Goal: Task Accomplishment & Management: Use online tool/utility

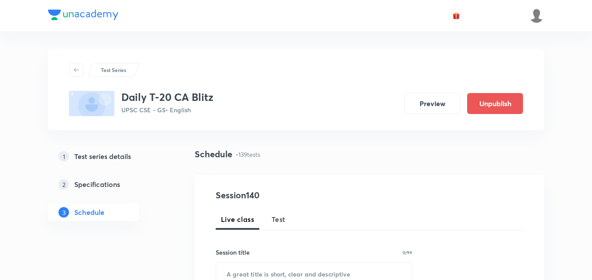
click at [278, 219] on span "Test" at bounding box center [278, 219] width 14 height 10
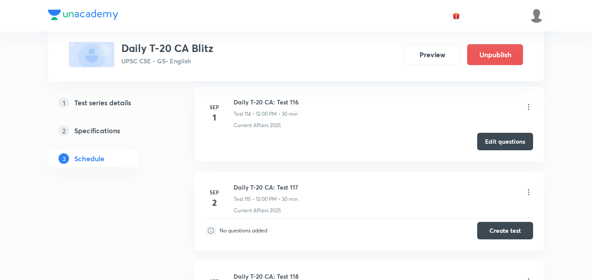
scroll to position [10107, 0]
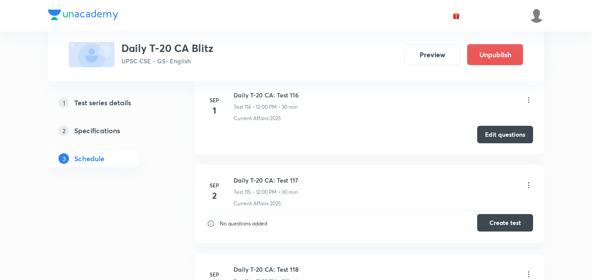
click at [505, 223] on button "Create test" at bounding box center [505, 222] width 56 height 17
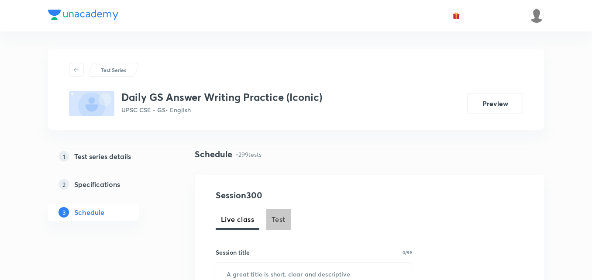
click at [279, 214] on span "Test" at bounding box center [278, 219] width 14 height 10
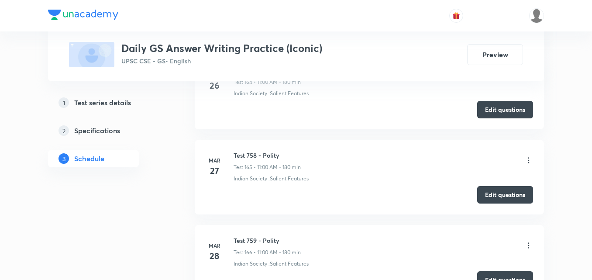
scroll to position [25805, 0]
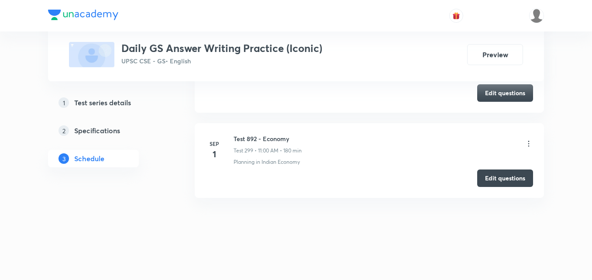
click at [260, 142] on h6 "Test 892 - Economy" at bounding box center [267, 138] width 68 height 9
click at [261, 141] on h6 "Test 892 - Economy" at bounding box center [267, 138] width 68 height 9
copy h6 "Test 892 - Economy"
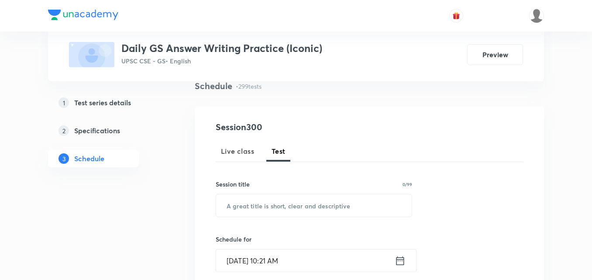
scroll to position [131, 0]
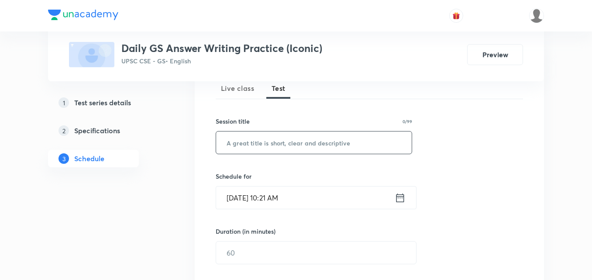
click at [328, 143] on input "text" at bounding box center [313, 142] width 195 height 22
paste input "Test 892 - Economy"
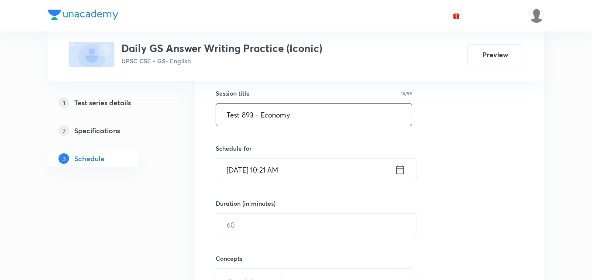
scroll to position [175, 0]
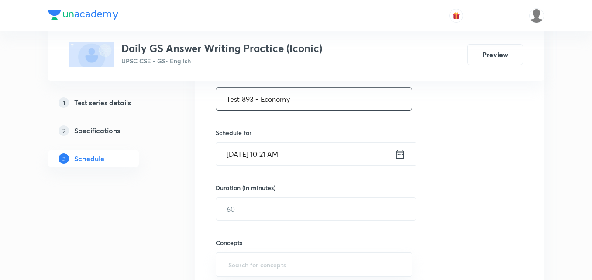
type input "Test 893 - Economy"
click at [324, 145] on input "Sep 2, 2025, 10:21 AM" at bounding box center [305, 154] width 178 height 22
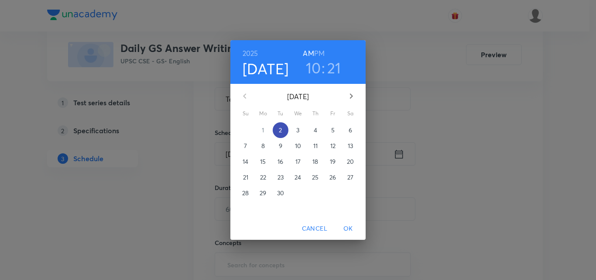
click at [283, 128] on span "2" at bounding box center [281, 130] width 16 height 9
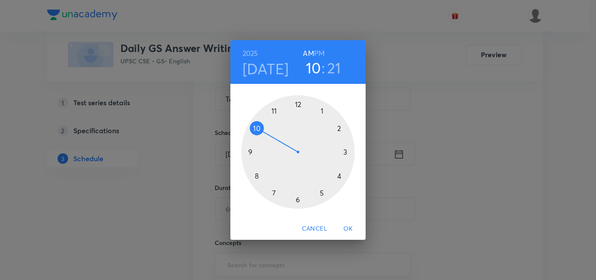
click at [308, 50] on h6 "AM" at bounding box center [308, 53] width 11 height 12
click at [271, 112] on div at bounding box center [297, 151] width 113 height 113
click at [297, 106] on div at bounding box center [297, 151] width 113 height 113
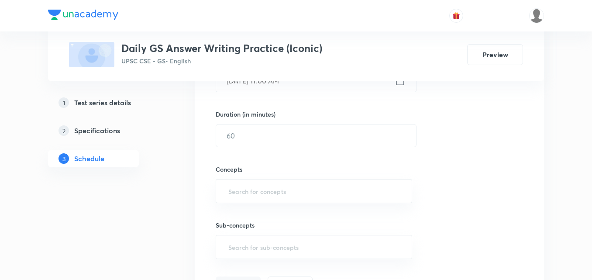
scroll to position [262, 0]
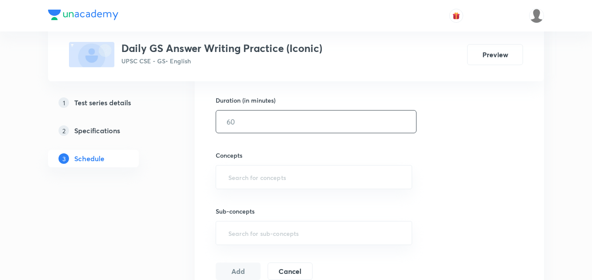
click at [254, 120] on input "text" at bounding box center [316, 121] width 200 height 22
type input "180"
click at [463, 145] on div "Session 300 Live class Test Session title 18/99 Test 893 - Economy ​ Schedule f…" at bounding box center [369, 103] width 307 height 353
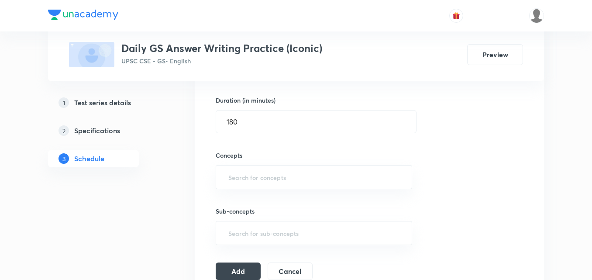
scroll to position [305, 0]
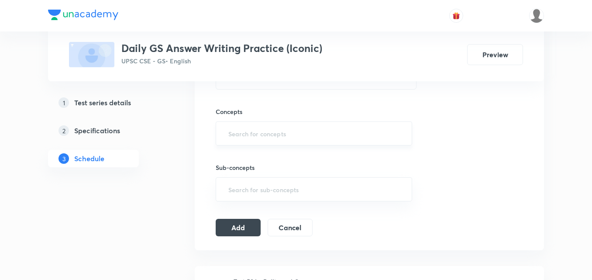
click at [298, 132] on input "text" at bounding box center [313, 133] width 175 height 16
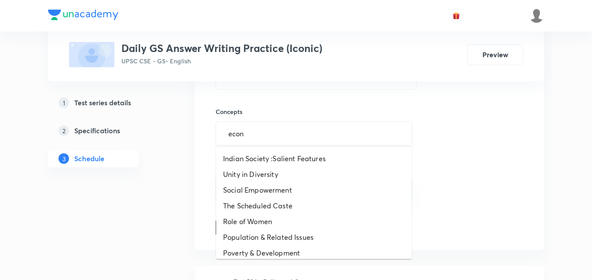
type input "econo"
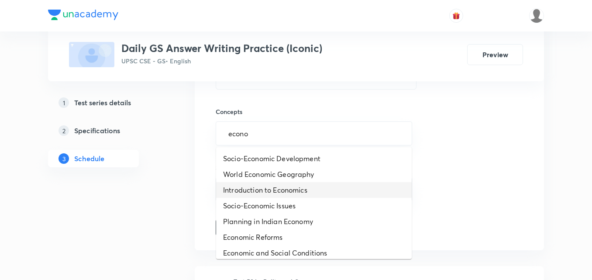
click at [301, 194] on li "Introduction to Economics" at bounding box center [313, 190] width 195 height 16
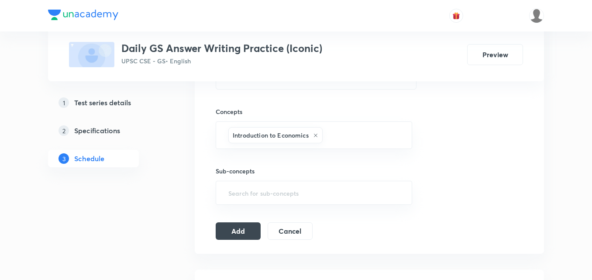
scroll to position [393, 0]
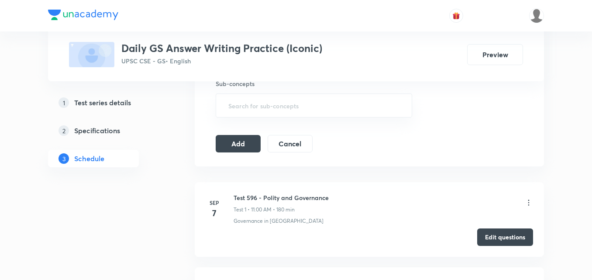
click at [528, 202] on icon at bounding box center [528, 202] width 1 height 6
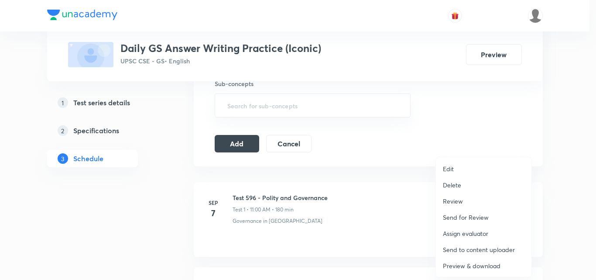
click at [457, 183] on p "Delete" at bounding box center [452, 184] width 18 height 9
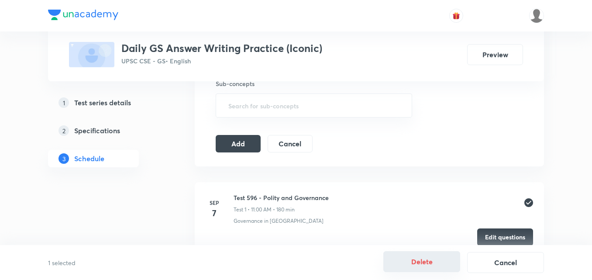
click at [423, 264] on button "Delete" at bounding box center [421, 261] width 77 height 21
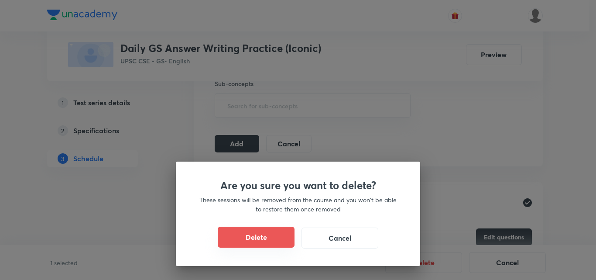
click at [266, 233] on button "Delete" at bounding box center [256, 236] width 77 height 21
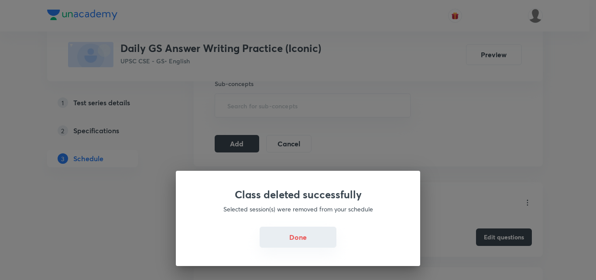
click at [290, 233] on button "Done" at bounding box center [298, 236] width 77 height 21
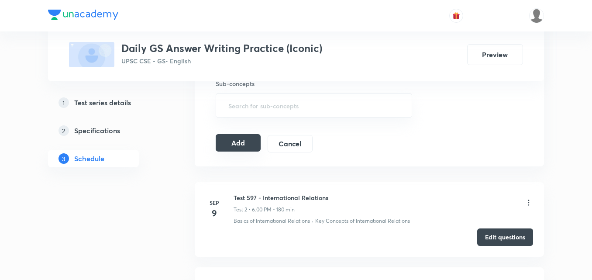
click at [241, 148] on button "Add" at bounding box center [238, 142] width 45 height 17
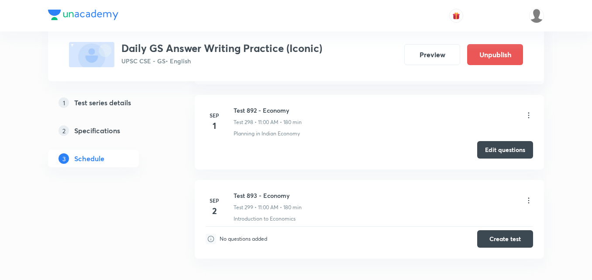
scroll to position [25419, 0]
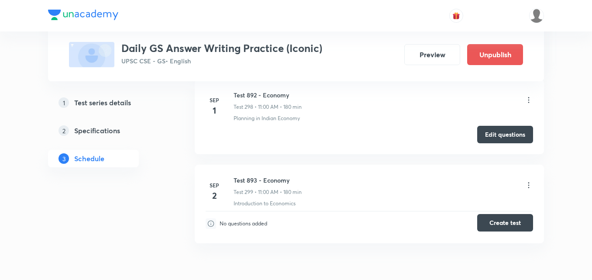
click at [493, 223] on button "Create test" at bounding box center [505, 222] width 56 height 17
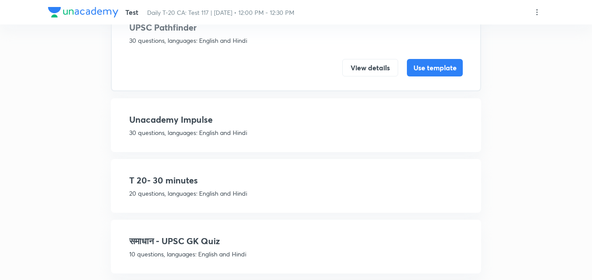
scroll to position [87, 0]
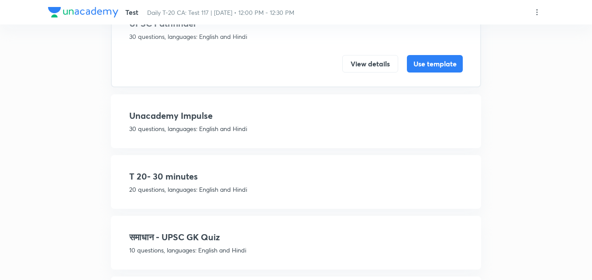
click at [188, 178] on h4 "T 20- 30 minutes" at bounding box center [295, 176] width 333 height 13
click at [373, 172] on h4 "T 20- 30 minutes" at bounding box center [295, 176] width 333 height 13
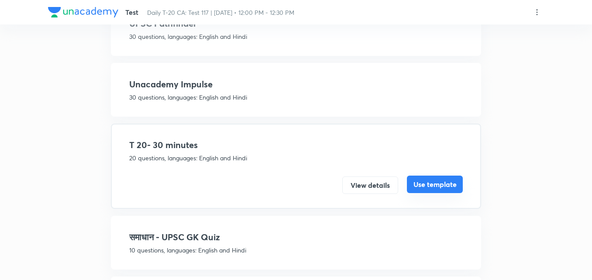
click at [425, 178] on button "Use template" at bounding box center [435, 183] width 56 height 17
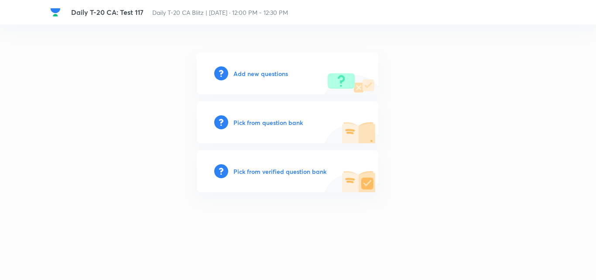
click at [267, 75] on h6 "Add new questions" at bounding box center [260, 73] width 55 height 9
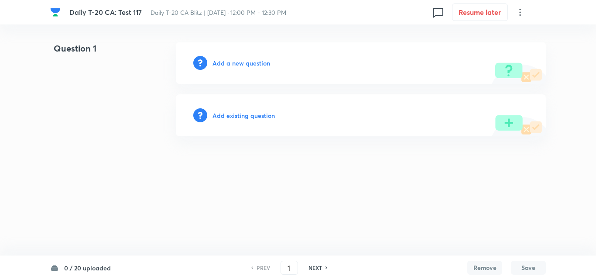
click at [245, 64] on h6 "Add a new question" at bounding box center [242, 62] width 58 height 9
click at [245, 64] on h6 "Choose a question type" at bounding box center [246, 62] width 67 height 9
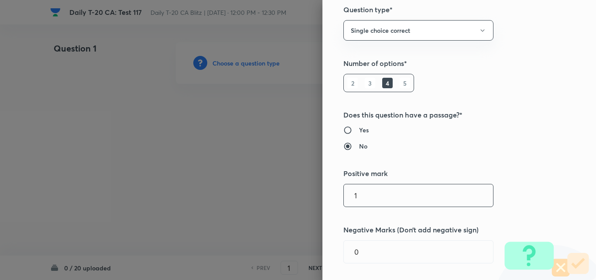
scroll to position [131, 0]
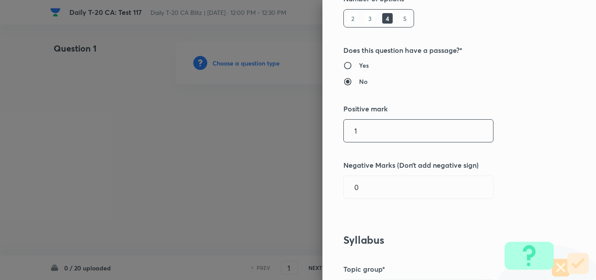
drag, startPoint x: 378, startPoint y: 128, endPoint x: 312, endPoint y: 128, distance: 66.3
click at [315, 128] on div "Question settings Question type* Single choice correct Number of options* 2 3 4…" at bounding box center [298, 140] width 596 height 280
type input "2"
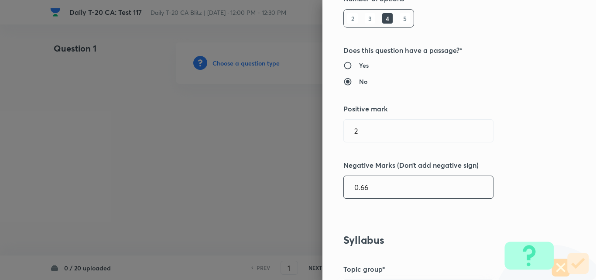
type input "0.66"
click at [531, 171] on div "Question settings Question type* Single choice correct Number of options* 2 3 4…" at bounding box center [459, 140] width 274 height 280
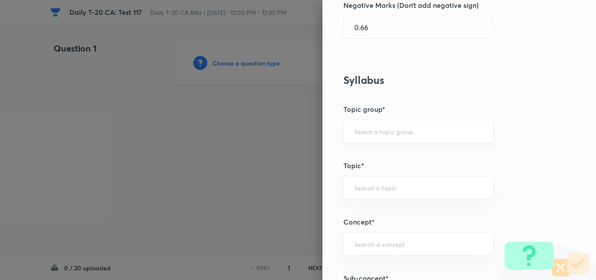
scroll to position [436, 0]
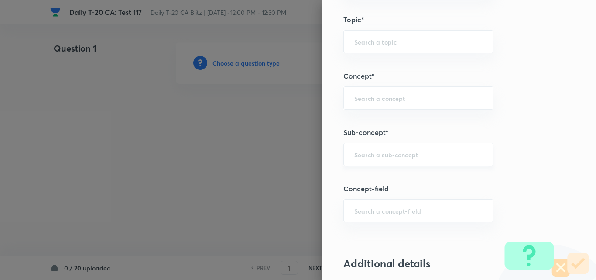
click at [387, 166] on div "​" at bounding box center [418, 154] width 150 height 23
click at [394, 164] on div "​" at bounding box center [418, 154] width 150 height 23
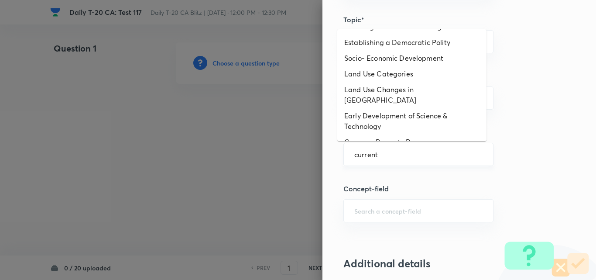
scroll to position [0, 0]
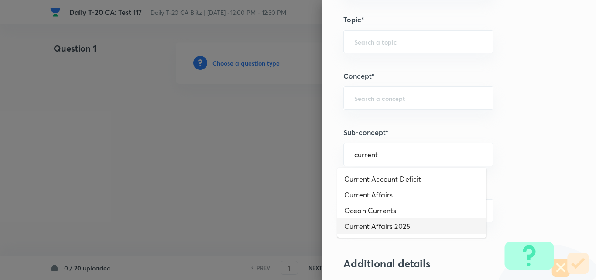
click at [398, 226] on li "Current Affairs 2025" at bounding box center [411, 226] width 149 height 16
type input "Current Affairs 2025"
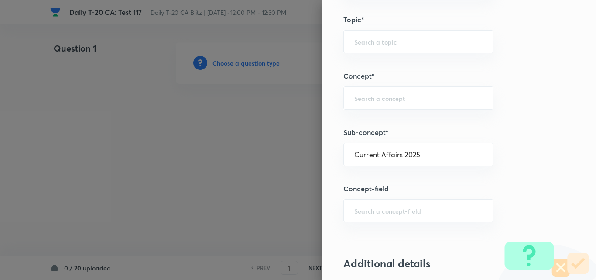
type input "Current Affairs"
type input "Current Affairs 2025"
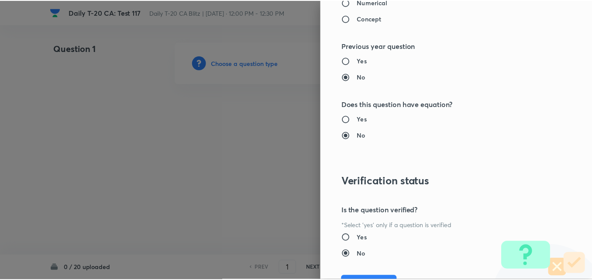
scroll to position [910, 0]
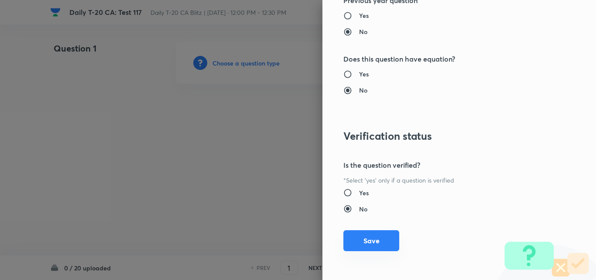
click at [373, 237] on button "Save" at bounding box center [371, 240] width 56 height 21
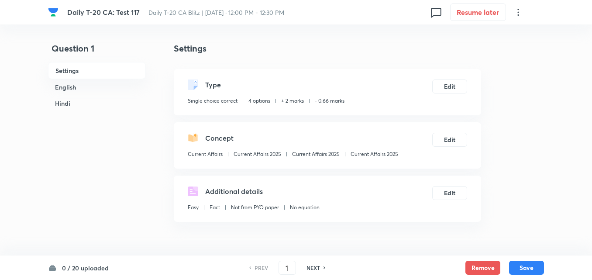
click at [367, 148] on div "Concept Current Affairs Current Affairs 2025 Current Affairs 2025 Current Affai…" at bounding box center [293, 147] width 210 height 29
click at [366, 149] on div "Concept Current Affairs Current Affairs 2025 Current Affairs 2025 Current Affai…" at bounding box center [293, 147] width 210 height 29
click at [367, 149] on div "Concept Current Affairs Current Affairs 2025 Current Affairs 2025 Current Affai…" at bounding box center [293, 147] width 210 height 29
click at [384, 155] on p "Current Affairs 2025" at bounding box center [374, 154] width 48 height 8
click at [384, 154] on p "Current Affairs 2025" at bounding box center [374, 154] width 48 height 8
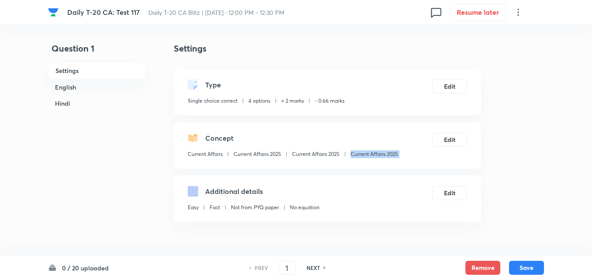
click at [384, 154] on p "Current Affairs 2025" at bounding box center [374, 154] width 48 height 8
copy div "Current Affairs 2025 Edit"
click at [80, 89] on h6 "English" at bounding box center [97, 87] width 98 height 16
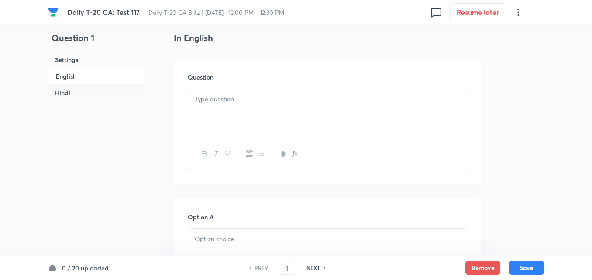
click at [245, 139] on div at bounding box center [327, 154] width 278 height 32
click at [241, 127] on div at bounding box center [327, 113] width 278 height 49
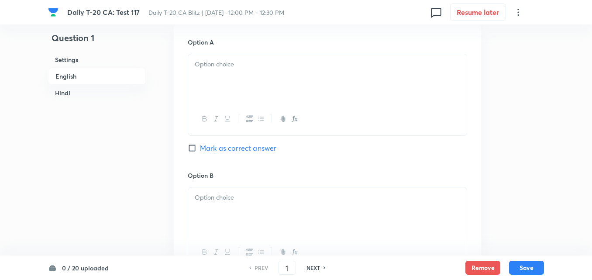
click at [231, 89] on div at bounding box center [327, 78] width 278 height 49
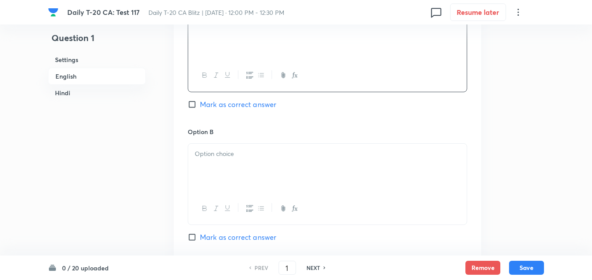
click at [236, 151] on p at bounding box center [327, 154] width 265 height 10
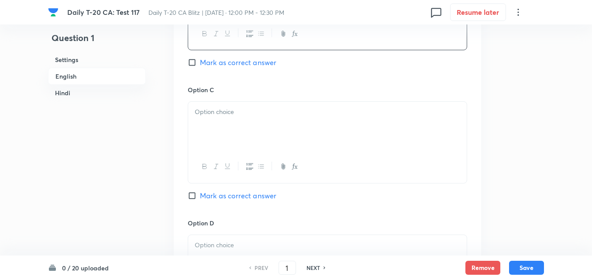
click at [228, 133] on div at bounding box center [327, 126] width 278 height 49
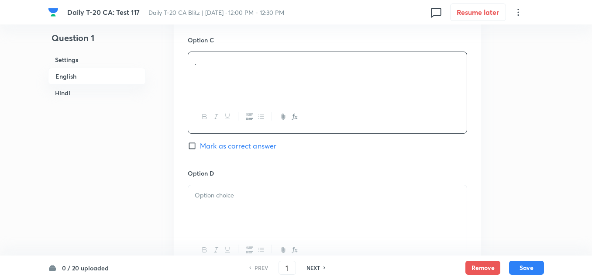
scroll to position [749, 0]
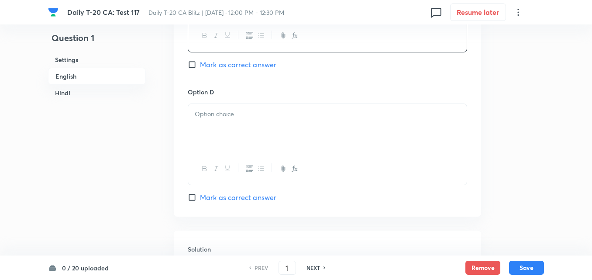
click at [228, 123] on div at bounding box center [327, 128] width 278 height 49
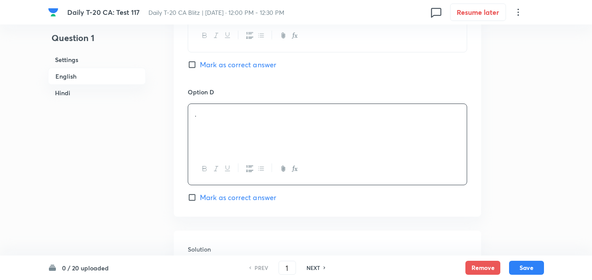
click at [236, 193] on span "Mark as correct answer" at bounding box center [238, 197] width 76 height 10
click at [200, 193] on input "Mark as correct answer" at bounding box center [194, 197] width 12 height 9
checkbox input "true"
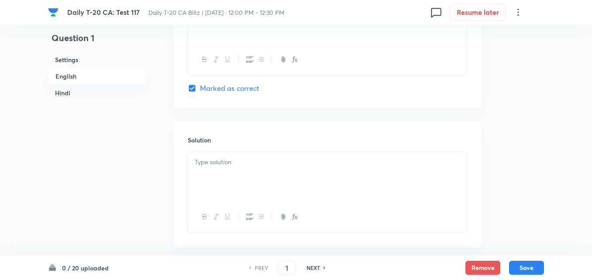
checkbox input "true"
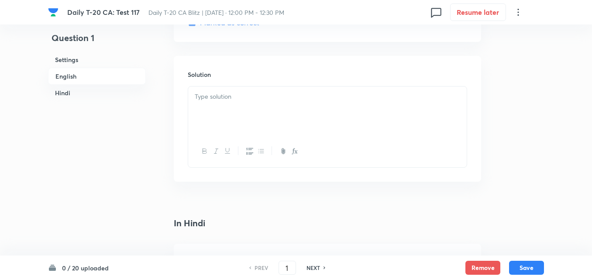
click at [223, 116] on div at bounding box center [327, 110] width 278 height 49
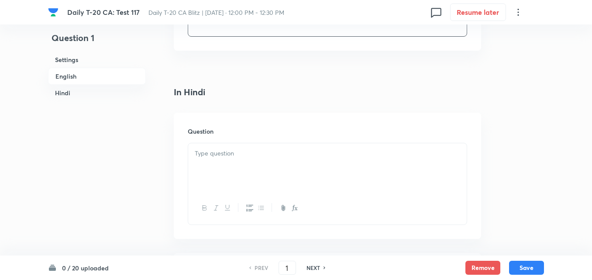
click at [233, 154] on p at bounding box center [327, 153] width 265 height 10
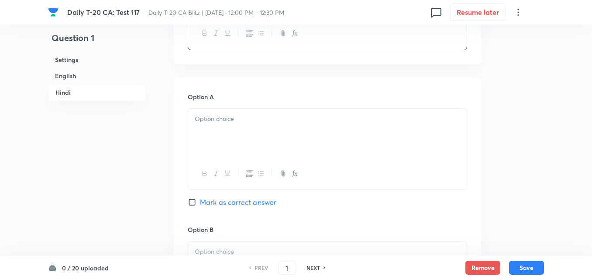
drag, startPoint x: 230, startPoint y: 140, endPoint x: 229, endPoint y: 134, distance: 5.8
click at [229, 134] on div at bounding box center [327, 133] width 278 height 49
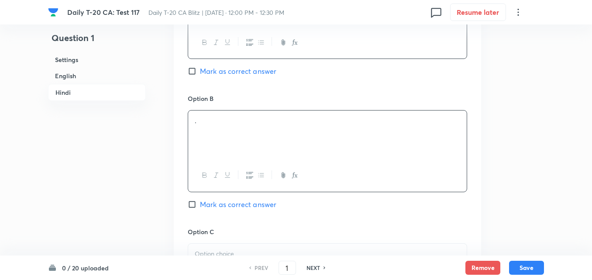
click at [236, 133] on div "." at bounding box center [327, 134] width 278 height 49
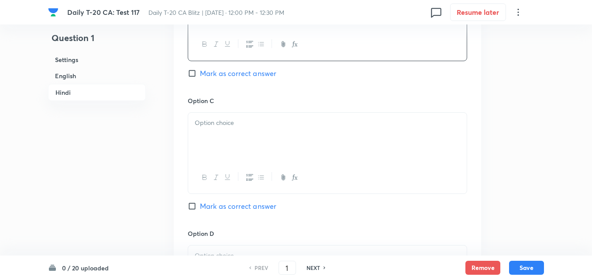
click at [240, 143] on div at bounding box center [327, 137] width 278 height 49
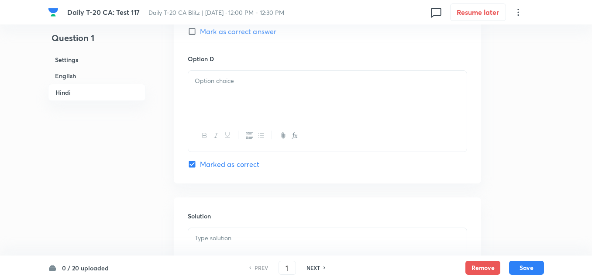
click at [235, 135] on div at bounding box center [327, 136] width 278 height 32
click at [261, 89] on div at bounding box center [327, 95] width 278 height 49
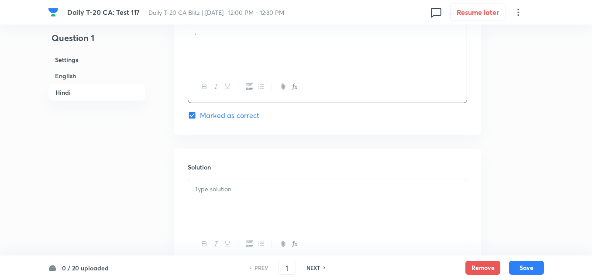
scroll to position [1786, 0]
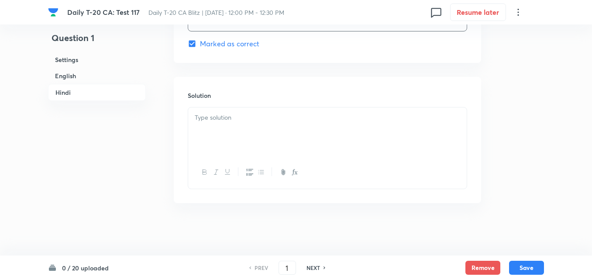
click at [260, 161] on div at bounding box center [327, 172] width 278 height 32
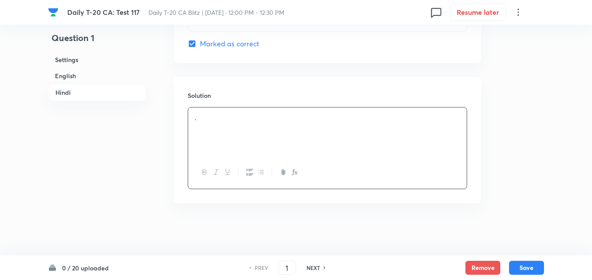
click at [256, 138] on div "." at bounding box center [327, 131] width 278 height 49
click at [534, 267] on button "Save" at bounding box center [526, 267] width 35 height 14
type input "2"
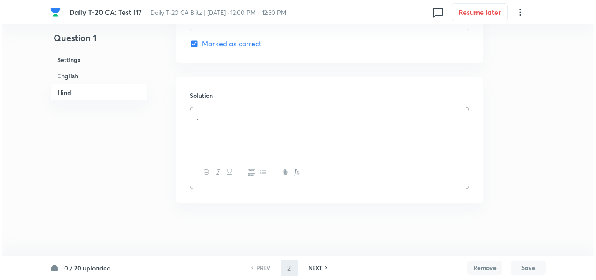
scroll to position [0, 0]
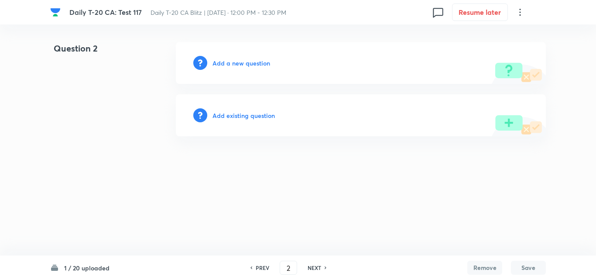
click at [241, 64] on h6 "Add a new question" at bounding box center [242, 62] width 58 height 9
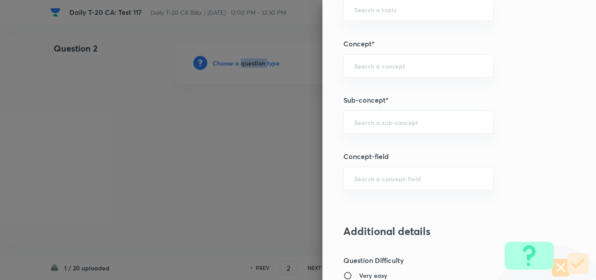
scroll to position [524, 0]
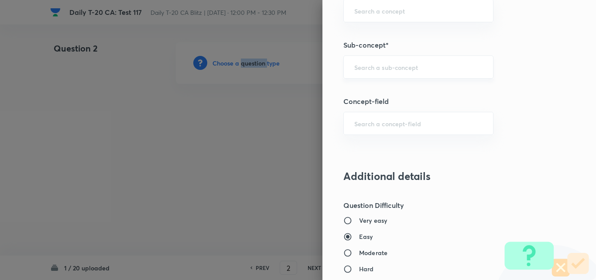
click at [404, 72] on div "​" at bounding box center [418, 66] width 150 height 23
paste input "Current Affairs 2025"
click at [437, 70] on input "Current Affairs 2025" at bounding box center [418, 67] width 128 height 8
click at [429, 72] on div "Current Affairs 2025 ​" at bounding box center [418, 66] width 150 height 23
click at [413, 90] on li "Current Affairs 2025" at bounding box center [411, 92] width 149 height 16
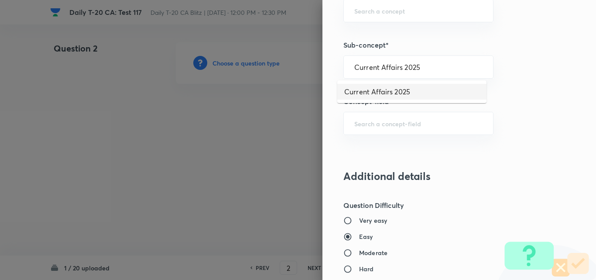
type input "Current Affairs 2025"
type input "Current Affairs"
type input "Current Affairs 2025"
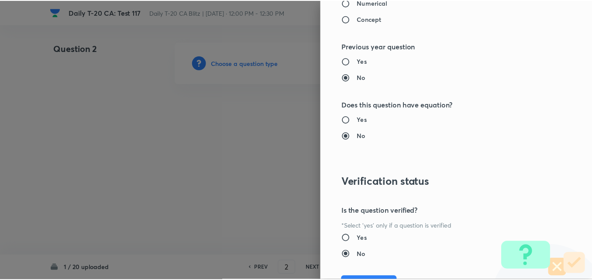
scroll to position [910, 0]
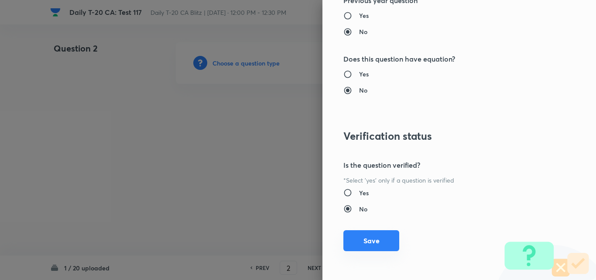
drag, startPoint x: 372, startPoint y: 232, endPoint x: 371, endPoint y: 239, distance: 7.1
click at [370, 237] on button "Save" at bounding box center [371, 240] width 56 height 21
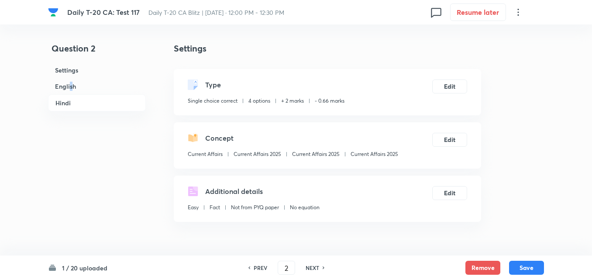
click at [71, 89] on h6 "English" at bounding box center [97, 86] width 98 height 16
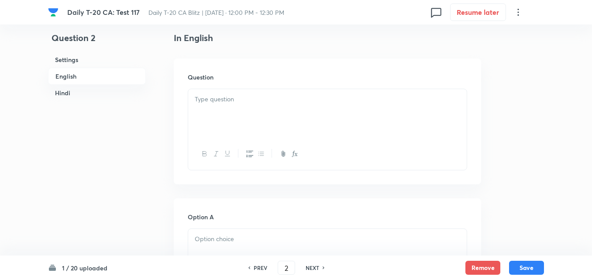
click at [348, 99] on p at bounding box center [327, 99] width 265 height 10
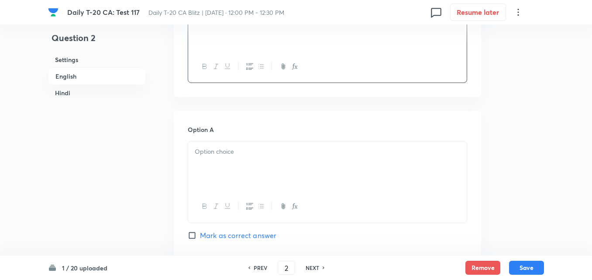
click at [246, 139] on div "Option A Mark as correct answer" at bounding box center [327, 191] width 279 height 133
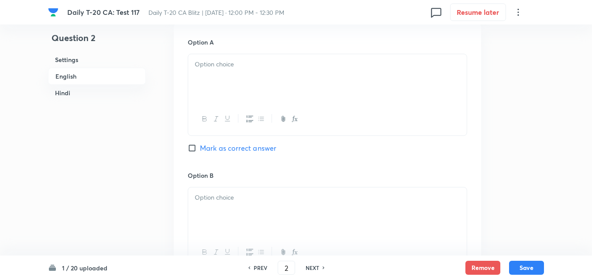
click at [235, 66] on p at bounding box center [327, 64] width 265 height 10
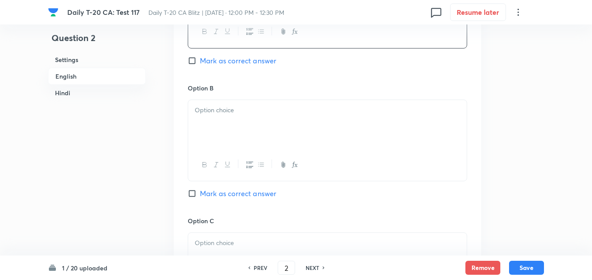
click at [225, 103] on div at bounding box center [327, 124] width 278 height 49
click at [235, 124] on div at bounding box center [327, 126] width 278 height 49
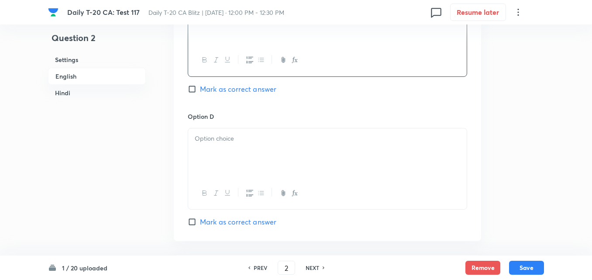
scroll to position [792, 0]
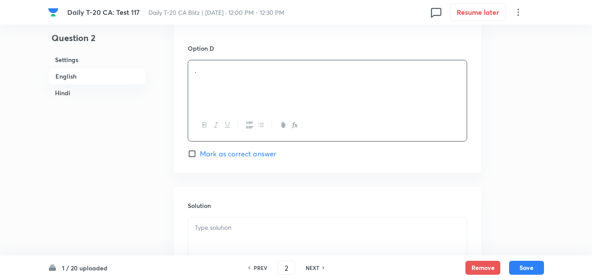
click at [231, 90] on div "." at bounding box center [327, 84] width 278 height 49
click at [245, 148] on span "Mark as correct answer" at bounding box center [238, 153] width 76 height 10
click at [200, 149] on input "Mark as correct answer" at bounding box center [194, 153] width 12 height 9
checkbox input "true"
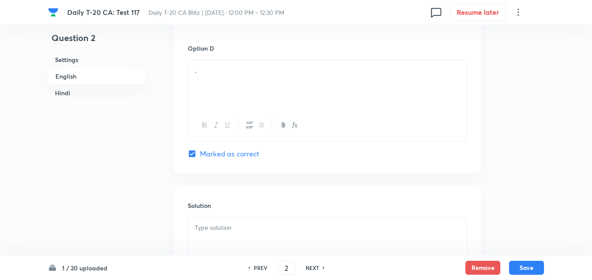
checkbox input "true"
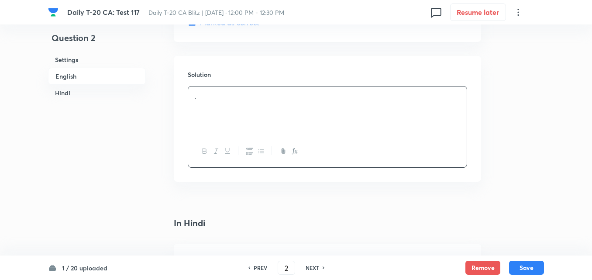
click at [228, 108] on div "." at bounding box center [327, 110] width 278 height 49
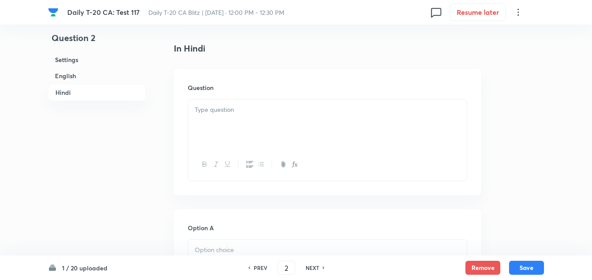
click at [233, 118] on div at bounding box center [327, 123] width 278 height 49
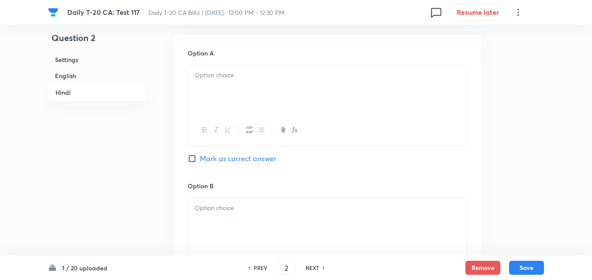
drag, startPoint x: 240, startPoint y: 137, endPoint x: 237, endPoint y: 113, distance: 24.1
click at [238, 134] on div at bounding box center [327, 130] width 278 height 32
click at [241, 96] on div at bounding box center [327, 89] width 278 height 49
click at [234, 101] on div at bounding box center [327, 91] width 278 height 49
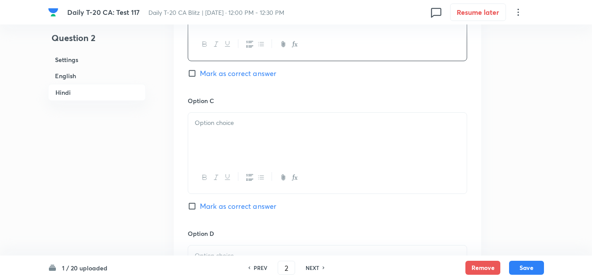
click at [256, 141] on div at bounding box center [327, 137] width 278 height 49
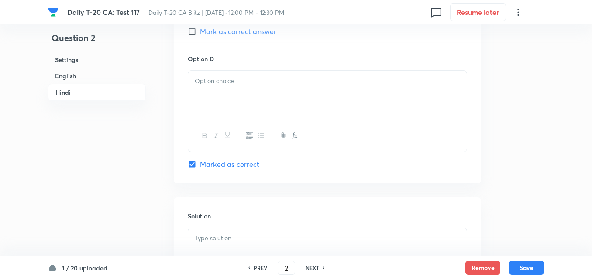
click at [247, 96] on div at bounding box center [327, 95] width 278 height 49
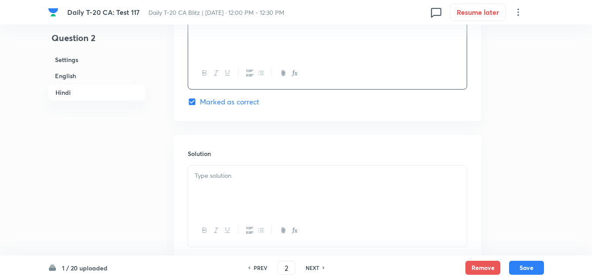
scroll to position [1786, 0]
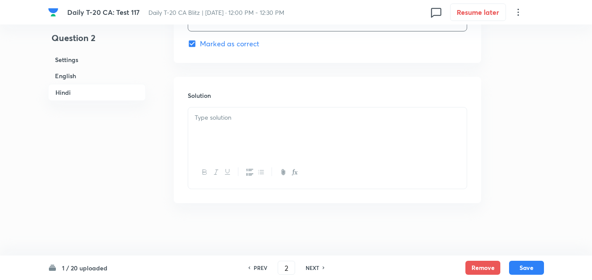
click at [246, 131] on div at bounding box center [327, 131] width 278 height 49
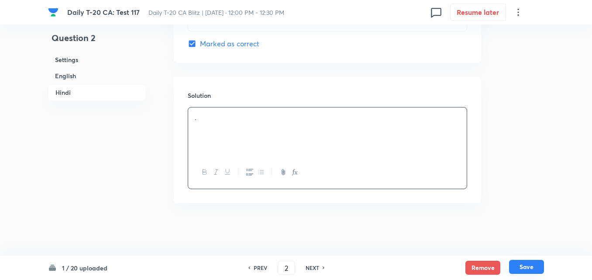
click at [528, 266] on button "Save" at bounding box center [526, 267] width 35 height 14
type input "3"
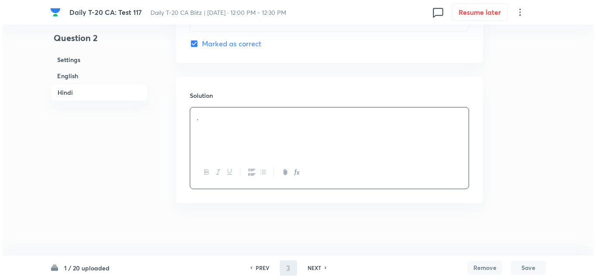
scroll to position [0, 0]
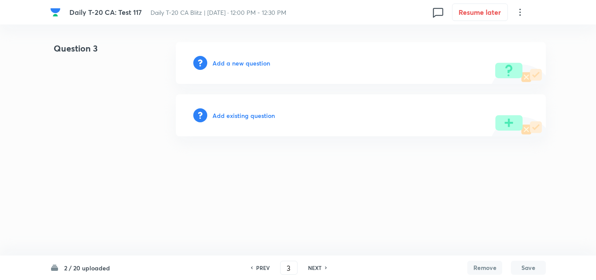
click at [240, 57] on div "Add a new question" at bounding box center [361, 63] width 370 height 42
click at [240, 64] on h6 "Add a new question" at bounding box center [242, 62] width 58 height 9
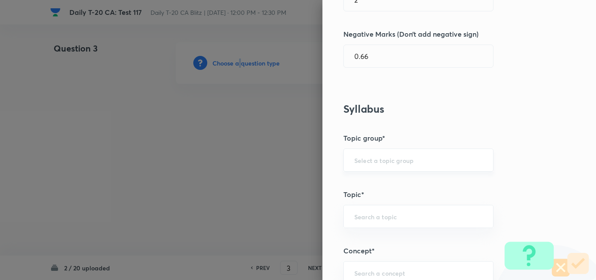
scroll to position [524, 0]
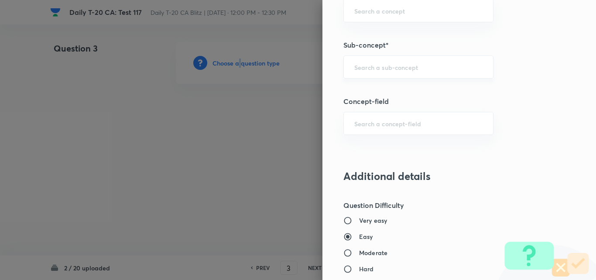
click at [420, 62] on div "​" at bounding box center [418, 66] width 150 height 23
paste input "Current Affairs 2025"
click at [441, 68] on input "Current Affairs 2025" at bounding box center [418, 67] width 128 height 8
click at [420, 88] on li "Current Affairs 2025" at bounding box center [411, 92] width 149 height 16
type input "Current Affairs 2025"
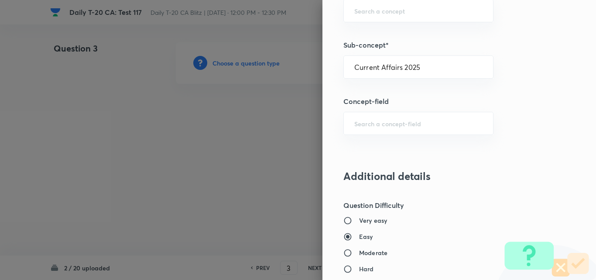
type input "Current Affairs"
type input "Current Affairs 2025"
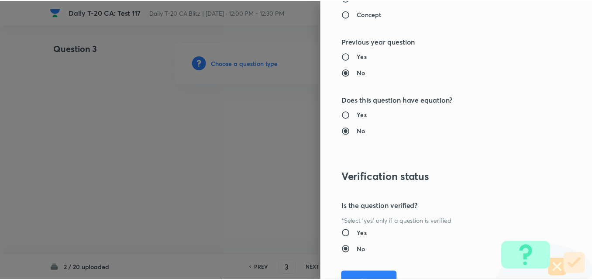
scroll to position [910, 0]
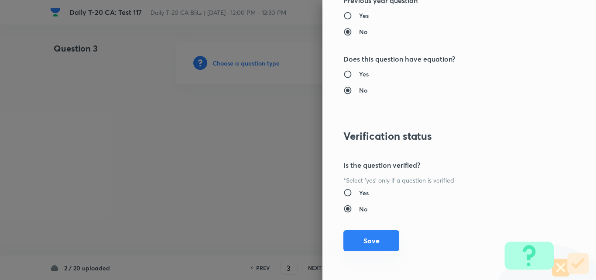
click at [372, 243] on button "Save" at bounding box center [371, 240] width 56 height 21
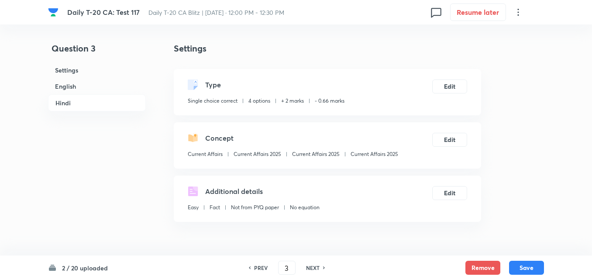
click at [70, 88] on h6 "English" at bounding box center [97, 86] width 98 height 16
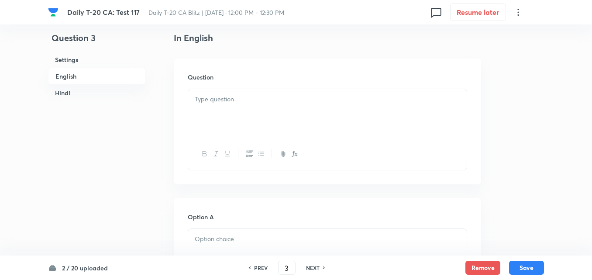
click at [228, 113] on div at bounding box center [327, 113] width 278 height 49
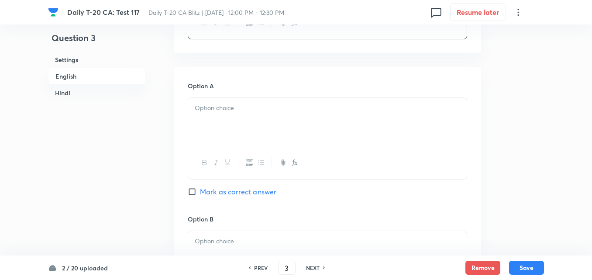
click at [224, 122] on div at bounding box center [327, 122] width 278 height 49
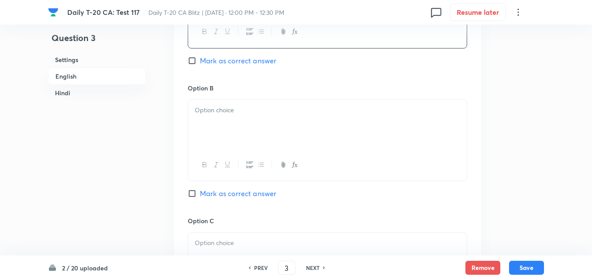
click at [244, 123] on div at bounding box center [327, 124] width 278 height 49
click at [241, 109] on p at bounding box center [327, 112] width 265 height 10
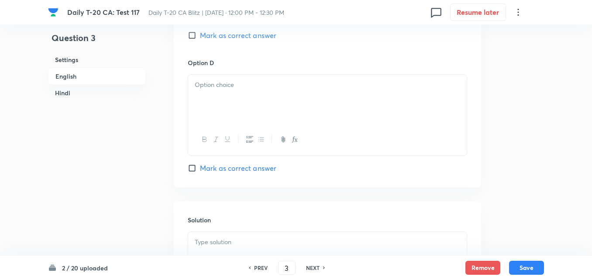
scroll to position [792, 0]
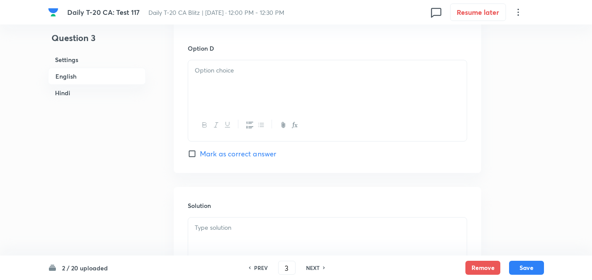
click at [238, 94] on div at bounding box center [327, 84] width 278 height 49
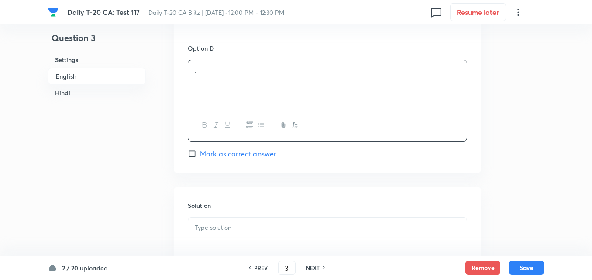
drag, startPoint x: 245, startPoint y: 145, endPoint x: 245, endPoint y: 155, distance: 10.0
click at [245, 148] on div "Option D . Mark as correct answer" at bounding box center [327, 101] width 279 height 115
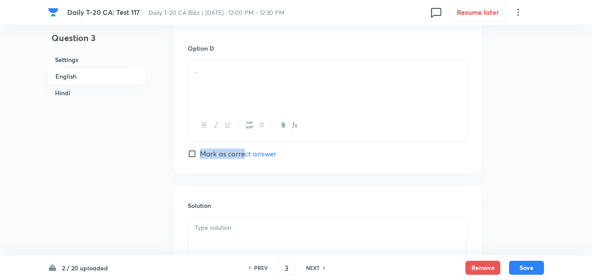
click at [245, 155] on span "Mark as correct answer" at bounding box center [238, 153] width 76 height 10
click at [200, 155] on input "Mark as correct answer" at bounding box center [194, 153] width 12 height 9
checkbox input "true"
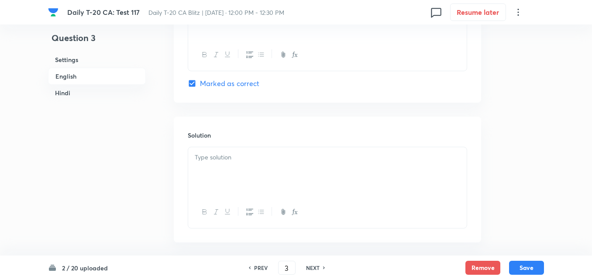
checkbox input "true"
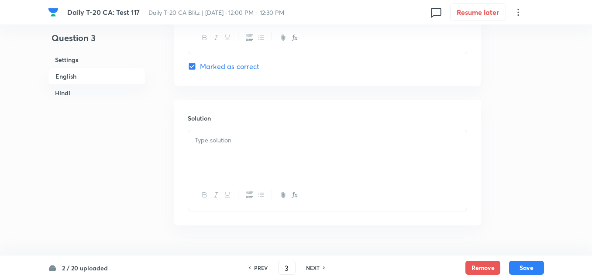
click at [237, 132] on div at bounding box center [327, 154] width 278 height 49
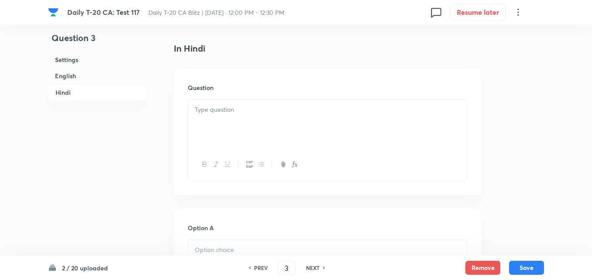
click at [243, 127] on div at bounding box center [327, 123] width 278 height 49
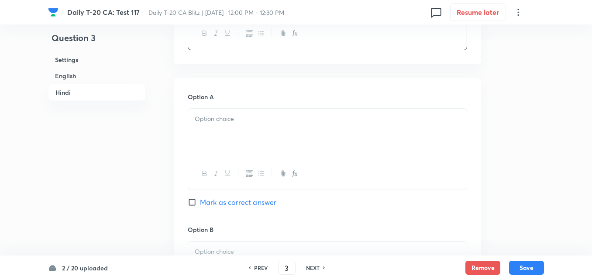
click at [250, 157] on div at bounding box center [327, 133] width 278 height 49
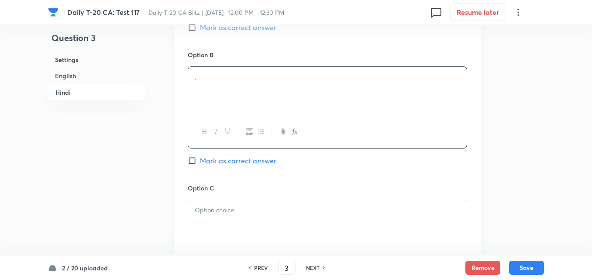
click at [235, 88] on div "." at bounding box center [327, 91] width 278 height 49
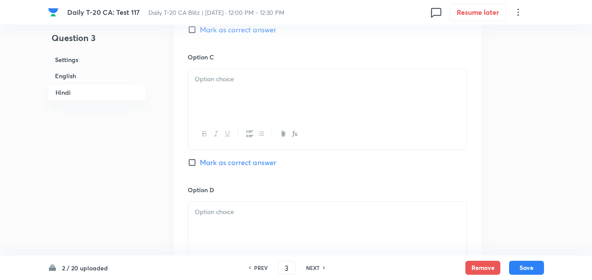
click at [233, 101] on div at bounding box center [327, 93] width 278 height 49
click at [234, 99] on div at bounding box center [327, 95] width 278 height 49
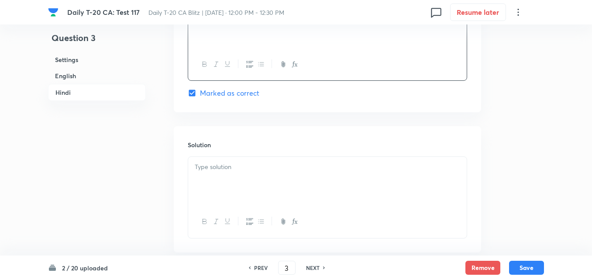
scroll to position [1786, 0]
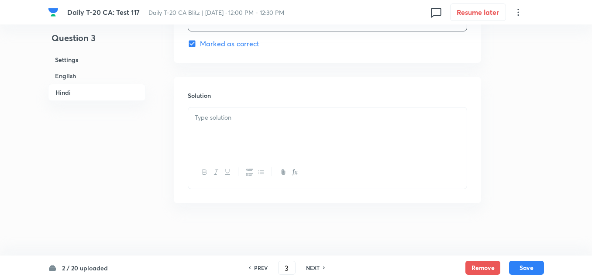
click at [233, 134] on div at bounding box center [327, 131] width 278 height 49
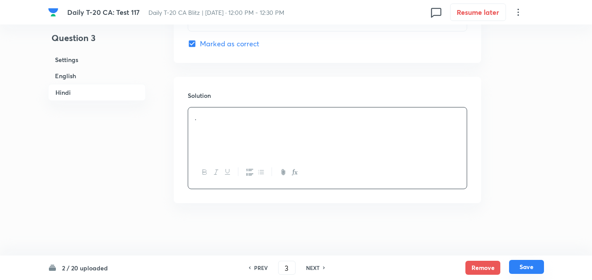
click at [532, 266] on button "Save" at bounding box center [526, 267] width 35 height 14
type input "4"
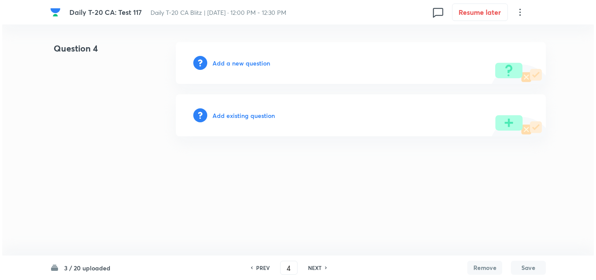
scroll to position [0, 0]
click at [227, 60] on h6 "Add a new question" at bounding box center [242, 62] width 58 height 9
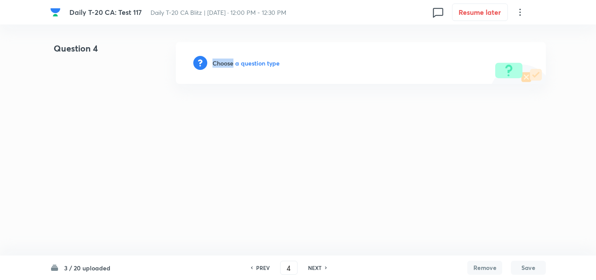
click at [228, 60] on h6 "Choose a question type" at bounding box center [246, 62] width 67 height 9
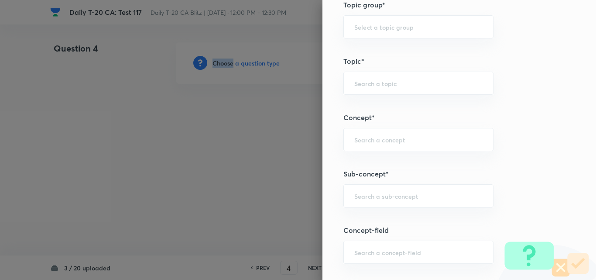
scroll to position [480, 0]
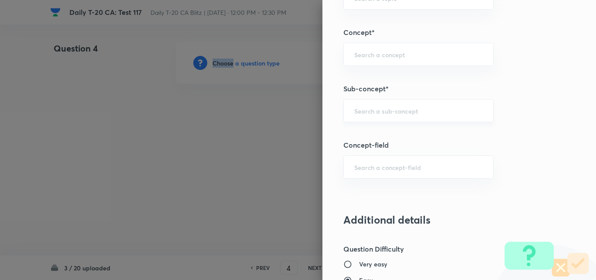
click at [411, 106] on div "​" at bounding box center [418, 110] width 150 height 23
paste input "Current Affairs 2025"
click at [411, 109] on input "Current Affairs 2025" at bounding box center [418, 110] width 128 height 8
click at [397, 130] on li "Current Affairs 2025" at bounding box center [411, 135] width 149 height 16
type input "Current Affairs 2025"
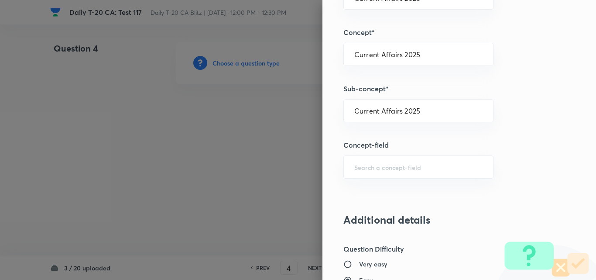
type input "Current Affairs"
type input "Current Affairs 2025"
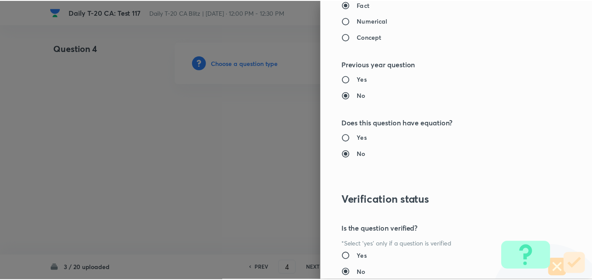
scroll to position [910, 0]
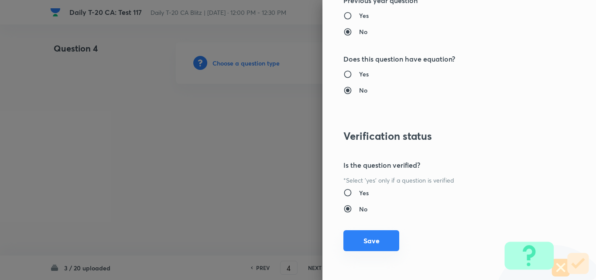
click at [375, 243] on button "Save" at bounding box center [371, 240] width 56 height 21
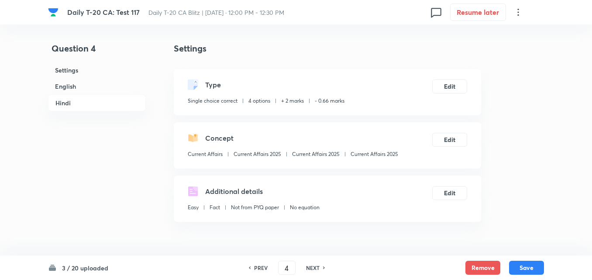
click at [106, 88] on h6 "English" at bounding box center [97, 86] width 98 height 16
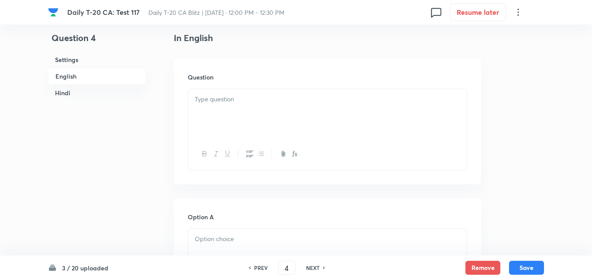
click at [189, 106] on div at bounding box center [327, 113] width 278 height 49
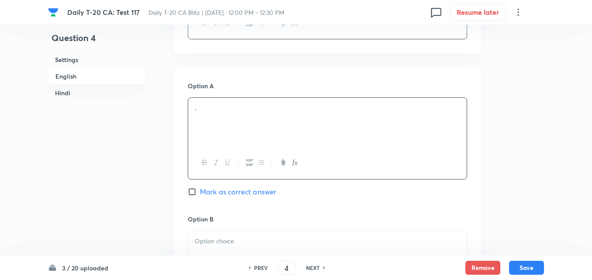
click at [223, 127] on div "." at bounding box center [327, 122] width 278 height 49
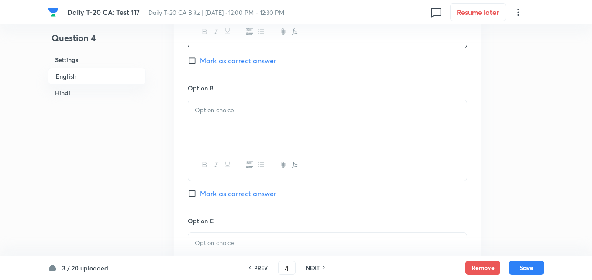
click at [237, 105] on p at bounding box center [327, 110] width 265 height 10
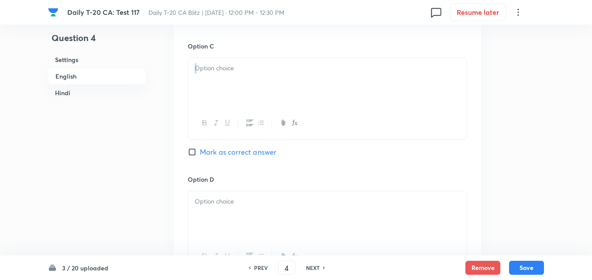
drag, startPoint x: 233, startPoint y: 106, endPoint x: 233, endPoint y: 83, distance: 22.3
click at [233, 83] on div at bounding box center [327, 99] width 279 height 82
click at [239, 67] on p at bounding box center [327, 70] width 265 height 10
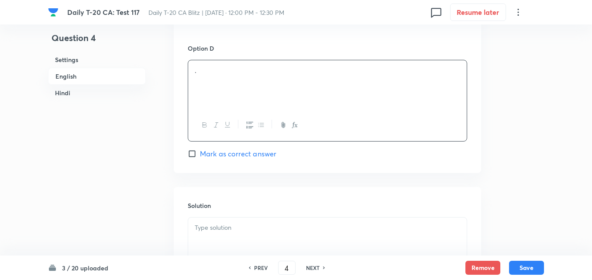
click at [253, 146] on div "Option D . Mark as correct answer" at bounding box center [327, 101] width 279 height 115
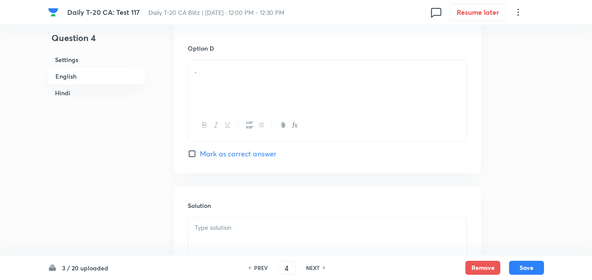
click at [252, 149] on span "Mark as correct answer" at bounding box center [238, 153] width 76 height 10
click at [200, 149] on input "Mark as correct answer" at bounding box center [194, 153] width 12 height 9
checkbox input "true"
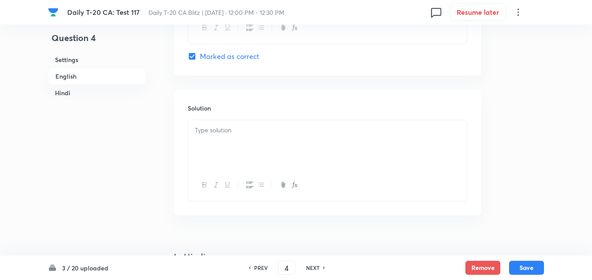
checkbox input "true"
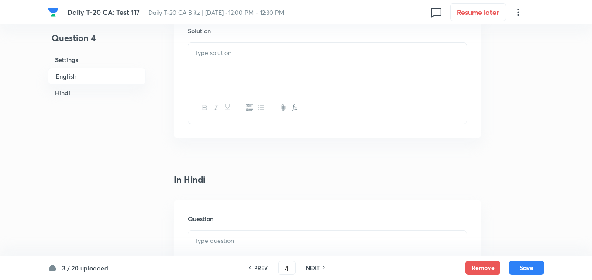
click at [227, 72] on div at bounding box center [327, 67] width 278 height 49
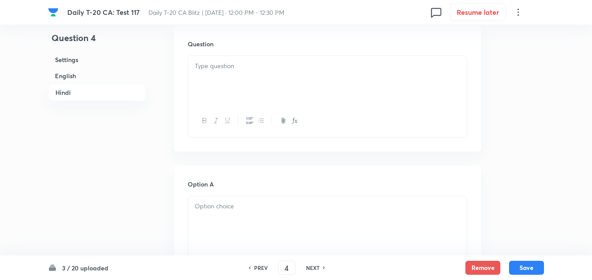
drag, startPoint x: 232, startPoint y: 89, endPoint x: 232, endPoint y: 83, distance: 5.7
click at [232, 83] on div at bounding box center [327, 80] width 278 height 49
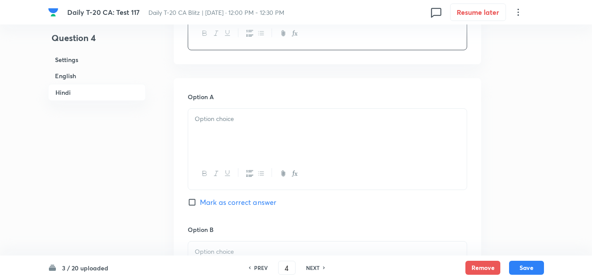
click at [248, 158] on div at bounding box center [327, 174] width 278 height 32
click at [249, 131] on div at bounding box center [327, 133] width 278 height 49
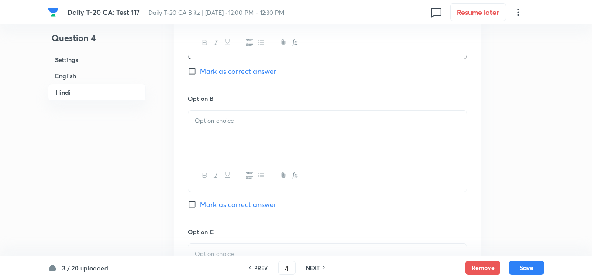
click at [244, 135] on div at bounding box center [327, 134] width 278 height 49
click at [237, 116] on div at bounding box center [327, 137] width 278 height 49
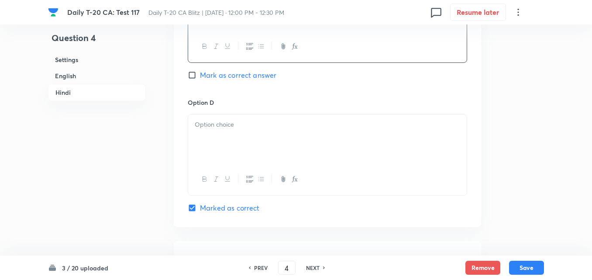
click at [240, 120] on p at bounding box center [327, 125] width 265 height 10
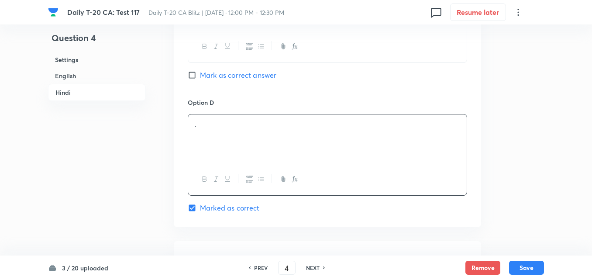
scroll to position [1786, 0]
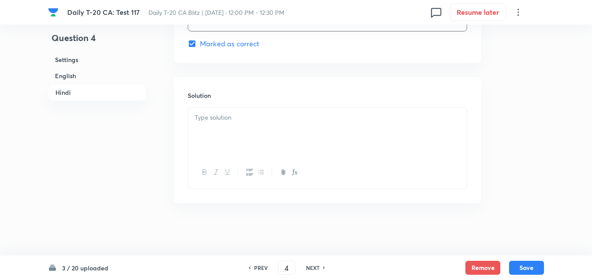
click at [243, 123] on p at bounding box center [327, 118] width 265 height 10
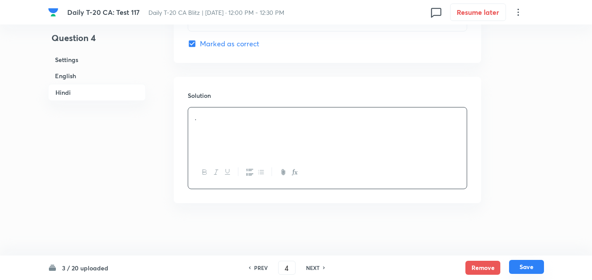
click at [538, 264] on button "Save" at bounding box center [526, 267] width 35 height 14
type input "5"
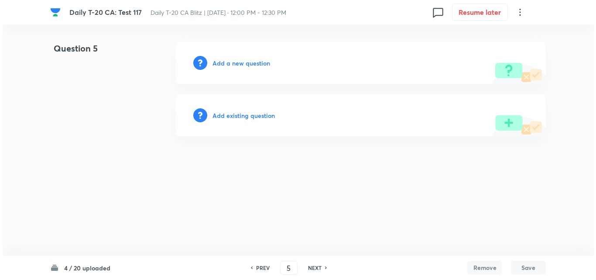
scroll to position [0, 0]
click at [244, 70] on div "Add a new question" at bounding box center [361, 63] width 370 height 42
click at [254, 68] on div "Add a new question" at bounding box center [361, 63] width 370 height 42
click at [258, 67] on h6 "Add a new question" at bounding box center [242, 62] width 58 height 9
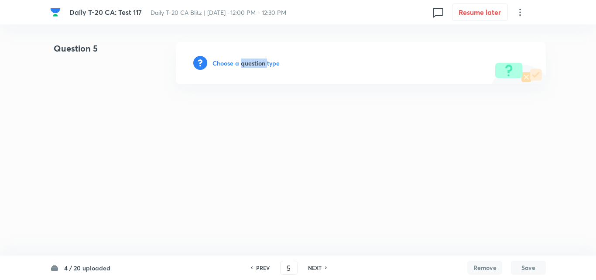
click at [258, 67] on h6 "Choose a question type" at bounding box center [246, 62] width 67 height 9
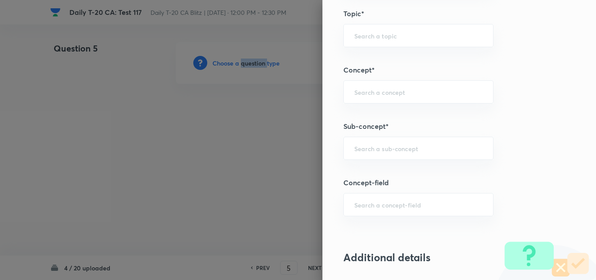
scroll to position [480, 0]
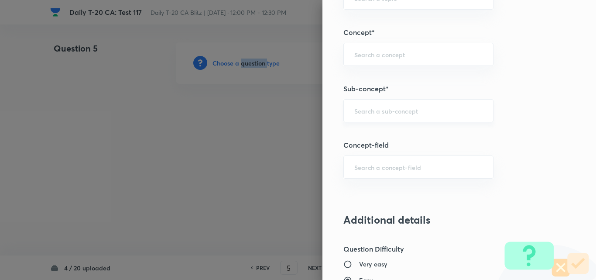
click at [410, 101] on div "​" at bounding box center [418, 110] width 150 height 23
paste input "Current Affairs 2025"
click at [432, 111] on input "Current Affairs 2025" at bounding box center [418, 110] width 128 height 8
click at [411, 128] on li "Current Affairs 2025" at bounding box center [411, 135] width 149 height 16
type input "Current Affairs 2025"
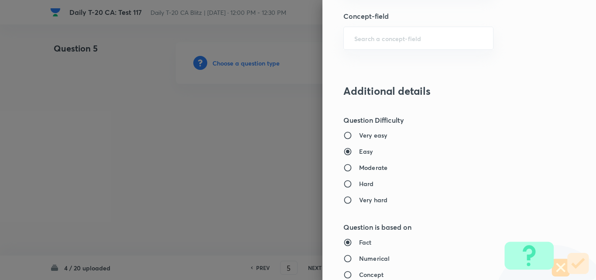
type input "Current Affairs"
type input "Current Affairs 2025"
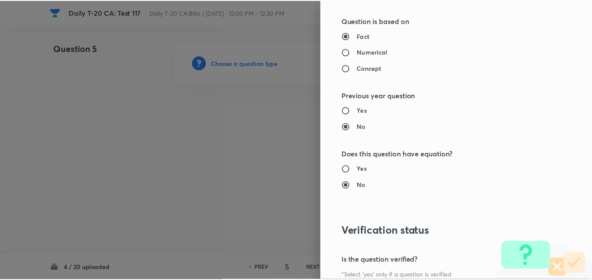
scroll to position [910, 0]
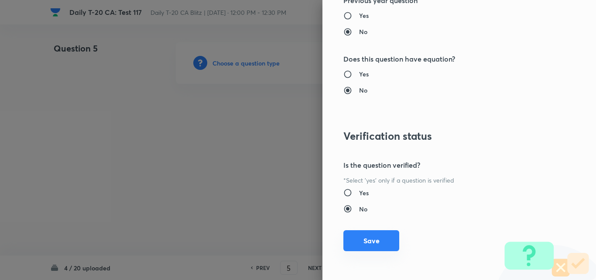
click at [367, 237] on button "Save" at bounding box center [371, 240] width 56 height 21
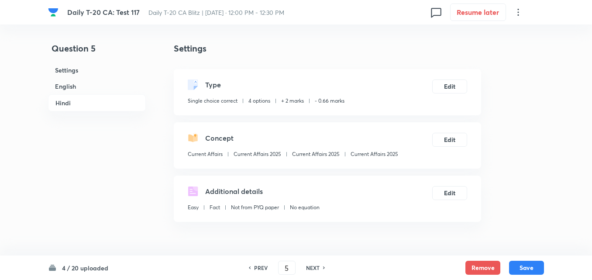
click at [94, 87] on h6 "English" at bounding box center [97, 86] width 98 height 16
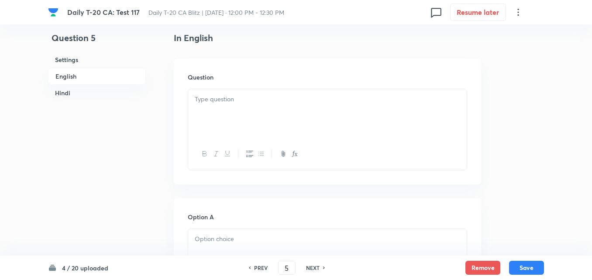
click at [239, 114] on div at bounding box center [327, 113] width 278 height 49
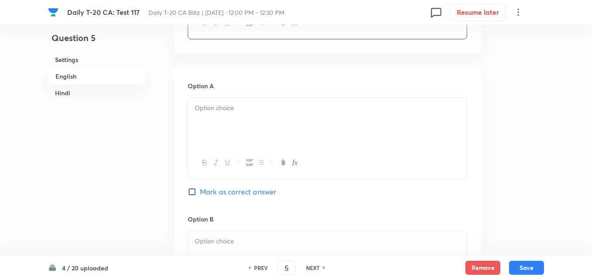
click at [224, 118] on div at bounding box center [327, 122] width 278 height 49
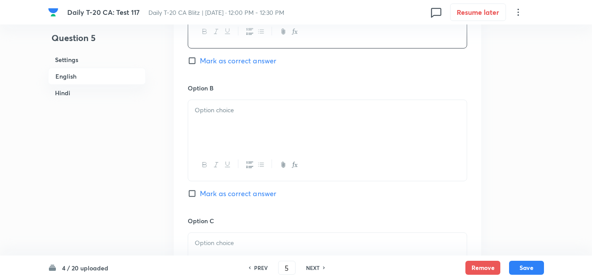
click at [238, 119] on div at bounding box center [327, 124] width 278 height 49
click at [240, 132] on div at bounding box center [327, 126] width 278 height 49
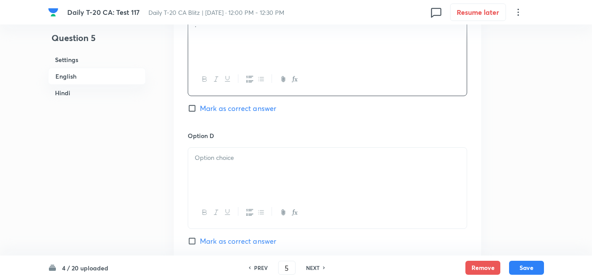
click at [243, 150] on div at bounding box center [327, 171] width 278 height 49
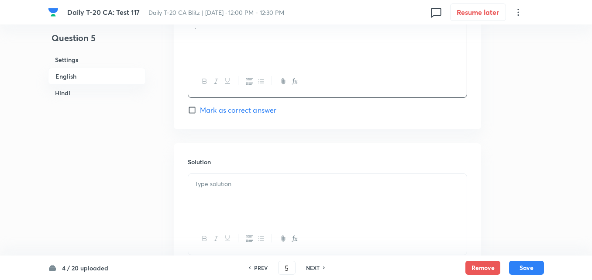
click at [245, 109] on span "Mark as correct answer" at bounding box center [238, 110] width 76 height 10
click at [200, 109] on input "Mark as correct answer" at bounding box center [194, 110] width 12 height 9
checkbox input "true"
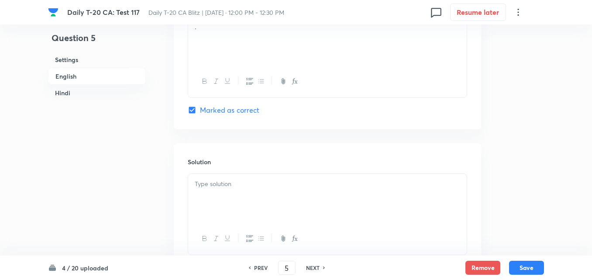
checkbox input "true"
click at [250, 172] on div "Solution" at bounding box center [327, 206] width 307 height 126
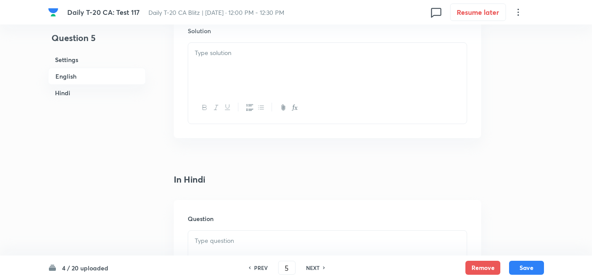
drag, startPoint x: 234, startPoint y: 113, endPoint x: 236, endPoint y: 77, distance: 35.8
click at [234, 110] on div at bounding box center [327, 108] width 278 height 32
click at [236, 72] on div at bounding box center [327, 67] width 278 height 49
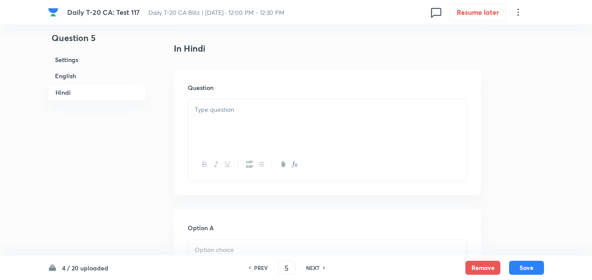
click at [245, 133] on div at bounding box center [327, 123] width 278 height 49
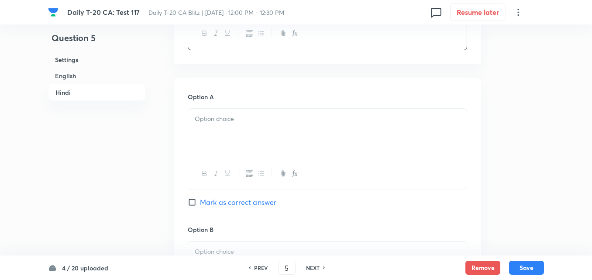
click at [245, 133] on div at bounding box center [327, 133] width 278 height 49
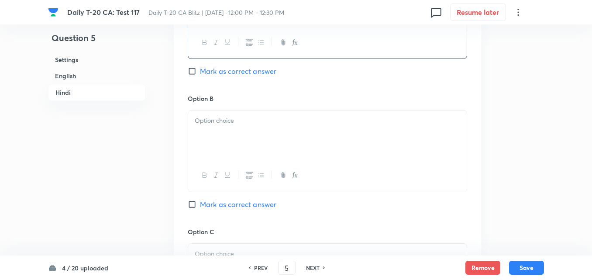
click at [245, 133] on div at bounding box center [327, 134] width 278 height 49
click at [245, 133] on div at bounding box center [327, 137] width 278 height 49
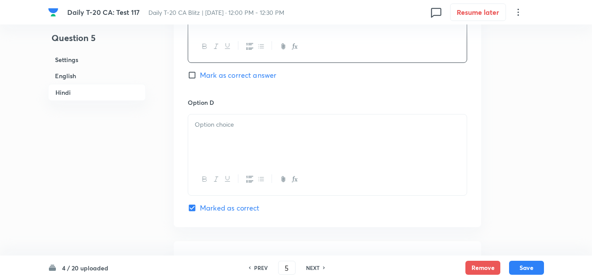
click at [245, 133] on div at bounding box center [327, 138] width 278 height 49
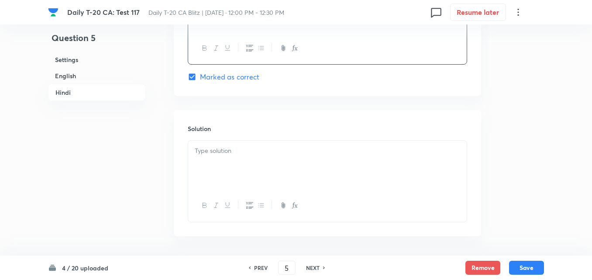
click at [245, 133] on h6 "Solution" at bounding box center [327, 128] width 279 height 9
click at [246, 149] on p at bounding box center [327, 151] width 265 height 10
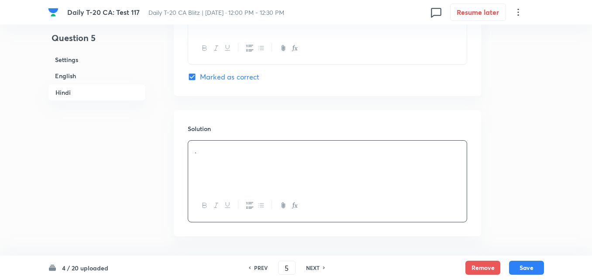
scroll to position [1786, 0]
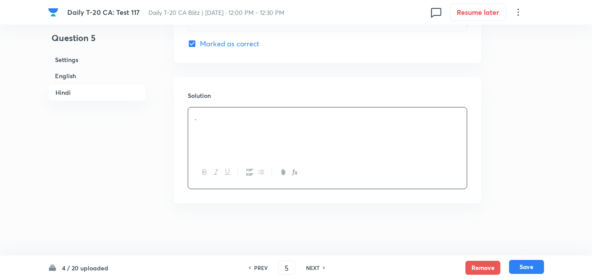
click at [535, 269] on button "Save" at bounding box center [526, 267] width 35 height 14
type input "6"
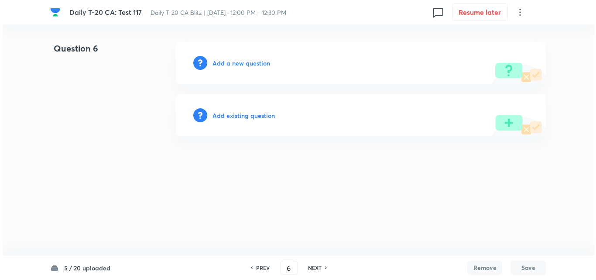
scroll to position [0, 0]
click at [245, 68] on div "Add a new question" at bounding box center [361, 63] width 370 height 42
click at [257, 63] on h6 "Add a new question" at bounding box center [242, 62] width 58 height 9
click at [257, 63] on h6 "Choose a question type" at bounding box center [246, 62] width 67 height 9
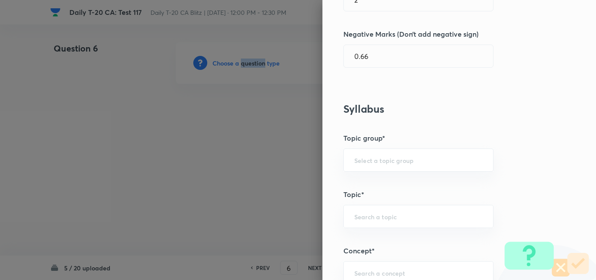
scroll to position [480, 0]
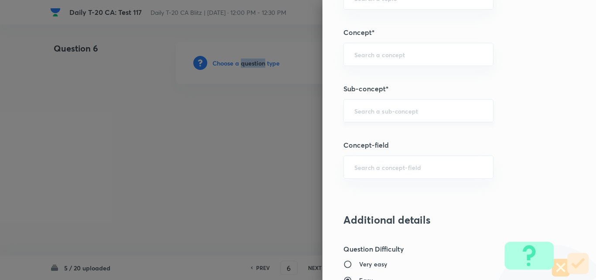
click at [429, 103] on div "​" at bounding box center [418, 110] width 150 height 23
paste input "Current Affairs 2025"
click at [443, 105] on div "Current Affairs 2025 ​" at bounding box center [418, 110] width 150 height 23
click at [401, 134] on li "Current Affairs 2025" at bounding box center [411, 135] width 149 height 16
type input "Current Affairs 2025"
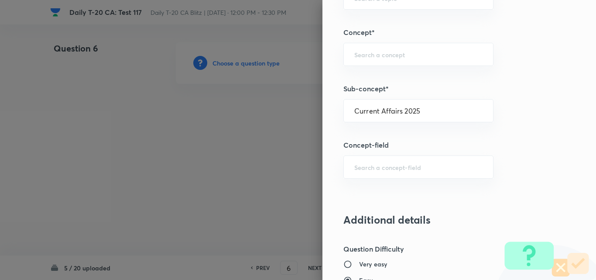
type input "Current Affairs"
type input "Current Affairs 2025"
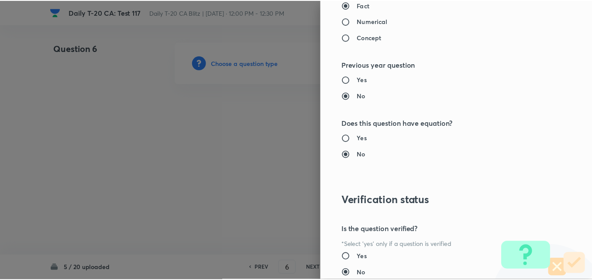
scroll to position [910, 0]
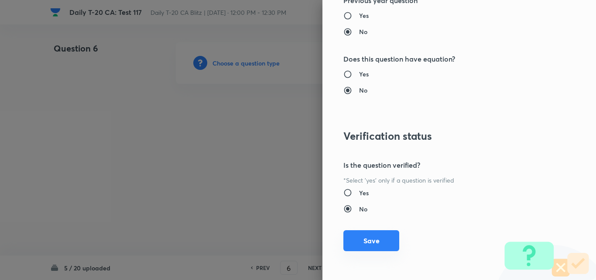
click at [375, 243] on button "Save" at bounding box center [371, 240] width 56 height 21
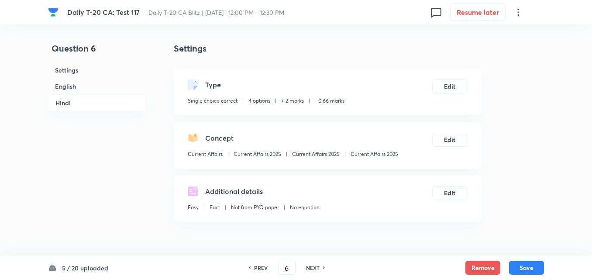
click at [62, 94] on h6 "English" at bounding box center [97, 86] width 98 height 16
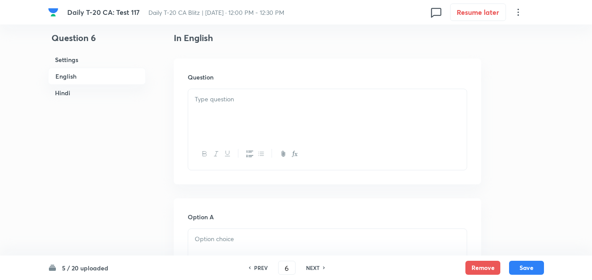
click at [80, 74] on h6 "English" at bounding box center [97, 76] width 98 height 17
click at [232, 105] on div at bounding box center [327, 113] width 278 height 49
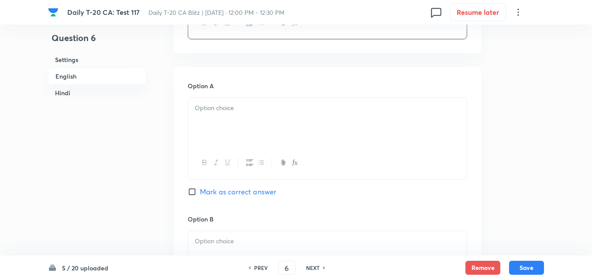
click at [230, 121] on div at bounding box center [327, 122] width 278 height 49
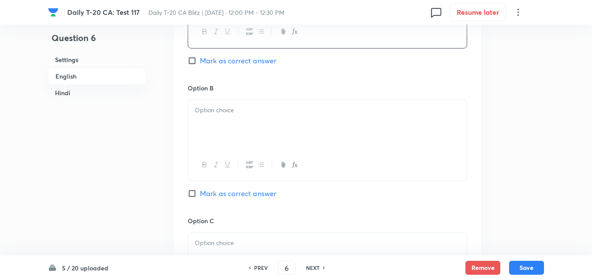
click at [230, 122] on div at bounding box center [327, 124] width 278 height 49
click at [230, 122] on div at bounding box center [327, 126] width 278 height 49
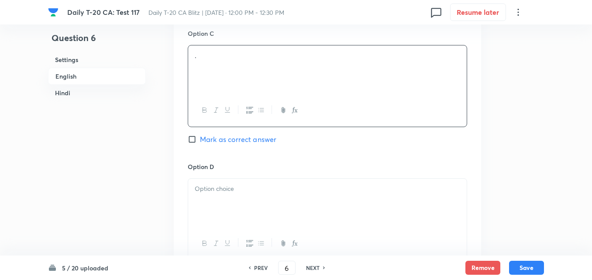
scroll to position [749, 0]
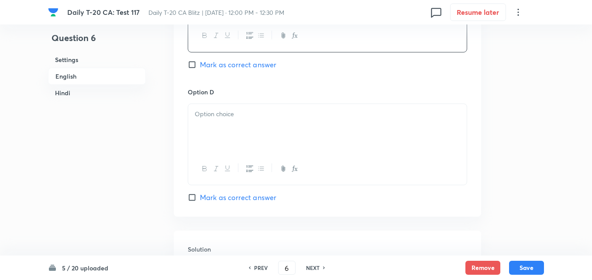
click at [231, 122] on div at bounding box center [327, 128] width 278 height 49
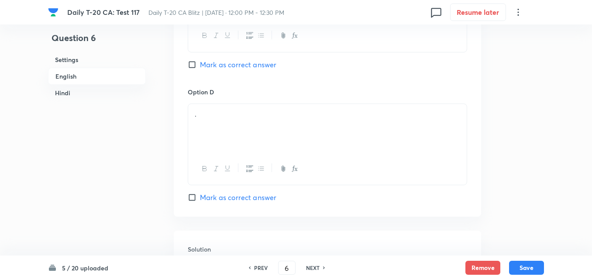
click at [244, 201] on span "Mark as correct answer" at bounding box center [238, 197] width 76 height 10
click at [200, 201] on input "Mark as correct answer" at bounding box center [194, 197] width 12 height 9
checkbox input "true"
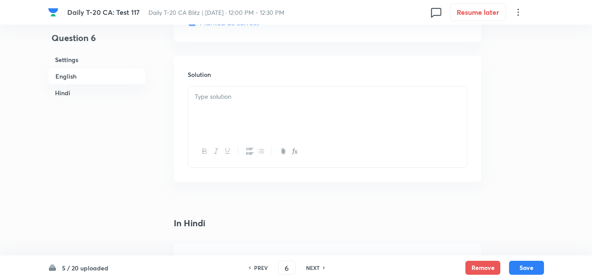
click at [240, 130] on div at bounding box center [327, 110] width 278 height 49
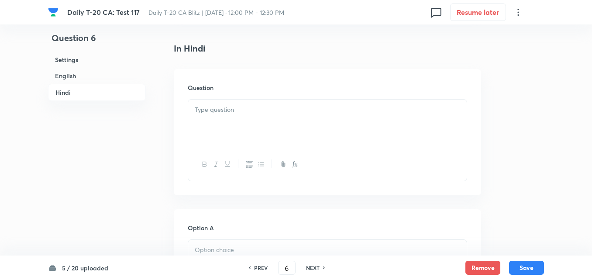
click at [244, 137] on div at bounding box center [327, 123] width 278 height 49
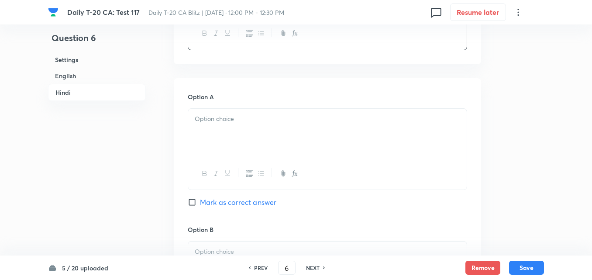
click at [244, 131] on div at bounding box center [327, 133] width 278 height 49
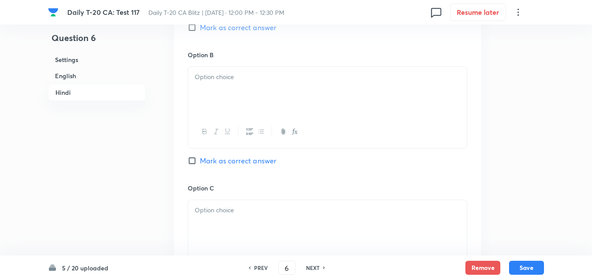
drag, startPoint x: 244, startPoint y: 124, endPoint x: 243, endPoint y: 115, distance: 9.2
click at [243, 122] on div at bounding box center [327, 132] width 278 height 32
click at [243, 90] on div at bounding box center [327, 91] width 278 height 49
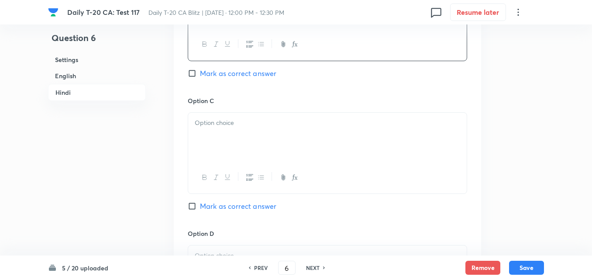
click at [248, 133] on div at bounding box center [327, 137] width 278 height 49
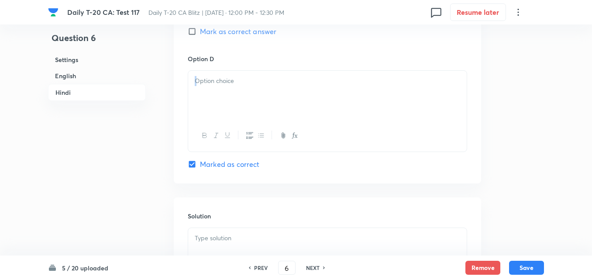
click at [243, 117] on div at bounding box center [327, 111] width 279 height 82
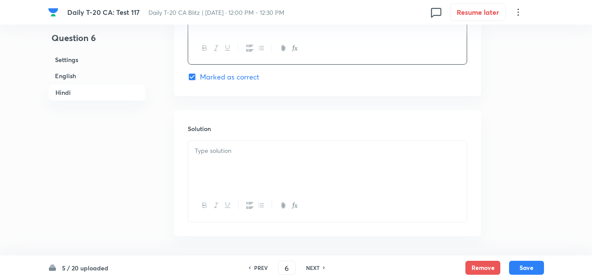
click at [247, 153] on p at bounding box center [327, 151] width 265 height 10
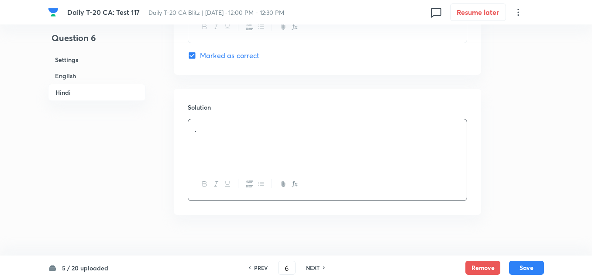
scroll to position [1786, 0]
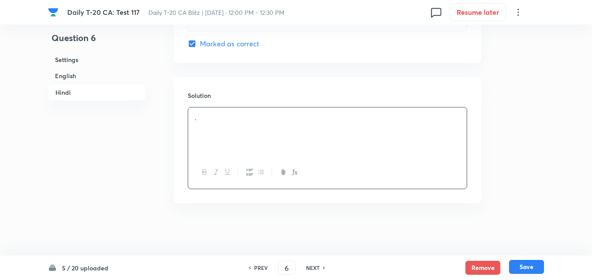
click at [523, 269] on button "Save" at bounding box center [526, 267] width 35 height 14
type input "7"
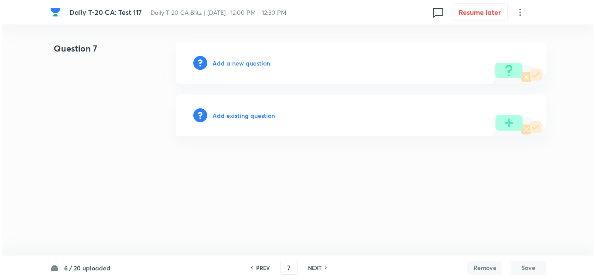
scroll to position [0, 0]
click at [250, 61] on h6 "Add a new question" at bounding box center [242, 62] width 58 height 9
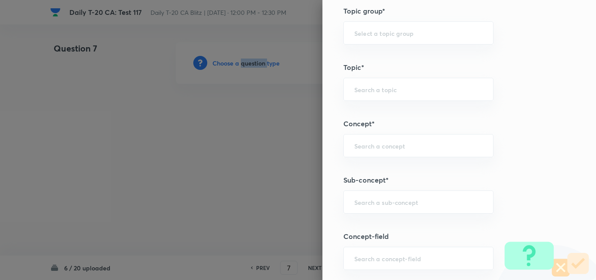
scroll to position [524, 0]
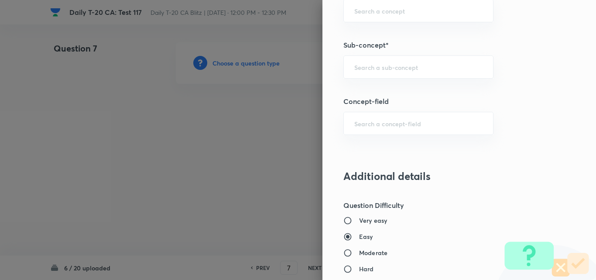
drag, startPoint x: 432, startPoint y: 111, endPoint x: 434, endPoint y: 87, distance: 24.1
click at [430, 111] on div "Question settings Question type* Single choice correct Number of options* 2 3 4…" at bounding box center [459, 140] width 274 height 280
click at [443, 60] on div "​" at bounding box center [418, 66] width 150 height 23
paste input "Current Affairs 2025"
click at [451, 62] on div "Current Affairs 2025 ​" at bounding box center [418, 66] width 150 height 23
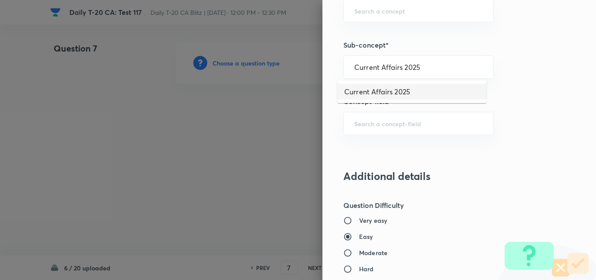
click at [401, 95] on li "Current Affairs 2025" at bounding box center [411, 92] width 149 height 16
type input "Current Affairs 2025"
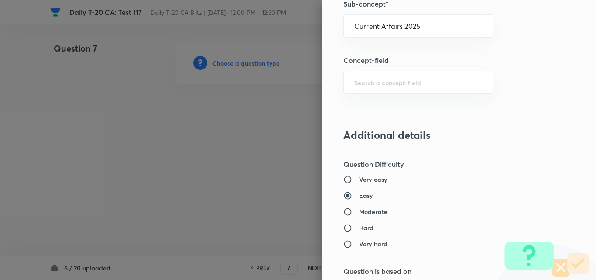
type input "Current Affairs"
type input "Current Affairs 2025"
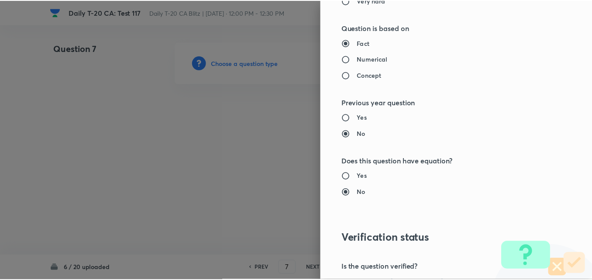
scroll to position [910, 0]
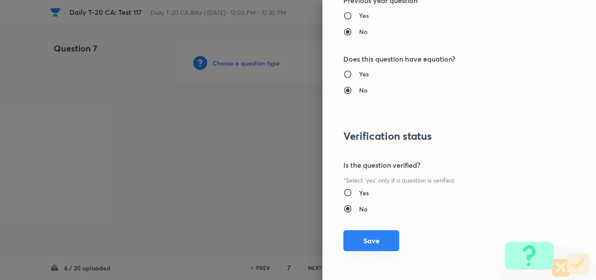
click at [372, 233] on button "Save" at bounding box center [371, 240] width 56 height 21
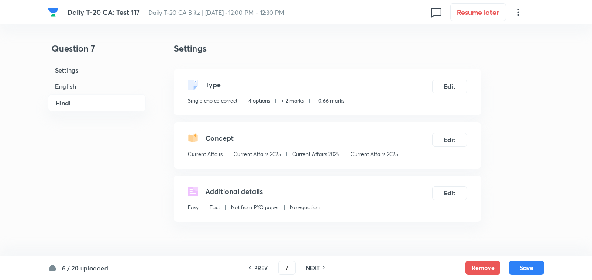
click at [96, 85] on h6 "English" at bounding box center [97, 86] width 98 height 16
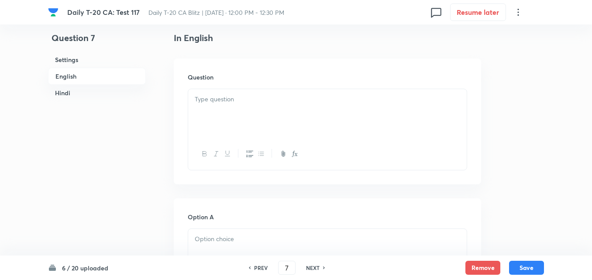
click at [259, 111] on div at bounding box center [327, 113] width 278 height 49
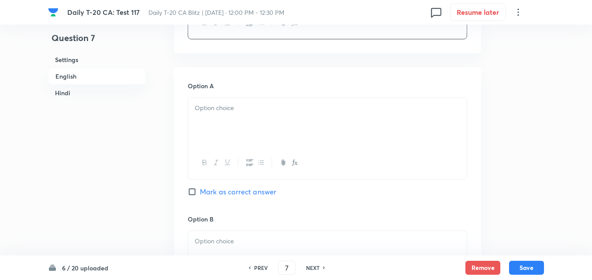
click at [232, 140] on div at bounding box center [327, 122] width 278 height 49
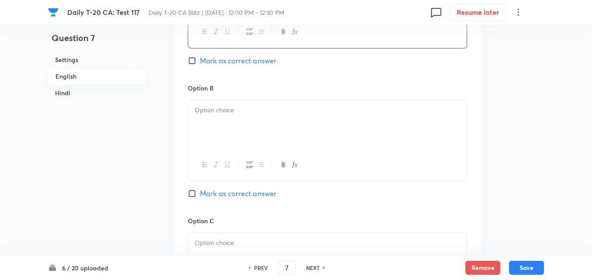
click at [239, 137] on div at bounding box center [327, 124] width 278 height 49
click at [244, 146] on div at bounding box center [327, 126] width 278 height 49
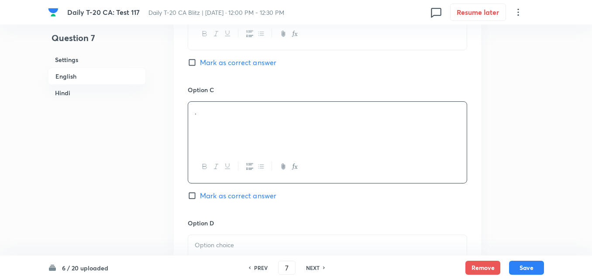
scroll to position [792, 0]
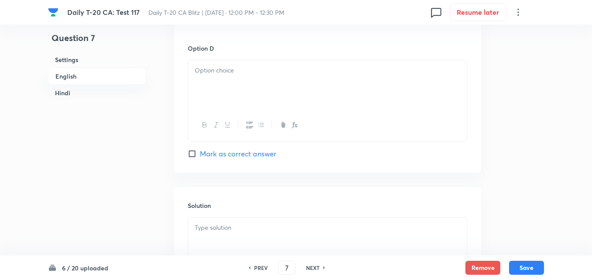
click at [234, 120] on div at bounding box center [327, 125] width 278 height 32
click at [243, 100] on div at bounding box center [327, 84] width 278 height 49
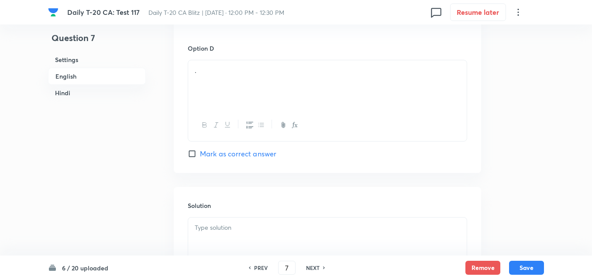
click at [254, 156] on span "Mark as correct answer" at bounding box center [238, 153] width 76 height 10
click at [200, 156] on input "Mark as correct answer" at bounding box center [194, 153] width 12 height 9
checkbox input "true"
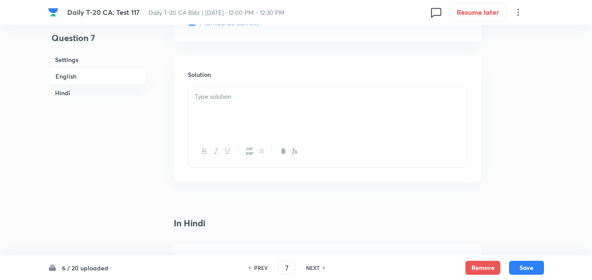
click at [236, 106] on div at bounding box center [327, 110] width 278 height 49
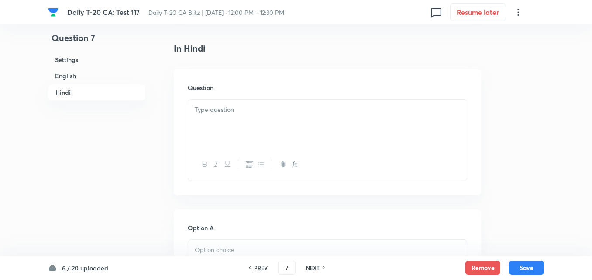
click at [245, 143] on div at bounding box center [327, 123] width 278 height 49
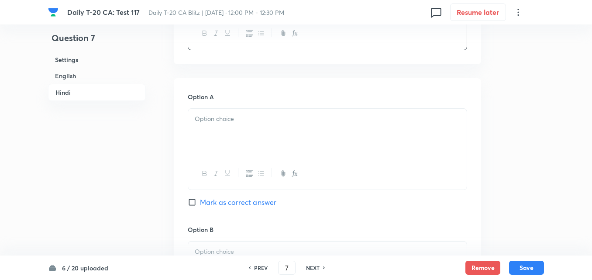
click at [246, 143] on div at bounding box center [327, 133] width 278 height 49
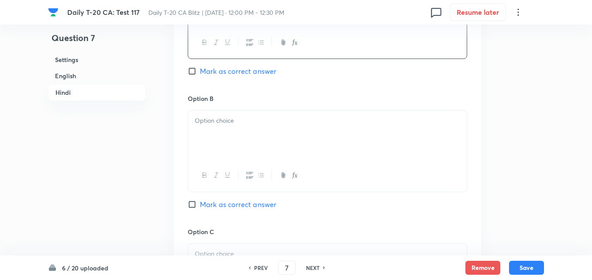
click at [246, 143] on div at bounding box center [327, 134] width 278 height 49
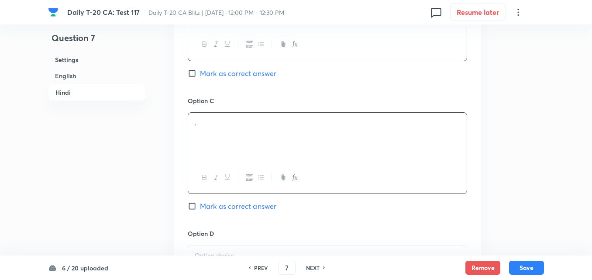
click at [246, 143] on div "." at bounding box center [327, 137] width 278 height 49
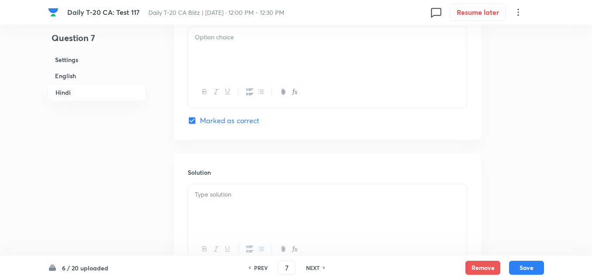
click at [239, 77] on div at bounding box center [327, 92] width 278 height 32
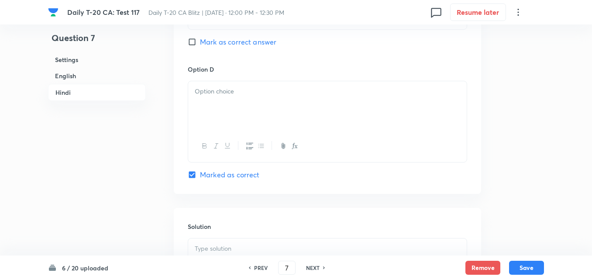
click at [243, 91] on p at bounding box center [327, 91] width 265 height 10
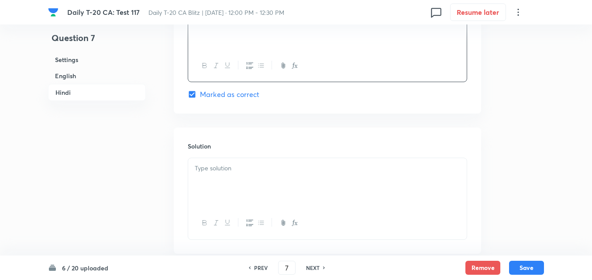
scroll to position [1786, 0]
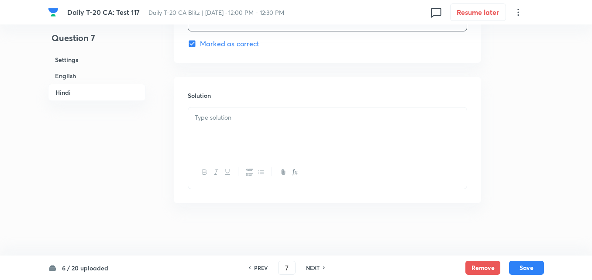
click at [245, 112] on div at bounding box center [327, 131] width 278 height 49
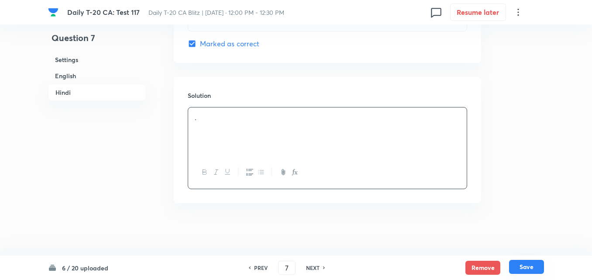
click at [528, 272] on button "Save" at bounding box center [526, 267] width 35 height 14
type input "8"
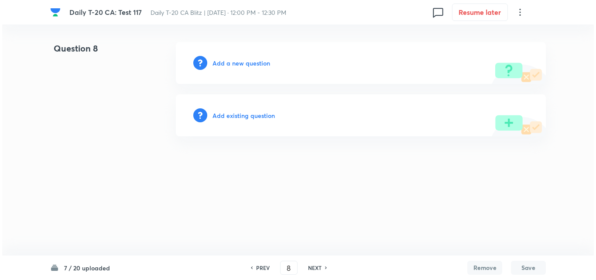
scroll to position [0, 0]
click at [239, 61] on h6 "Add a new question" at bounding box center [242, 62] width 58 height 9
click at [239, 61] on h6 "Choose a question type" at bounding box center [246, 62] width 67 height 9
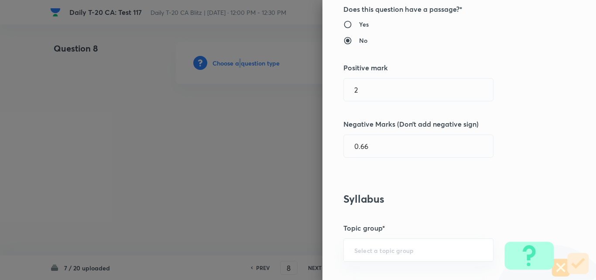
scroll to position [524, 0]
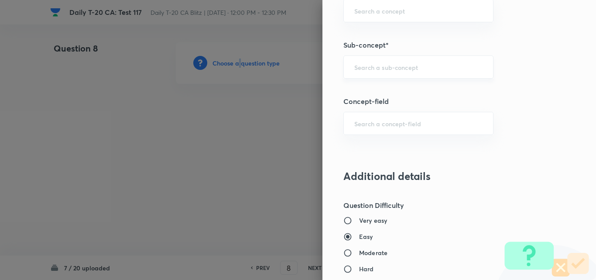
click at [428, 58] on div "​" at bounding box center [418, 66] width 150 height 23
paste input "Current Affairs 2025"
click at [442, 65] on input "Current Affairs 2025" at bounding box center [418, 67] width 128 height 8
click at [411, 90] on li "Current Affairs 2025" at bounding box center [411, 92] width 149 height 16
type input "Current Affairs 2025"
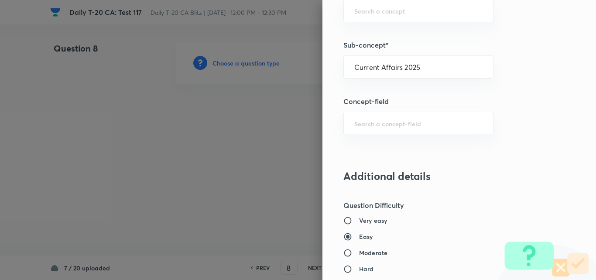
type input "Current Affairs"
type input "Current Affairs 2025"
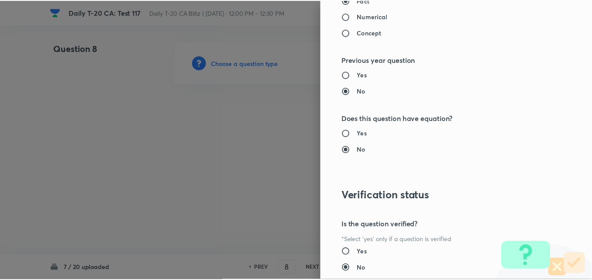
scroll to position [910, 0]
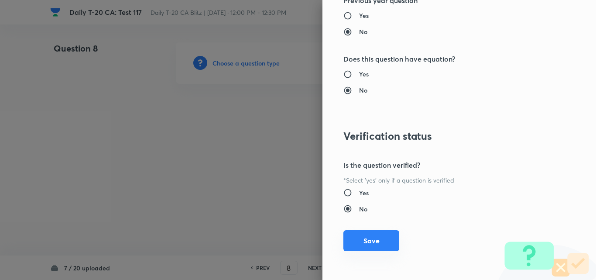
click at [377, 246] on button "Save" at bounding box center [371, 240] width 56 height 21
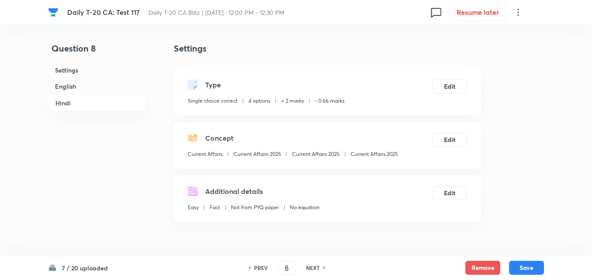
click at [83, 90] on h6 "English" at bounding box center [97, 86] width 98 height 16
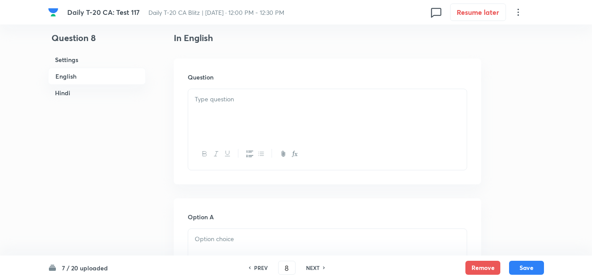
click at [245, 117] on div at bounding box center [327, 113] width 278 height 49
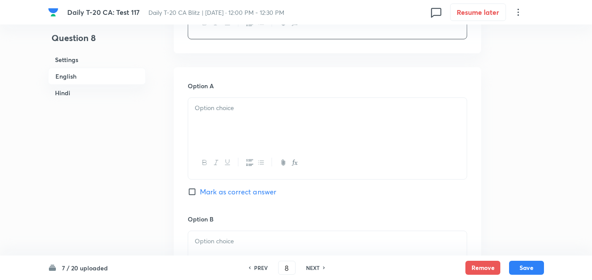
click at [248, 120] on div at bounding box center [327, 122] width 278 height 49
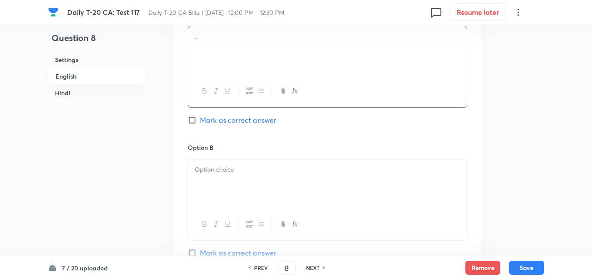
scroll to position [531, 0]
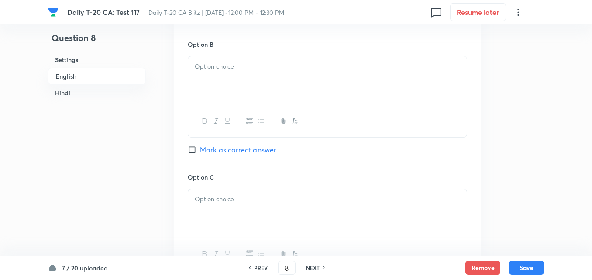
type button "ordered"
click at [248, 120] on icon "button" at bounding box center [249, 120] width 7 height 7
click at [240, 88] on div at bounding box center [327, 80] width 278 height 49
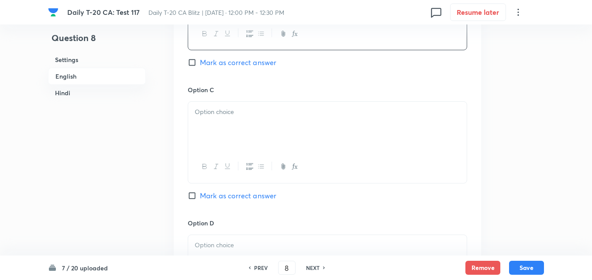
click at [258, 120] on div at bounding box center [327, 126] width 278 height 49
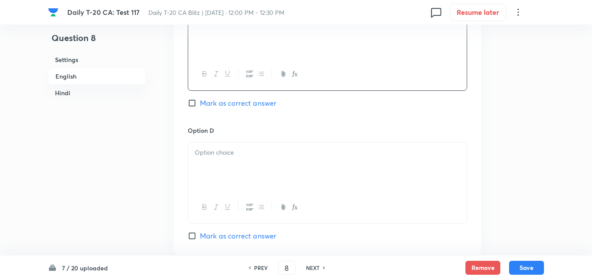
scroll to position [836, 0]
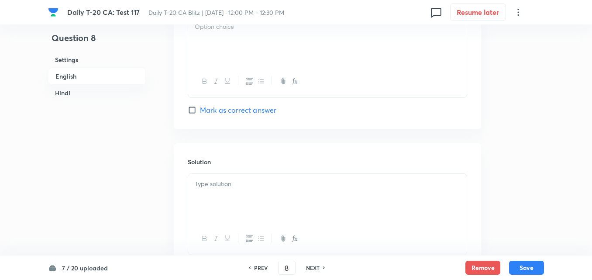
click at [234, 43] on div at bounding box center [327, 41] width 278 height 49
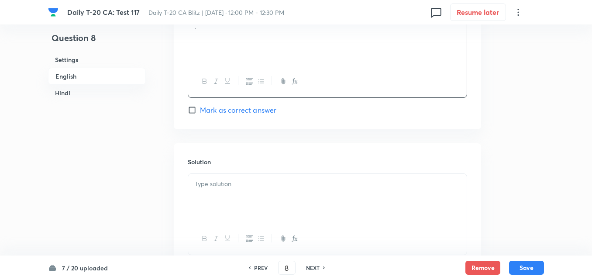
click at [239, 113] on span "Mark as correct answer" at bounding box center [238, 110] width 76 height 10
click at [200, 113] on input "Mark as correct answer" at bounding box center [194, 110] width 12 height 9
checkbox input "true"
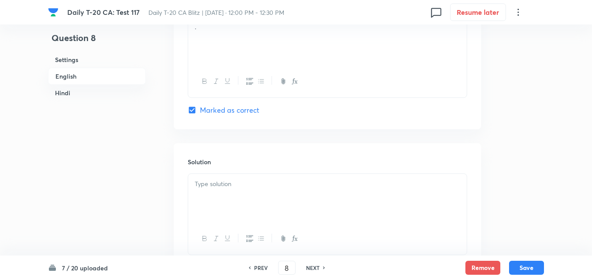
checkbox input "true"
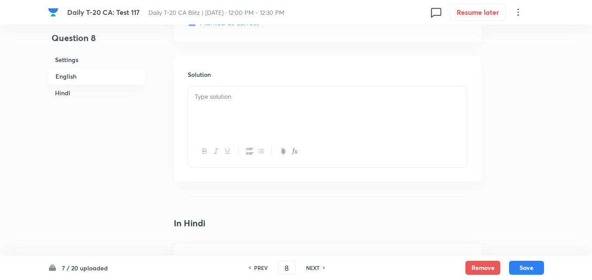
click at [239, 100] on p at bounding box center [327, 97] width 265 height 10
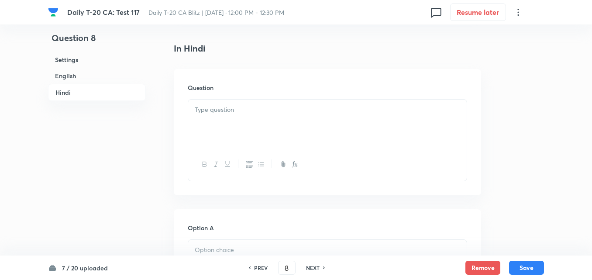
click at [250, 128] on div at bounding box center [327, 123] width 278 height 49
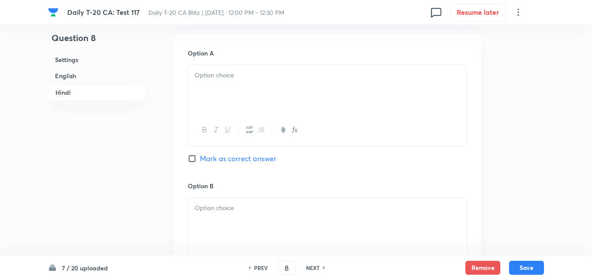
drag, startPoint x: 241, startPoint y: 105, endPoint x: 239, endPoint y: 101, distance: 4.7
click at [239, 101] on div at bounding box center [327, 89] width 278 height 49
click at [240, 97] on div at bounding box center [327, 91] width 278 height 49
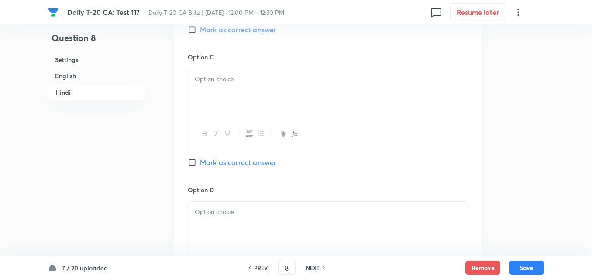
click at [237, 100] on div at bounding box center [327, 93] width 278 height 49
click at [233, 104] on div at bounding box center [327, 95] width 278 height 49
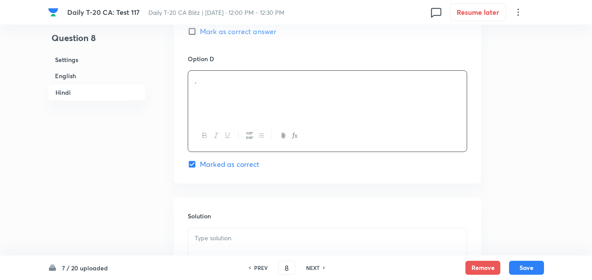
scroll to position [1786, 0]
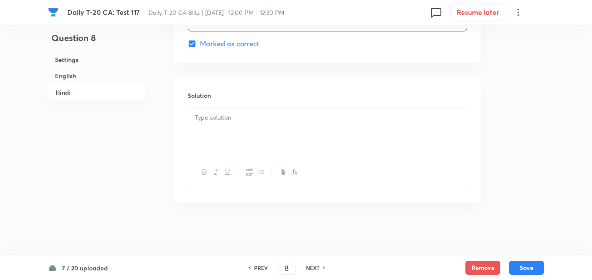
click at [239, 121] on p at bounding box center [327, 118] width 265 height 10
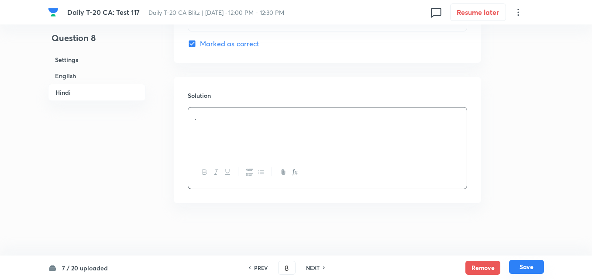
click at [525, 271] on button "Save" at bounding box center [526, 267] width 35 height 14
type input "9"
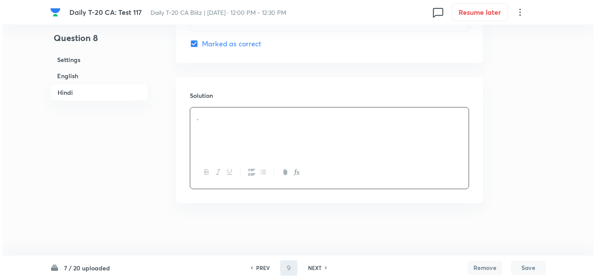
scroll to position [0, 0]
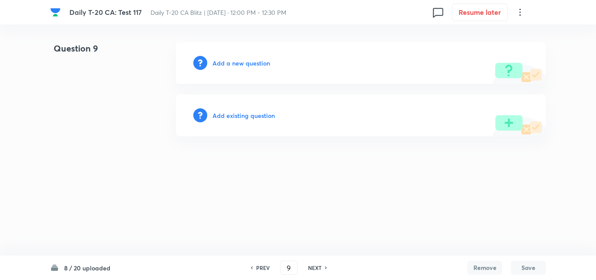
click at [244, 63] on h6 "Add a new question" at bounding box center [242, 62] width 58 height 9
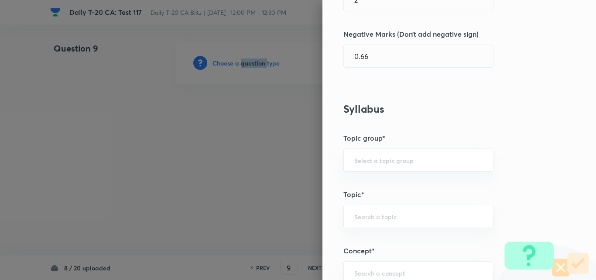
scroll to position [480, 0]
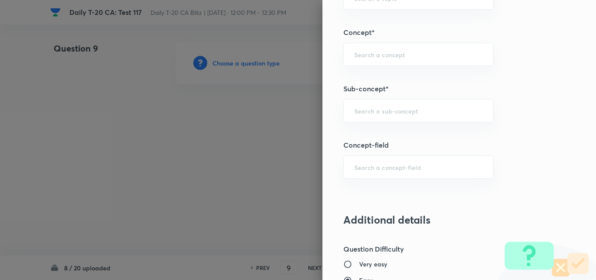
click at [408, 107] on input "text" at bounding box center [418, 110] width 128 height 8
paste input "Current Affairs 2025"
click at [422, 116] on div "Current Affairs 2025 ​" at bounding box center [418, 110] width 150 height 23
click at [396, 135] on li "Current Affairs 2025" at bounding box center [411, 135] width 149 height 16
type input "Current Affairs 2025"
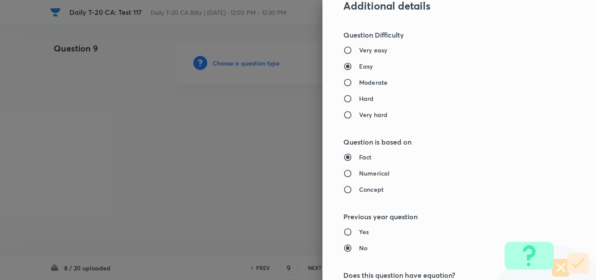
type input "Current Affairs"
type input "Current Affairs 2025"
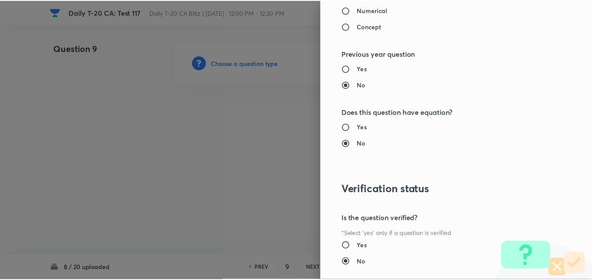
scroll to position [910, 0]
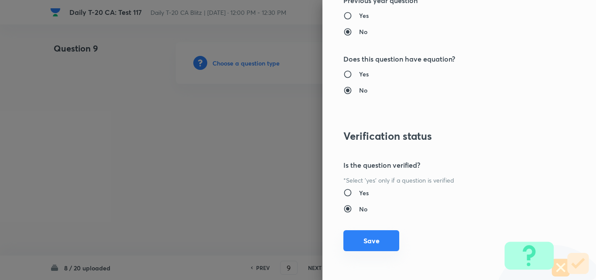
click at [381, 236] on button "Save" at bounding box center [371, 240] width 56 height 21
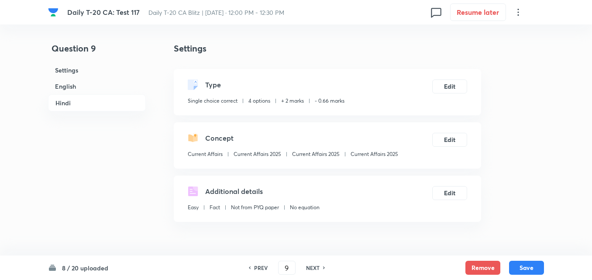
click at [67, 87] on h6 "English" at bounding box center [97, 86] width 98 height 16
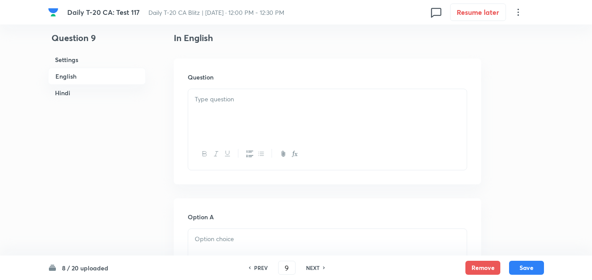
click at [237, 107] on div at bounding box center [327, 113] width 278 height 49
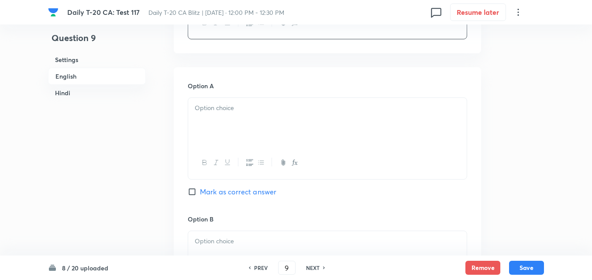
click at [236, 123] on div at bounding box center [327, 122] width 278 height 49
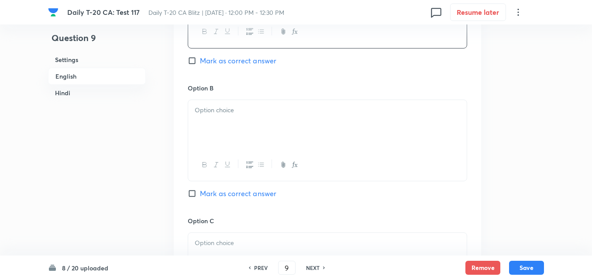
click at [237, 124] on div at bounding box center [327, 124] width 278 height 49
click at [247, 94] on h6 "Option C" at bounding box center [327, 89] width 279 height 9
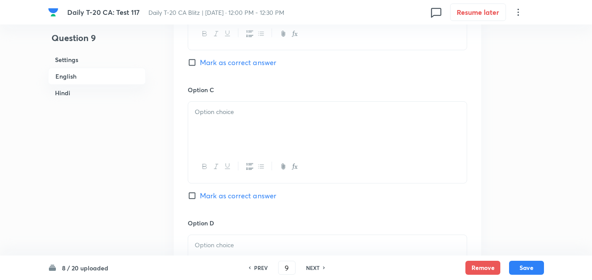
click at [243, 154] on div at bounding box center [327, 167] width 278 height 32
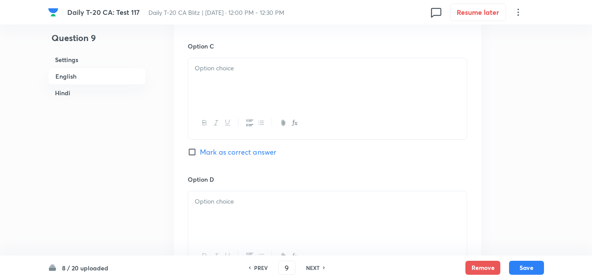
click at [230, 92] on div at bounding box center [327, 82] width 278 height 49
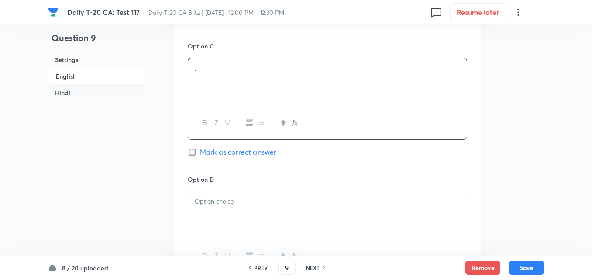
scroll to position [749, 0]
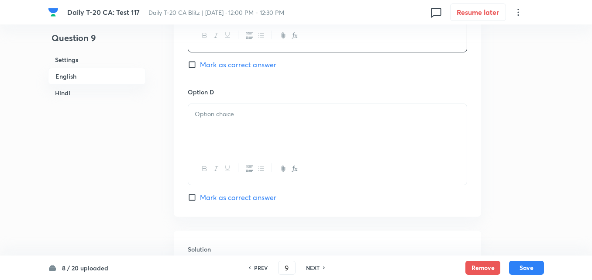
click at [235, 144] on div at bounding box center [327, 128] width 278 height 49
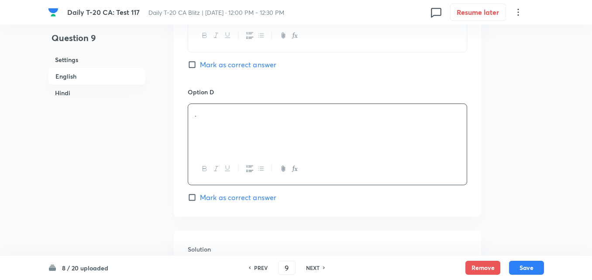
click at [242, 201] on span "Mark as correct answer" at bounding box center [238, 197] width 76 height 10
click at [200, 201] on input "Mark as correct answer" at bounding box center [194, 197] width 12 height 9
checkbox input "true"
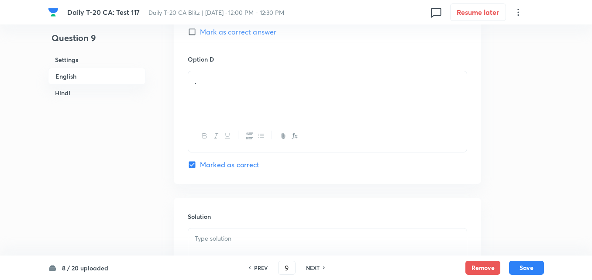
checkbox input "true"
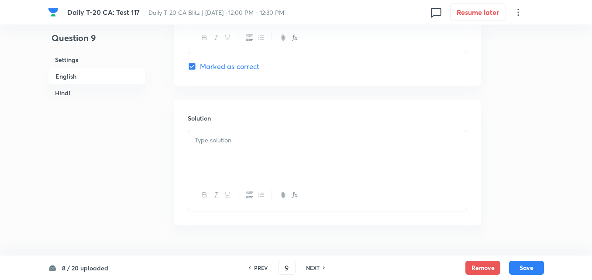
click at [246, 134] on div at bounding box center [327, 154] width 278 height 49
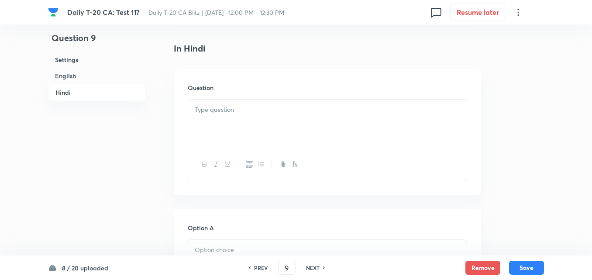
drag, startPoint x: 247, startPoint y: 128, endPoint x: 247, endPoint y: 120, distance: 7.4
click at [247, 120] on div at bounding box center [327, 123] width 278 height 49
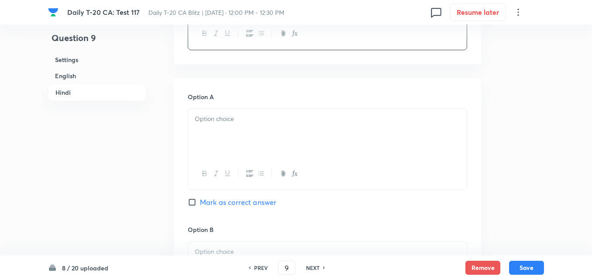
click at [247, 127] on div at bounding box center [327, 133] width 278 height 49
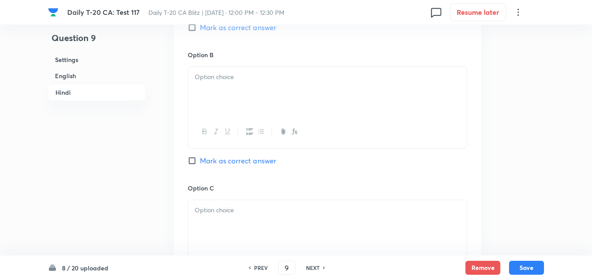
click at [234, 86] on div at bounding box center [327, 91] width 278 height 49
click at [230, 103] on div at bounding box center [327, 93] width 278 height 49
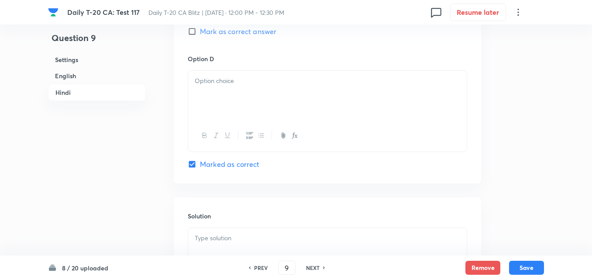
click at [234, 110] on div at bounding box center [327, 95] width 278 height 49
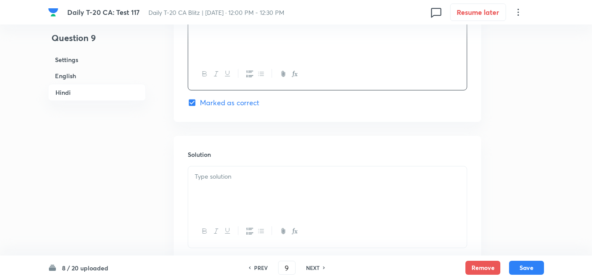
scroll to position [1786, 0]
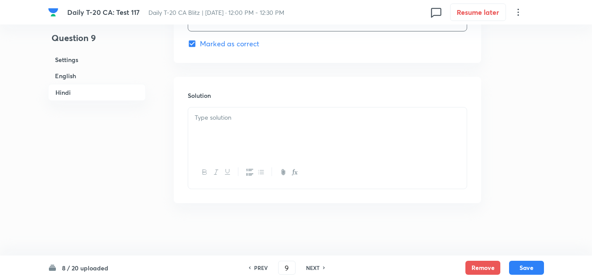
click at [240, 139] on div at bounding box center [327, 131] width 278 height 49
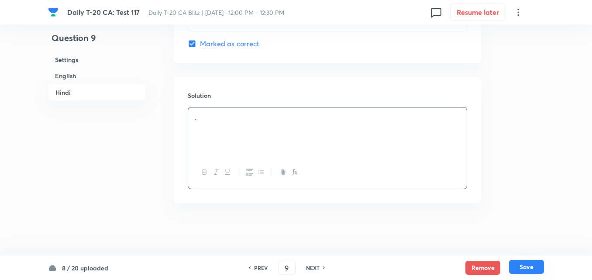
drag, startPoint x: 520, startPoint y: 259, endPoint x: 521, endPoint y: 264, distance: 5.0
click at [520, 260] on div "8 / 20 uploaded PREV 9 ​ NEXT Remove Save" at bounding box center [296, 267] width 496 height 24
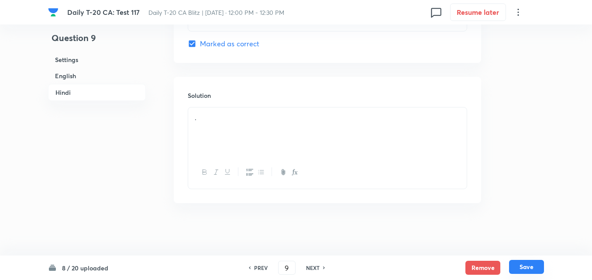
click at [523, 266] on button "Save" at bounding box center [526, 267] width 35 height 14
type input "10"
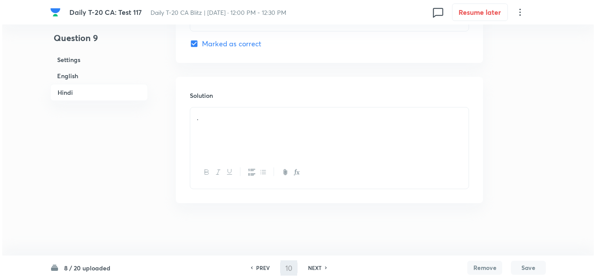
scroll to position [0, 0]
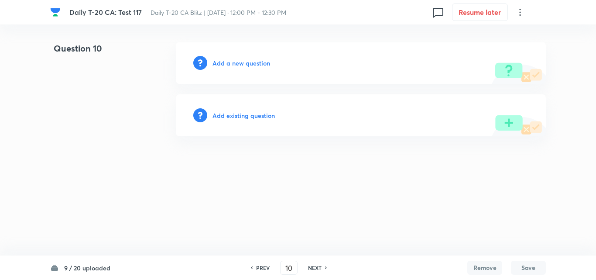
click at [246, 60] on h6 "Add a new question" at bounding box center [242, 62] width 58 height 9
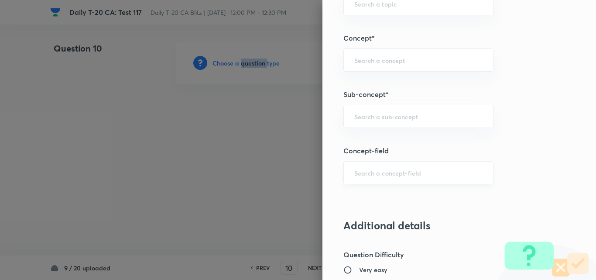
scroll to position [524, 0]
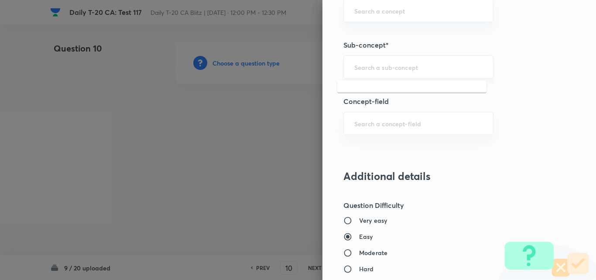
click at [426, 64] on input "text" at bounding box center [418, 67] width 128 height 8
paste input "Current Affairs 2025"
click at [453, 66] on input "Current Affairs 2025" at bounding box center [418, 67] width 128 height 8
click at [395, 96] on li "Current Affairs 2025" at bounding box center [411, 92] width 149 height 16
type input "Current Affairs 2025"
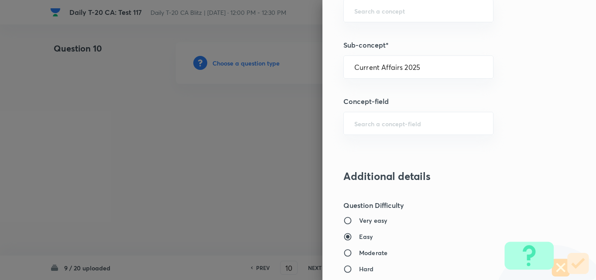
type input "Current Affairs"
type input "Current Affairs 2025"
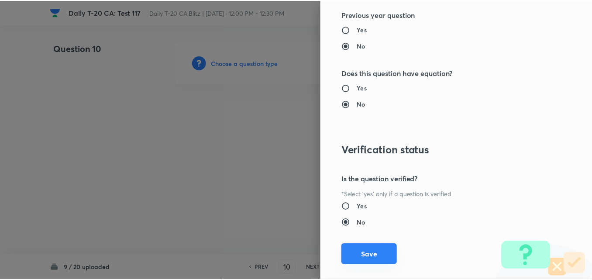
scroll to position [910, 0]
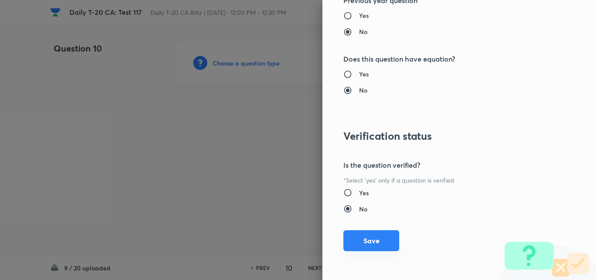
drag, startPoint x: 372, startPoint y: 244, endPoint x: 363, endPoint y: 239, distance: 10.8
click at [371, 245] on button "Save" at bounding box center [371, 240] width 56 height 21
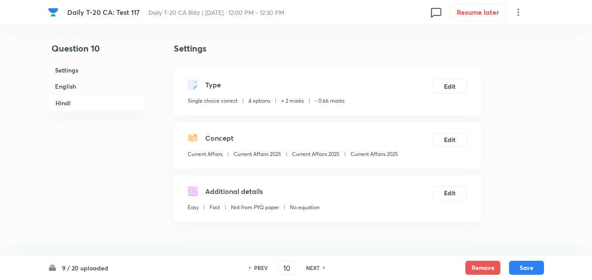
click at [89, 84] on h6 "English" at bounding box center [97, 86] width 98 height 16
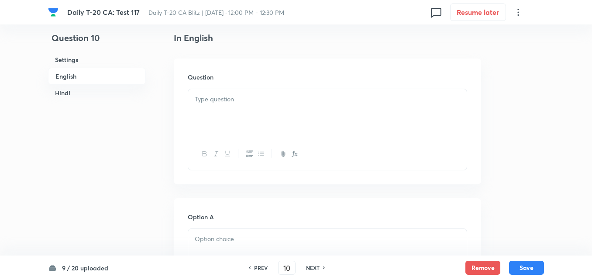
click at [222, 119] on div at bounding box center [327, 113] width 278 height 49
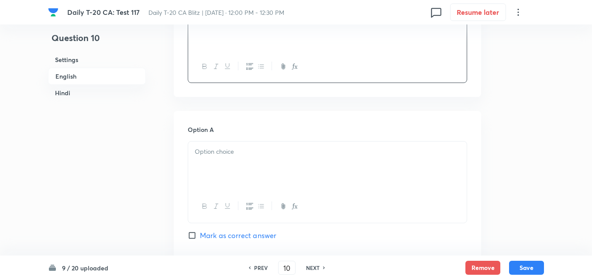
click at [237, 160] on div at bounding box center [327, 165] width 278 height 49
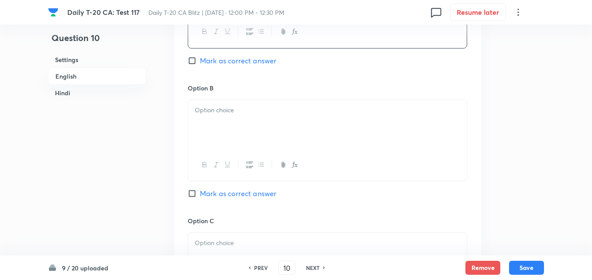
click at [234, 129] on div at bounding box center [327, 124] width 278 height 49
click at [235, 127] on div at bounding box center [327, 126] width 278 height 49
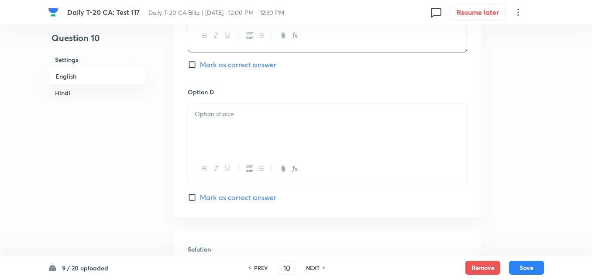
drag, startPoint x: 243, startPoint y: 141, endPoint x: 246, endPoint y: 151, distance: 10.0
click at [243, 140] on div at bounding box center [327, 128] width 278 height 49
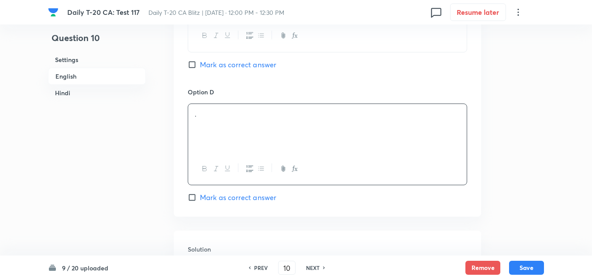
click at [256, 198] on span "Mark as correct answer" at bounding box center [238, 197] width 76 height 10
click at [200, 198] on input "Mark as correct answer" at bounding box center [194, 197] width 12 height 9
checkbox input "true"
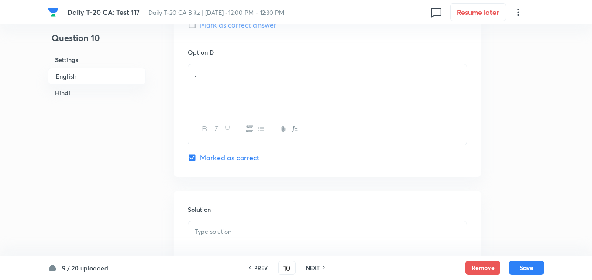
checkbox input "true"
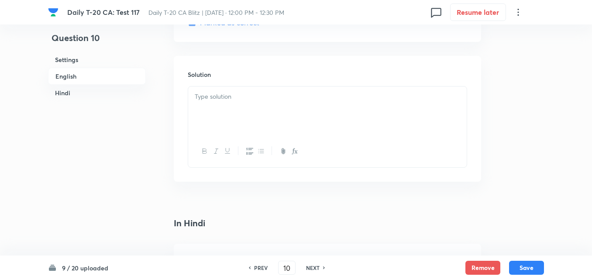
click at [247, 127] on div at bounding box center [327, 110] width 278 height 49
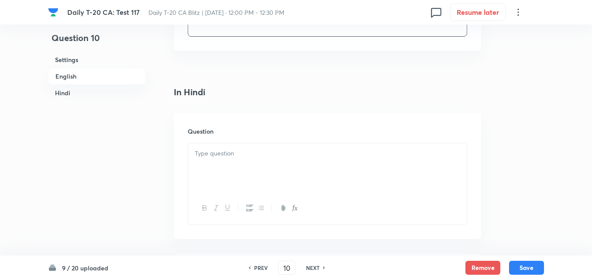
click at [249, 133] on h6 "Question" at bounding box center [327, 131] width 279 height 9
click at [251, 174] on div at bounding box center [327, 167] width 278 height 49
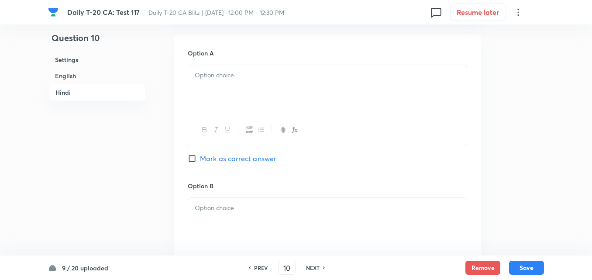
click at [240, 93] on div at bounding box center [327, 89] width 278 height 49
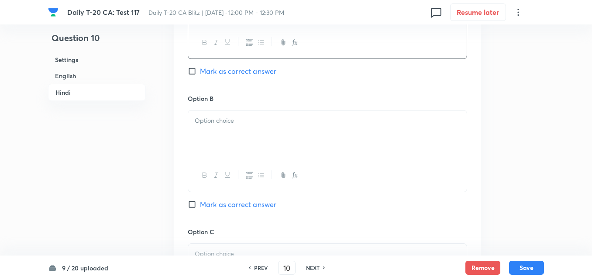
click at [248, 136] on div at bounding box center [327, 134] width 278 height 49
click at [248, 136] on div at bounding box center [327, 137] width 278 height 49
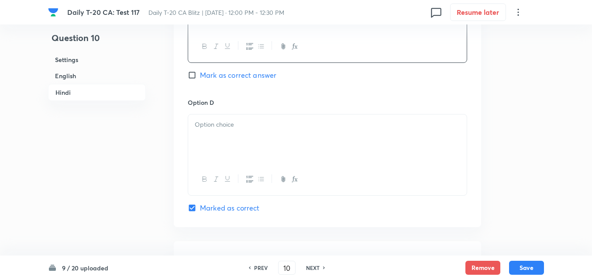
click at [248, 136] on div at bounding box center [327, 138] width 278 height 49
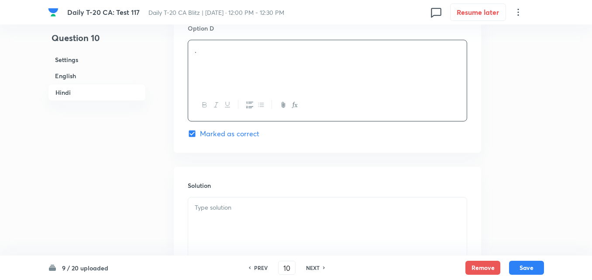
scroll to position [1786, 0]
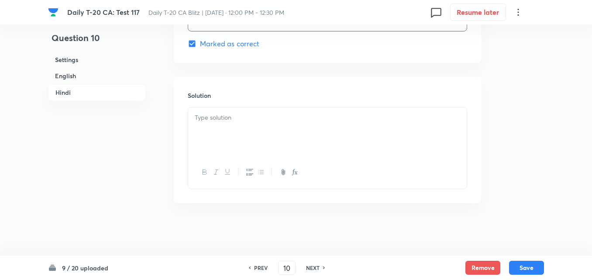
click at [248, 136] on div at bounding box center [327, 131] width 278 height 49
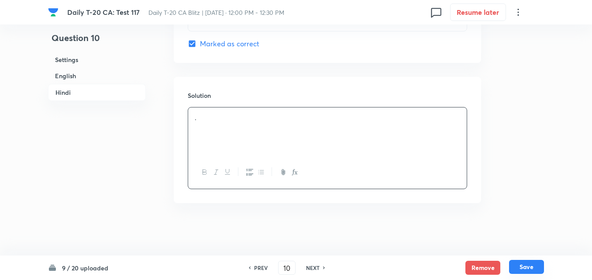
click at [531, 266] on button "Save" at bounding box center [526, 267] width 35 height 14
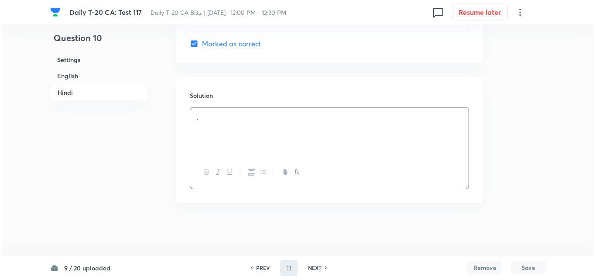
scroll to position [0, 0]
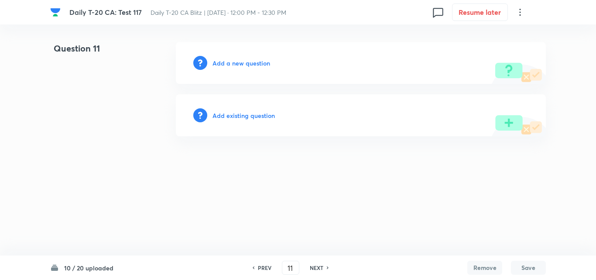
click at [264, 59] on h6 "Add a new question" at bounding box center [242, 62] width 58 height 9
click at [264, 59] on h6 "Choose a question type" at bounding box center [246, 62] width 67 height 9
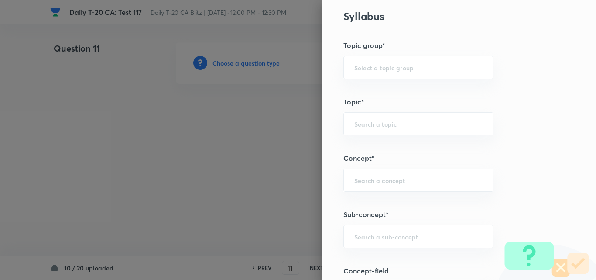
scroll to position [480, 0]
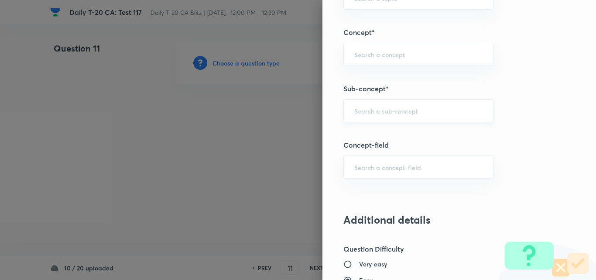
click at [473, 106] on input "text" at bounding box center [418, 110] width 128 height 8
paste input "Current Affairs 2025"
click at [471, 106] on input "Current Affairs 2025" at bounding box center [418, 110] width 128 height 8
click at [406, 139] on li "Current Affairs 2025" at bounding box center [411, 135] width 149 height 16
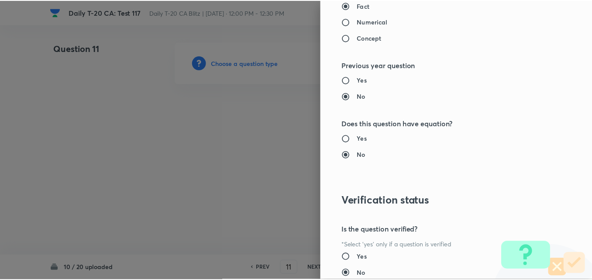
scroll to position [910, 0]
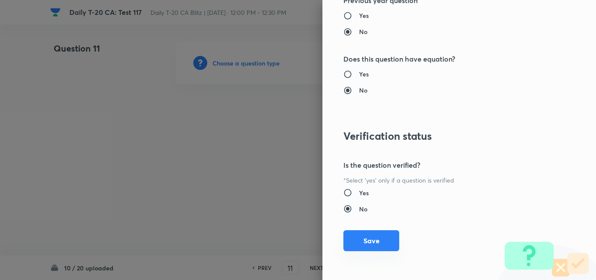
click at [376, 246] on button "Save" at bounding box center [371, 240] width 56 height 21
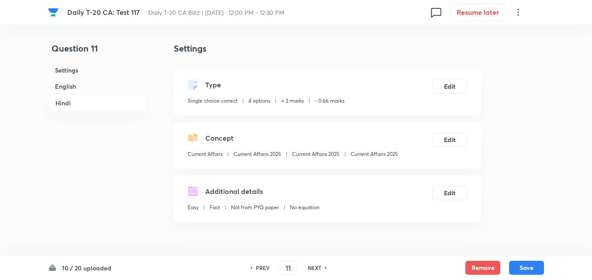
click at [63, 91] on h6 "English" at bounding box center [97, 86] width 98 height 16
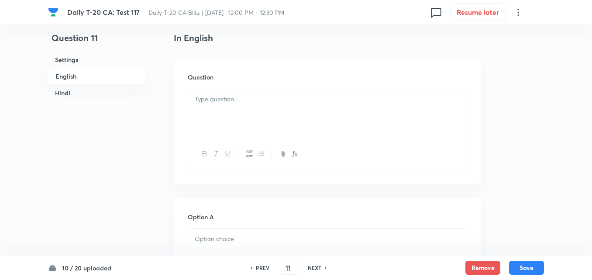
click at [246, 98] on p at bounding box center [327, 99] width 265 height 10
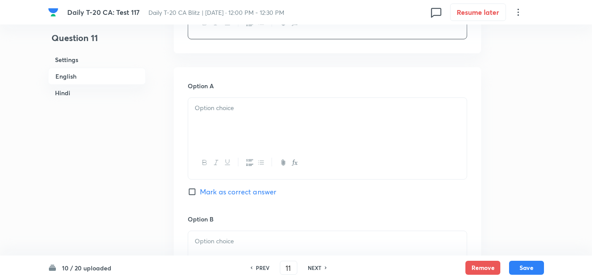
click at [240, 106] on p at bounding box center [327, 108] width 265 height 10
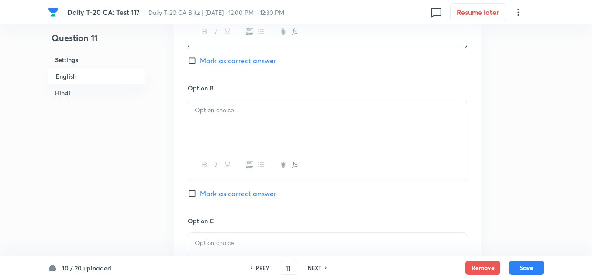
click at [231, 137] on div at bounding box center [327, 124] width 278 height 49
click at [231, 135] on div at bounding box center [327, 126] width 278 height 49
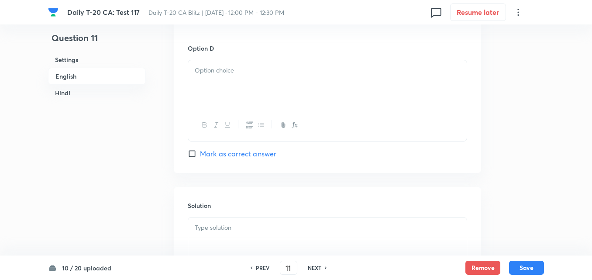
drag, startPoint x: 233, startPoint y: 123, endPoint x: 233, endPoint y: 115, distance: 8.3
click at [233, 120] on div at bounding box center [327, 125] width 278 height 32
click at [240, 76] on div at bounding box center [327, 84] width 278 height 49
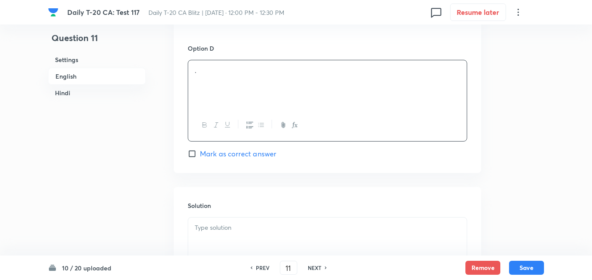
scroll to position [880, 0]
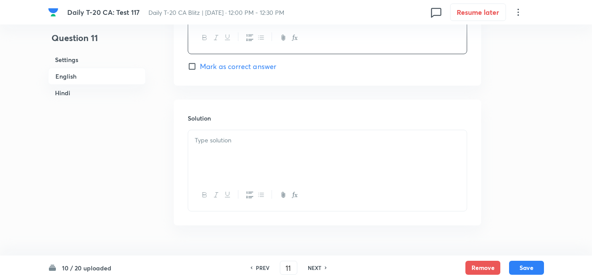
click at [241, 69] on span "Mark as correct answer" at bounding box center [238, 66] width 76 height 10
click at [200, 69] on input "Mark as correct answer" at bounding box center [194, 66] width 12 height 9
click at [243, 149] on div at bounding box center [327, 154] width 278 height 49
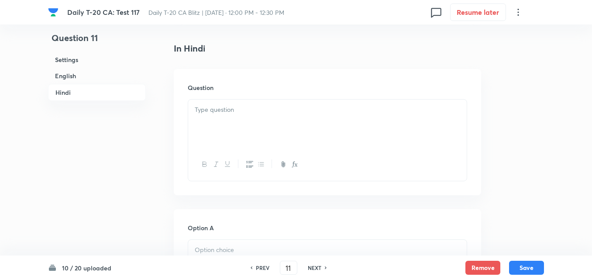
drag, startPoint x: 243, startPoint y: 149, endPoint x: 237, endPoint y: 130, distance: 20.1
click at [243, 149] on div at bounding box center [327, 164] width 278 height 32
click at [237, 129] on div at bounding box center [327, 123] width 278 height 49
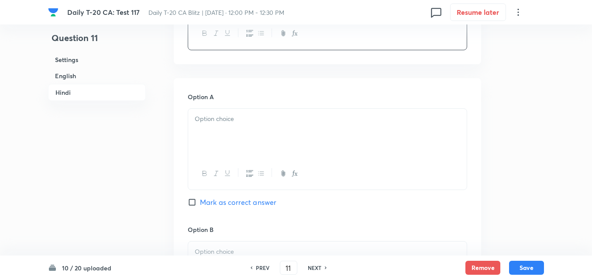
click at [240, 128] on div at bounding box center [327, 133] width 278 height 49
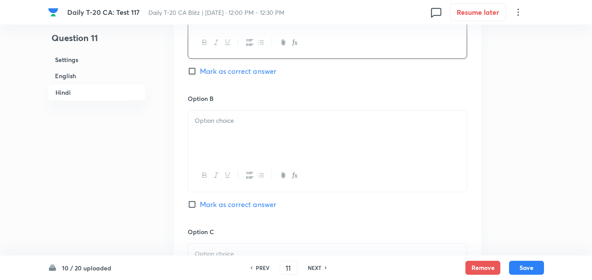
click at [241, 128] on div at bounding box center [327, 134] width 278 height 49
click at [241, 128] on div at bounding box center [327, 137] width 278 height 49
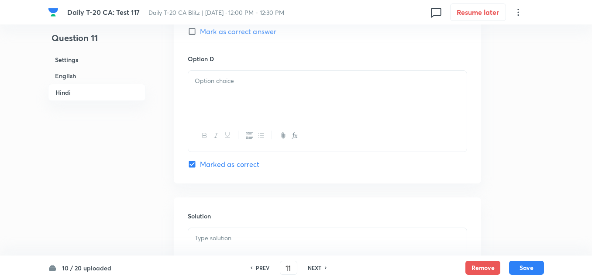
click at [241, 128] on div at bounding box center [327, 136] width 278 height 32
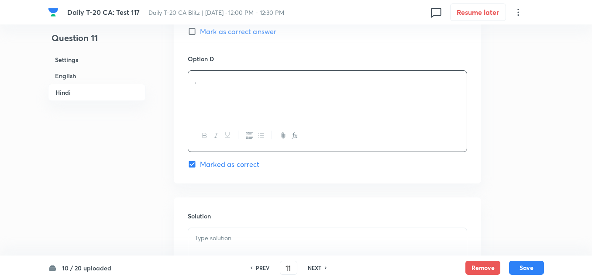
click at [242, 108] on div "." at bounding box center [327, 95] width 278 height 49
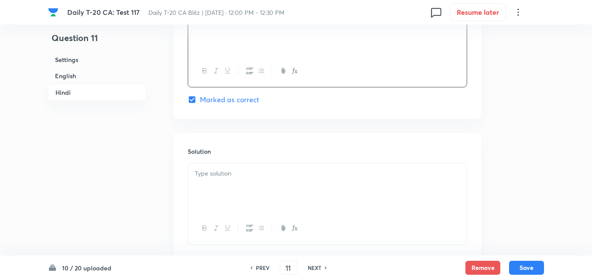
scroll to position [1786, 0]
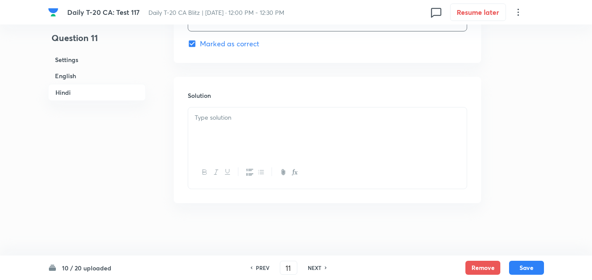
click at [249, 134] on div at bounding box center [327, 131] width 278 height 49
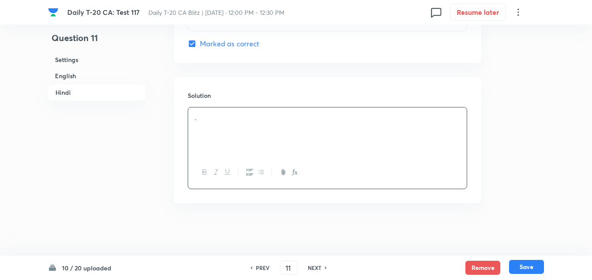
click at [525, 271] on button "Save" at bounding box center [526, 267] width 35 height 14
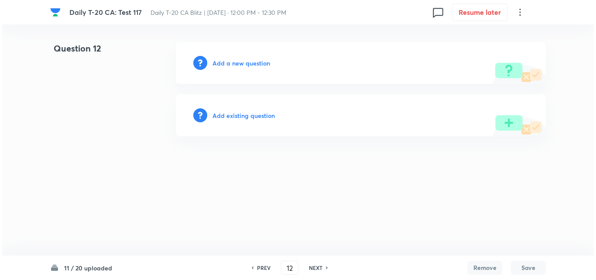
scroll to position [0, 0]
click at [252, 65] on h6 "Add a new question" at bounding box center [242, 62] width 58 height 9
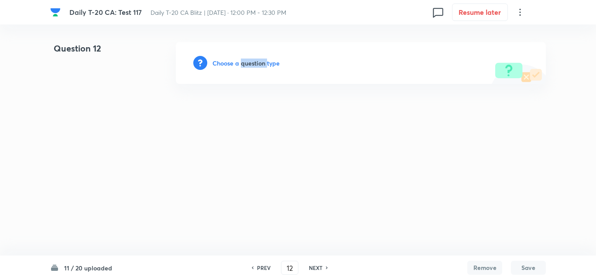
click at [252, 65] on h6 "Choose a question type" at bounding box center [246, 62] width 67 height 9
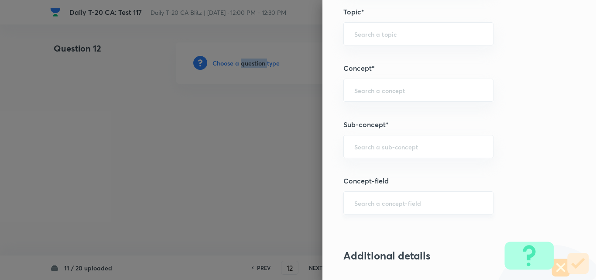
scroll to position [524, 0]
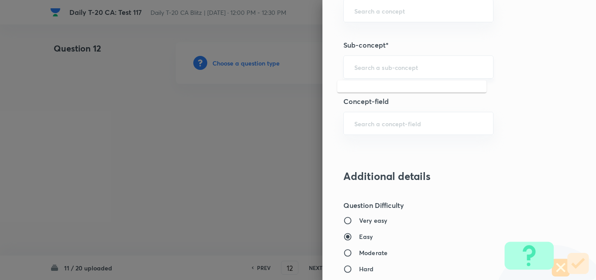
click at [421, 68] on input "text" at bounding box center [418, 67] width 128 height 8
paste input "Current Affairs 2025"
click at [443, 64] on input "Current Affairs 2025" at bounding box center [418, 67] width 128 height 8
click at [401, 89] on li "Current Affairs 2025" at bounding box center [411, 92] width 149 height 16
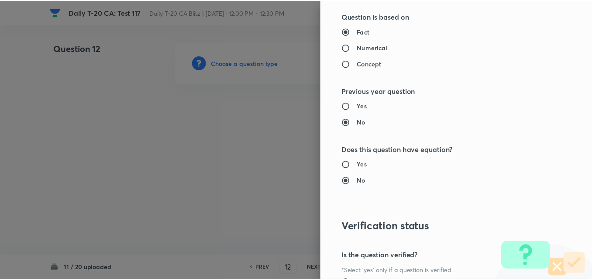
scroll to position [910, 0]
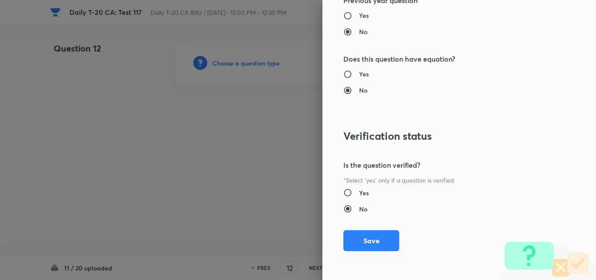
click at [384, 241] on button "Save" at bounding box center [371, 240] width 56 height 21
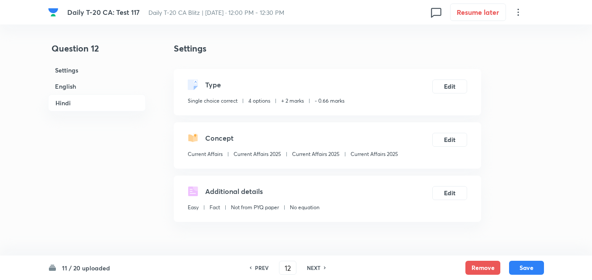
click at [69, 87] on h6 "English" at bounding box center [97, 86] width 98 height 16
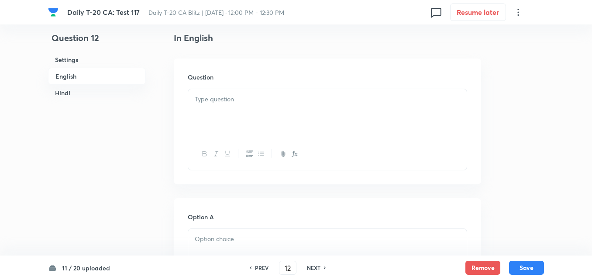
click at [278, 137] on div at bounding box center [327, 113] width 278 height 49
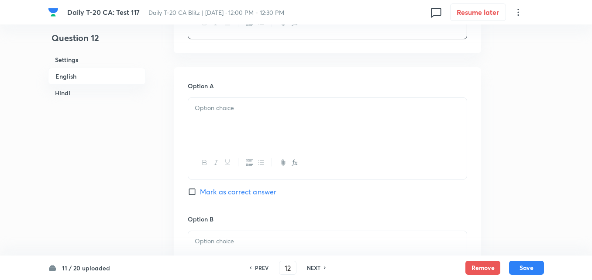
click at [266, 116] on div at bounding box center [327, 122] width 278 height 49
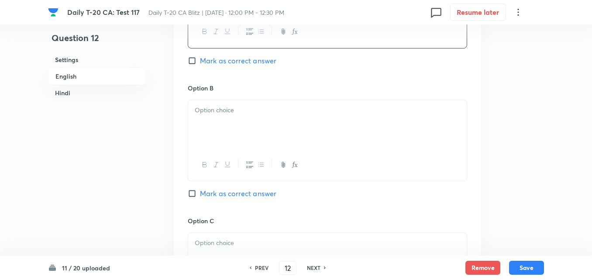
click at [264, 120] on div at bounding box center [327, 124] width 278 height 49
click at [264, 120] on div at bounding box center [327, 126] width 278 height 49
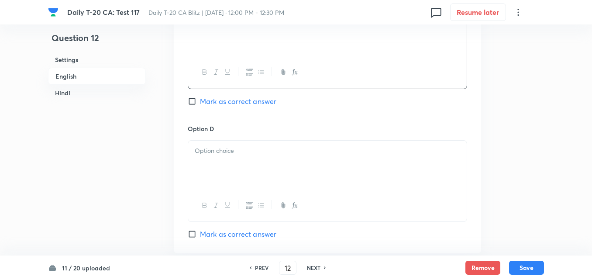
scroll to position [792, 0]
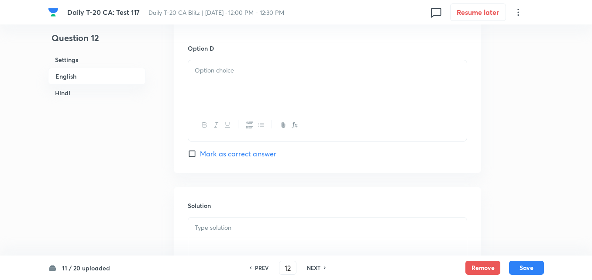
click at [264, 120] on button "button" at bounding box center [260, 125] width 11 height 11
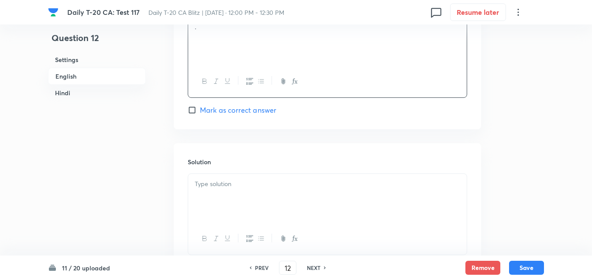
click at [250, 105] on span "Mark as correct answer" at bounding box center [238, 110] width 76 height 10
click at [200, 106] on input "Mark as correct answer" at bounding box center [194, 110] width 12 height 9
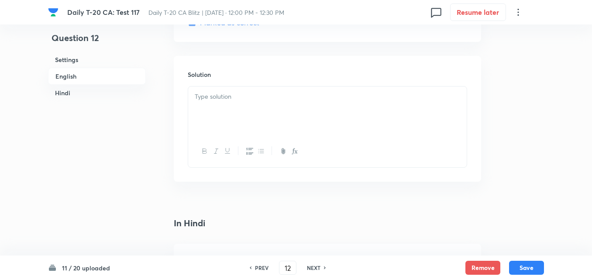
click at [250, 106] on div at bounding box center [327, 110] width 278 height 49
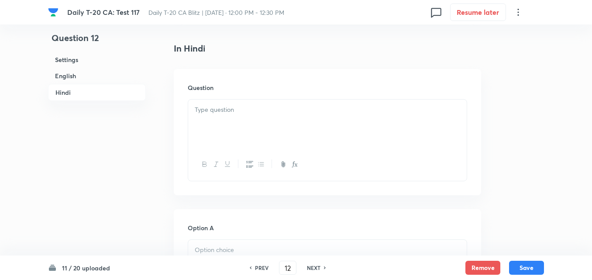
click at [252, 108] on p at bounding box center [327, 110] width 265 height 10
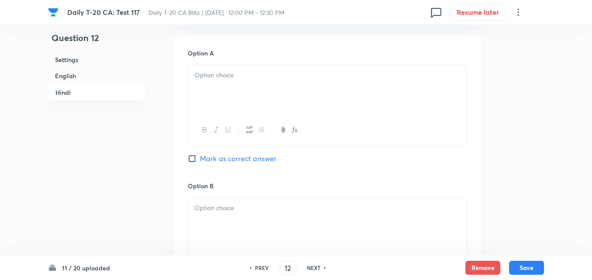
click at [252, 108] on div at bounding box center [327, 89] width 278 height 49
click at [252, 108] on div at bounding box center [327, 91] width 278 height 49
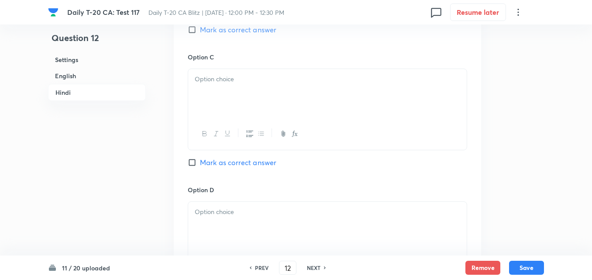
click at [252, 108] on div at bounding box center [327, 93] width 278 height 49
click at [252, 108] on div at bounding box center [327, 95] width 278 height 49
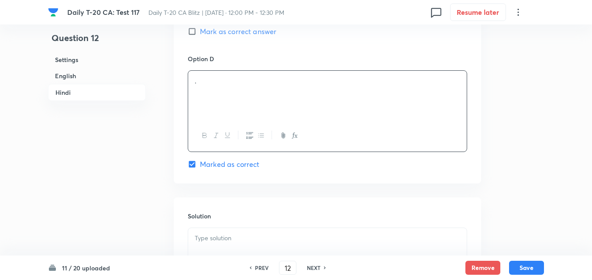
scroll to position [1786, 0]
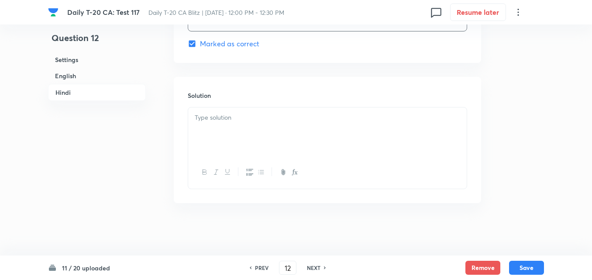
click at [252, 108] on div at bounding box center [327, 131] width 278 height 49
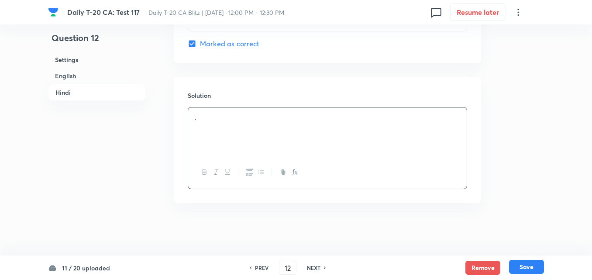
click at [529, 265] on button "Save" at bounding box center [526, 267] width 35 height 14
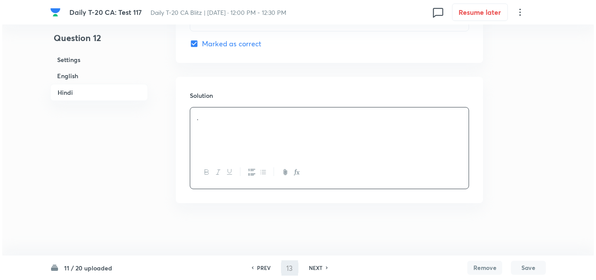
scroll to position [0, 0]
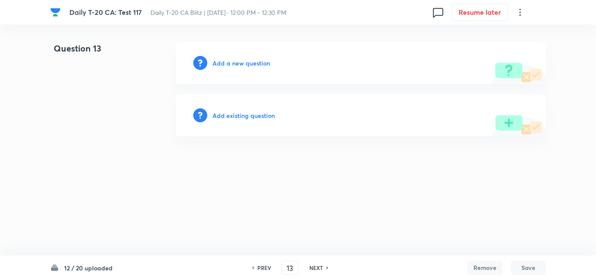
click at [241, 60] on h6 "Add a new question" at bounding box center [242, 62] width 58 height 9
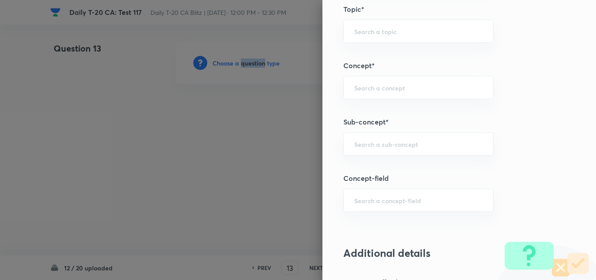
scroll to position [480, 0]
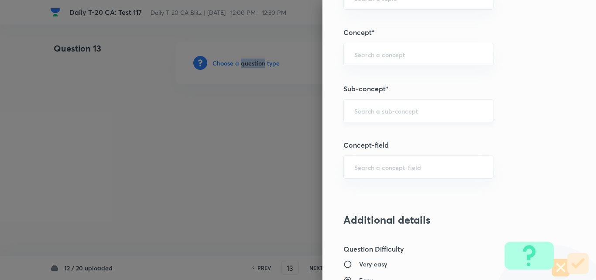
click at [433, 105] on div "​" at bounding box center [418, 110] width 150 height 23
paste input "Current Affairs 2025"
click at [443, 110] on input "Current Affairs 2025" at bounding box center [418, 110] width 128 height 8
click at [418, 134] on li "Current Affairs 2025" at bounding box center [411, 135] width 149 height 16
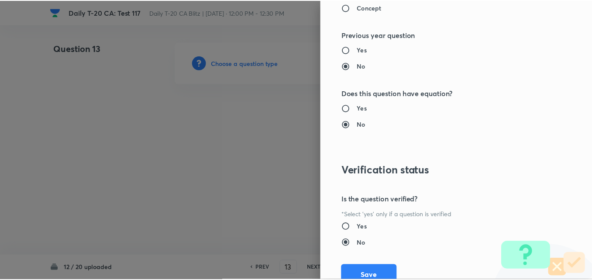
scroll to position [910, 0]
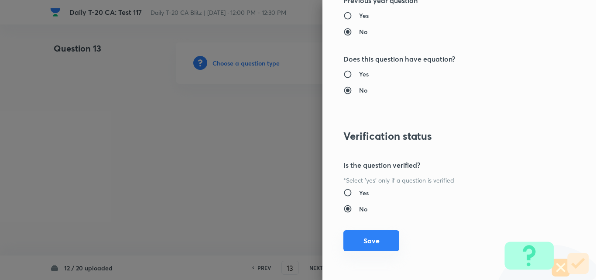
click at [385, 233] on button "Save" at bounding box center [371, 240] width 56 height 21
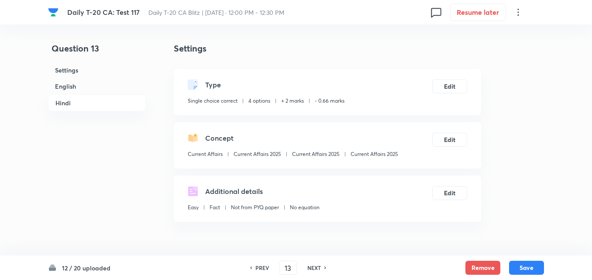
click at [90, 89] on h6 "English" at bounding box center [97, 86] width 98 height 16
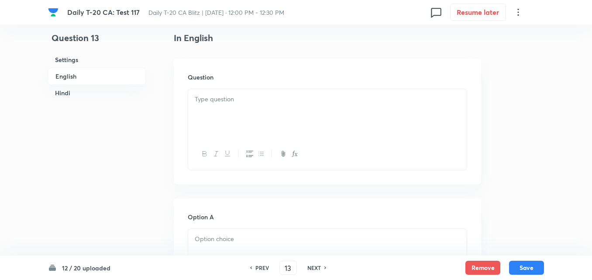
click at [230, 123] on div at bounding box center [327, 113] width 278 height 49
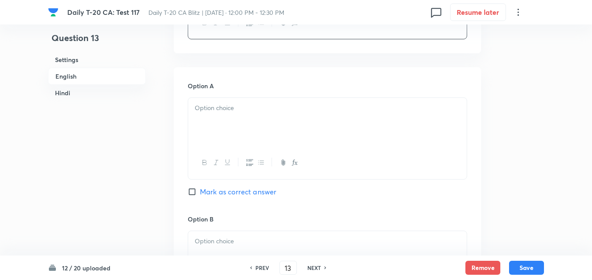
click at [234, 128] on div at bounding box center [327, 122] width 278 height 49
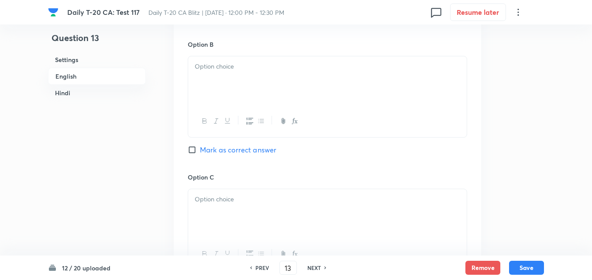
click at [234, 96] on div at bounding box center [327, 80] width 278 height 49
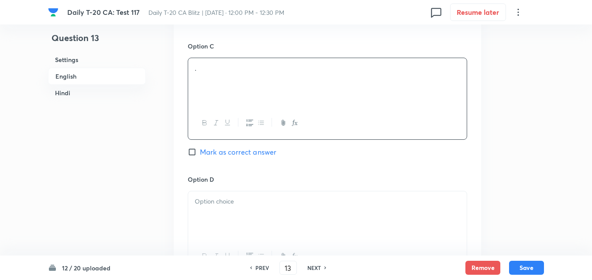
click at [237, 90] on div "." at bounding box center [327, 82] width 278 height 49
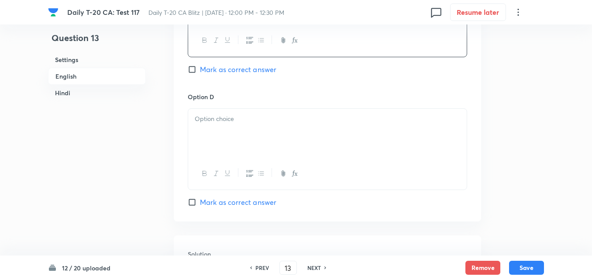
scroll to position [792, 0]
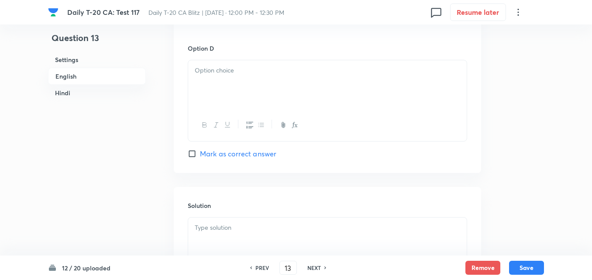
click at [243, 94] on div at bounding box center [327, 84] width 278 height 49
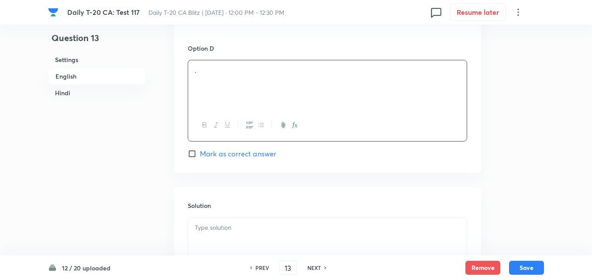
click at [254, 151] on span "Mark as correct answer" at bounding box center [238, 153] width 76 height 10
click at [200, 151] on input "Mark as correct answer" at bounding box center [194, 153] width 12 height 9
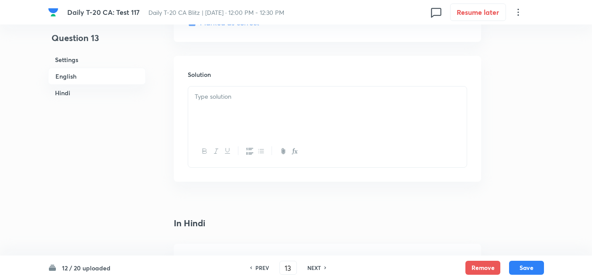
click at [246, 114] on div at bounding box center [327, 110] width 278 height 49
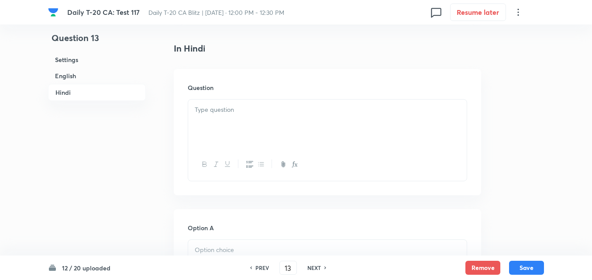
click at [247, 115] on div at bounding box center [327, 123] width 278 height 49
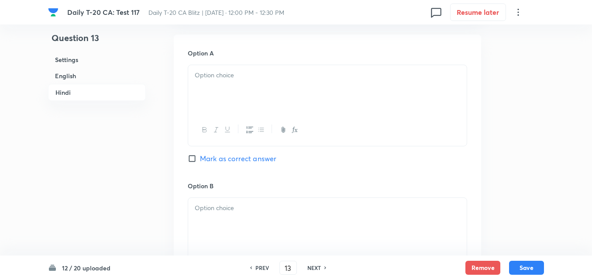
click at [251, 106] on div at bounding box center [327, 89] width 278 height 49
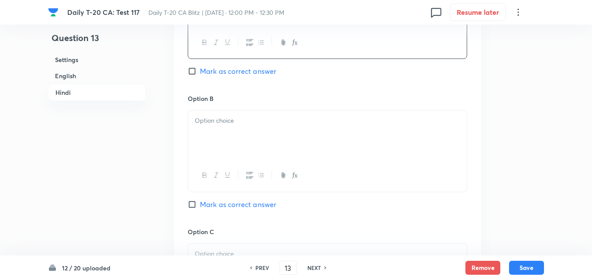
click at [247, 116] on p at bounding box center [327, 121] width 265 height 10
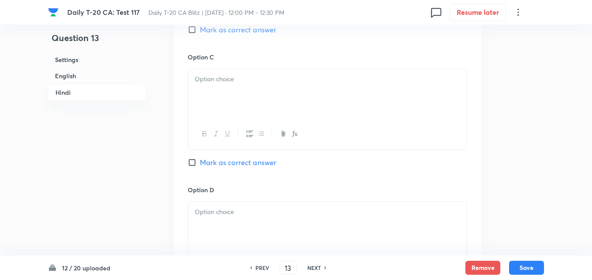
click at [252, 95] on div at bounding box center [327, 93] width 278 height 49
click at [245, 117] on div at bounding box center [327, 111] width 279 height 82
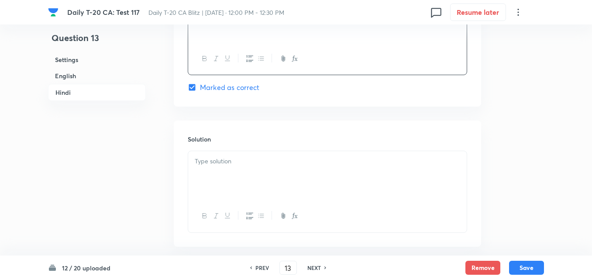
click at [251, 172] on div at bounding box center [327, 175] width 278 height 49
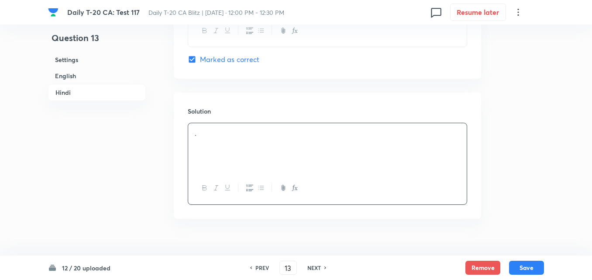
scroll to position [1786, 0]
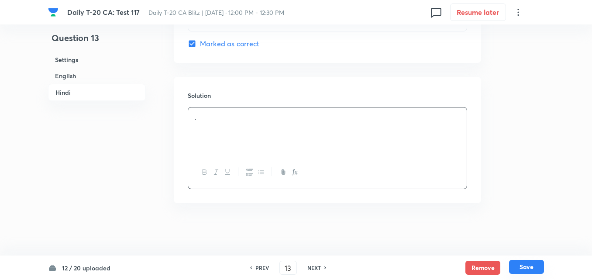
click at [529, 269] on button "Save" at bounding box center [526, 267] width 35 height 14
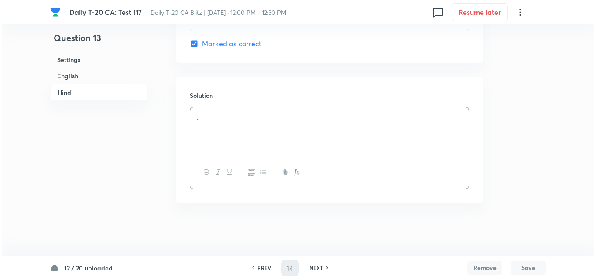
scroll to position [0, 0]
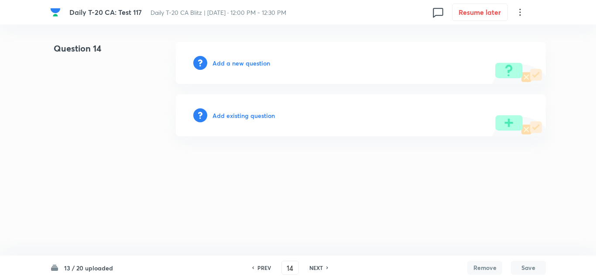
click at [248, 62] on h6 "Add a new question" at bounding box center [242, 62] width 58 height 9
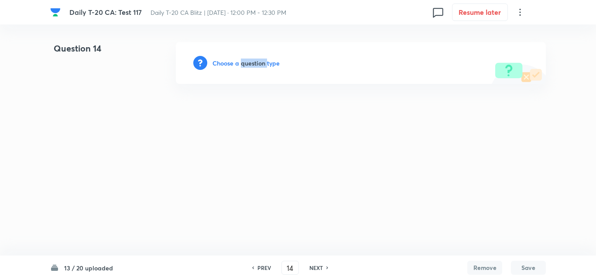
click at [248, 62] on h6 "Choose a question type" at bounding box center [246, 62] width 67 height 9
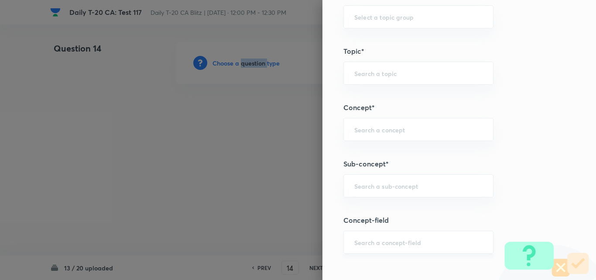
scroll to position [524, 0]
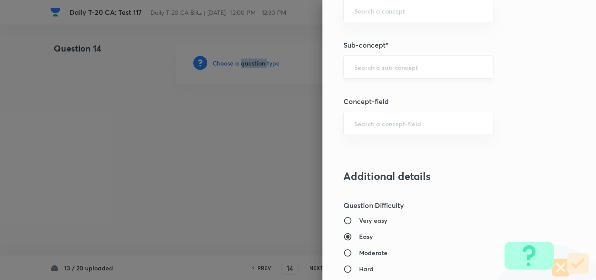
click at [396, 76] on div "​" at bounding box center [418, 66] width 150 height 23
paste input "Current Affairs 2025"
click at [439, 63] on input "text" at bounding box center [418, 67] width 128 height 8
paste input "Current Affairs 2025"
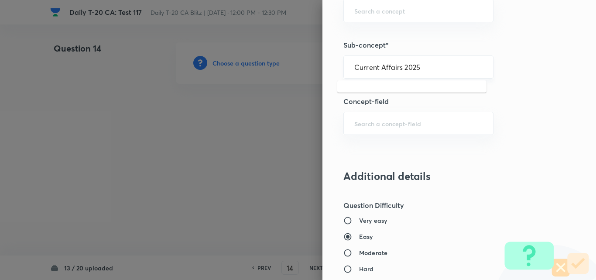
click at [439, 63] on input "Current Affairs 2025" at bounding box center [418, 67] width 128 height 8
click at [422, 87] on li "Current Affairs 2025" at bounding box center [411, 92] width 149 height 16
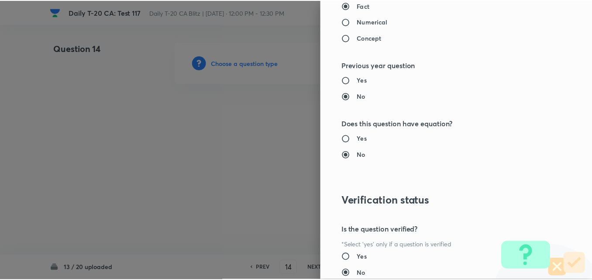
scroll to position [910, 0]
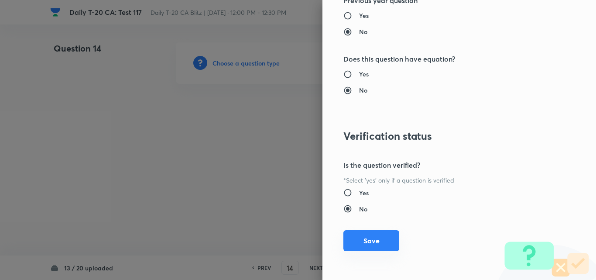
click at [382, 248] on button "Save" at bounding box center [371, 240] width 56 height 21
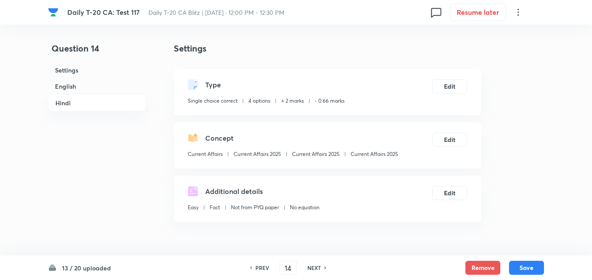
click at [120, 84] on h6 "English" at bounding box center [97, 86] width 98 height 16
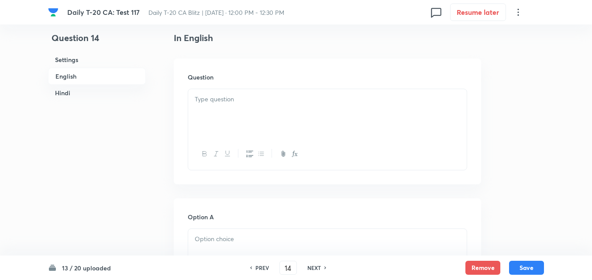
click at [215, 110] on div at bounding box center [327, 113] width 278 height 49
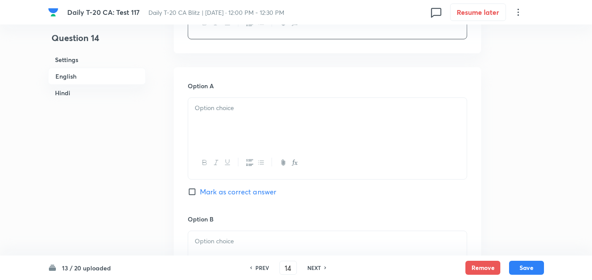
click at [222, 138] on div at bounding box center [327, 122] width 278 height 49
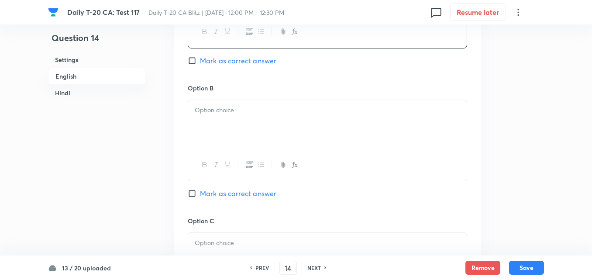
click at [223, 120] on div at bounding box center [327, 124] width 278 height 49
click at [240, 130] on div at bounding box center [327, 126] width 278 height 49
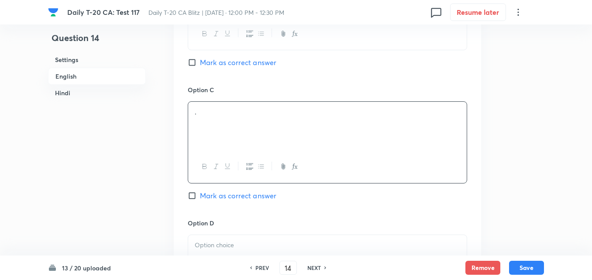
scroll to position [749, 0]
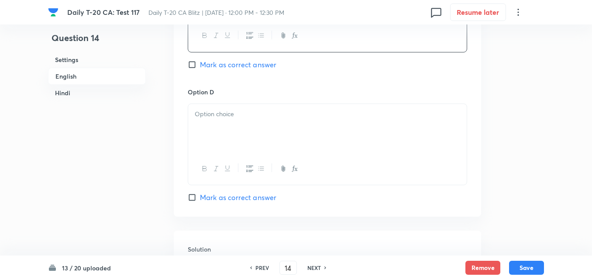
click at [241, 116] on p at bounding box center [327, 114] width 265 height 10
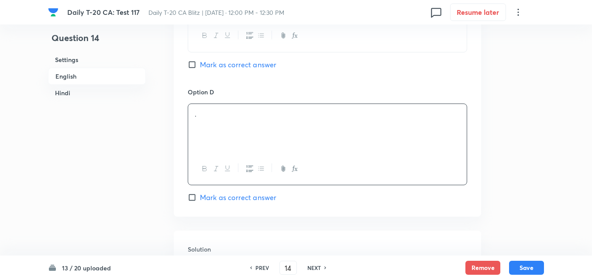
click at [254, 196] on span "Mark as correct answer" at bounding box center [238, 197] width 76 height 10
click at [200, 196] on input "Mark as correct answer" at bounding box center [194, 197] width 12 height 9
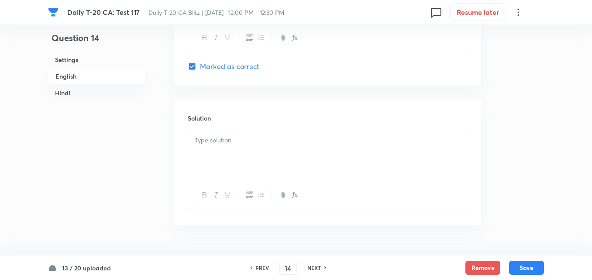
click at [241, 144] on p at bounding box center [327, 140] width 265 height 10
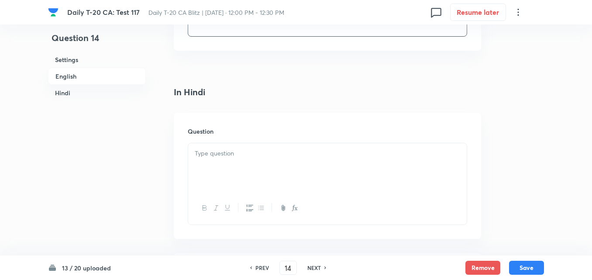
click at [250, 155] on p at bounding box center [327, 153] width 265 height 10
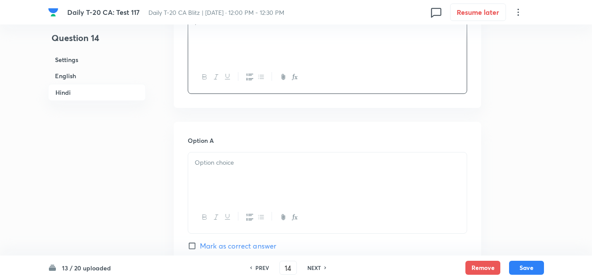
click at [250, 155] on div at bounding box center [327, 176] width 278 height 49
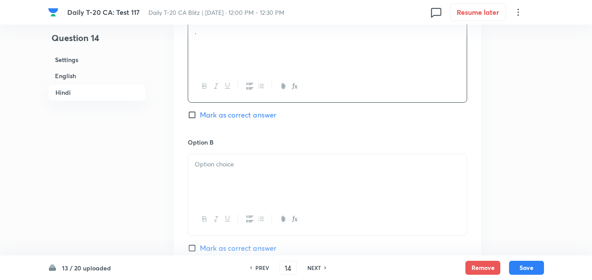
click at [250, 155] on div at bounding box center [327, 178] width 278 height 49
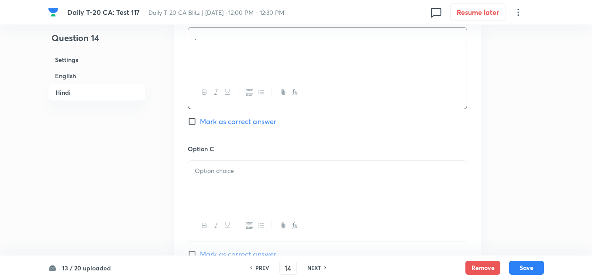
scroll to position [1447, 0]
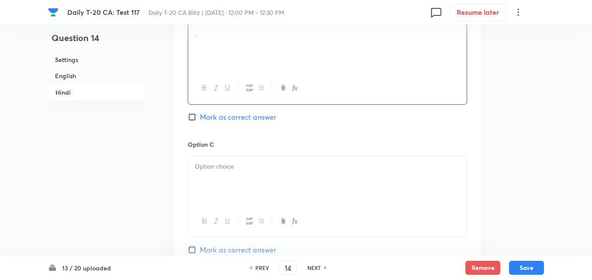
click at [250, 156] on div at bounding box center [327, 197] width 279 height 82
click at [253, 168] on p at bounding box center [327, 166] width 265 height 10
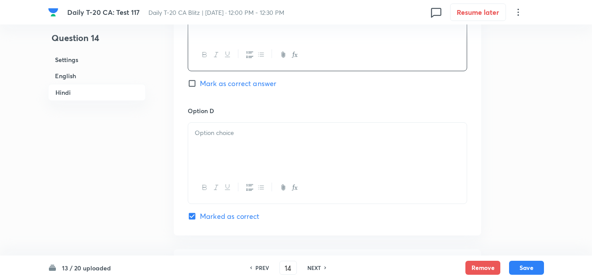
scroll to position [1709, 0]
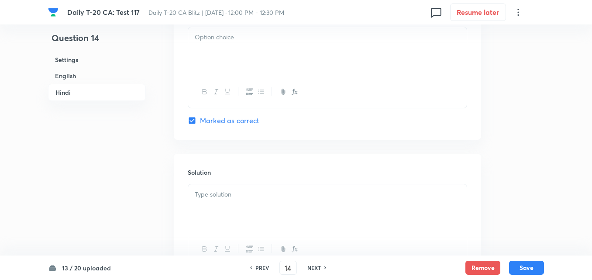
click at [254, 62] on div at bounding box center [327, 51] width 278 height 49
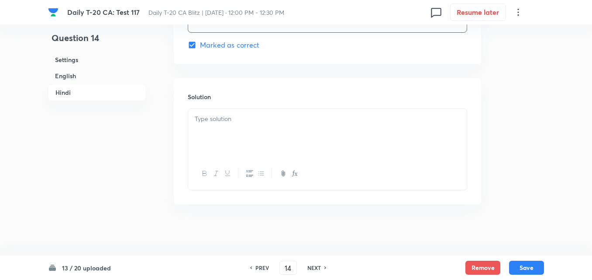
scroll to position [1786, 0]
click at [263, 141] on div at bounding box center [327, 131] width 278 height 49
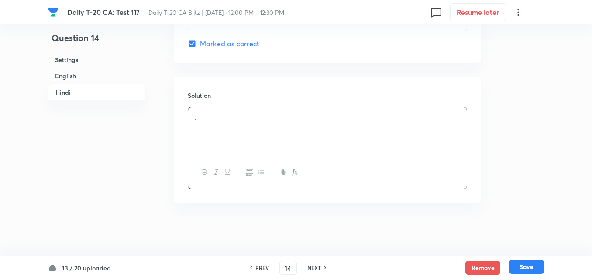
click at [528, 267] on button "Save" at bounding box center [526, 267] width 35 height 14
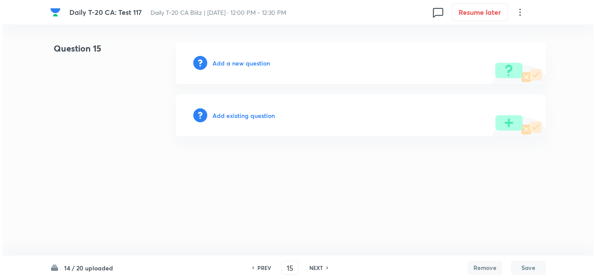
scroll to position [0, 0]
click at [227, 56] on div "Add a new question" at bounding box center [361, 63] width 370 height 42
click at [228, 67] on h6 "Add a new question" at bounding box center [242, 62] width 58 height 9
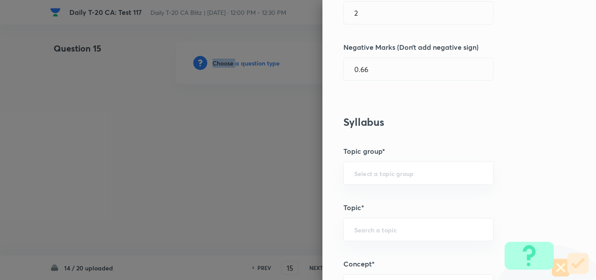
scroll to position [436, 0]
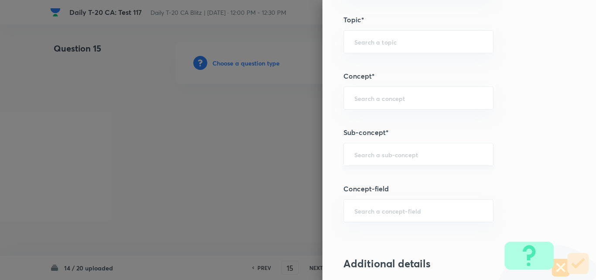
click at [428, 151] on input "text" at bounding box center [418, 154] width 128 height 8
paste input "Current Affairs 2025"
click at [445, 155] on input "Current Affairs 2025" at bounding box center [418, 154] width 128 height 8
click at [406, 175] on li "Current Affairs 2025" at bounding box center [411, 179] width 149 height 16
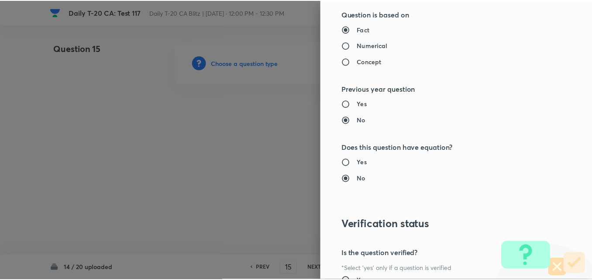
scroll to position [910, 0]
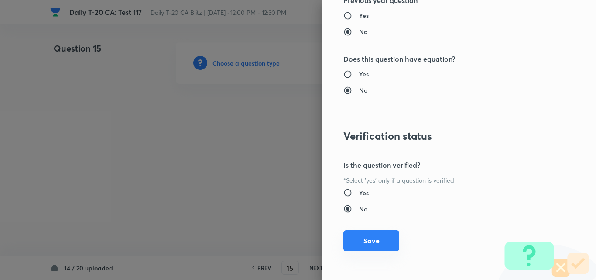
click at [379, 238] on button "Save" at bounding box center [371, 240] width 56 height 21
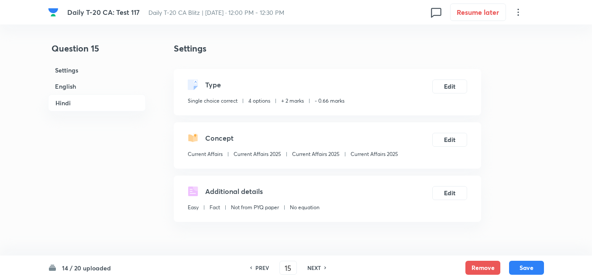
click at [80, 92] on h6 "English" at bounding box center [97, 86] width 98 height 16
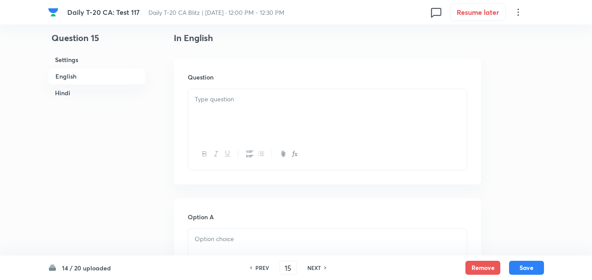
click at [82, 80] on h6 "English" at bounding box center [97, 76] width 98 height 17
click at [254, 125] on div at bounding box center [327, 113] width 278 height 49
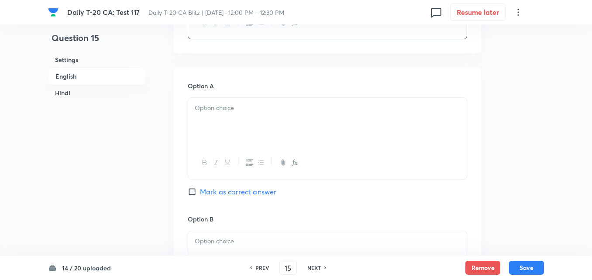
click at [249, 125] on div at bounding box center [327, 122] width 278 height 49
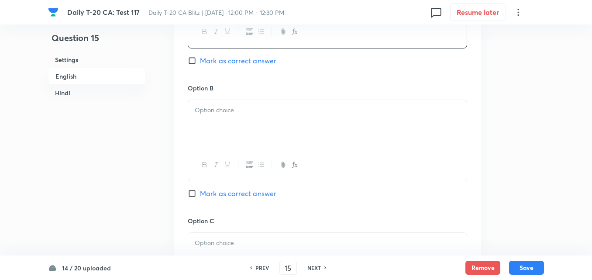
click at [252, 127] on div at bounding box center [327, 124] width 278 height 49
click at [253, 127] on div at bounding box center [327, 126] width 278 height 49
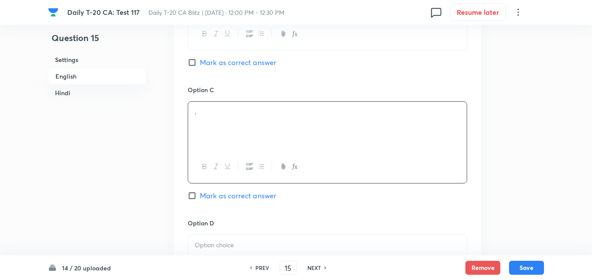
scroll to position [792, 0]
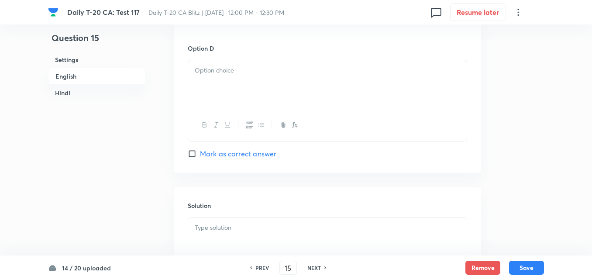
click at [253, 127] on button "button" at bounding box center [248, 125] width 11 height 11
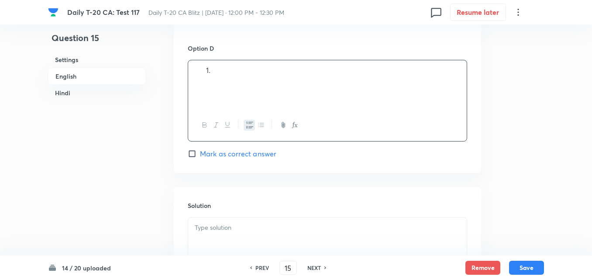
click at [254, 92] on div at bounding box center [327, 84] width 278 height 49
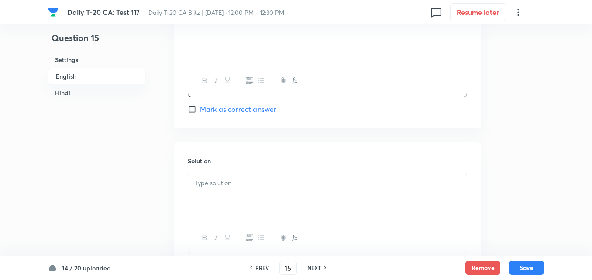
scroll to position [880, 0]
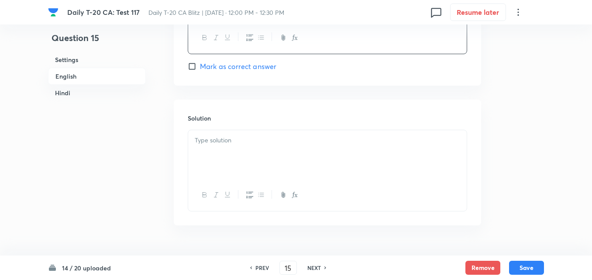
click at [253, 58] on div "Option D . Mark as correct answer" at bounding box center [327, 13] width 279 height 115
click at [252, 67] on span "Mark as correct answer" at bounding box center [238, 66] width 76 height 10
click at [200, 67] on input "Mark as correct answer" at bounding box center [194, 66] width 12 height 9
click at [240, 145] on p at bounding box center [327, 140] width 265 height 10
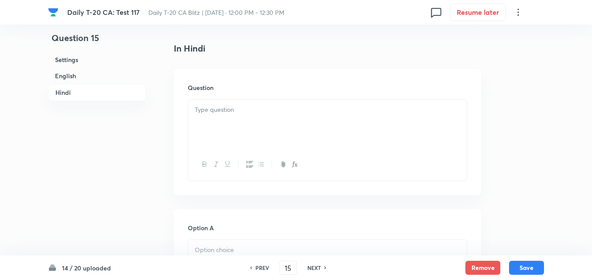
click at [240, 145] on div at bounding box center [327, 123] width 278 height 49
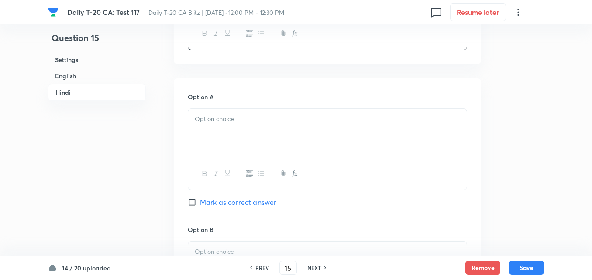
click at [242, 145] on div at bounding box center [327, 133] width 278 height 49
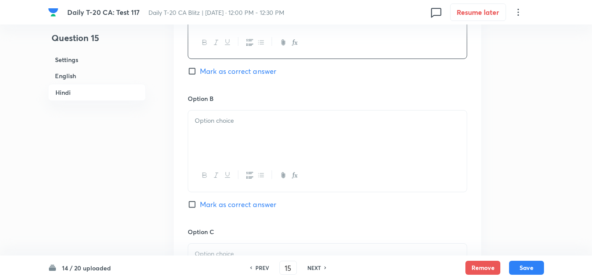
click at [242, 145] on div at bounding box center [327, 134] width 278 height 49
click at [242, 145] on div at bounding box center [327, 137] width 278 height 49
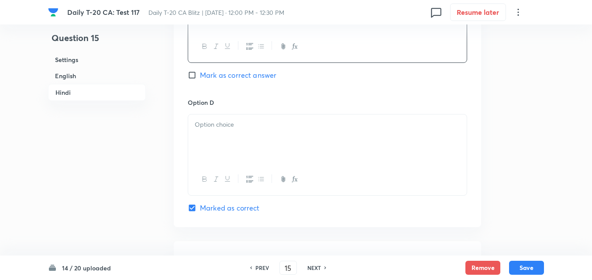
click at [242, 145] on div at bounding box center [327, 138] width 278 height 49
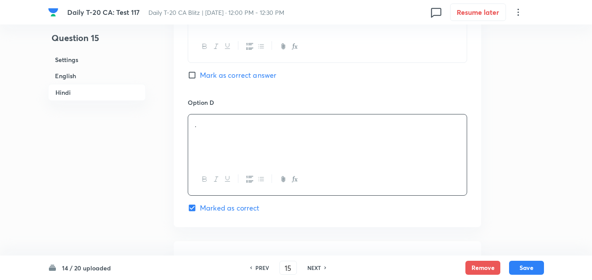
scroll to position [1786, 0]
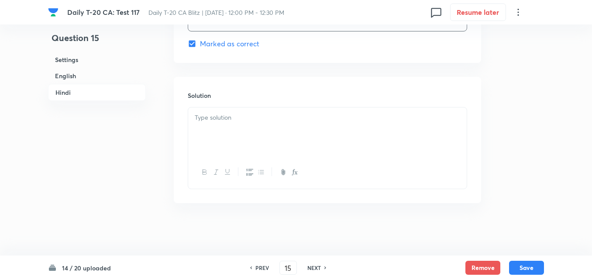
click at [242, 145] on div at bounding box center [327, 131] width 278 height 49
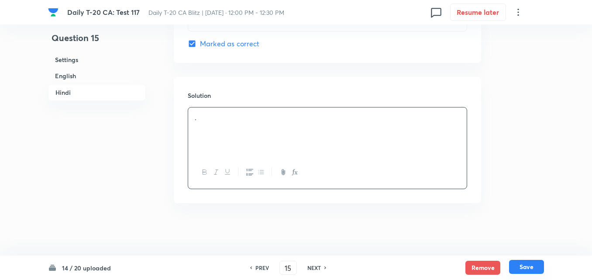
click at [520, 265] on button "Save" at bounding box center [526, 267] width 35 height 14
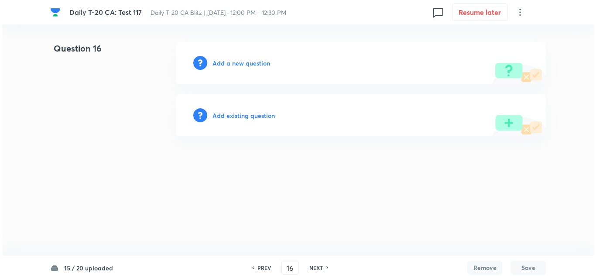
scroll to position [0, 0]
click at [247, 59] on h6 "Add a new question" at bounding box center [242, 62] width 58 height 9
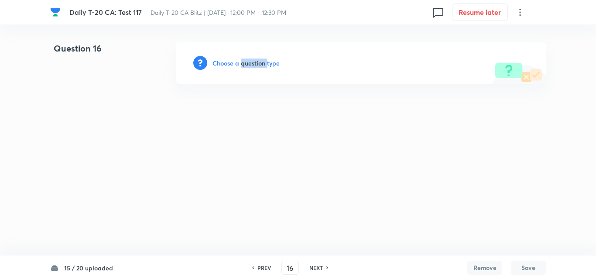
click at [247, 59] on h6 "Choose a question type" at bounding box center [246, 62] width 67 height 9
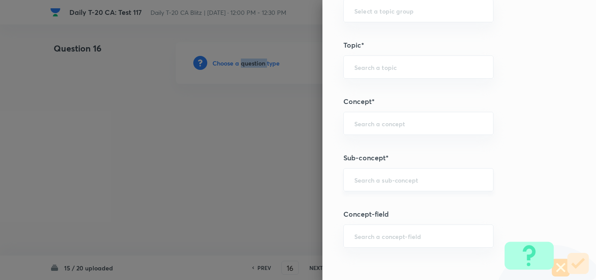
scroll to position [480, 0]
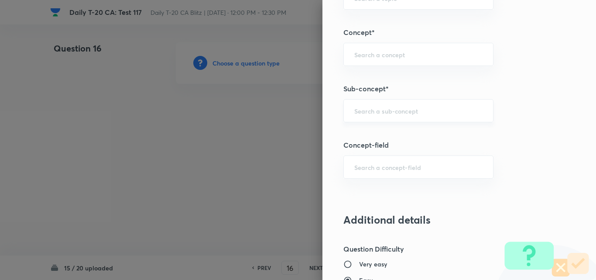
click at [375, 112] on input "text" at bounding box center [418, 110] width 128 height 8
paste input "Current Affairs 2025"
click at [418, 114] on input "Current Affairs 2025" at bounding box center [418, 110] width 128 height 8
click at [408, 135] on li "Current Affairs 2025" at bounding box center [411, 135] width 149 height 16
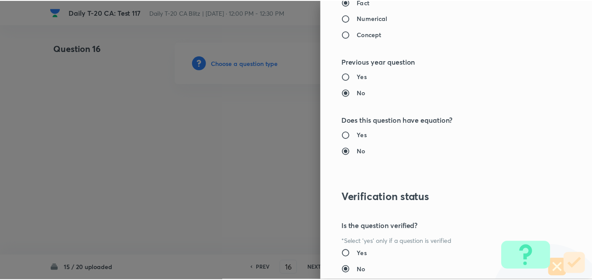
scroll to position [910, 0]
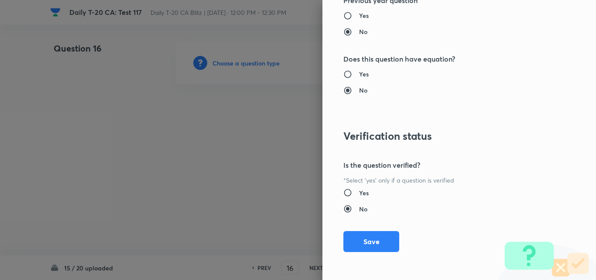
click at [383, 226] on div "Question settings Question type* Single choice correct Number of options* 2 3 4…" at bounding box center [459, 140] width 274 height 280
click at [381, 233] on button "Save" at bounding box center [371, 240] width 56 height 21
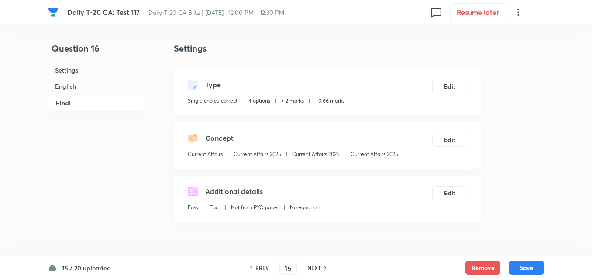
click at [80, 83] on h6 "English" at bounding box center [97, 86] width 98 height 16
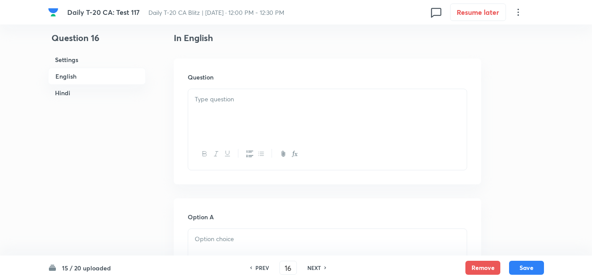
click at [226, 104] on p at bounding box center [327, 99] width 265 height 10
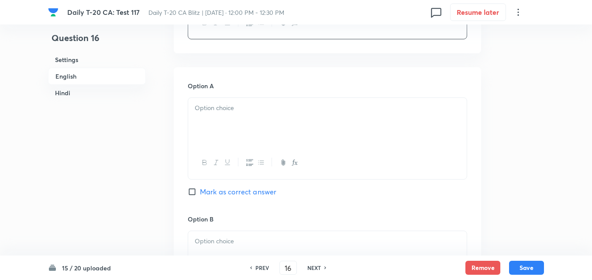
click at [233, 110] on p at bounding box center [327, 108] width 265 height 10
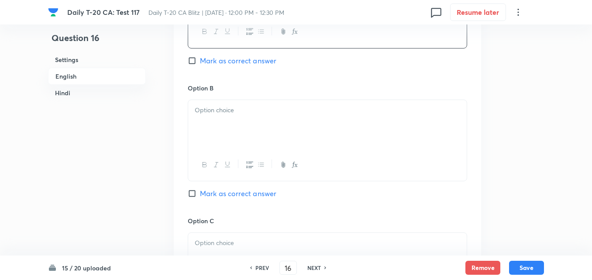
click at [233, 111] on p at bounding box center [327, 110] width 265 height 10
click at [233, 111] on p at bounding box center [327, 112] width 265 height 10
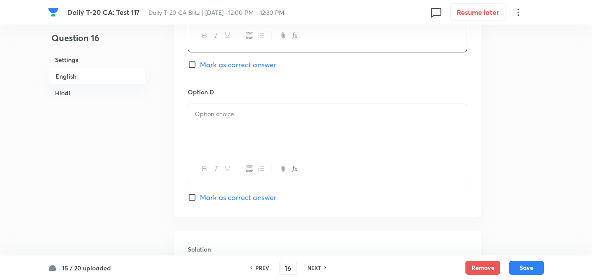
click at [233, 114] on p at bounding box center [327, 114] width 265 height 10
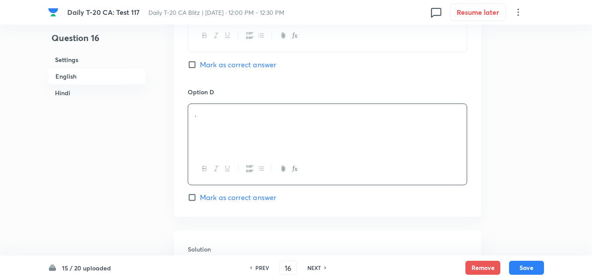
scroll to position [836, 0]
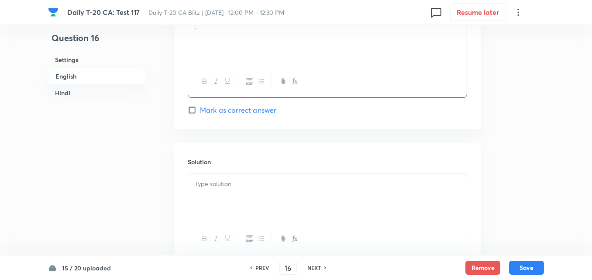
click at [233, 113] on span "Mark as correct answer" at bounding box center [238, 110] width 76 height 10
click at [200, 113] on input "Mark as correct answer" at bounding box center [194, 110] width 12 height 9
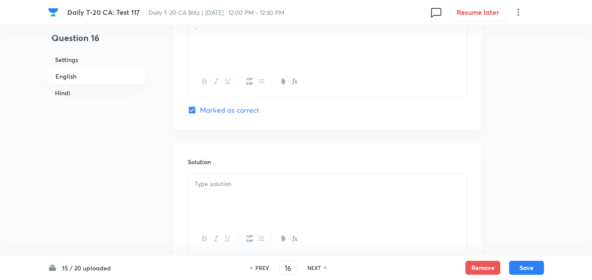
click at [246, 203] on div at bounding box center [327, 198] width 278 height 49
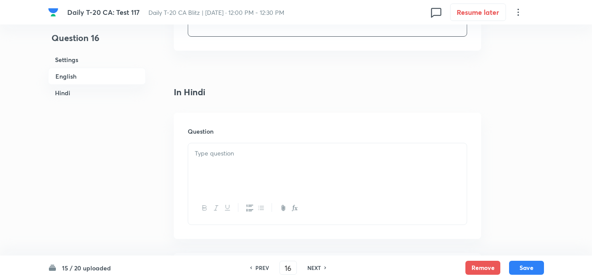
click at [256, 171] on div at bounding box center [327, 167] width 278 height 49
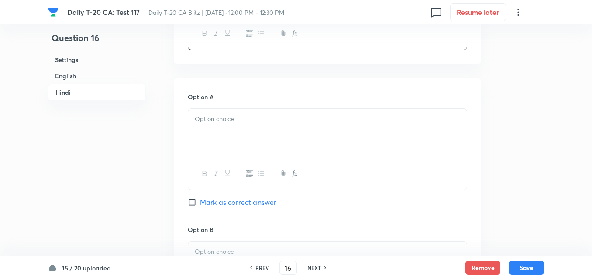
click at [248, 138] on div at bounding box center [327, 133] width 278 height 49
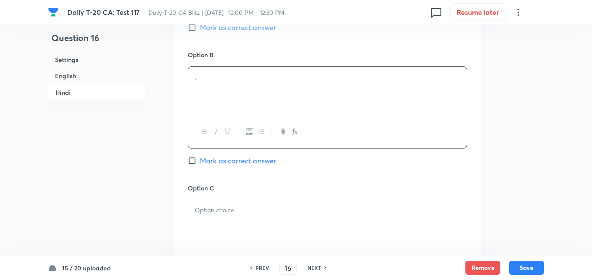
drag, startPoint x: 239, startPoint y: 110, endPoint x: 237, endPoint y: 102, distance: 8.0
click at [237, 102] on div "." at bounding box center [327, 91] width 278 height 49
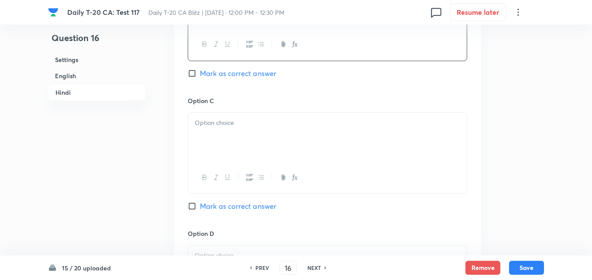
click at [247, 134] on div at bounding box center [327, 137] width 278 height 49
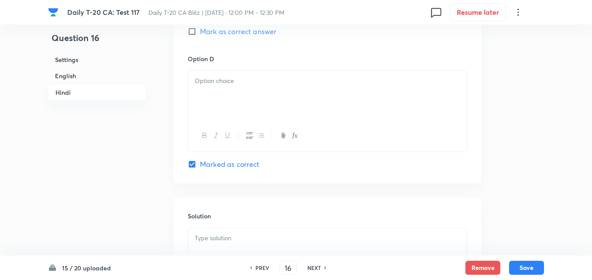
click at [239, 99] on div at bounding box center [327, 95] width 278 height 49
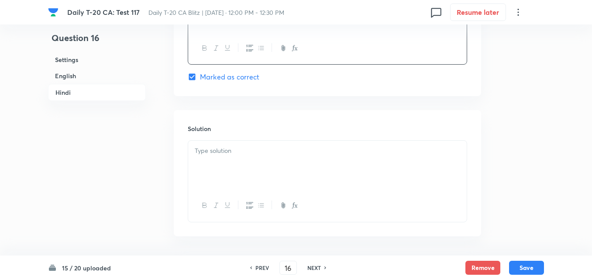
click at [248, 146] on p at bounding box center [327, 151] width 265 height 10
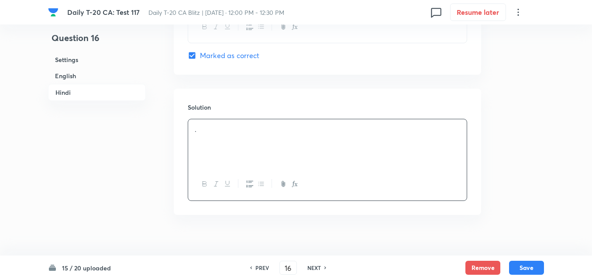
scroll to position [1786, 0]
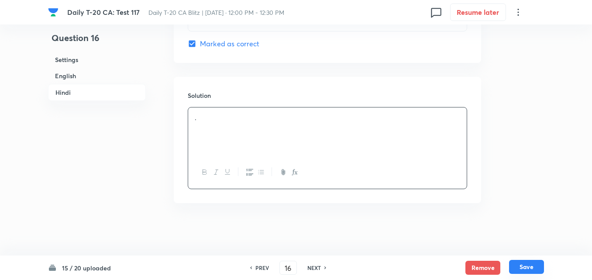
click at [530, 271] on button "Save" at bounding box center [526, 267] width 35 height 14
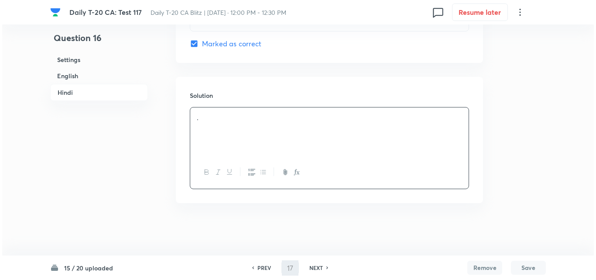
scroll to position [0, 0]
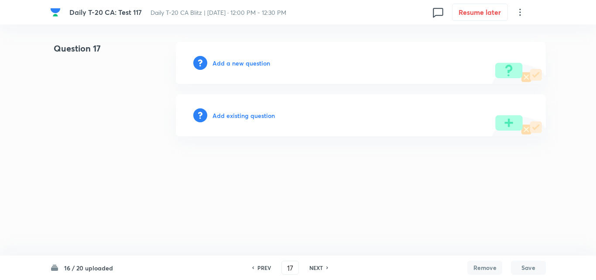
click at [241, 65] on h6 "Add a new question" at bounding box center [242, 62] width 58 height 9
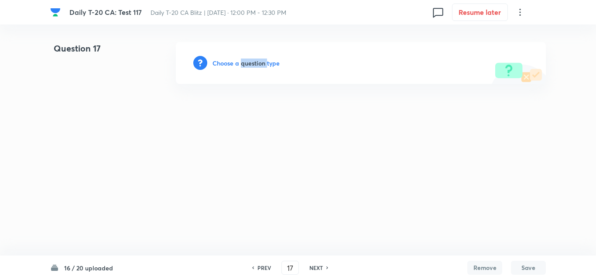
click at [241, 65] on h6 "Choose a question type" at bounding box center [246, 62] width 67 height 9
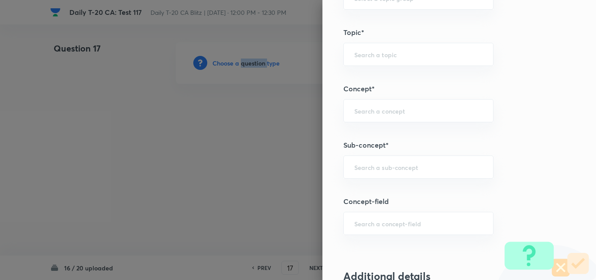
scroll to position [480, 0]
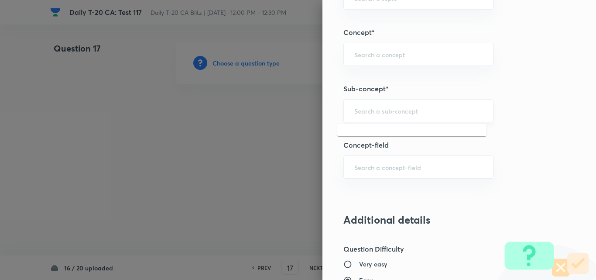
click at [416, 108] on input "text" at bounding box center [418, 110] width 128 height 8
paste input "Current Affairs 2025"
click at [443, 105] on div "Current Affairs 2025 ​" at bounding box center [418, 110] width 150 height 23
click at [403, 128] on li "Current Affairs 2025" at bounding box center [411, 135] width 149 height 16
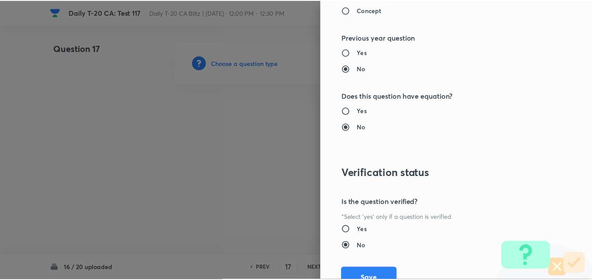
scroll to position [910, 0]
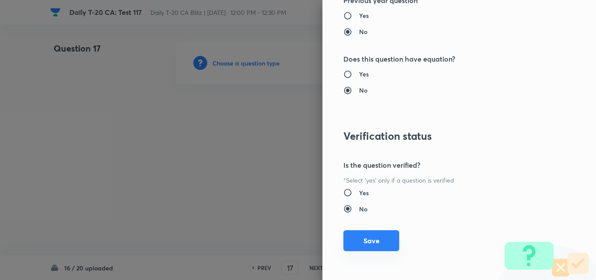
click at [380, 235] on button "Save" at bounding box center [371, 240] width 56 height 21
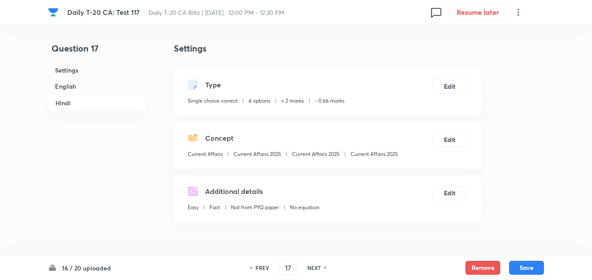
click at [96, 79] on h6 "English" at bounding box center [97, 86] width 98 height 16
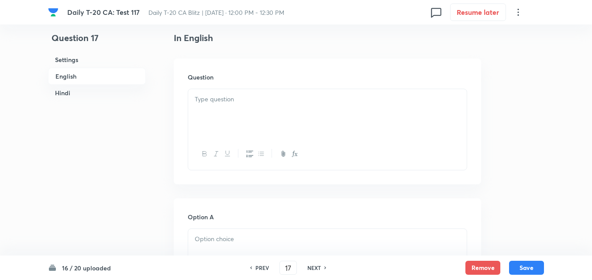
click at [263, 120] on div at bounding box center [327, 113] width 278 height 49
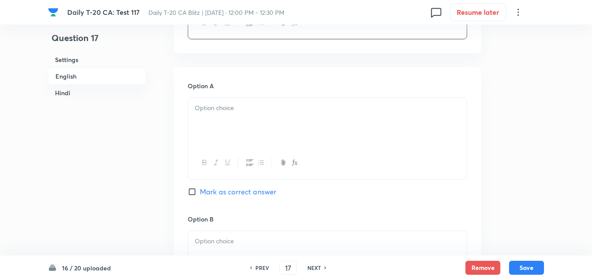
click at [239, 143] on div at bounding box center [327, 122] width 278 height 49
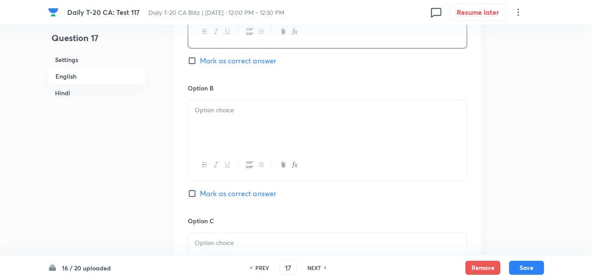
click at [237, 139] on div at bounding box center [327, 124] width 278 height 49
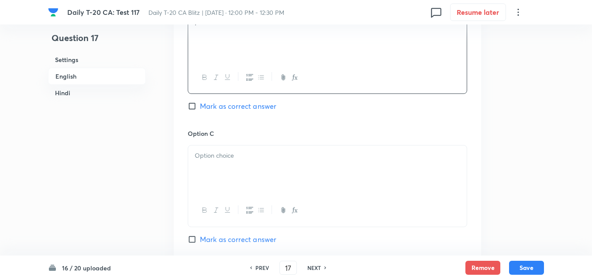
click at [239, 155] on p at bounding box center [327, 156] width 265 height 10
click at [240, 157] on p at bounding box center [327, 158] width 265 height 10
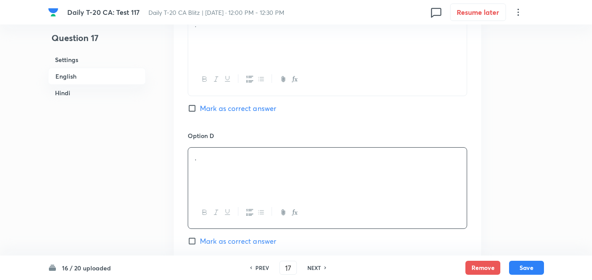
scroll to position [836, 0]
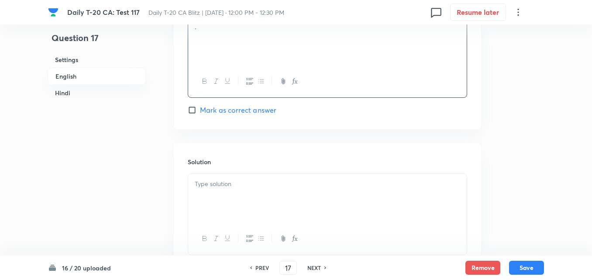
click at [239, 110] on span "Mark as correct answer" at bounding box center [238, 110] width 76 height 10
click at [200, 110] on input "Mark as correct answer" at bounding box center [194, 110] width 12 height 9
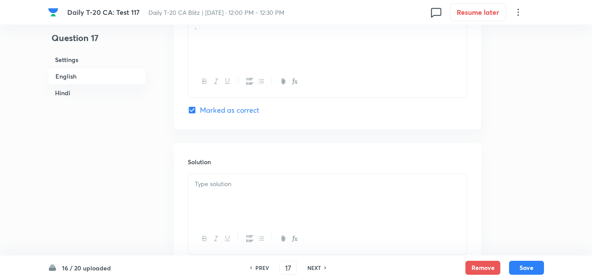
click at [240, 203] on div at bounding box center [327, 198] width 278 height 49
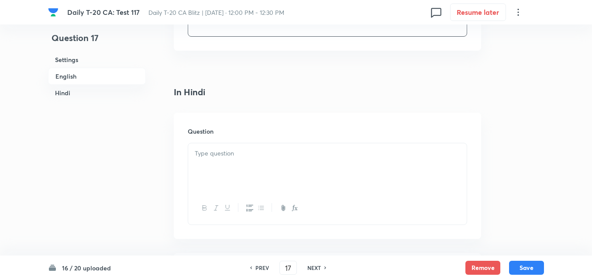
click at [240, 177] on div at bounding box center [327, 167] width 278 height 49
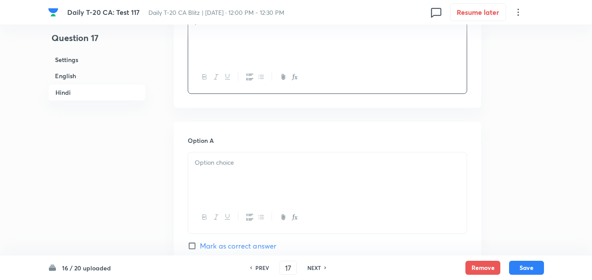
click at [235, 156] on div at bounding box center [327, 176] width 278 height 49
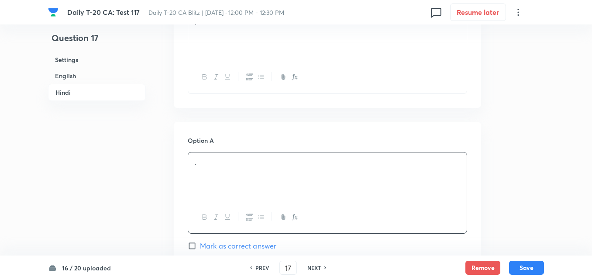
scroll to position [1360, 0]
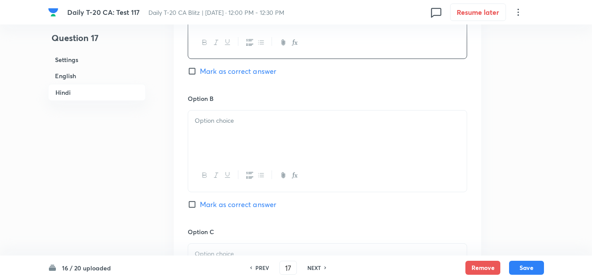
click at [236, 160] on div at bounding box center [327, 175] width 278 height 32
click at [231, 134] on div at bounding box center [327, 134] width 278 height 49
click at [240, 164] on div at bounding box center [327, 177] width 278 height 32
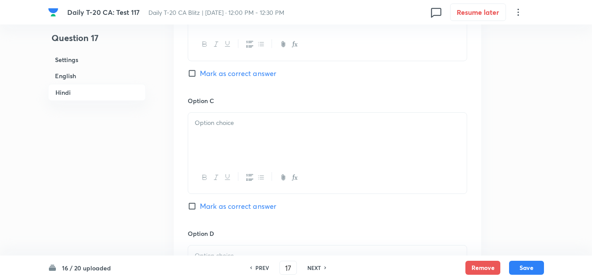
click at [234, 130] on div at bounding box center [327, 137] width 278 height 49
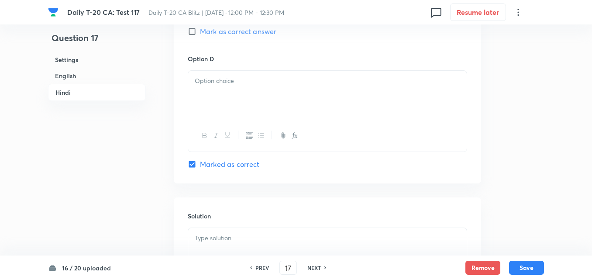
click at [223, 112] on div at bounding box center [327, 95] width 278 height 49
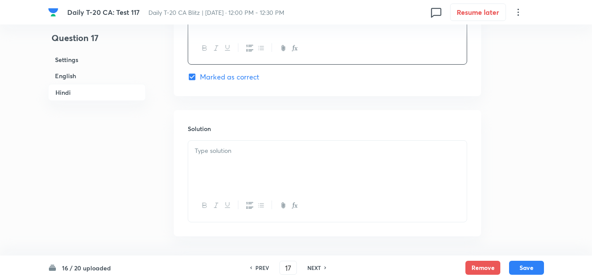
click at [246, 157] on div at bounding box center [327, 165] width 278 height 49
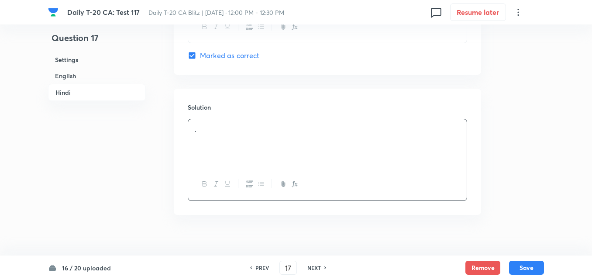
scroll to position [1786, 0]
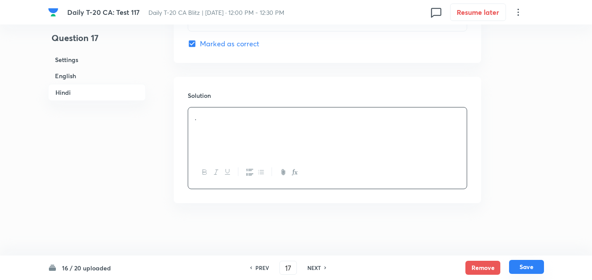
click at [528, 269] on button "Save" at bounding box center [526, 267] width 35 height 14
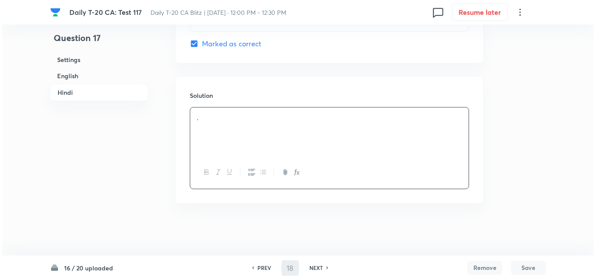
scroll to position [0, 0]
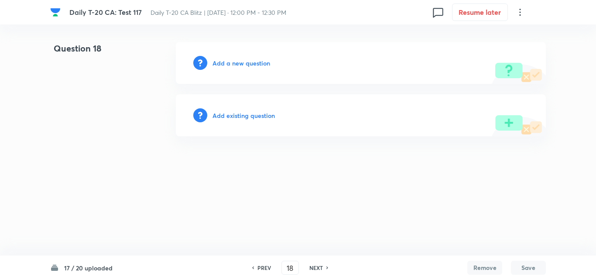
click at [243, 66] on h6 "Add a new question" at bounding box center [242, 62] width 58 height 9
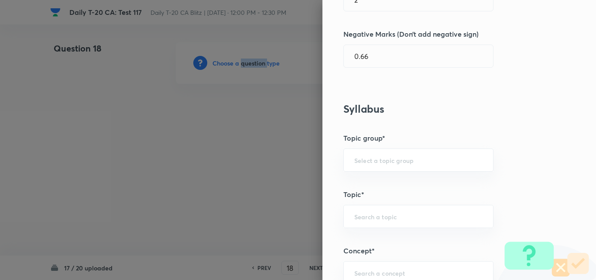
scroll to position [480, 0]
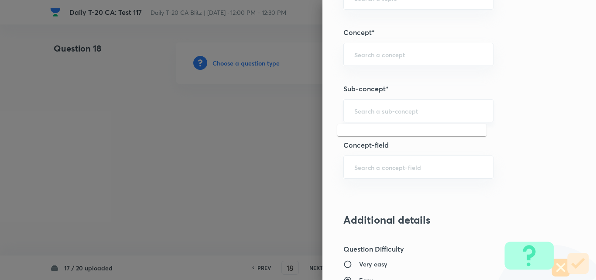
click at [403, 111] on input "text" at bounding box center [418, 110] width 128 height 8
paste input "Current Affairs 2025"
click at [422, 111] on input "Current Affairs 2025" at bounding box center [418, 110] width 128 height 8
click at [407, 129] on li "Current Affairs 2025" at bounding box center [411, 135] width 149 height 16
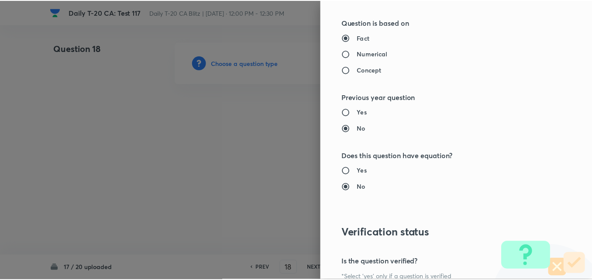
scroll to position [910, 0]
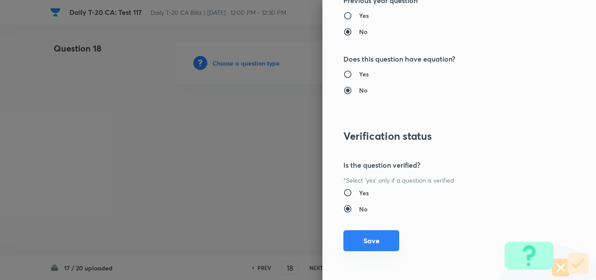
click at [377, 239] on button "Save" at bounding box center [371, 240] width 56 height 21
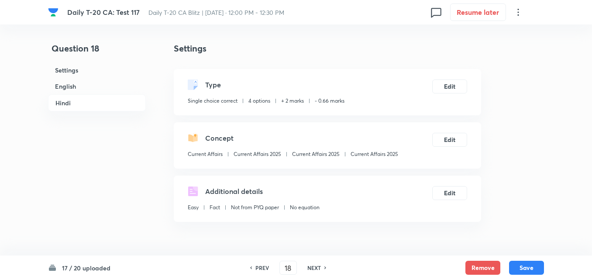
click at [111, 87] on h6 "English" at bounding box center [97, 86] width 98 height 16
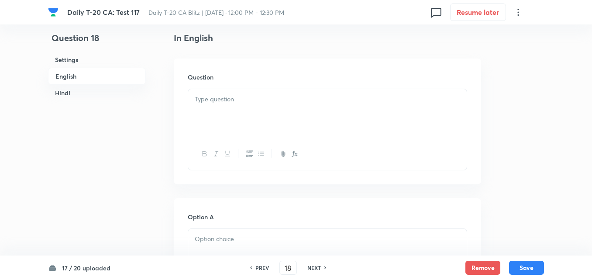
click at [230, 111] on div at bounding box center [327, 113] width 278 height 49
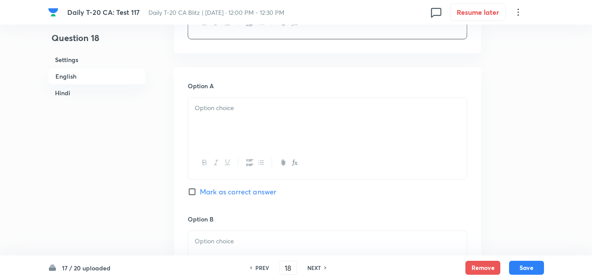
click at [226, 115] on div at bounding box center [327, 122] width 278 height 49
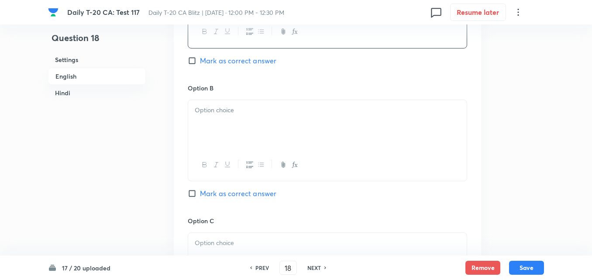
click at [235, 136] on div at bounding box center [327, 124] width 278 height 49
click at [235, 136] on div at bounding box center [327, 126] width 278 height 49
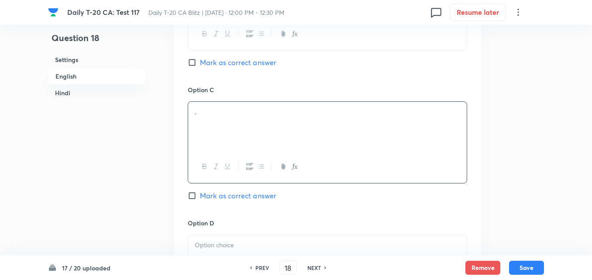
scroll to position [749, 0]
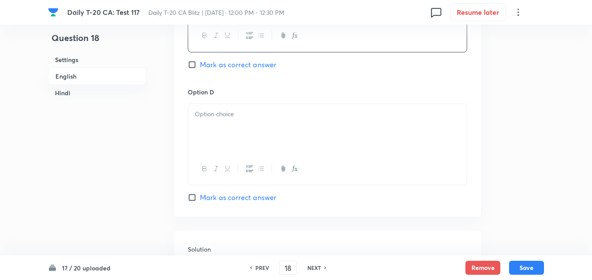
click at [235, 136] on div at bounding box center [327, 128] width 278 height 49
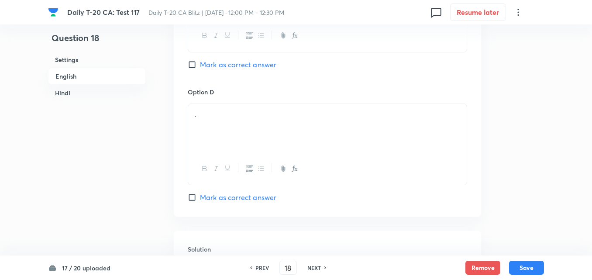
click at [242, 199] on span "Mark as correct answer" at bounding box center [238, 197] width 76 height 10
click at [200, 199] on input "Mark as correct answer" at bounding box center [194, 197] width 12 height 9
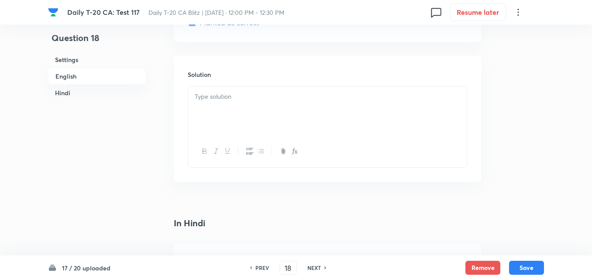
click at [234, 124] on div at bounding box center [327, 110] width 278 height 49
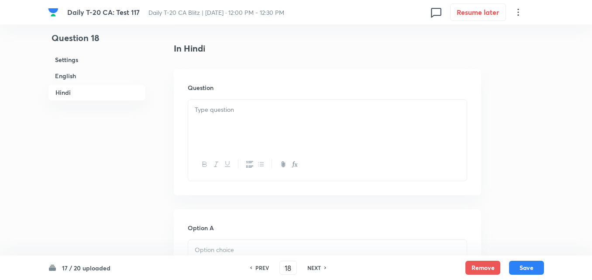
click at [235, 128] on div at bounding box center [327, 123] width 278 height 49
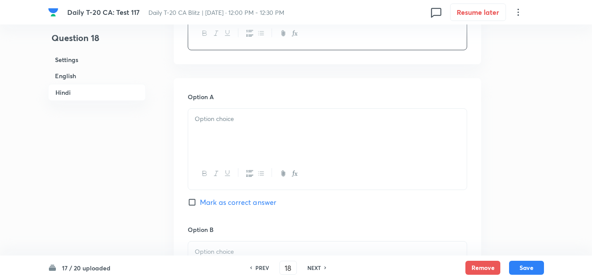
click at [242, 140] on div at bounding box center [327, 133] width 278 height 49
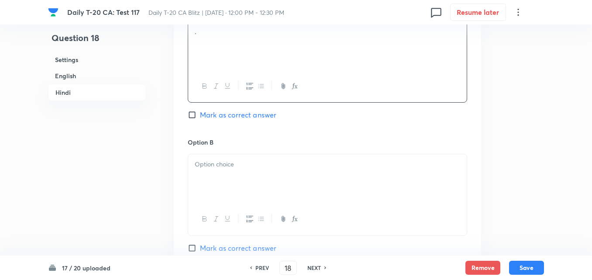
click at [249, 166] on p at bounding box center [327, 164] width 265 height 10
click at [249, 166] on p at bounding box center [327, 166] width 265 height 10
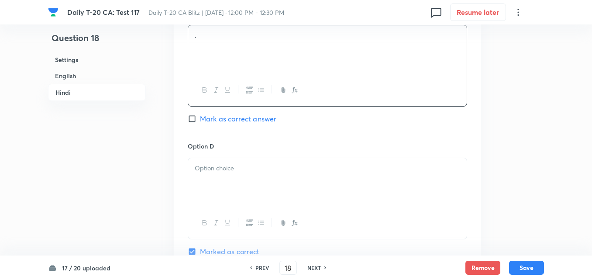
click at [249, 166] on p at bounding box center [327, 168] width 265 height 10
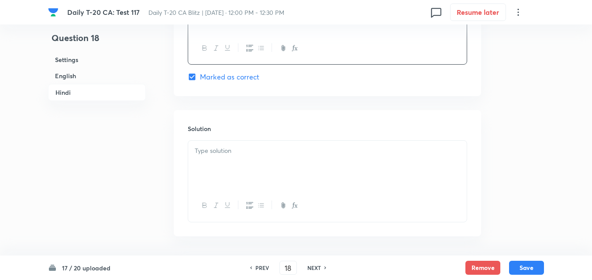
click at [249, 166] on div at bounding box center [327, 165] width 278 height 49
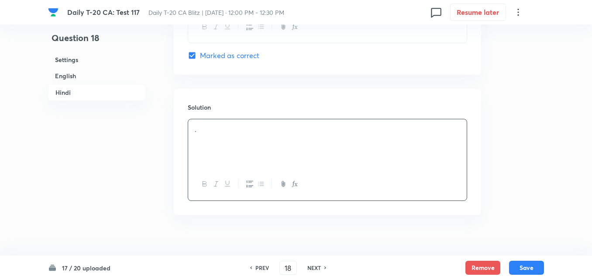
scroll to position [1786, 0]
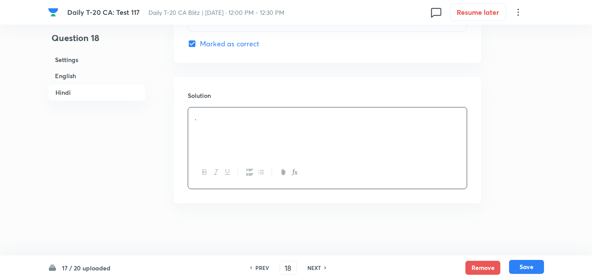
click at [538, 266] on button "Save" at bounding box center [526, 267] width 35 height 14
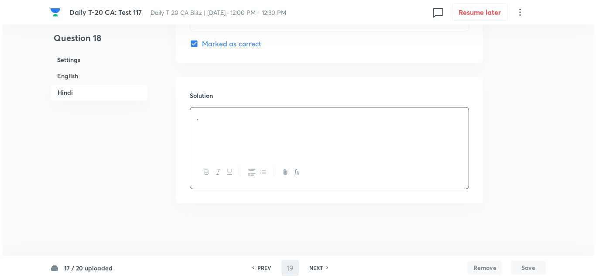
scroll to position [0, 0]
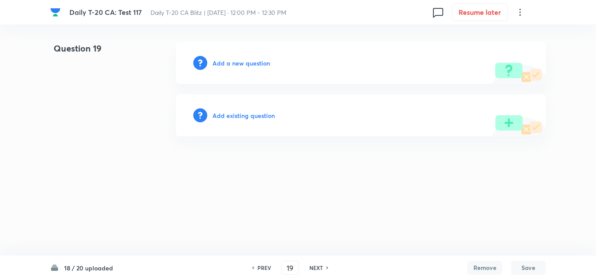
click at [248, 62] on h6 "Add a new question" at bounding box center [242, 62] width 58 height 9
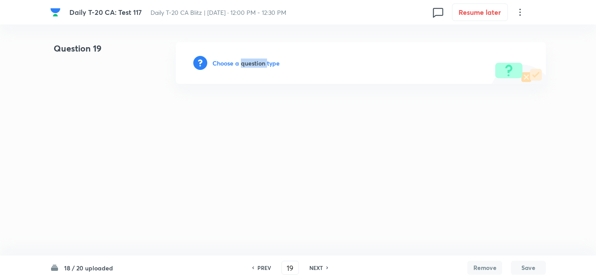
click at [249, 62] on h6 "Choose a question type" at bounding box center [246, 62] width 67 height 9
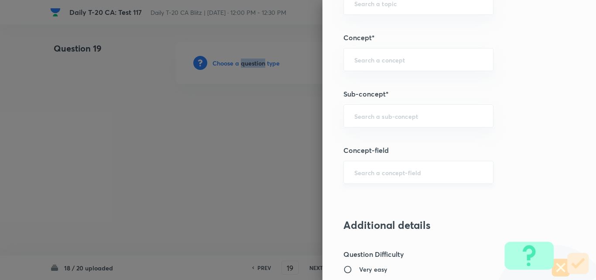
scroll to position [524, 0]
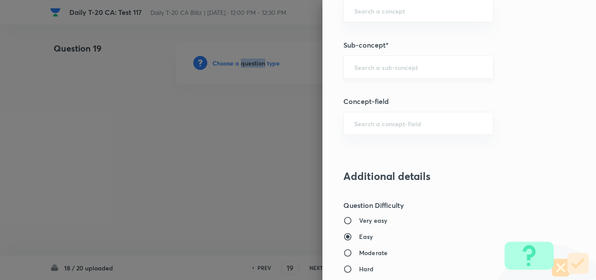
click at [400, 76] on div "​" at bounding box center [418, 66] width 150 height 23
paste input "Current Affairs 2025"
click at [446, 67] on input "Current Affairs 2025" at bounding box center [418, 67] width 128 height 8
click at [398, 98] on li "Current Affairs 2025" at bounding box center [411, 92] width 149 height 16
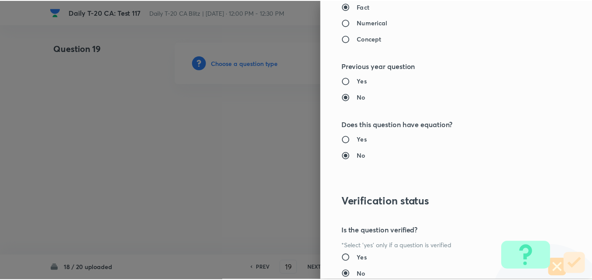
scroll to position [910, 0]
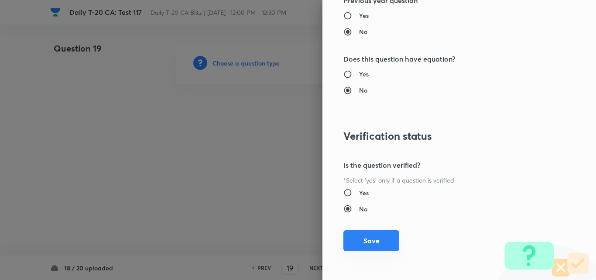
click at [373, 234] on button "Save" at bounding box center [371, 240] width 56 height 21
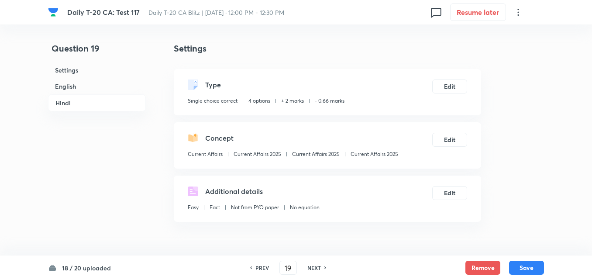
click at [95, 87] on h6 "English" at bounding box center [97, 86] width 98 height 16
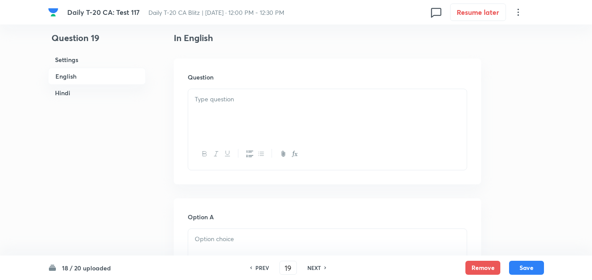
click at [227, 98] on p at bounding box center [327, 99] width 265 height 10
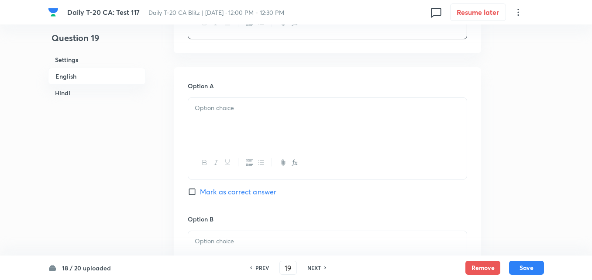
click at [237, 118] on div at bounding box center [327, 122] width 278 height 49
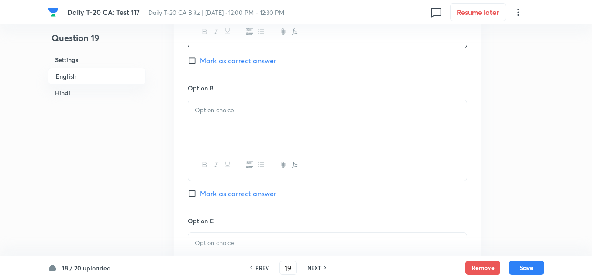
click at [238, 118] on div at bounding box center [327, 124] width 278 height 49
click at [239, 118] on div at bounding box center [327, 126] width 278 height 49
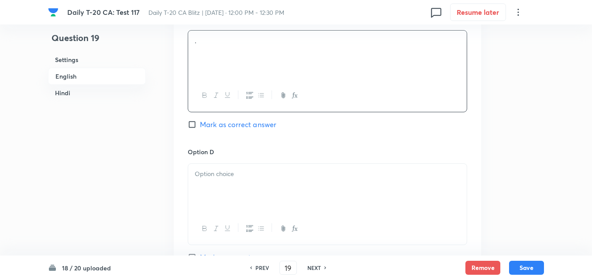
scroll to position [749, 0]
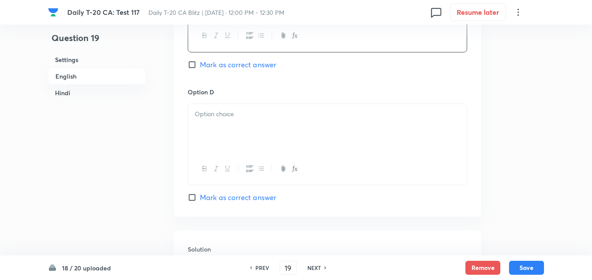
click at [239, 118] on p at bounding box center [327, 114] width 265 height 10
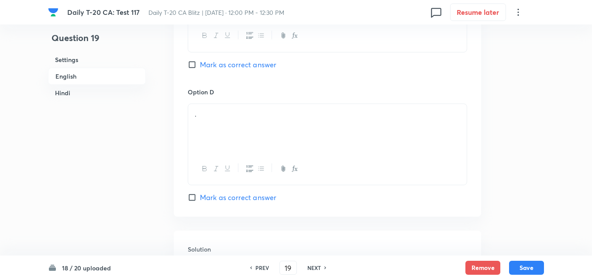
click at [265, 199] on span "Mark as correct answer" at bounding box center [238, 197] width 76 height 10
click at [200, 199] on input "Mark as correct answer" at bounding box center [194, 197] width 12 height 9
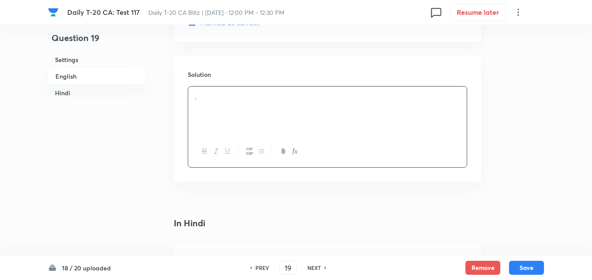
click at [245, 113] on div "." at bounding box center [327, 110] width 278 height 49
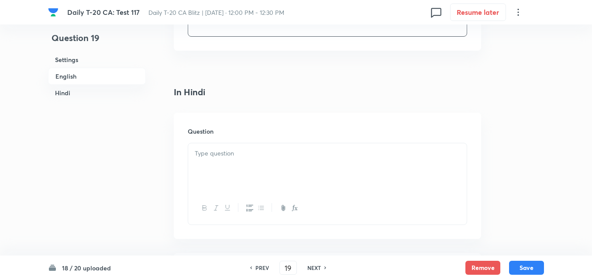
click at [258, 149] on p at bounding box center [327, 153] width 265 height 10
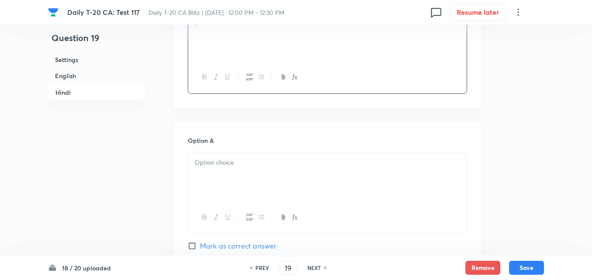
click at [258, 149] on div "Option A Mark as correct answer" at bounding box center [327, 202] width 279 height 133
click at [261, 178] on div at bounding box center [327, 176] width 278 height 49
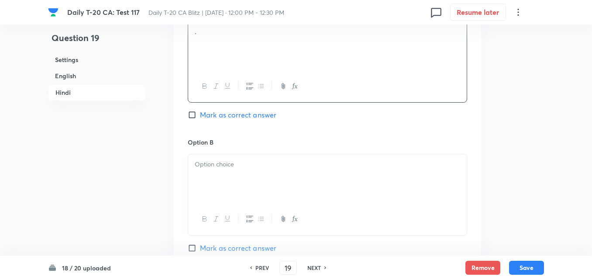
click at [261, 178] on div at bounding box center [327, 178] width 278 height 49
click at [261, 178] on div at bounding box center [327, 180] width 278 height 49
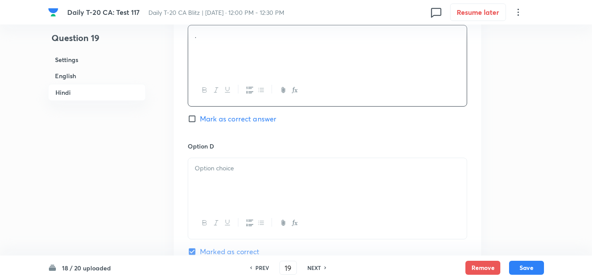
click at [261, 178] on div at bounding box center [327, 182] width 278 height 49
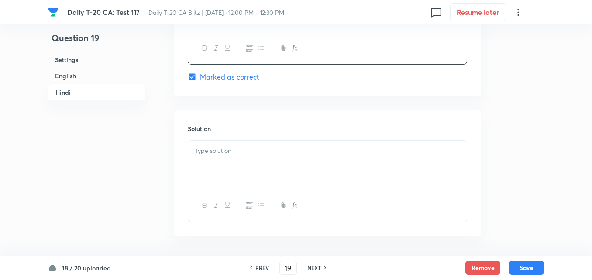
click at [261, 178] on div at bounding box center [327, 165] width 278 height 49
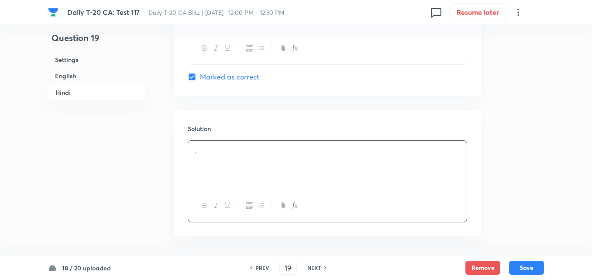
scroll to position [1786, 0]
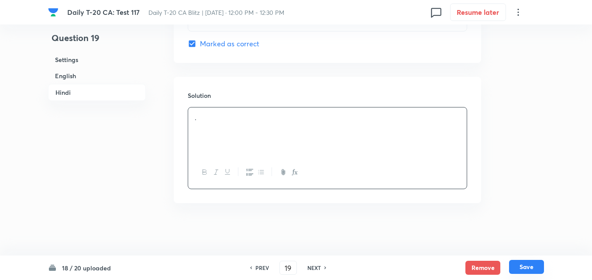
click at [526, 270] on button "Save" at bounding box center [526, 267] width 35 height 14
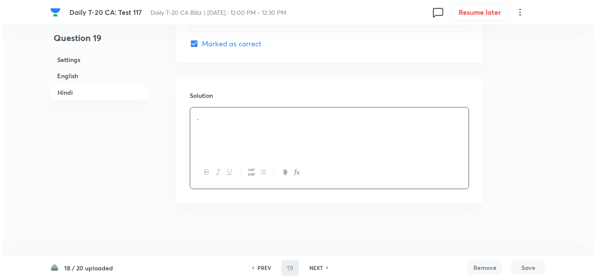
scroll to position [0, 0]
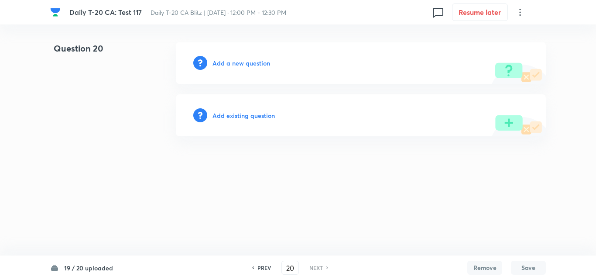
click at [239, 67] on h6 "Add a new question" at bounding box center [242, 62] width 58 height 9
click at [239, 67] on h6 "Choose a question type" at bounding box center [246, 62] width 67 height 9
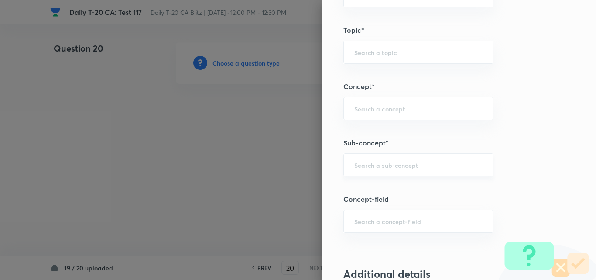
scroll to position [480, 0]
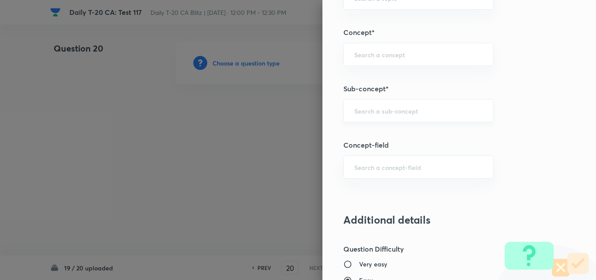
click at [414, 111] on input "text" at bounding box center [418, 110] width 128 height 8
paste input "Current Affairs 2025"
click at [438, 114] on input "Current Affairs 2025" at bounding box center [418, 110] width 128 height 8
click at [405, 133] on li "Current Affairs 2025" at bounding box center [411, 135] width 149 height 16
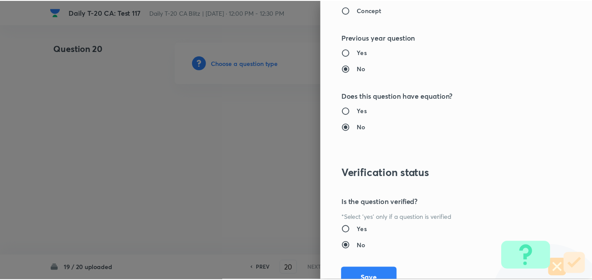
scroll to position [910, 0]
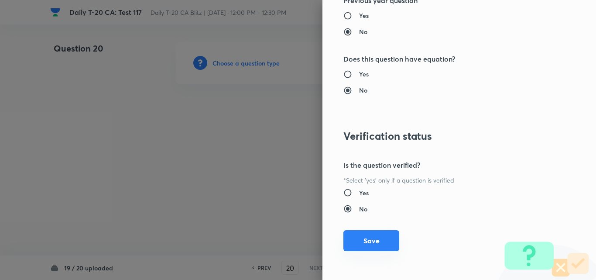
click at [374, 247] on button "Save" at bounding box center [371, 240] width 56 height 21
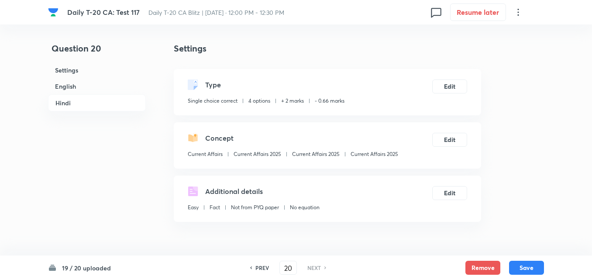
click at [80, 88] on h6 "English" at bounding box center [97, 86] width 98 height 16
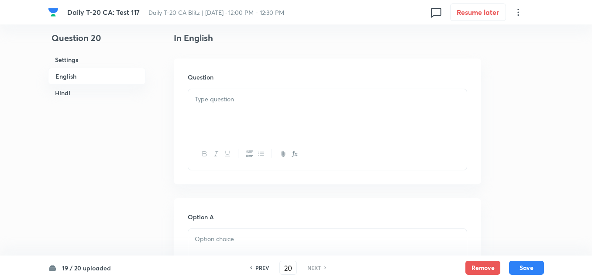
click at [266, 113] on div at bounding box center [327, 113] width 278 height 49
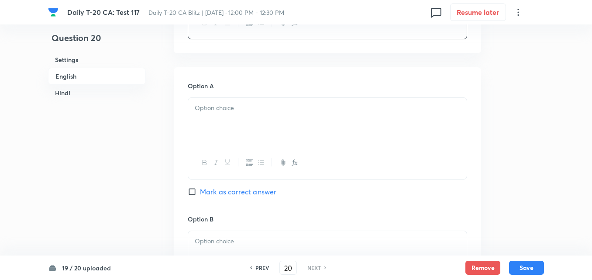
click at [262, 120] on div at bounding box center [327, 122] width 278 height 49
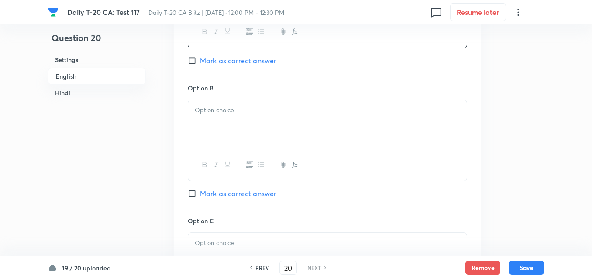
click at [262, 120] on div at bounding box center [327, 124] width 278 height 49
click at [262, 120] on div at bounding box center [327, 126] width 278 height 49
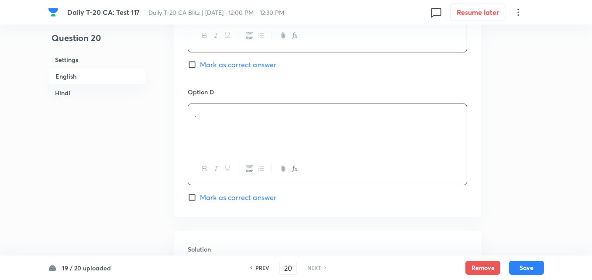
click at [262, 120] on div "." at bounding box center [327, 128] width 278 height 49
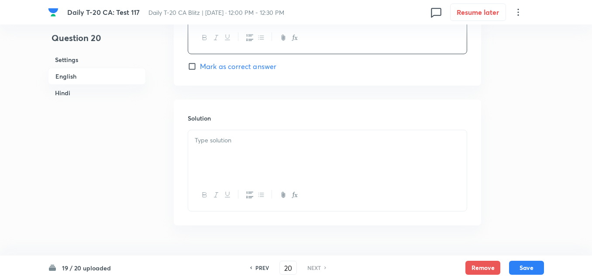
click at [240, 62] on span "Mark as correct answer" at bounding box center [238, 66] width 76 height 10
click at [200, 62] on input "Mark as correct answer" at bounding box center [194, 66] width 12 height 9
click at [247, 136] on p at bounding box center [327, 140] width 265 height 10
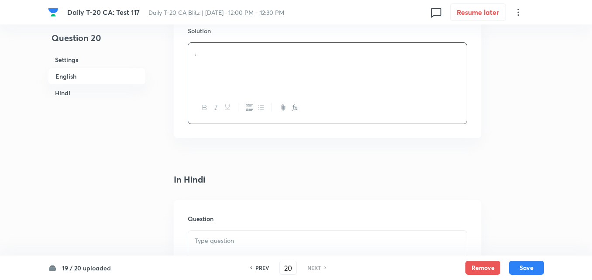
scroll to position [1054, 0]
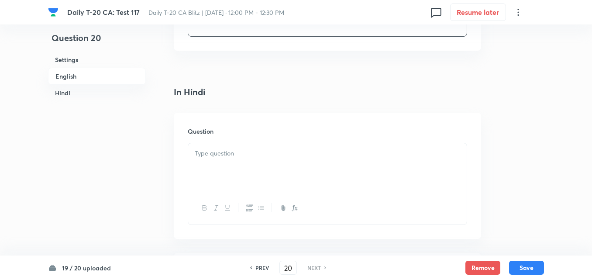
click at [254, 140] on div "Question" at bounding box center [327, 176] width 307 height 126
click at [256, 161] on div at bounding box center [327, 167] width 278 height 49
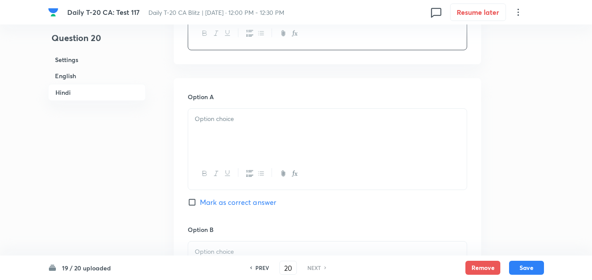
click at [256, 161] on div at bounding box center [327, 174] width 278 height 32
click at [250, 147] on div at bounding box center [327, 133] width 278 height 49
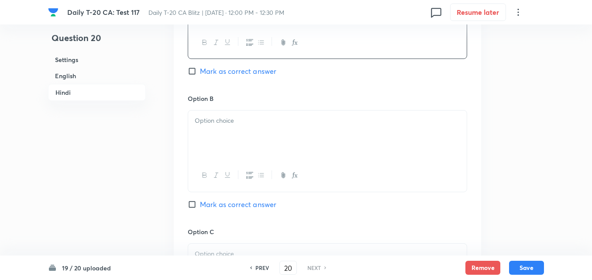
click at [250, 147] on div at bounding box center [327, 134] width 278 height 49
click at [250, 147] on div at bounding box center [327, 137] width 278 height 49
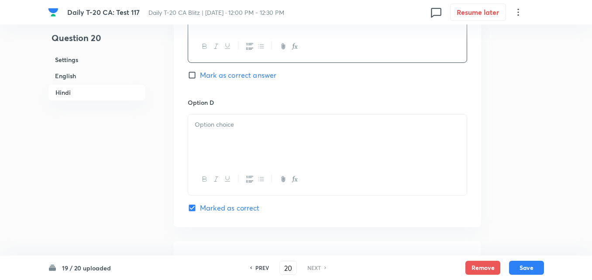
click at [250, 147] on div at bounding box center [327, 138] width 278 height 49
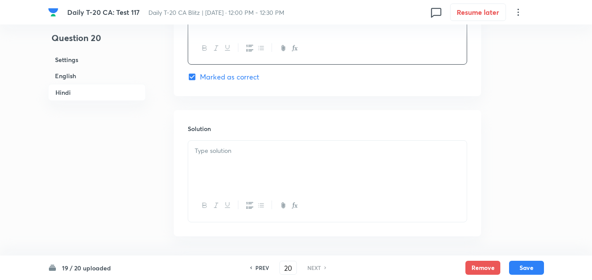
click at [250, 147] on p at bounding box center [327, 151] width 265 height 10
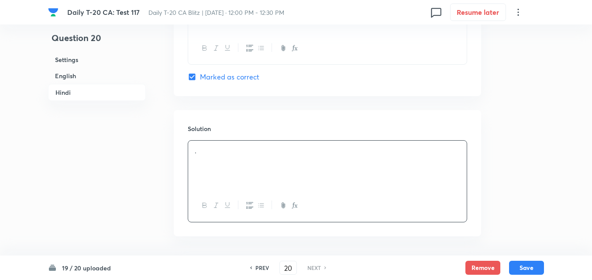
scroll to position [1786, 0]
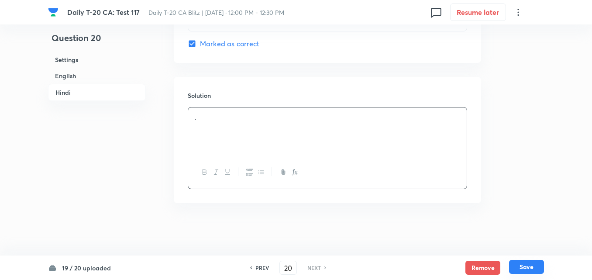
click at [542, 271] on button "Save" at bounding box center [526, 267] width 35 height 14
click at [539, 271] on button "Save" at bounding box center [526, 267] width 35 height 14
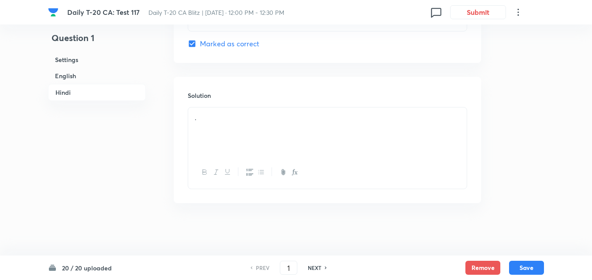
drag, startPoint x: 76, startPoint y: 74, endPoint x: 96, endPoint y: 71, distance: 20.2
click at [77, 74] on h6 "English" at bounding box center [97, 76] width 98 height 16
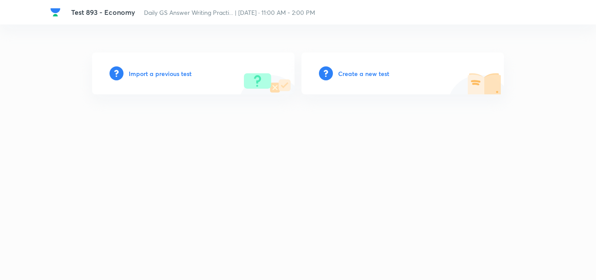
click at [367, 72] on h6 "Create a new test" at bounding box center [363, 73] width 51 height 9
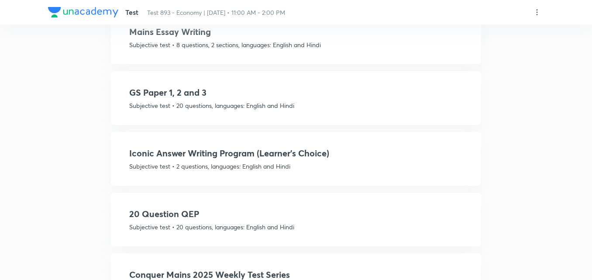
click at [315, 147] on h4 "Iconic Answer Writing Program (Learner's Choice)" at bounding box center [295, 153] width 333 height 13
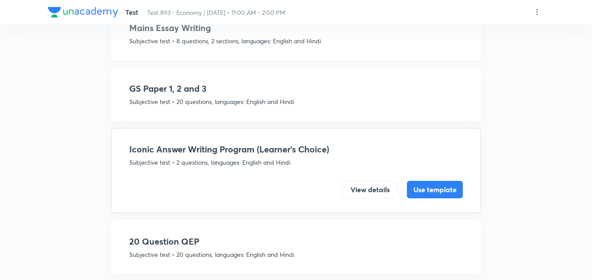
scroll to position [504, 0]
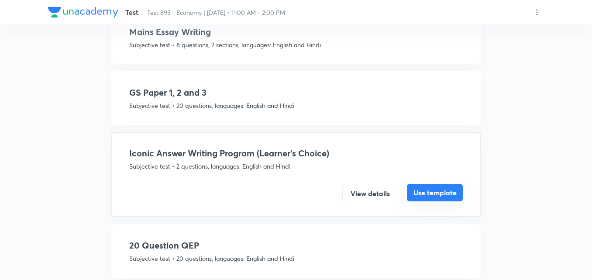
click at [435, 190] on button "Use template" at bounding box center [435, 192] width 56 height 17
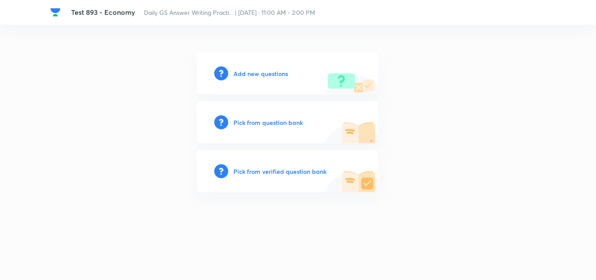
click at [286, 75] on h6 "Add new questions" at bounding box center [260, 73] width 55 height 9
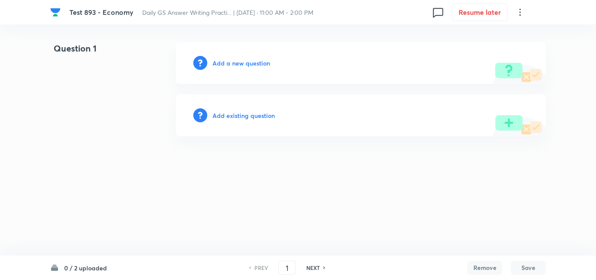
click at [243, 178] on html "Test 893 - Economy Daily GS Answer Writing Practi... | [DATE] · 11:00 AM - 2:00…" at bounding box center [298, 89] width 596 height 178
click at [266, 65] on h6 "Add a new question" at bounding box center [242, 62] width 58 height 9
click at [266, 65] on h6 "Choose a question type" at bounding box center [246, 62] width 67 height 9
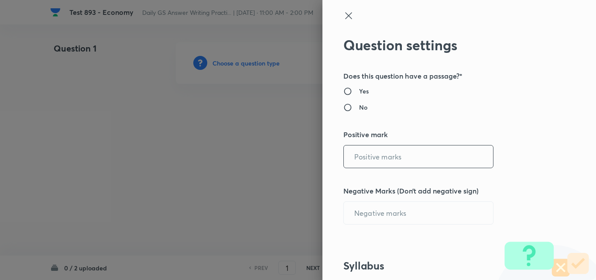
radio input "true"
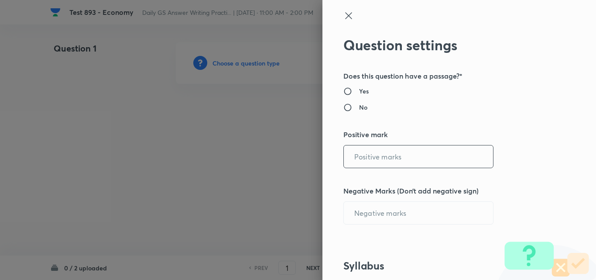
radio input "true"
type input "1"
type input "0"
click at [398, 161] on input "1" at bounding box center [418, 156] width 149 height 22
type input "15"
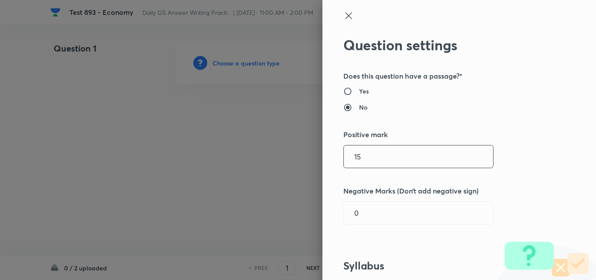
click at [559, 171] on div "Question settings Does this question have a passage?* Yes No Positive mark 15 ​…" at bounding box center [459, 140] width 274 height 280
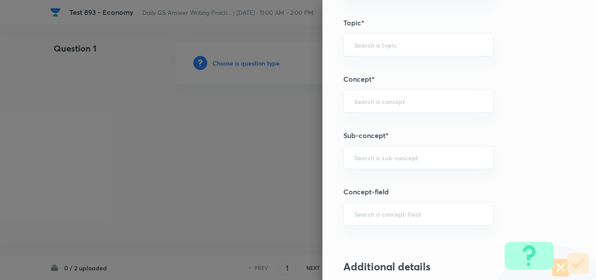
scroll to position [393, 0]
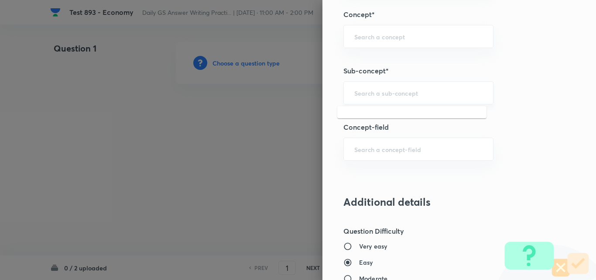
click at [400, 96] on input "text" at bounding box center [418, 93] width 128 height 8
click at [400, 96] on input "a" at bounding box center [418, 93] width 128 height 8
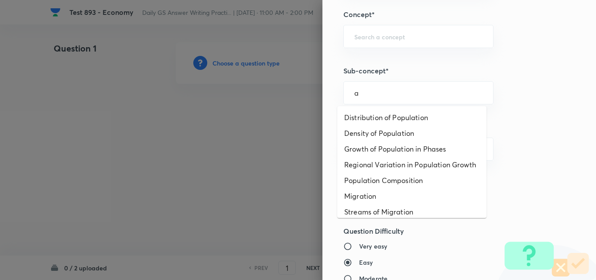
click at [397, 107] on ul "Distribution of Population Density of Population Growth of Population in Phases…" at bounding box center [411, 162] width 149 height 112
click at [395, 112] on li "Distribution of Population" at bounding box center [411, 118] width 149 height 16
type input "Distribution of Population"
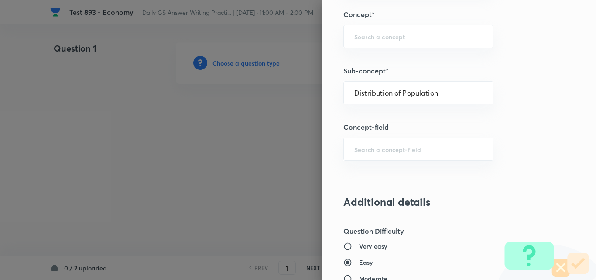
type input "Geography"
type input "Human Geography"
type input "Population:Growth and Composition"
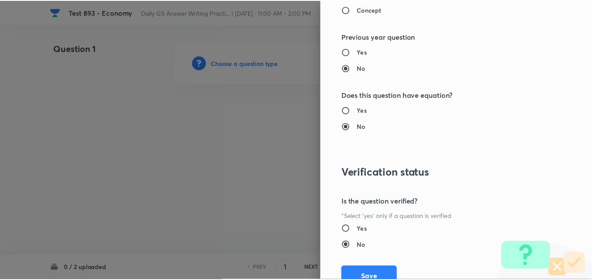
scroll to position [805, 0]
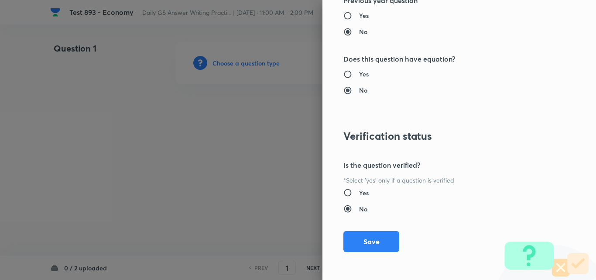
click at [373, 237] on button "Save" at bounding box center [371, 241] width 56 height 21
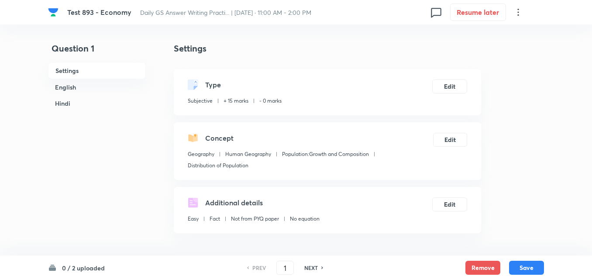
click at [76, 91] on h6 "English" at bounding box center [97, 87] width 98 height 16
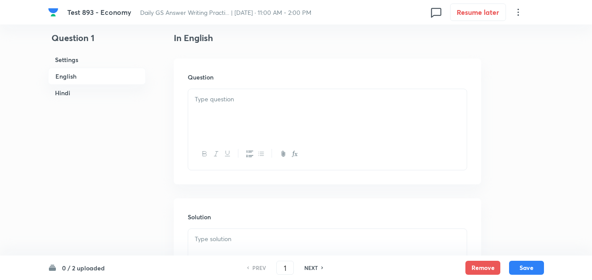
click at [261, 106] on div at bounding box center [327, 113] width 278 height 49
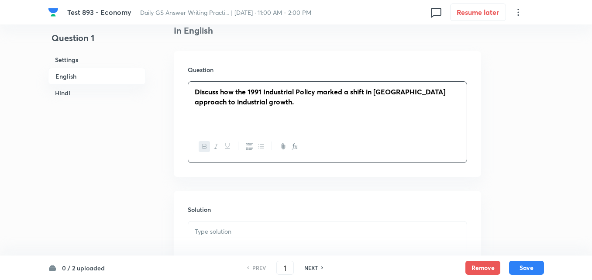
scroll to position [411, 0]
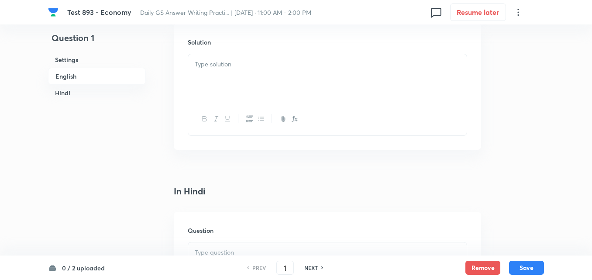
click at [254, 84] on div at bounding box center [327, 78] width 278 height 49
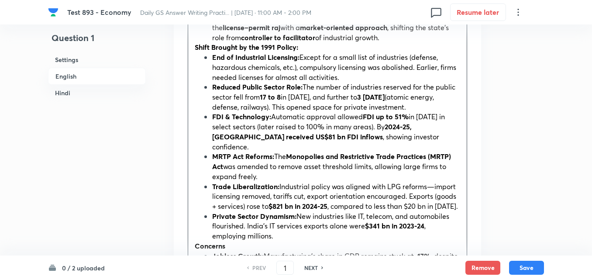
scroll to position [586, 0]
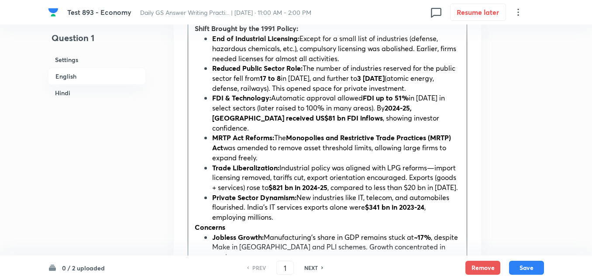
click at [77, 96] on h6 "Hindi" at bounding box center [97, 93] width 98 height 16
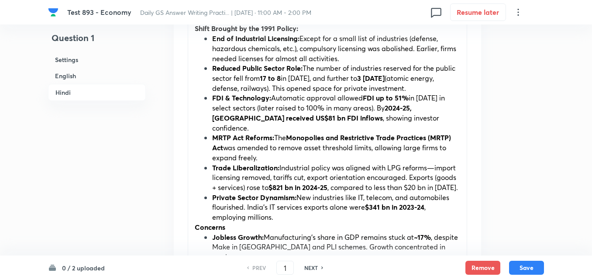
scroll to position [1150, 0]
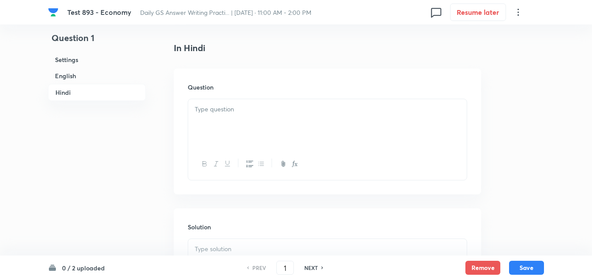
click at [292, 112] on div at bounding box center [327, 123] width 278 height 49
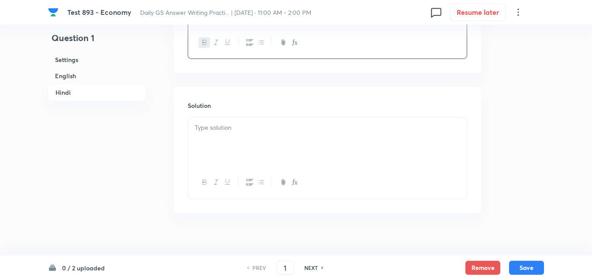
click at [235, 123] on p at bounding box center [327, 128] width 265 height 10
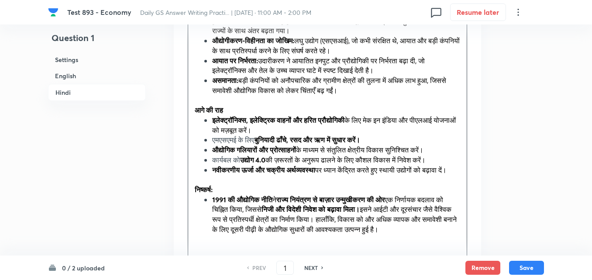
scroll to position [1795, 0]
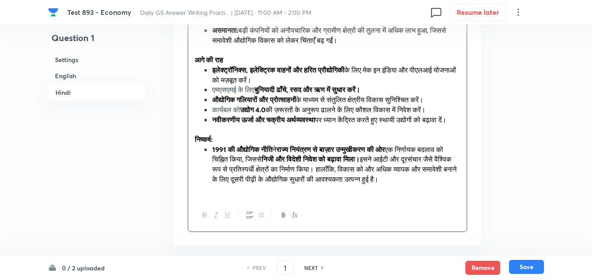
click at [536, 272] on button "Save" at bounding box center [526, 267] width 35 height 14
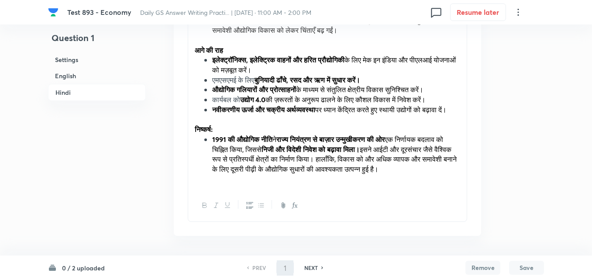
type input "2"
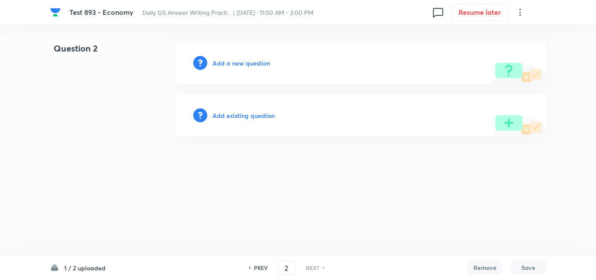
click at [237, 57] on div "Add a new question" at bounding box center [361, 63] width 370 height 42
click at [238, 58] on h6 "Add a new question" at bounding box center [242, 62] width 58 height 9
click at [240, 59] on h6 "Choose a question type" at bounding box center [246, 62] width 67 height 9
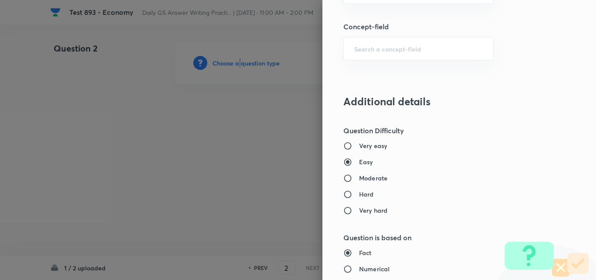
scroll to position [480, 0]
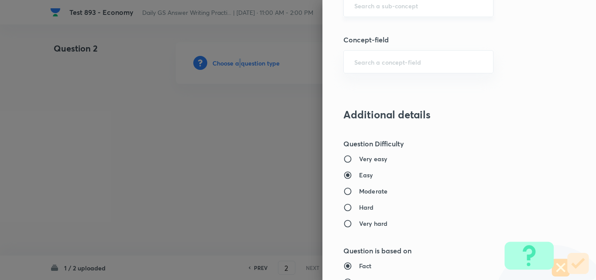
click at [405, 13] on div "​" at bounding box center [418, 5] width 150 height 23
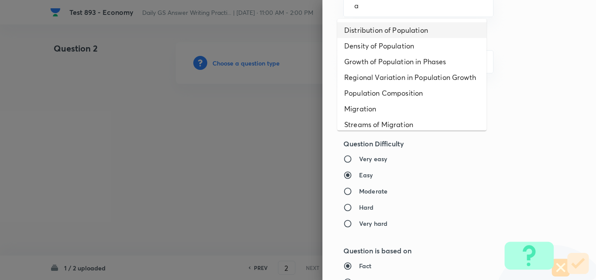
click at [387, 27] on li "Distribution of Population" at bounding box center [411, 30] width 149 height 16
type input "Distribution of Population"
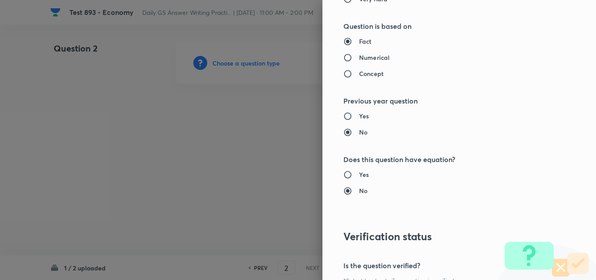
type input "Geography"
type input "Human Geography"
type input "Population:Growth and Composition"
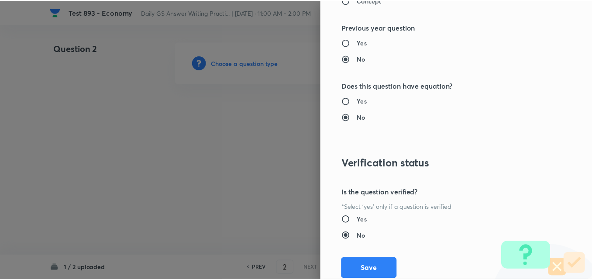
scroll to position [805, 0]
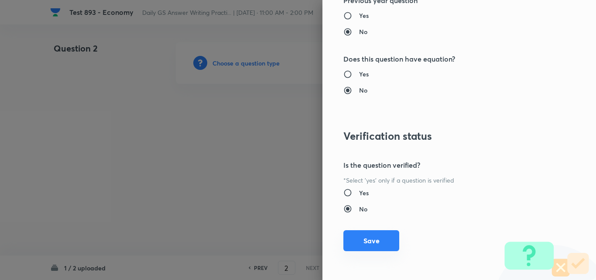
click at [369, 236] on button "Save" at bounding box center [371, 240] width 56 height 21
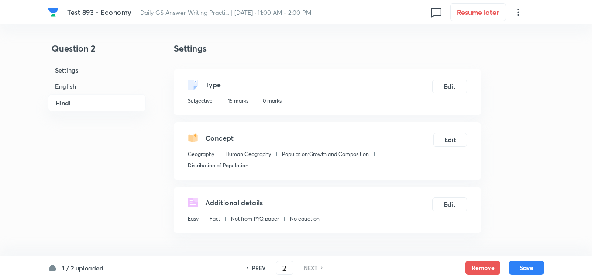
click at [72, 82] on h6 "English" at bounding box center [97, 86] width 98 height 16
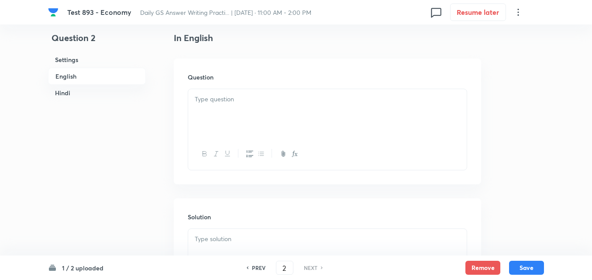
click at [242, 121] on div at bounding box center [327, 113] width 278 height 49
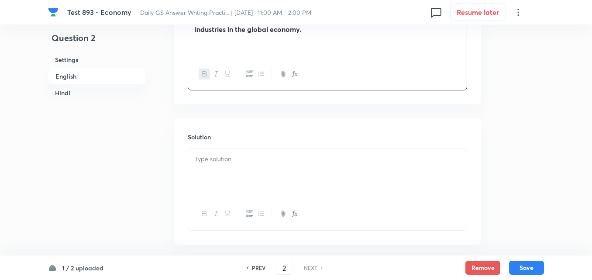
scroll to position [411, 0]
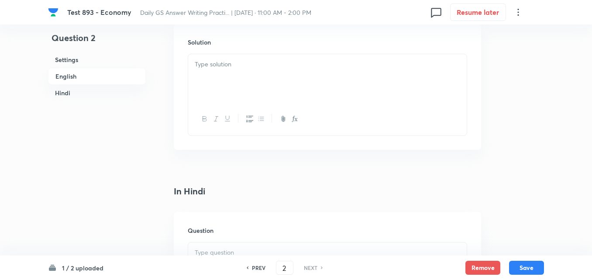
click at [237, 95] on div at bounding box center [327, 78] width 278 height 49
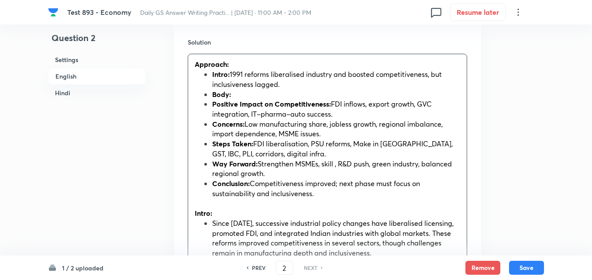
click at [72, 96] on h6 "Hindi" at bounding box center [97, 93] width 98 height 16
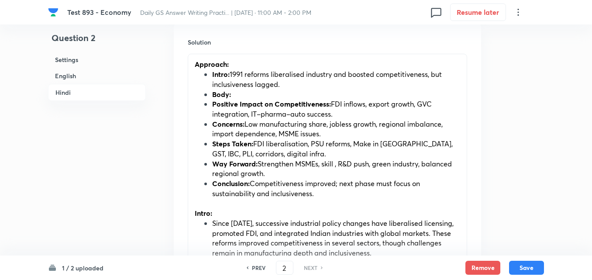
scroll to position [1319, 0]
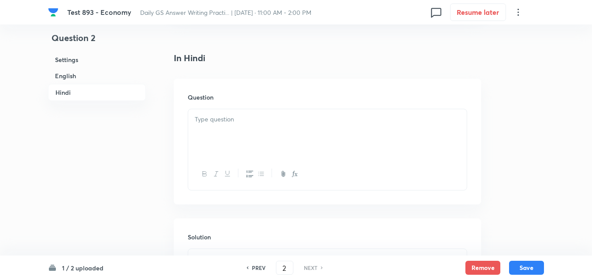
click at [283, 117] on div at bounding box center [327, 133] width 278 height 49
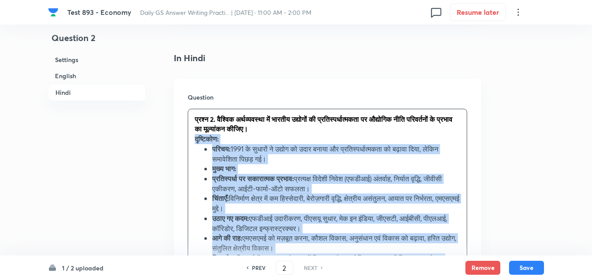
drag, startPoint x: 194, startPoint y: 120, endPoint x: 188, endPoint y: 121, distance: 6.6
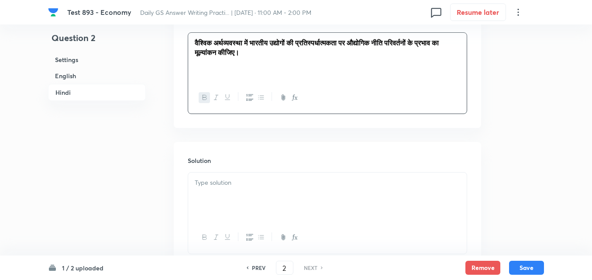
scroll to position [1440, 0]
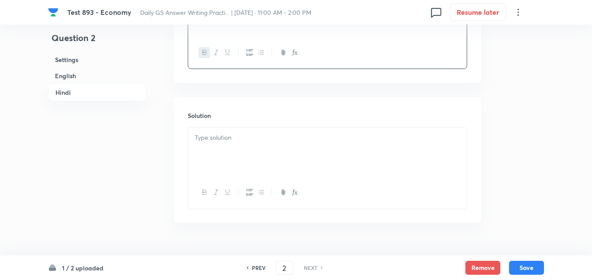
click at [243, 135] on div at bounding box center [327, 151] width 278 height 49
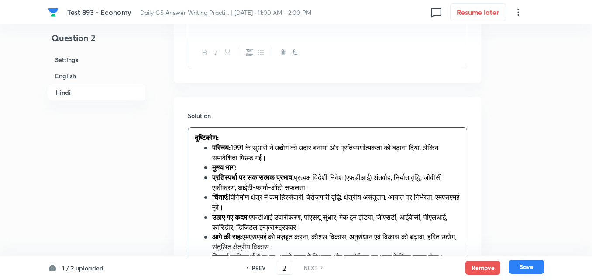
click at [525, 262] on button "Save" at bounding box center [526, 267] width 35 height 14
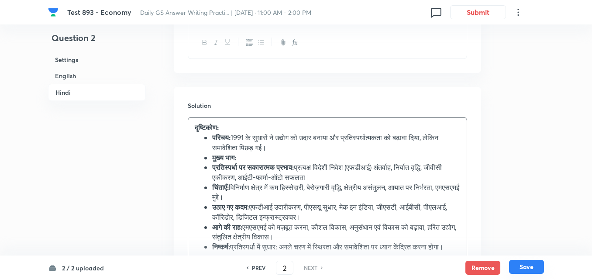
click at [538, 268] on button "Save" at bounding box center [526, 267] width 35 height 14
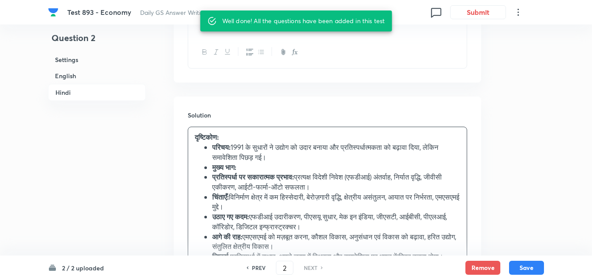
click at [254, 269] on h6 "PREV" at bounding box center [259, 268] width 14 height 8
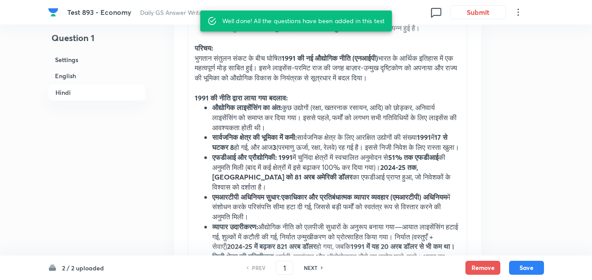
drag, startPoint x: 254, startPoint y: 269, endPoint x: 240, endPoint y: 237, distance: 35.0
click at [255, 269] on h6 "PREV" at bounding box center [259, 268] width 14 height 8
click at [84, 73] on h6 "English" at bounding box center [97, 76] width 98 height 16
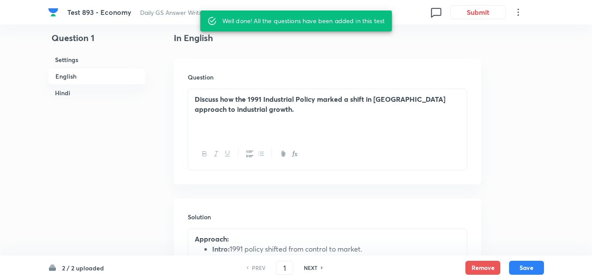
click at [286, 129] on div "Discuss how the 1991 Industrial Policy marked a shift in India’s approach to in…" at bounding box center [327, 113] width 278 height 49
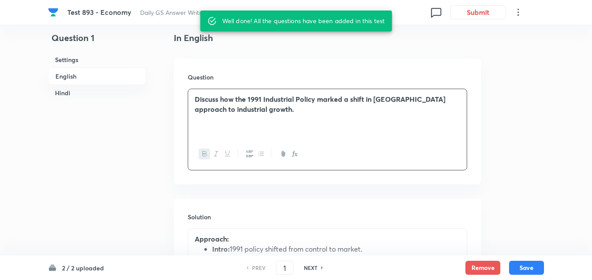
scroll to position [411, 0]
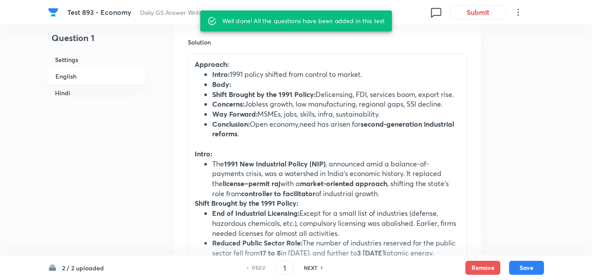
click at [275, 165] on strong "1991 New Industrial Policy (NIP)" at bounding box center [275, 163] width 102 height 9
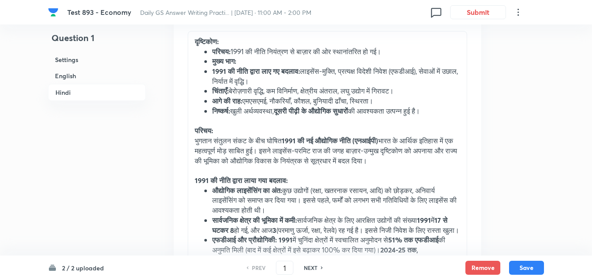
scroll to position [1327, 0]
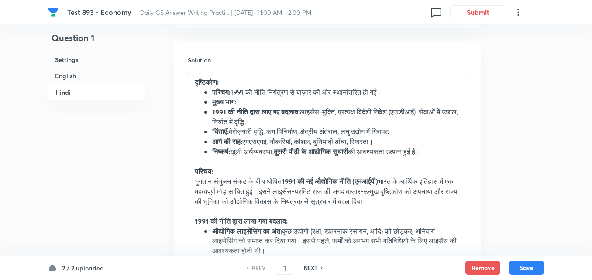
click at [209, 87] on ul "परिचय: 1991 की नीति नियंत्रण से बाज़ार की ओर स्थानांतरित हो गई। मुख्य भाग: 1991…" at bounding box center [327, 121] width 265 height 69
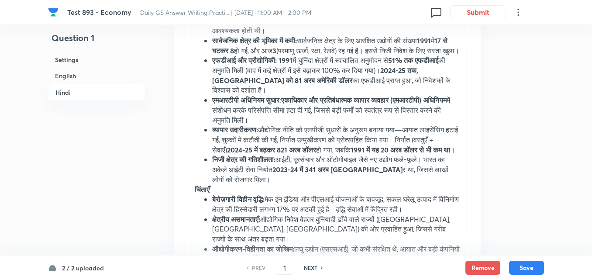
scroll to position [1632, 0]
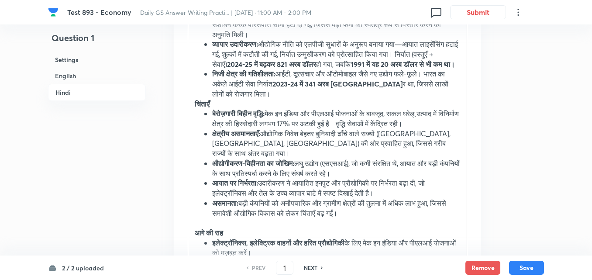
click at [193, 121] on div "दृष्टिकोण: परिचय: 1991 की नीति नियंत्रण से बाज़ार की ओर स्थानांतरित हो गई। मुख्…" at bounding box center [327, 69] width 278 height 605
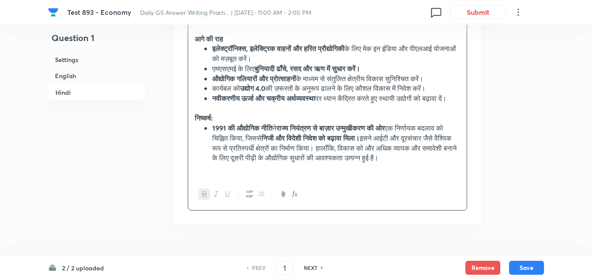
scroll to position [1851, 0]
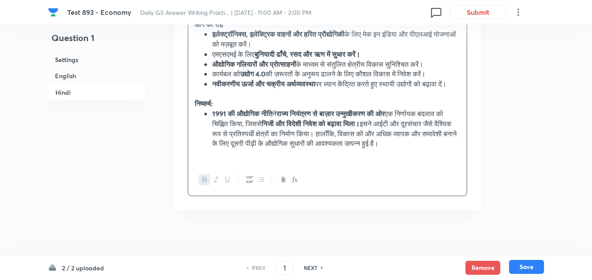
click at [527, 263] on button "Save" at bounding box center [526, 267] width 35 height 14
type input "2"
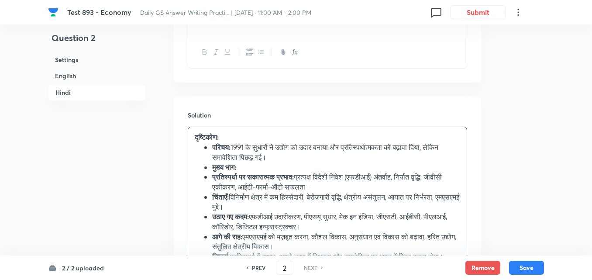
click at [74, 72] on h6 "English" at bounding box center [97, 76] width 98 height 16
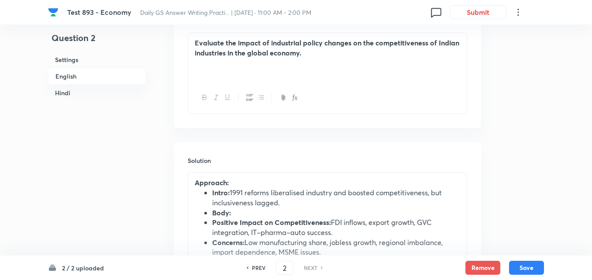
scroll to position [411, 0]
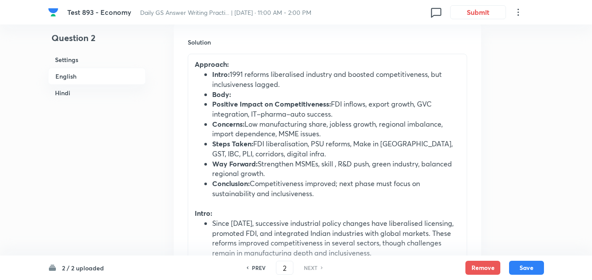
click at [207, 77] on ul "Intro: 1991 reforms liberalised industry and boosted competitiveness, but inclu…" at bounding box center [327, 133] width 265 height 129
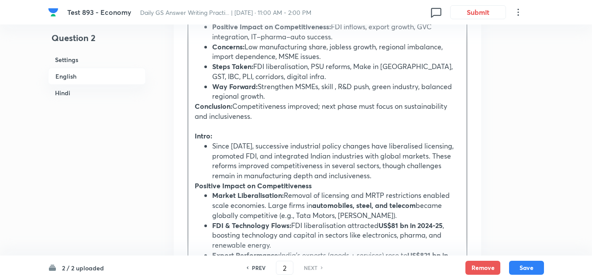
scroll to position [586, 0]
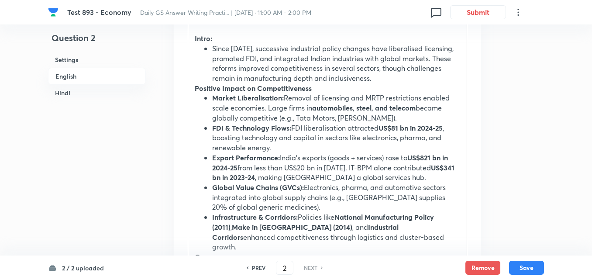
click at [195, 93] on p "Positive Impact on Competitiveness" at bounding box center [327, 88] width 265 height 10
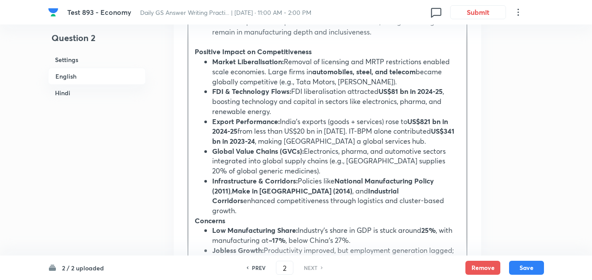
scroll to position [760, 0]
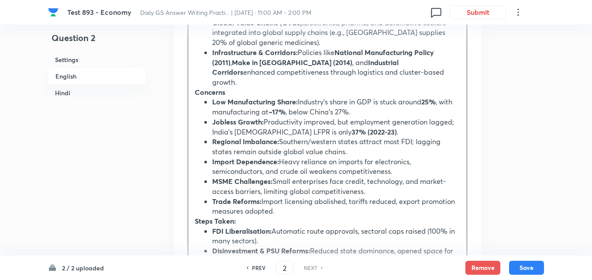
click at [190, 85] on div "Approach: Intro: 1991 reforms liberalised industry and boosted competitiveness,…" at bounding box center [327, 116] width 278 height 823
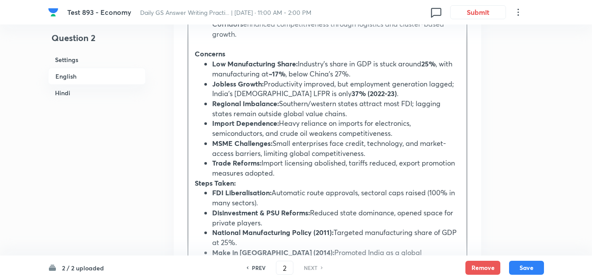
scroll to position [847, 0]
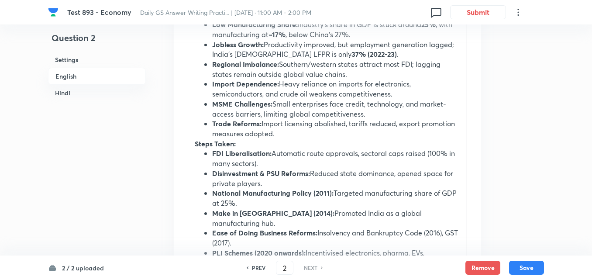
click at [194, 134] on div "Approach: Intro: 1991 reforms liberalised industry and boosted competitiveness,…" at bounding box center [327, 34] width 278 height 833
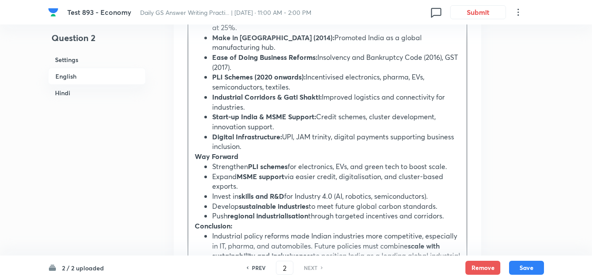
scroll to position [1066, 0]
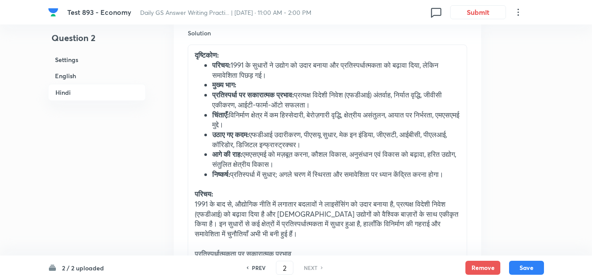
scroll to position [1502, 0]
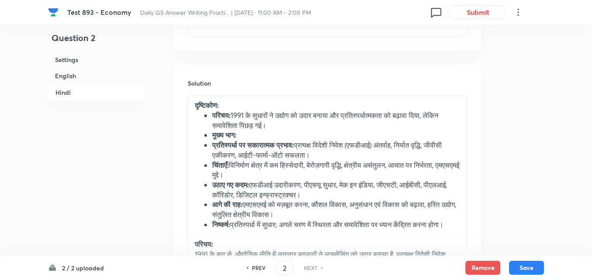
click at [212, 110] on li "परिचय: 1991 के सुधारों ने उद्योग को उदार बनाया और प्रतिस्पर्धात्मकता को बढ़ावा …" at bounding box center [336, 120] width 248 height 20
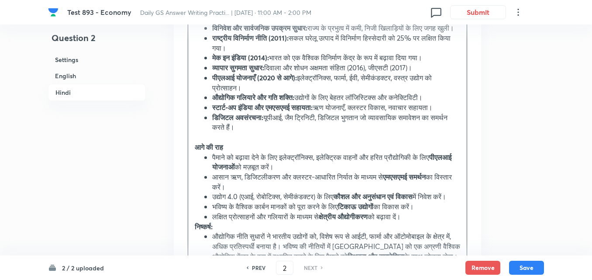
scroll to position [2200, 0]
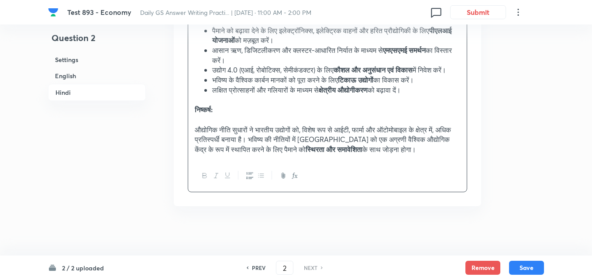
scroll to position [2225, 0]
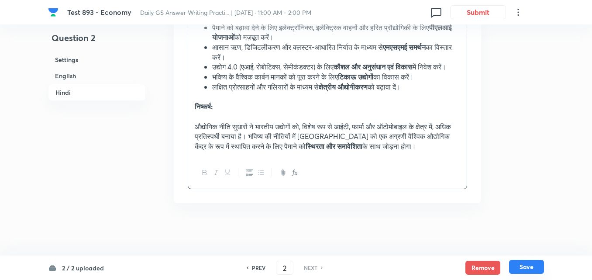
click at [529, 267] on button "Save" at bounding box center [526, 267] width 35 height 14
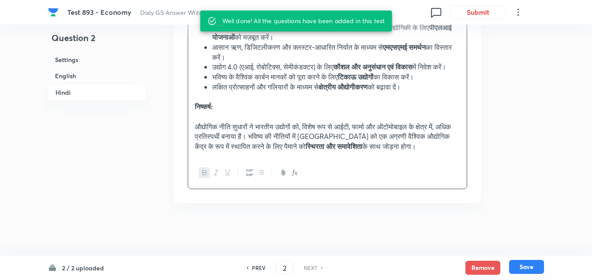
scroll to position [1470, 0]
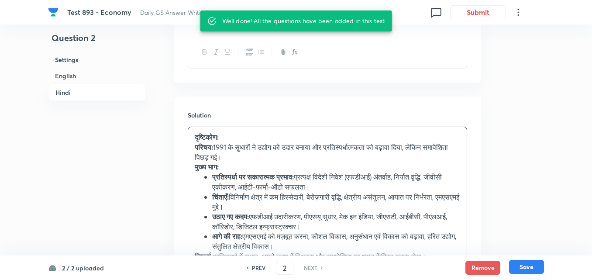
click at [529, 267] on button "Save" at bounding box center [526, 267] width 35 height 14
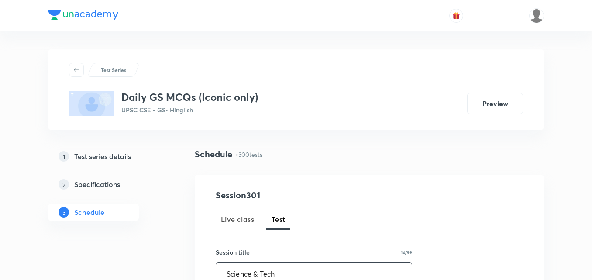
type input "Science & Tech"
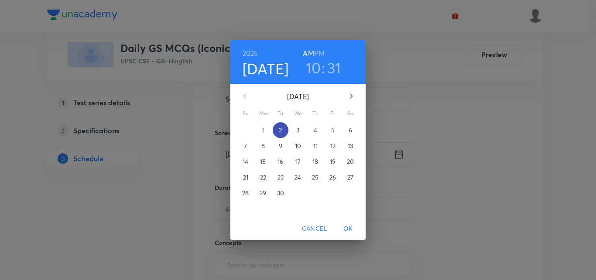
click at [283, 134] on button "2" at bounding box center [281, 130] width 16 height 16
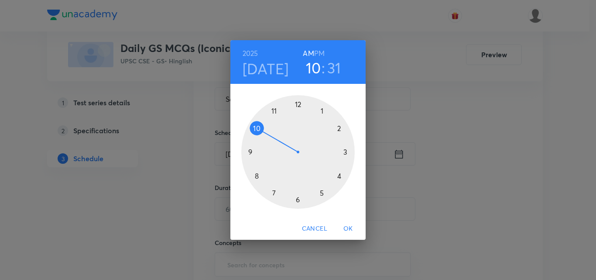
click at [316, 47] on h6 "PM" at bounding box center [319, 53] width 10 height 12
click at [322, 112] on div at bounding box center [297, 151] width 113 height 113
click at [298, 101] on div at bounding box center [297, 151] width 113 height 113
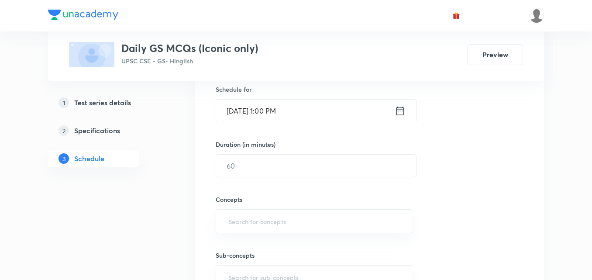
scroll to position [218, 0]
click at [283, 154] on input "text" at bounding box center [316, 165] width 200 height 22
type input "15"
click at [448, 171] on div "Session 301 Live class Test Session title 14/99 Science & Tech ​ Schedule for […" at bounding box center [369, 146] width 307 height 353
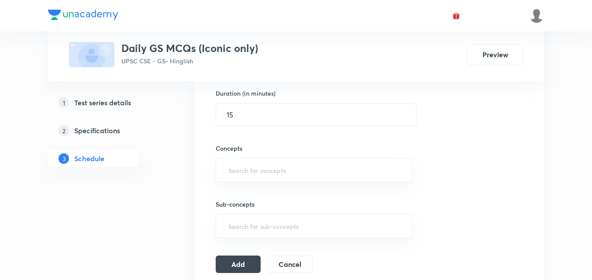
scroll to position [305, 0]
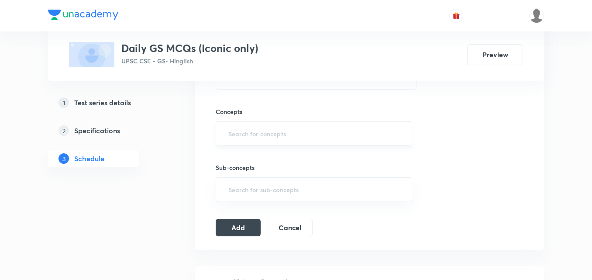
click at [324, 138] on input "text" at bounding box center [313, 133] width 175 height 16
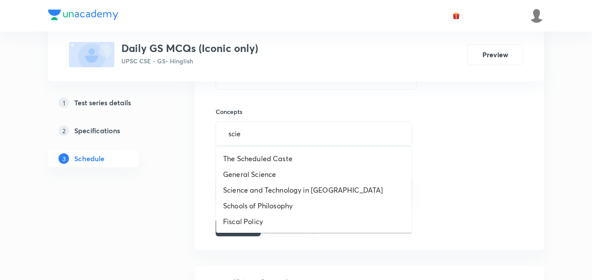
type input "scien"
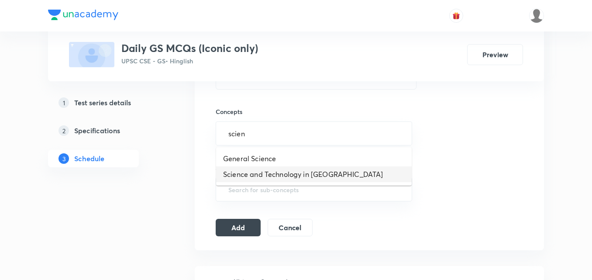
click at [301, 172] on li "Science and Technology in [GEOGRAPHIC_DATA]" at bounding box center [313, 174] width 195 height 16
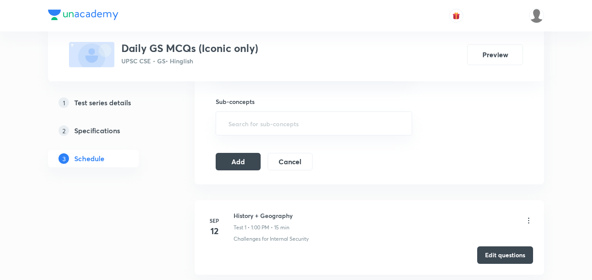
scroll to position [393, 0]
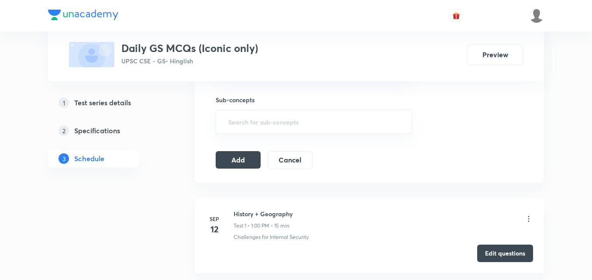
click at [529, 216] on icon at bounding box center [528, 219] width 1 height 6
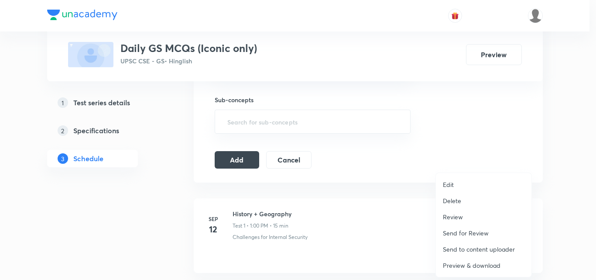
click at [463, 200] on li "Delete" at bounding box center [484, 200] width 96 height 16
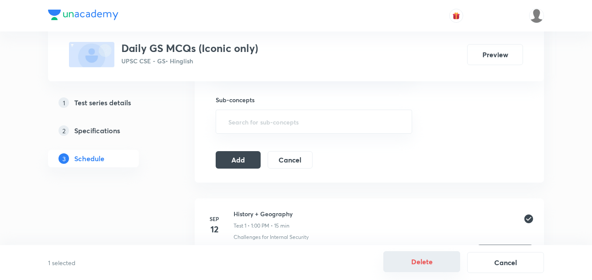
click at [431, 262] on button "Delete" at bounding box center [421, 261] width 77 height 21
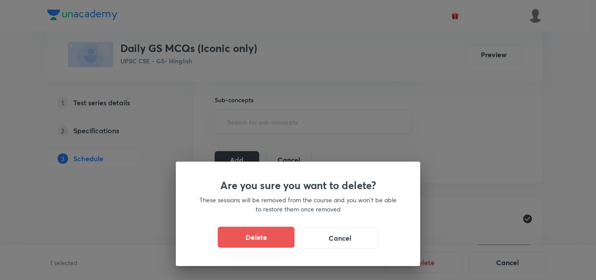
click at [287, 237] on button "Delete" at bounding box center [256, 236] width 77 height 21
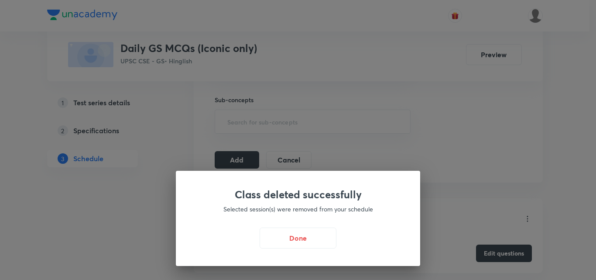
click at [305, 231] on button "Done" at bounding box center [298, 237] width 77 height 21
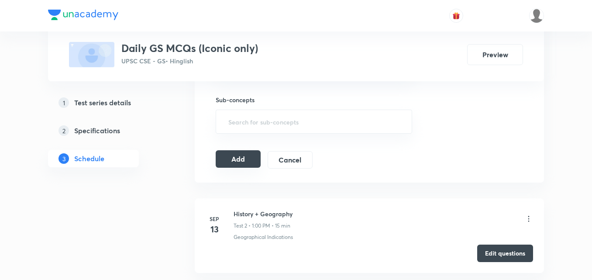
click at [241, 150] on button "Add" at bounding box center [238, 158] width 45 height 17
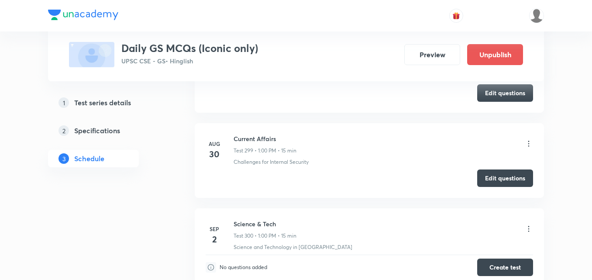
scroll to position [25504, 0]
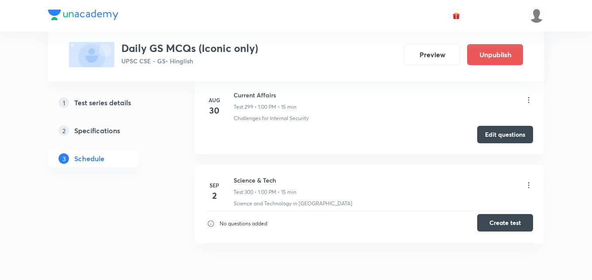
click at [507, 226] on button "Create test" at bounding box center [505, 222] width 56 height 17
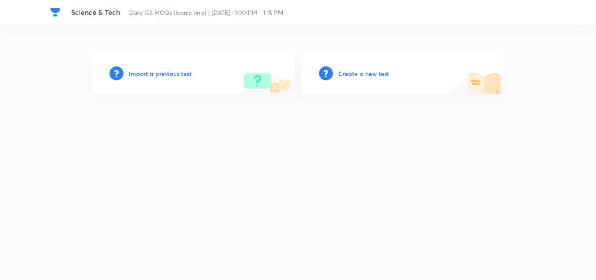
click at [363, 72] on h6 "Create a new test" at bounding box center [363, 73] width 51 height 9
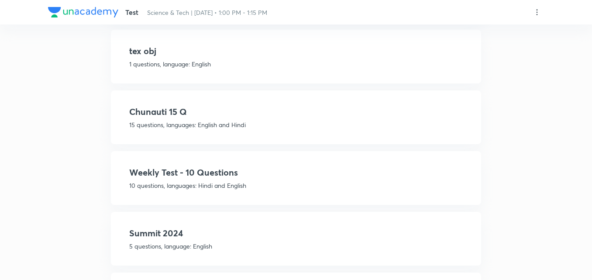
click at [236, 175] on h4 "Weekly Test - 10 Questions" at bounding box center [295, 172] width 333 height 13
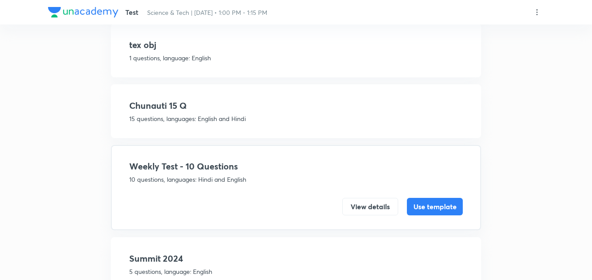
scroll to position [242, 0]
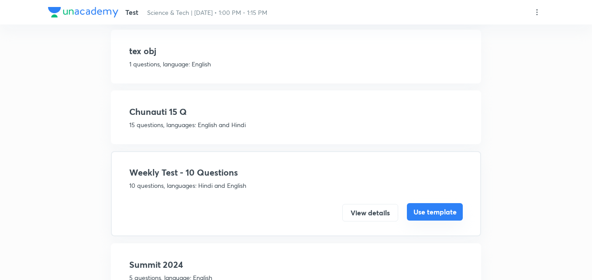
click at [425, 210] on button "Use template" at bounding box center [435, 211] width 56 height 17
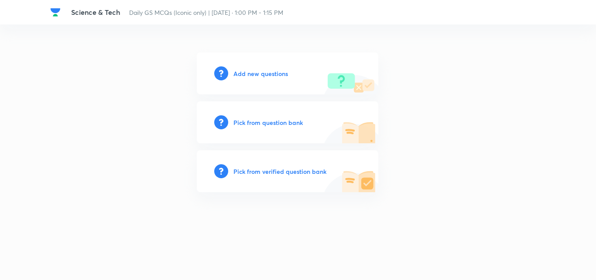
click at [267, 73] on h6 "Add new questions" at bounding box center [260, 73] width 55 height 9
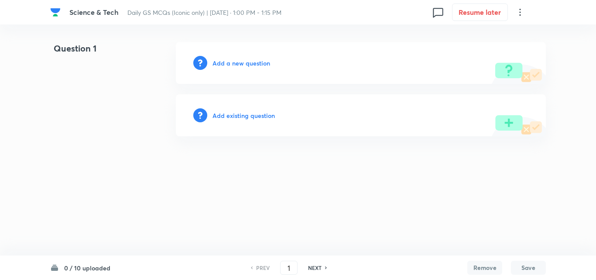
click at [237, 62] on h6 "Add a new question" at bounding box center [242, 62] width 58 height 9
click at [237, 62] on h6 "Choose a question type" at bounding box center [246, 62] width 67 height 9
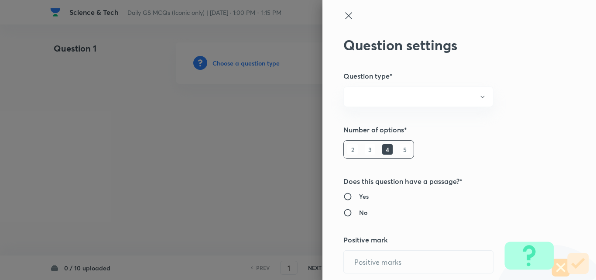
radio input "true"
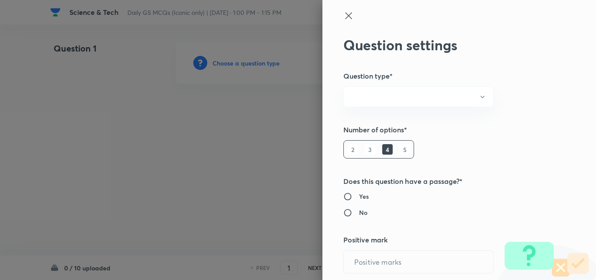
radio input "true"
type input "1"
type input "0"
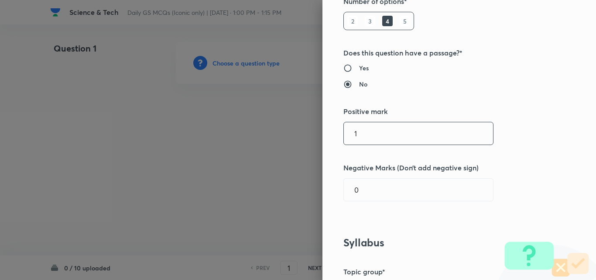
scroll to position [131, 0]
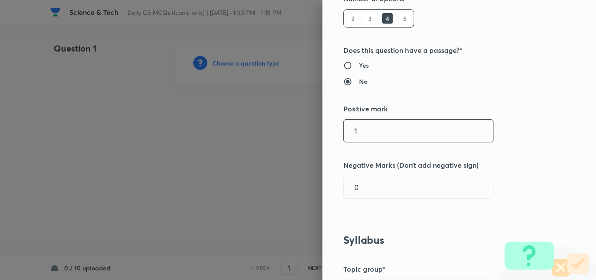
drag, startPoint x: 363, startPoint y: 132, endPoint x: 279, endPoint y: 127, distance: 83.5
click at [281, 127] on div "Question settings Question type* Single choice correct Number of options* 2 3 4…" at bounding box center [298, 140] width 596 height 280
type input "2"
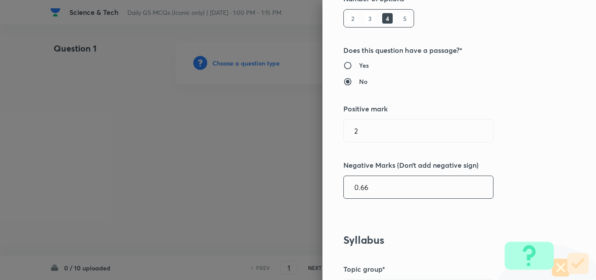
type input "0.66"
click at [484, 152] on div "Question settings Question type* Single choice correct Number of options* 2 3 4…" at bounding box center [459, 140] width 274 height 280
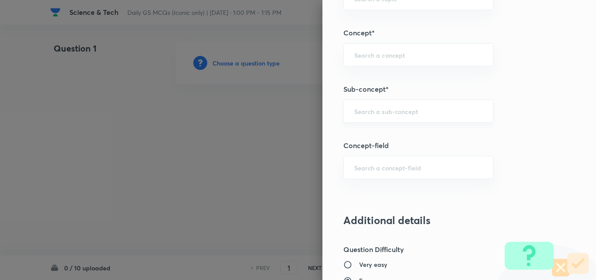
scroll to position [480, 0]
click at [414, 114] on input "text" at bounding box center [418, 110] width 128 height 8
click at [411, 115] on div "a ​" at bounding box center [418, 110] width 150 height 23
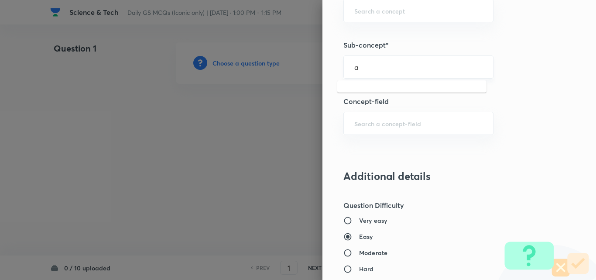
click at [408, 66] on input "a" at bounding box center [418, 67] width 128 height 8
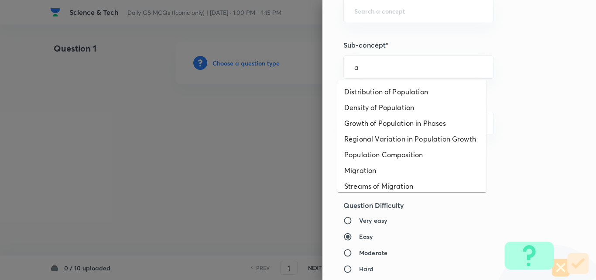
click at [406, 90] on li "Distribution of Population" at bounding box center [411, 92] width 149 height 16
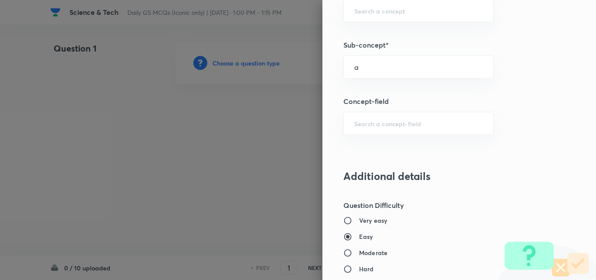
type input "Distribution of Population"
type input "Geography"
type input "Human Geography"
type input "Population:Growth and Composition"
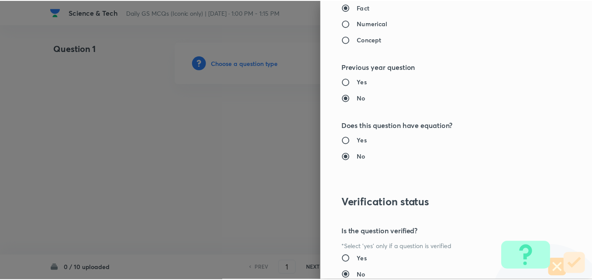
scroll to position [910, 0]
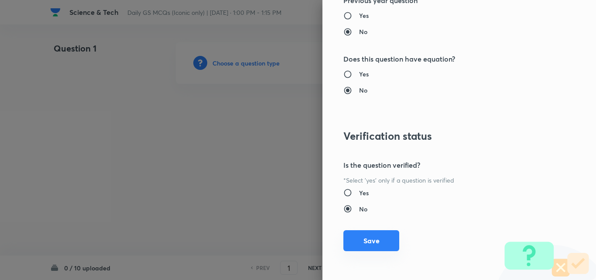
click at [362, 249] on button "Save" at bounding box center [371, 240] width 56 height 21
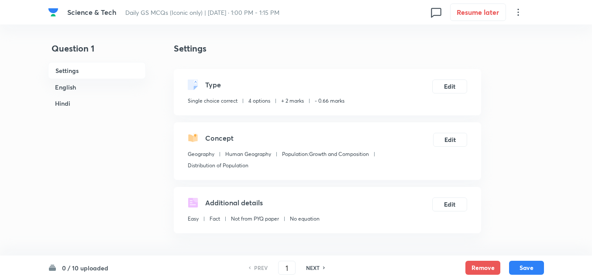
click at [77, 87] on h6 "English" at bounding box center [97, 87] width 98 height 16
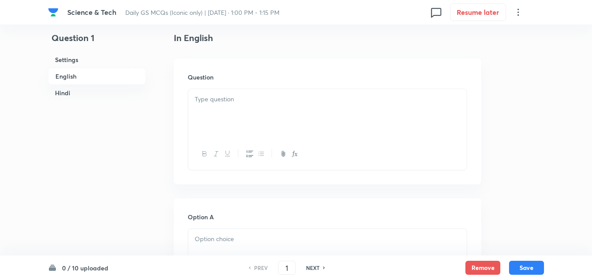
click at [253, 115] on div at bounding box center [327, 113] width 278 height 49
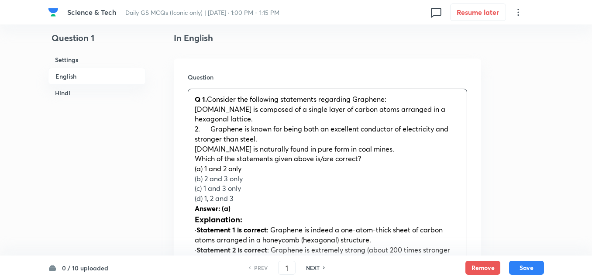
drag, startPoint x: 193, startPoint y: 158, endPoint x: 185, endPoint y: 160, distance: 8.2
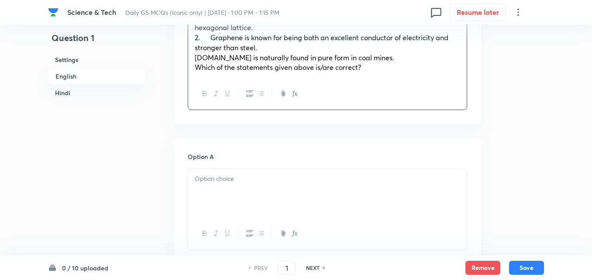
scroll to position [411, 0]
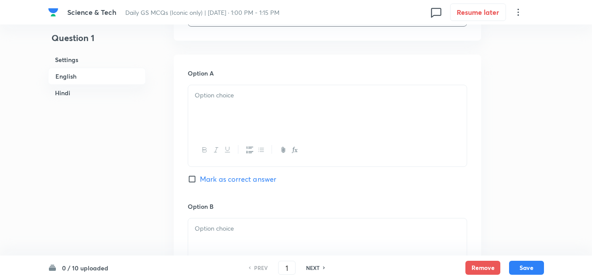
click at [240, 105] on div at bounding box center [327, 109] width 278 height 49
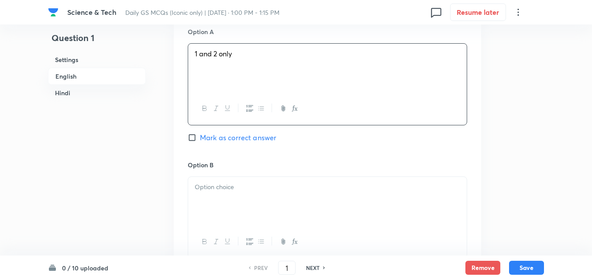
scroll to position [455, 0]
click at [234, 130] on span "Mark as correct answer" at bounding box center [238, 135] width 76 height 10
click at [200, 131] on input "Mark as correct answer" at bounding box center [194, 135] width 12 height 9
checkbox input "true"
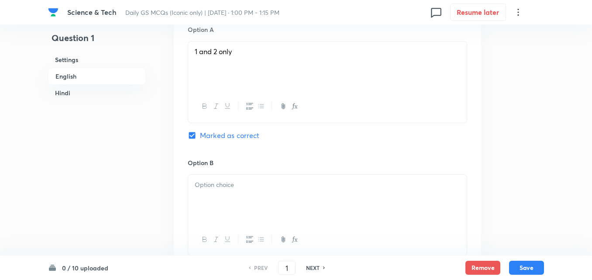
checkbox input "true"
click at [223, 180] on p at bounding box center [327, 185] width 265 height 10
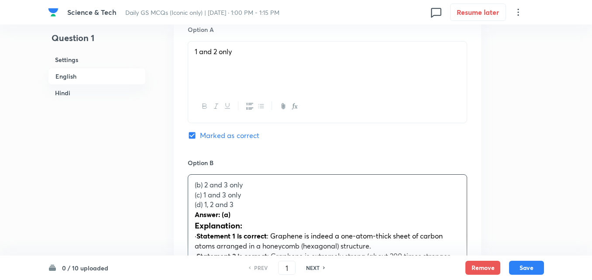
drag, startPoint x: 195, startPoint y: 184, endPoint x: 184, endPoint y: 186, distance: 11.6
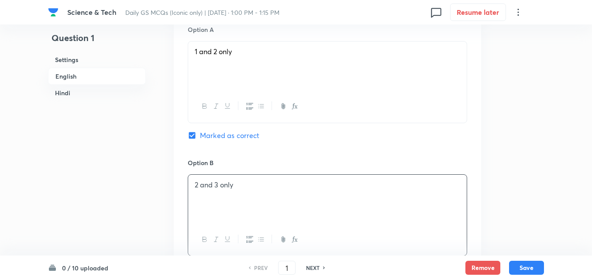
scroll to position [629, 0]
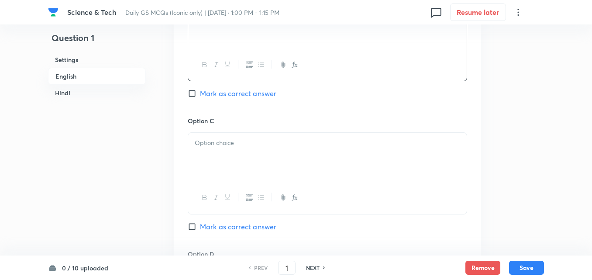
click at [217, 161] on div at bounding box center [327, 157] width 278 height 49
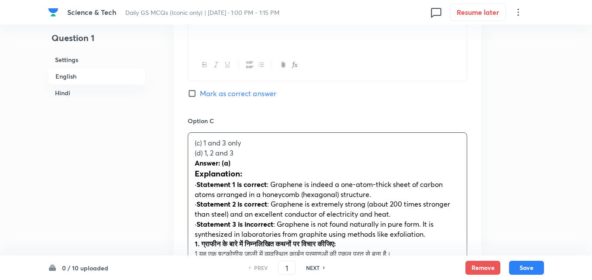
drag, startPoint x: 189, startPoint y: 151, endPoint x: 177, endPoint y: 144, distance: 13.5
click at [177, 144] on div "Option A 1 and 2 only Marked as correct Option B 2 and 3 only Mark as correct a…" at bounding box center [327, 227] width 307 height 783
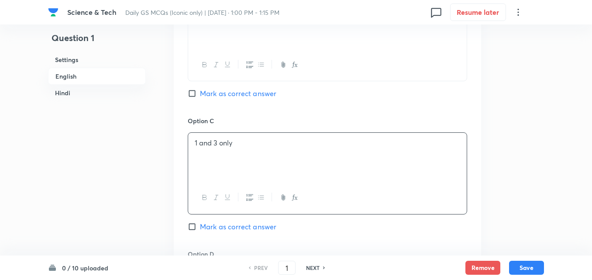
scroll to position [804, 0]
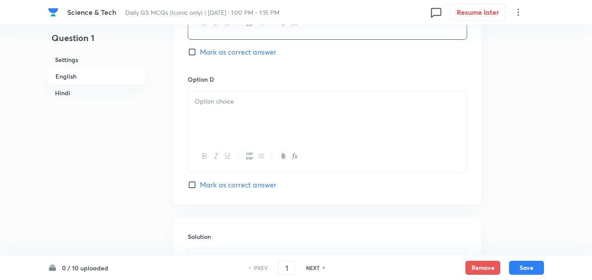
click at [230, 116] on div at bounding box center [327, 115] width 278 height 49
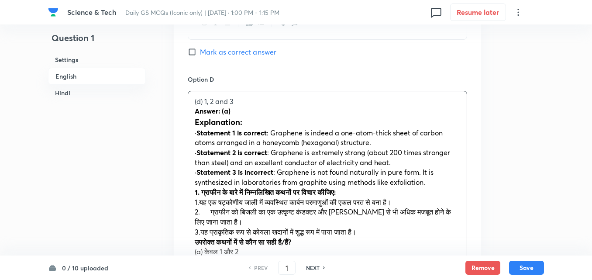
drag, startPoint x: 198, startPoint y: 107, endPoint x: 177, endPoint y: 97, distance: 23.0
click at [177, 97] on div "Option A 1 and 2 only Marked as correct Option B 2 and 3 only Mark as correct a…" at bounding box center [327, 48] width 307 height 773
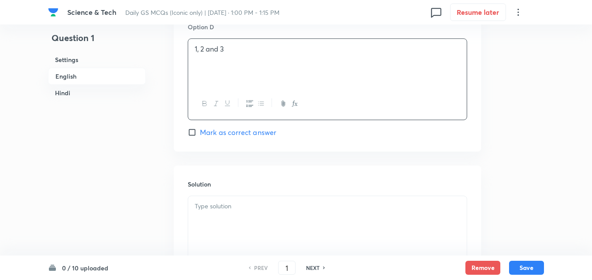
scroll to position [935, 0]
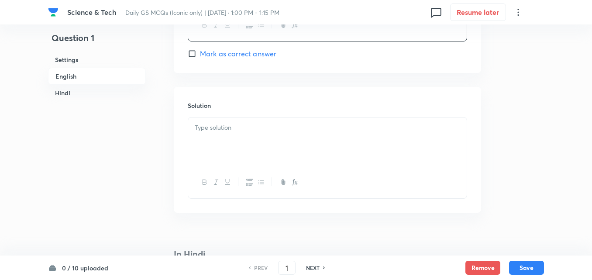
click at [245, 144] on div at bounding box center [327, 141] width 278 height 49
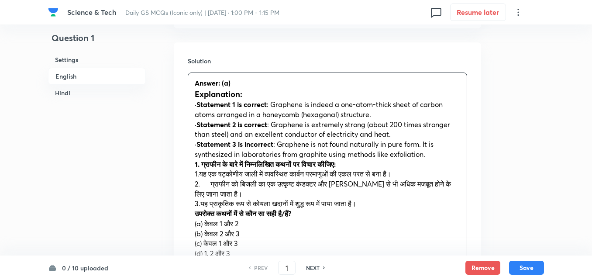
scroll to position [1022, 0]
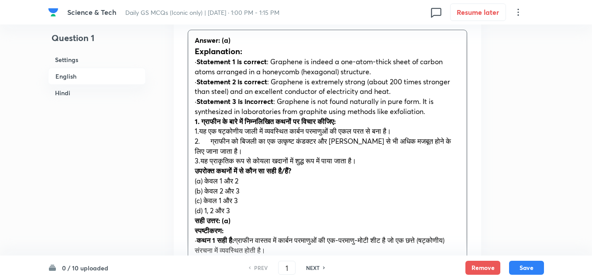
drag, startPoint x: 191, startPoint y: 115, endPoint x: 185, endPoint y: 115, distance: 5.2
click at [185, 115] on div "Solution Answer: (a) Explanation: · Statement 1 is correct : Graphene is indeed…" at bounding box center [327, 173] width 307 height 347
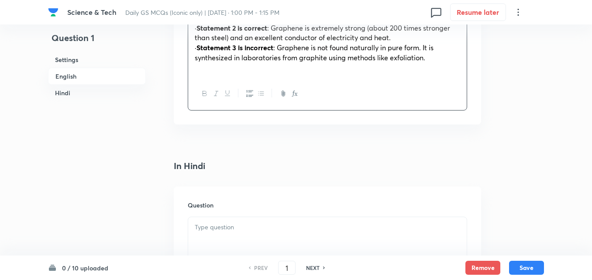
scroll to position [1153, 0]
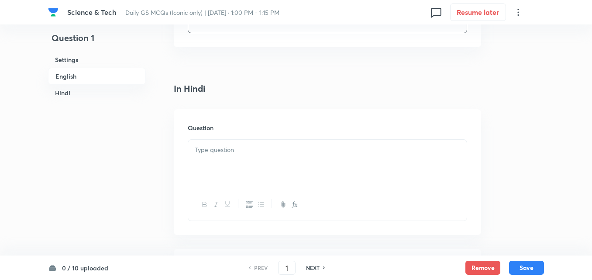
click at [211, 123] on h6 "Question" at bounding box center [327, 127] width 279 height 9
click at [222, 146] on div at bounding box center [327, 164] width 278 height 49
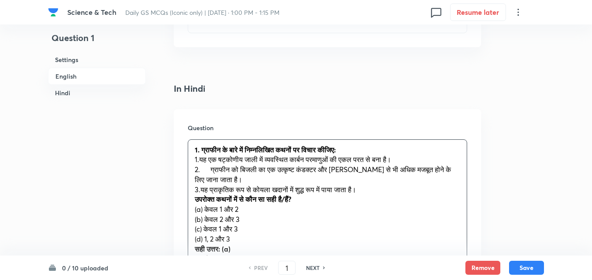
drag, startPoint x: 191, startPoint y: 202, endPoint x: 183, endPoint y: 204, distance: 8.7
click at [183, 204] on div "Question 1. ग्राफीन के बारे में निम्नलिखित कथनों पर विचार कीजिए: 1.यह एक षट्कोण…" at bounding box center [327, 242] width 307 height 266
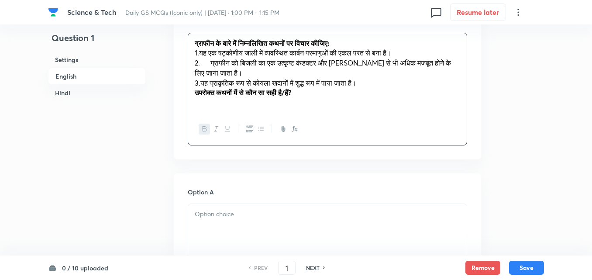
scroll to position [1371, 0]
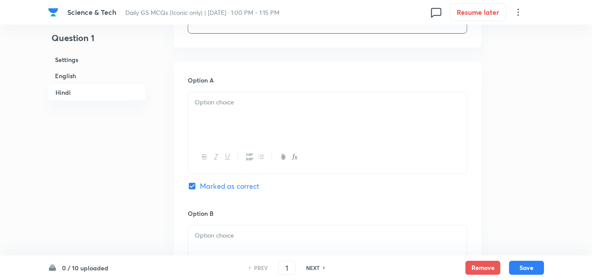
click at [226, 118] on div at bounding box center [327, 116] width 278 height 49
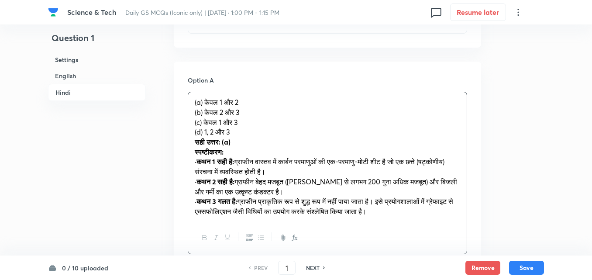
drag, startPoint x: 191, startPoint y: 104, endPoint x: 182, endPoint y: 103, distance: 9.6
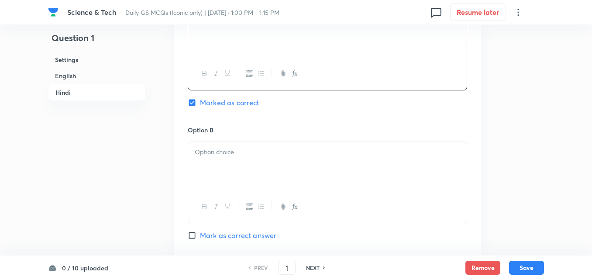
scroll to position [1458, 0]
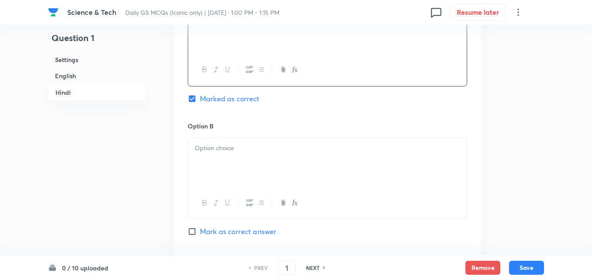
click at [206, 143] on p at bounding box center [327, 148] width 265 height 10
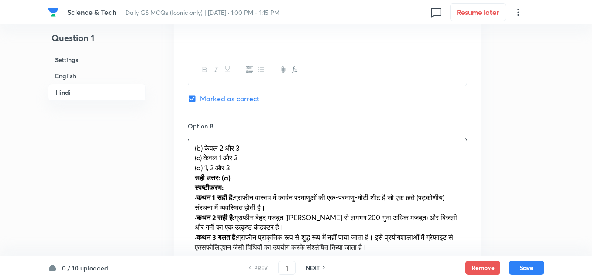
drag, startPoint x: 195, startPoint y: 146, endPoint x: 189, endPoint y: 148, distance: 7.0
click at [189, 148] on div "(b) केवल 2 और 3 (c) केवल 1 और 3 (d) 1, 2 और 3 सही उत्तर: (a) स्पष्टीकरण: · कथन …" at bounding box center [327, 198] width 278 height 120
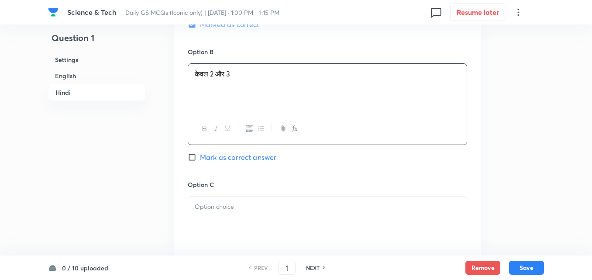
scroll to position [1589, 0]
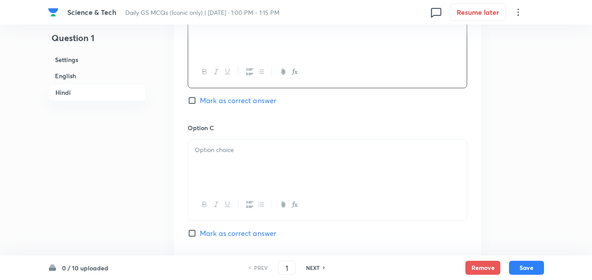
click at [228, 166] on div at bounding box center [327, 164] width 278 height 49
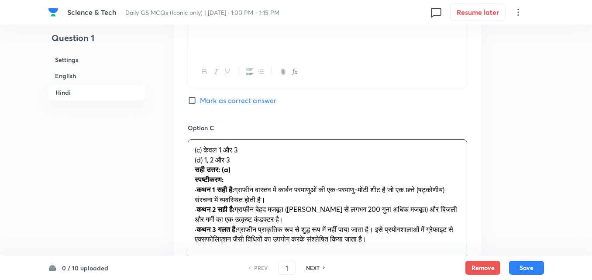
click at [184, 154] on div "Option A केवल 1 और 2 Marked as correct Option B केवल 2 और 3 Mark as correct ans…" at bounding box center [327, 144] width 307 height 603
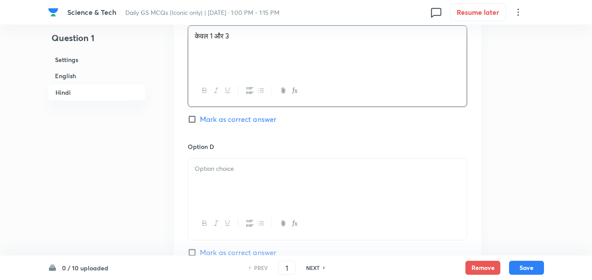
scroll to position [1764, 0]
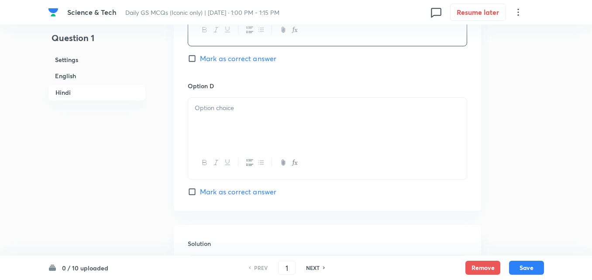
click at [215, 110] on div at bounding box center [327, 122] width 278 height 49
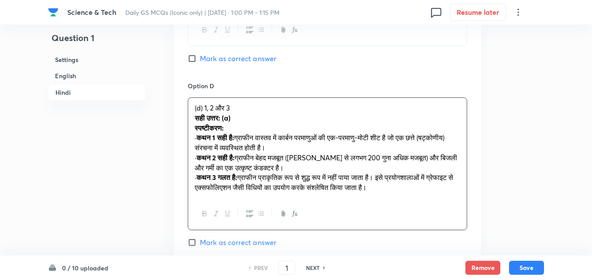
click at [189, 113] on div "(d) 1, 2 और 3 सही उत्तर: (a) स्पष्टीकरण: · कथन 1 सही है: ग्राफीन वास्तव में कार…" at bounding box center [327, 147] width 278 height 99
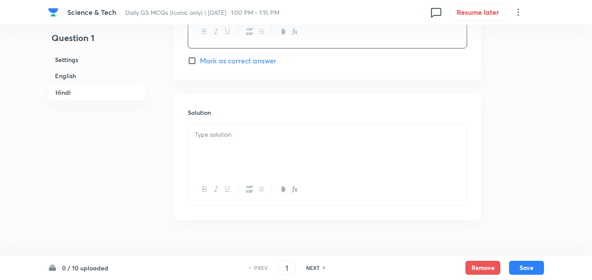
click at [262, 148] on div at bounding box center [327, 148] width 278 height 49
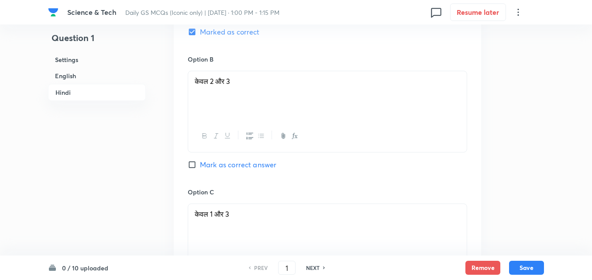
scroll to position [1458, 0]
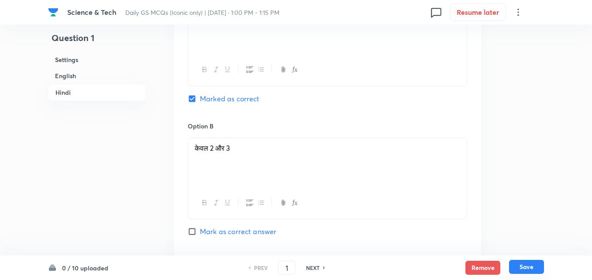
click at [529, 268] on button "Save" at bounding box center [526, 267] width 35 height 14
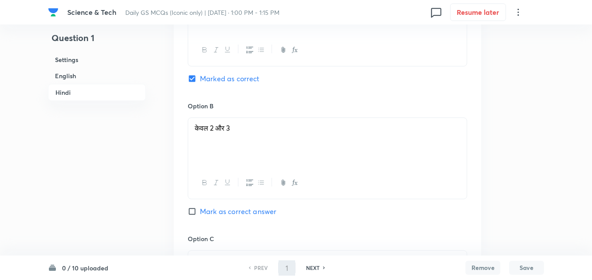
type input "2"
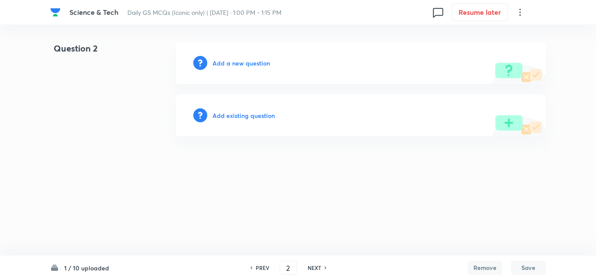
click at [238, 65] on h6 "Add a new question" at bounding box center [242, 62] width 58 height 9
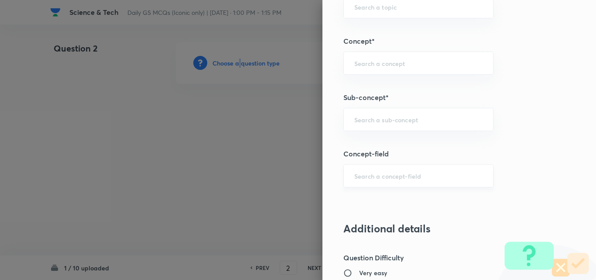
scroll to position [524, 0]
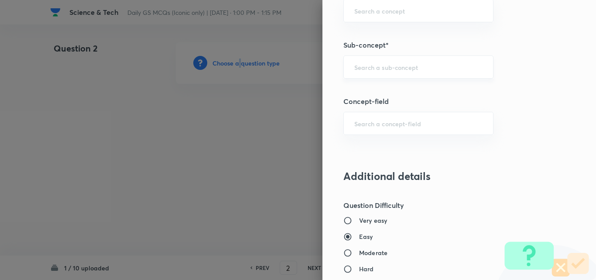
click at [409, 62] on div "​" at bounding box center [418, 66] width 150 height 23
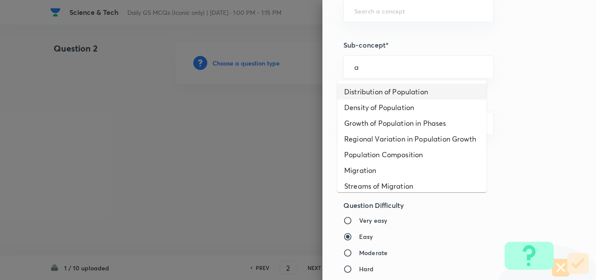
click at [399, 88] on li "Distribution of Population" at bounding box center [411, 92] width 149 height 16
type input "Distribution of Population"
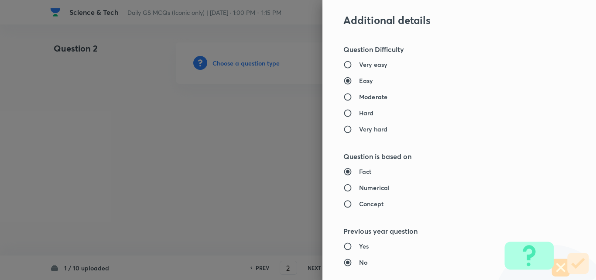
type input "Geography"
type input "Human Geography"
type input "Population:Growth and Composition"
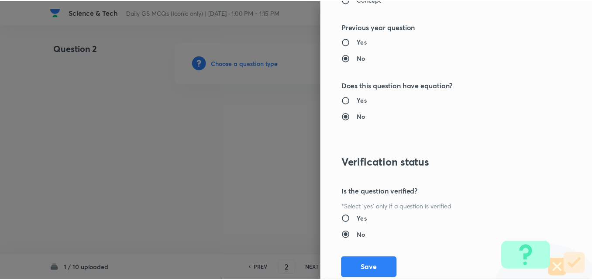
scroll to position [910, 0]
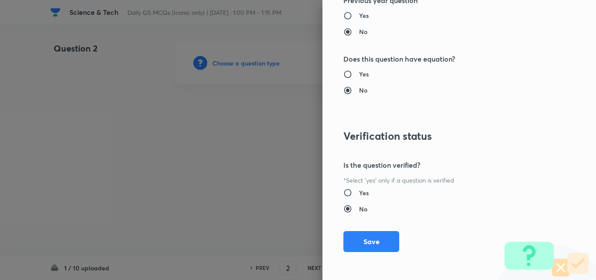
click at [368, 254] on div "Question settings Question type* Single choice correct Number of options* 2 3 4…" at bounding box center [459, 140] width 274 height 280
click at [367, 242] on button "Save" at bounding box center [371, 241] width 56 height 21
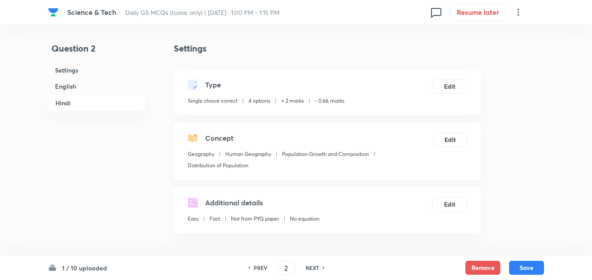
click at [86, 88] on h6 "English" at bounding box center [97, 86] width 98 height 16
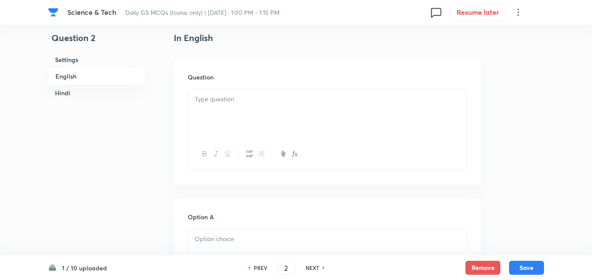
click at [243, 107] on div at bounding box center [327, 113] width 278 height 49
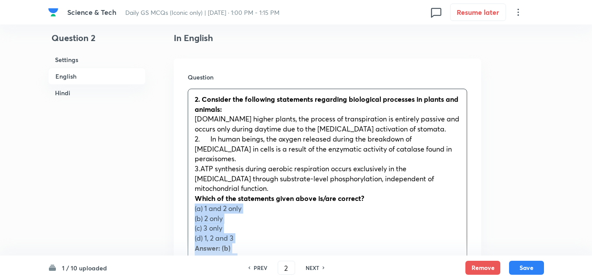
drag, startPoint x: 189, startPoint y: 199, endPoint x: 184, endPoint y: 200, distance: 5.5
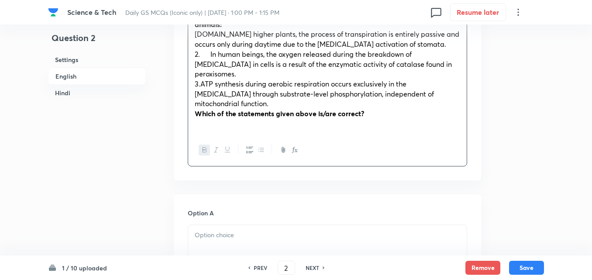
scroll to position [455, 0]
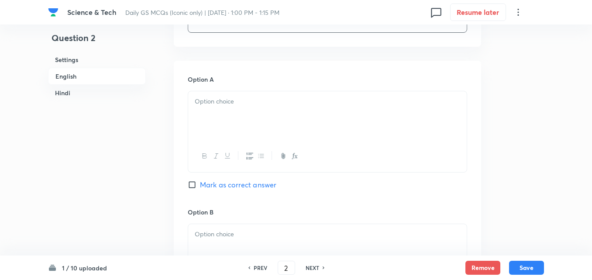
click at [215, 105] on div at bounding box center [327, 115] width 278 height 49
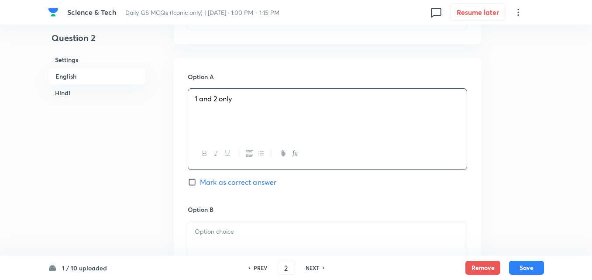
scroll to position [586, 0]
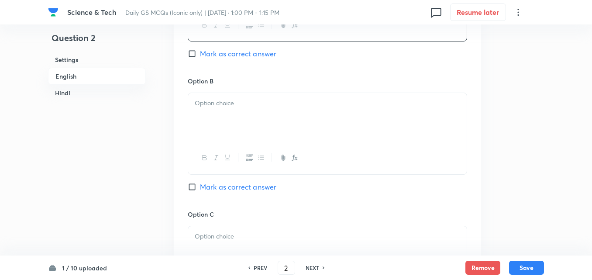
click at [217, 113] on div at bounding box center [327, 117] width 278 height 49
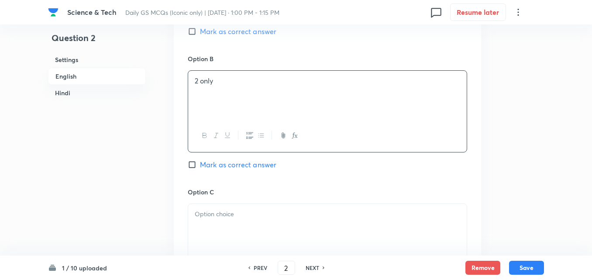
scroll to position [629, 0]
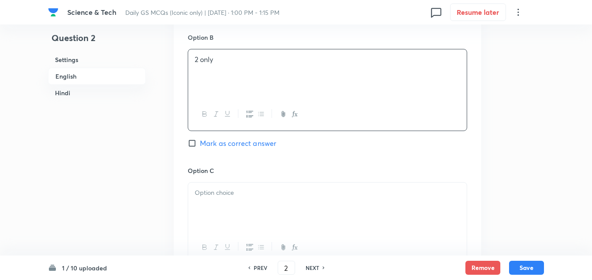
click at [239, 138] on span "Mark as correct answer" at bounding box center [238, 143] width 76 height 10
click at [200, 139] on input "Mark as correct answer" at bounding box center [194, 143] width 12 height 9
checkbox input "true"
click at [230, 191] on div at bounding box center [327, 206] width 278 height 49
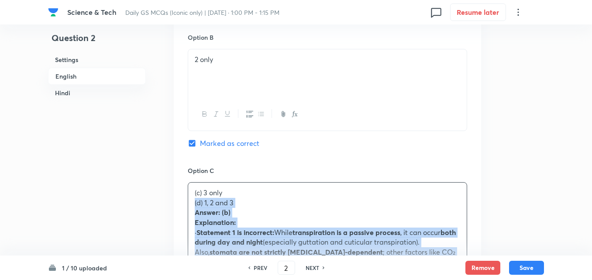
drag, startPoint x: 191, startPoint y: 195, endPoint x: 186, endPoint y: 195, distance: 4.5
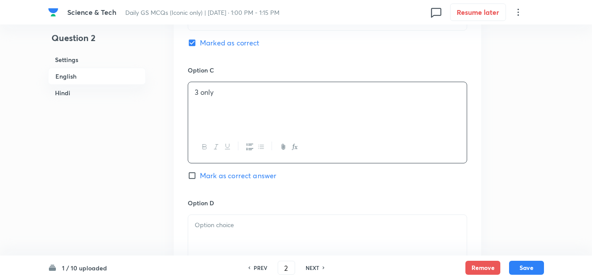
scroll to position [804, 0]
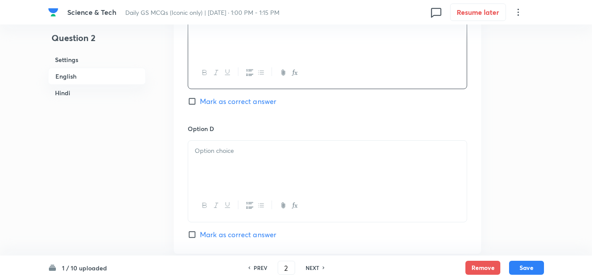
click at [219, 146] on p at bounding box center [327, 151] width 265 height 10
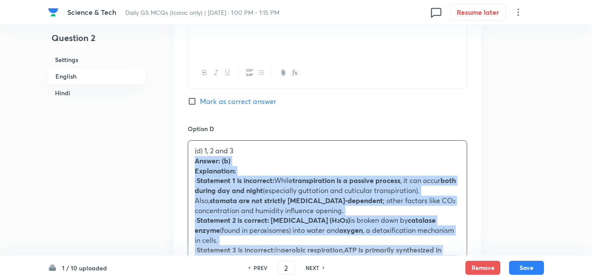
click at [195, 156] on strong "Answer:" at bounding box center [207, 160] width 25 height 9
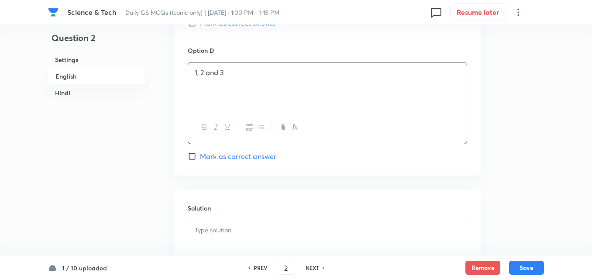
scroll to position [1022, 0]
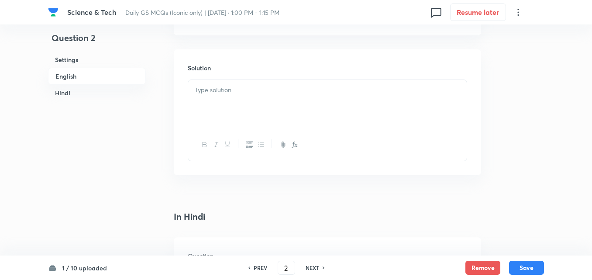
click at [233, 85] on p at bounding box center [327, 90] width 265 height 10
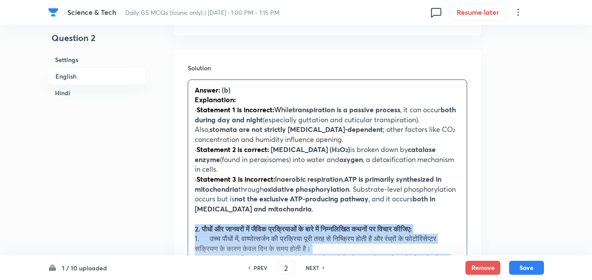
drag, startPoint x: 192, startPoint y: 228, endPoint x: 185, endPoint y: 222, distance: 9.0
click at [185, 222] on div "Solution Answer: (b) Explanation: · Statement 1 is incorrect: While transpirati…" at bounding box center [327, 281] width 307 height 464
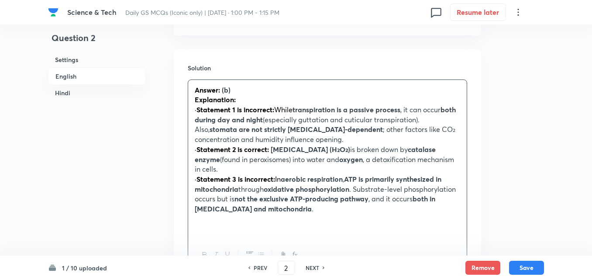
scroll to position [1284, 0]
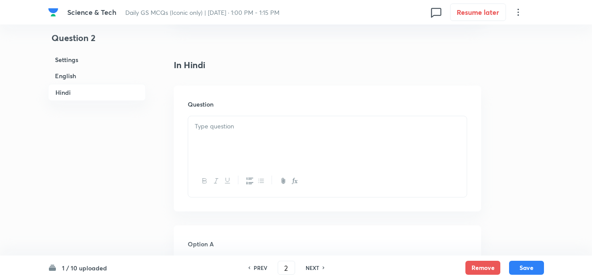
click at [230, 125] on div at bounding box center [327, 140] width 278 height 49
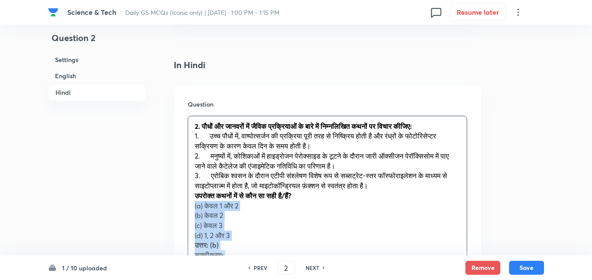
drag, startPoint x: 197, startPoint y: 196, endPoint x: 184, endPoint y: 201, distance: 14.2
click at [184, 201] on div "Question 2. पौधों और जानवरों में जैविक प्रक्रियाओं के बारे में निम्नलिखित कथनों…" at bounding box center [327, 249] width 307 height 326
drag, startPoint x: 197, startPoint y: 195, endPoint x: 190, endPoint y: 196, distance: 7.2
click at [190, 196] on div "2. पौधों और जानवरों में जैविक प्रक्रियाओं के बारे में निम्नलिखित कथनों पर विचार…" at bounding box center [327, 240] width 278 height 248
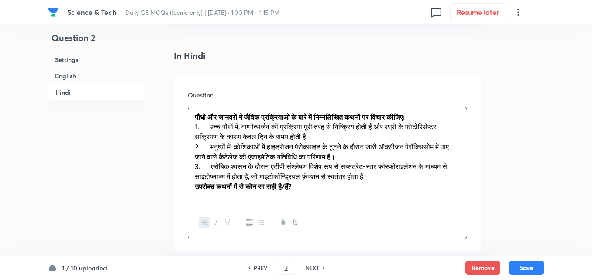
scroll to position [1458, 0]
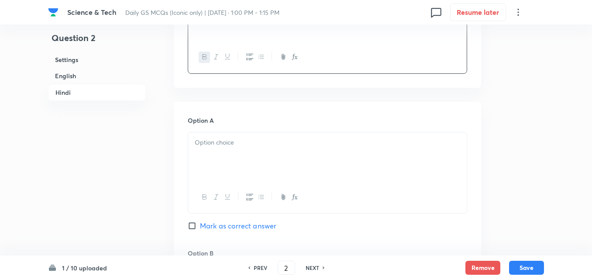
click at [246, 140] on div at bounding box center [327, 156] width 278 height 49
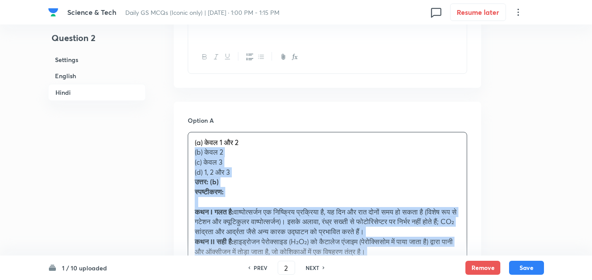
drag, startPoint x: 202, startPoint y: 141, endPoint x: 182, endPoint y: 146, distance: 20.1
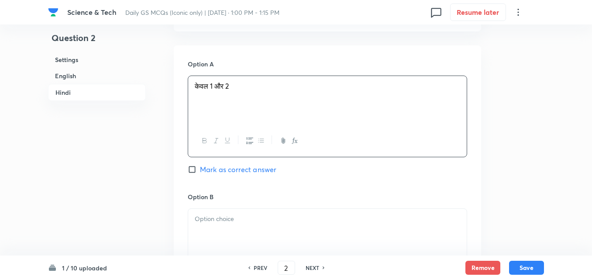
scroll to position [1589, 0]
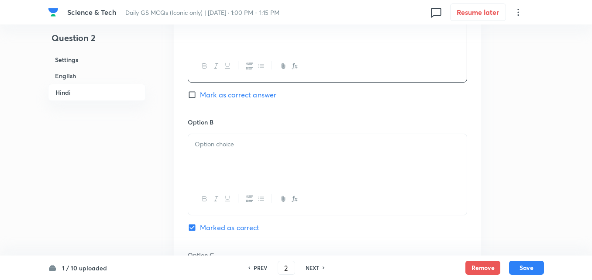
click at [225, 139] on p at bounding box center [327, 144] width 265 height 10
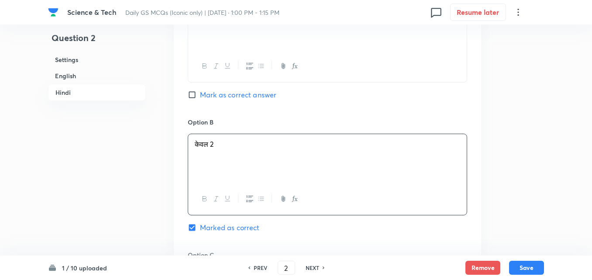
scroll to position [1720, 0]
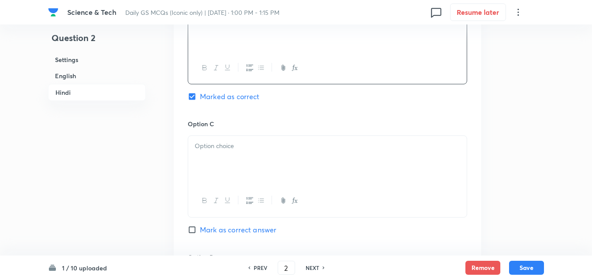
click at [225, 141] on p at bounding box center [327, 146] width 265 height 10
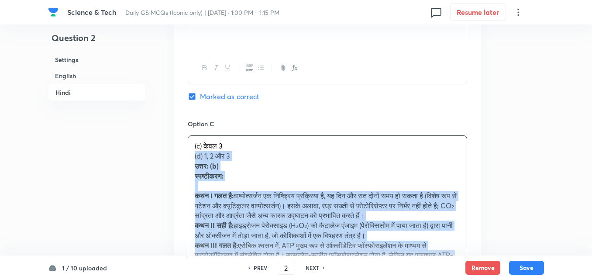
drag, startPoint x: 194, startPoint y: 144, endPoint x: 187, endPoint y: 146, distance: 7.2
click at [188, 146] on div "(c) केवल 3 (d) 1, 2 और 3 उत्तर: (b) स्पष्टीकरण: कथन I गलत है: वाष्पोत्सर्जन एक …" at bounding box center [327, 226] width 279 height 182
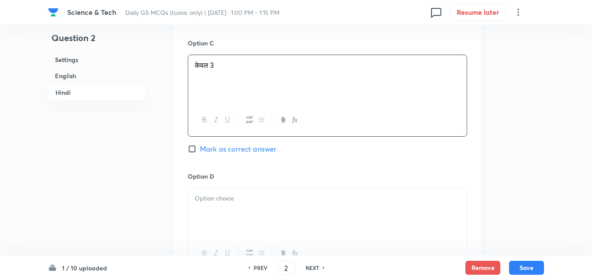
scroll to position [1895, 0]
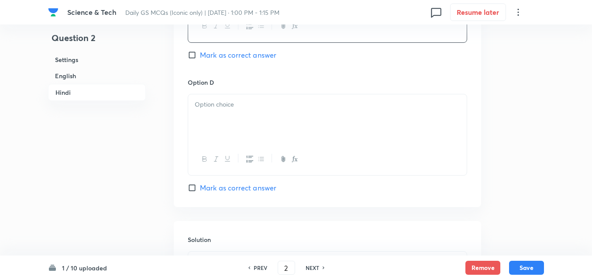
click at [233, 116] on div at bounding box center [327, 118] width 278 height 49
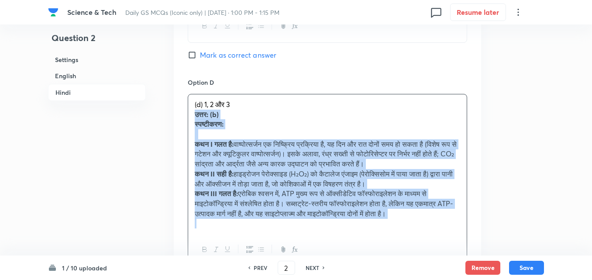
click at [189, 107] on div "(d) 1, 2 और 3 उत्तर: (b) स्पष्टीकरण: कथन I गलत है: वाष्पोत्सर्जन एक निष्क्रिय प…" at bounding box center [327, 163] width 278 height 139
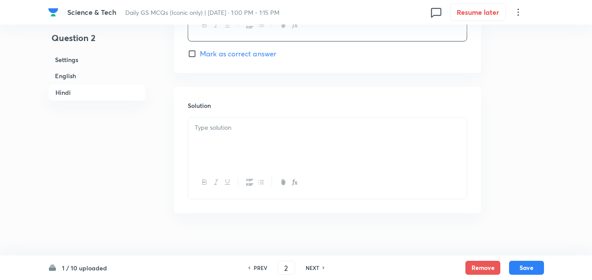
click at [249, 127] on div at bounding box center [327, 141] width 278 height 49
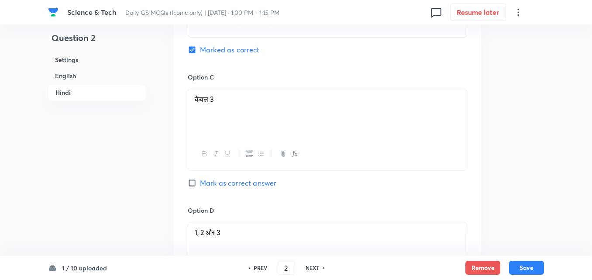
scroll to position [2072, 0]
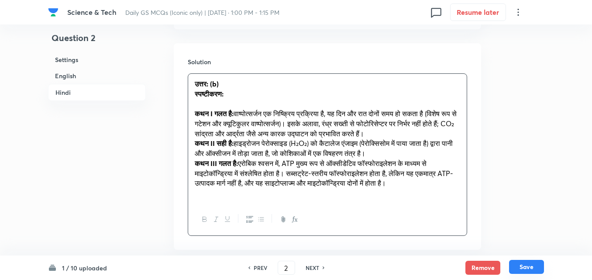
click at [532, 270] on button "Save" at bounding box center [526, 267] width 35 height 14
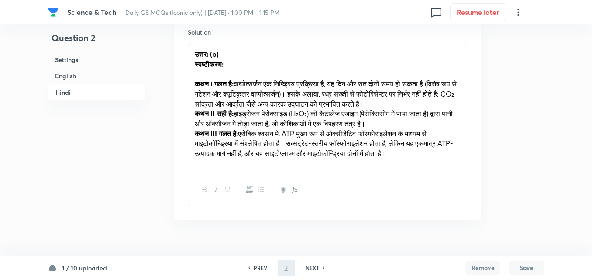
type input "3"
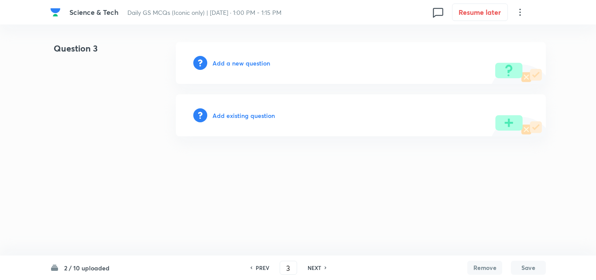
click at [248, 61] on h6 "Add a new question" at bounding box center [242, 62] width 58 height 9
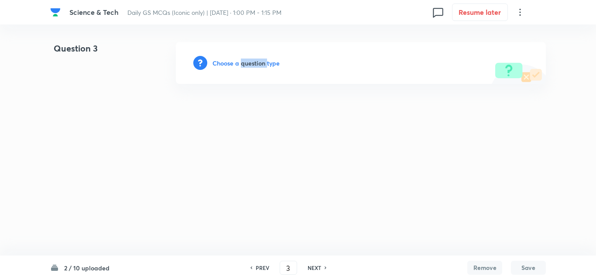
click at [248, 61] on h6 "Choose a question type" at bounding box center [246, 62] width 67 height 9
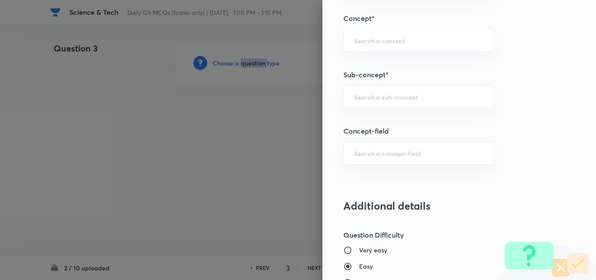
scroll to position [524, 0]
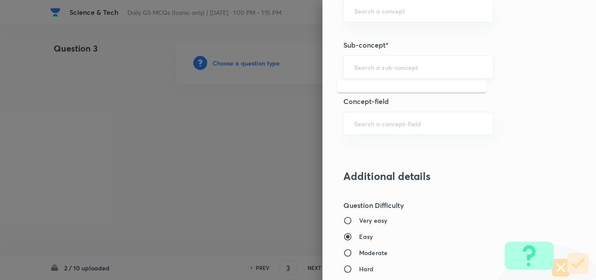
click at [415, 69] on input "text" at bounding box center [418, 67] width 128 height 8
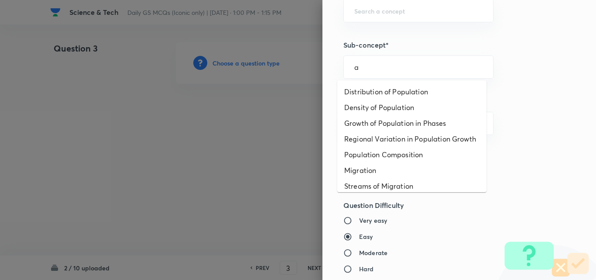
click at [396, 87] on li "Distribution of Population" at bounding box center [411, 92] width 149 height 16
type input "Distribution of Population"
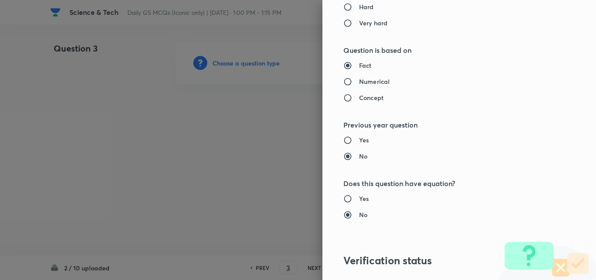
type input "Geography"
type input "Human Geography"
type input "Population:Growth and Composition"
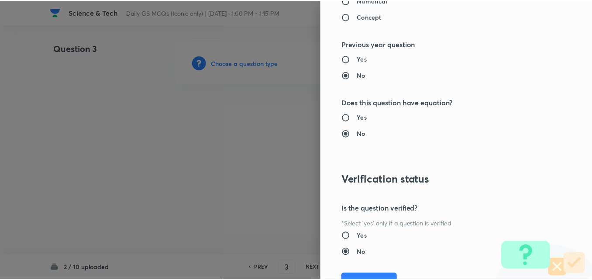
scroll to position [910, 0]
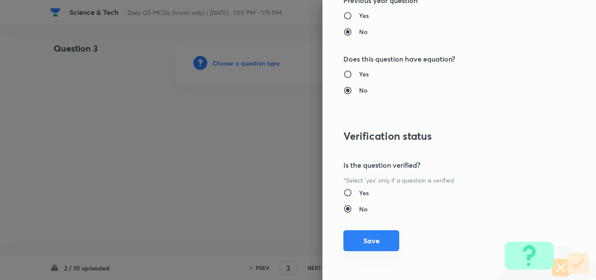
click at [373, 241] on button "Save" at bounding box center [371, 240] width 56 height 21
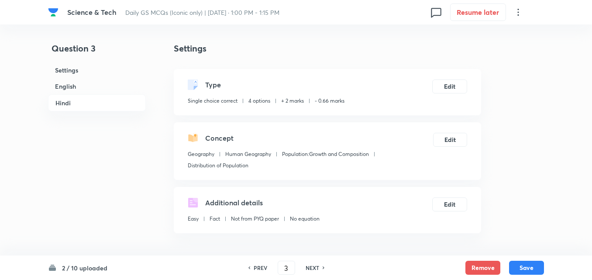
click at [83, 85] on h6 "English" at bounding box center [97, 86] width 98 height 16
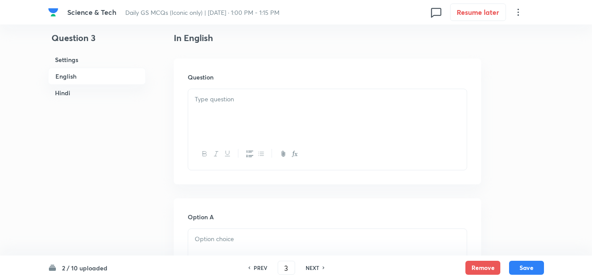
click at [232, 115] on div at bounding box center [327, 113] width 278 height 49
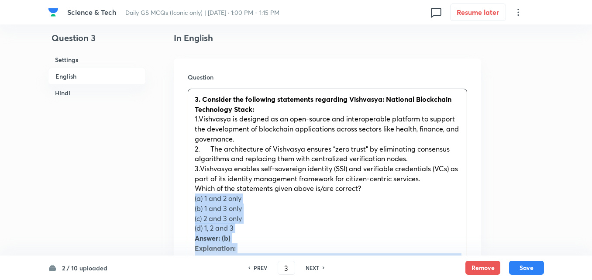
drag, startPoint x: 191, startPoint y: 200, endPoint x: 184, endPoint y: 202, distance: 7.3
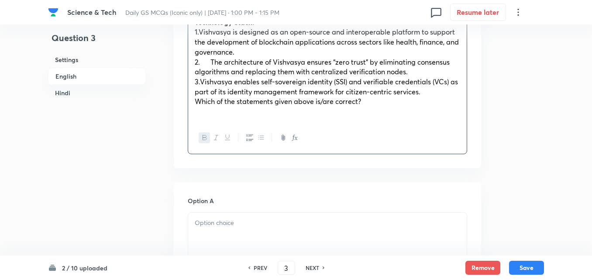
scroll to position [411, 0]
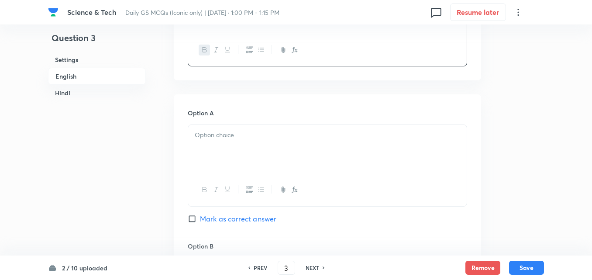
click at [232, 133] on p at bounding box center [327, 135] width 265 height 10
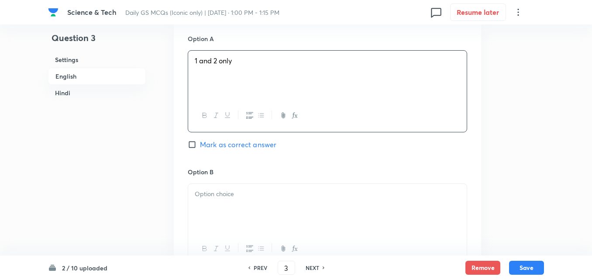
scroll to position [586, 0]
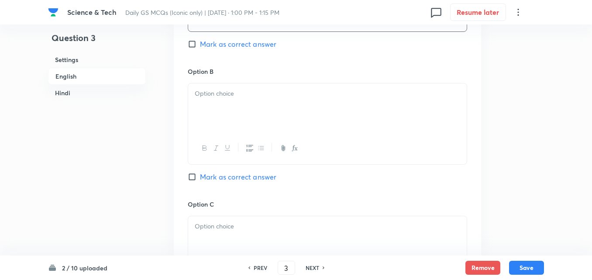
click at [229, 123] on div at bounding box center [327, 107] width 278 height 49
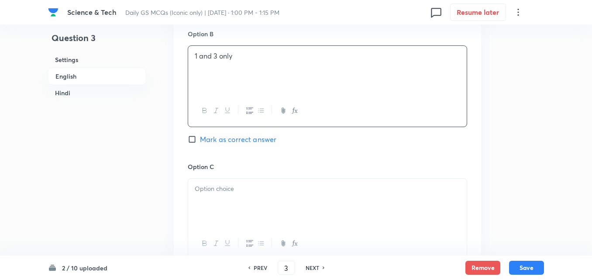
scroll to position [673, 0]
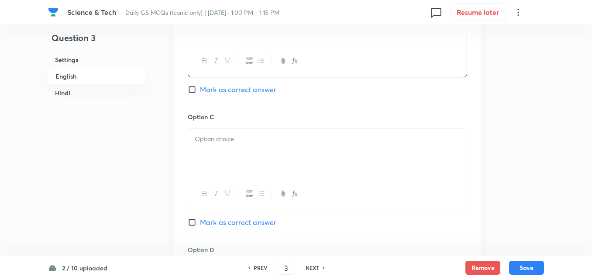
click at [234, 93] on span "Mark as correct answer" at bounding box center [238, 89] width 76 height 10
click at [200, 93] on input "Mark as correct answer" at bounding box center [194, 89] width 12 height 9
checkbox input "true"
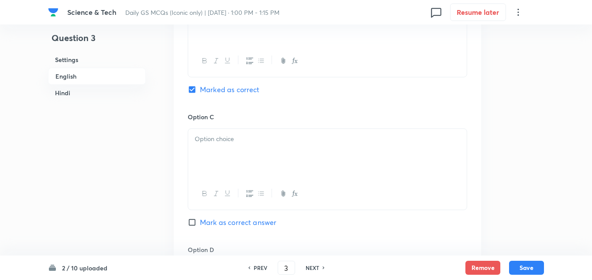
checkbox input "true"
click at [239, 150] on div at bounding box center [327, 153] width 278 height 49
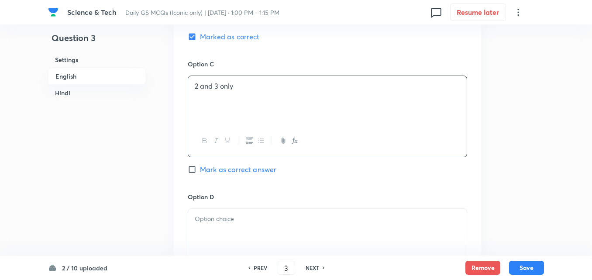
scroll to position [847, 0]
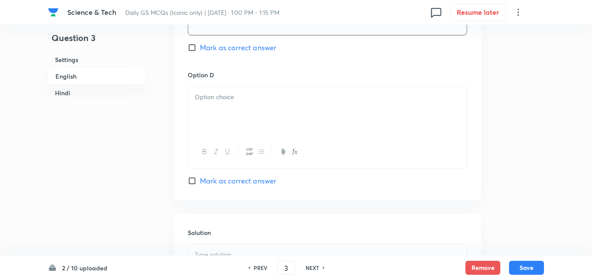
click at [228, 106] on div at bounding box center [327, 111] width 278 height 49
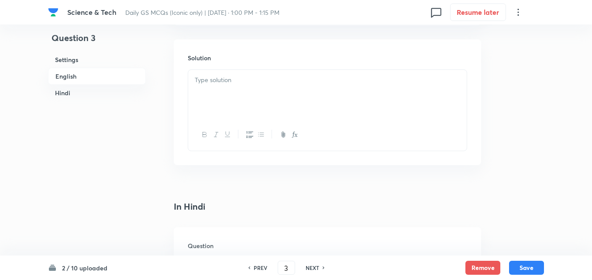
click at [236, 91] on div at bounding box center [327, 94] width 278 height 49
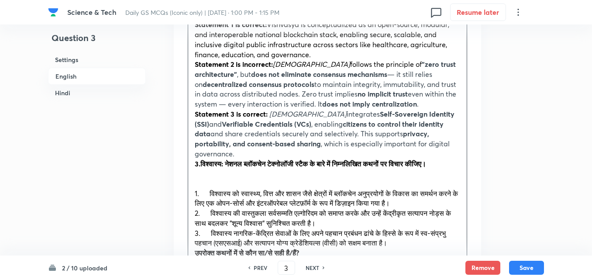
scroll to position [1153, 0]
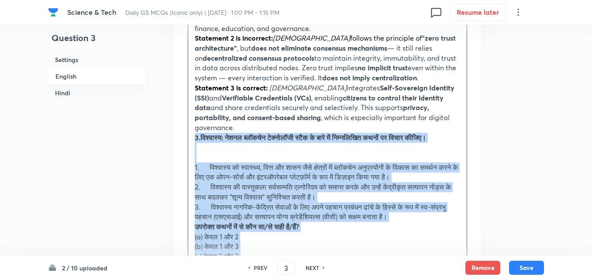
drag, startPoint x: 190, startPoint y: 130, endPoint x: 185, endPoint y: 130, distance: 5.2
click at [185, 130] on div "Solution Answer: (b) Explanation: MeitY has launched the Vishvasya-Blockchain T…" at bounding box center [327, 229] width 307 height 643
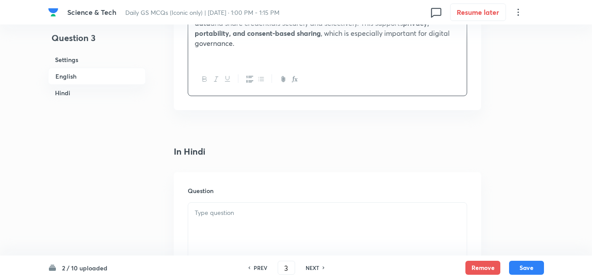
scroll to position [1327, 0]
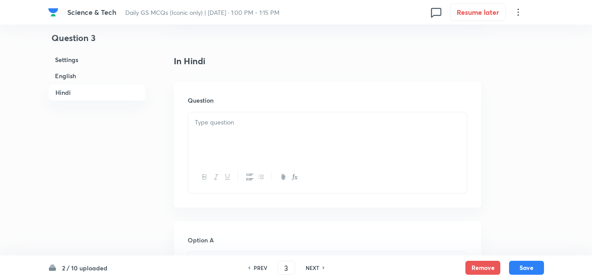
click at [238, 135] on div at bounding box center [327, 136] width 278 height 49
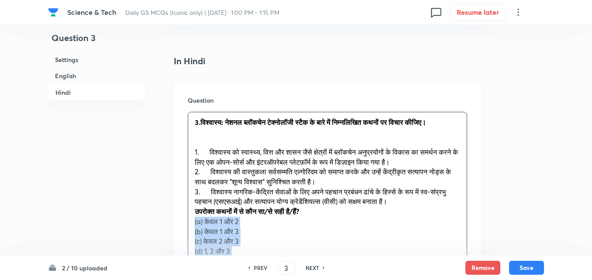
drag, startPoint x: 192, startPoint y: 210, endPoint x: 184, endPoint y: 211, distance: 8.0
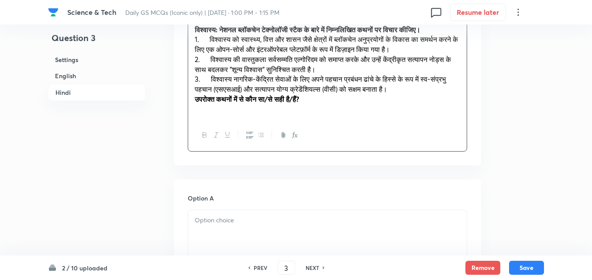
scroll to position [1502, 0]
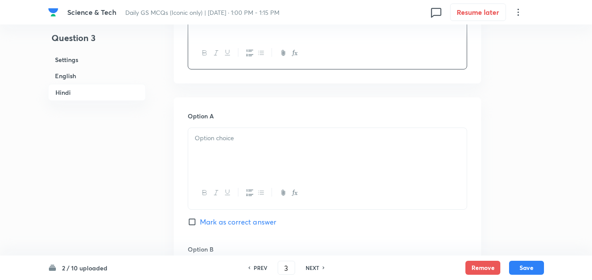
click at [247, 146] on div at bounding box center [327, 152] width 278 height 49
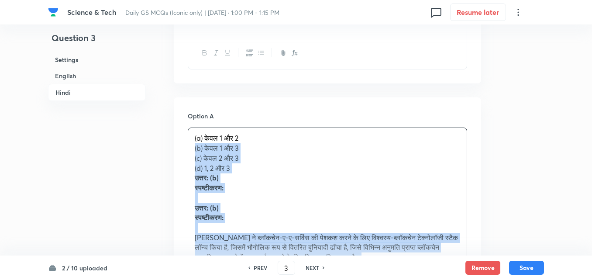
drag, startPoint x: 195, startPoint y: 141, endPoint x: 190, endPoint y: 138, distance: 5.7
click at [190, 138] on div "(a) केवल 1 और 2 (b) केवल 1 और 3 (c) केवल 2 और 3 (d) 1, 2 और 3 उत्तर: (b) स्पष्ट…" at bounding box center [327, 267] width 278 height 278
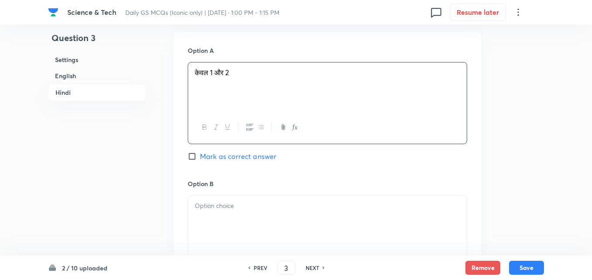
scroll to position [1633, 0]
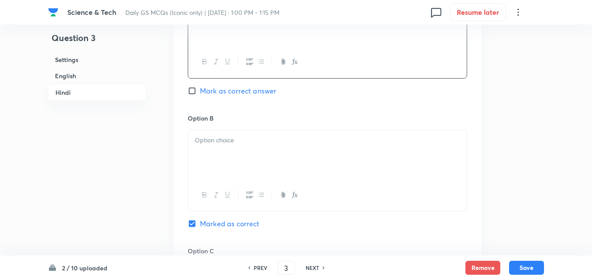
click at [209, 149] on div at bounding box center [327, 154] width 278 height 49
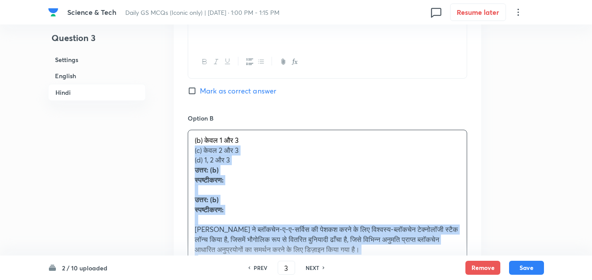
drag, startPoint x: 192, startPoint y: 139, endPoint x: 185, endPoint y: 141, distance: 8.0
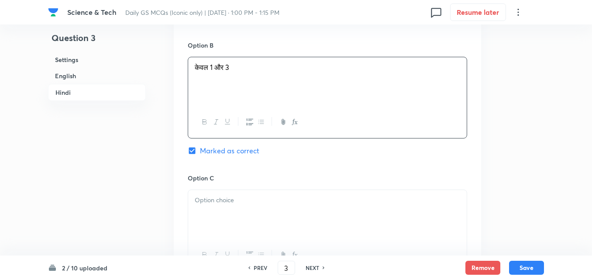
scroll to position [1807, 0]
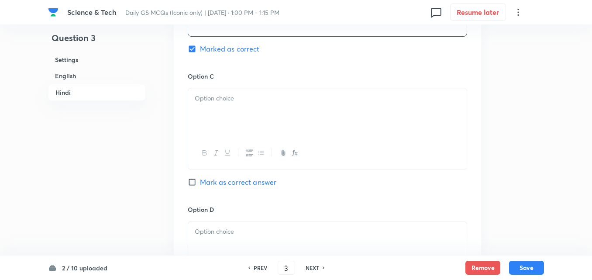
click at [226, 101] on div at bounding box center [327, 112] width 278 height 49
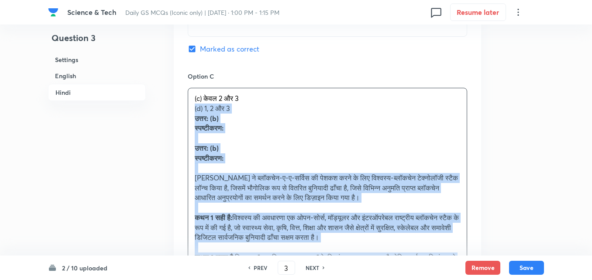
click at [184, 102] on div "Option A केवल 1 और 2 Mark as correct answer Option B केवल 1 और 3 Marked as corr…" at bounding box center [327, 167] width 307 height 751
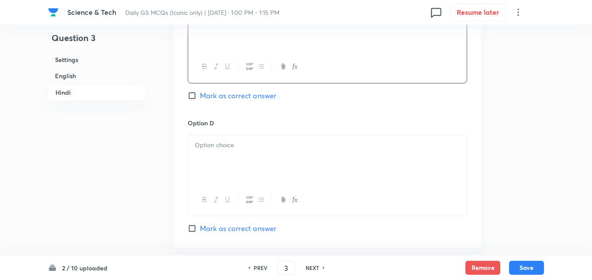
scroll to position [1895, 0]
click at [222, 146] on div at bounding box center [327, 158] width 278 height 49
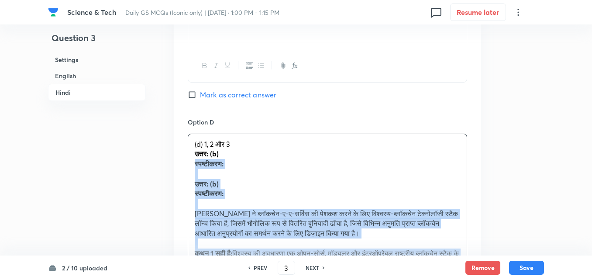
click at [187, 150] on div "Option A केवल 1 और 2 Mark as correct answer Option B केवल 1 और 3 Marked as corr…" at bounding box center [327, 75] width 307 height 741
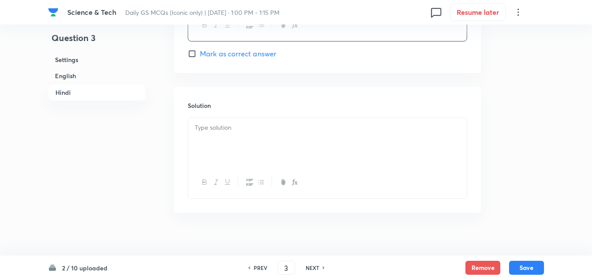
click at [243, 124] on div at bounding box center [327, 141] width 278 height 49
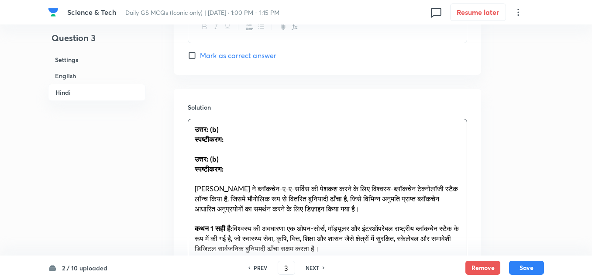
scroll to position [2112, 0]
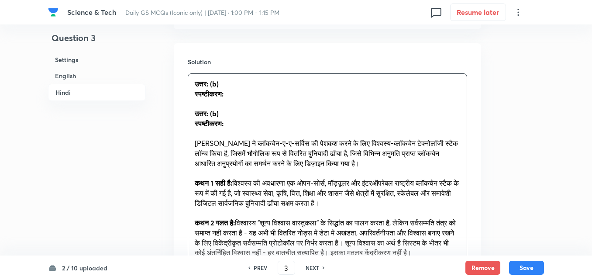
click at [235, 109] on p "उत्तर: (b)" at bounding box center [327, 114] width 265 height 10
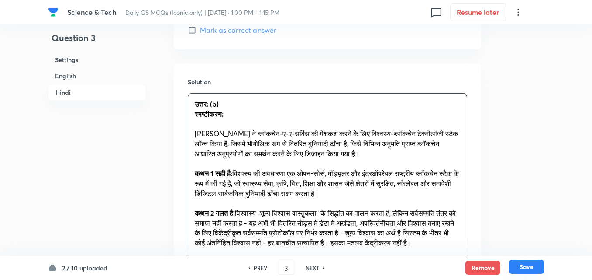
click at [531, 267] on button "Save" at bounding box center [526, 267] width 35 height 14
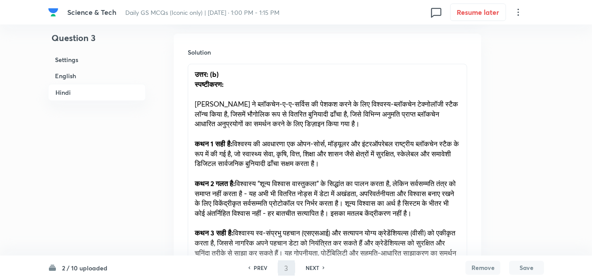
type input "4"
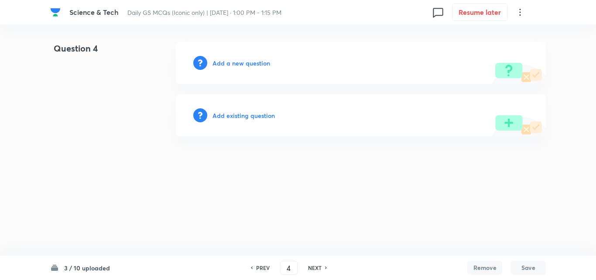
click at [237, 62] on h6 "Add a new question" at bounding box center [242, 62] width 58 height 9
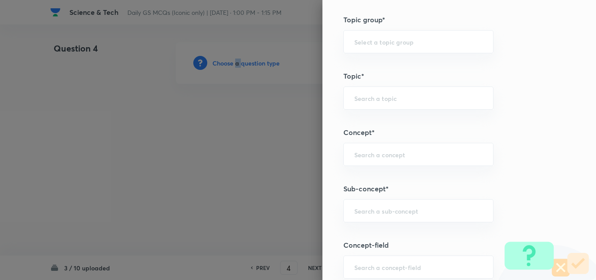
scroll to position [480, 0]
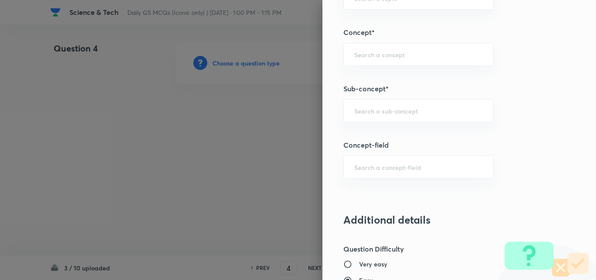
click at [412, 86] on h5 "Sub-concept*" at bounding box center [444, 88] width 202 height 10
click at [409, 106] on div "​" at bounding box center [418, 110] width 150 height 23
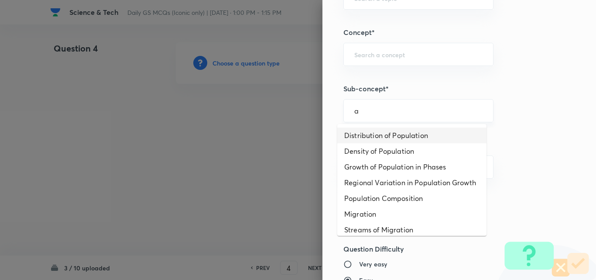
click at [404, 140] on li "Distribution of Population" at bounding box center [411, 135] width 149 height 16
type input "Distribution of Population"
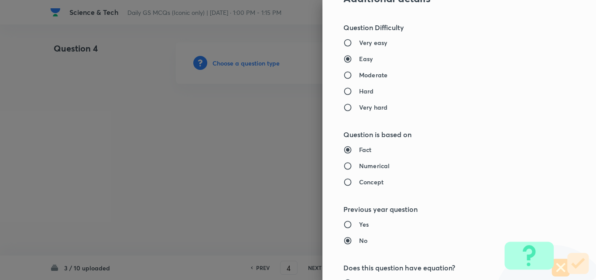
type input "Geography"
type input "Human Geography"
type input "Population:Growth and Composition"
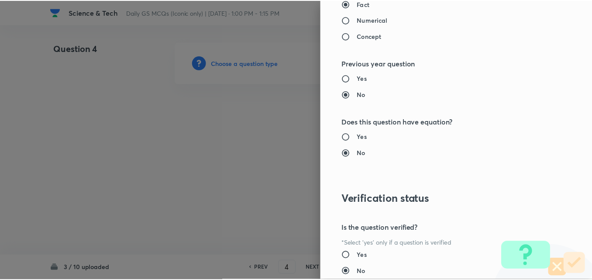
scroll to position [910, 0]
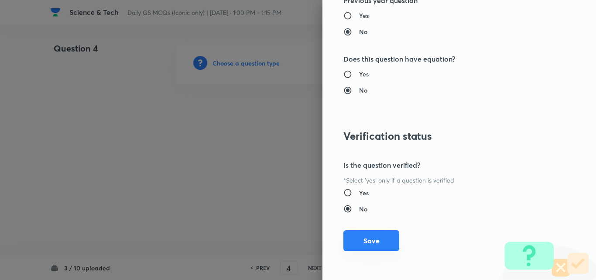
click at [372, 241] on button "Save" at bounding box center [371, 240] width 56 height 21
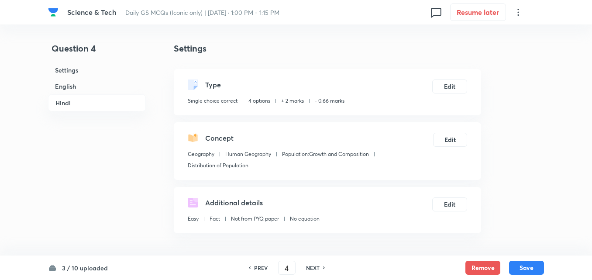
click at [68, 86] on h6 "English" at bounding box center [97, 86] width 98 height 16
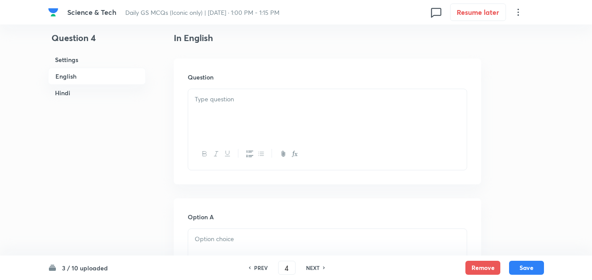
click at [212, 116] on div at bounding box center [327, 113] width 278 height 49
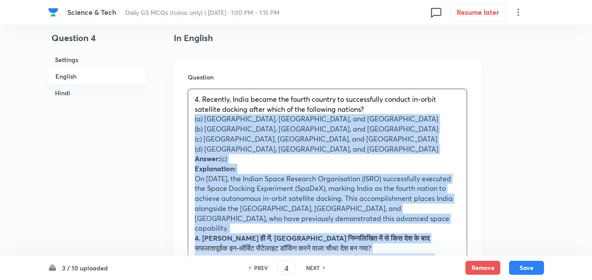
drag, startPoint x: 191, startPoint y: 127, endPoint x: 185, endPoint y: 122, distance: 7.8
click at [185, 122] on div "Question 4. Recently, India became the fourth country to successfully conduct i…" at bounding box center [327, 230] width 307 height 345
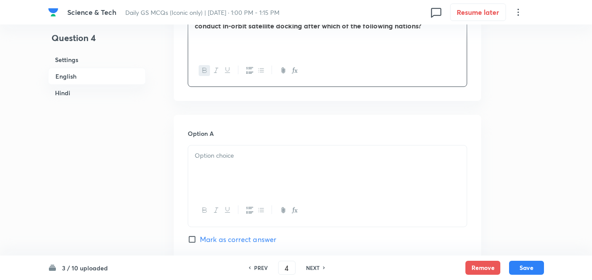
scroll to position [367, 0]
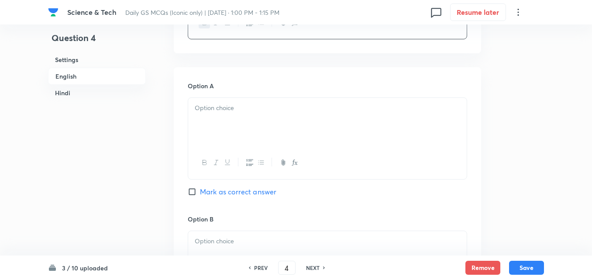
drag, startPoint x: 215, startPoint y: 123, endPoint x: 210, endPoint y: 128, distance: 6.5
click at [213, 124] on div at bounding box center [327, 122] width 278 height 49
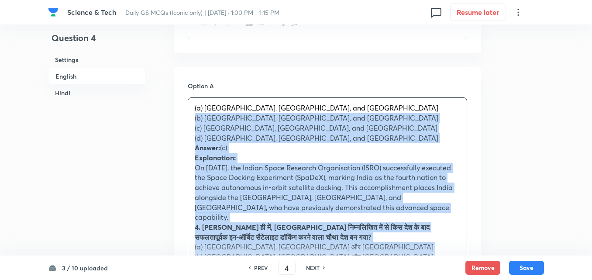
click at [189, 120] on div "(a) United States, Russia, and Japan (b) United States, China, and Japan (c) Un…" at bounding box center [327, 222] width 278 height 248
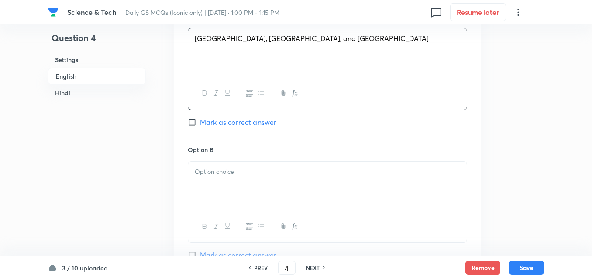
scroll to position [498, 0]
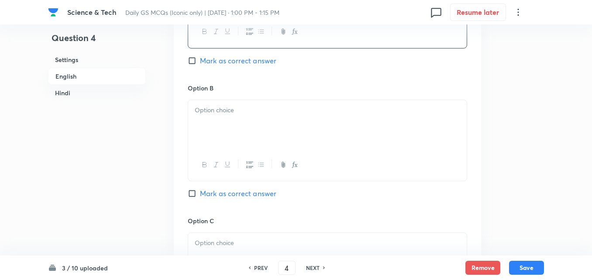
click at [239, 116] on div at bounding box center [327, 124] width 278 height 49
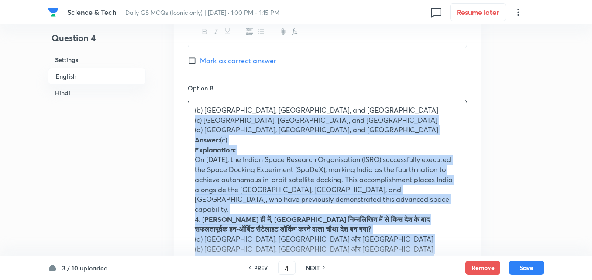
click at [190, 122] on div "(b) United States, China, and Japan (c) United States, Russia, and China (d) Ru…" at bounding box center [327, 219] width 278 height 239
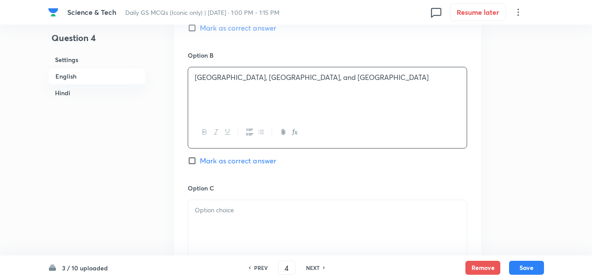
scroll to position [586, 0]
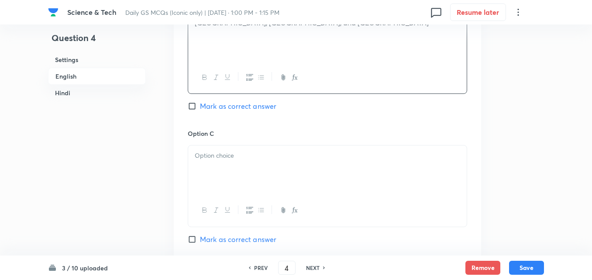
click at [226, 137] on h6 "Option C" at bounding box center [327, 133] width 279 height 9
click at [230, 163] on div at bounding box center [327, 169] width 278 height 49
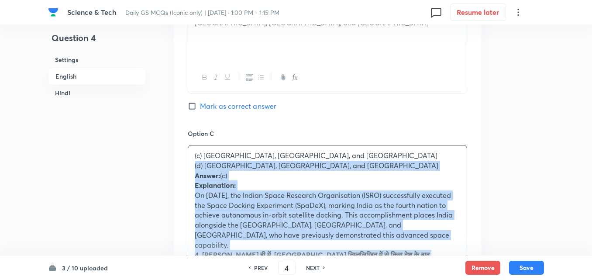
drag, startPoint x: 189, startPoint y: 168, endPoint x: 183, endPoint y: 170, distance: 6.4
click at [183, 170] on div "Option A United States, Russia, and Japan Mark as correct answer Option B Unite…" at bounding box center [327, 209] width 307 height 721
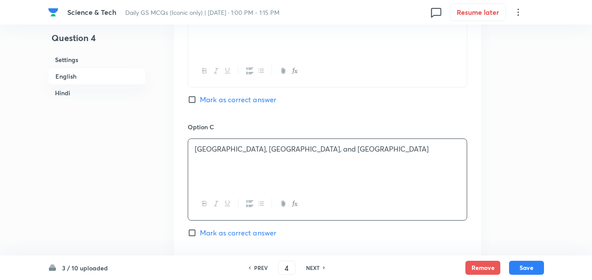
scroll to position [673, 0]
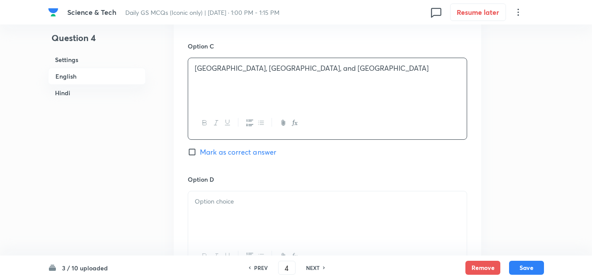
click at [239, 151] on span "Mark as correct answer" at bounding box center [238, 152] width 76 height 10
click at [200, 151] on input "Mark as correct answer" at bounding box center [194, 151] width 12 height 9
checkbox input "true"
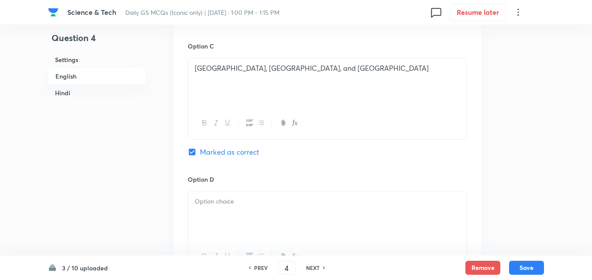
checkbox input "true"
click at [224, 217] on div at bounding box center [327, 215] width 278 height 49
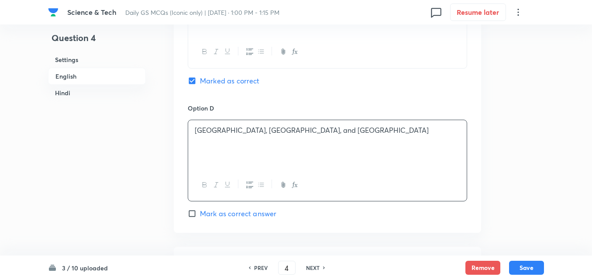
scroll to position [847, 0]
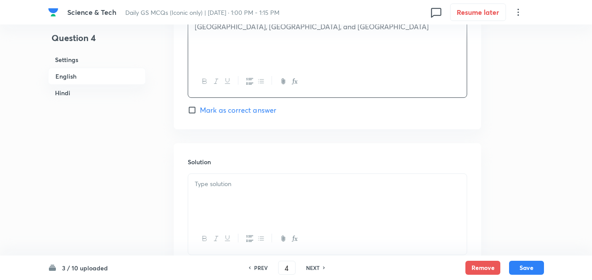
click at [250, 158] on h6 "Solution" at bounding box center [327, 161] width 279 height 9
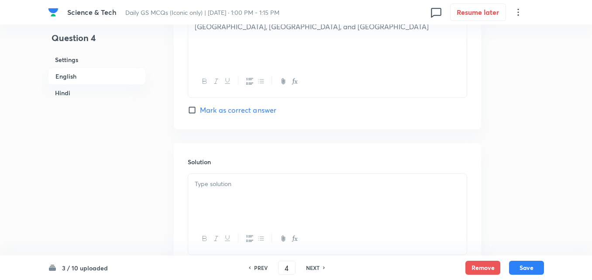
click at [253, 189] on p at bounding box center [327, 184] width 265 height 10
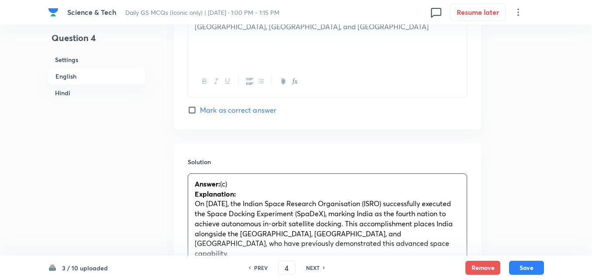
scroll to position [978, 0]
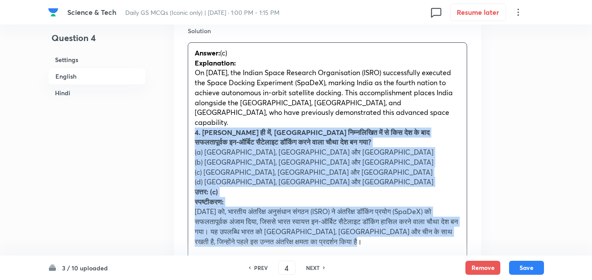
drag, startPoint x: 189, startPoint y: 121, endPoint x: 194, endPoint y: 124, distance: 5.7
click at [189, 121] on div "Answer: (c) Explanation: On January 16, 2025, the Indian Space Research Organis…" at bounding box center [327, 147] width 278 height 209
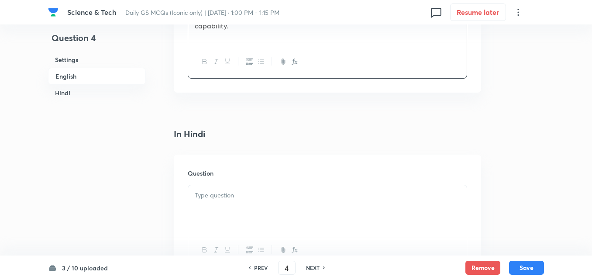
scroll to position [1153, 0]
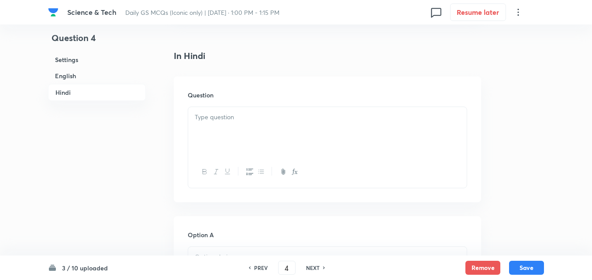
click at [230, 126] on div at bounding box center [327, 131] width 278 height 49
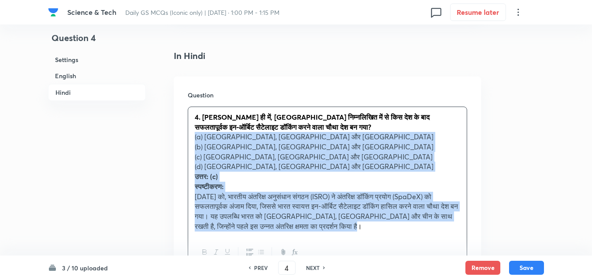
drag, startPoint x: 198, startPoint y: 127, endPoint x: 192, endPoint y: 128, distance: 5.8
click at [192, 128] on div "4. हाल ही में, भारत निम्नलिखित में से किस देश के बाद सफलतापूर्वक इन-ऑर्बिट सैटे…" at bounding box center [327, 172] width 278 height 130
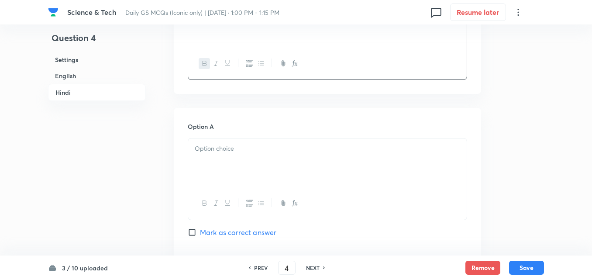
scroll to position [1284, 0]
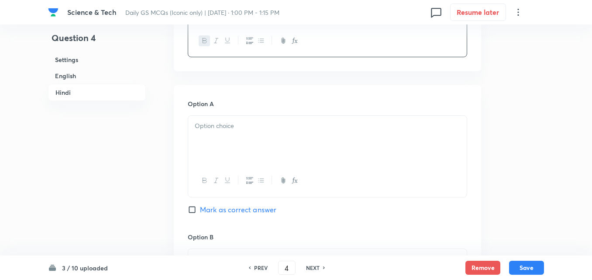
click at [215, 139] on div at bounding box center [327, 140] width 278 height 49
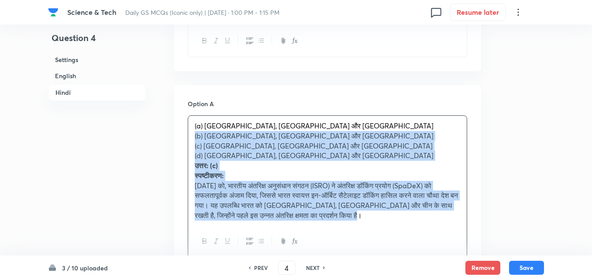
drag, startPoint x: 192, startPoint y: 129, endPoint x: 186, endPoint y: 128, distance: 5.3
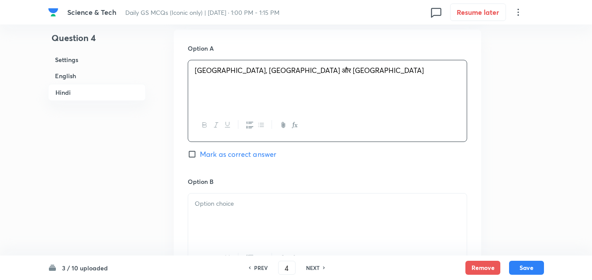
scroll to position [1371, 0]
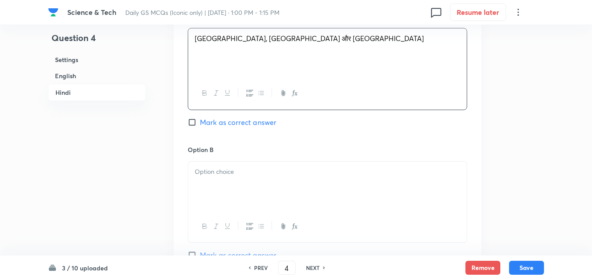
drag, startPoint x: 229, startPoint y: 161, endPoint x: 224, endPoint y: 165, distance: 5.7
click at [227, 167] on p at bounding box center [327, 172] width 265 height 10
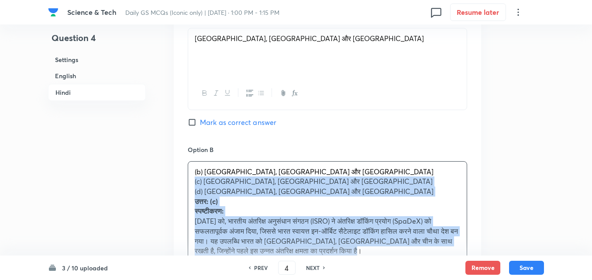
drag, startPoint x: 193, startPoint y: 172, endPoint x: 187, endPoint y: 173, distance: 6.1
click at [188, 173] on div "(b) संयुक्त राज्य अमेरिका, चीन और जापान (c) संयुक्त राज्य अमेरिका, रूस और चीन (…" at bounding box center [327, 210] width 278 height 99
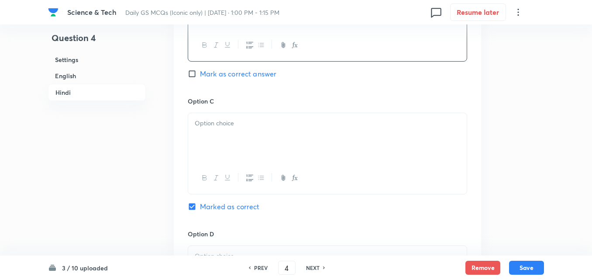
scroll to position [1589, 0]
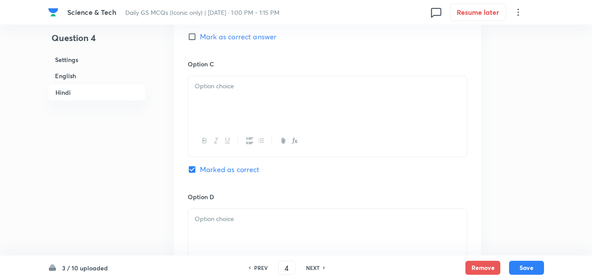
click at [213, 109] on div at bounding box center [327, 100] width 278 height 49
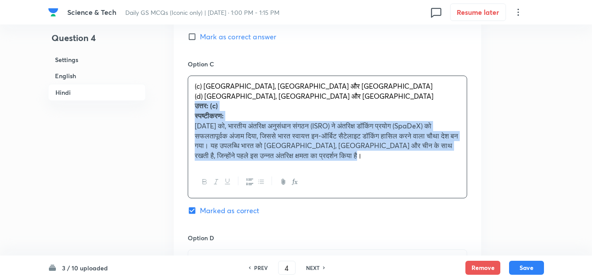
click at [187, 91] on div "Option A संयुक्त राज्य अमेरिका, रूस और जापान Mark as correct answer Option B सं…" at bounding box center [327, 71] width 307 height 583
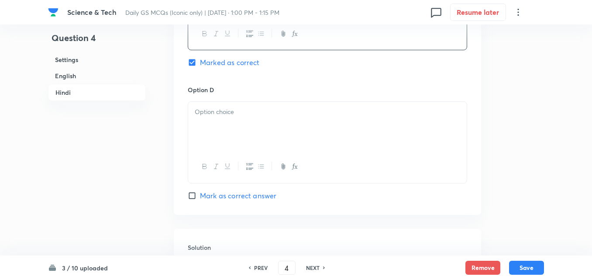
scroll to position [1720, 0]
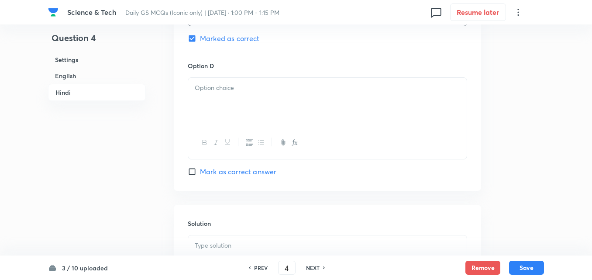
click at [229, 107] on div at bounding box center [327, 102] width 278 height 49
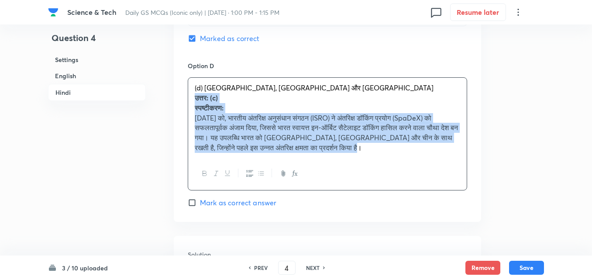
drag, startPoint x: 195, startPoint y: 89, endPoint x: 191, endPoint y: 88, distance: 4.4
click at [191, 88] on div "(d) रूस, चीन और जापान उत्तर: (c) स्पष्टीकरण: 16 जनवरी, 2025 को, भारतीय अंतरिक्ष…" at bounding box center [327, 118] width 278 height 80
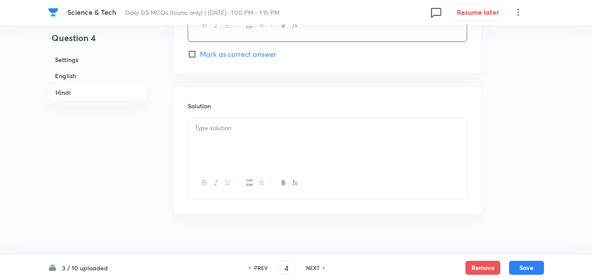
click at [240, 143] on div at bounding box center [327, 142] width 278 height 49
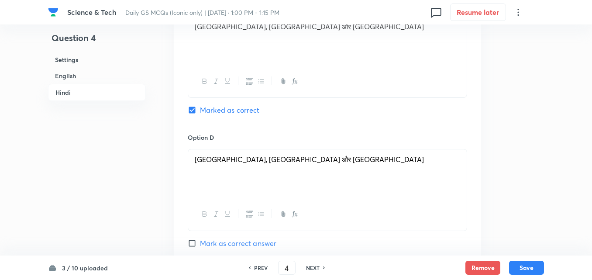
scroll to position [1576, 0]
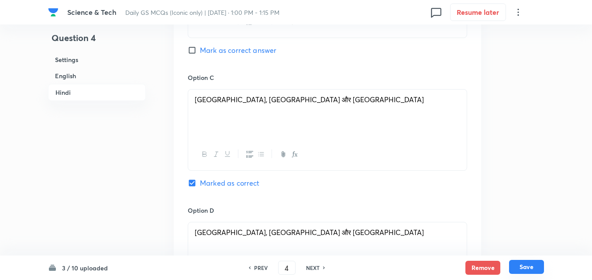
click at [528, 267] on button "Save" at bounding box center [526, 267] width 35 height 14
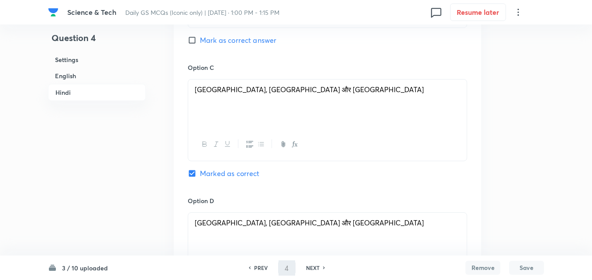
type input "5"
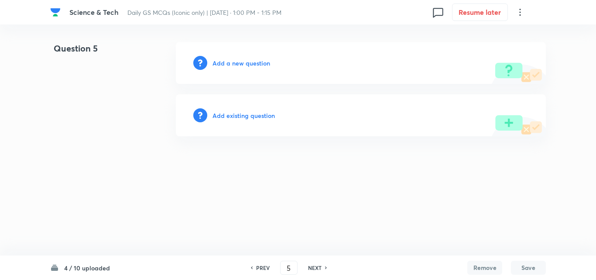
click at [229, 66] on h6 "Add a new question" at bounding box center [242, 62] width 58 height 9
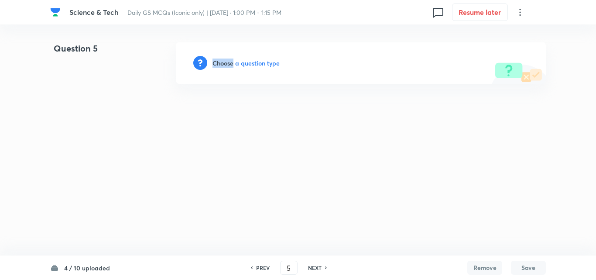
click at [230, 66] on h6 "Choose a question type" at bounding box center [246, 62] width 67 height 9
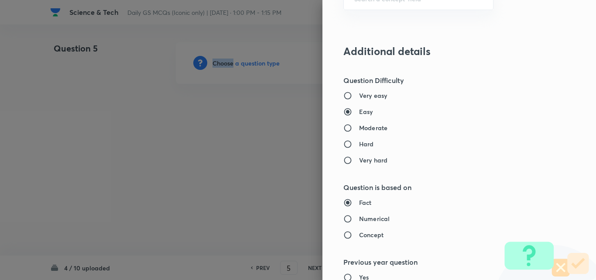
scroll to position [524, 0]
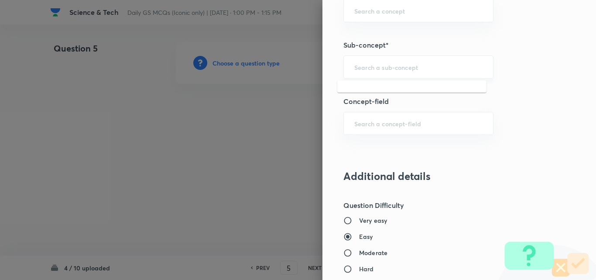
click at [395, 70] on input "text" at bounding box center [418, 67] width 128 height 8
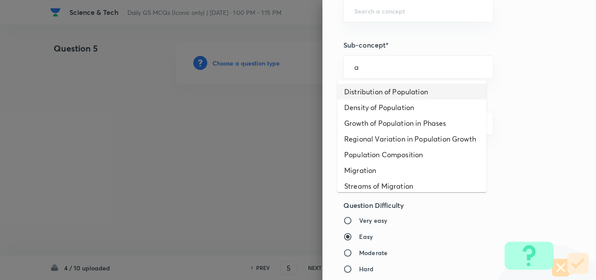
drag, startPoint x: 396, startPoint y: 88, endPoint x: 394, endPoint y: 100, distance: 12.9
click at [395, 89] on li "Distribution of Population" at bounding box center [411, 92] width 149 height 16
type input "Distribution of Population"
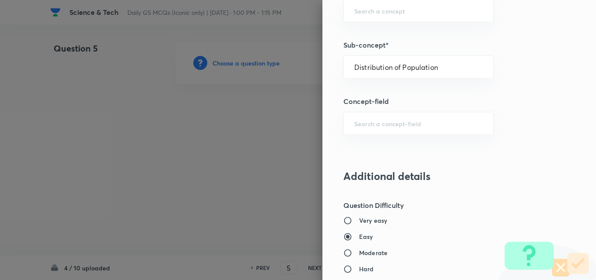
type input "Geography"
type input "Human Geography"
type input "Population:Growth and Composition"
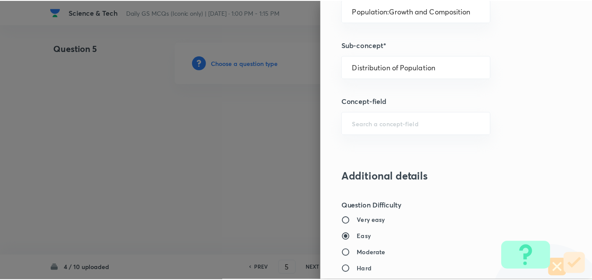
scroll to position [910, 0]
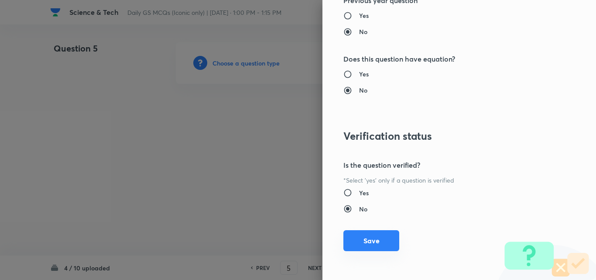
click at [373, 242] on button "Save" at bounding box center [371, 240] width 56 height 21
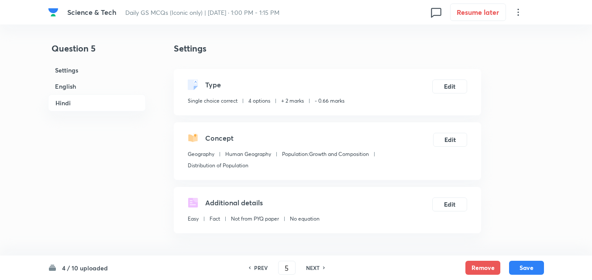
click at [88, 90] on h6 "English" at bounding box center [97, 86] width 98 height 16
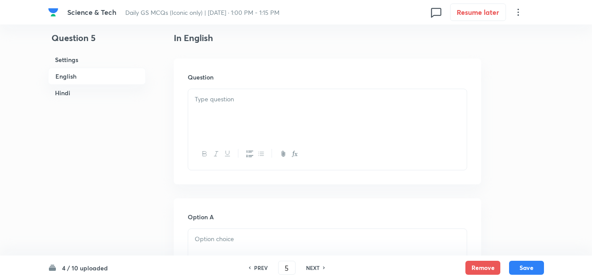
click at [235, 105] on div at bounding box center [327, 113] width 278 height 49
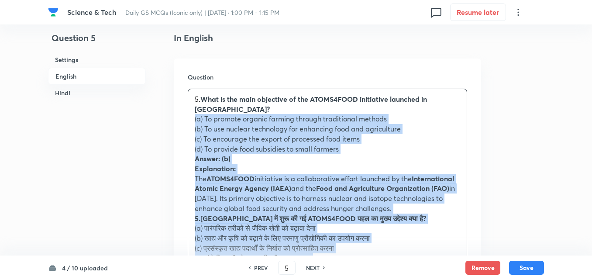
drag, startPoint x: 189, startPoint y: 125, endPoint x: 184, endPoint y: 112, distance: 14.1
click at [184, 112] on div "Question 5. What is the main objective of the ATOMS4FOOD initiative launched in…" at bounding box center [327, 210] width 307 height 305
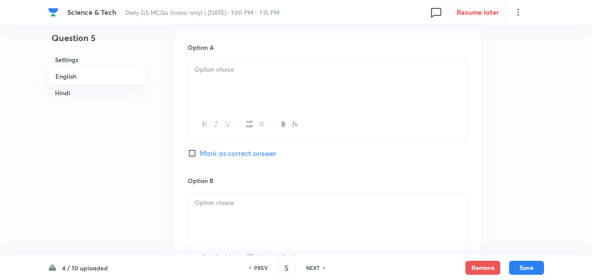
scroll to position [411, 0]
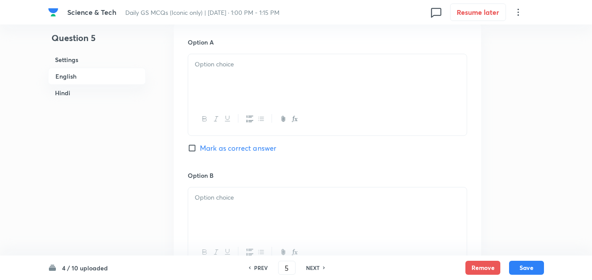
click at [240, 94] on div at bounding box center [327, 78] width 278 height 49
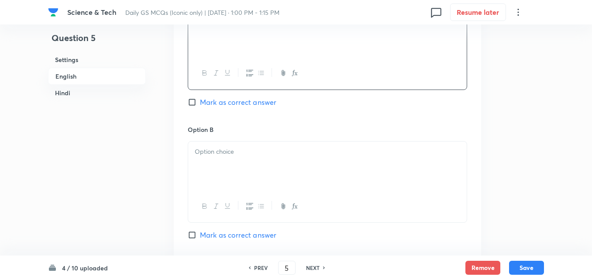
scroll to position [498, 0]
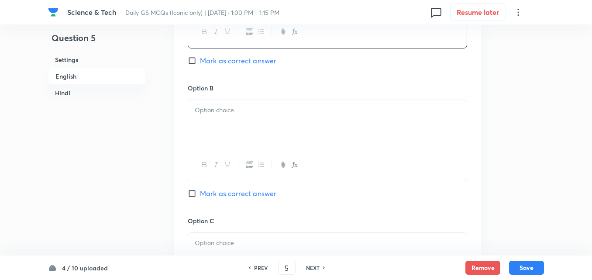
click at [227, 132] on div at bounding box center [327, 124] width 278 height 49
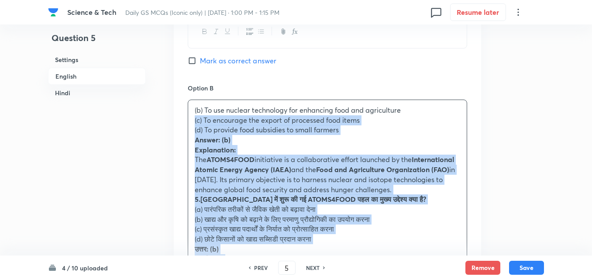
drag, startPoint x: 192, startPoint y: 124, endPoint x: 181, endPoint y: 124, distance: 10.5
click at [181, 124] on div "Option A To promote organic farming through traditional methods Mark as correct…" at bounding box center [327, 282] width 307 height 692
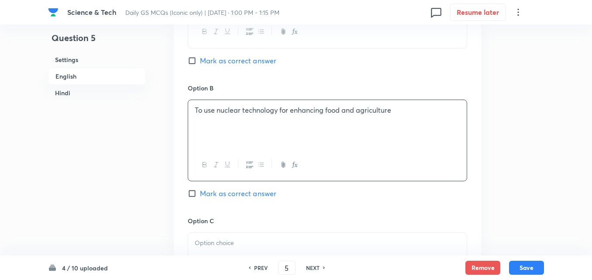
scroll to position [586, 0]
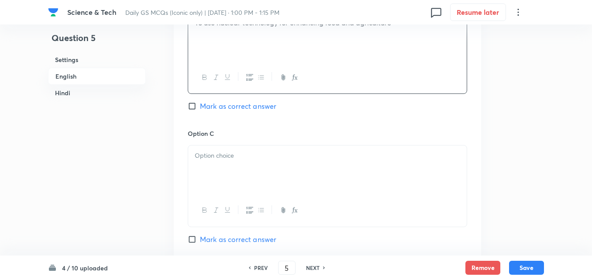
click at [246, 110] on span "Mark as correct answer" at bounding box center [238, 106] width 76 height 10
click at [200, 110] on input "Mark as correct answer" at bounding box center [194, 106] width 12 height 9
checkbox input "true"
click at [246, 175] on div at bounding box center [327, 169] width 278 height 49
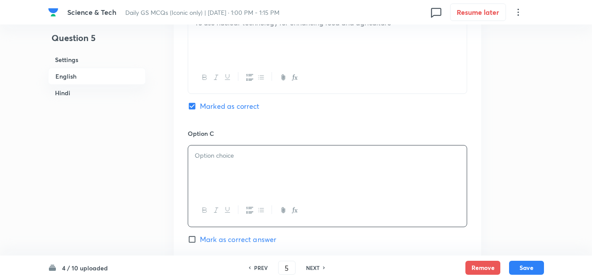
checkbox input "true"
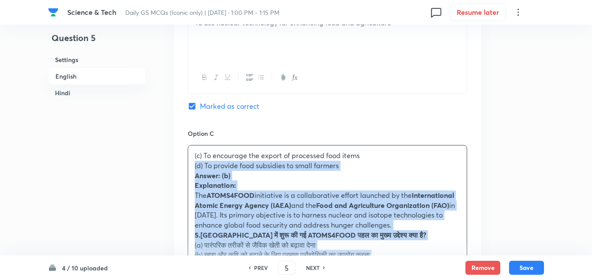
drag, startPoint x: 192, startPoint y: 164, endPoint x: 188, endPoint y: 165, distance: 5.1
click at [188, 165] on div "(c) To encourage the export of processed food items (d) To provide food subsidi…" at bounding box center [327, 256] width 279 height 222
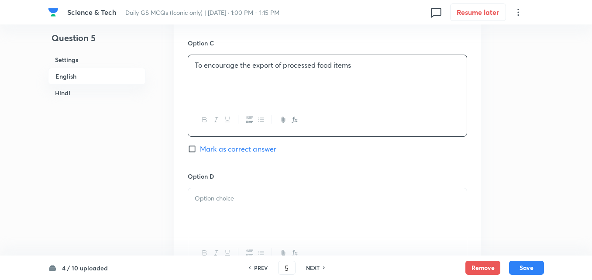
scroll to position [760, 0]
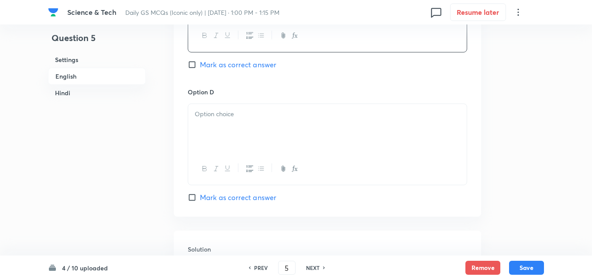
click at [226, 137] on div at bounding box center [327, 128] width 278 height 49
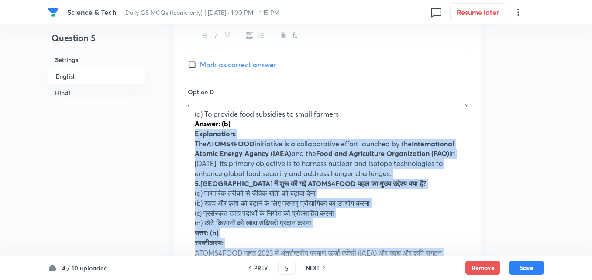
click at [188, 129] on div "(d) To provide food subsidies to small farmers Answer: (b) Explanation: The ATO…" at bounding box center [327, 209] width 279 height 212
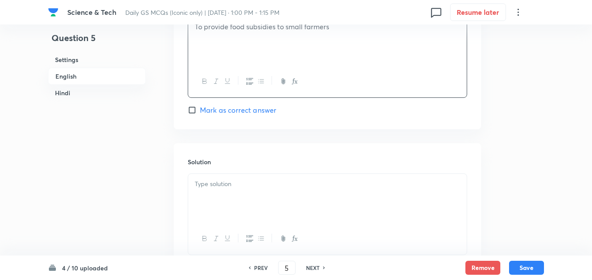
scroll to position [935, 0]
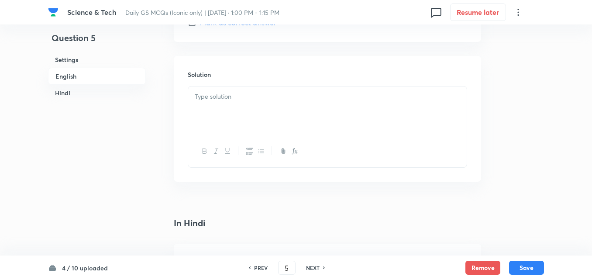
click at [229, 113] on div at bounding box center [327, 110] width 278 height 49
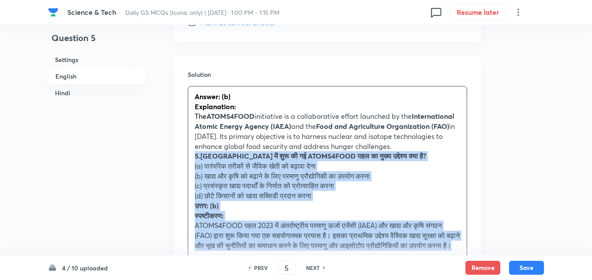
click at [189, 159] on div "Answer: (b) Explanation: The ATOMS4FOOD initiative is a collaborative effort la…" at bounding box center [327, 170] width 278 height 169
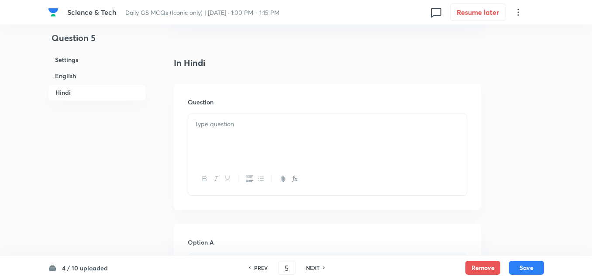
scroll to position [1196, 0]
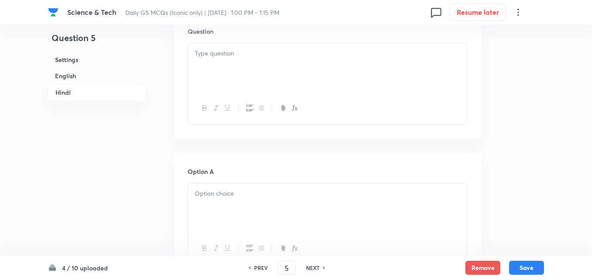
click at [236, 63] on div at bounding box center [327, 67] width 278 height 49
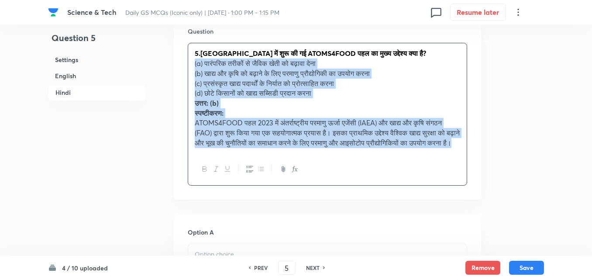
click at [184, 66] on div "Question 5.भारत में शुरू की गई ATOMS4FOOD पहल का मुख्य उद्देश्य क्या है? (a) पा…" at bounding box center [327, 106] width 307 height 187
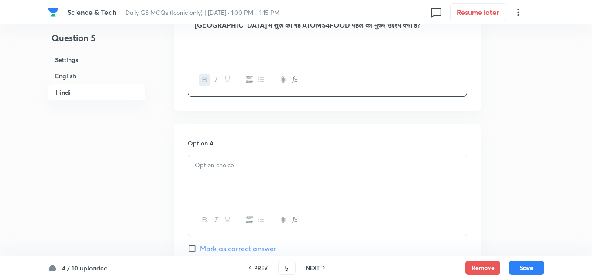
scroll to position [1240, 0]
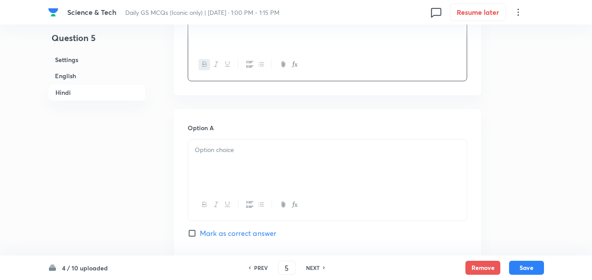
click at [239, 161] on div at bounding box center [327, 164] width 278 height 49
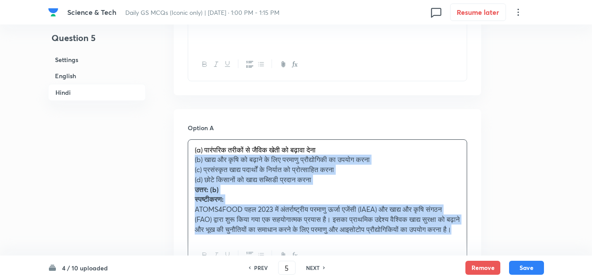
drag, startPoint x: 190, startPoint y: 161, endPoint x: 183, endPoint y: 159, distance: 7.2
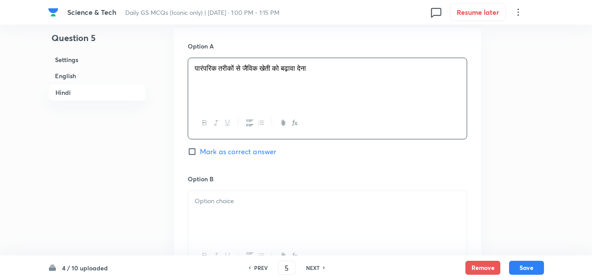
scroll to position [1415, 0]
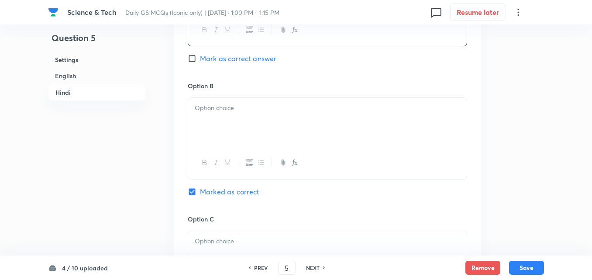
click at [231, 120] on div at bounding box center [327, 122] width 278 height 49
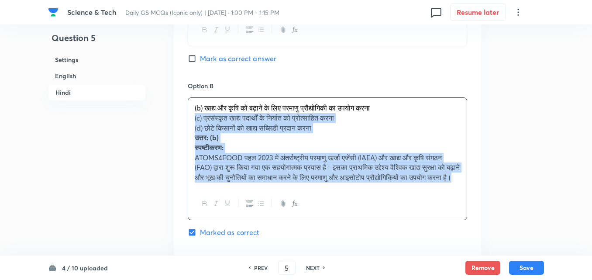
click at [188, 121] on div "(b) खाद्य और कृषि को बढ़ाने के लिए परमाणु प्रौद्योगिकी का उपयोग करना (c) प्रसंस…" at bounding box center [327, 143] width 278 height 90
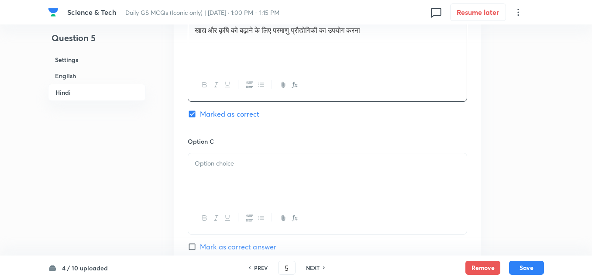
scroll to position [1502, 0]
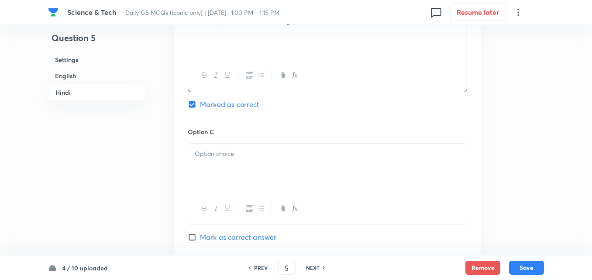
click at [243, 157] on p at bounding box center [327, 154] width 265 height 10
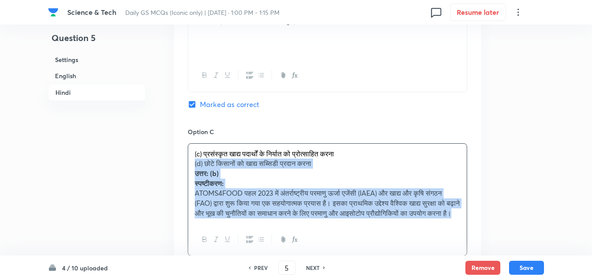
drag, startPoint x: 196, startPoint y: 168, endPoint x: 190, endPoint y: 168, distance: 6.1
click at [190, 168] on div "(c) प्रसंस्कृत खाद्य पदार्थों के निर्यात को प्रोत्साहित करना (d) छोटे किसानों क…" at bounding box center [327, 184] width 278 height 80
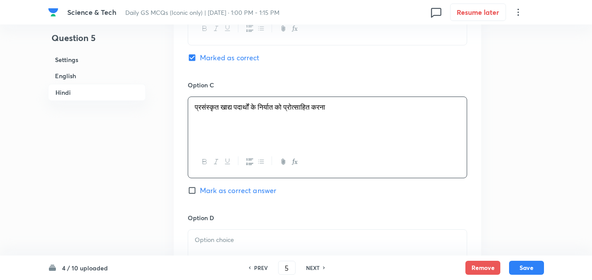
scroll to position [1676, 0]
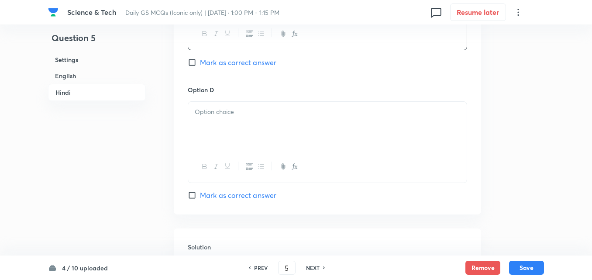
click at [225, 139] on div at bounding box center [327, 126] width 278 height 49
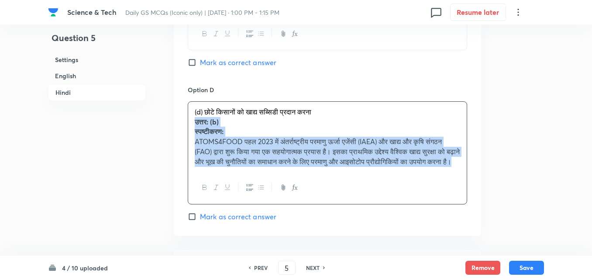
drag, startPoint x: 191, startPoint y: 128, endPoint x: 187, endPoint y: 124, distance: 5.6
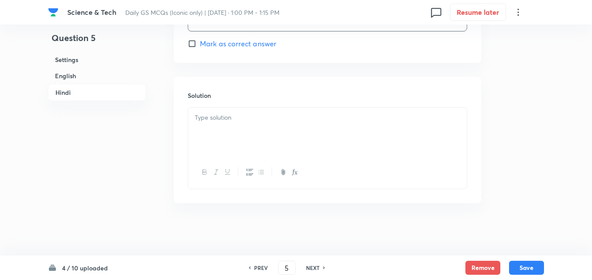
click at [242, 139] on div at bounding box center [327, 131] width 278 height 49
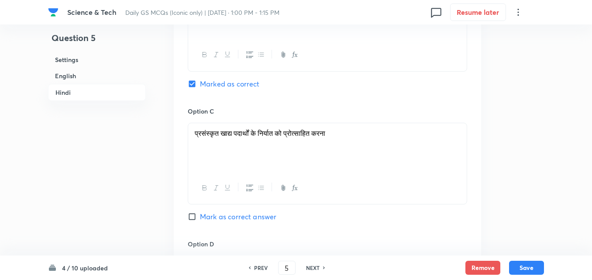
scroll to position [1348, 0]
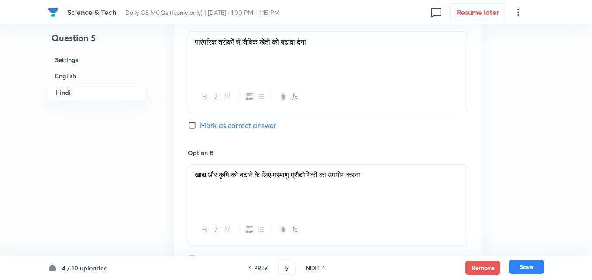
click at [525, 267] on button "Save" at bounding box center [526, 267] width 35 height 14
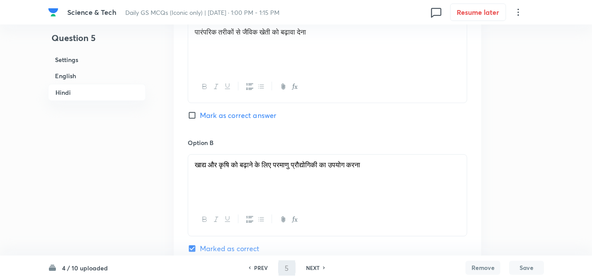
type input "6"
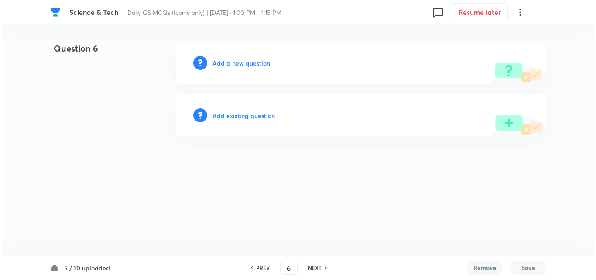
scroll to position [0, 0]
click at [253, 66] on h6 "Add a new question" at bounding box center [242, 62] width 58 height 9
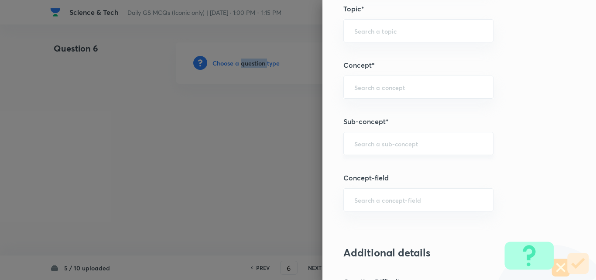
scroll to position [480, 0]
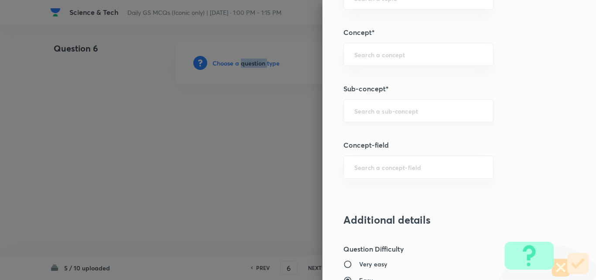
click at [411, 103] on div "​" at bounding box center [418, 110] width 150 height 23
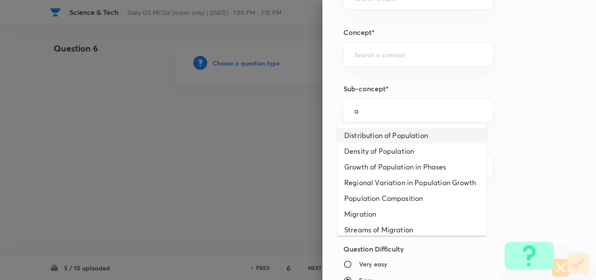
drag, startPoint x: 399, startPoint y: 122, endPoint x: 393, endPoint y: 131, distance: 11.3
click at [393, 131] on li "Distribution of Population" at bounding box center [411, 135] width 149 height 16
type input "Distribution of Population"
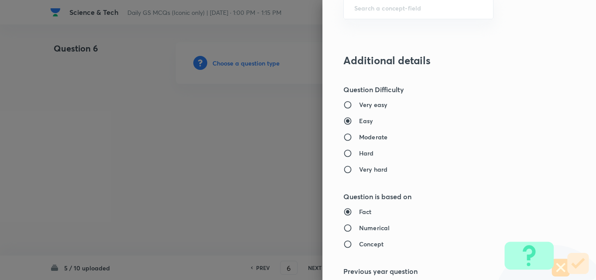
type input "Geography"
type input "Human Geography"
type input "Population:Growth and Composition"
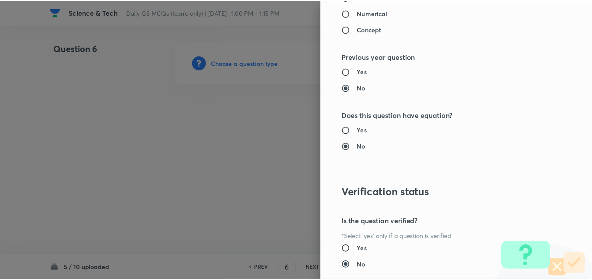
scroll to position [910, 0]
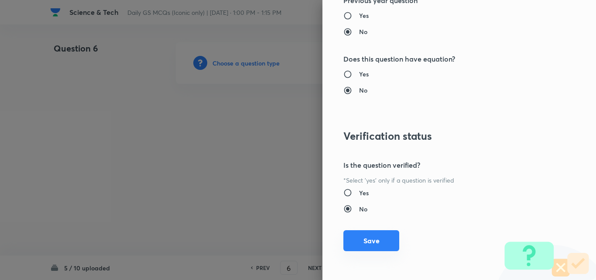
click at [367, 236] on button "Save" at bounding box center [371, 240] width 56 height 21
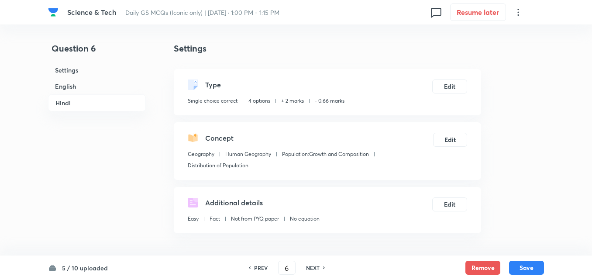
click at [88, 86] on h6 "English" at bounding box center [97, 86] width 98 height 16
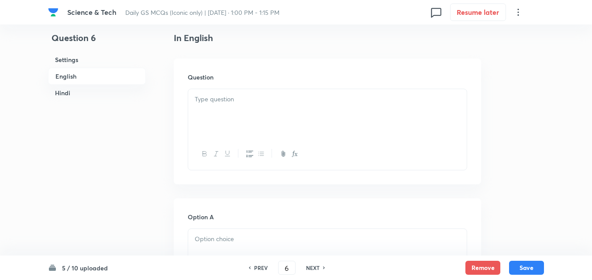
click at [221, 108] on div at bounding box center [327, 113] width 278 height 49
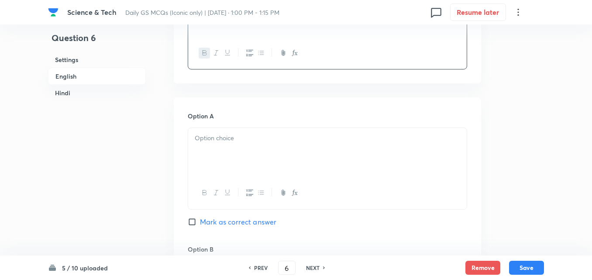
scroll to position [455, 0]
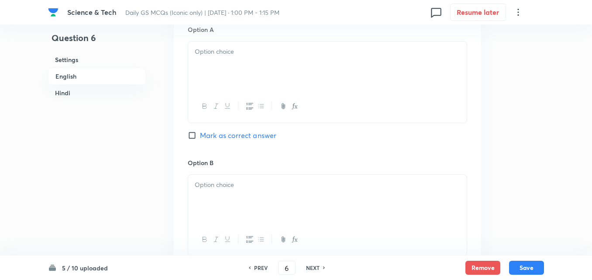
click at [347, 62] on div at bounding box center [327, 65] width 278 height 49
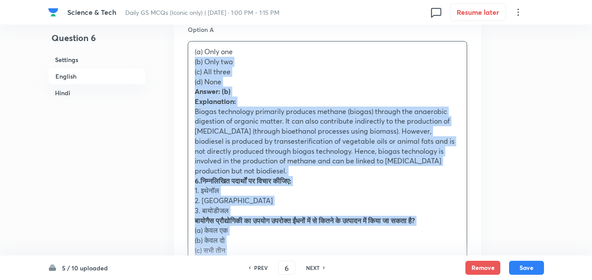
drag, startPoint x: 192, startPoint y: 55, endPoint x: 179, endPoint y: 55, distance: 13.6
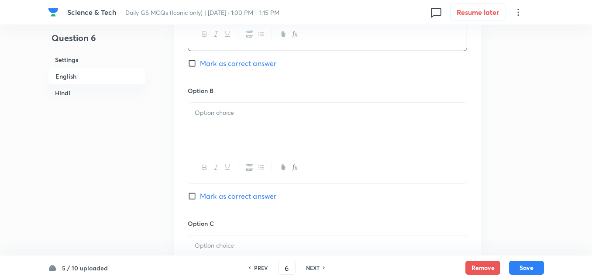
scroll to position [542, 0]
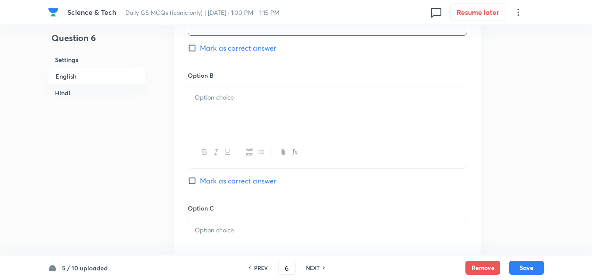
click at [228, 136] on div at bounding box center [327, 152] width 278 height 32
click at [218, 110] on div at bounding box center [327, 111] width 278 height 49
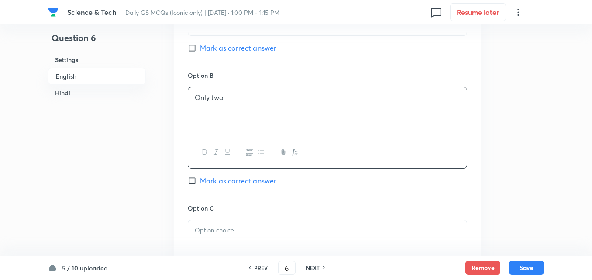
drag, startPoint x: 227, startPoint y: 174, endPoint x: 225, endPoint y: 159, distance: 14.5
click at [226, 175] on span "Mark as correct answer" at bounding box center [238, 180] width 76 height 10
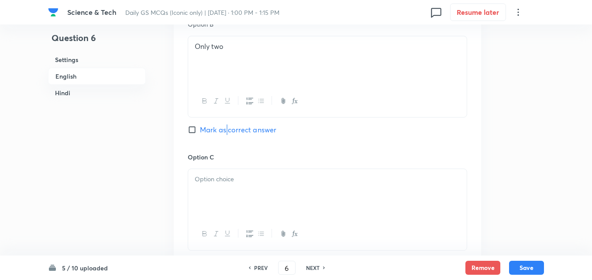
scroll to position [673, 0]
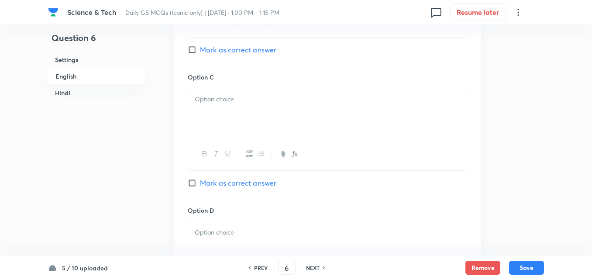
click at [240, 33] on div "Option B Only two Mark as correct answer" at bounding box center [327, 6] width 279 height 133
click at [249, 45] on span "Mark as correct answer" at bounding box center [238, 50] width 76 height 10
click at [200, 45] on input "Mark as correct answer" at bounding box center [194, 49] width 12 height 9
checkbox input "true"
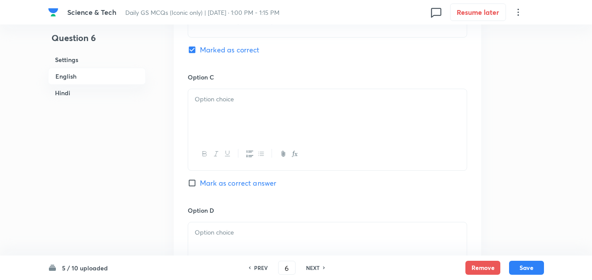
click at [233, 94] on p at bounding box center [327, 99] width 265 height 10
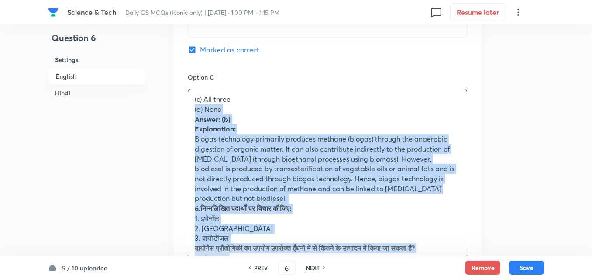
click at [182, 102] on div "Option A Only one Mark as correct answer Option B Only two Marked as correct Op…" at bounding box center [327, 188] width 307 height 791
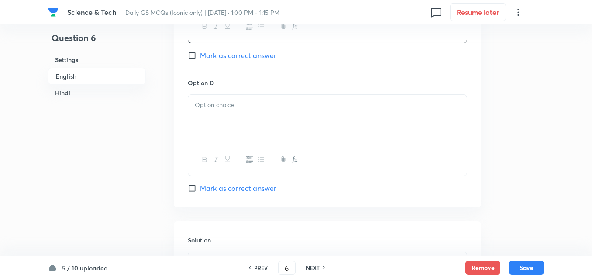
scroll to position [804, 0]
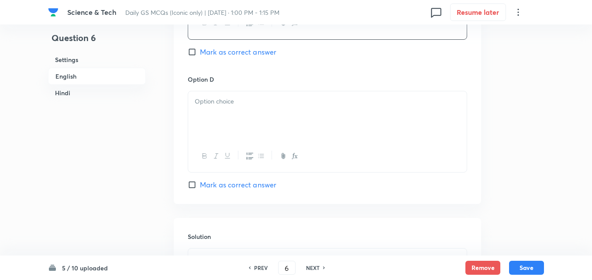
click at [207, 127] on div at bounding box center [327, 115] width 278 height 49
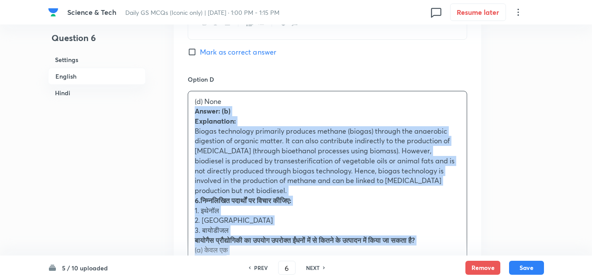
click at [186, 102] on div "Option A Only one Mark as correct answer Option B Only two Marked as correct Op…" at bounding box center [327, 52] width 307 height 781
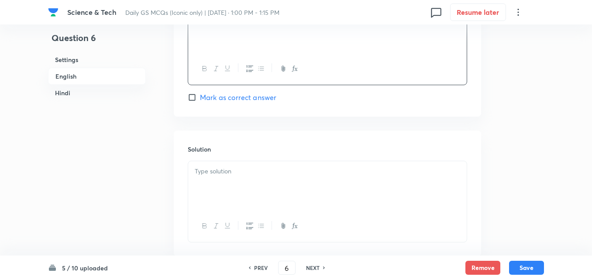
click at [206, 161] on div at bounding box center [327, 185] width 278 height 49
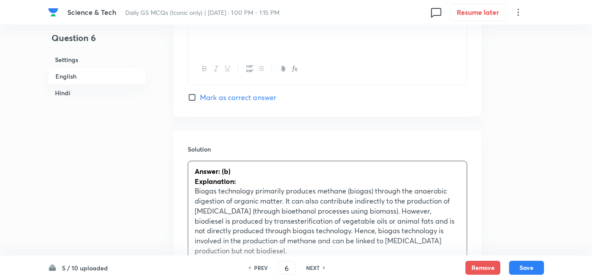
scroll to position [978, 0]
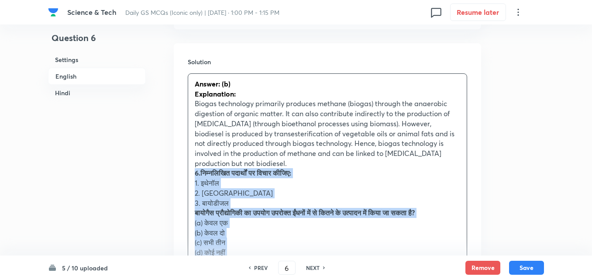
click at [182, 150] on div "Solution Answer: (b) Explanation: Biogas technology primarily produces methane …" at bounding box center [327, 220] width 307 height 355
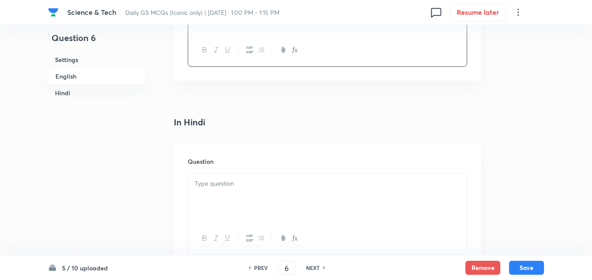
scroll to position [1196, 0]
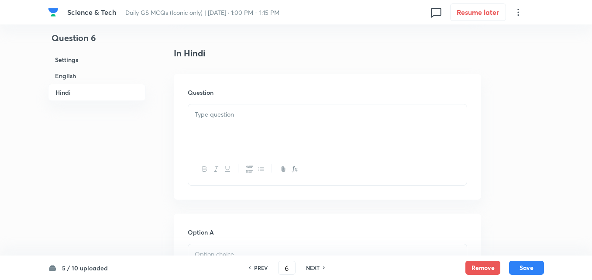
click at [216, 106] on div at bounding box center [327, 128] width 278 height 49
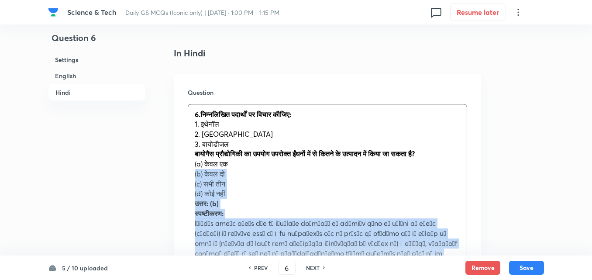
click at [191, 150] on div "6.निम्नलिखित पदार्थों पर विचार कीजिए: 1. इथेनॉल 2. मीथेन 3. बायोडीजल बायोगैस प्…" at bounding box center [327, 198] width 278 height 189
drag, startPoint x: 189, startPoint y: 158, endPoint x: 179, endPoint y: 144, distance: 16.5
click at [179, 144] on div "Question 6.निम्नलिखित पदार्थों पर विचार कीजिए: 1. इथेनॉल 2. मीथेन 3. बायोडीजल ब…" at bounding box center [327, 207] width 307 height 266
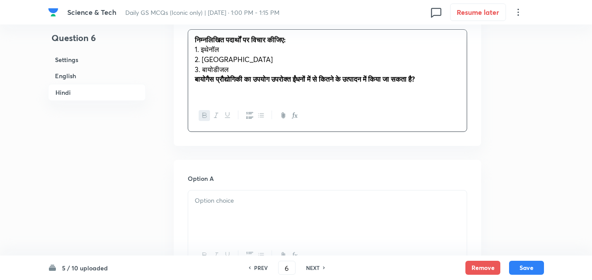
scroll to position [1371, 0]
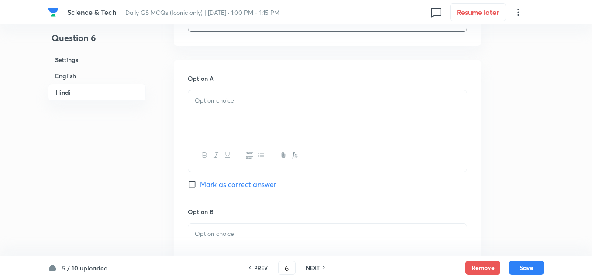
click at [233, 96] on p at bounding box center [327, 101] width 265 height 10
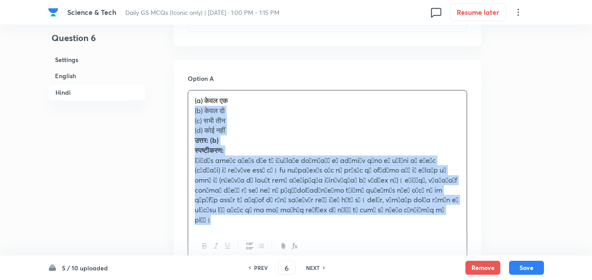
drag, startPoint x: 189, startPoint y: 90, endPoint x: 184, endPoint y: 91, distance: 5.3
click at [189, 91] on div "(a) केवल एक (b) केवल दो (c) सभी तीन (d) कोई नहीं उत्तर: (b) स्पष्टीकरण:" at bounding box center [327, 159] width 278 height 139
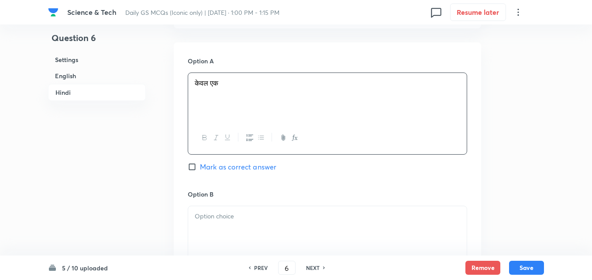
scroll to position [1415, 0]
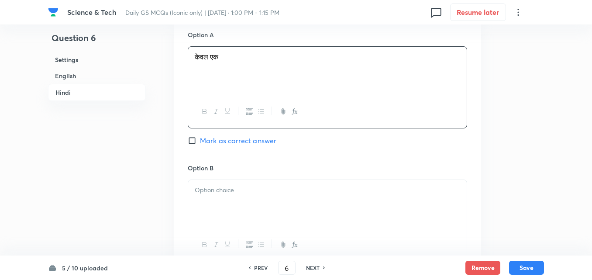
drag, startPoint x: 227, startPoint y: 169, endPoint x: 230, endPoint y: 174, distance: 4.9
click at [226, 185] on p at bounding box center [327, 190] width 265 height 10
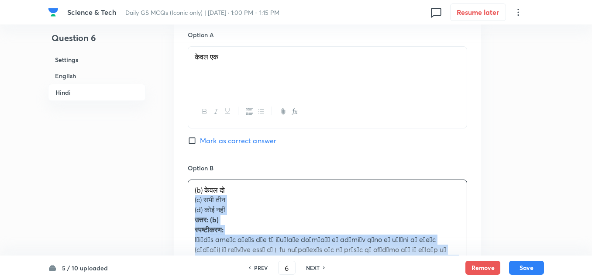
click at [190, 180] on div "(b) केवल दो (c) सभी तीन (d) कोई नहीं उत्तर: (b) स्पष्टीकरण:" at bounding box center [327, 245] width 278 height 130
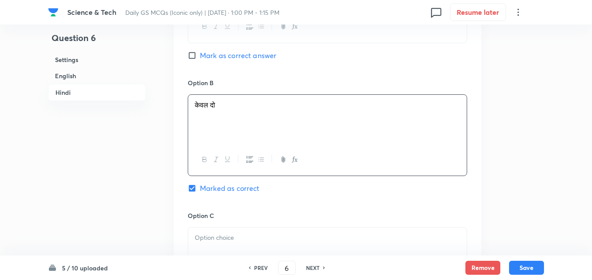
scroll to position [1589, 0]
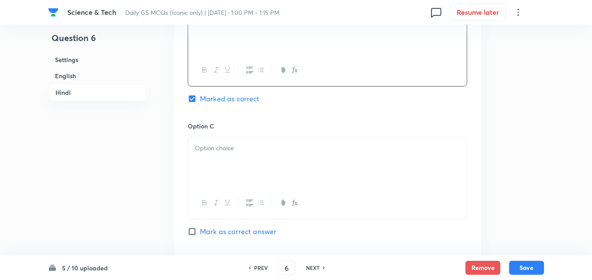
click at [213, 153] on div at bounding box center [327, 162] width 278 height 49
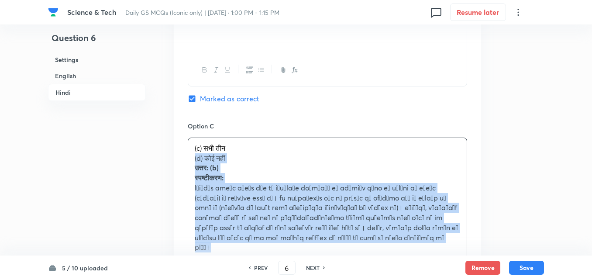
click at [182, 137] on div "Option A केवल एक Mark as correct answer Option B केवल दो Marked as correct Opti…" at bounding box center [327, 148] width 307 height 612
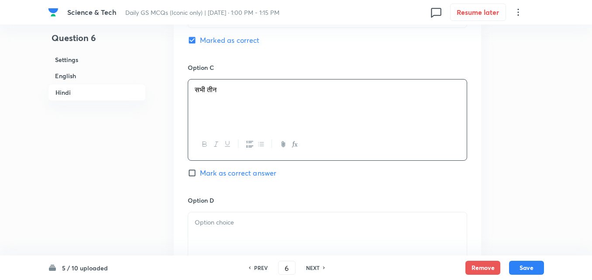
scroll to position [1764, 0]
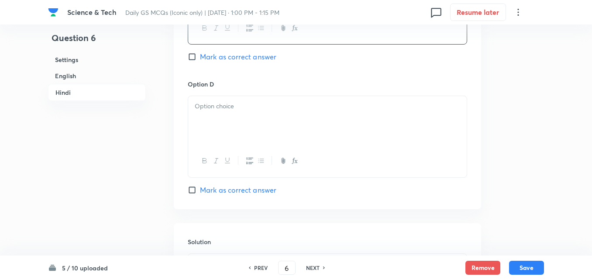
click at [206, 118] on div at bounding box center [327, 120] width 278 height 49
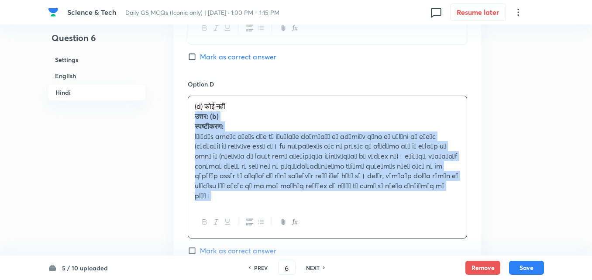
drag, startPoint x: 191, startPoint y: 107, endPoint x: 186, endPoint y: 101, distance: 7.8
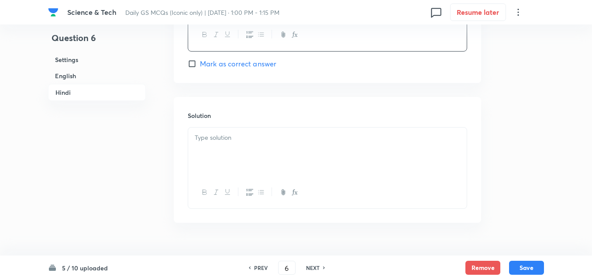
click at [240, 147] on div at bounding box center [327, 151] width 278 height 49
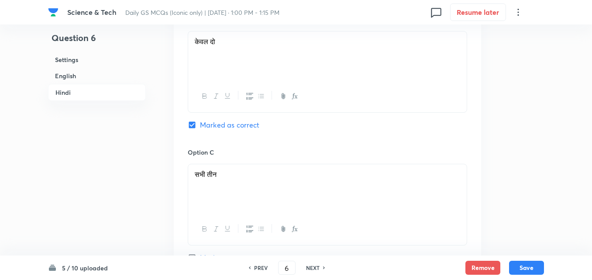
scroll to position [1541, 0]
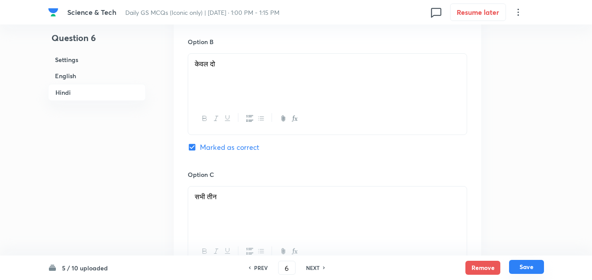
click at [533, 267] on button "Save" at bounding box center [526, 267] width 35 height 14
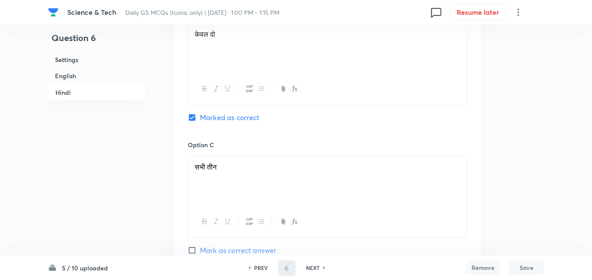
type input "7"
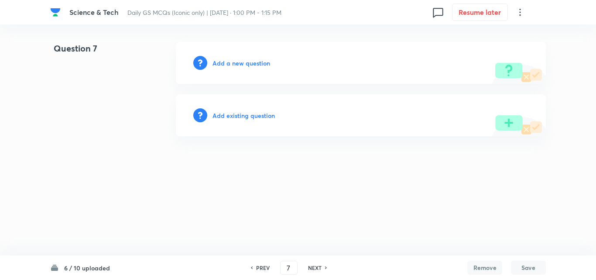
click at [226, 66] on h6 "Add a new question" at bounding box center [242, 62] width 58 height 9
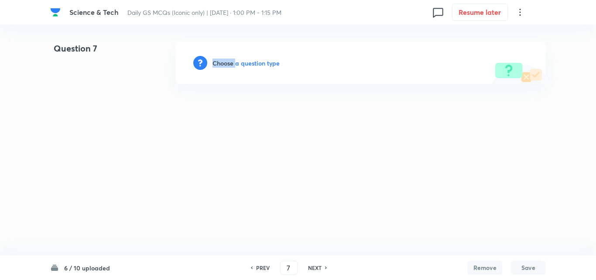
click at [226, 66] on h6 "Choose a question type" at bounding box center [246, 62] width 67 height 9
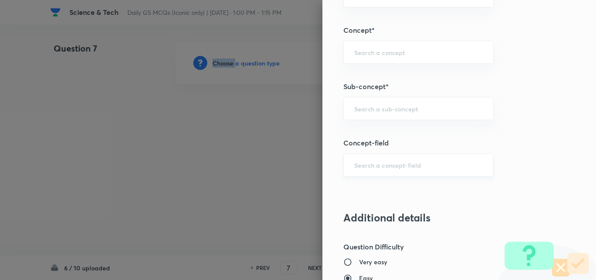
scroll to position [524, 0]
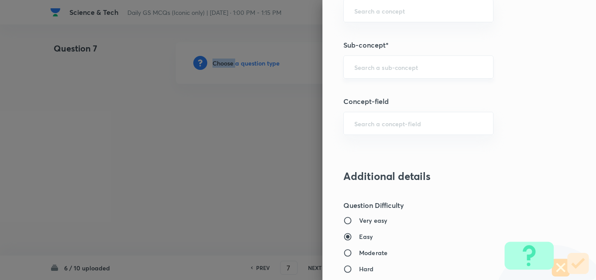
click at [407, 75] on div "​" at bounding box center [418, 66] width 150 height 23
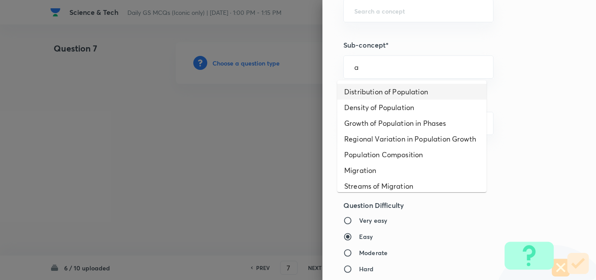
drag, startPoint x: 398, startPoint y: 89, endPoint x: 394, endPoint y: 99, distance: 11.0
click at [395, 89] on li "Distribution of Population" at bounding box center [411, 92] width 149 height 16
type input "Distribution of Population"
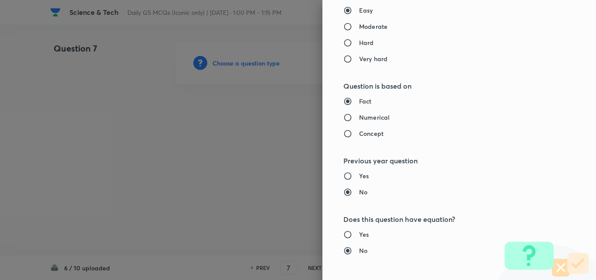
type input "Geography"
type input "Human Geography"
type input "Population:Growth and Composition"
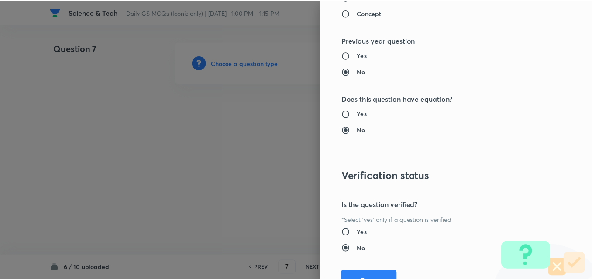
scroll to position [910, 0]
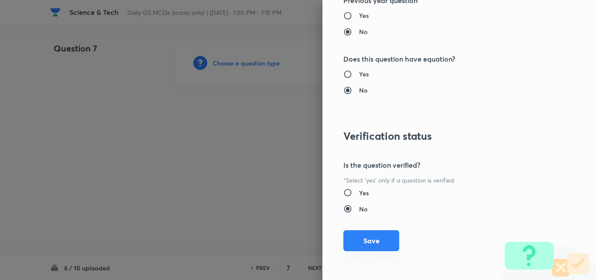
click at [371, 235] on button "Save" at bounding box center [371, 240] width 56 height 21
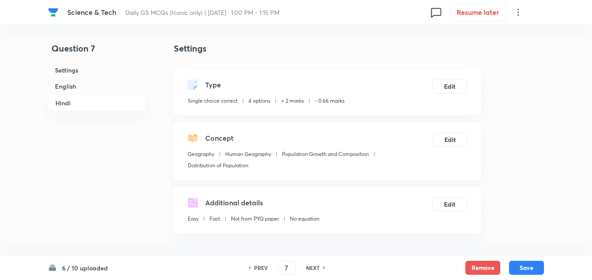
click at [85, 88] on h6 "English" at bounding box center [97, 86] width 98 height 16
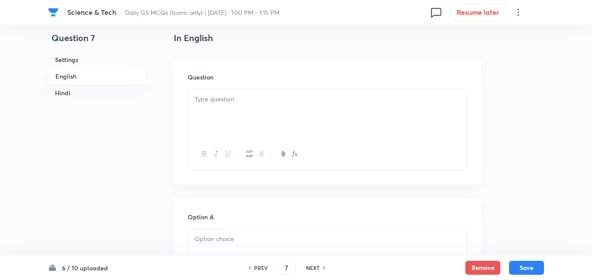
click at [236, 93] on div at bounding box center [327, 113] width 278 height 49
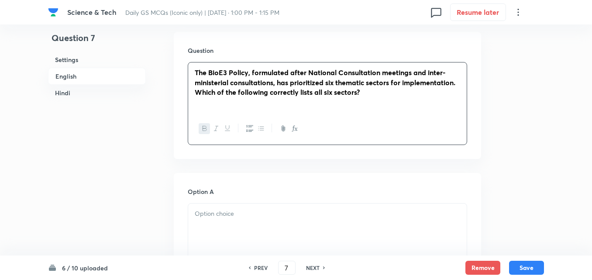
scroll to position [367, 0]
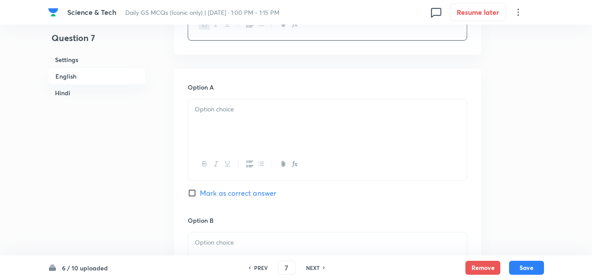
click at [232, 139] on div at bounding box center [327, 123] width 278 height 49
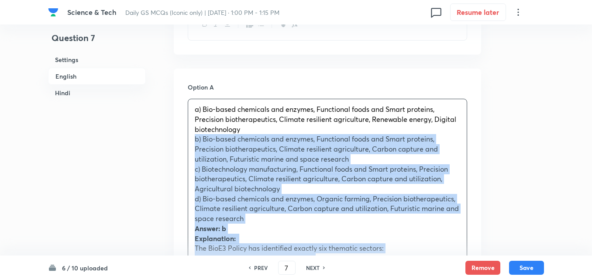
drag, startPoint x: 198, startPoint y: 131, endPoint x: 187, endPoint y: 135, distance: 11.6
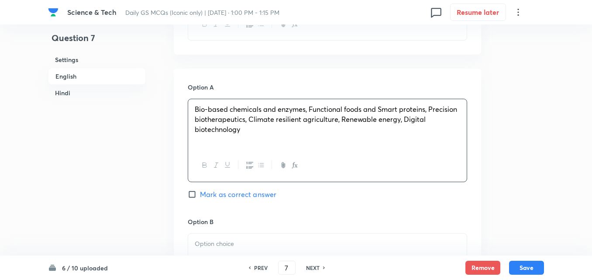
scroll to position [542, 0]
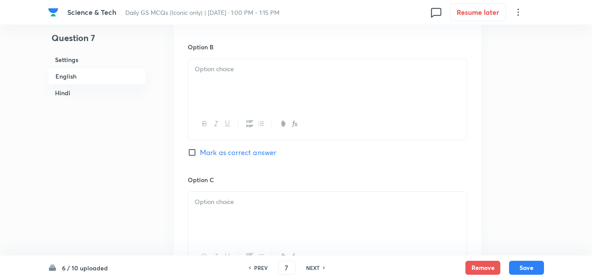
click at [236, 75] on div at bounding box center [327, 83] width 278 height 49
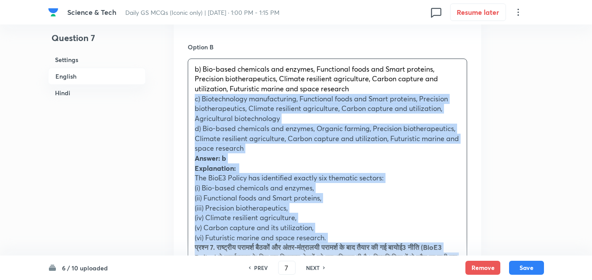
click at [193, 103] on div "b) Bio-based chemicals and enzymes, Functional foods and Smart proteins, Precis…" at bounding box center [327, 252] width 278 height 387
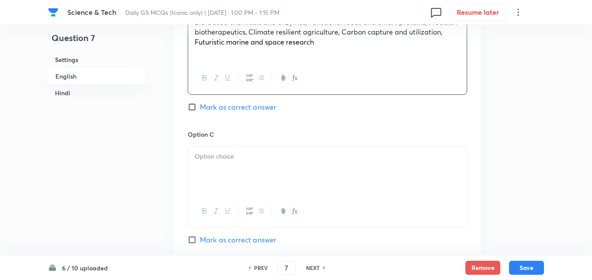
scroll to position [629, 0]
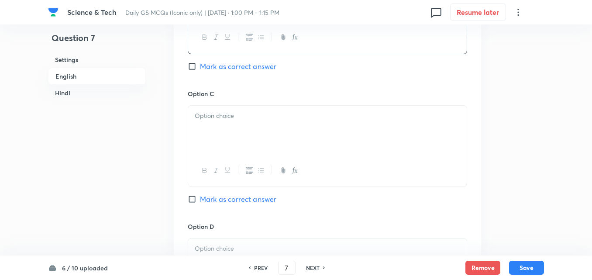
click at [228, 124] on div at bounding box center [327, 130] width 278 height 49
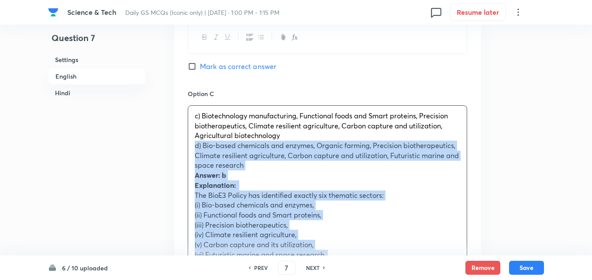
drag, startPoint x: 194, startPoint y: 149, endPoint x: 185, endPoint y: 148, distance: 9.3
click at [185, 148] on div "Option A Bio-based chemicals and enzymes, Functional foods and Smart proteins, …" at bounding box center [327, 233] width 307 height 853
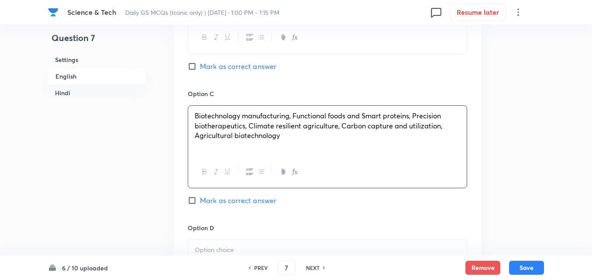
drag, startPoint x: 264, startPoint y: 57, endPoint x: 260, endPoint y: 66, distance: 10.1
click at [261, 64] on div "Option B Bio-based chemicals and enzymes, Functional foods and Smart proteins, …" at bounding box center [327, 22] width 279 height 134
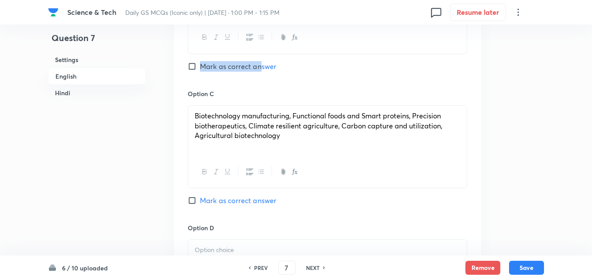
click at [260, 66] on span "Mark as correct answer" at bounding box center [238, 66] width 76 height 10
click at [200, 66] on input "Mark as correct answer" at bounding box center [194, 66] width 12 height 9
checkbox input "true"
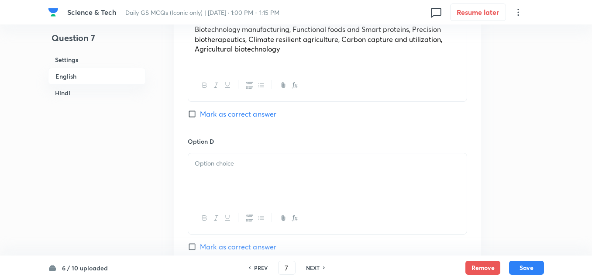
scroll to position [717, 0]
click at [229, 165] on p at bounding box center [327, 163] width 265 height 10
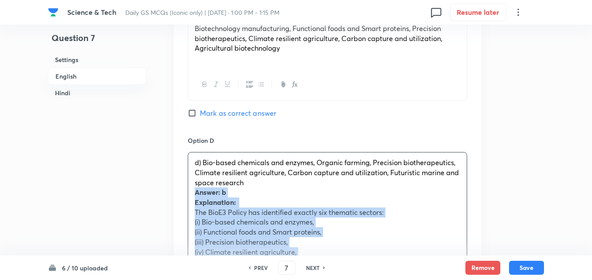
click at [187, 192] on div "Option A Bio-based chemicals and enzymes, Functional foods and Smart proteins, …" at bounding box center [327, 131] width 307 height 824
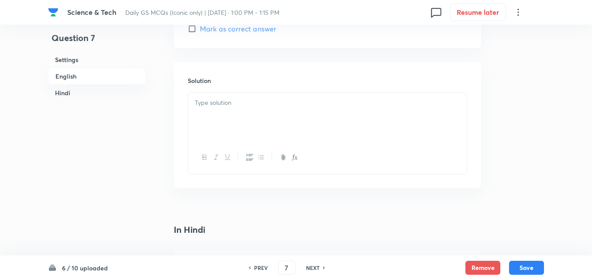
click at [232, 129] on div at bounding box center [327, 117] width 278 height 49
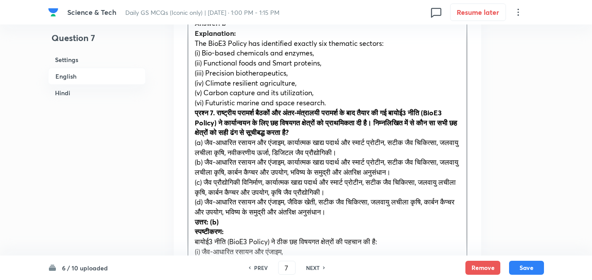
scroll to position [1022, 0]
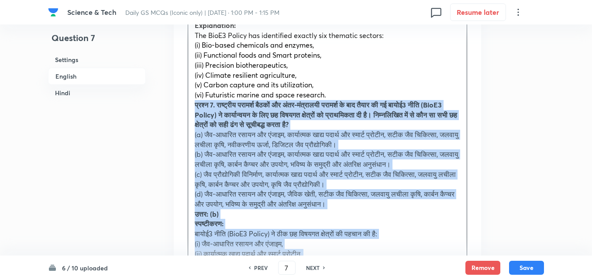
click at [183, 103] on div "Solution Answer: b Explanation: The BioE3 Policy has identified exactly six the…" at bounding box center [327, 162] width 307 height 375
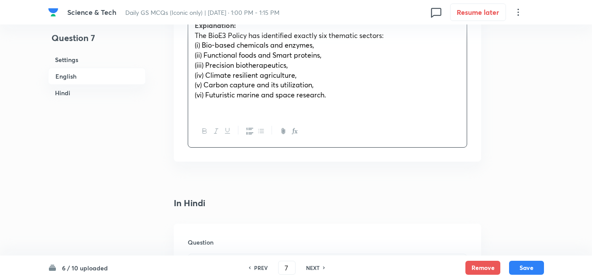
scroll to position [1196, 0]
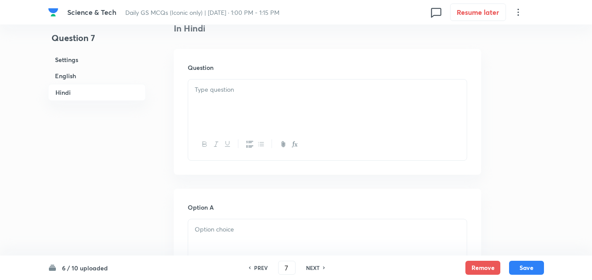
click at [226, 116] on div at bounding box center [327, 103] width 278 height 49
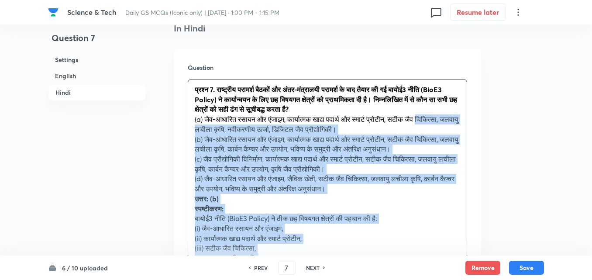
click at [191, 128] on div "प्रश्न 7. राष्ट्रीय परामर्श बैठकों और अंतर-मंत्रालयी परामर्श के बाद तैयार की गई…" at bounding box center [327, 183] width 278 height 209
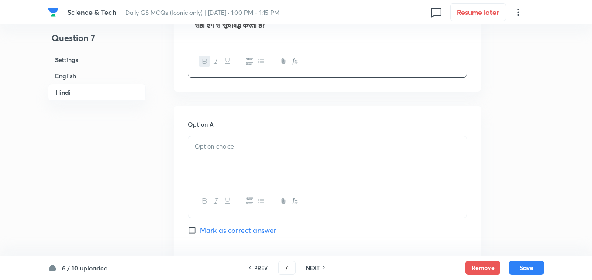
scroll to position [1327, 0]
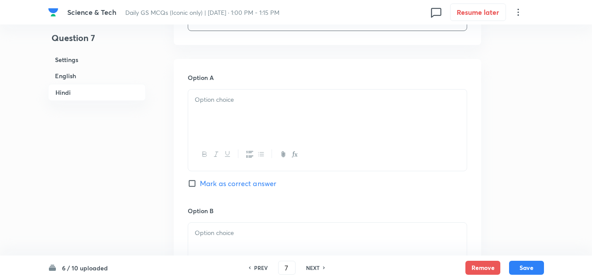
click at [234, 108] on div at bounding box center [327, 113] width 278 height 49
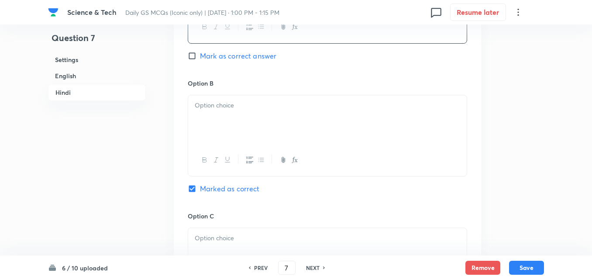
scroll to position [1458, 0]
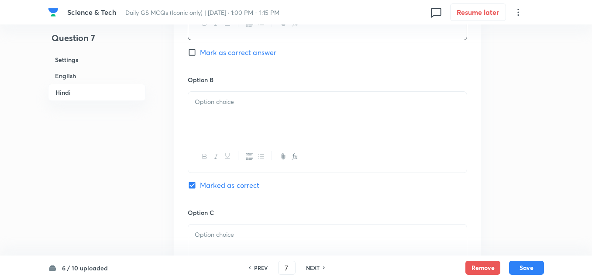
click at [215, 124] on div at bounding box center [327, 116] width 278 height 49
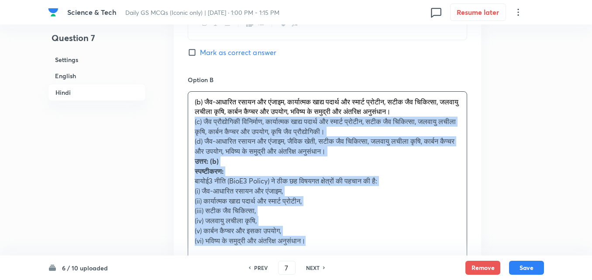
click at [189, 132] on div "(b) जैव-आधारित रसायन और एंजाइम, कार्यात्मक खाद्य पदार्थ और स्मार्ट प्रोटीन, सटी…" at bounding box center [327, 171] width 278 height 159
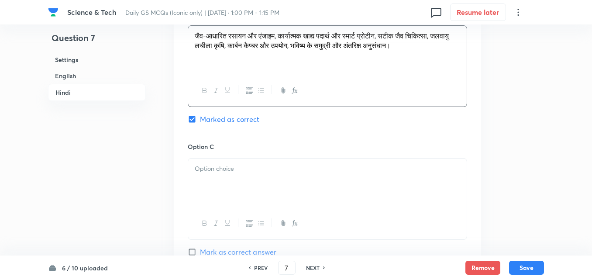
scroll to position [1589, 0]
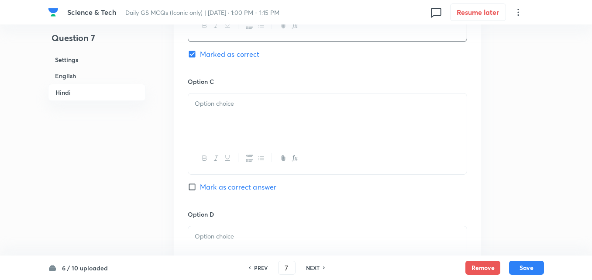
click at [252, 113] on div at bounding box center [327, 117] width 278 height 49
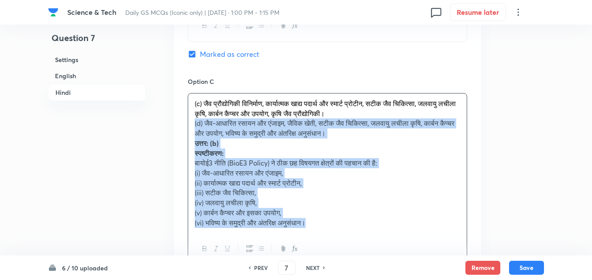
click at [189, 128] on div "(c) जैव प्रौद्योगिकी विनिर्माण, कार्यात्मक खाद्य पदार्थ और स्मार्ट प्रोटीन, सटी…" at bounding box center [327, 162] width 278 height 139
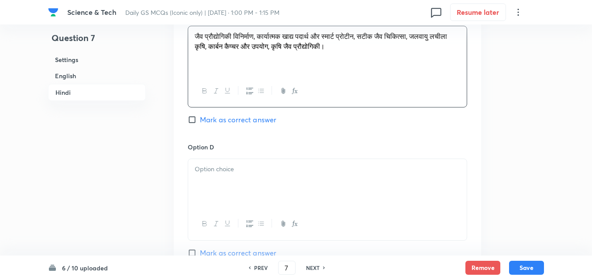
scroll to position [1676, 0]
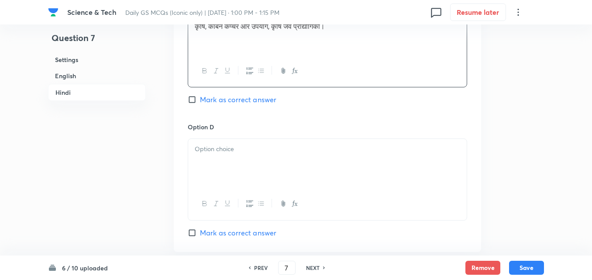
click at [231, 173] on div at bounding box center [327, 163] width 278 height 49
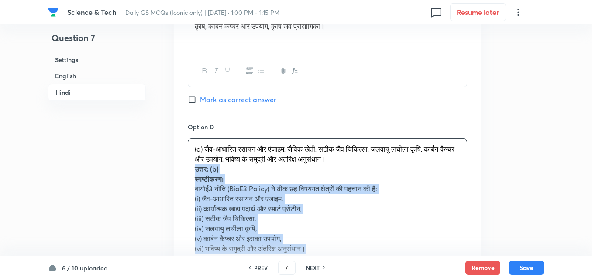
drag, startPoint x: 200, startPoint y: 170, endPoint x: 192, endPoint y: 171, distance: 7.5
click at [192, 171] on div "(d) जैव-आधारित रसायन और एंजाइम, जैविक खेती, सटीक जैव चिकित्सा, जलवायु लचीला कृष…" at bounding box center [327, 199] width 278 height 120
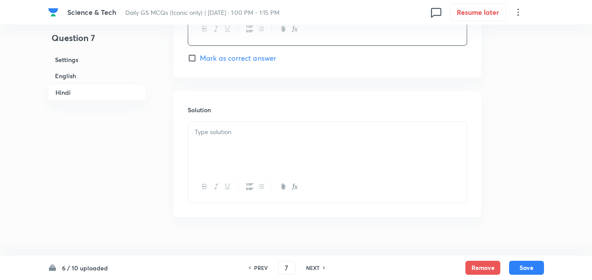
click at [228, 141] on div at bounding box center [327, 146] width 278 height 49
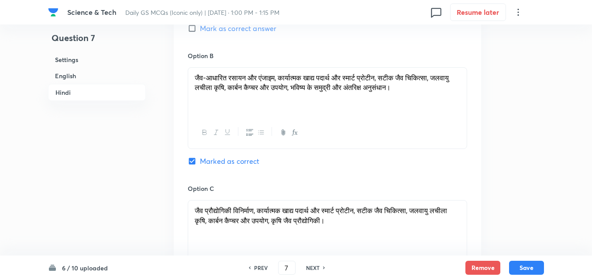
scroll to position [1415, 0]
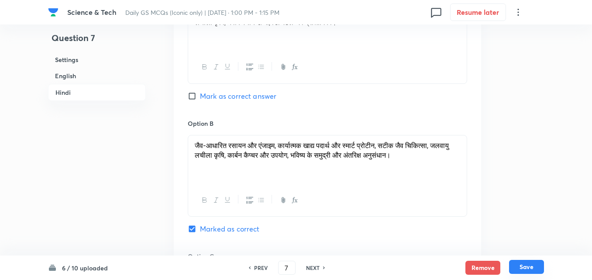
click at [532, 268] on button "Save" at bounding box center [526, 267] width 35 height 14
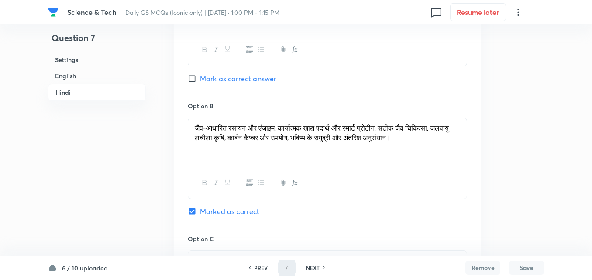
type input "8"
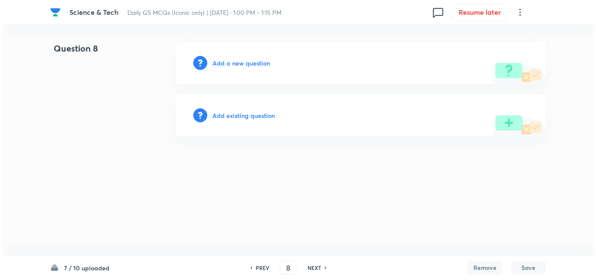
scroll to position [0, 0]
click at [245, 68] on div "Add a new question" at bounding box center [361, 63] width 370 height 42
click at [245, 67] on h6 "Add a new question" at bounding box center [242, 62] width 58 height 9
click at [245, 66] on h6 "Choose a question type" at bounding box center [246, 62] width 67 height 9
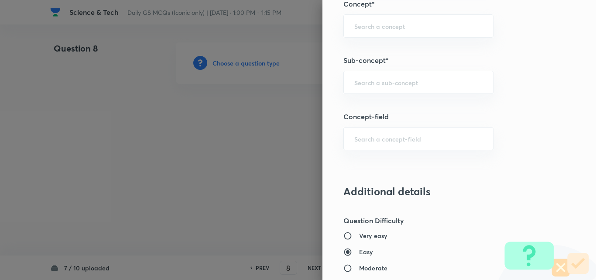
scroll to position [524, 0]
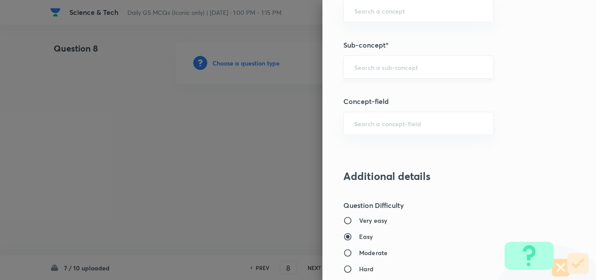
click at [407, 75] on div "​" at bounding box center [418, 66] width 150 height 23
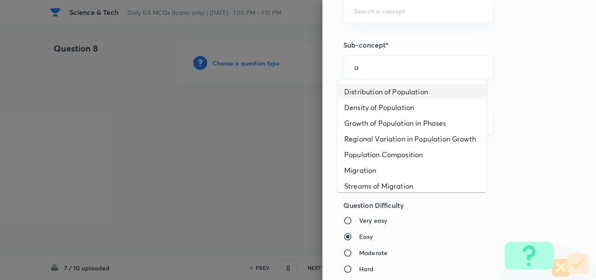
click at [402, 91] on li "Distribution of Population" at bounding box center [411, 92] width 149 height 16
type input "Distribution of Population"
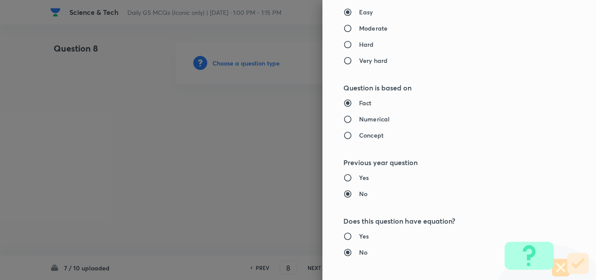
type input "Geography"
type input "Human Geography"
type input "Population:Growth and Composition"
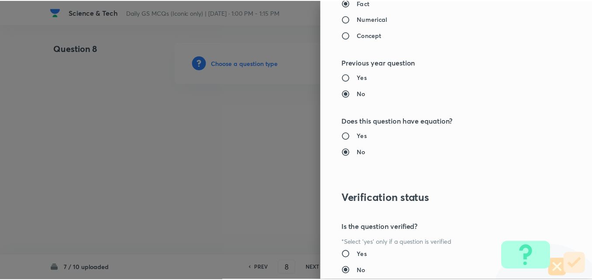
scroll to position [910, 0]
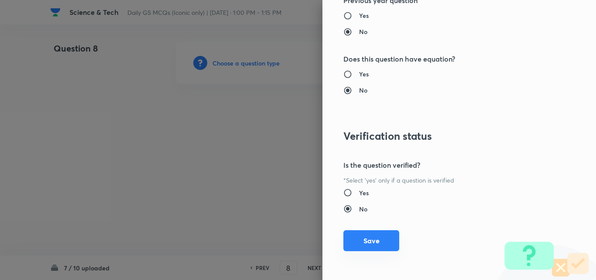
click at [370, 235] on button "Save" at bounding box center [371, 240] width 56 height 21
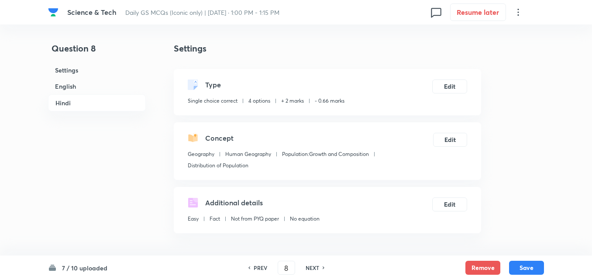
click at [90, 85] on h6 "English" at bounding box center [97, 86] width 98 height 16
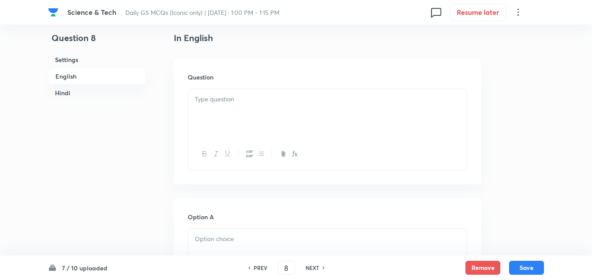
click at [223, 94] on p at bounding box center [327, 99] width 265 height 10
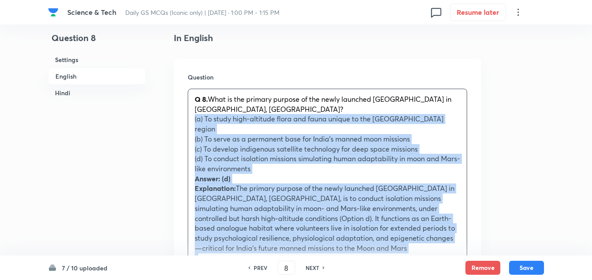
drag, startPoint x: 194, startPoint y: 122, endPoint x: 185, endPoint y: 123, distance: 9.2
click at [185, 123] on div "Question Q 8. What is the primary purpose of the newly launched HOPE research s…" at bounding box center [327, 260] width 307 height 405
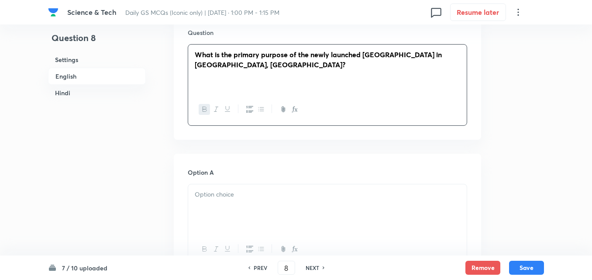
scroll to position [367, 0]
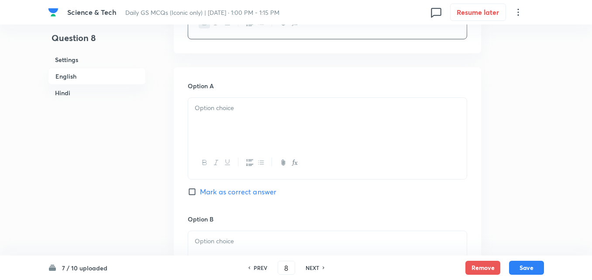
click at [240, 117] on div at bounding box center [327, 122] width 278 height 49
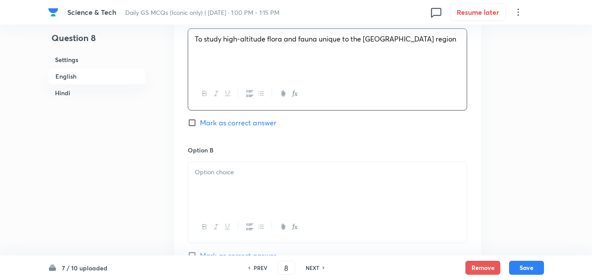
scroll to position [498, 0]
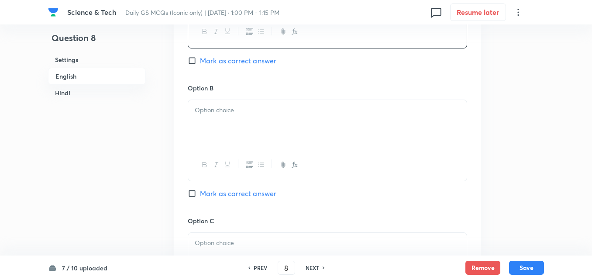
click at [264, 116] on div at bounding box center [327, 124] width 278 height 49
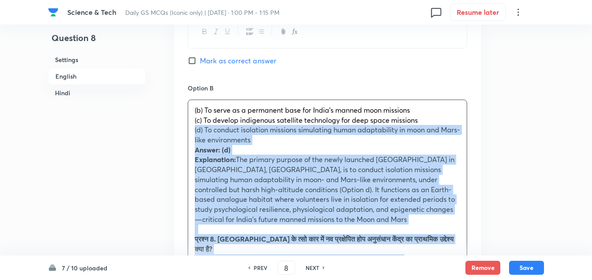
click at [191, 129] on div "(b) To serve as a permanent base for India’s manned moon missions (c) To develo…" at bounding box center [327, 244] width 278 height 288
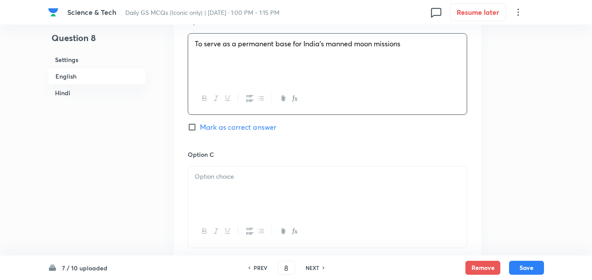
scroll to position [629, 0]
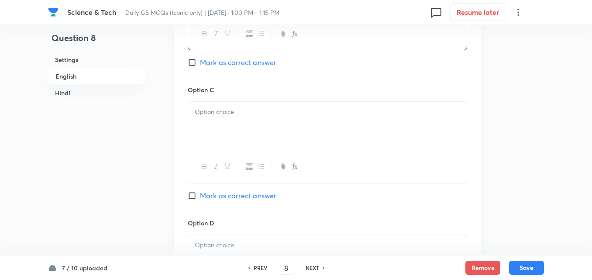
click at [220, 123] on div at bounding box center [327, 126] width 278 height 49
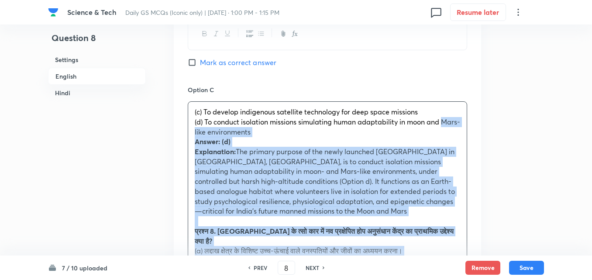
click at [189, 127] on div "(c) To develop indigenous satellite technology for deep space missions (d) To c…" at bounding box center [327, 241] width 278 height 278
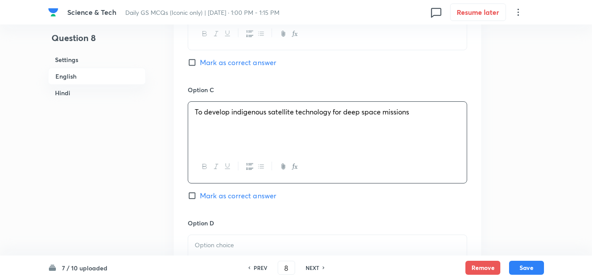
scroll to position [760, 0]
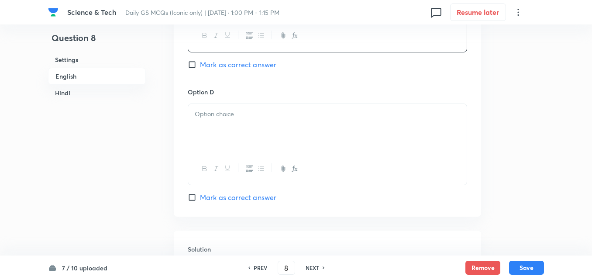
click at [235, 123] on div at bounding box center [327, 128] width 278 height 49
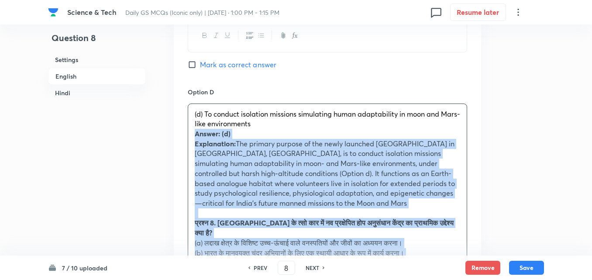
click at [187, 130] on div "Option A To study high-altitude flora and fauna unique to the Ladakh region Mar…" at bounding box center [327, 54] width 307 height 761
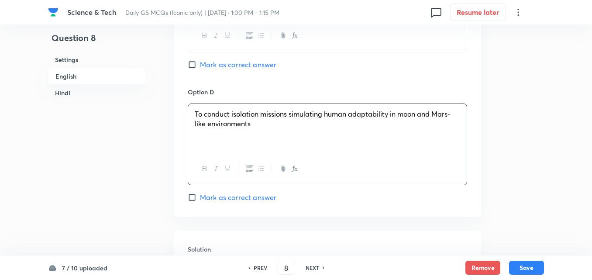
scroll to position [847, 0]
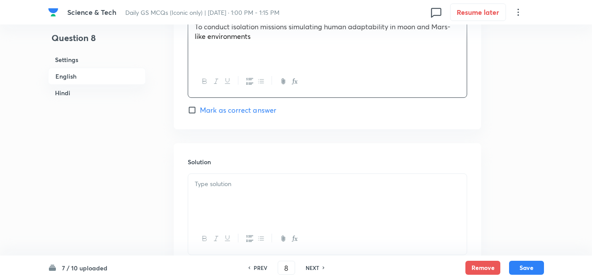
click at [244, 102] on div "Option D To conduct isolation missions simulating human adaptability in moon an…" at bounding box center [327, 57] width 279 height 115
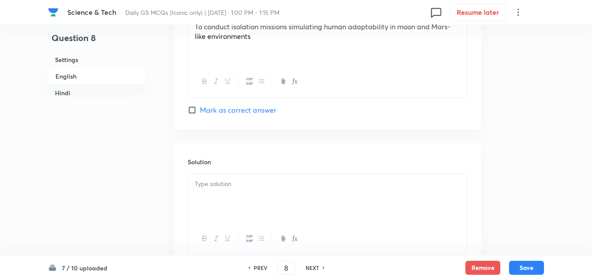
click at [259, 112] on span "Mark as correct answer" at bounding box center [238, 110] width 76 height 10
click at [200, 112] on input "Mark as correct answer" at bounding box center [194, 110] width 12 height 9
checkbox input "true"
click at [233, 185] on p at bounding box center [327, 184] width 265 height 10
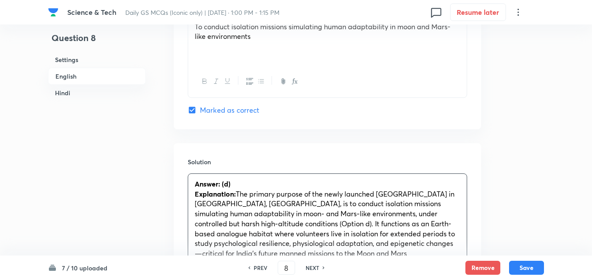
scroll to position [1022, 0]
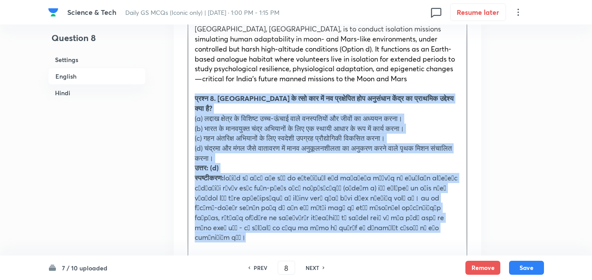
drag, startPoint x: 191, startPoint y: 106, endPoint x: 185, endPoint y: 100, distance: 9.3
click at [185, 100] on div "Solution Answer: (d) Explanation: The primary purpose of the newly launched HOP…" at bounding box center [327, 132] width 307 height 326
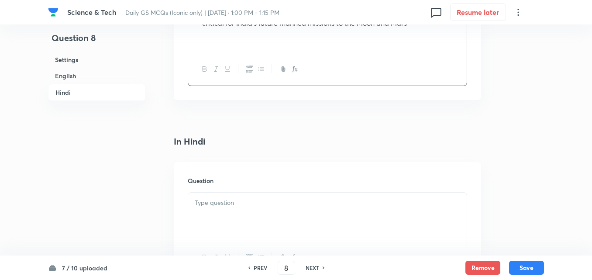
scroll to position [1196, 0]
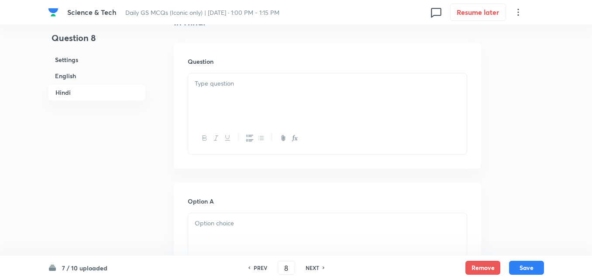
click at [234, 89] on div at bounding box center [327, 97] width 278 height 49
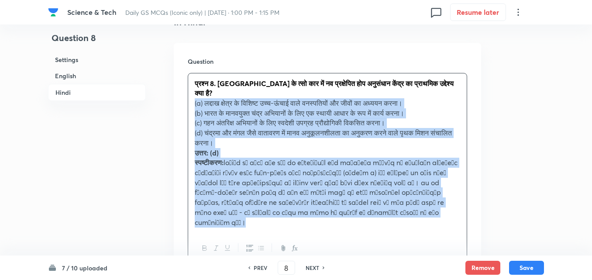
drag, startPoint x: 196, startPoint y: 99, endPoint x: 185, endPoint y: 96, distance: 12.1
click at [185, 95] on div "Question प्रश्न 8. लद्दाख के त्सो कार में नव प्रक्षेपित होप अनुसंधान केंद्र का …" at bounding box center [327, 161] width 307 height 236
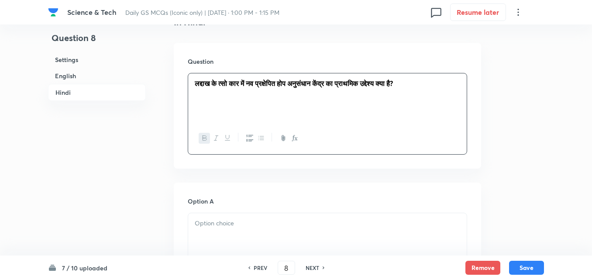
scroll to position [1284, 0]
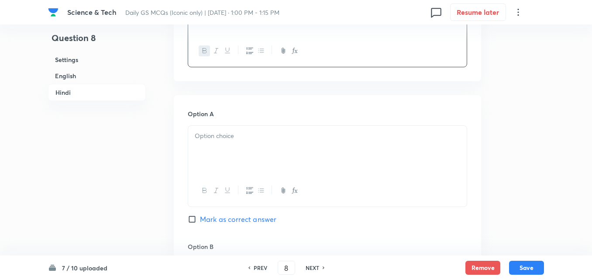
drag, startPoint x: 239, startPoint y: 127, endPoint x: 233, endPoint y: 127, distance: 6.2
click at [236, 127] on div at bounding box center [327, 150] width 278 height 49
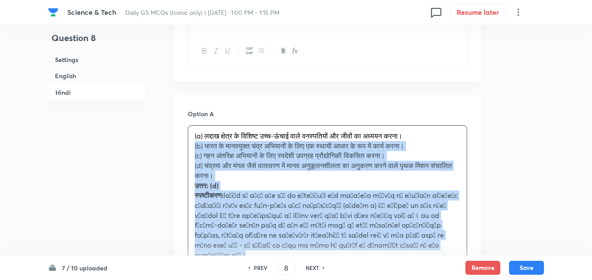
click at [189, 146] on div "(a) लद्दाख क्षेत्र के विशिष्ट उच्च-ऊंचाई वाले वनस्पतियों और जीवों का अध्ययन करन…" at bounding box center [327, 195] width 278 height 139
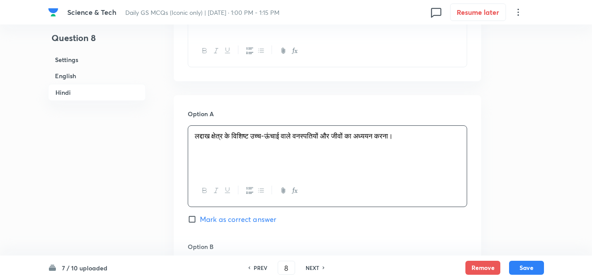
scroll to position [1415, 0]
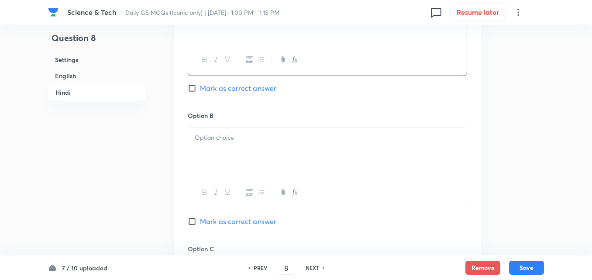
click at [228, 154] on div at bounding box center [327, 151] width 278 height 49
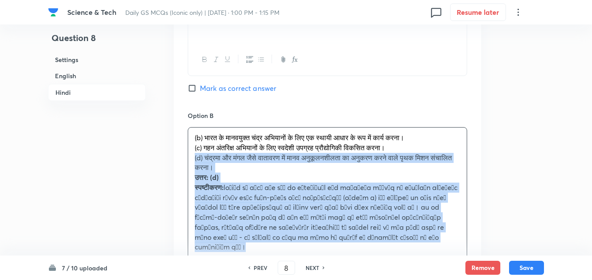
click at [189, 154] on div "(b) भारत के मानवयुक्त चंद्र अभियानों के लिए एक स्थायी आधार के रूप में कार्य करन…" at bounding box center [327, 192] width 278 height 130
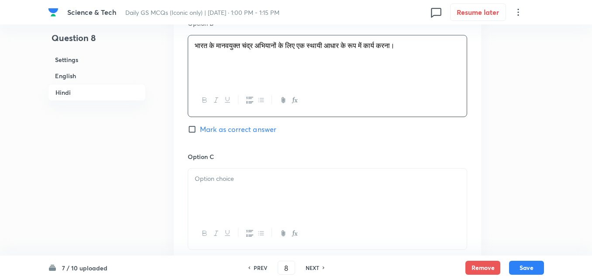
scroll to position [1589, 0]
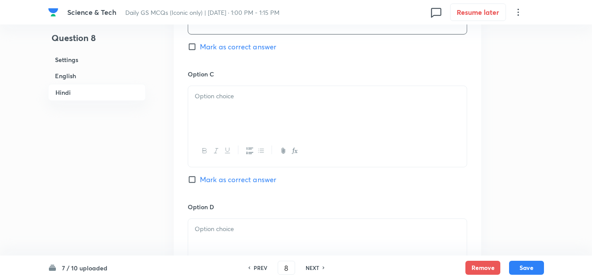
click at [246, 120] on div at bounding box center [327, 110] width 278 height 49
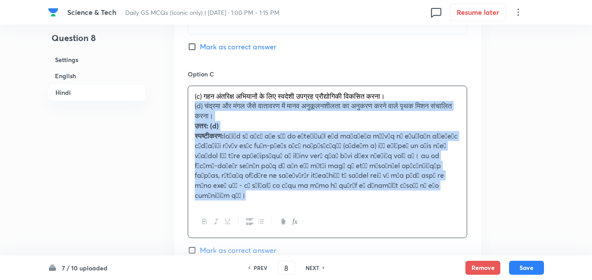
click at [186, 110] on div "Option A लद्दाख क्षेत्र के विशिष्ट उच्च-ऊंचाई वाले वनस्पतियों और जीवों का अध्यय…" at bounding box center [327, 96] width 307 height 612
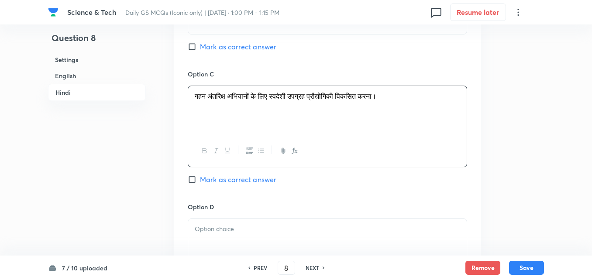
scroll to position [1676, 0]
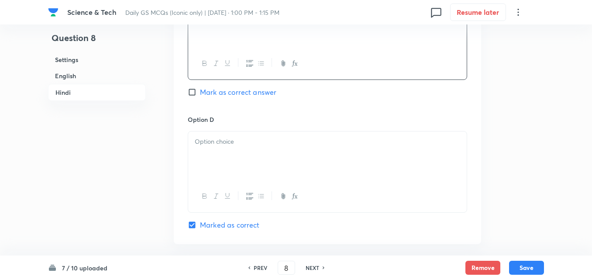
click at [232, 153] on div at bounding box center [327, 155] width 278 height 49
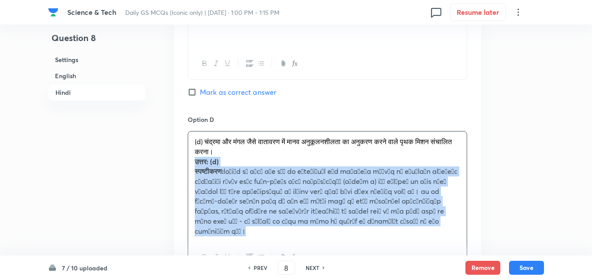
drag, startPoint x: 190, startPoint y: 159, endPoint x: 185, endPoint y: 161, distance: 5.5
click at [185, 161] on div "Option A लद्दाख क्षेत्र के विशिष्ट उच्च-ऊंचाई वाले वनस्पतियों और जीवों का अध्यय…" at bounding box center [327, 3] width 307 height 603
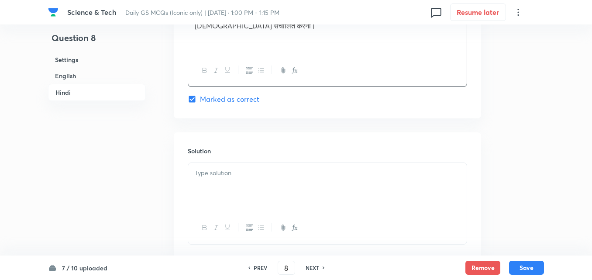
scroll to position [1858, 0]
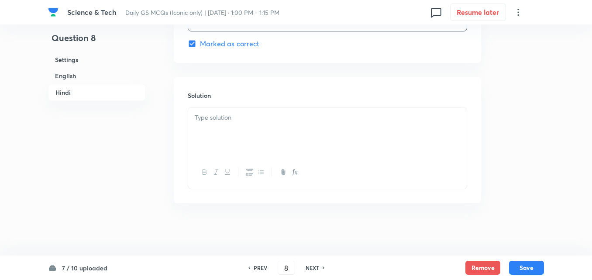
click at [235, 131] on div at bounding box center [327, 131] width 278 height 49
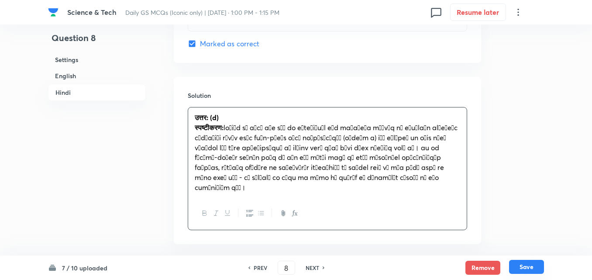
click at [537, 261] on button "Save" at bounding box center [526, 267] width 35 height 14
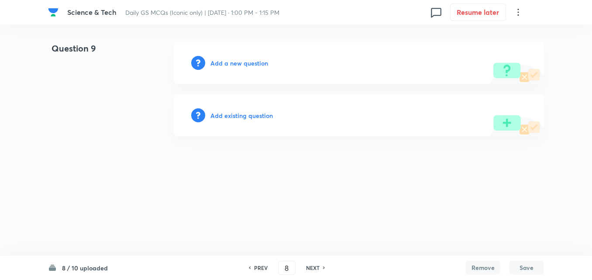
type input "9"
click at [253, 65] on h6 "Add a new question" at bounding box center [242, 62] width 58 height 9
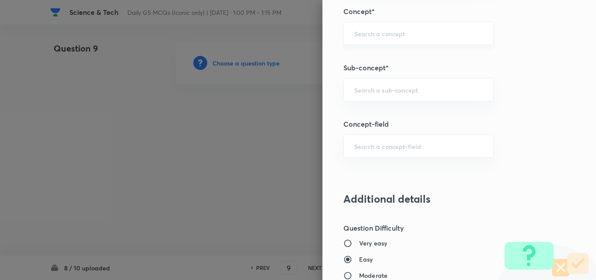
scroll to position [567, 0]
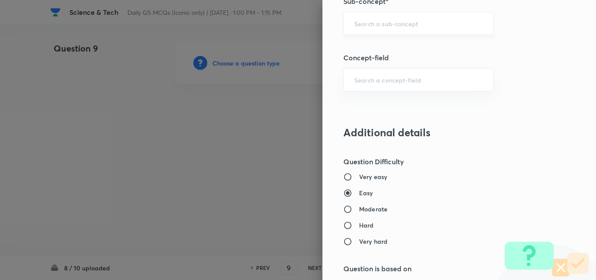
click at [421, 33] on div "​" at bounding box center [418, 23] width 150 height 23
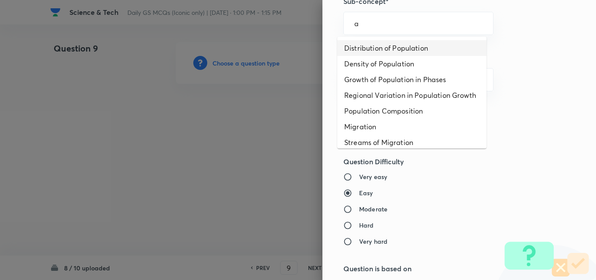
click at [414, 46] on li "Distribution of Population" at bounding box center [411, 48] width 149 height 16
type input "Distribution of Population"
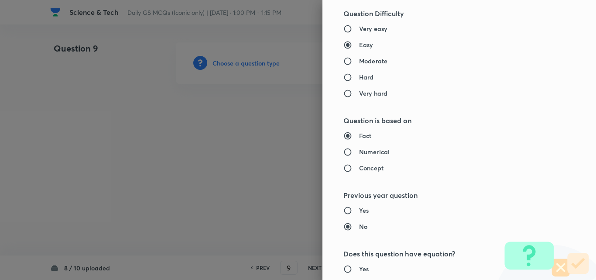
type input "Geography"
type input "Human Geography"
type input "Population:Growth and Composition"
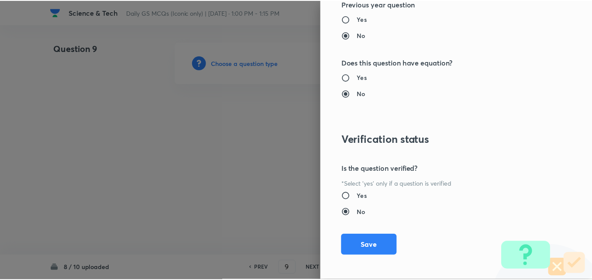
scroll to position [910, 0]
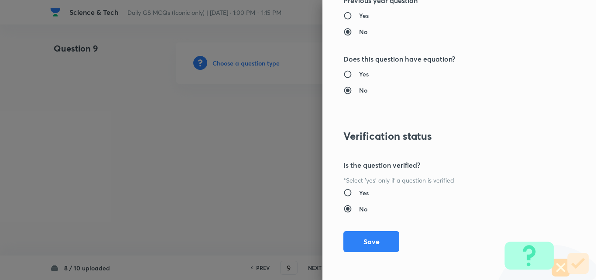
click at [377, 253] on div "Question settings Question type* Single choice correct Number of options* 2 3 4…" at bounding box center [459, 140] width 274 height 280
click at [371, 243] on button "Save" at bounding box center [371, 240] width 56 height 21
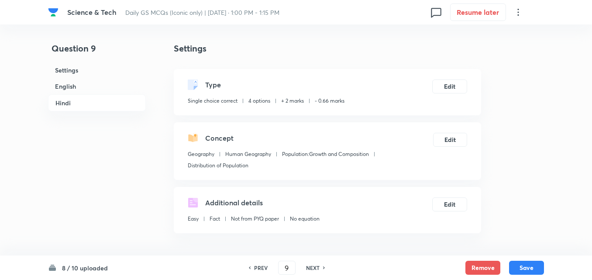
click at [73, 88] on h6 "English" at bounding box center [97, 86] width 98 height 16
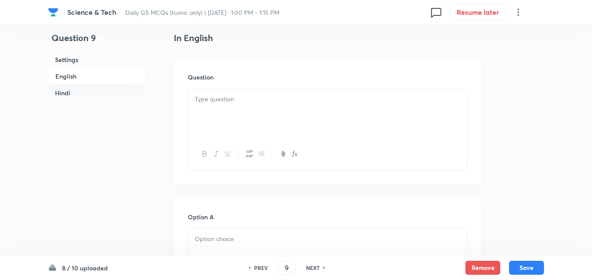
click at [232, 101] on p at bounding box center [327, 99] width 265 height 10
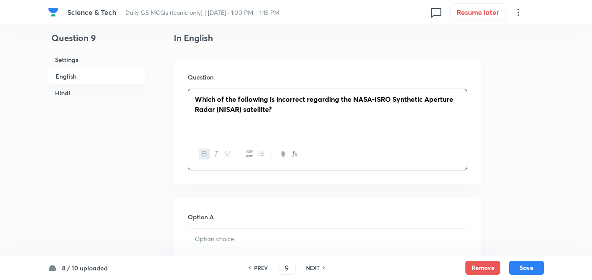
scroll to position [367, 0]
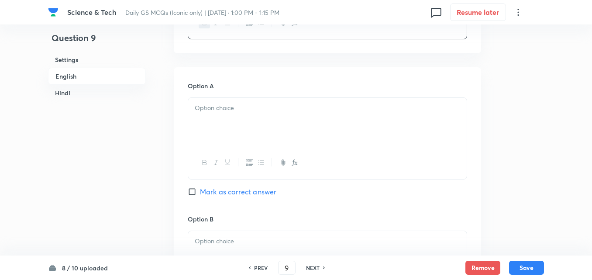
click at [235, 120] on div at bounding box center [327, 122] width 278 height 49
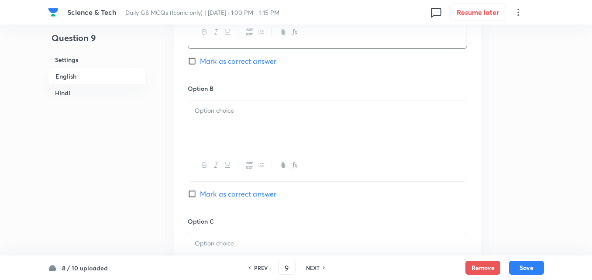
scroll to position [498, 0]
click at [220, 119] on div at bounding box center [327, 124] width 278 height 49
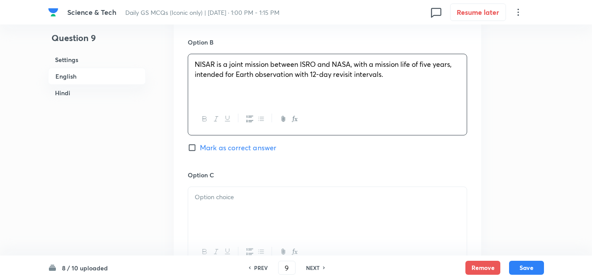
scroll to position [586, 0]
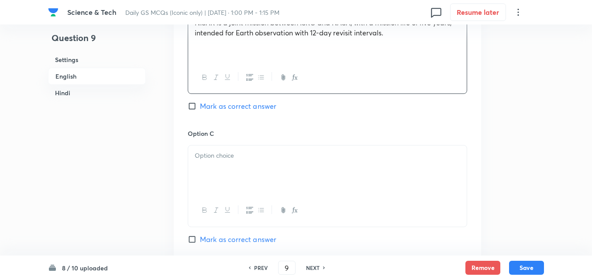
click at [232, 176] on div at bounding box center [327, 169] width 278 height 49
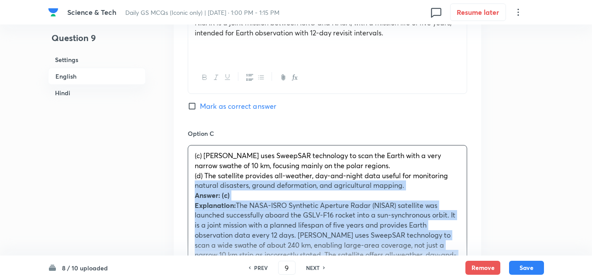
drag, startPoint x: 195, startPoint y: 180, endPoint x: 187, endPoint y: 181, distance: 8.8
click at [187, 181] on div "Option A NISAR was launched aboard the GSLV-F16 rocket from the Satish Dhawan S…" at bounding box center [327, 269] width 307 height 840
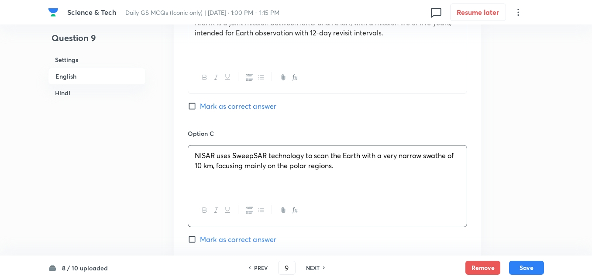
scroll to position [760, 0]
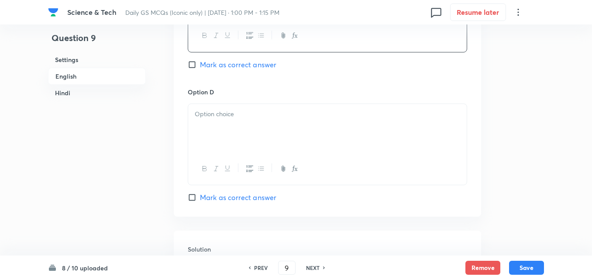
click at [259, 66] on span "Mark as correct answer" at bounding box center [238, 64] width 76 height 10
click at [200, 66] on input "Mark as correct answer" at bounding box center [194, 64] width 12 height 9
checkbox input "true"
click at [232, 130] on div at bounding box center [327, 128] width 278 height 49
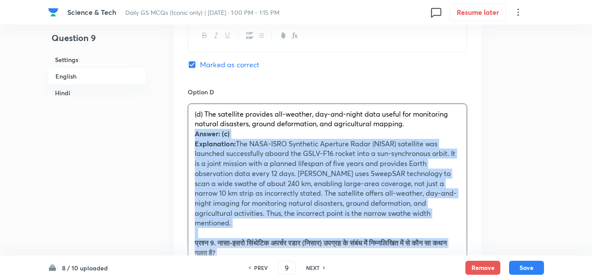
click at [192, 137] on div "(d) The satellite provides all-weather, day-and-night data useful for monitorin…" at bounding box center [327, 268] width 278 height 328
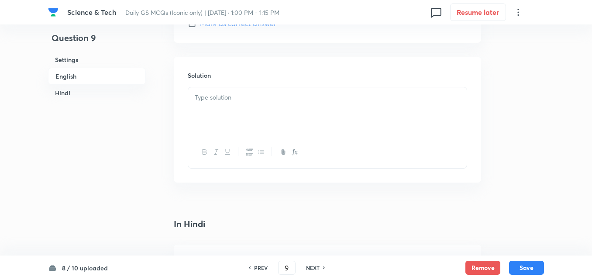
scroll to position [935, 0]
click at [221, 119] on div at bounding box center [327, 110] width 278 height 49
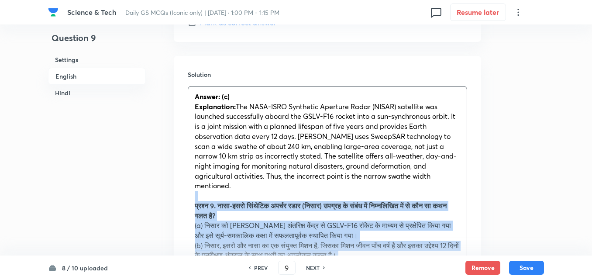
drag, startPoint x: 197, startPoint y: 189, endPoint x: 189, endPoint y: 190, distance: 8.0
click at [189, 190] on div "Answer: (c) Explanation: The NASA-ISRO Synthetic Aperture Radar (NISAR) satelli…" at bounding box center [327, 240] width 278 height 308
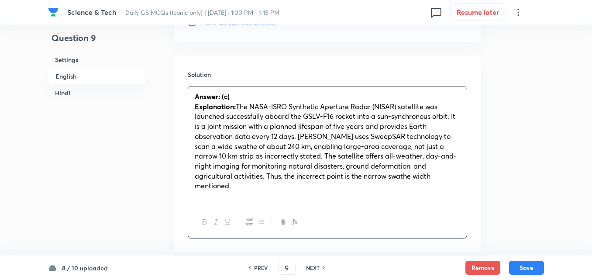
scroll to position [1109, 0]
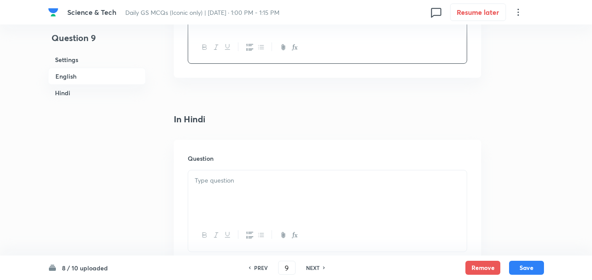
drag, startPoint x: 230, startPoint y: 140, endPoint x: 225, endPoint y: 143, distance: 5.7
click at [226, 140] on div "Question" at bounding box center [327, 203] width 307 height 126
click at [228, 170] on div at bounding box center [327, 194] width 278 height 49
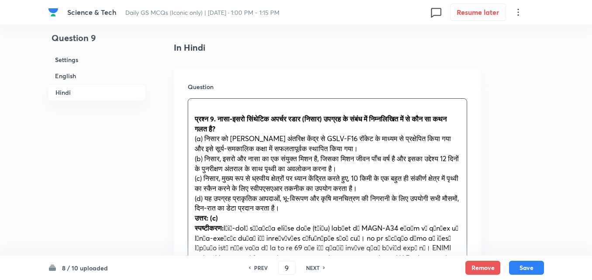
scroll to position [1196, 0]
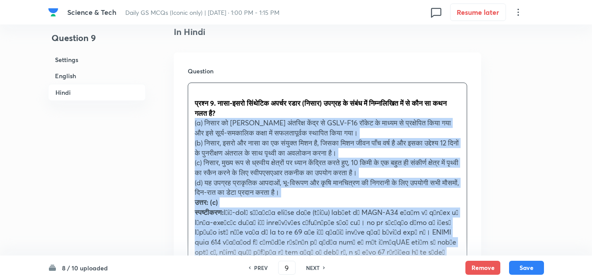
click at [186, 117] on div "Question प्रश्न 9. नासा-इसरो सिंथेटिक अपर्चर रडार (निसार) उपग्रह के संबंध में न…" at bounding box center [327, 195] width 307 height 286
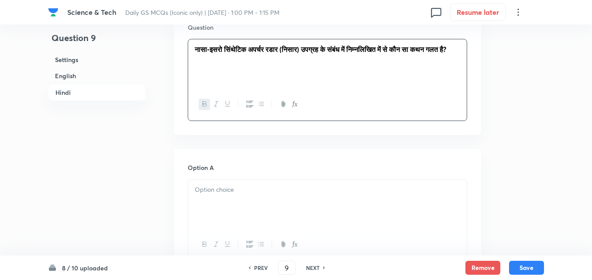
scroll to position [1284, 0]
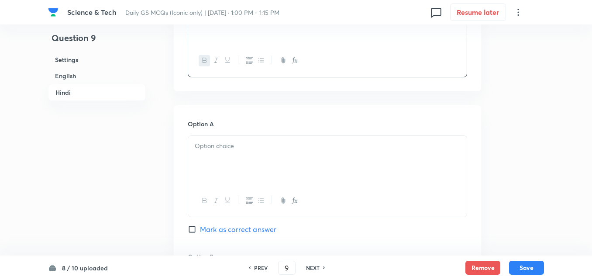
click at [231, 141] on p at bounding box center [327, 146] width 265 height 10
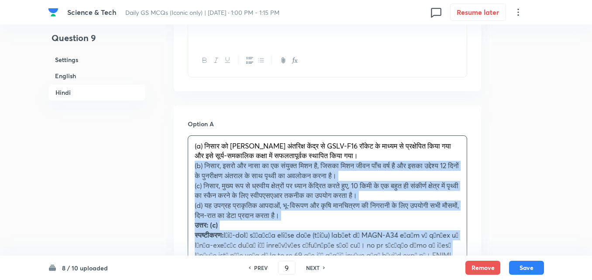
drag, startPoint x: 196, startPoint y: 158, endPoint x: 189, endPoint y: 157, distance: 7.5
click at [189, 157] on div "(a) निसार को सतीश धवन अंतरिक्ष केंद्र से GSLV-F16 रॉकेट के माध्यम से प्रक्षेपित…" at bounding box center [327, 225] width 278 height 179
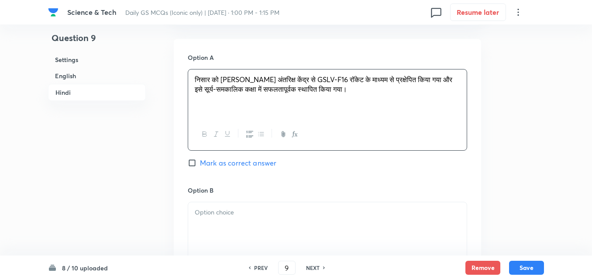
scroll to position [1415, 0]
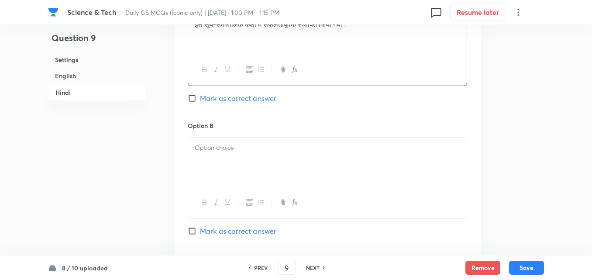
click at [212, 144] on div at bounding box center [327, 161] width 278 height 49
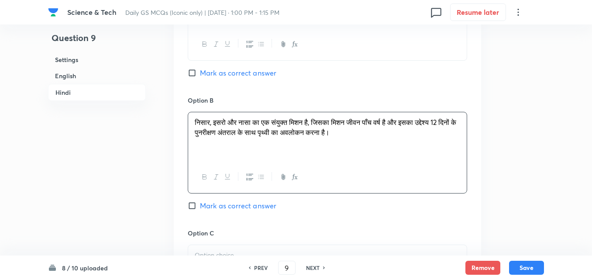
scroll to position [1589, 0]
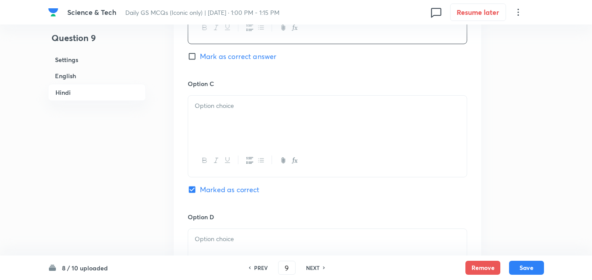
click at [233, 111] on div at bounding box center [327, 120] width 278 height 49
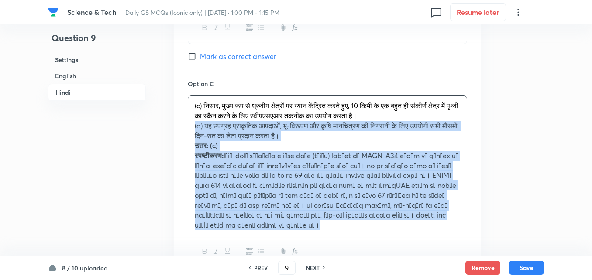
drag, startPoint x: 189, startPoint y: 116, endPoint x: 181, endPoint y: 118, distance: 9.1
click at [188, 116] on div "(c) निसार, मुख्य रूप से ध्रुवीय क्षेत्रों पर ध्यान केंद्रित करते हुए, 10 किमी क…" at bounding box center [327, 181] width 279 height 172
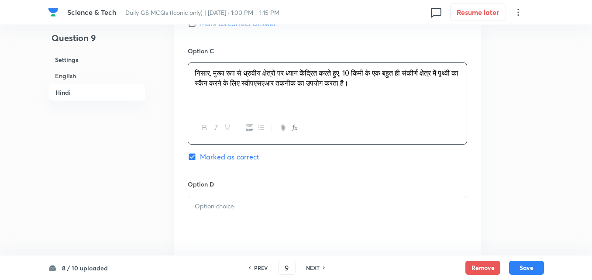
scroll to position [1676, 0]
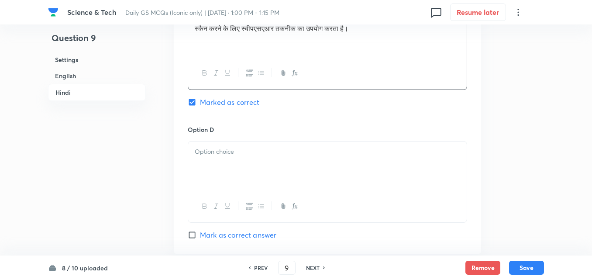
click at [220, 150] on div at bounding box center [327, 165] width 278 height 49
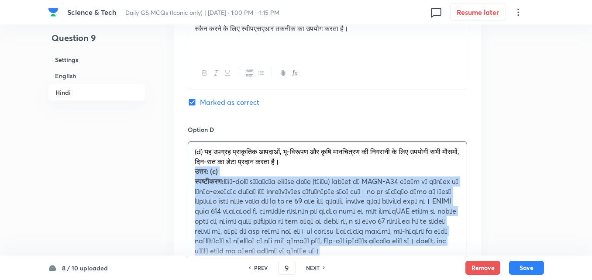
click at [189, 165] on div "(d) यह उपग्रह प्राकृतिक आपदाओं, भू-विरूपण और कृषि मानचित्रण की निगरानी के लिए उ…" at bounding box center [327, 201] width 278 height 120
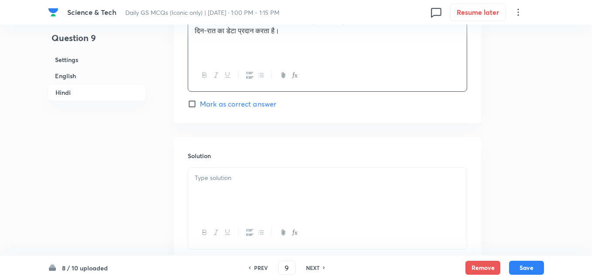
click at [219, 176] on div at bounding box center [327, 192] width 278 height 49
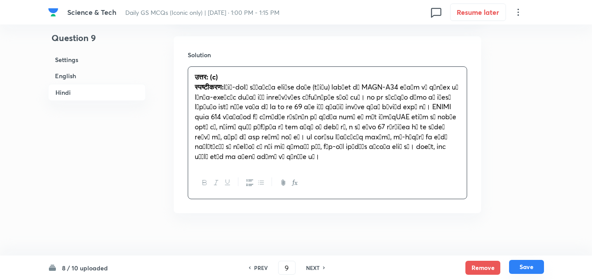
click at [533, 268] on button "Save" at bounding box center [526, 267] width 35 height 14
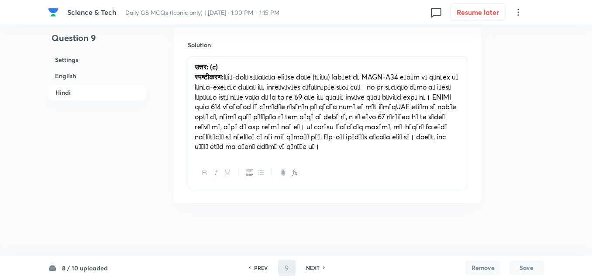
scroll to position [1899, 0]
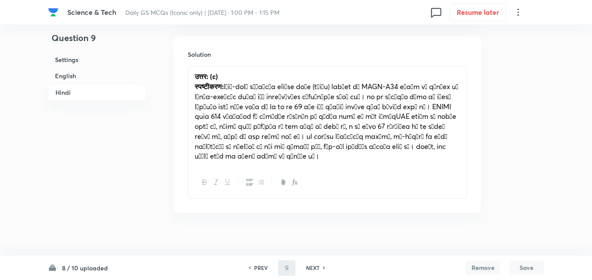
type input "10"
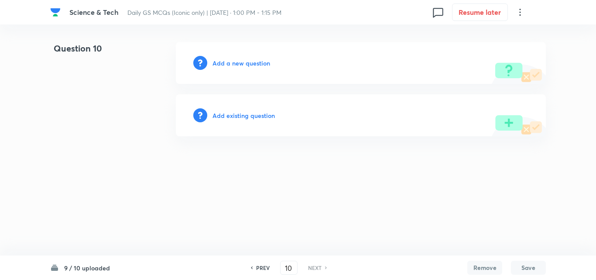
click at [241, 63] on h6 "Add a new question" at bounding box center [242, 62] width 58 height 9
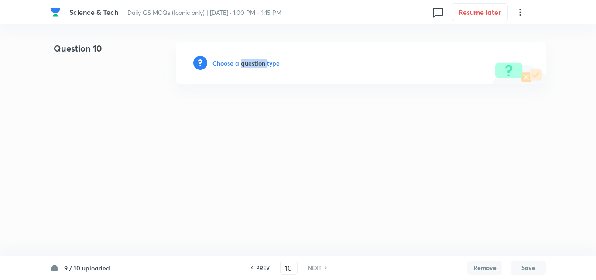
click at [240, 62] on h6 "Choose a question type" at bounding box center [246, 62] width 67 height 9
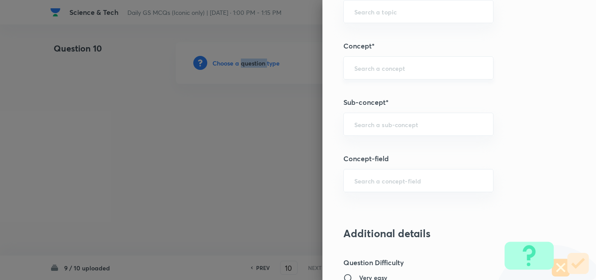
scroll to position [480, 0]
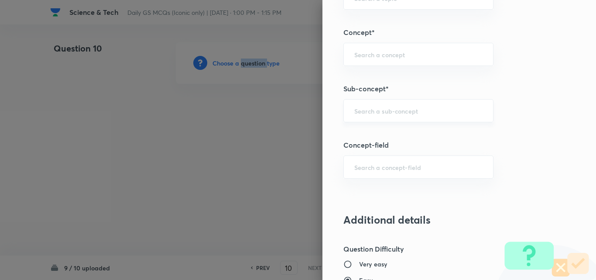
click at [396, 103] on div "​" at bounding box center [418, 110] width 150 height 23
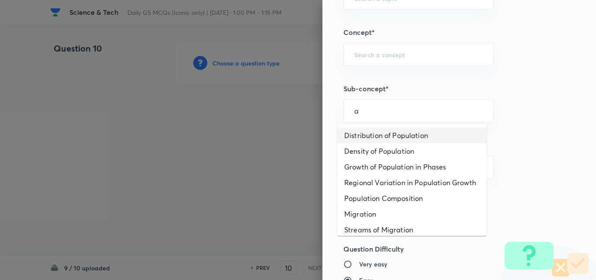
click at [391, 132] on li "Distribution of Population" at bounding box center [411, 135] width 149 height 16
type input "Distribution of Population"
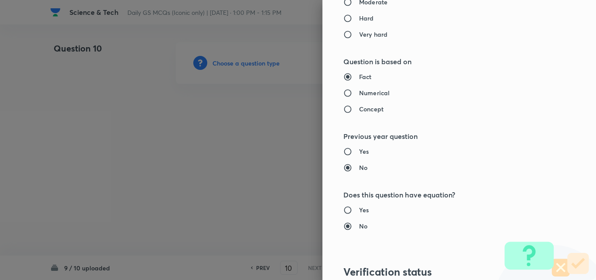
type input "Geography"
type input "Human Geography"
type input "Population:Growth and Composition"
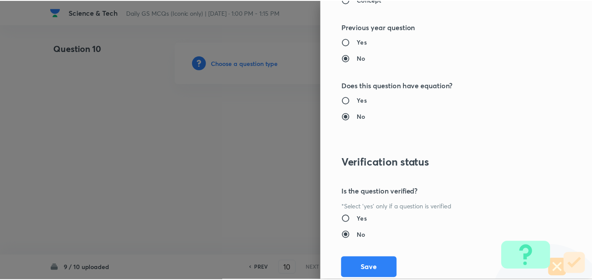
scroll to position [910, 0]
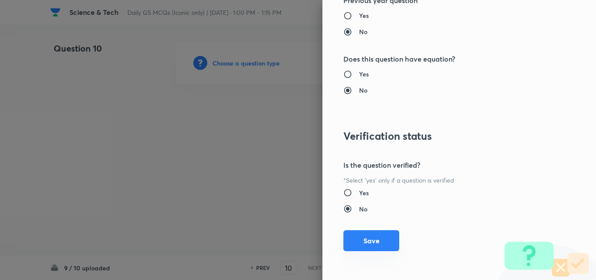
click at [370, 250] on button "Save" at bounding box center [371, 240] width 56 height 21
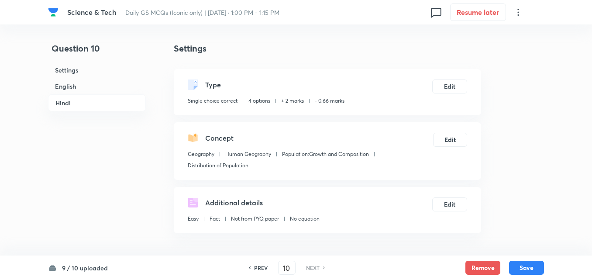
click at [76, 88] on h6 "English" at bounding box center [97, 86] width 98 height 16
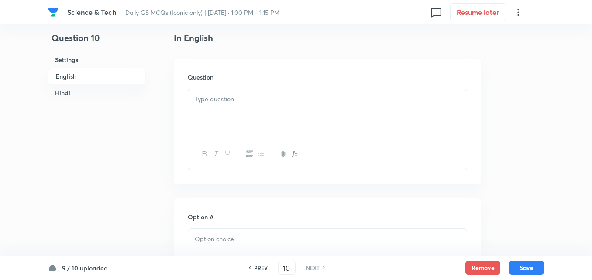
click at [253, 119] on div at bounding box center [327, 113] width 278 height 49
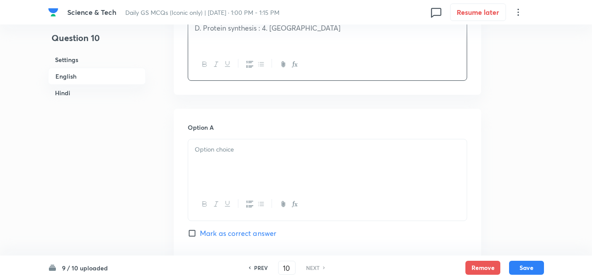
scroll to position [367, 0]
click at [259, 152] on p at bounding box center [327, 149] width 265 height 10
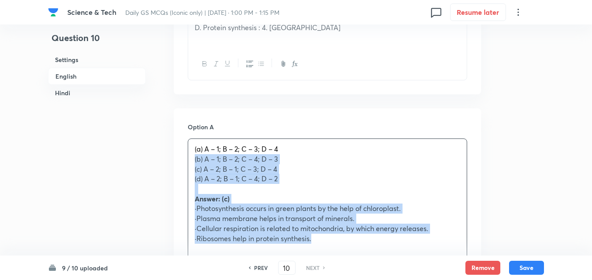
drag, startPoint x: 190, startPoint y: 162, endPoint x: 186, endPoint y: 161, distance: 4.6
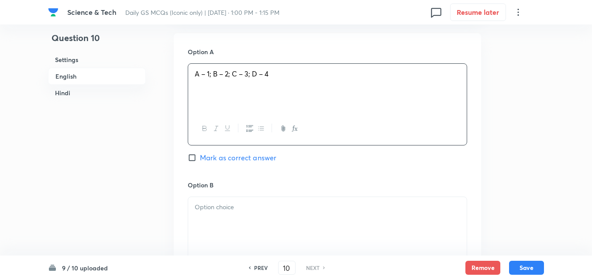
scroll to position [542, 0]
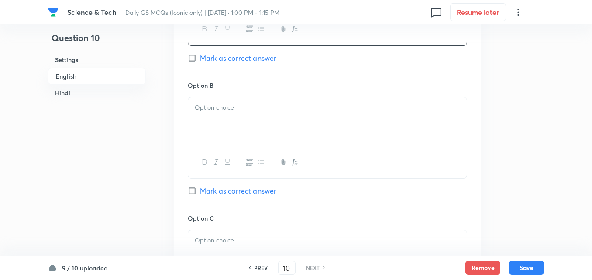
click at [236, 124] on div at bounding box center [327, 121] width 278 height 49
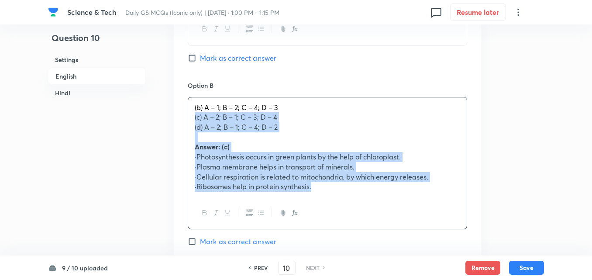
click at [187, 118] on div "Option A A – 1; B – 2; C – 3; D – 4 Mark as correct answer Option B (b) A – 1; …" at bounding box center [327, 230] width 307 height 593
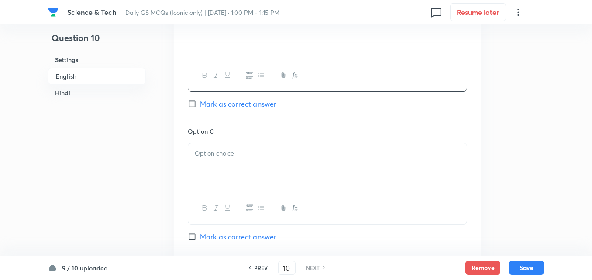
scroll to position [629, 0]
click at [234, 161] on div at bounding box center [327, 167] width 278 height 49
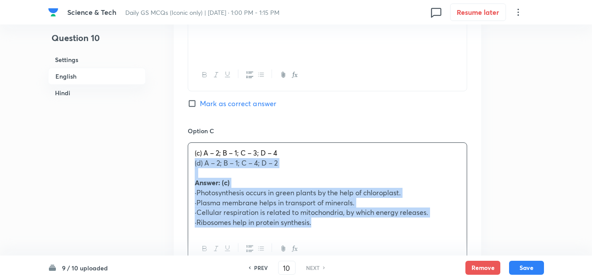
click at [186, 165] on div "Option A A – 1; B – 2; C – 3; D – 4 Mark as correct answer Option B A – 1; B – …" at bounding box center [327, 137] width 307 height 583
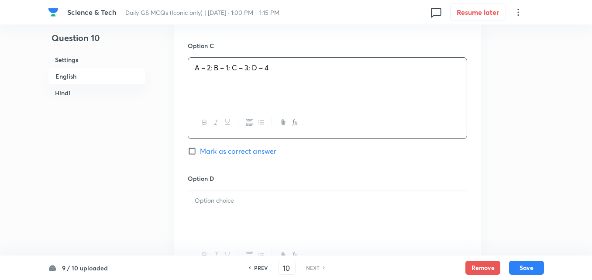
scroll to position [760, 0]
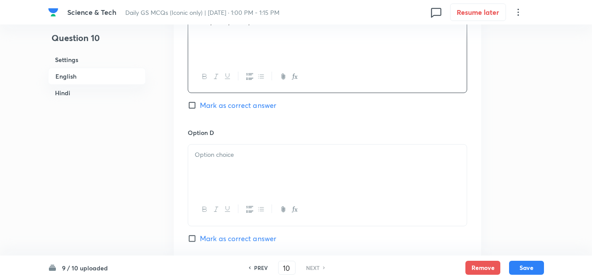
click at [249, 109] on span "Mark as correct answer" at bounding box center [238, 105] width 76 height 10
click at [200, 109] on input "Mark as correct answer" at bounding box center [194, 105] width 12 height 9
checkbox input "true"
click at [255, 174] on div at bounding box center [327, 168] width 278 height 49
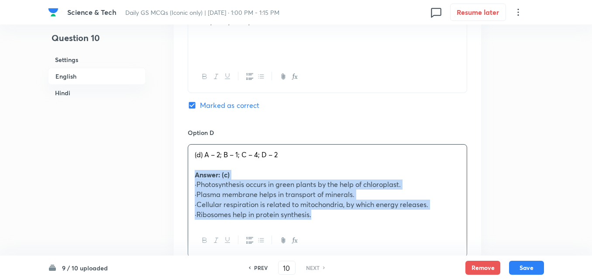
drag, startPoint x: 199, startPoint y: 179, endPoint x: 194, endPoint y: 178, distance: 5.7
click at [195, 178] on p "Answer: (c)" at bounding box center [327, 175] width 265 height 10
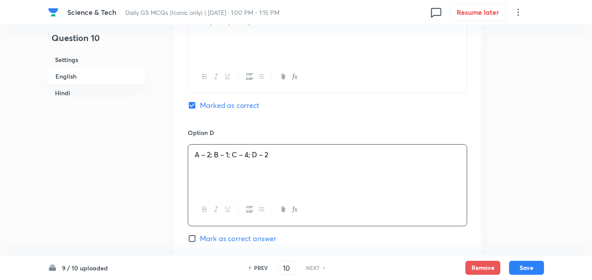
scroll to position [978, 0]
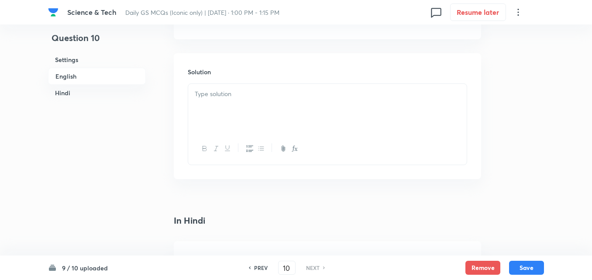
click at [242, 125] on div at bounding box center [327, 108] width 278 height 49
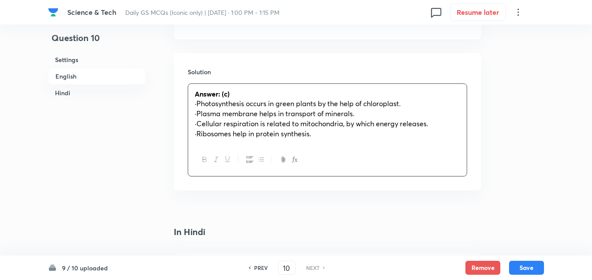
click at [75, 96] on h6 "Hindi" at bounding box center [97, 93] width 98 height 16
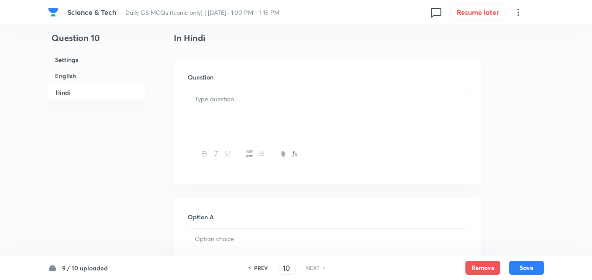
click at [275, 93] on div at bounding box center [327, 113] width 278 height 49
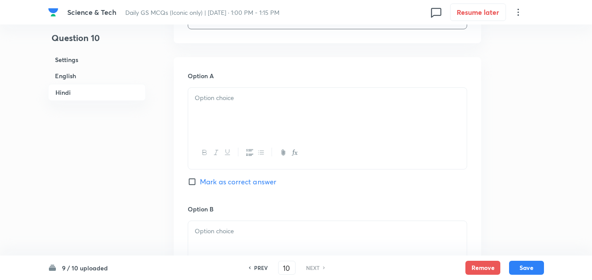
scroll to position [1347, 0]
click at [246, 122] on div at bounding box center [327, 109] width 278 height 49
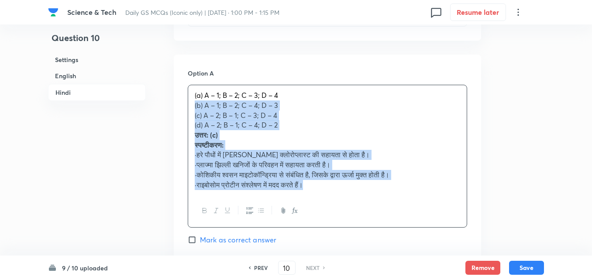
drag, startPoint x: 193, startPoint y: 106, endPoint x: 185, endPoint y: 106, distance: 7.9
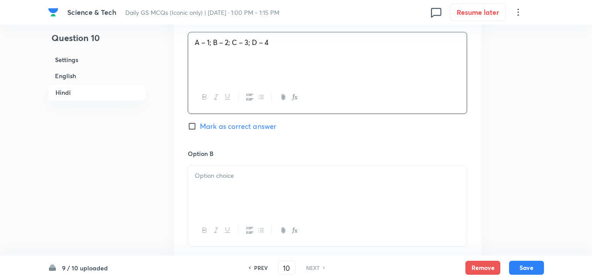
scroll to position [1478, 0]
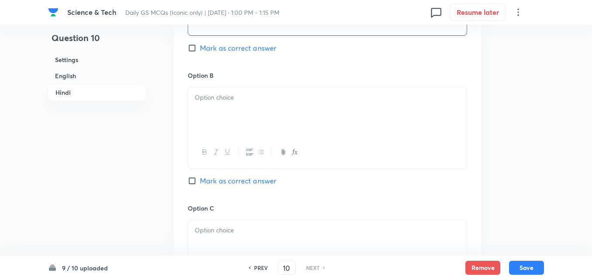
click at [215, 115] on div at bounding box center [327, 111] width 278 height 49
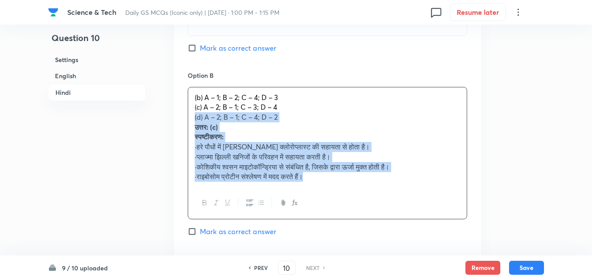
click at [188, 113] on div "(b) A – 1; B – 2; C – 4; D – 3 (c) A – 2; B – 1; C – 3; D – 4 (d) A – 2; B – 1;…" at bounding box center [327, 136] width 278 height 99
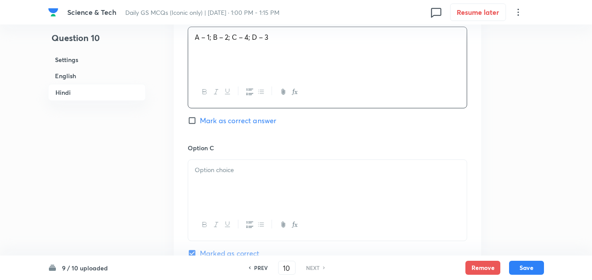
scroll to position [1608, 0]
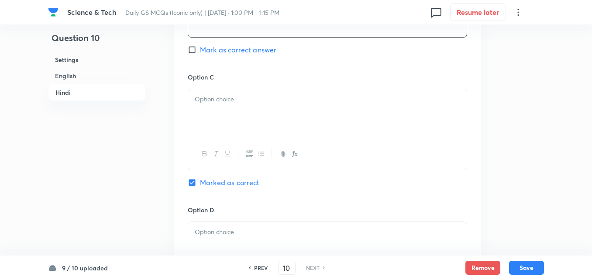
click at [228, 123] on div at bounding box center [327, 113] width 278 height 49
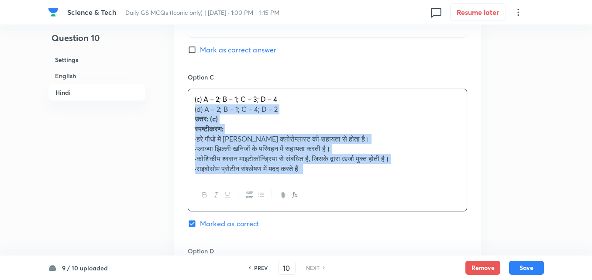
drag, startPoint x: 193, startPoint y: 112, endPoint x: 173, endPoint y: 108, distance: 20.5
click at [178, 110] on div "Option A A – 1; B – 2; C – 3; D – 4 Mark as correct answer Option B A – 1; B – …" at bounding box center [327, 84] width 307 height 583
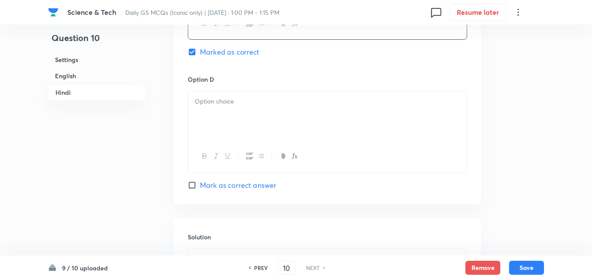
scroll to position [1739, 0]
click at [217, 126] on div at bounding box center [327, 115] width 278 height 49
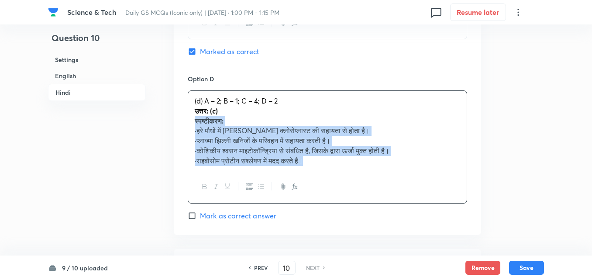
click at [189, 119] on div "(d) A – 2; B – 1; C – 4; D – 2 उत्तर: (c) स्पष्टीकरण: ·हरे पौधों में प्रकाश संश…" at bounding box center [327, 131] width 278 height 80
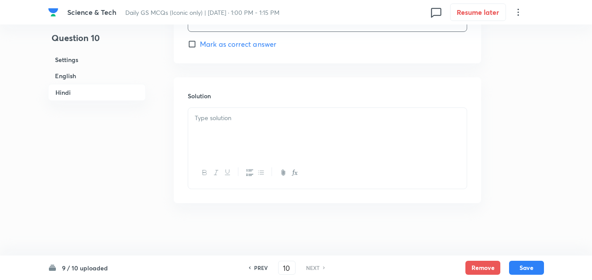
click at [243, 142] on div at bounding box center [327, 132] width 278 height 49
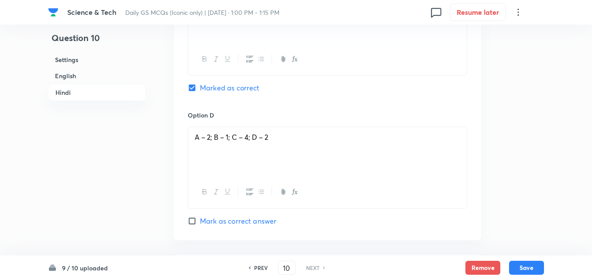
scroll to position [1618, 0]
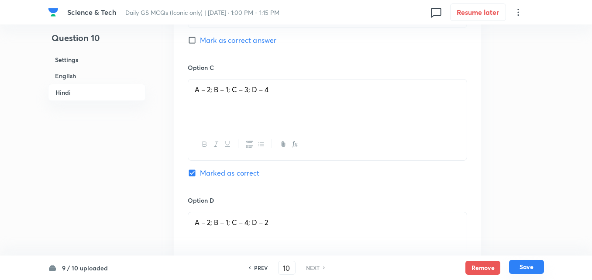
click at [528, 268] on button "Save" at bounding box center [526, 267] width 35 height 14
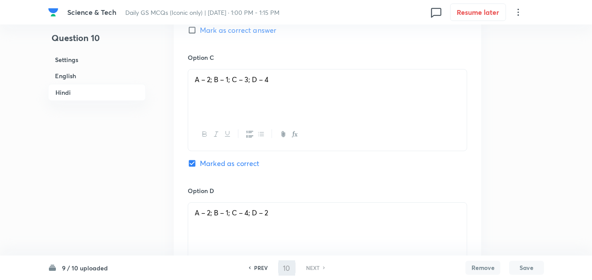
checkbox input "false"
checkbox input "true"
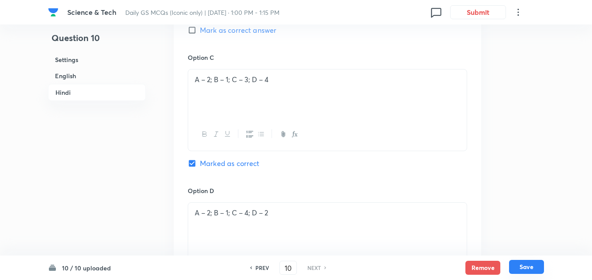
click at [528, 268] on button "Save" at bounding box center [526, 267] width 35 height 14
checkbox input "false"
checkbox input "true"
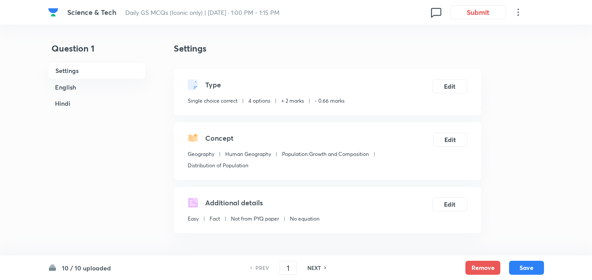
checkbox input "true"
click at [86, 86] on h6 "English" at bounding box center [97, 87] width 98 height 16
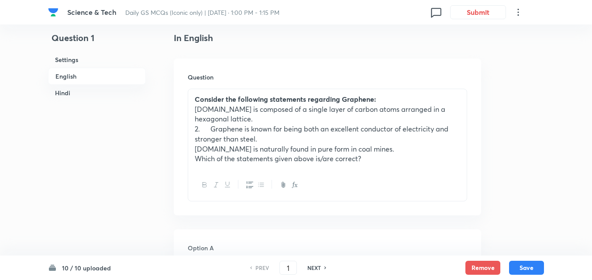
click at [79, 93] on h6 "Hindi" at bounding box center [97, 93] width 98 height 16
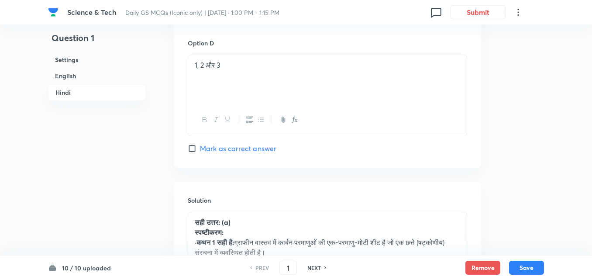
scroll to position [1793, 0]
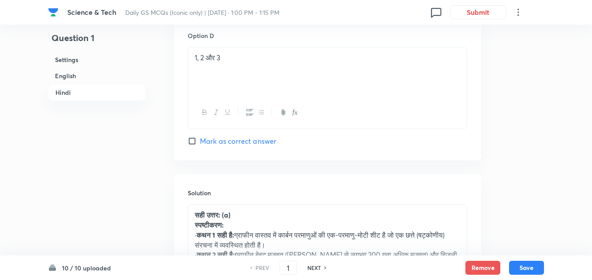
click at [309, 268] on h6 "NEXT" at bounding box center [314, 268] width 14 height 8
type input "2"
checkbox input "false"
checkbox input "true"
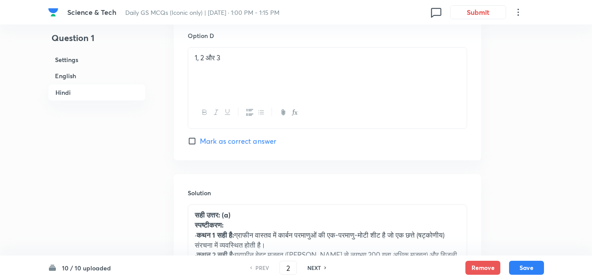
checkbox input "true"
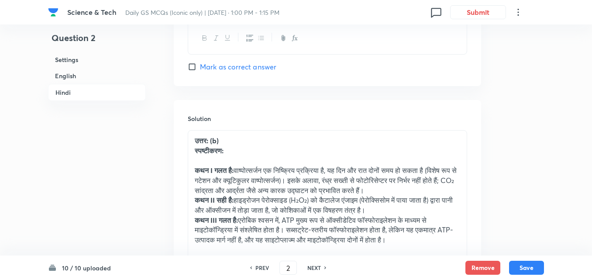
scroll to position [2054, 0]
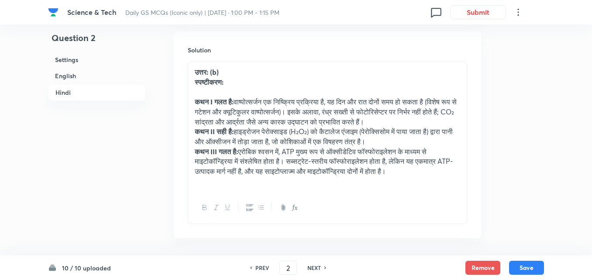
click at [309, 268] on h6 "NEXT" at bounding box center [314, 268] width 14 height 8
type input "3"
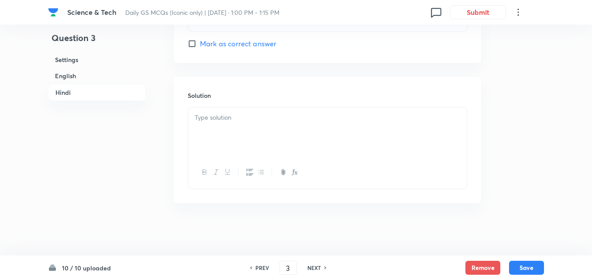
checkbox input "false"
checkbox input "true"
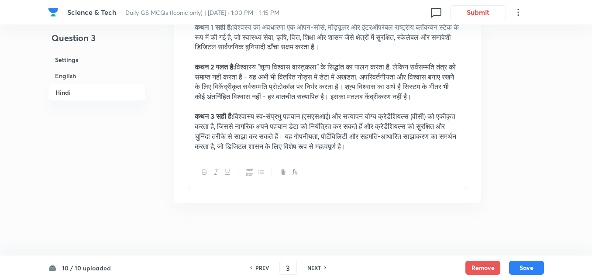
click at [309, 268] on h6 "NEXT" at bounding box center [314, 268] width 14 height 8
type input "4"
checkbox input "false"
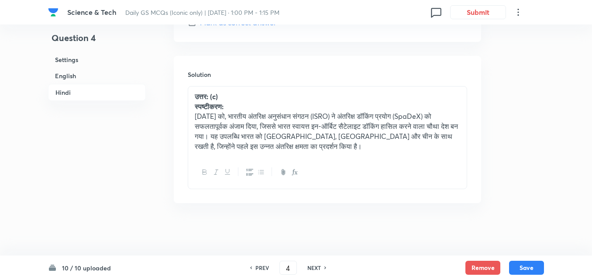
checkbox input "true"
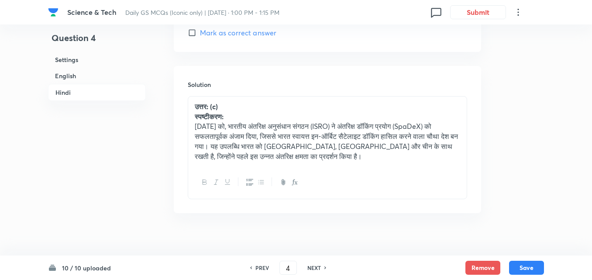
click at [309, 268] on h6 "NEXT" at bounding box center [314, 268] width 14 height 8
type input "5"
checkbox input "false"
checkbox input "true"
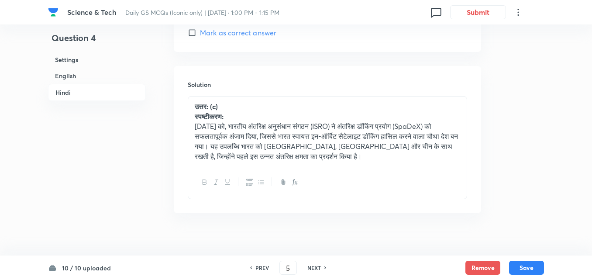
checkbox input "true"
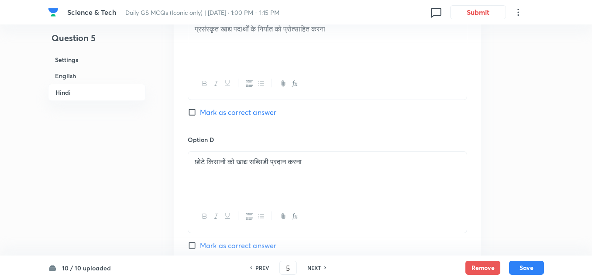
scroll to position [1752, 0]
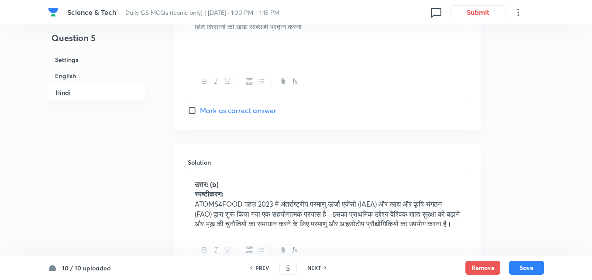
click at [309, 268] on h6 "NEXT" at bounding box center [314, 268] width 14 height 8
type input "6"
checkbox input "false"
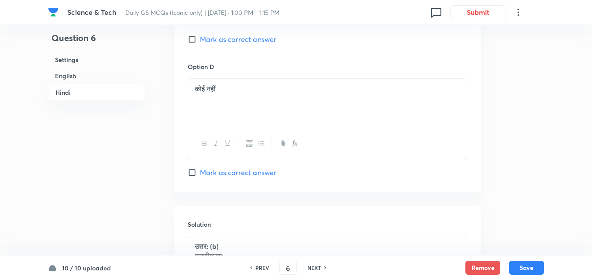
checkbox input "true"
click at [309, 268] on h6 "NEXT" at bounding box center [314, 268] width 14 height 8
type input "7"
checkbox input "false"
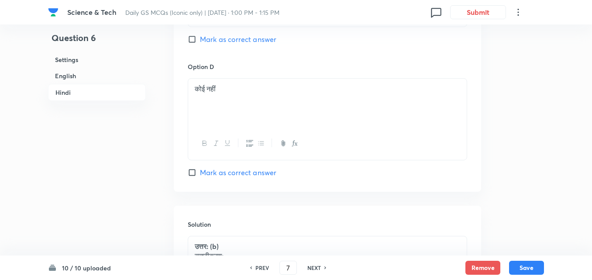
checkbox input "false"
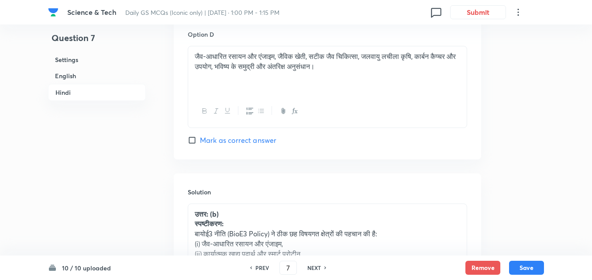
checkbox input "true"
click at [309, 268] on h6 "NEXT" at bounding box center [314, 268] width 14 height 8
type input "8"
checkbox input "false"
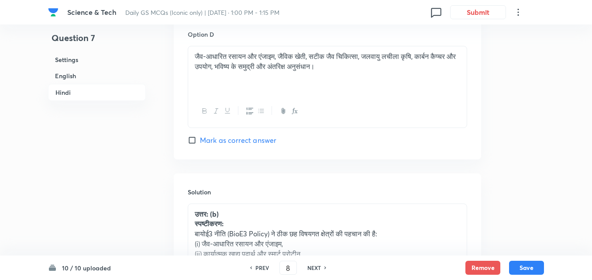
checkbox input "false"
checkbox input "true"
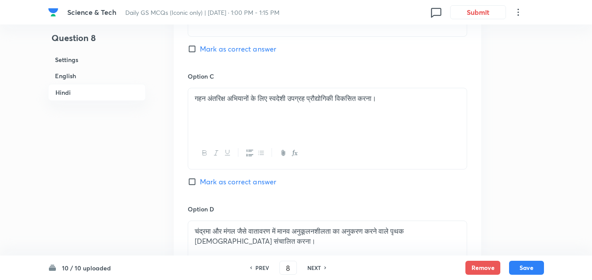
scroll to position [1795, 0]
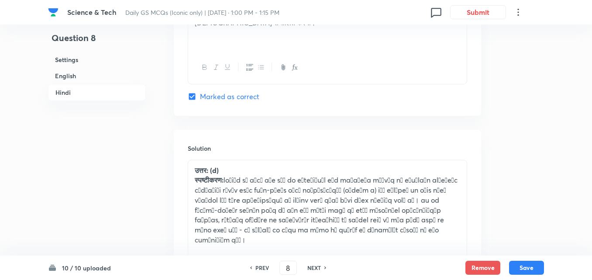
click at [309, 268] on h6 "NEXT" at bounding box center [314, 268] width 14 height 8
type input "9"
checkbox input "false"
checkbox input "true"
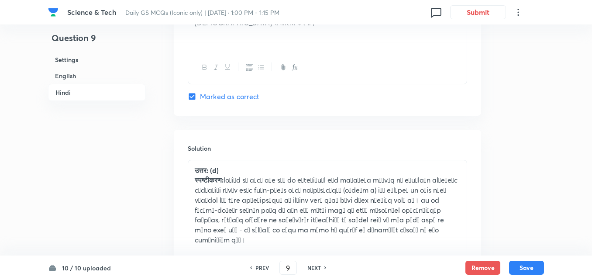
checkbox input "true"
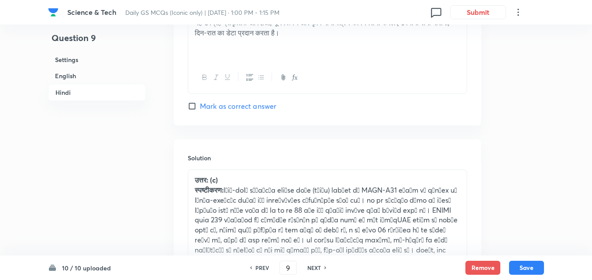
click at [309, 268] on h6 "NEXT" at bounding box center [314, 268] width 14 height 8
type input "10"
checkbox input "false"
checkbox input "true"
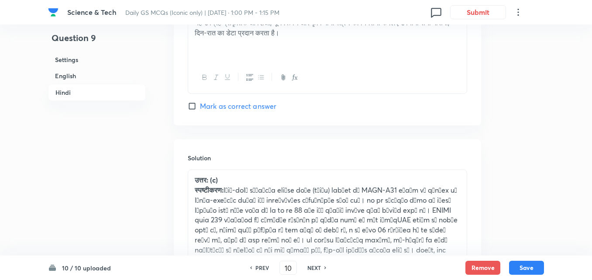
checkbox input "true"
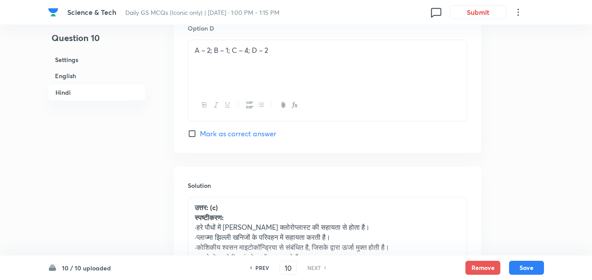
scroll to position [1882, 0]
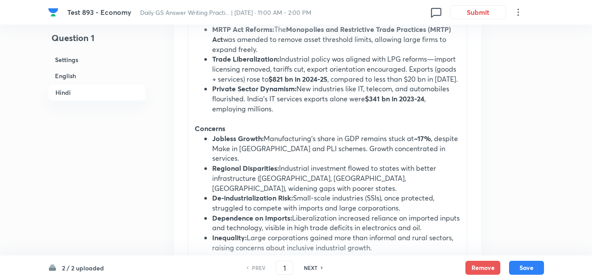
click at [104, 71] on h6 "English" at bounding box center [97, 76] width 98 height 16
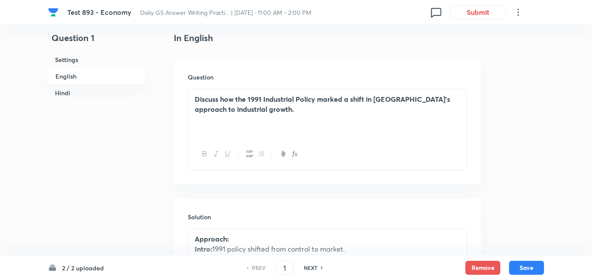
click at [97, 81] on h6 "English" at bounding box center [97, 76] width 98 height 17
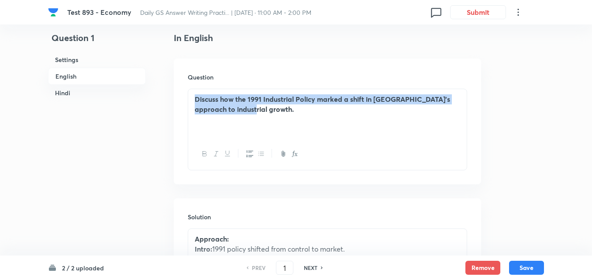
drag, startPoint x: 271, startPoint y: 117, endPoint x: 174, endPoint y: 93, distance: 99.3
click at [174, 93] on div "Question Discuss how the 1991 Industrial Policy marked a shift in India’s appro…" at bounding box center [327, 121] width 307 height 126
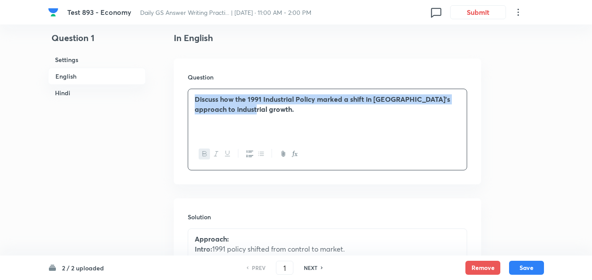
copy strong "Discuss how the 1991 Industrial Policy marked a shift in India’s approach to in…"
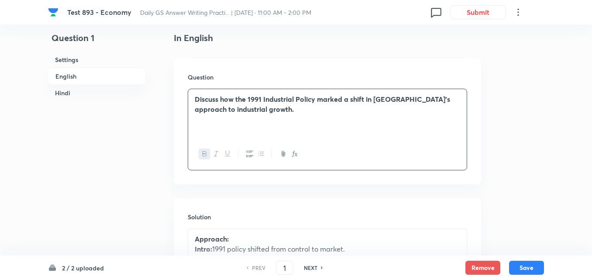
click at [119, 80] on h6 "English" at bounding box center [97, 76] width 98 height 17
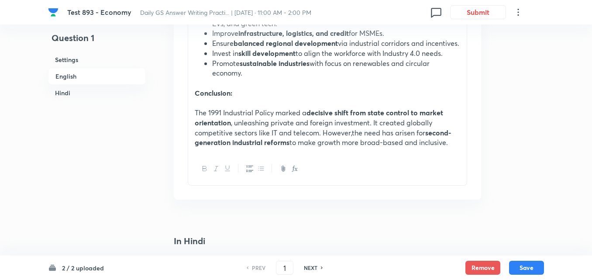
scroll to position [1022, 0]
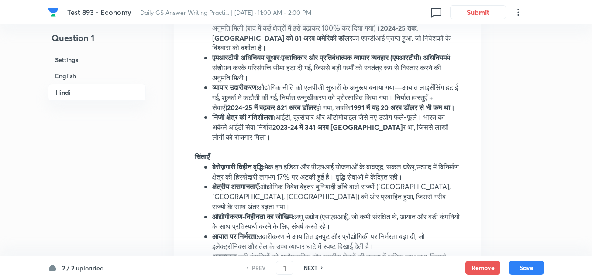
scroll to position [1807, 0]
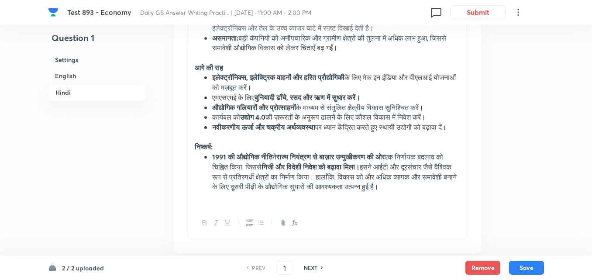
click at [208, 184] on ul "1991 की औद्योगिक नीति ने राज्य नियंत्रण से बाज़ार उन्मुखीकरण की ओर एक निर्णायक …" at bounding box center [327, 172] width 265 height 40
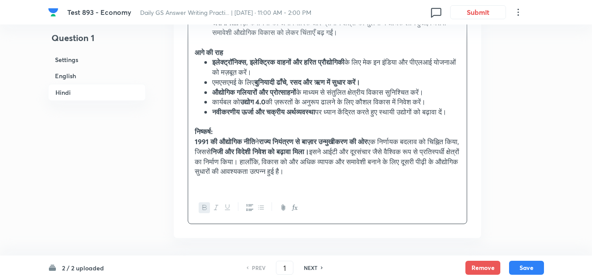
scroll to position [1887, 0]
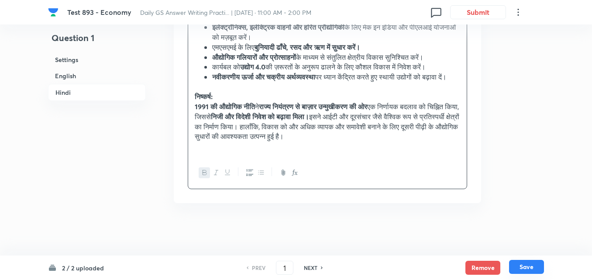
click at [532, 267] on button "Save" at bounding box center [526, 267] width 35 height 14
type input "2"
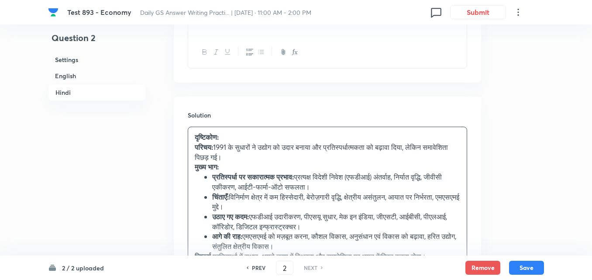
click at [77, 75] on h6 "English" at bounding box center [97, 76] width 98 height 16
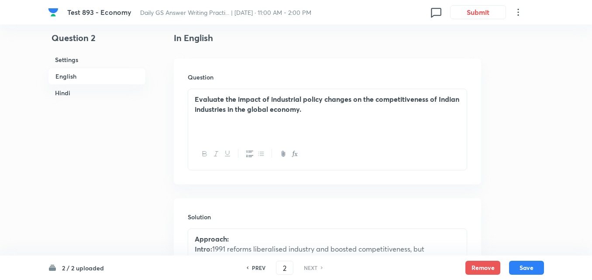
click at [79, 76] on h6 "English" at bounding box center [97, 76] width 98 height 17
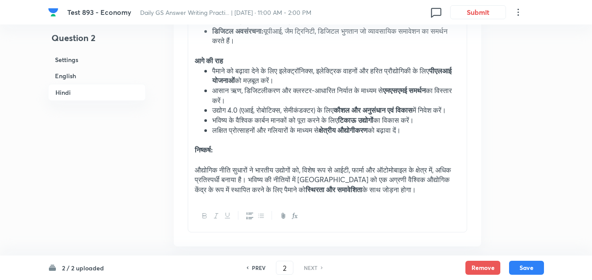
scroll to position [2225, 0]
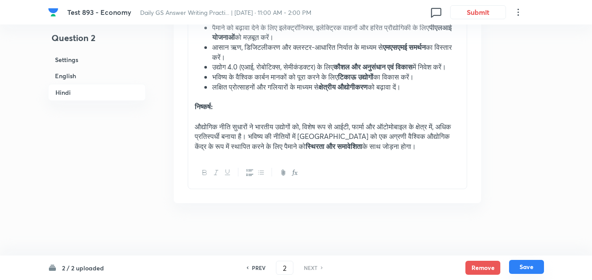
click at [525, 270] on button "Save" at bounding box center [526, 267] width 35 height 14
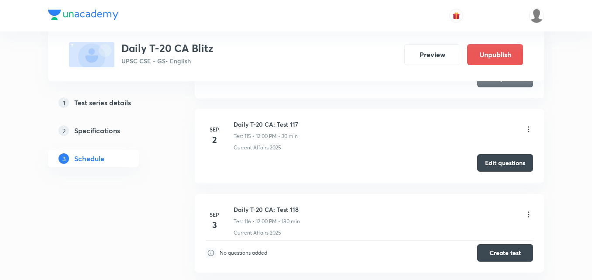
click at [492, 161] on button "Edit questions" at bounding box center [505, 162] width 56 height 17
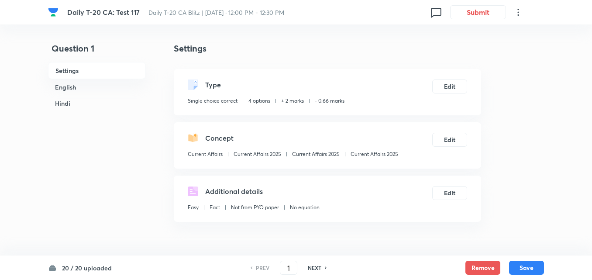
click at [90, 82] on h6 "English" at bounding box center [97, 87] width 98 height 16
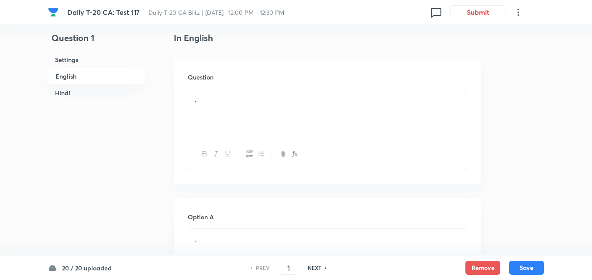
click at [99, 71] on h6 "English" at bounding box center [97, 76] width 98 height 17
click at [81, 74] on h6 "English" at bounding box center [97, 76] width 98 height 17
click at [238, 94] on p "." at bounding box center [327, 99] width 265 height 10
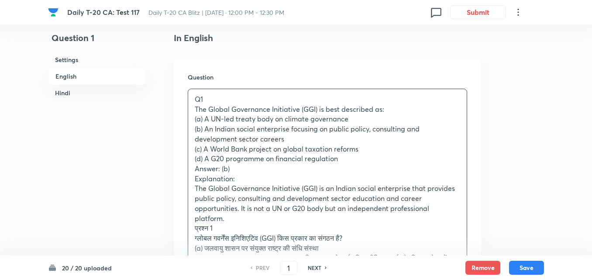
click at [185, 121] on div "Question Q1 The Global Governance Initiative (GGI) is best described as: (a) A …" at bounding box center [327, 221] width 307 height 326
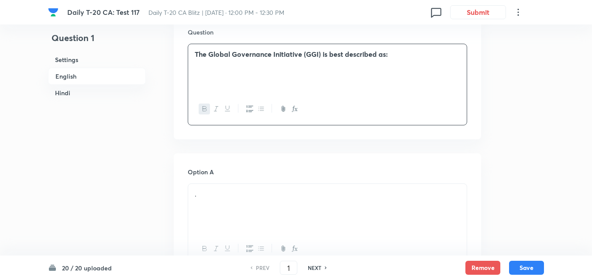
scroll to position [312, 0]
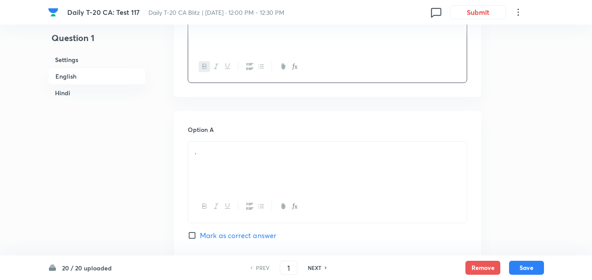
click at [228, 154] on p "." at bounding box center [327, 152] width 265 height 10
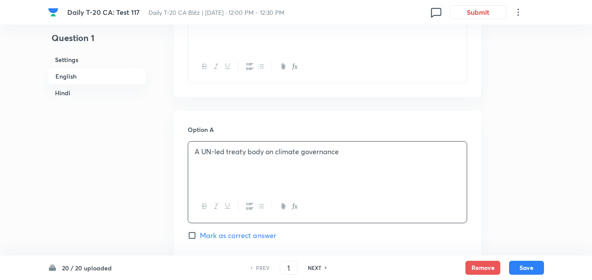
scroll to position [487, 0]
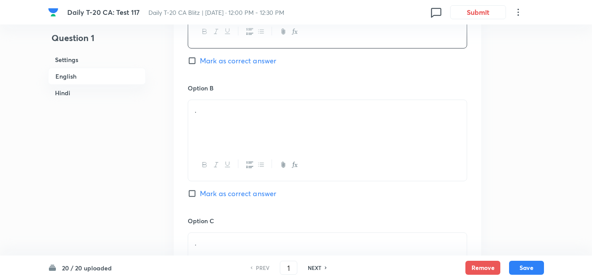
click at [230, 124] on div "." at bounding box center [327, 124] width 278 height 49
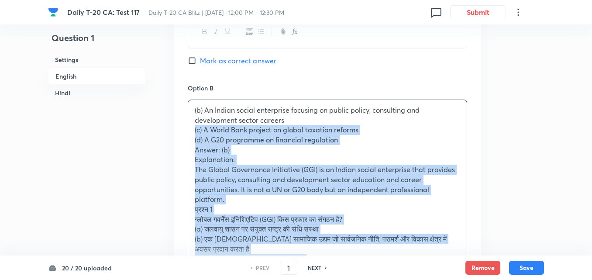
drag, startPoint x: 197, startPoint y: 126, endPoint x: 186, endPoint y: 129, distance: 11.2
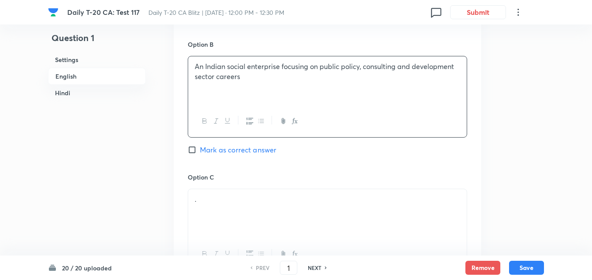
scroll to position [618, 0]
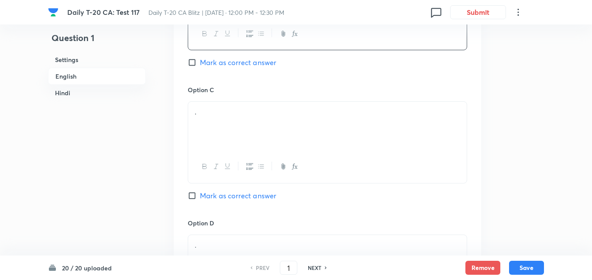
click at [239, 61] on span "Mark as correct answer" at bounding box center [238, 62] width 76 height 10
click at [200, 61] on input "Mark as correct answer" at bounding box center [194, 62] width 12 height 9
checkbox input "true"
click at [230, 117] on div "." at bounding box center [327, 126] width 278 height 49
checkbox input "false"
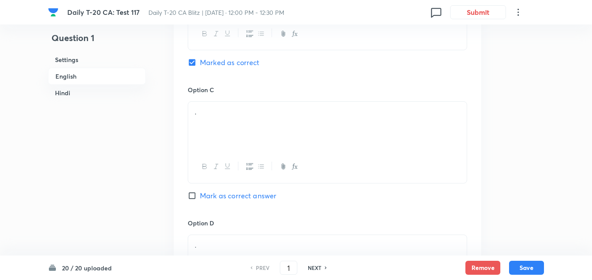
checkbox input "true"
checkbox input "false"
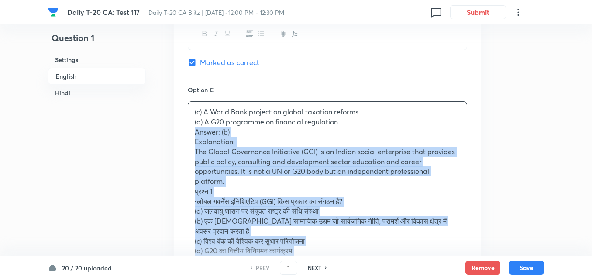
drag, startPoint x: 191, startPoint y: 130, endPoint x: 180, endPoint y: 127, distance: 10.7
click at [180, 127] on div "Option A A UN-led treaty body on climate governance Mark as correct answer Opti…" at bounding box center [327, 151] width 307 height 692
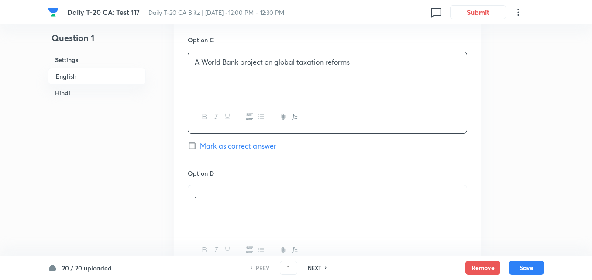
scroll to position [749, 0]
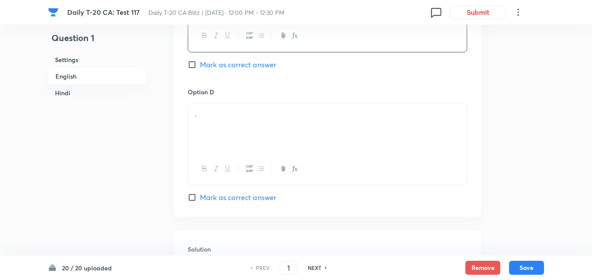
click at [247, 117] on p "." at bounding box center [327, 114] width 265 height 10
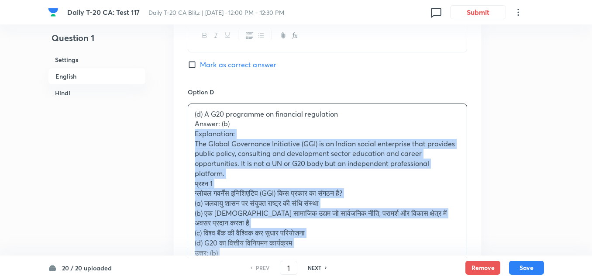
click at [187, 129] on div "Option A A UN-led treaty body on climate governance Mark as correct answer Opti…" at bounding box center [327, 15] width 307 height 682
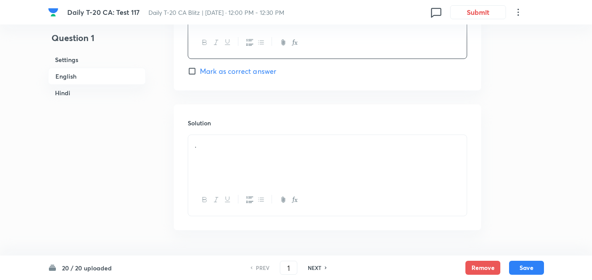
scroll to position [923, 0]
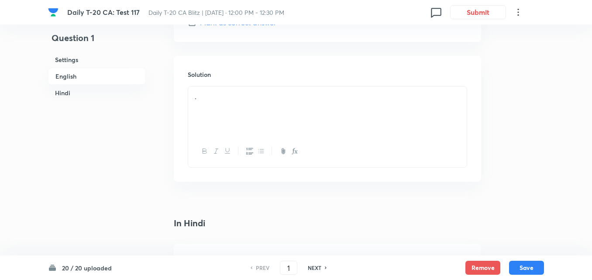
click at [229, 121] on div "." at bounding box center [327, 110] width 278 height 49
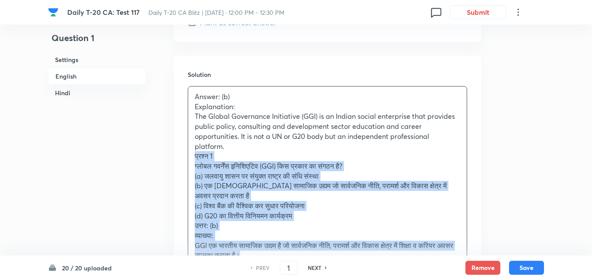
drag, startPoint x: 192, startPoint y: 157, endPoint x: 186, endPoint y: 157, distance: 5.3
click at [186, 157] on div "Solution Answer: (b) Explanation: The Global Governance Initiative (GGI) is an …" at bounding box center [327, 184] width 307 height 256
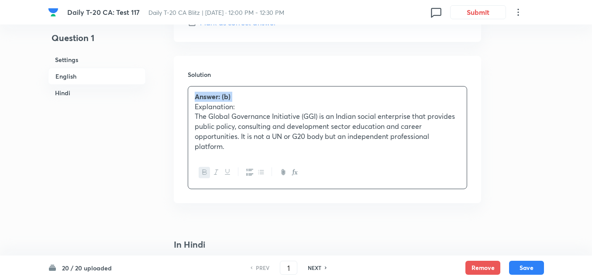
scroll to position [1098, 0]
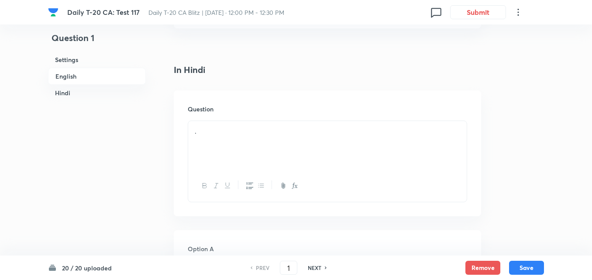
click at [233, 111] on h6 "Question" at bounding box center [327, 108] width 279 height 9
click at [235, 125] on div "." at bounding box center [327, 145] width 278 height 49
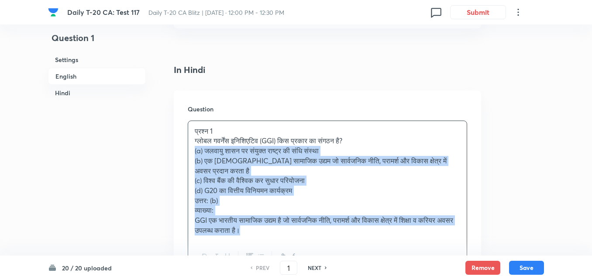
drag, startPoint x: 187, startPoint y: 151, endPoint x: 182, endPoint y: 153, distance: 5.9
click at [182, 153] on div "Question प्रश्न 1 ग्लोबल गवर्नेंस इनिशिएटिव (GGI) किस प्रकार का संगठन है? (a) ज…" at bounding box center [327, 188] width 307 height 196
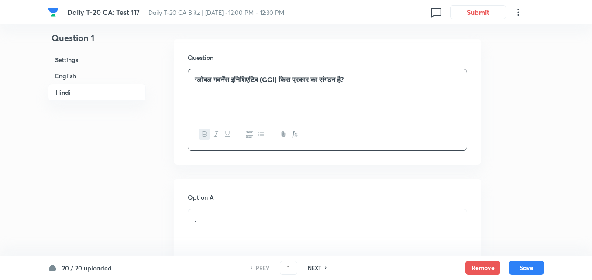
scroll to position [1229, 0]
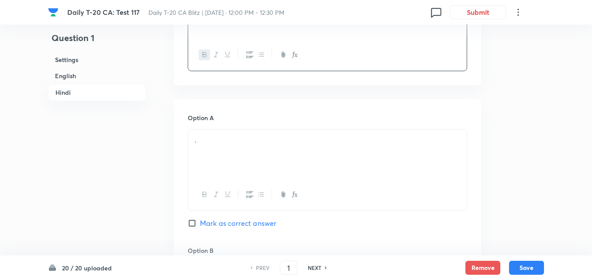
click at [237, 134] on div "." at bounding box center [327, 154] width 278 height 49
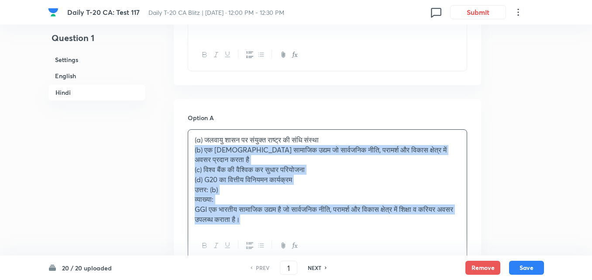
drag, startPoint x: 211, startPoint y: 149, endPoint x: 184, endPoint y: 150, distance: 26.6
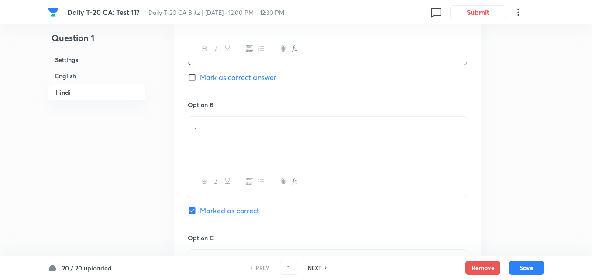
scroll to position [1403, 0]
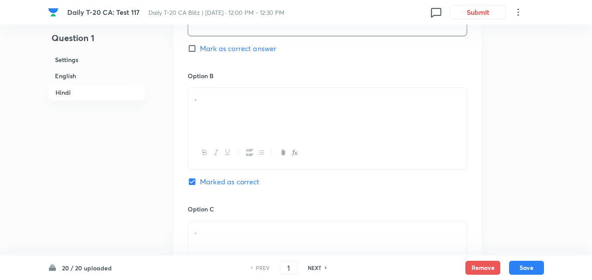
click at [234, 131] on div "." at bounding box center [327, 112] width 278 height 49
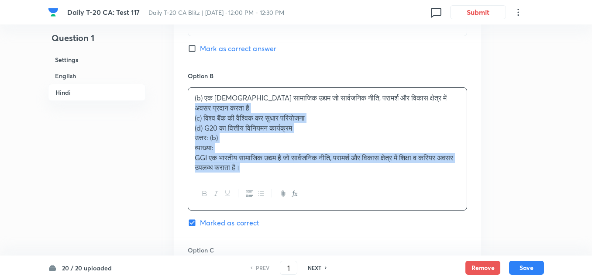
drag, startPoint x: 208, startPoint y: 115, endPoint x: 167, endPoint y: 121, distance: 41.0
click at [189, 113] on div "(b) एक [DEMOGRAPHIC_DATA] सामाजिक उद्यम जो सार्वजनिक नीति, परामर्श और विकास क्ष…" at bounding box center [327, 133] width 278 height 90
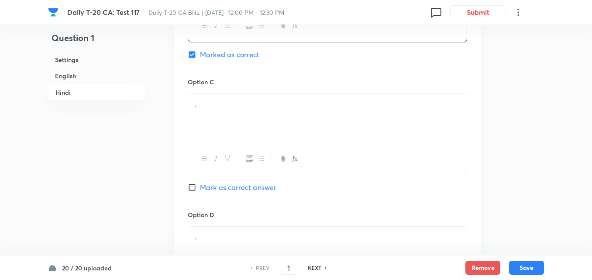
scroll to position [1534, 0]
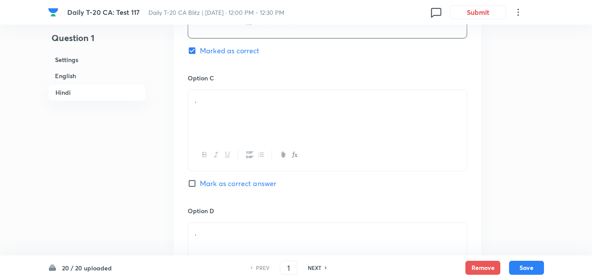
click at [226, 116] on div "." at bounding box center [327, 114] width 278 height 49
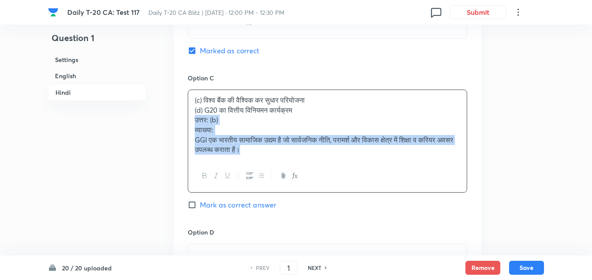
drag, startPoint x: 209, startPoint y: 115, endPoint x: 179, endPoint y: 116, distance: 29.2
click at [179, 116] on div "Option A जलवायु शासन पर संयुक्त राष्ट्र की संधि संस्था Mark as correct answer O…" at bounding box center [327, 75] width 307 height 563
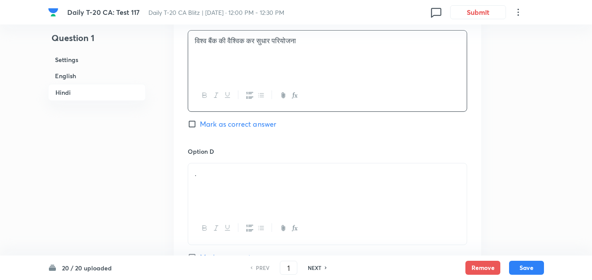
scroll to position [1665, 0]
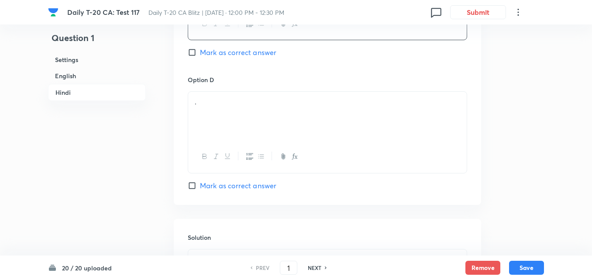
click at [238, 98] on p "." at bounding box center [327, 102] width 265 height 10
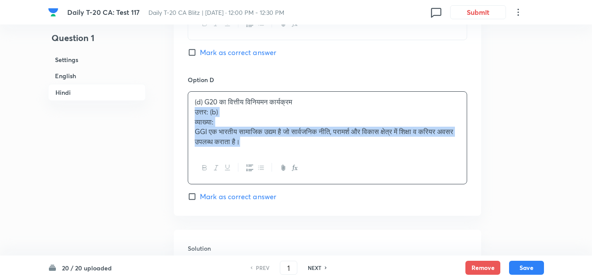
drag, startPoint x: 194, startPoint y: 113, endPoint x: 185, endPoint y: 111, distance: 8.5
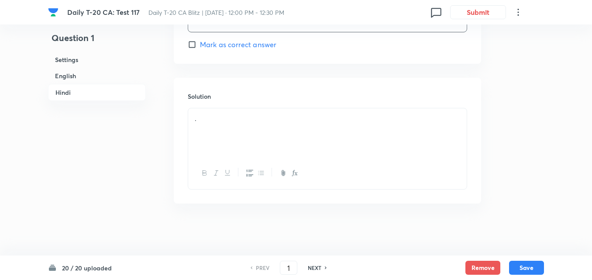
scroll to position [1807, 0]
click at [241, 114] on p "." at bounding box center [327, 118] width 265 height 10
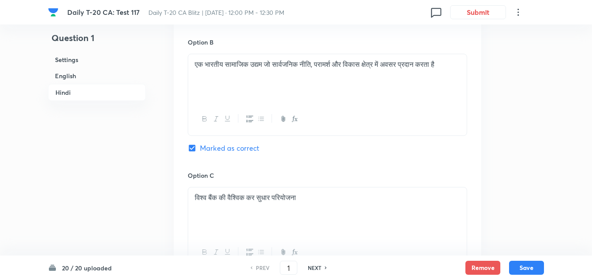
scroll to position [1370, 0]
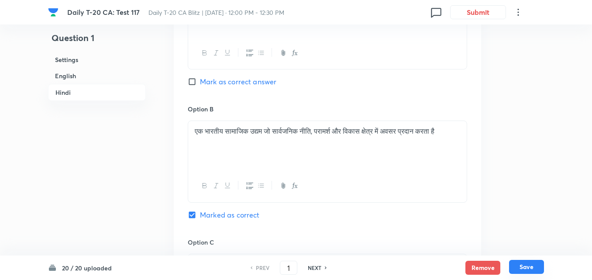
click at [524, 267] on button "Save" at bounding box center [526, 267] width 35 height 14
type input "2"
checkbox input "false"
checkbox input "true"
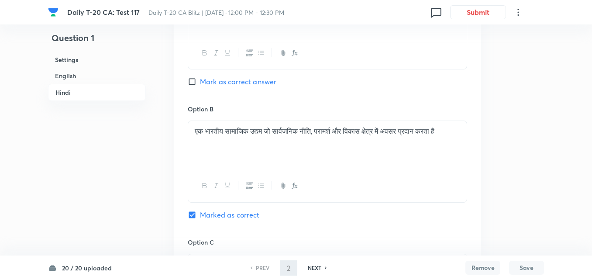
checkbox input "true"
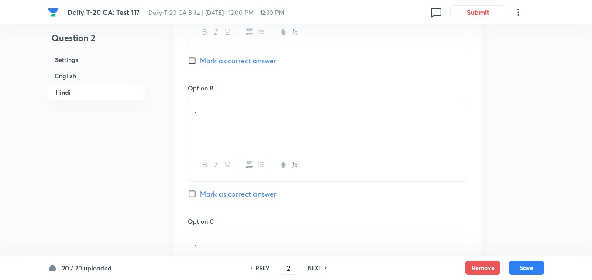
click at [76, 78] on h6 "English" at bounding box center [97, 76] width 98 height 16
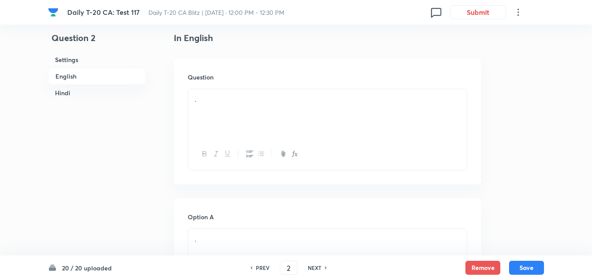
drag, startPoint x: 244, startPoint y: 108, endPoint x: 237, endPoint y: 108, distance: 6.5
click at [242, 108] on div "." at bounding box center [327, 113] width 278 height 49
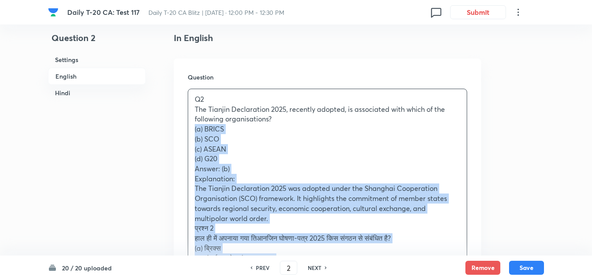
drag, startPoint x: 184, startPoint y: 145, endPoint x: 168, endPoint y: 132, distance: 21.1
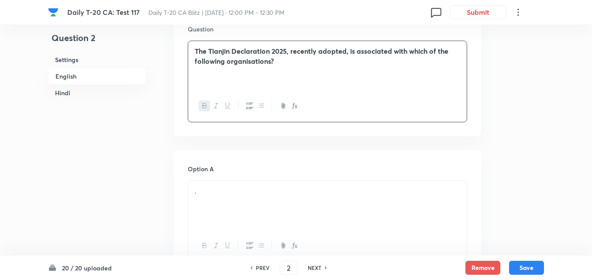
scroll to position [356, 0]
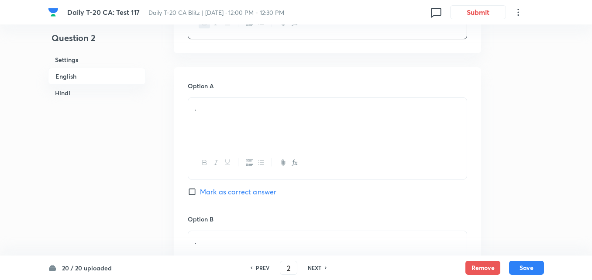
click at [254, 124] on div "." at bounding box center [327, 122] width 278 height 49
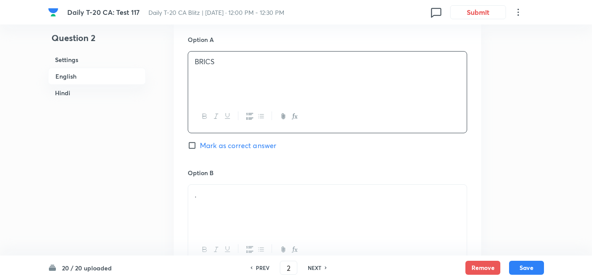
scroll to position [487, 0]
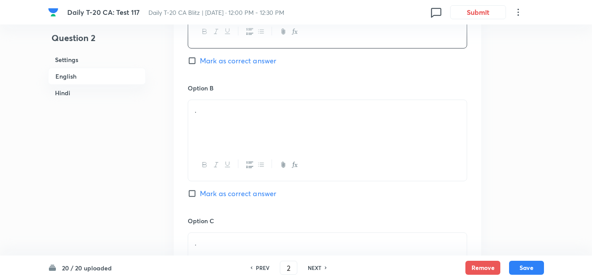
click at [229, 120] on div "." at bounding box center [327, 124] width 278 height 49
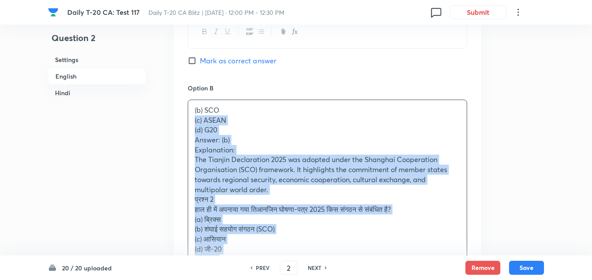
drag, startPoint x: 203, startPoint y: 119, endPoint x: 185, endPoint y: 122, distance: 17.7
click at [185, 122] on div "Option A BRICS Mark as correct answer Option B (b) SCO (c) ASEAN (d) G20 Answer…" at bounding box center [327, 282] width 307 height 692
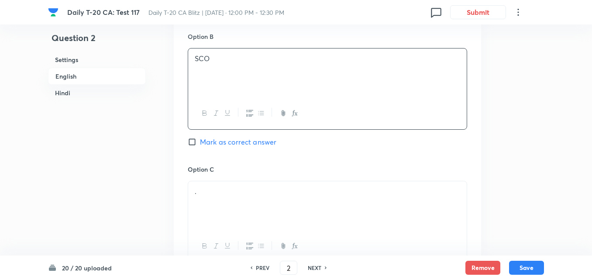
scroll to position [618, 0]
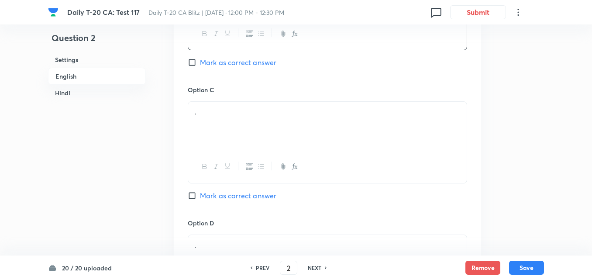
click at [243, 63] on span "Mark as correct answer" at bounding box center [238, 62] width 76 height 10
click at [200, 63] on input "Mark as correct answer" at bounding box center [194, 62] width 12 height 9
checkbox input "true"
checkbox input "false"
checkbox input "true"
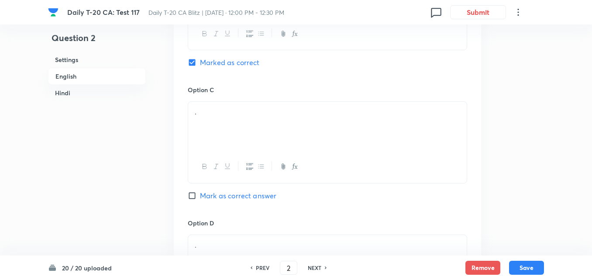
checkbox input "false"
click at [243, 120] on div "." at bounding box center [327, 126] width 278 height 49
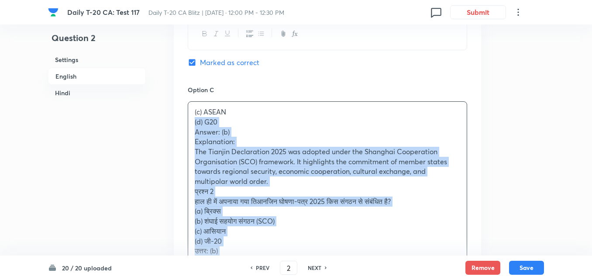
drag, startPoint x: 175, startPoint y: 120, endPoint x: 165, endPoint y: 120, distance: 9.2
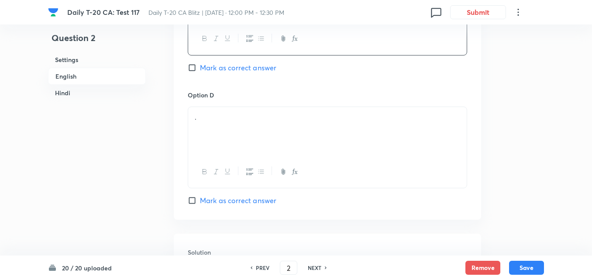
scroll to position [749, 0]
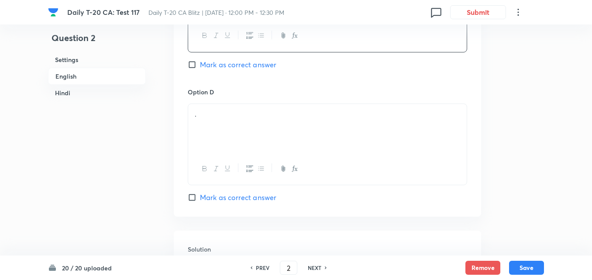
click at [236, 118] on p "." at bounding box center [327, 114] width 265 height 10
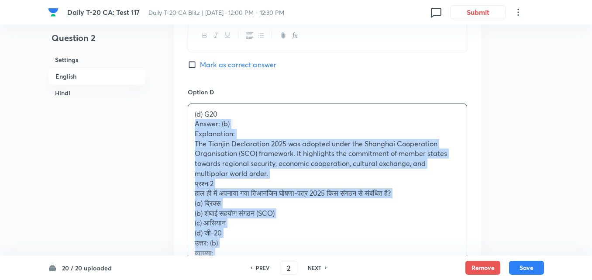
drag, startPoint x: 202, startPoint y: 126, endPoint x: 183, endPoint y: 126, distance: 19.2
click at [183, 126] on div "Option A BRICS Mark as correct answer Option B SCO Marked as correct Option C A…" at bounding box center [327, 10] width 307 height 672
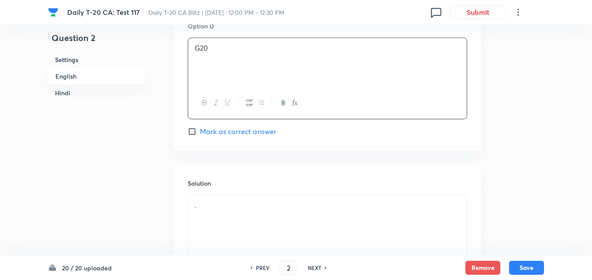
scroll to position [880, 0]
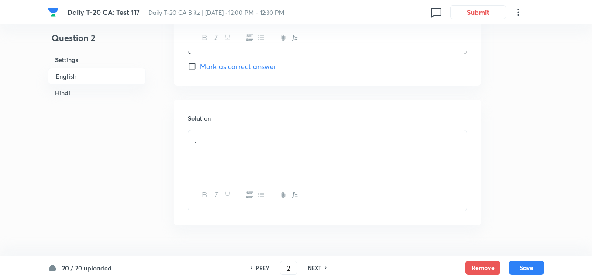
click at [211, 156] on div "." at bounding box center [327, 154] width 278 height 49
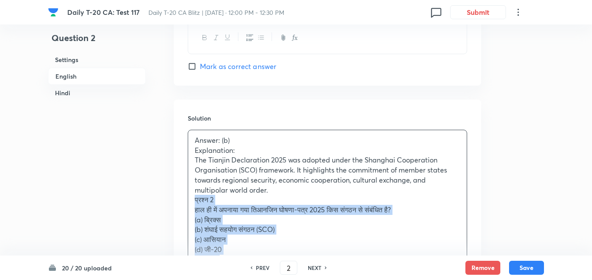
click at [187, 199] on div "Solution Answer: (b) Explanation: The Tianjin Declaration 2025 was adopted unde…" at bounding box center [327, 222] width 307 height 246
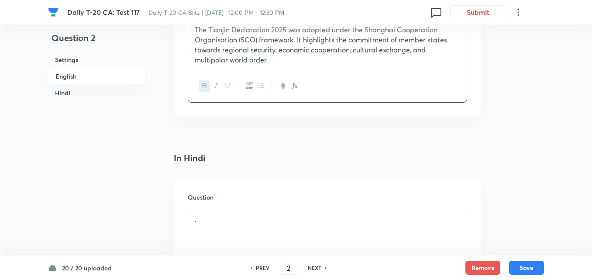
scroll to position [1098, 0]
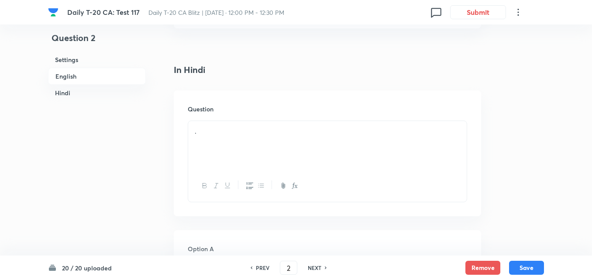
click at [227, 125] on div "." at bounding box center [327, 145] width 278 height 49
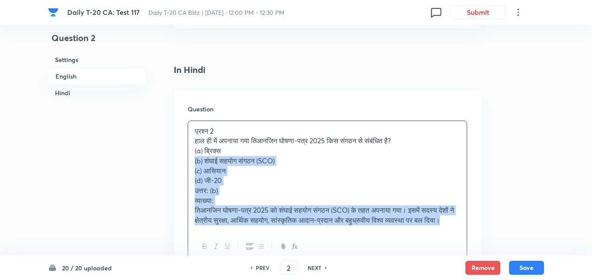
drag, startPoint x: 189, startPoint y: 157, endPoint x: 185, endPoint y: 156, distance: 4.9
click at [185, 156] on div "Question प्रश्न 2 [PERSON_NAME] ही में अपनाया गया तिआनजिन घोषणा-पत्र 2025 किस स…" at bounding box center [327, 183] width 307 height 187
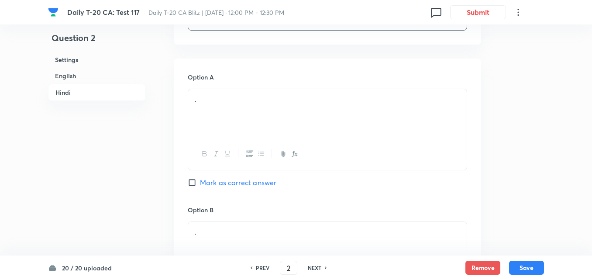
scroll to position [1272, 0]
click at [226, 111] on div "." at bounding box center [327, 110] width 278 height 49
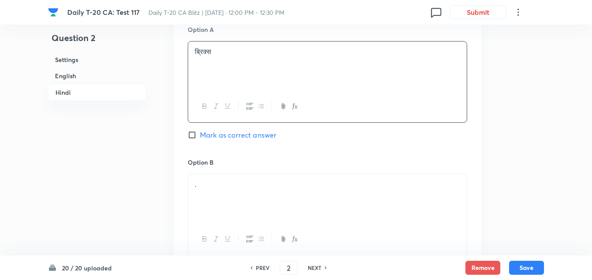
scroll to position [1360, 0]
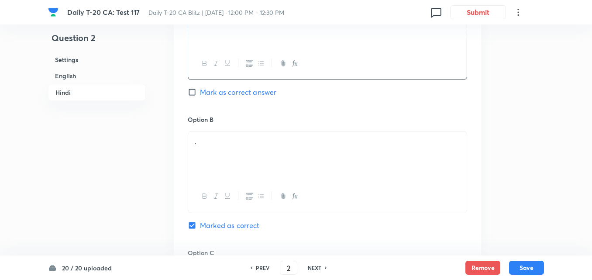
click at [207, 142] on p "." at bounding box center [327, 142] width 265 height 10
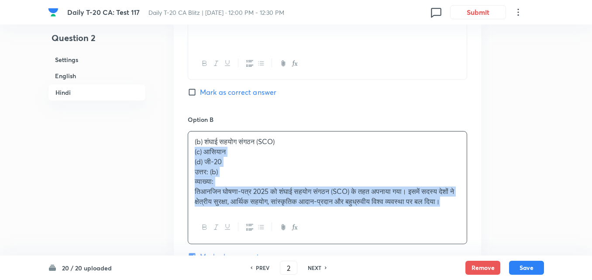
click at [189, 152] on div "(b) शंघाई सहयोग संगठन (SCO) (c) आसियान (d) जी-20 उत्तर: (b) व्याख्या: तिआनजिन घ…" at bounding box center [327, 171] width 278 height 80
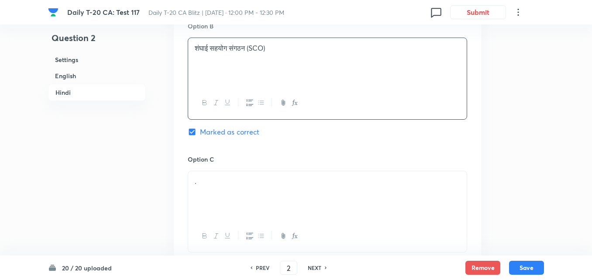
scroll to position [1534, 0]
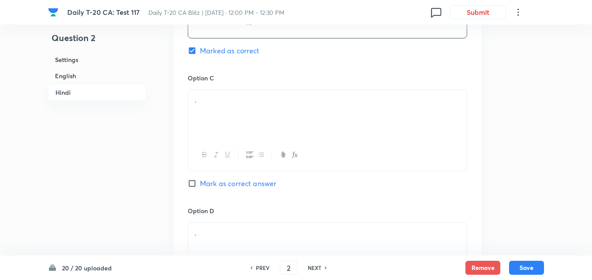
click at [225, 120] on div "." at bounding box center [327, 114] width 278 height 49
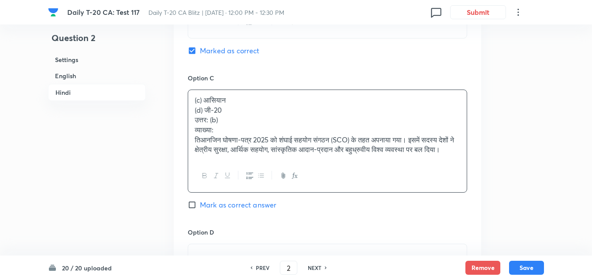
click at [269, 132] on p "व्याख्या:" at bounding box center [327, 130] width 265 height 10
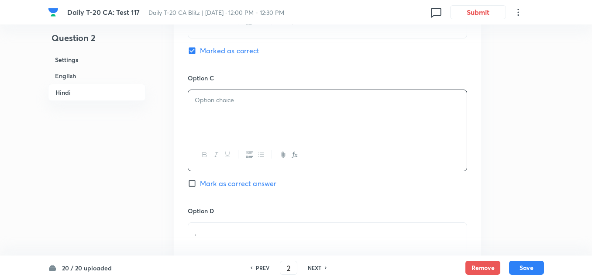
paste div
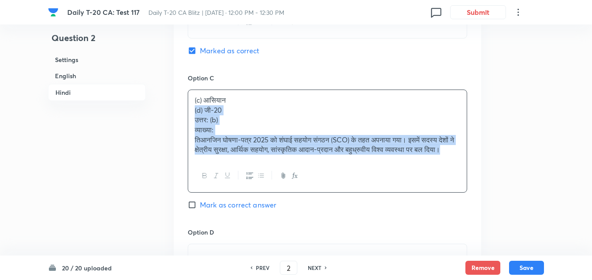
click at [185, 110] on div "Option A ब्रिक्स Mark as correct answer Option B शंघाई सहयोग संगठन (SCO) Marked…" at bounding box center [327, 75] width 307 height 563
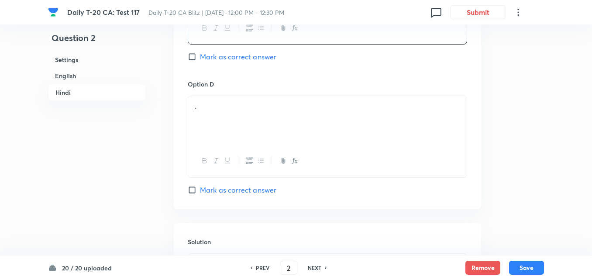
scroll to position [1665, 0]
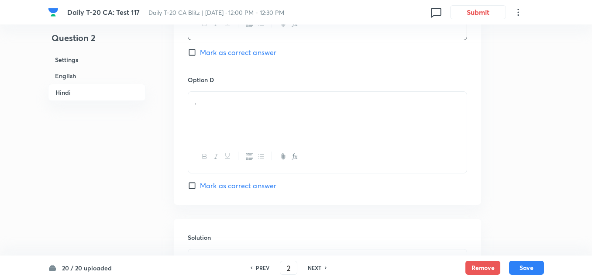
click at [235, 122] on div "." at bounding box center [327, 116] width 278 height 49
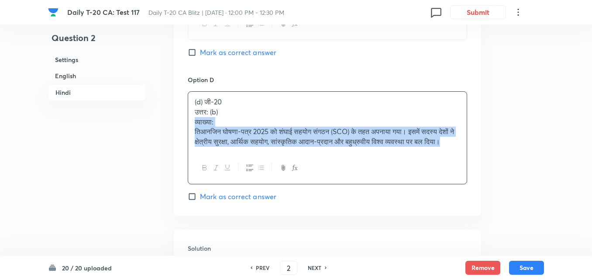
drag, startPoint x: 196, startPoint y: 120, endPoint x: 188, endPoint y: 117, distance: 9.4
click at [188, 117] on div "(d) जी-20 उत्तर: (b) व्याख्या: तिआनजिन घोषणा-पत्र 2025 को शंघाई सहयोग संगठन (SC…" at bounding box center [327, 137] width 279 height 93
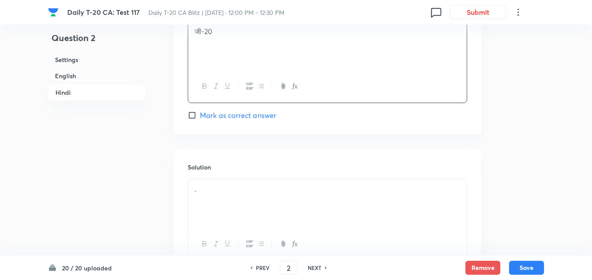
scroll to position [1807, 0]
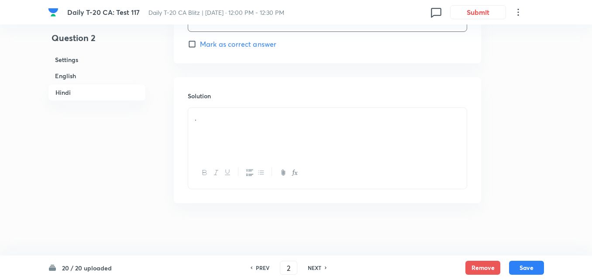
click at [241, 121] on p "." at bounding box center [327, 118] width 265 height 10
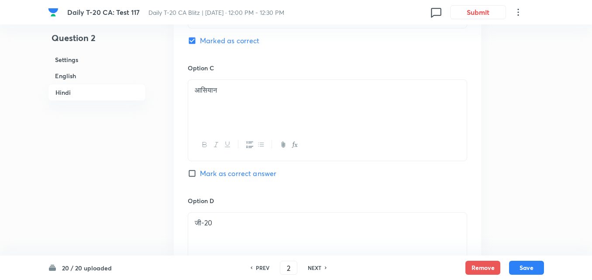
scroll to position [1370, 0]
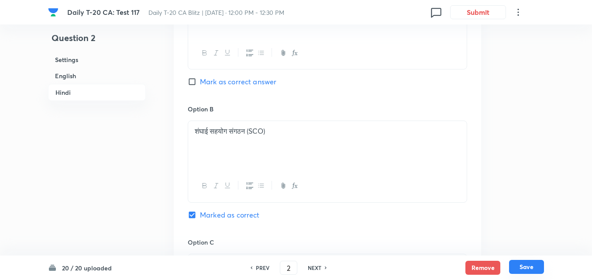
click at [522, 263] on button "Save" at bounding box center [526, 267] width 35 height 14
type input "3"
checkbox input "false"
checkbox input "true"
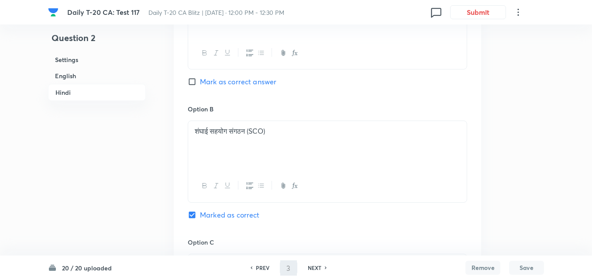
checkbox input "true"
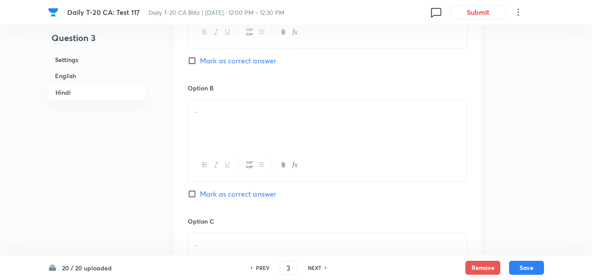
click at [82, 79] on h6 "English" at bounding box center [97, 76] width 98 height 16
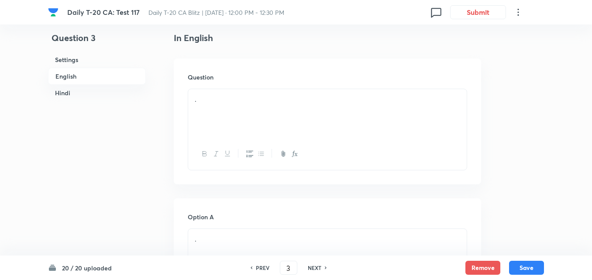
click at [227, 103] on p "." at bounding box center [327, 99] width 265 height 10
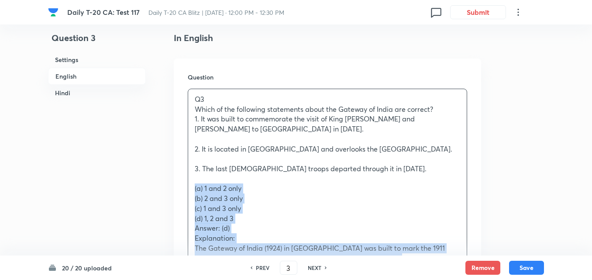
drag, startPoint x: 191, startPoint y: 190, endPoint x: 177, endPoint y: 185, distance: 14.9
click at [177, 185] on div "Question Q3 Which of the following statements about the Gateway of India are co…" at bounding box center [327, 280] width 307 height 444
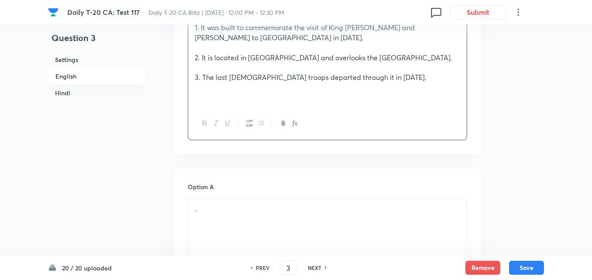
scroll to position [400, 0]
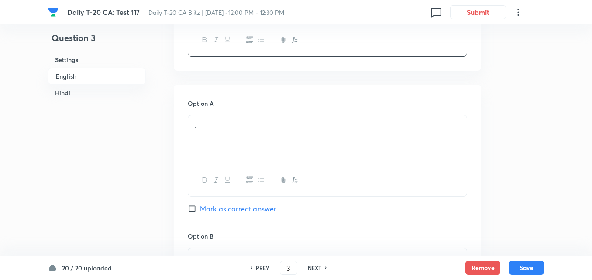
click at [230, 128] on p "." at bounding box center [327, 125] width 265 height 10
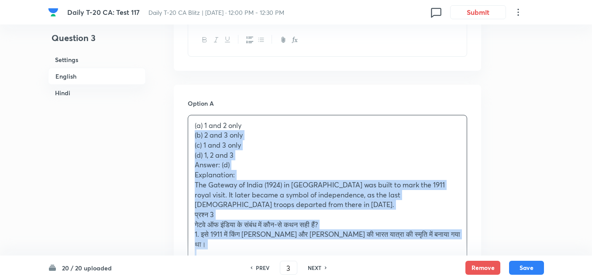
click at [188, 132] on div "(a) 1 and 2 only (b) 2 and 3 only (c) 1 and 3 only (d) 1, 2 and 3 Answer: (d) E…" at bounding box center [327, 265] width 279 height 301
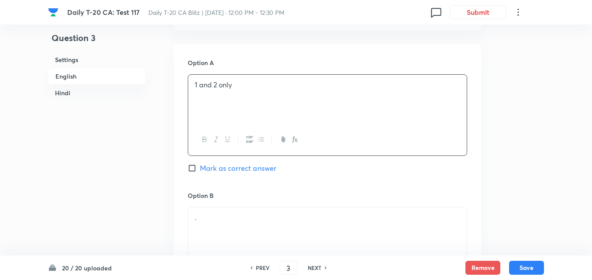
scroll to position [574, 0]
click at [232, 99] on div "." at bounding box center [327, 97] width 278 height 49
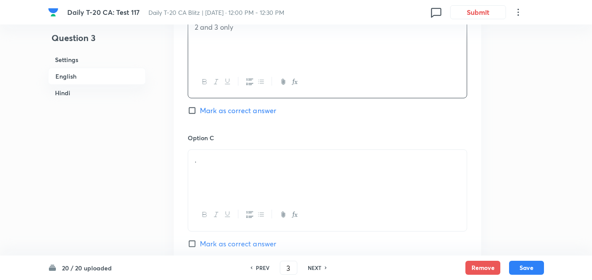
scroll to position [662, 0]
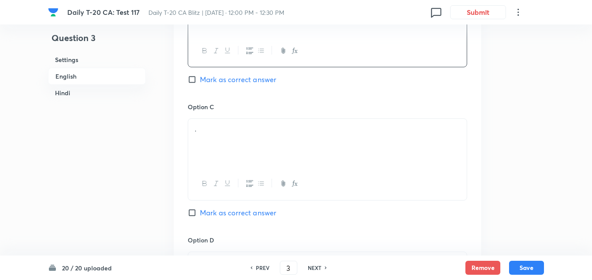
click at [236, 123] on div "." at bounding box center [327, 143] width 278 height 49
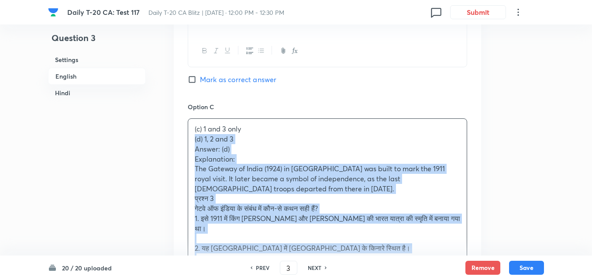
click at [185, 143] on div "Option A 1 and 2 only Mark as correct answer Option B 2 and 3 only Mark as corr…" at bounding box center [327, 193] width 307 height 741
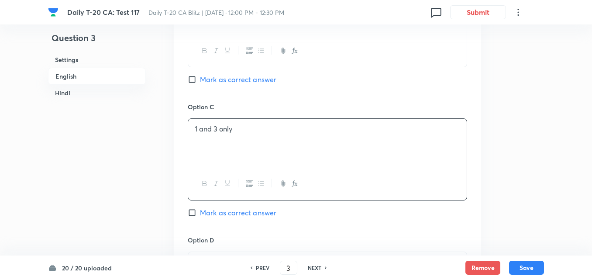
scroll to position [836, 0]
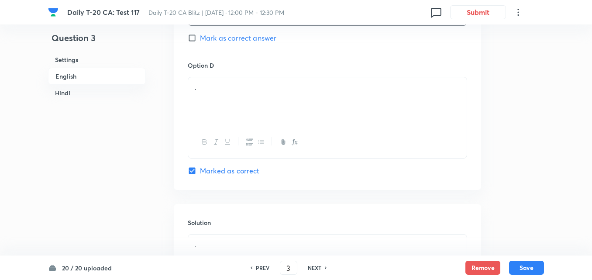
click at [234, 106] on div "." at bounding box center [327, 101] width 278 height 49
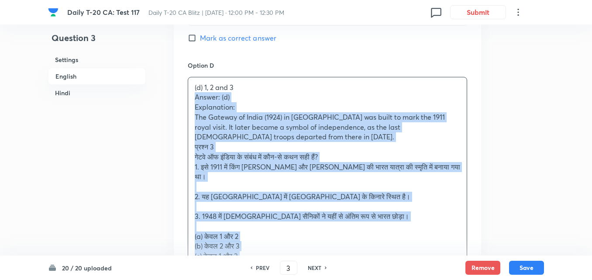
drag, startPoint x: 192, startPoint y: 98, endPoint x: 185, endPoint y: 99, distance: 6.6
click at [185, 99] on div "Option A 1 and 2 only Mark as correct answer Option B 2 and 3 only Mark as corr…" at bounding box center [327, 13] width 307 height 731
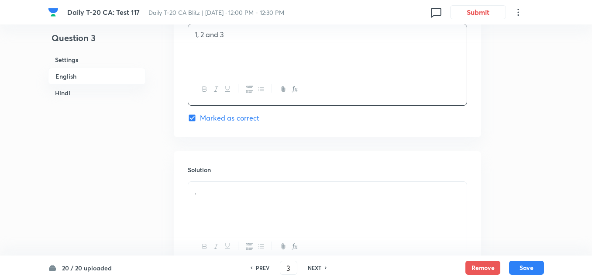
scroll to position [967, 0]
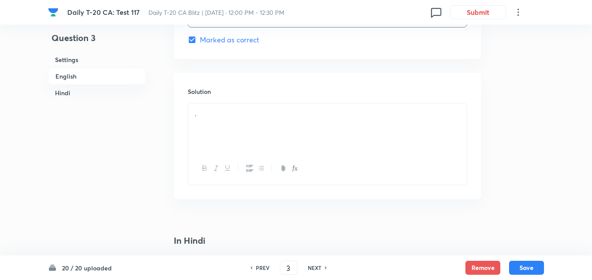
click at [221, 133] on div "." at bounding box center [327, 127] width 278 height 49
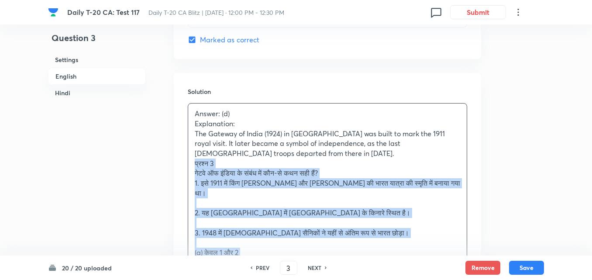
drag, startPoint x: 200, startPoint y: 157, endPoint x: 176, endPoint y: 165, distance: 25.3
click at [188, 161] on div "Answer: (d) Explanation: The Gateway of India (1924) in [GEOGRAPHIC_DATA] was b…" at bounding box center [327, 217] width 278 height 229
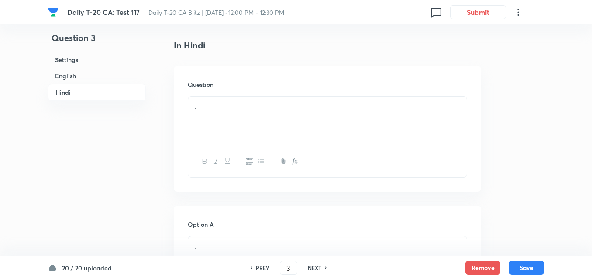
scroll to position [1185, 0]
click at [219, 121] on div "." at bounding box center [327, 118] width 278 height 49
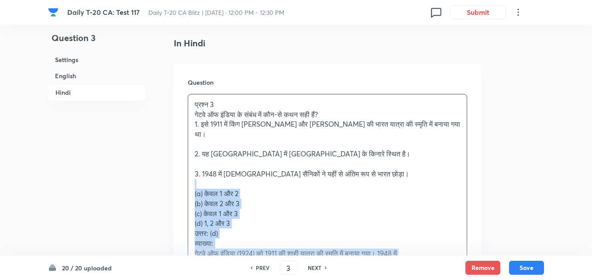
drag, startPoint x: 189, startPoint y: 178, endPoint x: 176, endPoint y: 179, distance: 12.2
click at [183, 179] on div "Question प्रश्न 3 गेटवे ऑफ इंडिया के संबंध में कौन-से कथन सही हैं? 1. इसे 1911 …" at bounding box center [327, 192] width 307 height 256
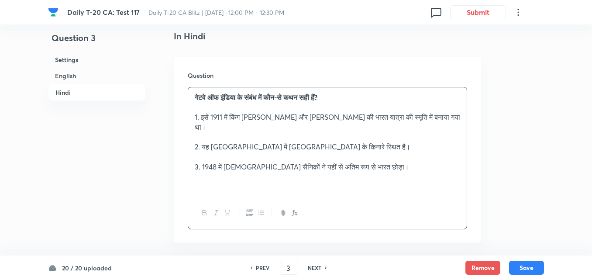
scroll to position [1360, 0]
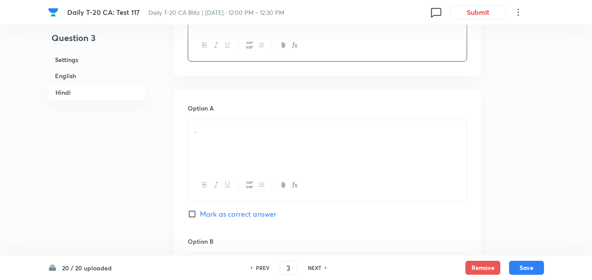
click at [243, 134] on div "." at bounding box center [327, 144] width 278 height 49
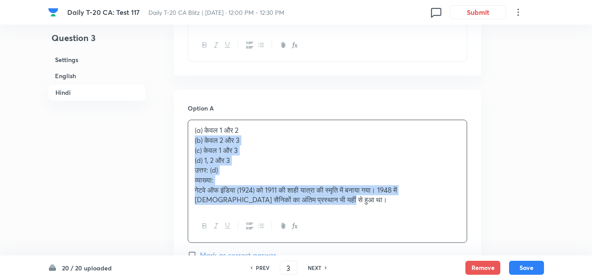
drag, startPoint x: 209, startPoint y: 137, endPoint x: 177, endPoint y: 132, distance: 32.6
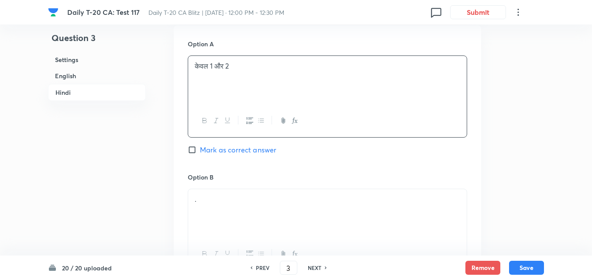
scroll to position [1491, 0]
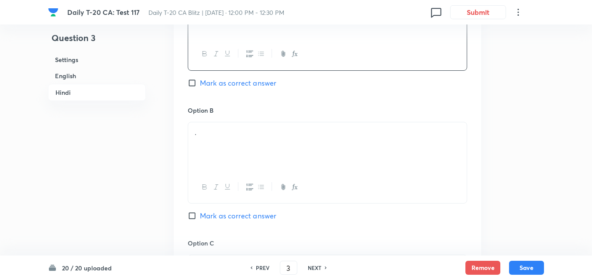
click at [242, 137] on div "." at bounding box center [327, 146] width 278 height 49
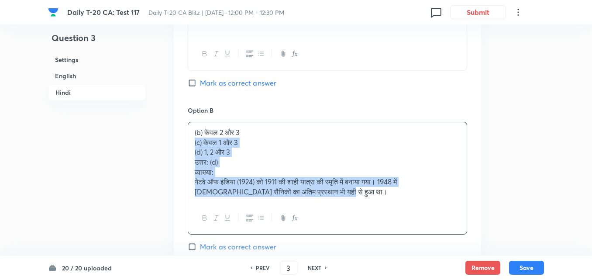
drag, startPoint x: 202, startPoint y: 134, endPoint x: 146, endPoint y: 140, distance: 55.8
click at [177, 131] on div "Option A केवल 1 और 2 Mark as correct answer Option B (b) केवल 2 और 3 (c) केवल 1…" at bounding box center [327, 245] width 307 height 573
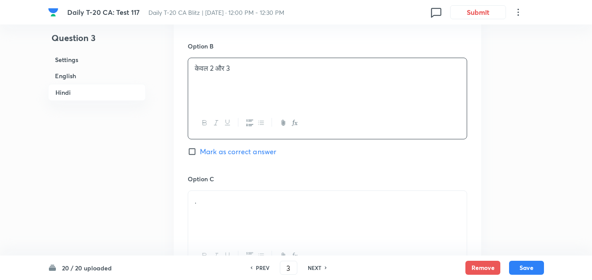
scroll to position [1622, 0]
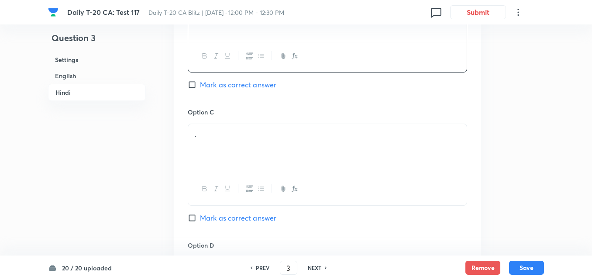
click at [208, 134] on div "." at bounding box center [327, 148] width 278 height 49
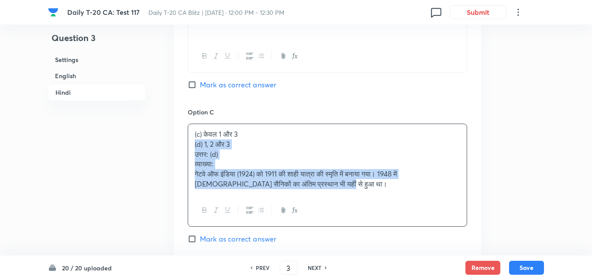
drag, startPoint x: 189, startPoint y: 133, endPoint x: 181, endPoint y: 133, distance: 8.3
click at [181, 133] on div "Option A केवल 1 और 2 Mark as correct answer Option B केवल 2 और 3 Mark as correc…" at bounding box center [327, 109] width 307 height 563
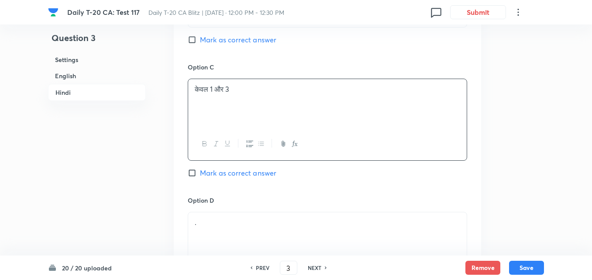
scroll to position [1752, 0]
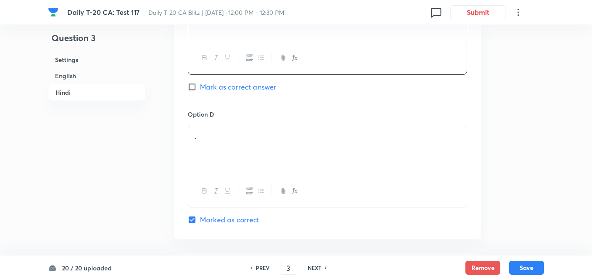
click at [239, 141] on div "." at bounding box center [327, 150] width 278 height 49
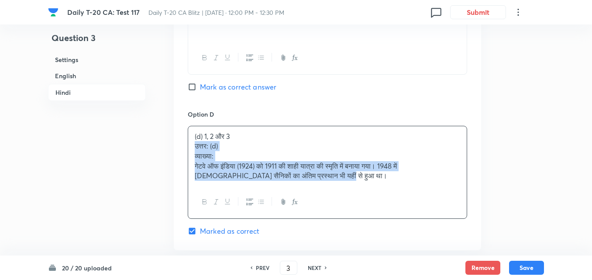
drag, startPoint x: 193, startPoint y: 137, endPoint x: 179, endPoint y: 133, distance: 14.8
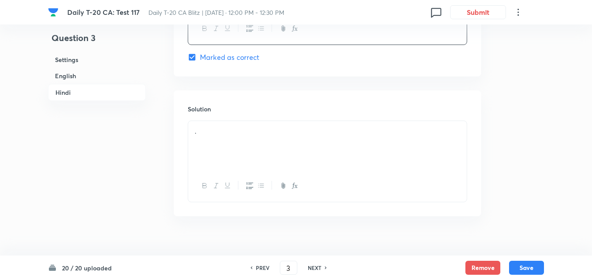
scroll to position [1918, 0]
click at [233, 151] on div "." at bounding box center [327, 141] width 278 height 49
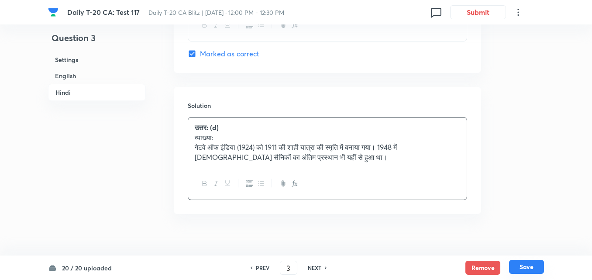
click at [532, 266] on button "Save" at bounding box center [526, 267] width 35 height 14
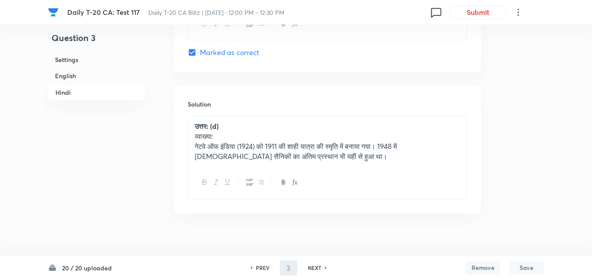
type input "4"
checkbox input "false"
checkbox input "true"
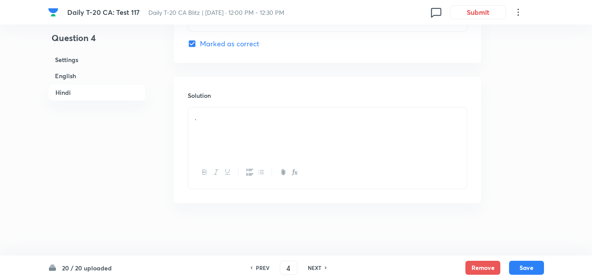
click at [83, 77] on h6 "English" at bounding box center [97, 76] width 98 height 16
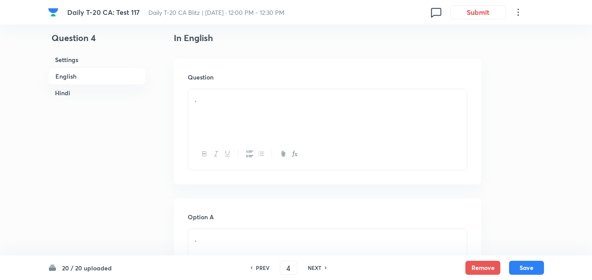
click at [231, 110] on div "." at bounding box center [327, 113] width 278 height 49
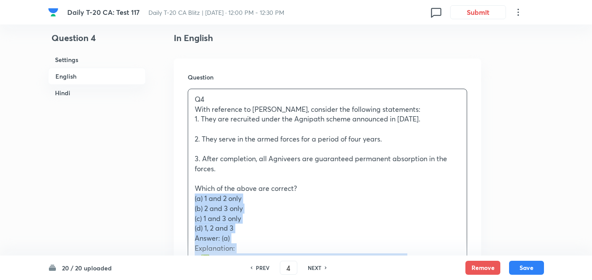
drag, startPoint x: 192, startPoint y: 194, endPoint x: 186, endPoint y: 195, distance: 5.9
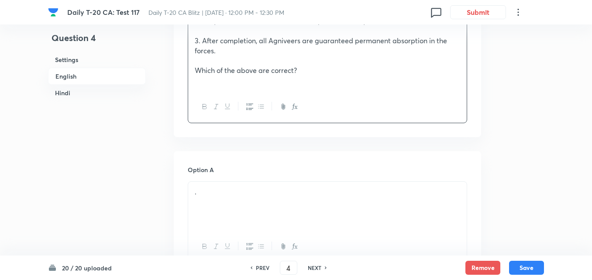
scroll to position [443, 0]
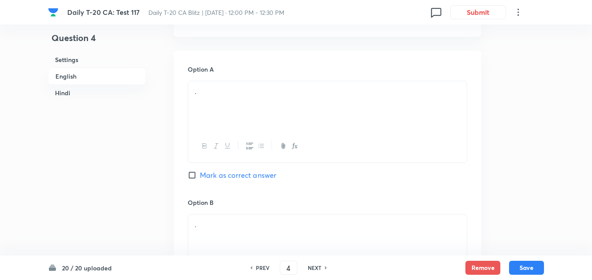
click at [243, 106] on div "." at bounding box center [327, 105] width 278 height 49
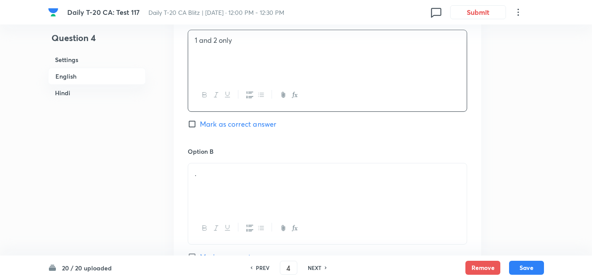
scroll to position [574, 0]
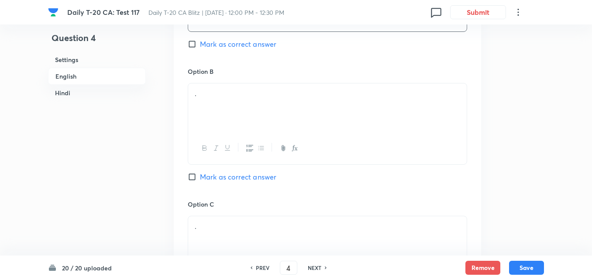
click at [214, 100] on div "." at bounding box center [327, 107] width 278 height 49
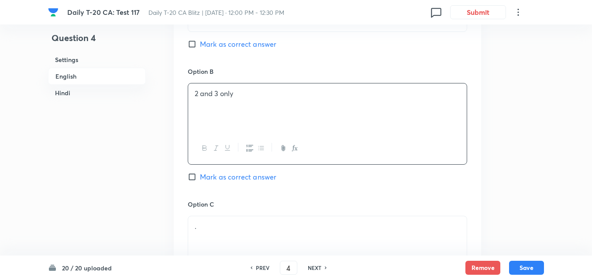
click at [241, 48] on span "Mark as correct answer" at bounding box center [238, 44] width 76 height 10
click at [200, 48] on input "Mark as correct answer" at bounding box center [194, 44] width 12 height 9
checkbox input "true"
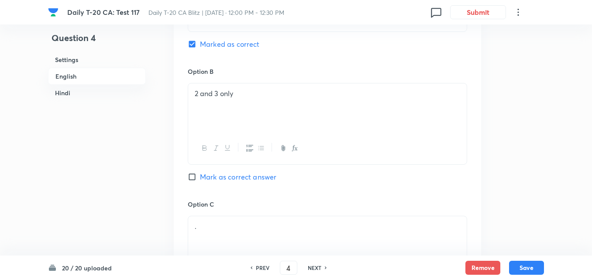
checkbox input "false"
checkbox input "true"
checkbox input "false"
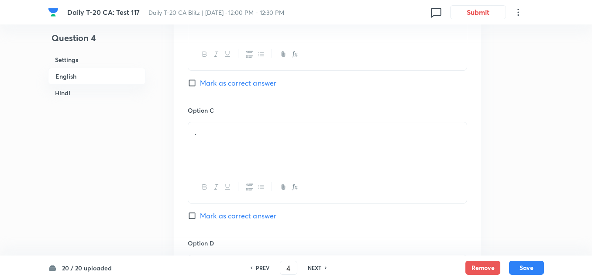
scroll to position [705, 0]
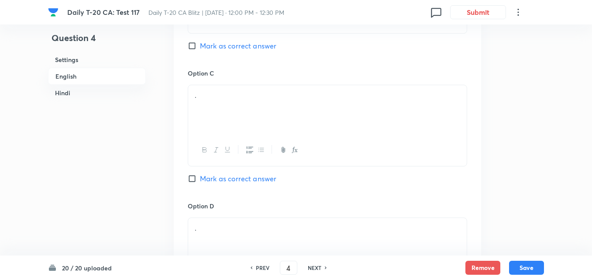
click at [227, 134] on div at bounding box center [327, 150] width 278 height 32
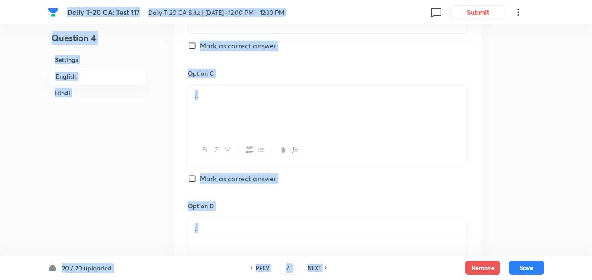
click at [249, 102] on div "." at bounding box center [327, 109] width 278 height 49
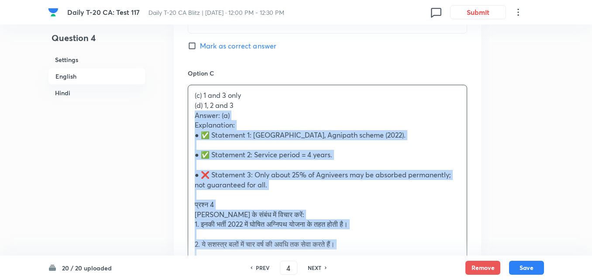
drag, startPoint x: 215, startPoint y: 106, endPoint x: 168, endPoint y: 112, distance: 47.1
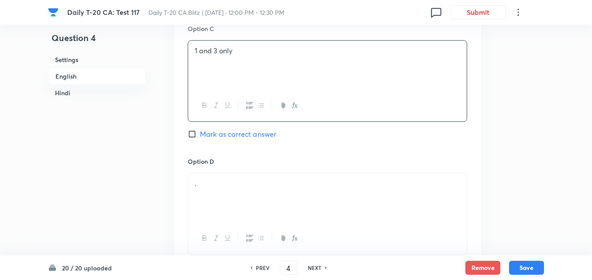
scroll to position [792, 0]
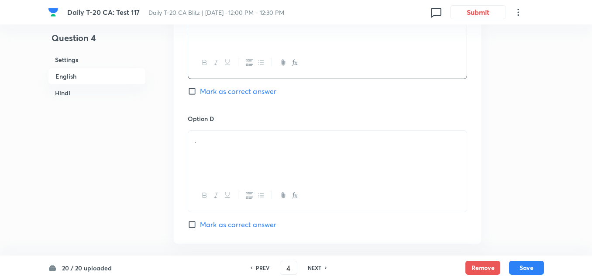
click at [240, 140] on p "." at bounding box center [327, 141] width 265 height 10
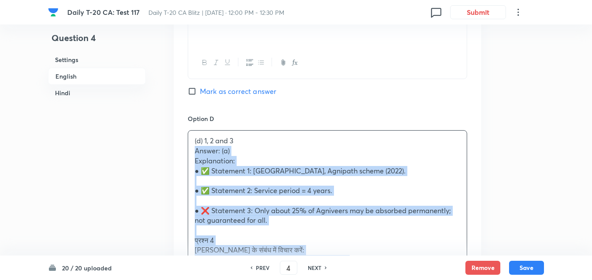
click at [189, 151] on div "(d) 1, 2 and 3 Answer: (a) Explanation: ● ✅ Statement 1: [GEOGRAPHIC_DATA], Agn…" at bounding box center [327, 279] width 278 height 298
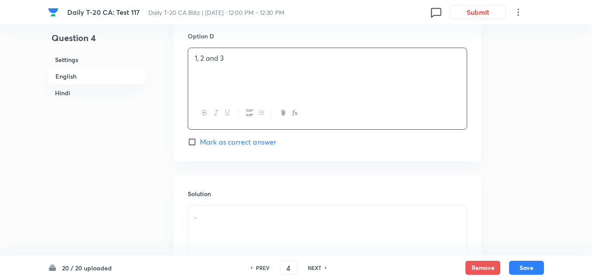
scroll to position [1011, 0]
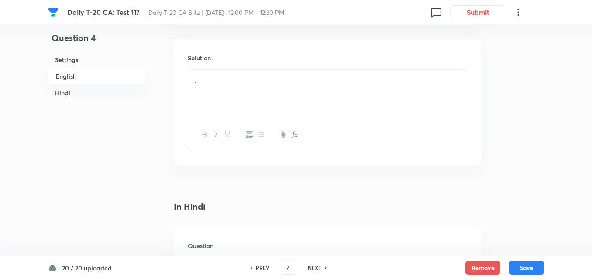
click at [253, 81] on p "." at bounding box center [327, 80] width 265 height 10
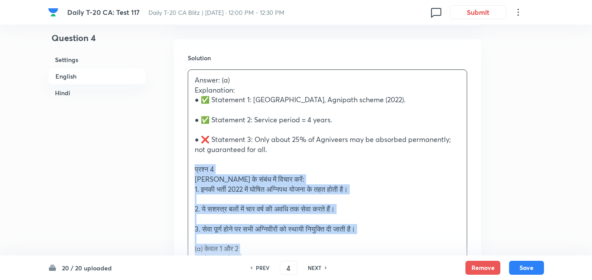
click at [176, 165] on div "Solution Answer: (a) Explanation: ● ✅ Statement 1: [GEOGRAPHIC_DATA], Agnipath …" at bounding box center [327, 221] width 307 height 365
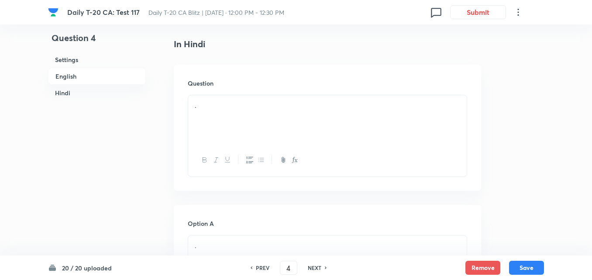
scroll to position [1272, 0]
click at [226, 70] on p "." at bounding box center [327, 67] width 265 height 10
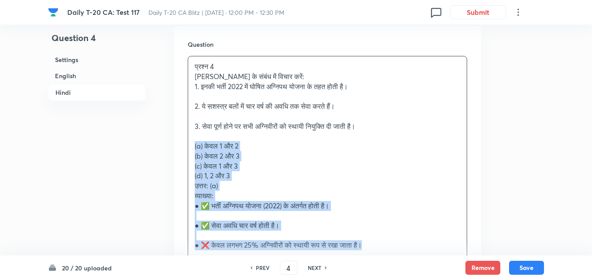
drag, startPoint x: 192, startPoint y: 143, endPoint x: 187, endPoint y: 144, distance: 4.6
click at [187, 144] on div "Question प्रश्न 4 [PERSON_NAME] के संबंध में विचार करें: 1. इनकी भर्ती 2022 में…" at bounding box center [327, 164] width 307 height 276
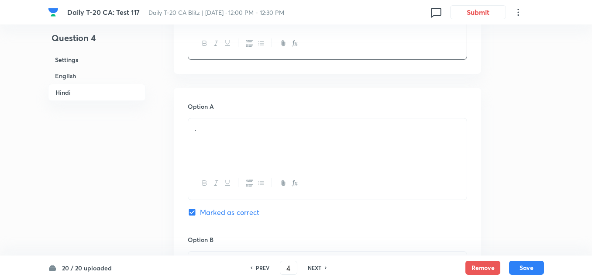
scroll to position [1403, 0]
click at [234, 127] on p "." at bounding box center [327, 126] width 265 height 10
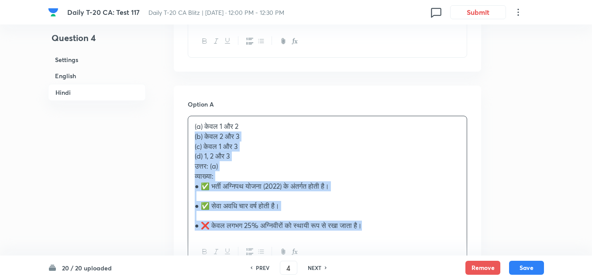
drag, startPoint x: 185, startPoint y: 135, endPoint x: 150, endPoint y: 146, distance: 37.3
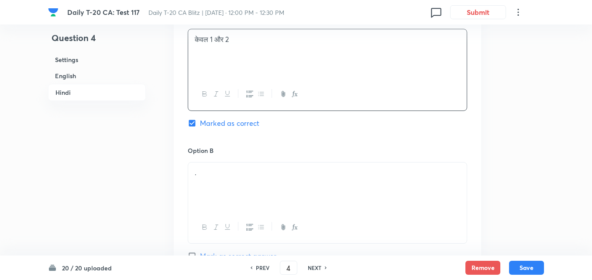
scroll to position [1491, 0]
click at [218, 165] on div "." at bounding box center [327, 186] width 278 height 49
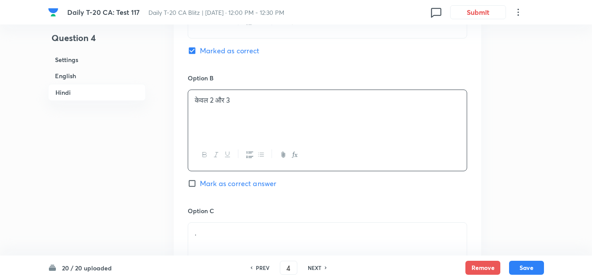
scroll to position [1665, 0]
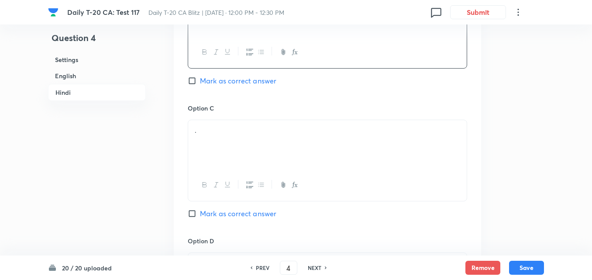
click at [271, 148] on div "." at bounding box center [327, 144] width 278 height 49
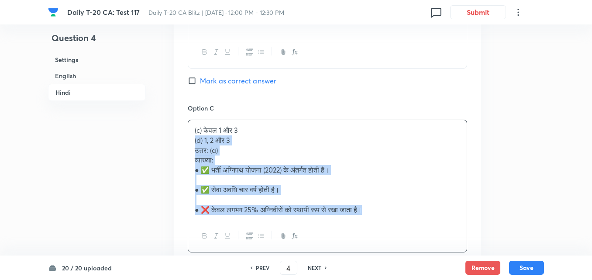
drag, startPoint x: 188, startPoint y: 136, endPoint x: 183, endPoint y: 137, distance: 5.0
click at [183, 137] on div "Option A केवल 1 और 2 Marked as correct Option B केवल 2 और 3 Mark as correct ans…" at bounding box center [327, 120] width 307 height 593
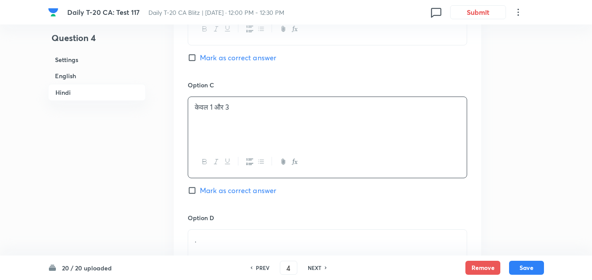
scroll to position [1709, 0]
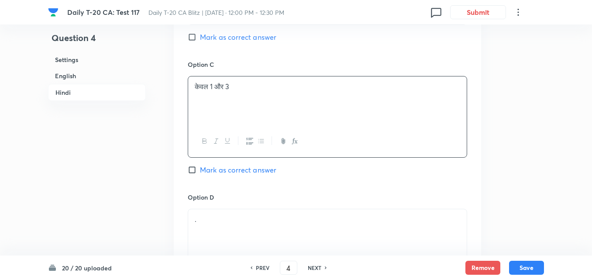
click at [250, 213] on div "." at bounding box center [327, 233] width 278 height 49
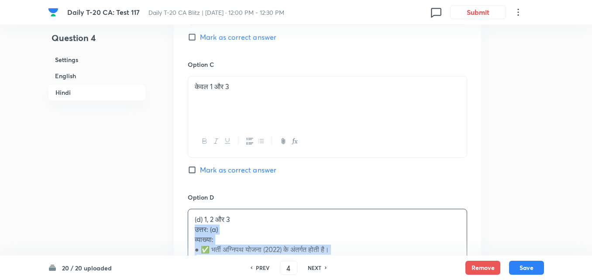
drag, startPoint x: 189, startPoint y: 229, endPoint x: 180, endPoint y: 226, distance: 10.2
click at [180, 226] on div "Option A केवल 1 और 2 Marked as correct Option B केवल 2 और 3 Mark as correct ans…" at bounding box center [327, 71] width 307 height 583
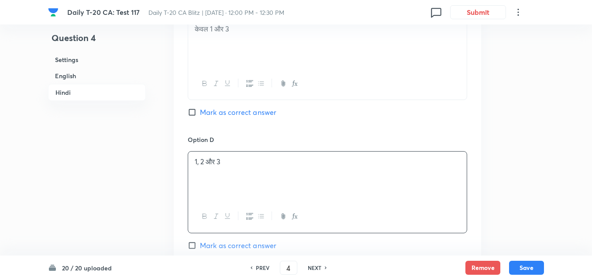
scroll to position [1968, 0]
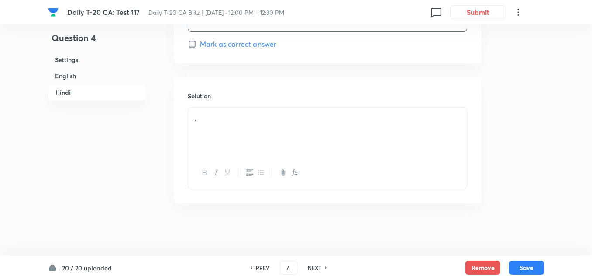
type button "ordered"
click at [251, 175] on icon "button" at bounding box center [249, 172] width 7 height 7
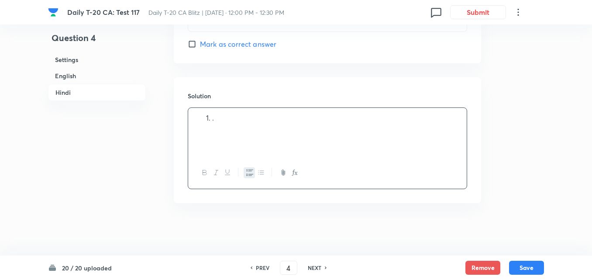
click at [248, 137] on div "." at bounding box center [327, 132] width 278 height 49
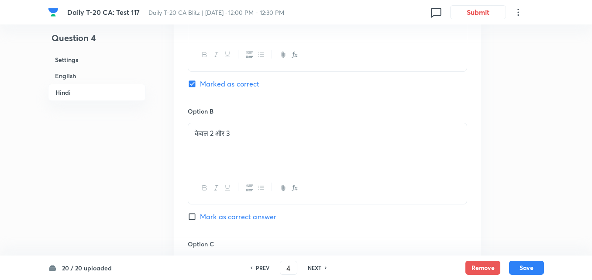
scroll to position [1488, 0]
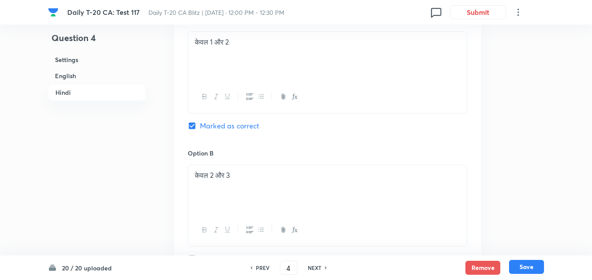
drag, startPoint x: 532, startPoint y: 257, endPoint x: 531, endPoint y: 262, distance: 5.3
click at [531, 258] on div "20 / 20 uploaded PREV 4 ​ NEXT Remove Save" at bounding box center [296, 267] width 496 height 24
click at [531, 263] on button "Save" at bounding box center [526, 267] width 35 height 14
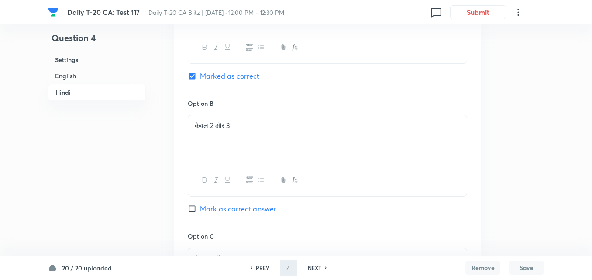
type input "5"
checkbox input "false"
checkbox input "true"
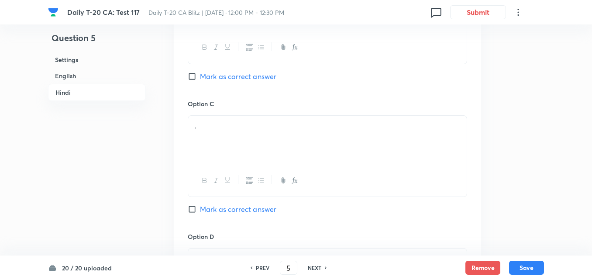
click at [91, 73] on h6 "English" at bounding box center [97, 76] width 98 height 16
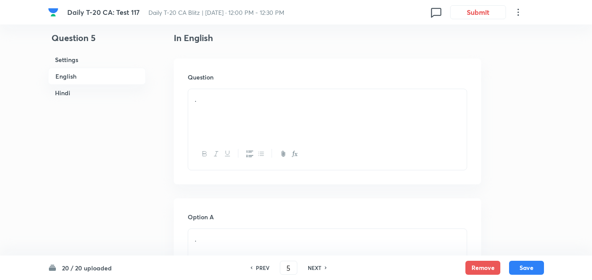
click at [227, 110] on div "." at bounding box center [327, 113] width 278 height 49
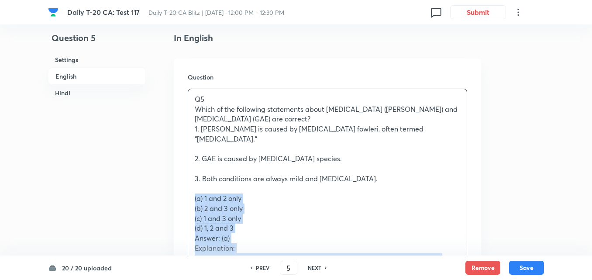
drag, startPoint x: 192, startPoint y: 189, endPoint x: 158, endPoint y: 194, distance: 34.4
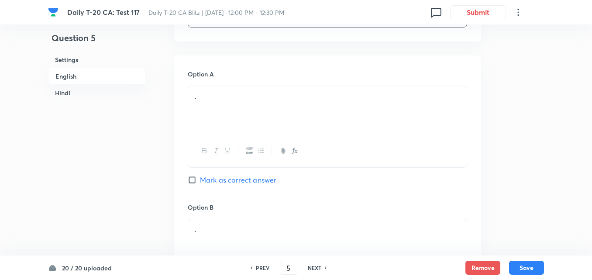
scroll to position [443, 0]
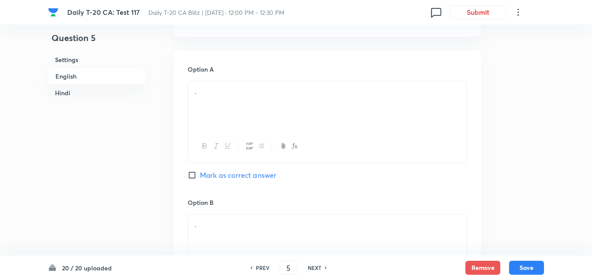
click at [253, 115] on div "." at bounding box center [327, 105] width 278 height 49
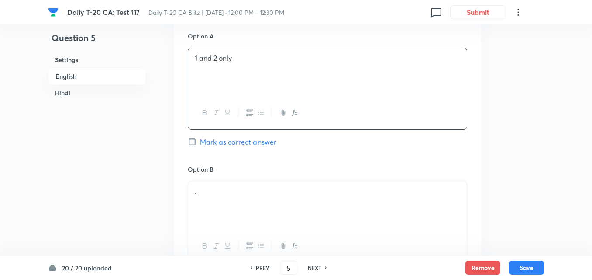
scroll to position [531, 0]
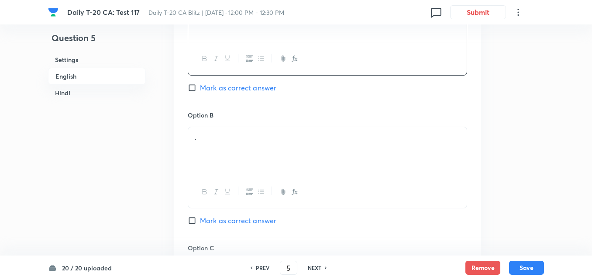
click at [252, 147] on div "." at bounding box center [327, 151] width 278 height 49
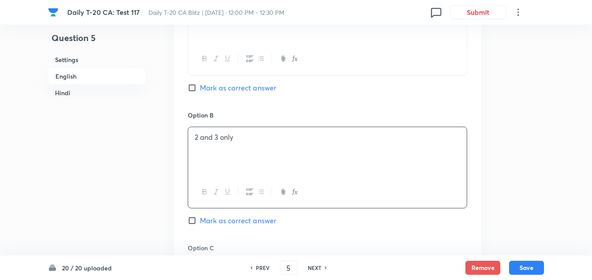
click at [237, 82] on span "Mark as correct answer" at bounding box center [238, 87] width 76 height 10
click at [200, 83] on input "Mark as correct answer" at bounding box center [194, 87] width 12 height 9
checkbox input "true"
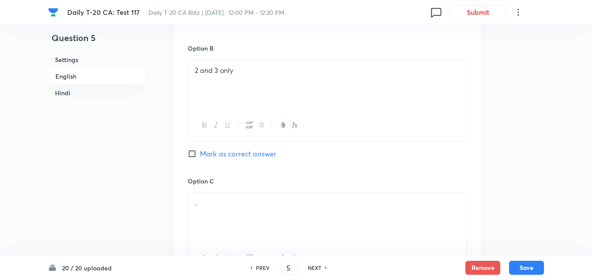
checkbox input "false"
checkbox input "true"
checkbox input "false"
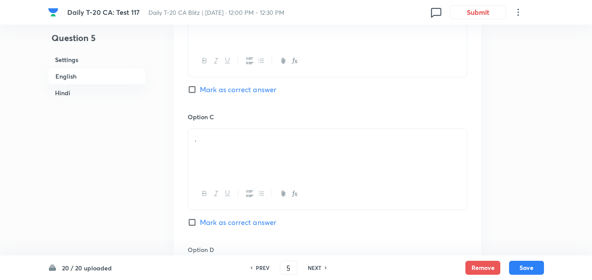
click at [243, 134] on p "." at bounding box center [327, 139] width 265 height 10
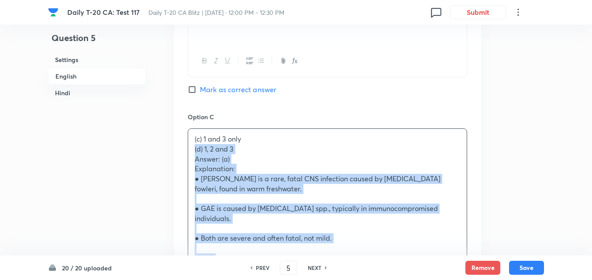
drag, startPoint x: 194, startPoint y: 138, endPoint x: 188, endPoint y: 139, distance: 6.2
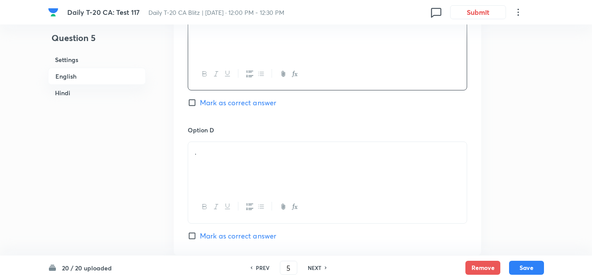
scroll to position [792, 0]
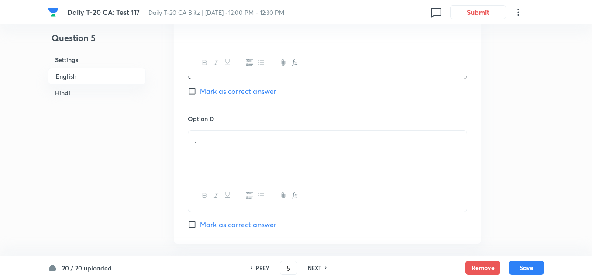
click at [235, 136] on p "." at bounding box center [327, 141] width 265 height 10
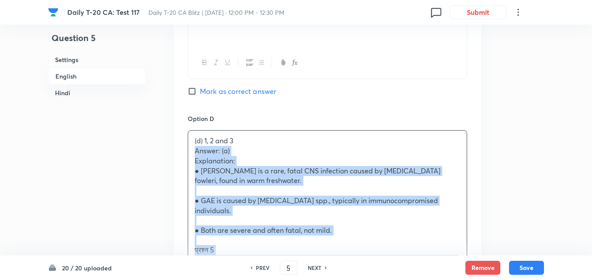
drag, startPoint x: 195, startPoint y: 140, endPoint x: 186, endPoint y: 143, distance: 10.1
click at [186, 143] on div "Option A 1 and 2 only Marked as correct Option B 2 and 3 only Mark as correct a…" at bounding box center [327, 107] width 307 height 811
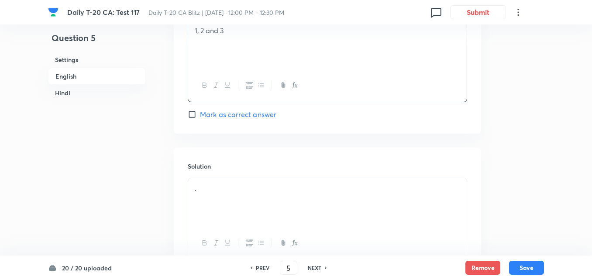
scroll to position [967, 0]
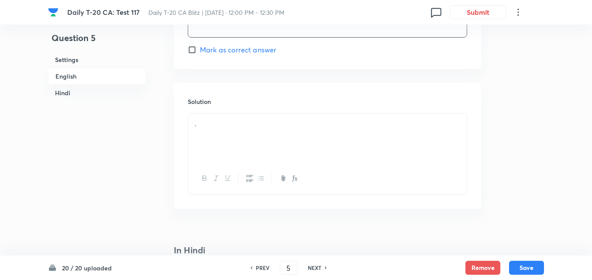
click at [229, 138] on div "." at bounding box center [327, 137] width 278 height 49
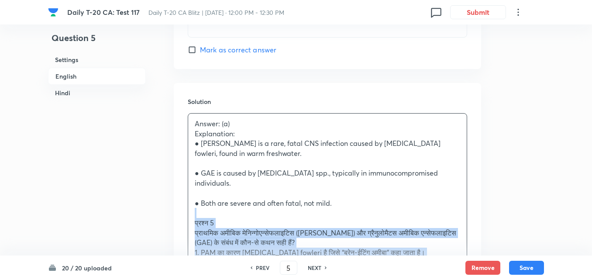
click at [185, 208] on div "Solution Answer: (a) Explanation: ● [PERSON_NAME] is a rare, fatal CNS infectio…" at bounding box center [327, 275] width 307 height 385
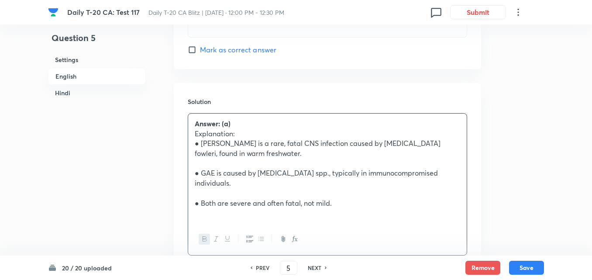
scroll to position [1185, 0]
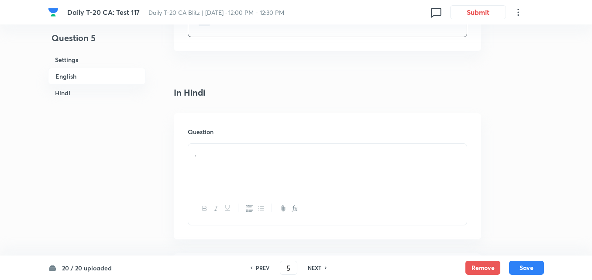
click at [225, 132] on div "Question ." at bounding box center [327, 176] width 307 height 126
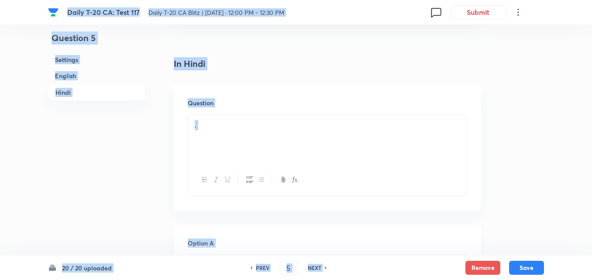
scroll to position [1229, 0]
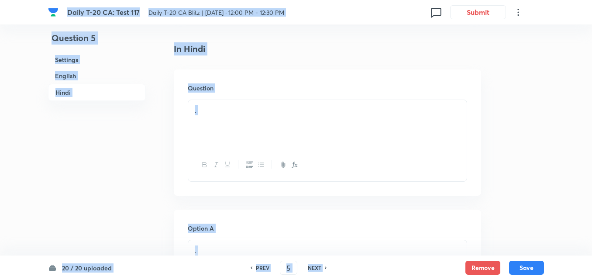
click at [231, 128] on div "." at bounding box center [327, 124] width 278 height 49
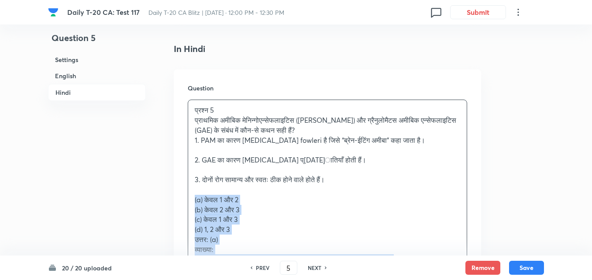
drag, startPoint x: 202, startPoint y: 183, endPoint x: 187, endPoint y: 188, distance: 16.1
click at [189, 188] on div "प्रश्न 5 प्राथमिक अमीबिक मेनिन्गोएन्सेफलाइटिस ([PERSON_NAME]) और ग्रैनुलोमैटस अ…" at bounding box center [327, 204] width 278 height 209
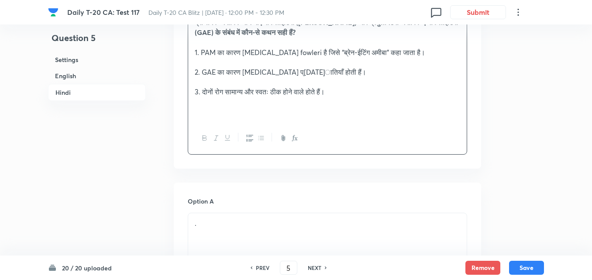
scroll to position [1403, 0]
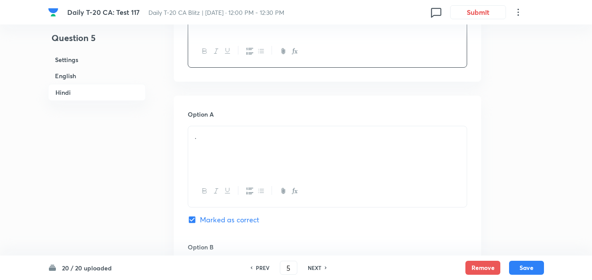
click at [231, 145] on div "." at bounding box center [327, 150] width 278 height 49
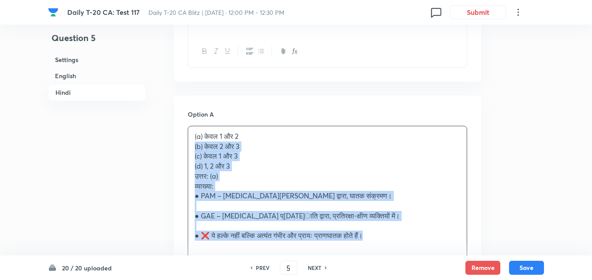
drag, startPoint x: 186, startPoint y: 143, endPoint x: 168, endPoint y: 142, distance: 18.8
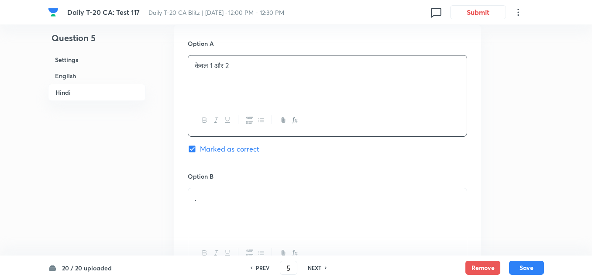
scroll to position [1534, 0]
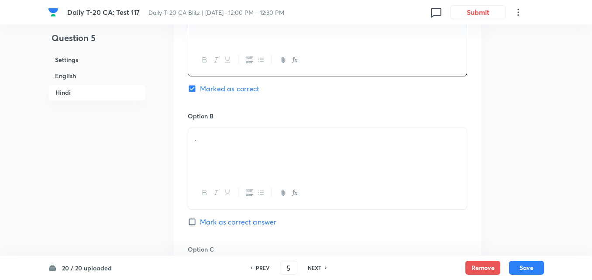
click at [278, 134] on div "." at bounding box center [327, 152] width 278 height 49
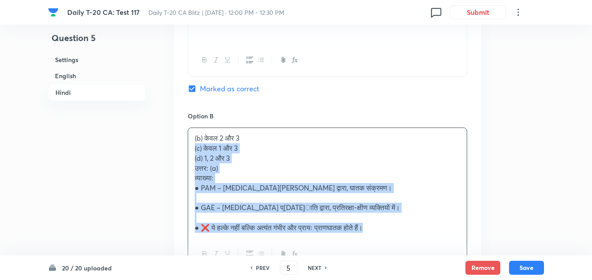
drag, startPoint x: 185, startPoint y: 137, endPoint x: 178, endPoint y: 137, distance: 6.5
click at [178, 137] on div "Option A केवल 1 और 2 Marked as correct Option B (b) केवल 2 और 3 (c) केवल 1 और 3…" at bounding box center [327, 266] width 307 height 603
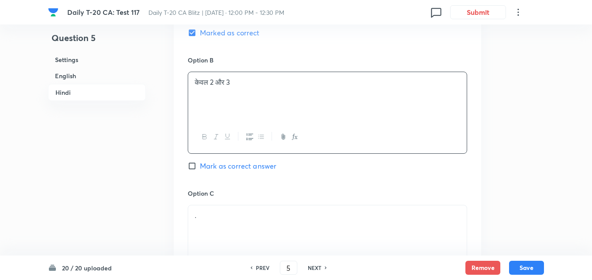
scroll to position [1622, 0]
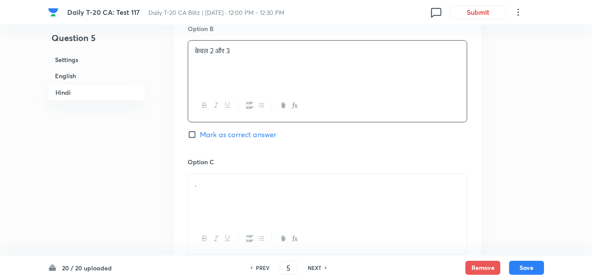
click at [253, 186] on div "." at bounding box center [327, 198] width 278 height 49
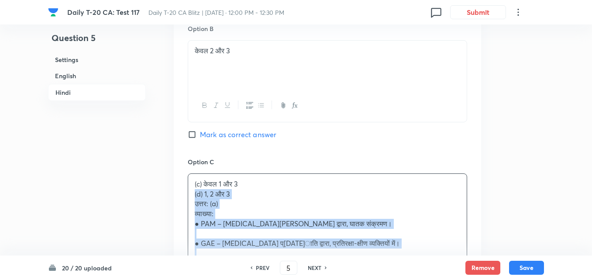
click at [174, 185] on div "Option A केवल 1 और 2 Marked as correct Option B केवल 2 और 3 Mark as correct ans…" at bounding box center [327, 173] width 307 height 593
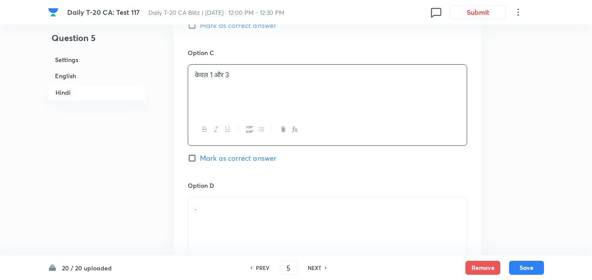
scroll to position [1796, 0]
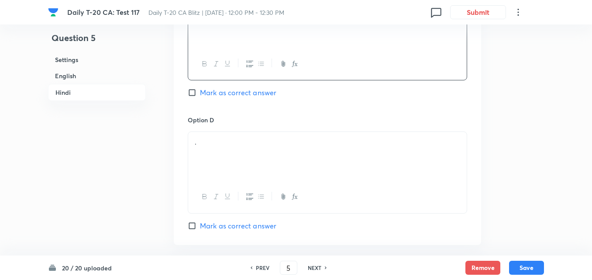
click at [222, 137] on p "." at bounding box center [327, 142] width 265 height 10
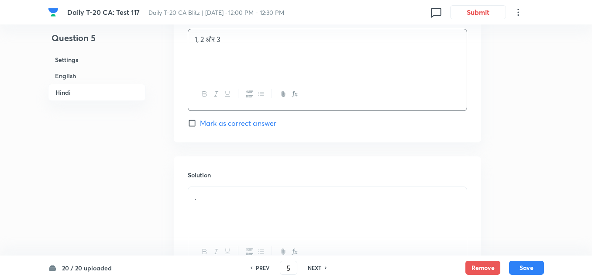
scroll to position [1968, 0]
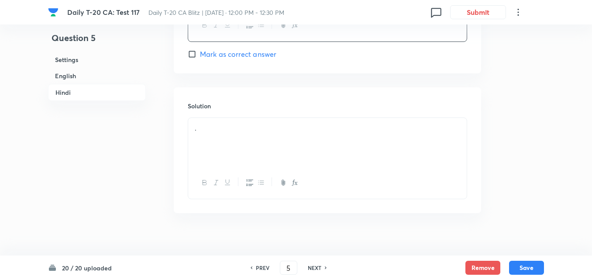
click at [246, 127] on div "." at bounding box center [327, 142] width 278 height 49
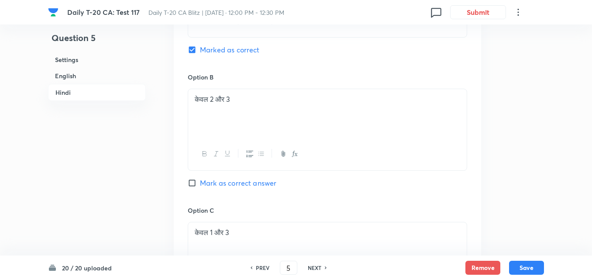
scroll to position [1531, 0]
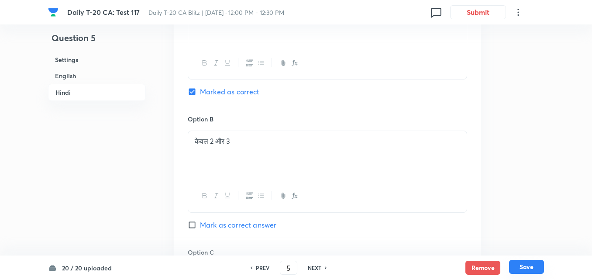
click at [525, 267] on button "Save" at bounding box center [526, 267] width 35 height 14
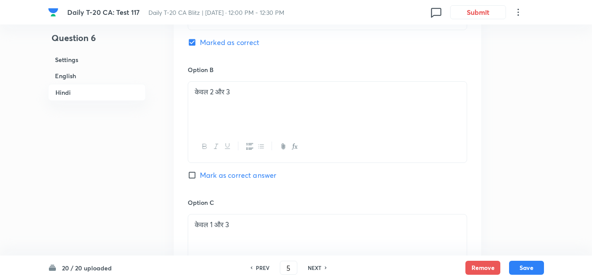
type input "6"
checkbox input "false"
checkbox input "true"
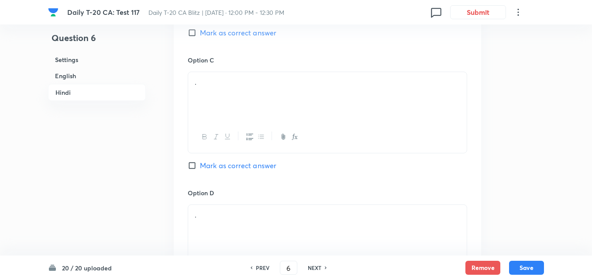
click at [101, 75] on h6 "English" at bounding box center [97, 76] width 98 height 16
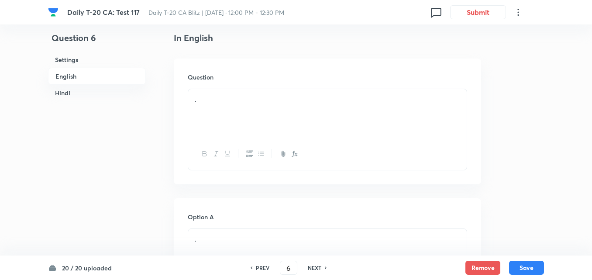
click at [264, 110] on div "." at bounding box center [327, 113] width 278 height 49
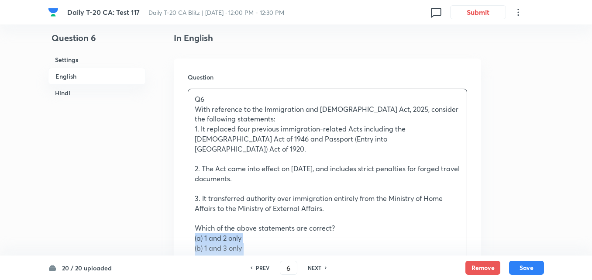
drag, startPoint x: 202, startPoint y: 224, endPoint x: 178, endPoint y: 224, distance: 24.0
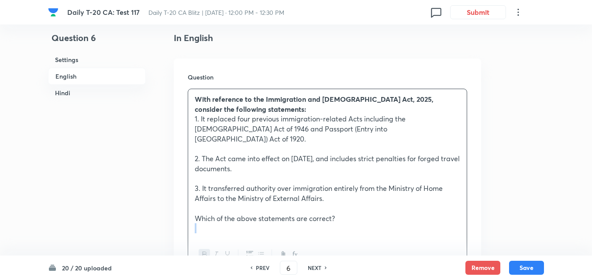
scroll to position [443, 0]
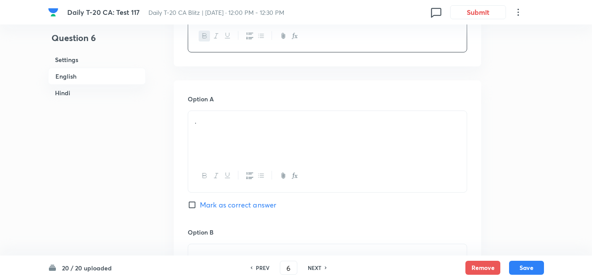
click at [243, 116] on p "." at bounding box center [327, 121] width 265 height 10
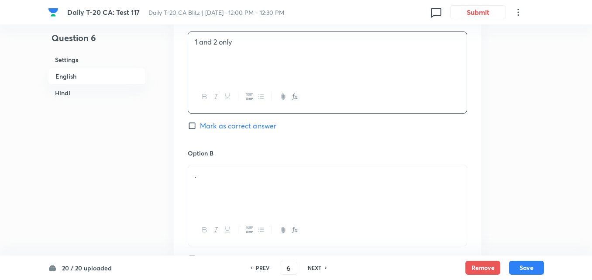
scroll to position [618, 0]
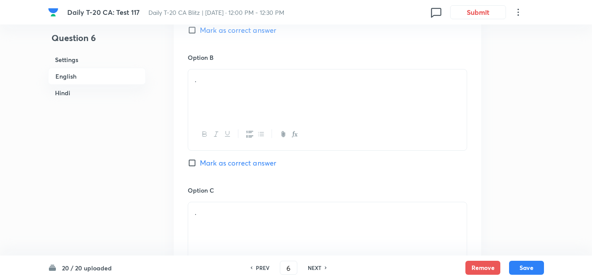
click at [246, 75] on div "." at bounding box center [327, 93] width 278 height 49
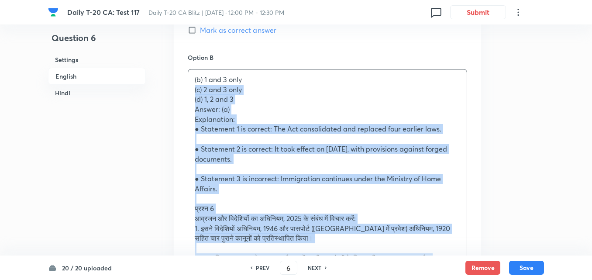
drag, startPoint x: 185, startPoint y: 88, endPoint x: 166, endPoint y: 82, distance: 19.7
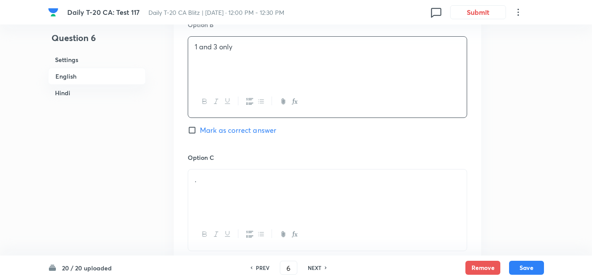
scroll to position [705, 0]
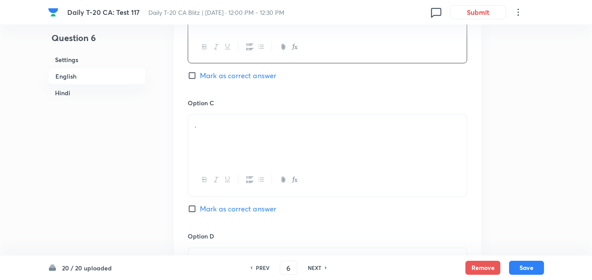
click at [228, 146] on div "." at bounding box center [327, 139] width 278 height 49
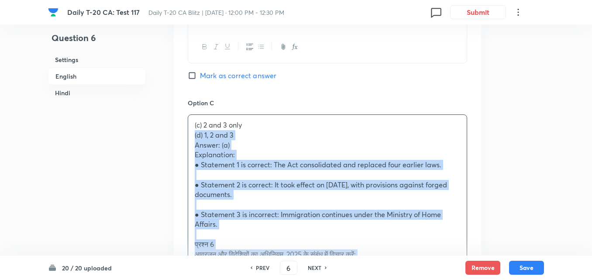
drag, startPoint x: 187, startPoint y: 132, endPoint x: 179, endPoint y: 127, distance: 9.2
click at [179, 127] on div "Option A 1 and 2 only Mark as correct answer Option B 1 and 3 only Mark as corr…" at bounding box center [327, 228] width 307 height 821
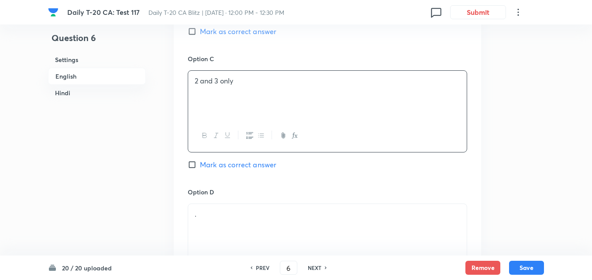
scroll to position [836, 0]
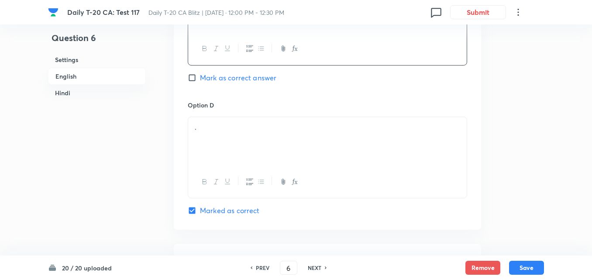
click at [235, 117] on div "." at bounding box center [327, 141] width 278 height 49
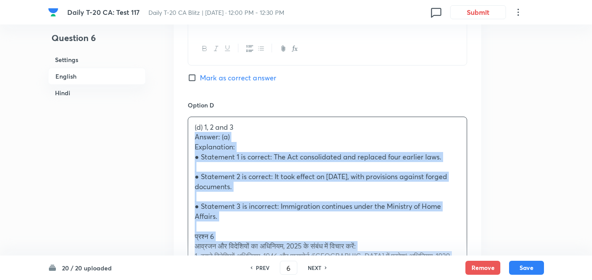
drag, startPoint x: 196, startPoint y: 126, endPoint x: 190, endPoint y: 127, distance: 6.2
click at [190, 127] on div "(d) 1, 2 and 3 Answer: (a) Explanation: ● Statement 1 is correct: The Act conso…" at bounding box center [327, 276] width 278 height 318
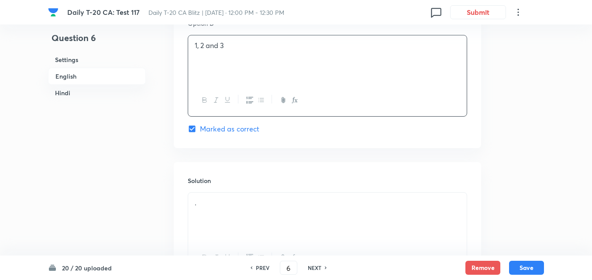
scroll to position [1011, 0]
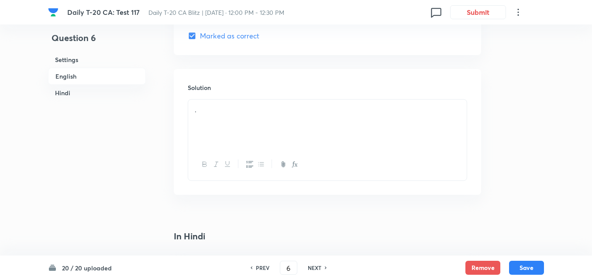
click at [222, 126] on div "." at bounding box center [327, 123] width 278 height 49
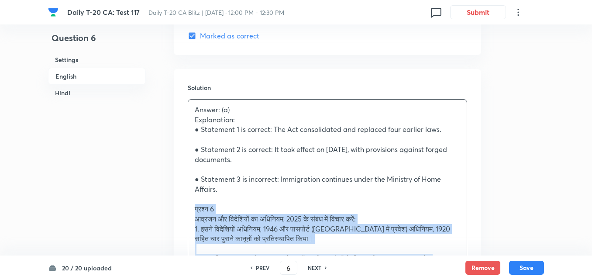
drag, startPoint x: 195, startPoint y: 192, endPoint x: 191, endPoint y: 194, distance: 5.3
click at [191, 194] on div "Answer: (a) Explanation: ● Statement 1 is correct: The Act consolidated and rep…" at bounding box center [327, 253] width 278 height 308
drag, startPoint x: 185, startPoint y: 205, endPoint x: 177, endPoint y: 201, distance: 9.2
click at [177, 201] on div "Solution Answer: (a) Explanation: ● Statement 1 is correct: The Act consolidate…" at bounding box center [327, 261] width 307 height 385
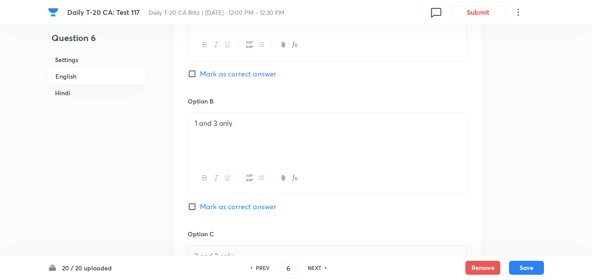
click at [242, 69] on span "Mark as correct answer" at bounding box center [238, 74] width 76 height 10
click at [200, 69] on input "Mark as correct answer" at bounding box center [194, 73] width 12 height 9
checkbox input "true"
checkbox input "false"
checkbox input "true"
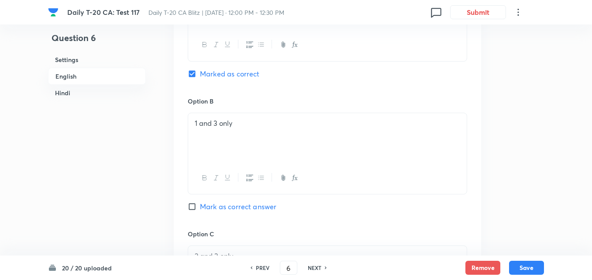
checkbox input "false"
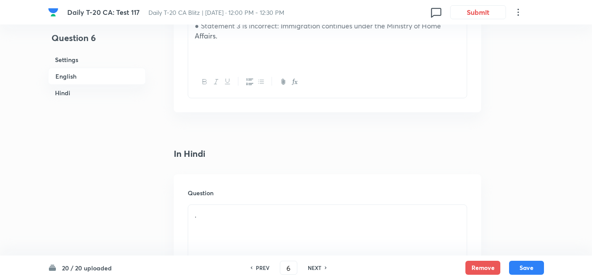
scroll to position [1229, 0]
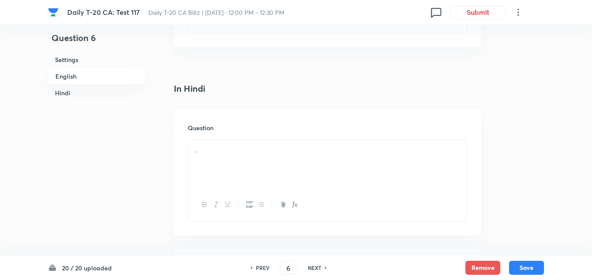
drag, startPoint x: 247, startPoint y: 148, endPoint x: 284, endPoint y: 136, distance: 39.1
click at [255, 146] on div "." at bounding box center [327, 164] width 278 height 49
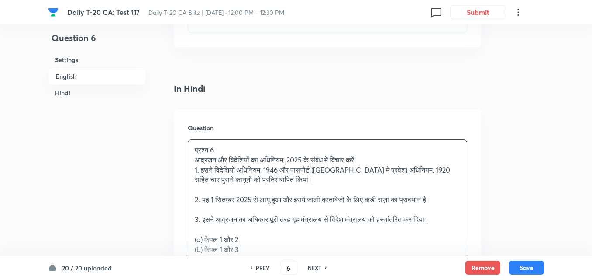
drag, startPoint x: 222, startPoint y: 226, endPoint x: 171, endPoint y: 229, distance: 51.1
click at [255, 224] on p at bounding box center [327, 229] width 265 height 10
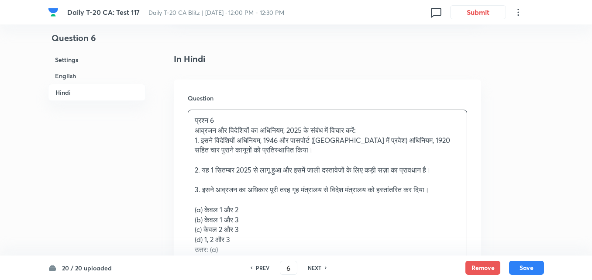
scroll to position [1272, 0]
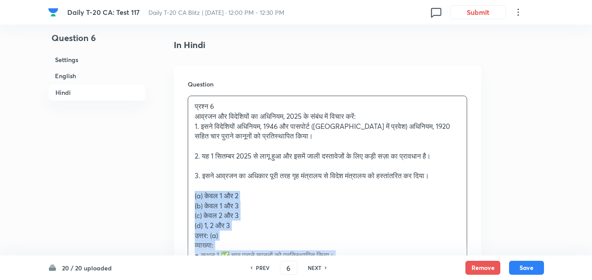
drag, startPoint x: 188, startPoint y: 189, endPoint x: 183, endPoint y: 189, distance: 4.8
click at [183, 189] on div "Question प्रश्न 6 आव्रजन और विदेशियों का अधिनियम, 2025 के संबंध में विचार करें:…" at bounding box center [327, 208] width 307 height 286
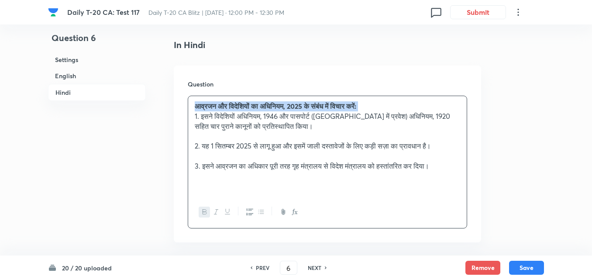
scroll to position [1447, 0]
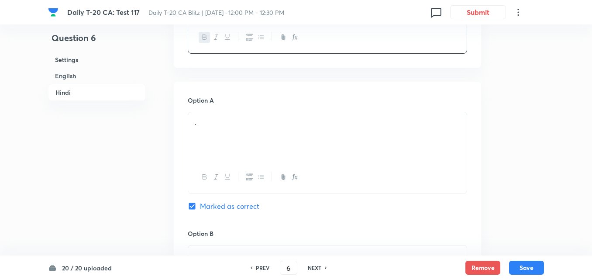
click at [245, 119] on div "." at bounding box center [327, 136] width 278 height 49
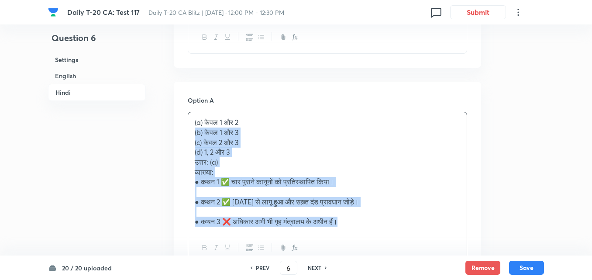
drag, startPoint x: 195, startPoint y: 121, endPoint x: 185, endPoint y: 124, distance: 10.9
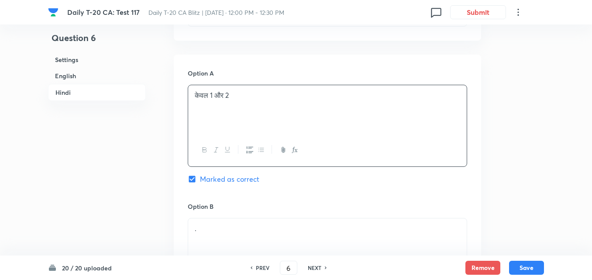
scroll to position [1578, 0]
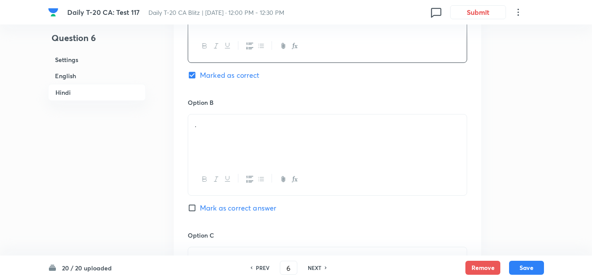
click at [245, 123] on div "." at bounding box center [327, 138] width 278 height 49
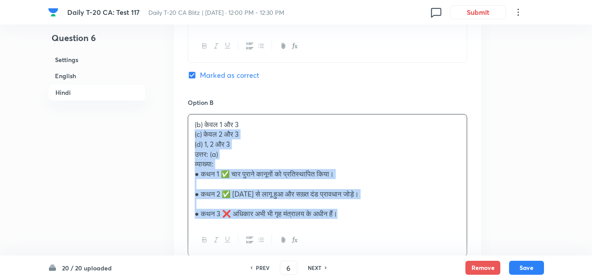
drag, startPoint x: 183, startPoint y: 127, endPoint x: 178, endPoint y: 127, distance: 5.2
click at [178, 127] on div "Option A केवल 1 और 2 Marked as correct Option B (b) केवल 1 और 3 (c) केवल 2 और 3…" at bounding box center [327, 252] width 307 height 603
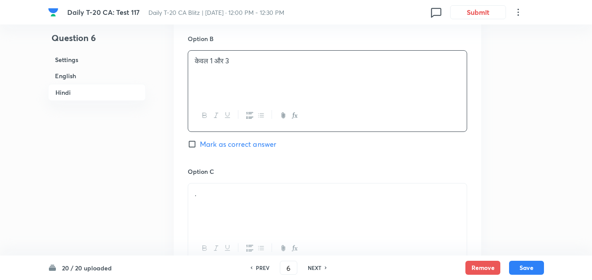
scroll to position [1709, 0]
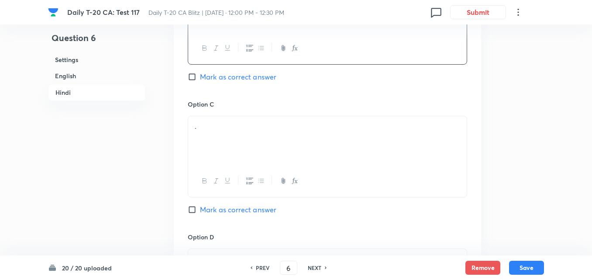
click at [225, 123] on div "." at bounding box center [327, 140] width 278 height 49
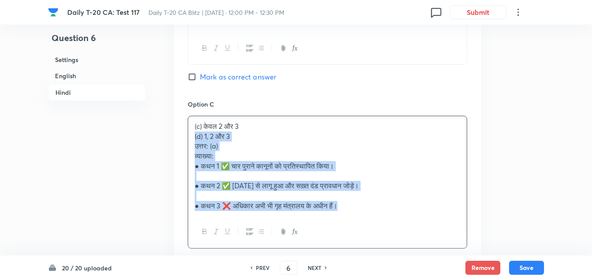
drag, startPoint x: 198, startPoint y: 126, endPoint x: 180, endPoint y: 128, distance: 17.5
click at [180, 128] on div "Option A केवल 1 और 2 Marked as correct Option B केवल 1 और 3 Mark as correct ans…" at bounding box center [327, 116] width 307 height 593
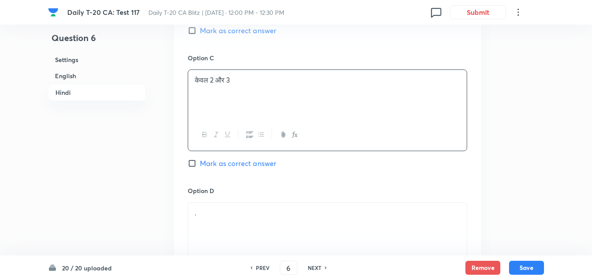
scroll to position [1796, 0]
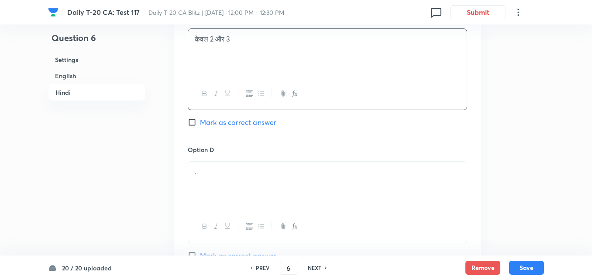
click at [234, 145] on h6 "Option D" at bounding box center [327, 149] width 279 height 9
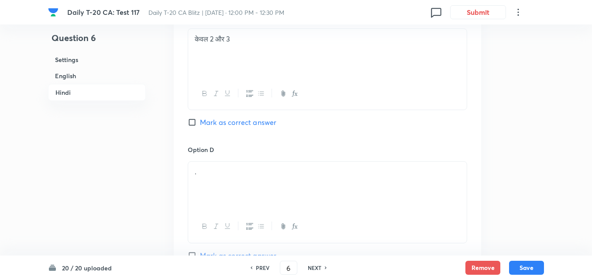
click at [231, 170] on div "." at bounding box center [327, 185] width 278 height 49
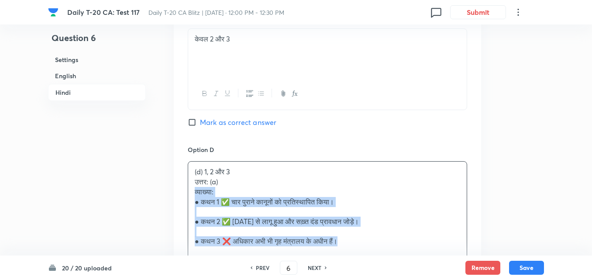
drag, startPoint x: 171, startPoint y: 181, endPoint x: 162, endPoint y: 179, distance: 9.7
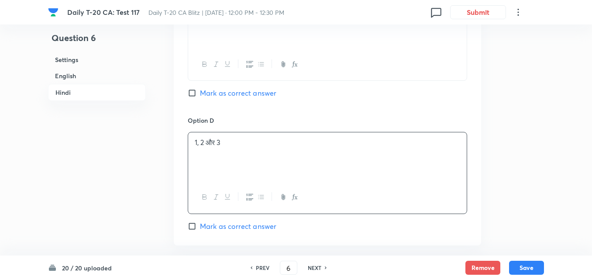
scroll to position [1997, 0]
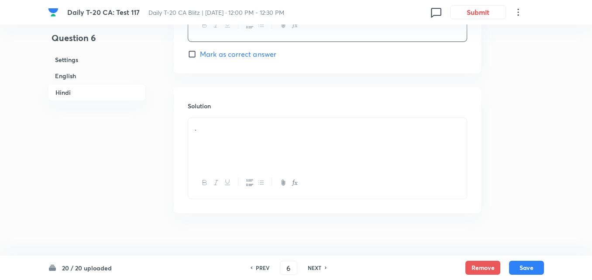
click at [247, 134] on div "." at bounding box center [327, 142] width 278 height 49
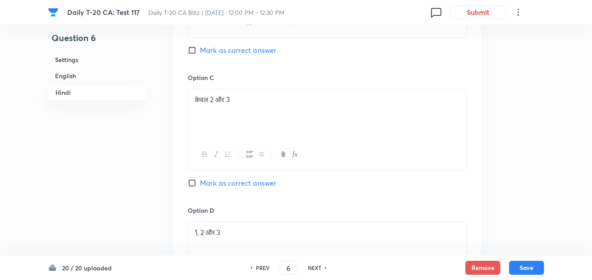
scroll to position [1561, 0]
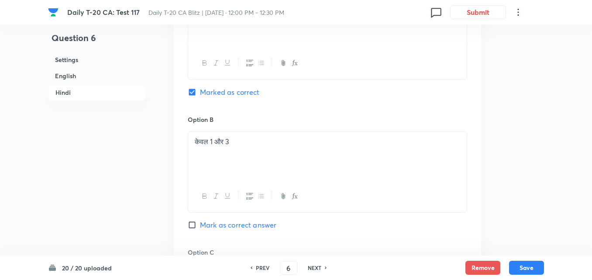
click at [542, 276] on div "20 / 20 uploaded PREV 6 ​ NEXT Remove Save" at bounding box center [296, 267] width 496 height 24
click at [535, 266] on button "Save" at bounding box center [526, 267] width 35 height 14
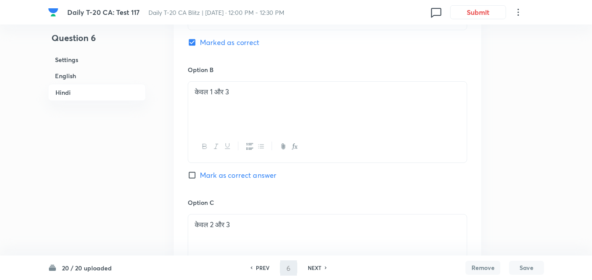
type input "7"
checkbox input "false"
checkbox input "true"
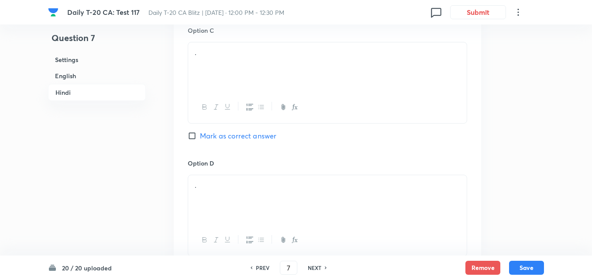
click at [70, 80] on h6 "English" at bounding box center [97, 76] width 98 height 16
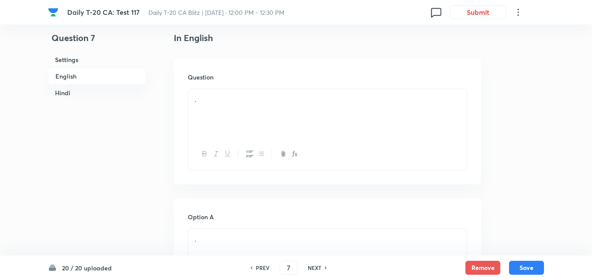
click at [233, 113] on div "." at bounding box center [327, 113] width 278 height 49
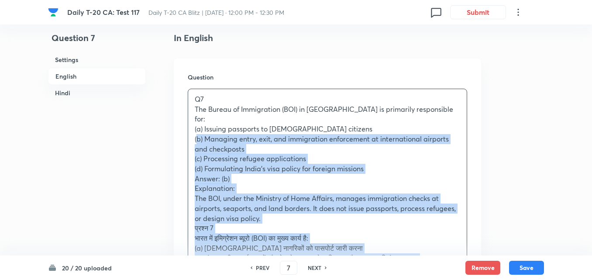
drag, startPoint x: 177, startPoint y: 128, endPoint x: 164, endPoint y: 132, distance: 13.8
click at [175, 128] on div "Question Q7 The Bureau of Immigration (BOI) in India is primarily responsible f…" at bounding box center [327, 221] width 307 height 326
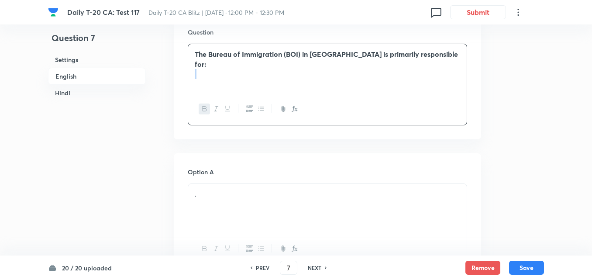
scroll to position [312, 0]
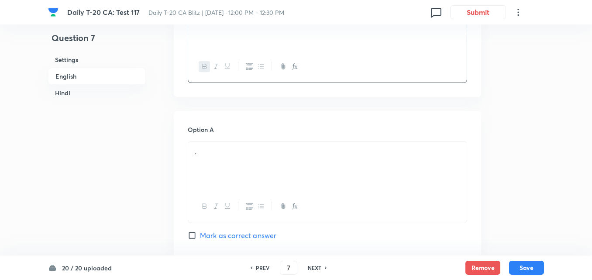
click at [240, 153] on p "." at bounding box center [327, 152] width 265 height 10
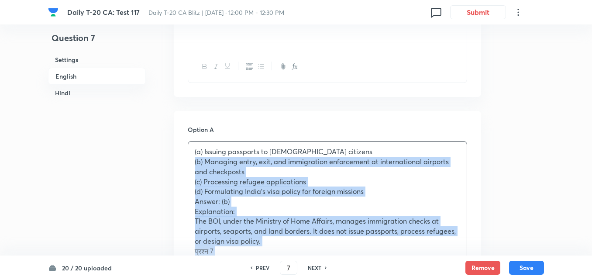
drag, startPoint x: 194, startPoint y: 164, endPoint x: 189, endPoint y: 165, distance: 5.1
click at [189, 165] on div "(a) Issuing passports to Indian citizens (b) Managing entry, exit, and immigrat…" at bounding box center [327, 245] width 278 height 209
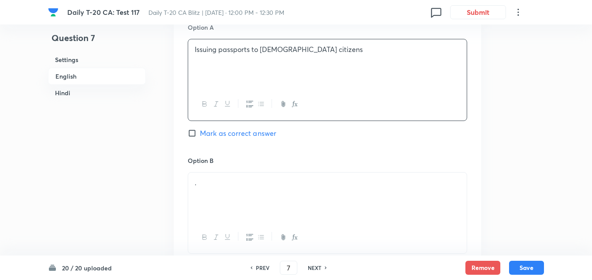
scroll to position [487, 0]
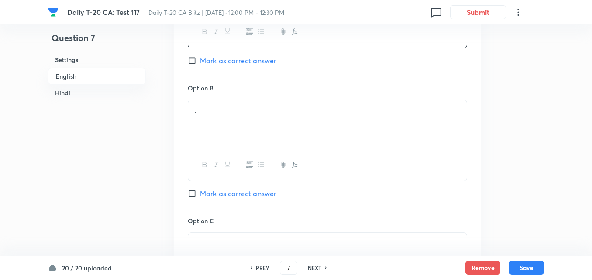
click at [234, 132] on div "." at bounding box center [327, 124] width 278 height 49
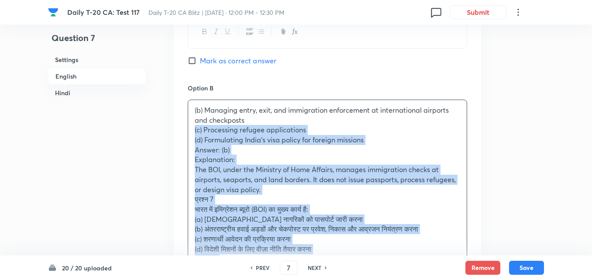
drag, startPoint x: 187, startPoint y: 128, endPoint x: 170, endPoint y: 128, distance: 17.0
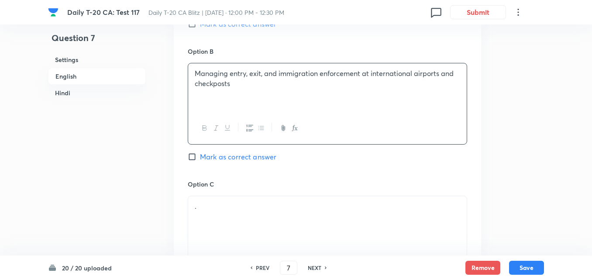
scroll to position [574, 0]
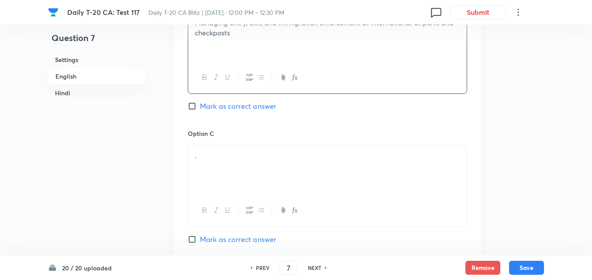
click at [253, 109] on span "Mark as correct answer" at bounding box center [238, 106] width 76 height 10
click at [200, 109] on input "Mark as correct answer" at bounding box center [194, 106] width 12 height 9
checkbox input "true"
checkbox input "false"
checkbox input "true"
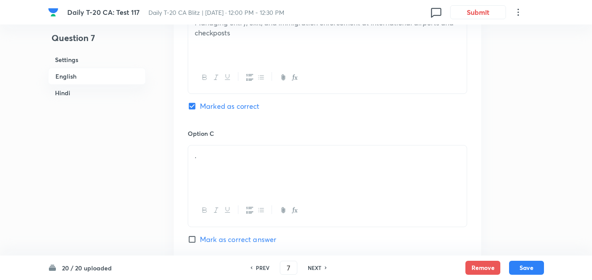
checkbox input "false"
click at [249, 158] on p "." at bounding box center [327, 156] width 265 height 10
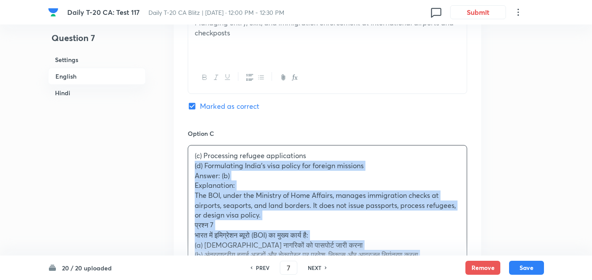
drag, startPoint x: 198, startPoint y: 169, endPoint x: 192, endPoint y: 168, distance: 5.9
click at [192, 168] on div "(c) Processing refugee applications (d) Formulating India’s visa policy for for…" at bounding box center [327, 234] width 278 height 179
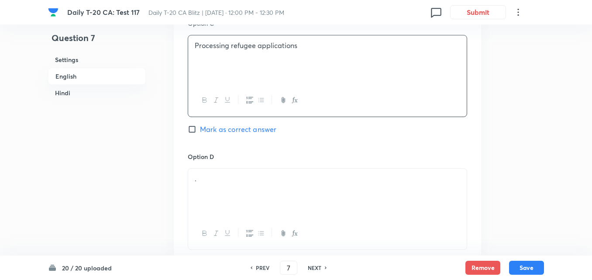
scroll to position [749, 0]
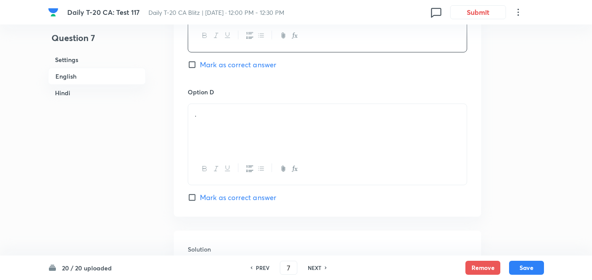
click at [247, 117] on p "." at bounding box center [327, 114] width 265 height 10
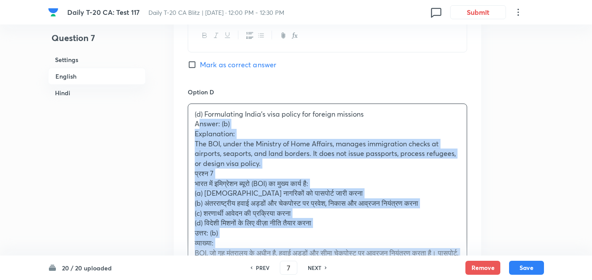
drag, startPoint x: 205, startPoint y: 124, endPoint x: 194, endPoint y: 127, distance: 10.8
click at [194, 127] on div "(d) Formulating India’s visa policy for foreign missions Answer: (b) Explanatio…" at bounding box center [327, 188] width 278 height 169
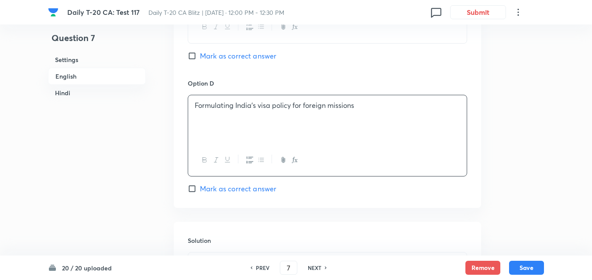
scroll to position [923, 0]
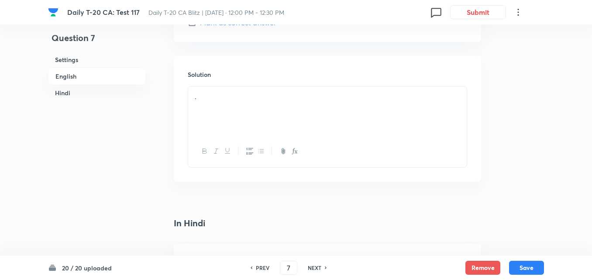
click at [235, 100] on p "." at bounding box center [327, 97] width 265 height 10
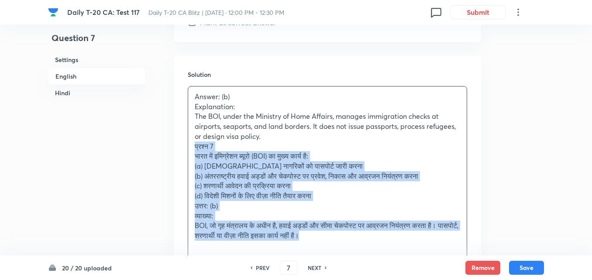
drag, startPoint x: 185, startPoint y: 145, endPoint x: 174, endPoint y: 147, distance: 11.5
click at [182, 146] on div "Solution Answer: (b) Explanation: The BOI, under the Ministry of Home Affairs, …" at bounding box center [327, 174] width 307 height 236
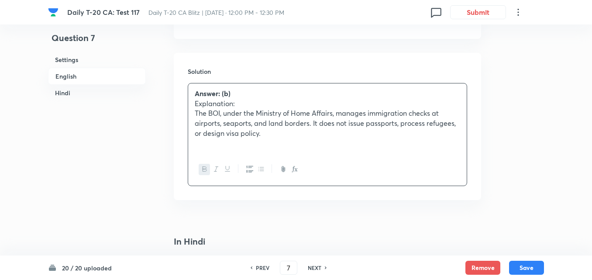
scroll to position [1098, 0]
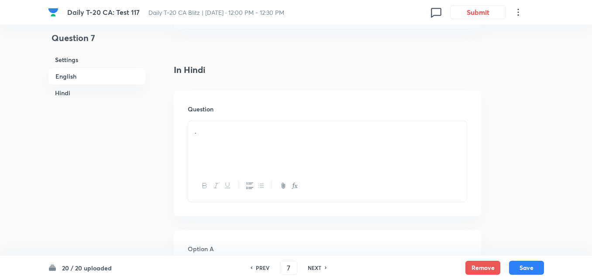
click at [234, 124] on div "." at bounding box center [327, 145] width 278 height 49
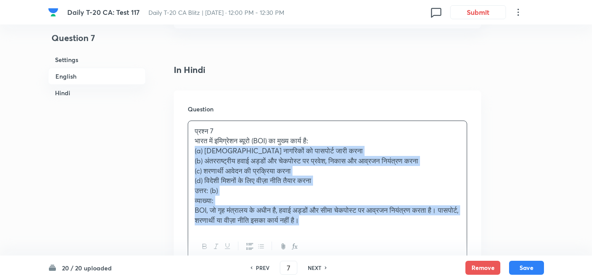
drag, startPoint x: 204, startPoint y: 151, endPoint x: 190, endPoint y: 152, distance: 13.6
click at [191, 151] on div "प्रश्न 7 भारत में इमिग्रेशन ब्यूरो (BOI) का मुख्य कार्य है: (a) भारतीय नागरिकों…" at bounding box center [327, 176] width 278 height 110
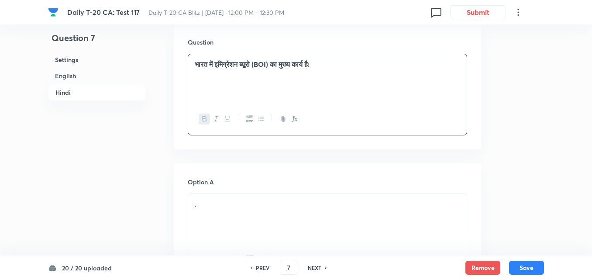
scroll to position [1229, 0]
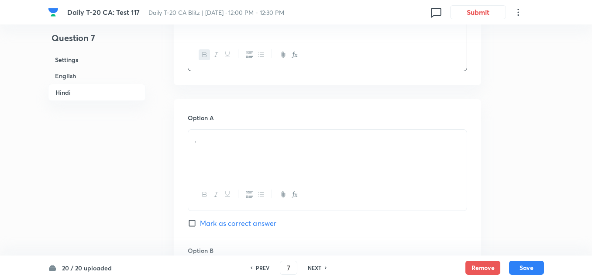
click at [217, 143] on p "." at bounding box center [327, 140] width 265 height 10
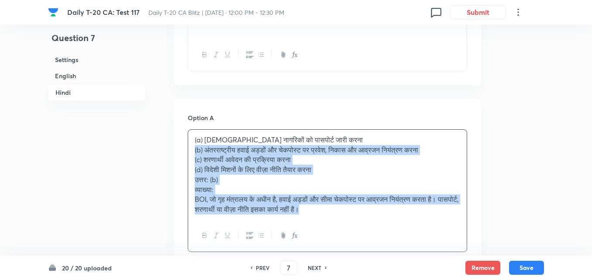
drag, startPoint x: 189, startPoint y: 156, endPoint x: 183, endPoint y: 151, distance: 7.5
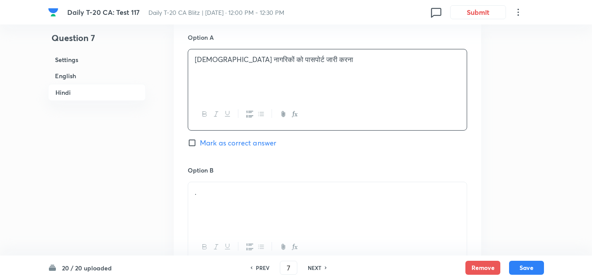
scroll to position [1403, 0]
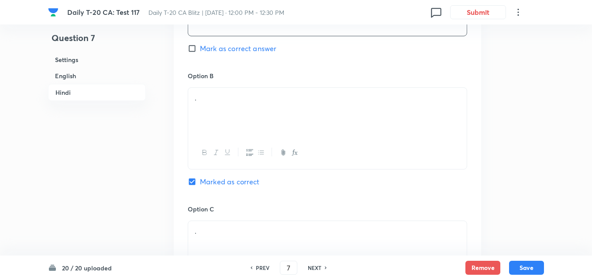
click at [210, 128] on div "." at bounding box center [327, 112] width 278 height 49
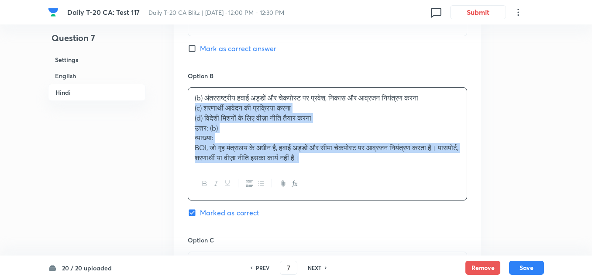
drag, startPoint x: 177, startPoint y: 114, endPoint x: 172, endPoint y: 112, distance: 5.1
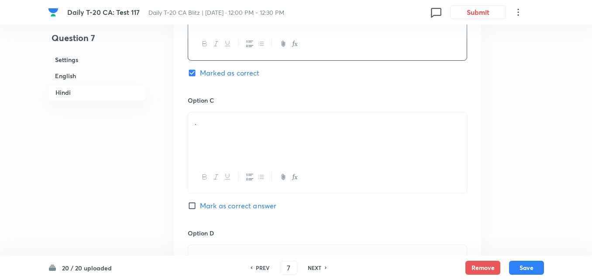
scroll to position [1534, 0]
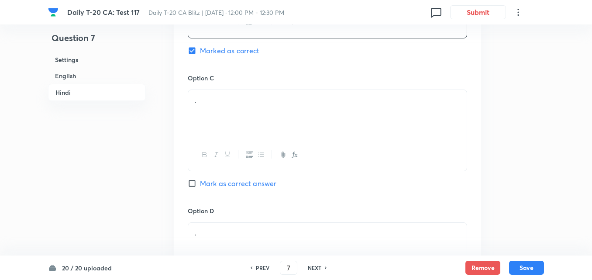
click at [245, 132] on div "." at bounding box center [327, 114] width 278 height 49
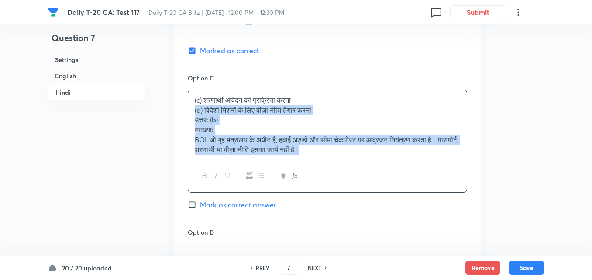
drag, startPoint x: 199, startPoint y: 120, endPoint x: 151, endPoint y: 111, distance: 49.2
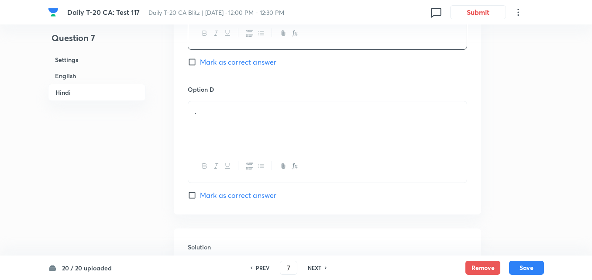
scroll to position [1665, 0]
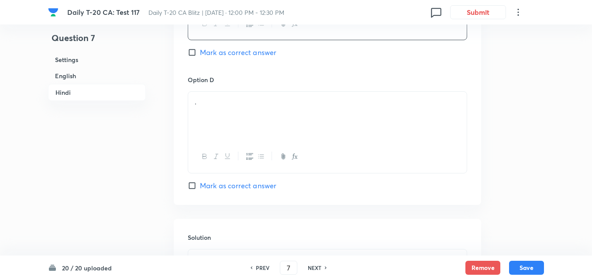
click at [222, 115] on div "." at bounding box center [327, 116] width 278 height 49
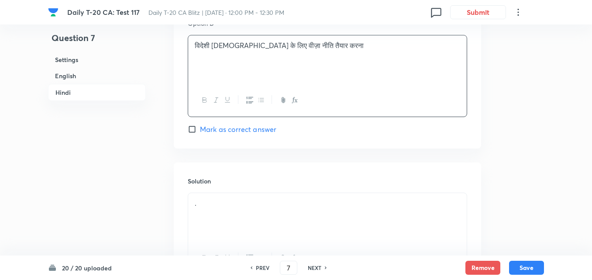
scroll to position [1807, 0]
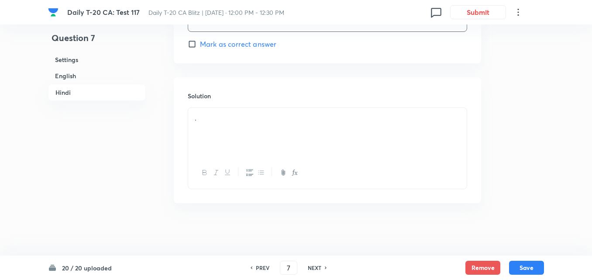
click at [240, 114] on p "." at bounding box center [327, 118] width 265 height 10
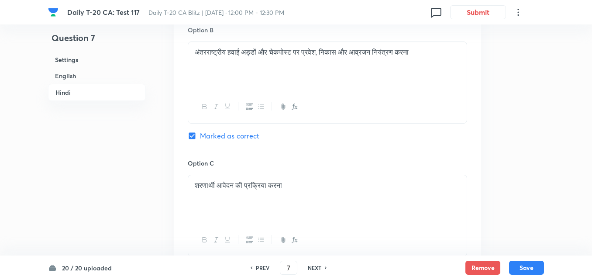
scroll to position [1370, 0]
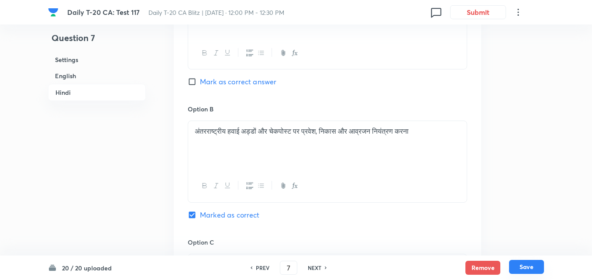
click at [536, 264] on button "Save" at bounding box center [526, 267] width 35 height 14
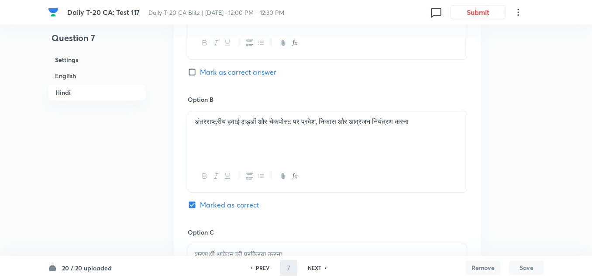
type input "8"
checkbox input "false"
checkbox input "true"
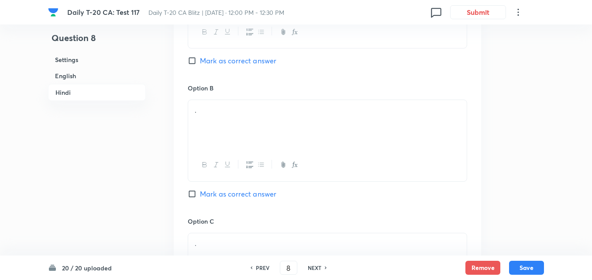
click at [68, 73] on h6 "English" at bounding box center [97, 76] width 98 height 16
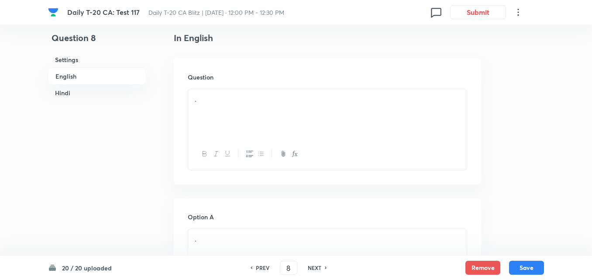
click at [241, 116] on div "." at bounding box center [327, 113] width 278 height 49
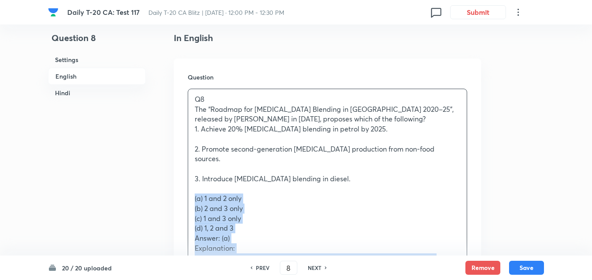
drag, startPoint x: 190, startPoint y: 188, endPoint x: 185, endPoint y: 190, distance: 5.5
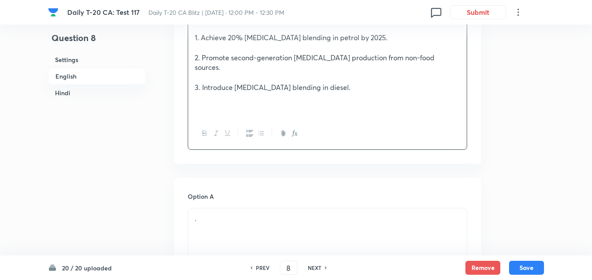
scroll to position [400, 0]
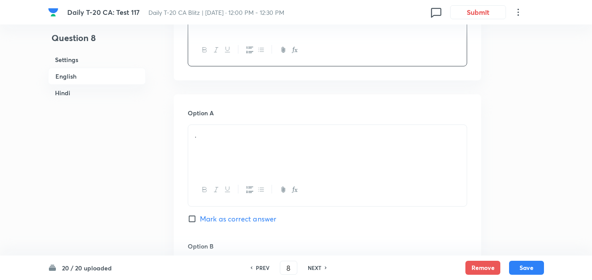
click at [230, 142] on div "." at bounding box center [327, 149] width 278 height 49
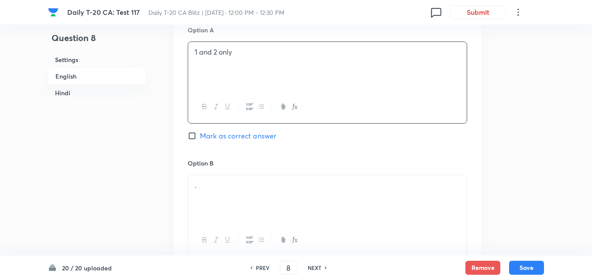
scroll to position [574, 0]
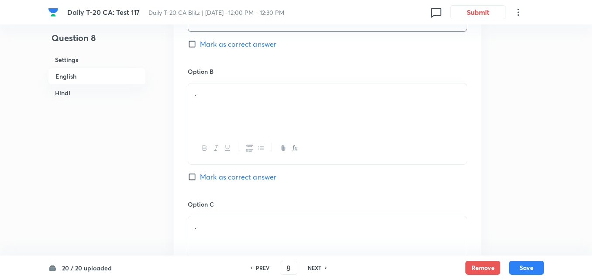
click at [271, 111] on div "." at bounding box center [327, 107] width 278 height 49
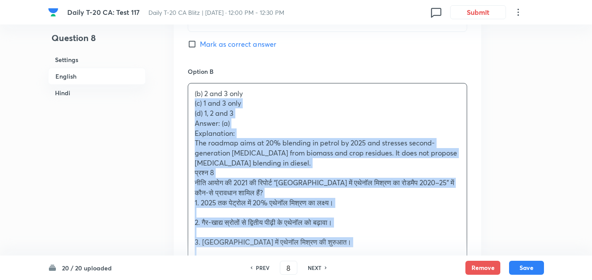
drag, startPoint x: 189, startPoint y: 99, endPoint x: 167, endPoint y: 94, distance: 22.9
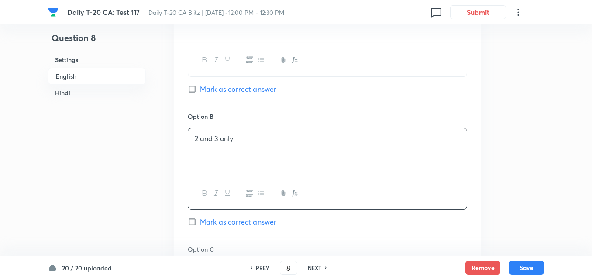
scroll to position [487, 0]
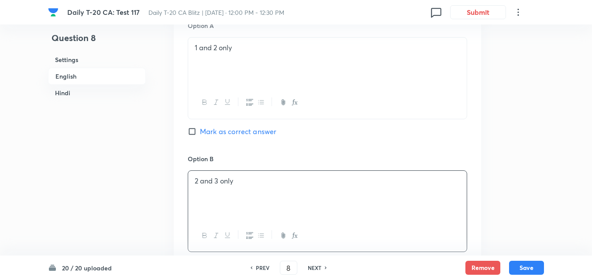
click at [217, 126] on span "Mark as correct answer" at bounding box center [238, 131] width 76 height 10
click at [200, 127] on input "Mark as correct answer" at bounding box center [194, 131] width 12 height 9
checkbox input "true"
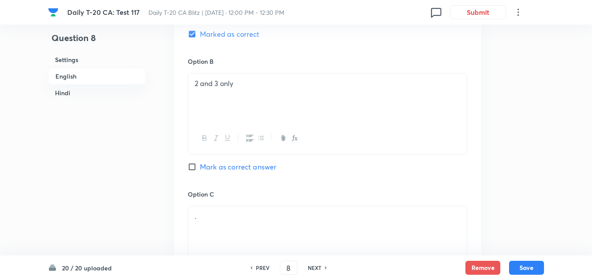
checkbox input "false"
checkbox input "true"
checkbox input "false"
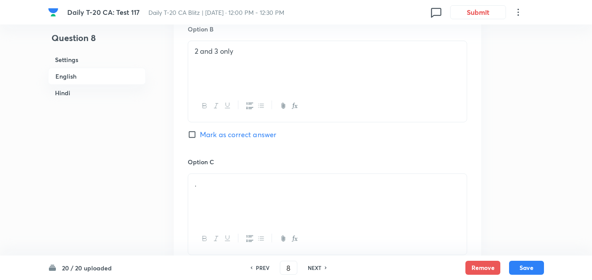
scroll to position [662, 0]
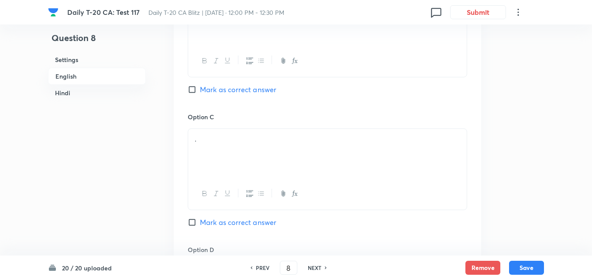
click at [226, 142] on div "." at bounding box center [327, 153] width 278 height 49
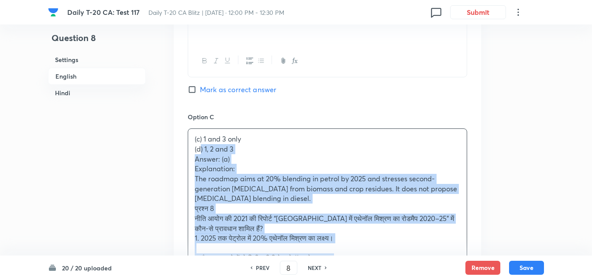
click at [199, 144] on p "(d) 1, 2 and 3" at bounding box center [327, 149] width 265 height 10
click at [180, 144] on div "Option A 1 and 2 only Marked as correct Option B 2 and 3 only Mark as correct a…" at bounding box center [327, 202] width 307 height 741
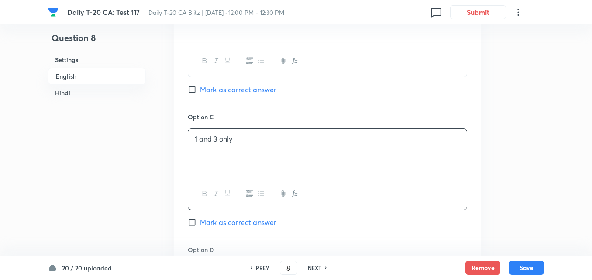
scroll to position [836, 0]
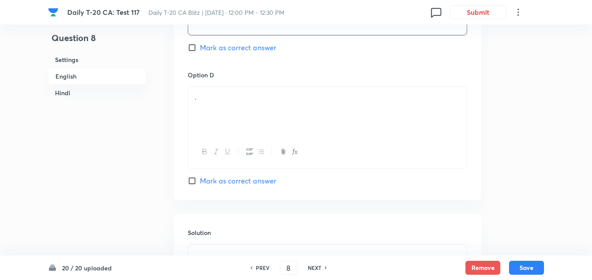
click at [223, 102] on div "." at bounding box center [327, 111] width 278 height 49
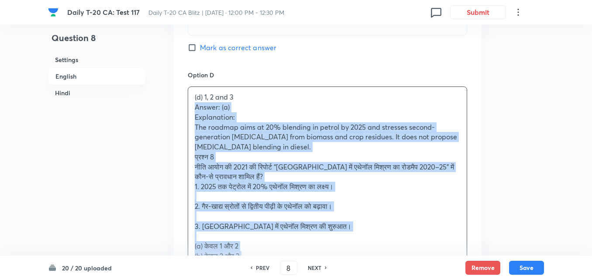
drag, startPoint x: 192, startPoint y: 97, endPoint x: 183, endPoint y: 95, distance: 9.4
click at [183, 95] on div "Option A 1 and 2 only Marked as correct Option B 2 and 3 only Mark as correct a…" at bounding box center [327, 23] width 307 height 731
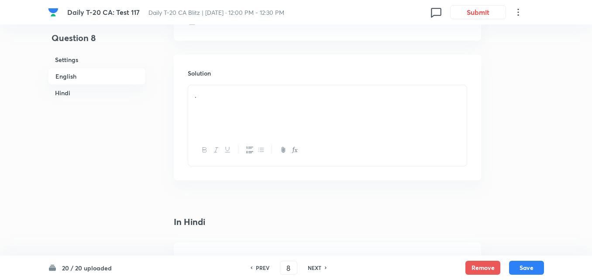
scroll to position [1011, 0]
click at [224, 75] on p "." at bounding box center [327, 80] width 265 height 10
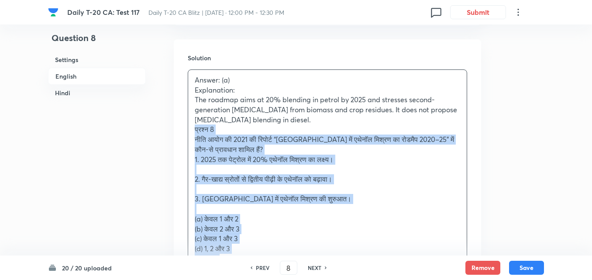
drag, startPoint x: 177, startPoint y: 132, endPoint x: 173, endPoint y: 123, distance: 9.2
click at [173, 123] on div "Question 8 Settings English Hindi Settings Type Single choice correct 4 options…" at bounding box center [296, 147] width 496 height 2232
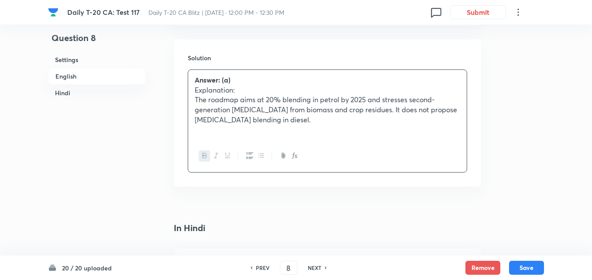
scroll to position [1142, 0]
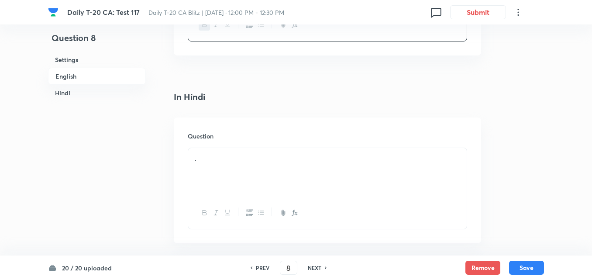
click at [228, 153] on p "." at bounding box center [327, 158] width 265 height 10
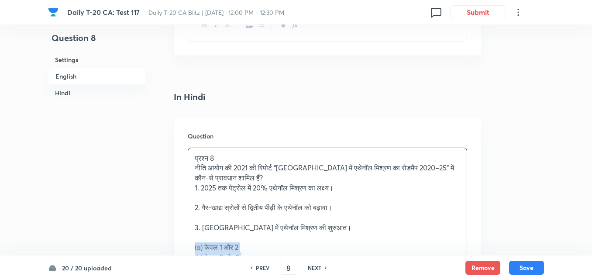
drag, startPoint x: 192, startPoint y: 237, endPoint x: 182, endPoint y: 239, distance: 10.3
click at [182, 239] on div "Question प्रश्न 8 नीति आयोग की 2021 की रिपोर्ट “भारत में एथेनॉल मिश्रण का रोडमै…" at bounding box center [327, 245] width 307 height 256
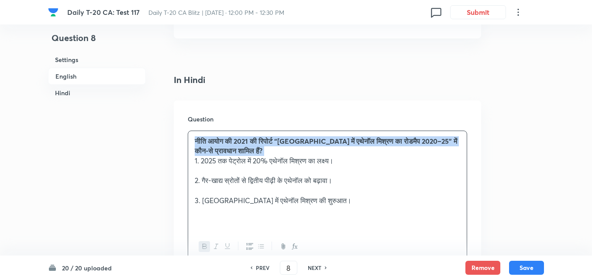
scroll to position [1360, 0]
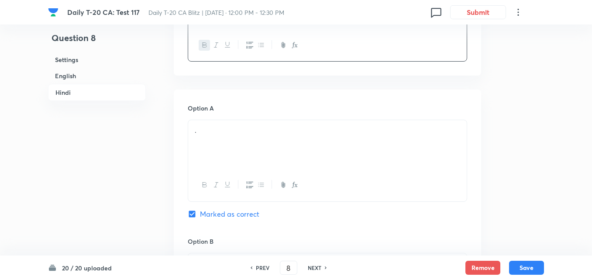
click at [237, 141] on div "." at bounding box center [327, 144] width 278 height 49
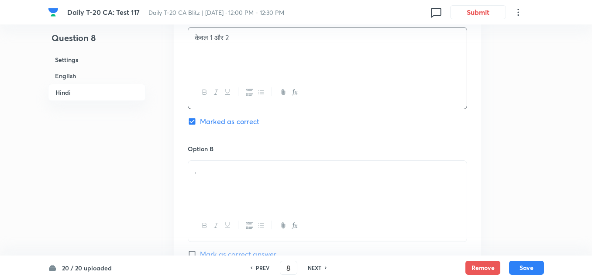
scroll to position [1534, 0]
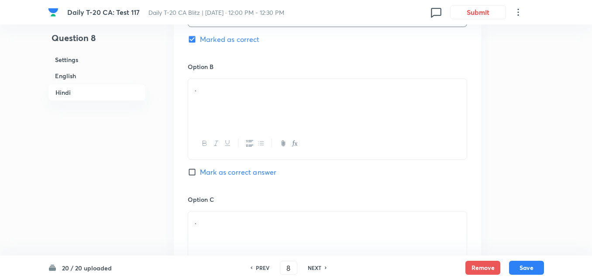
click at [238, 89] on div "." at bounding box center [327, 103] width 278 height 49
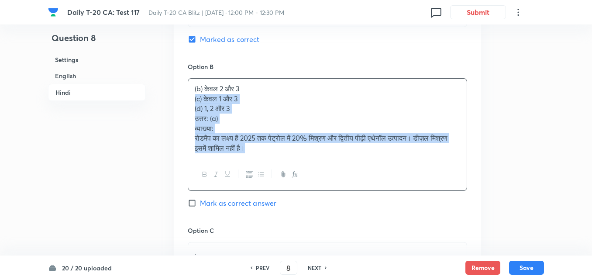
drag, startPoint x: 182, startPoint y: 86, endPoint x: 177, endPoint y: 85, distance: 5.7
click at [177, 85] on div "Option A केवल 1 और 2 Marked as correct Option B (b) केवल 2 और 3 (c) केवल 1 और 3…" at bounding box center [327, 201] width 307 height 573
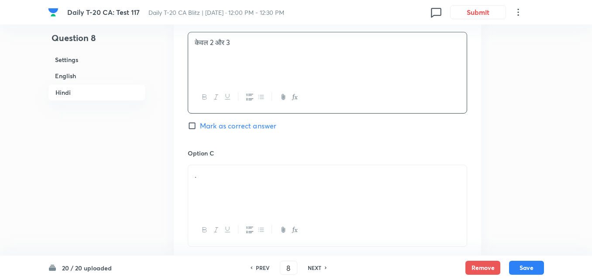
scroll to position [1622, 0]
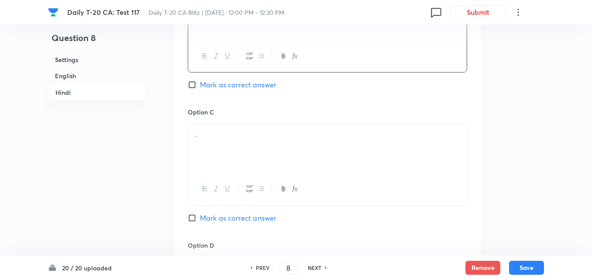
click at [230, 133] on div "." at bounding box center [327, 148] width 278 height 49
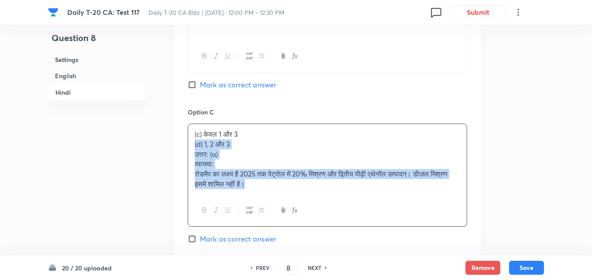
drag, startPoint x: 186, startPoint y: 136, endPoint x: 182, endPoint y: 135, distance: 4.9
click at [182, 135] on div "Option A केवल 1 और 2 Marked as correct Option B केवल 2 और 3 Mark as correct ans…" at bounding box center [327, 109] width 307 height 563
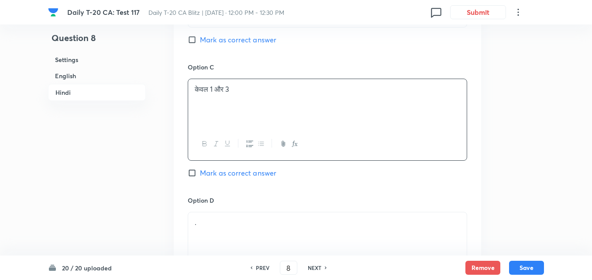
scroll to position [1752, 0]
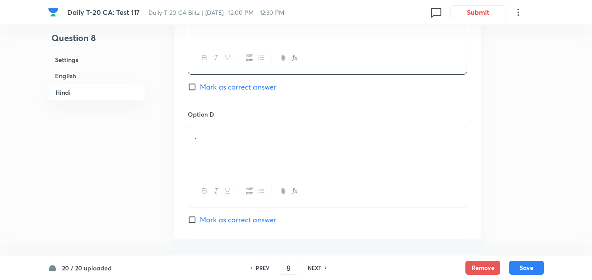
click at [220, 132] on div "." at bounding box center [327, 150] width 278 height 49
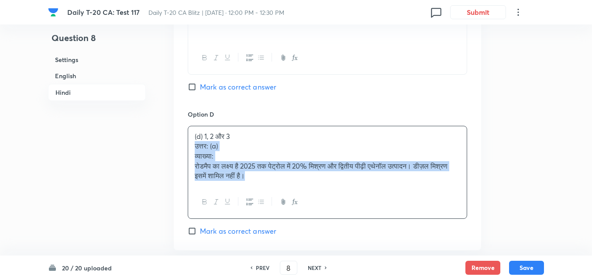
click at [195, 141] on p "उत्तर: (a)" at bounding box center [327, 146] width 265 height 10
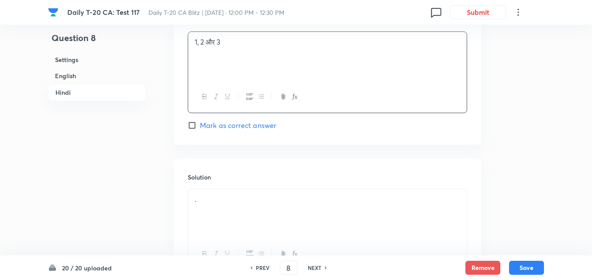
scroll to position [1918, 0]
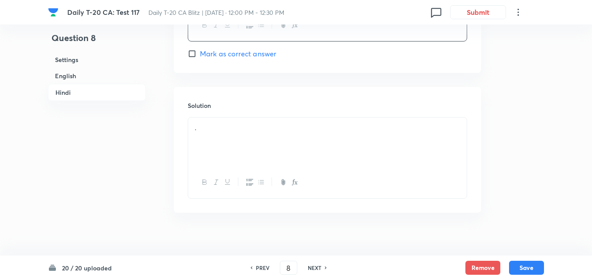
click at [215, 125] on div "." at bounding box center [327, 141] width 278 height 49
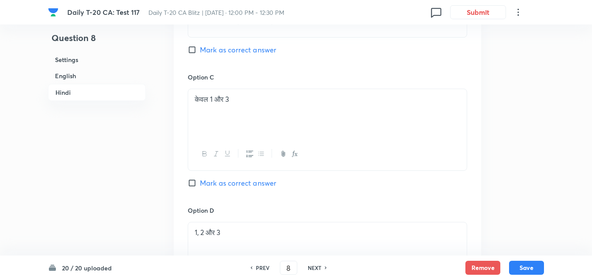
scroll to position [1438, 0]
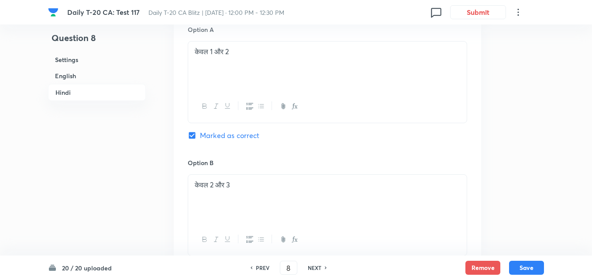
click at [533, 258] on div "20 / 20 uploaded PREV 8 ​ NEXT Remove Save" at bounding box center [296, 267] width 496 height 24
click at [531, 263] on button "Save" at bounding box center [526, 267] width 35 height 14
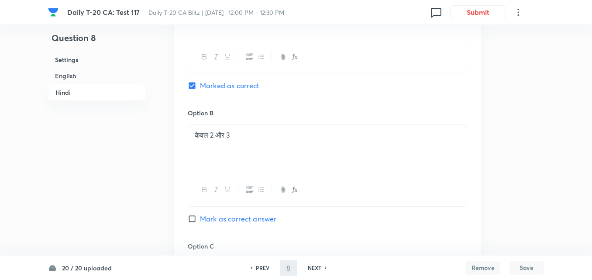
type input "9"
checkbox input "false"
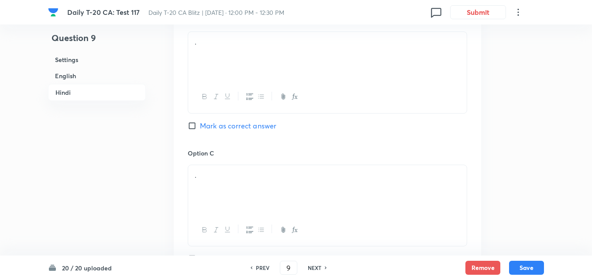
checkbox input "true"
click at [71, 75] on h6 "English" at bounding box center [97, 76] width 98 height 16
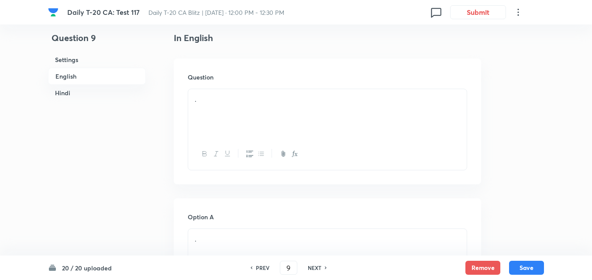
click at [234, 133] on div "." at bounding box center [327, 113] width 278 height 49
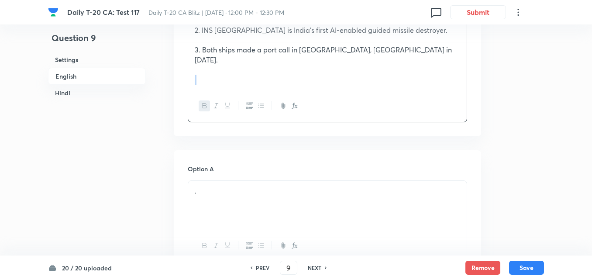
scroll to position [400, 0]
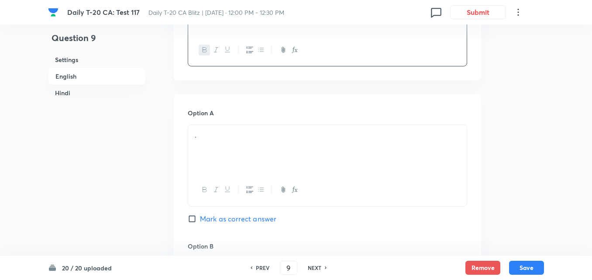
click at [215, 130] on p "." at bounding box center [327, 135] width 265 height 10
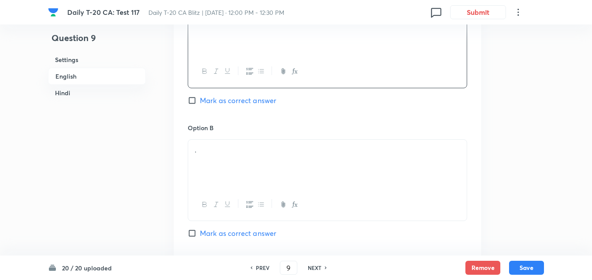
scroll to position [531, 0]
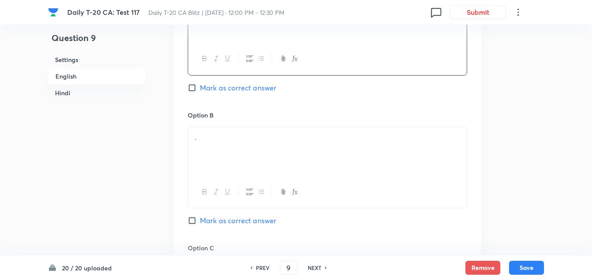
click at [231, 127] on div "." at bounding box center [327, 151] width 278 height 49
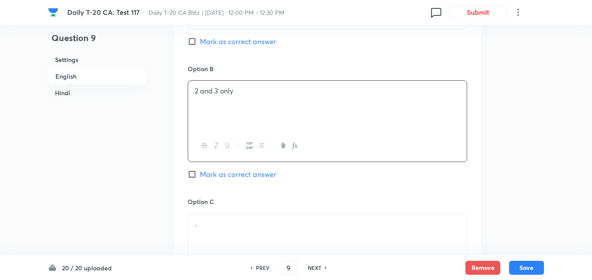
scroll to position [618, 0]
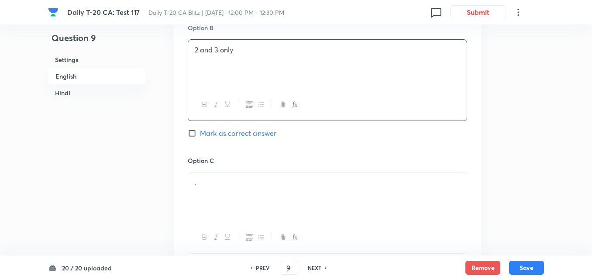
click at [253, 91] on div "Option B 2 and 3 only Mark as correct answer" at bounding box center [327, 89] width 279 height 133
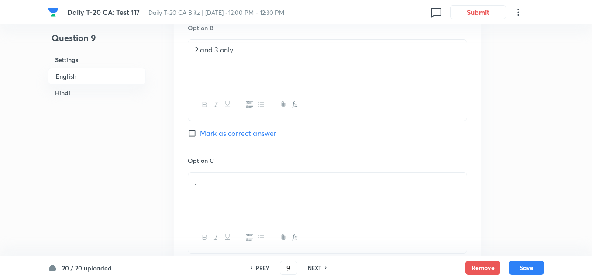
click at [253, 128] on span "Mark as correct answer" at bounding box center [238, 133] width 76 height 10
click at [200, 129] on input "Mark as correct answer" at bounding box center [194, 133] width 12 height 9
checkbox input "true"
checkbox input "false"
checkbox input "true"
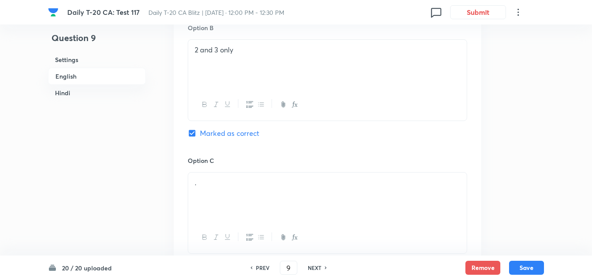
checkbox input "false"
click at [236, 178] on p "." at bounding box center [327, 183] width 265 height 10
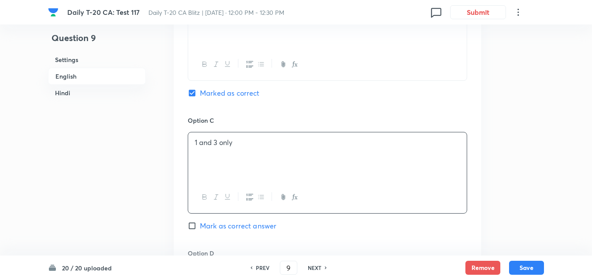
scroll to position [792, 0]
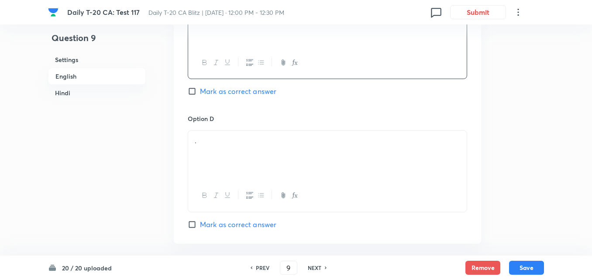
click at [245, 130] on div "." at bounding box center [327, 154] width 278 height 49
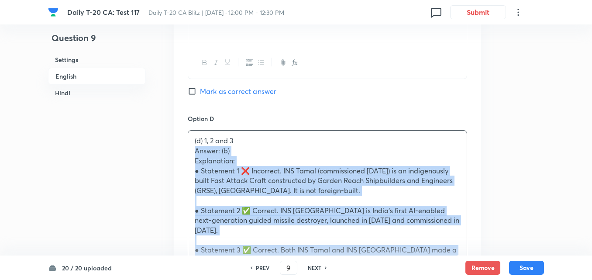
drag, startPoint x: 186, startPoint y: 122, endPoint x: 144, endPoint y: 138, distance: 44.7
click at [184, 122] on div "Option A 1 and 2 only Mark as correct answer Option B 2 and 3 only Marked as co…" at bounding box center [327, 147] width 307 height 890
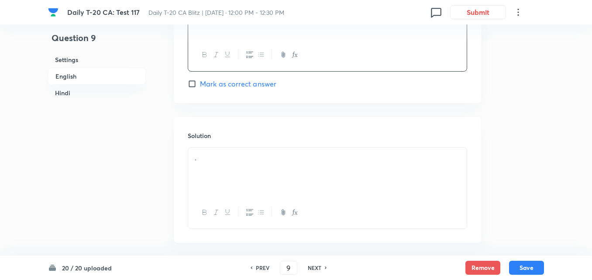
scroll to position [967, 0]
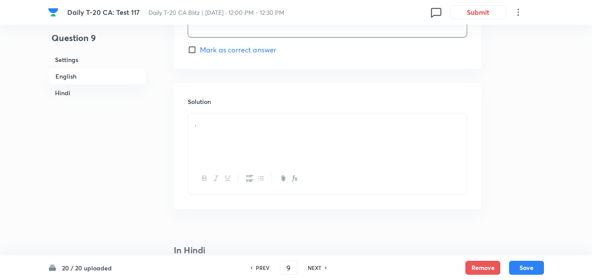
click at [234, 118] on div "." at bounding box center [327, 137] width 278 height 49
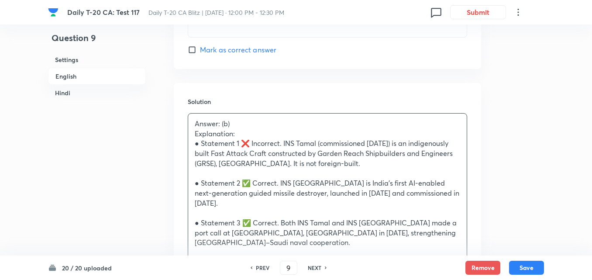
drag, startPoint x: 191, startPoint y: 219, endPoint x: 185, endPoint y: 221, distance: 5.7
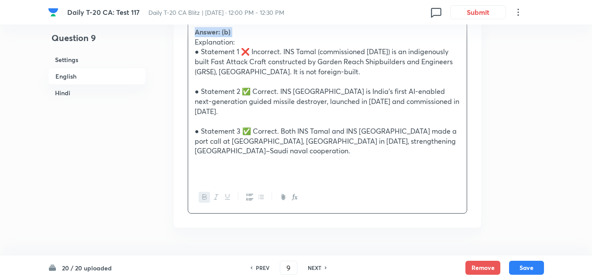
scroll to position [1185, 0]
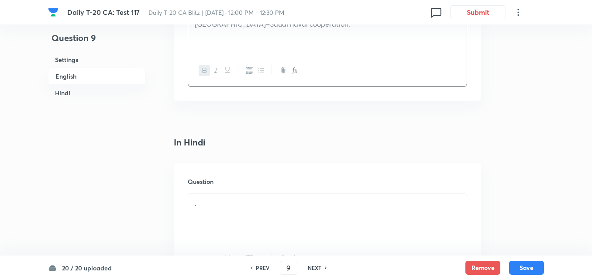
click at [230, 193] on div "." at bounding box center [327, 234] width 279 height 82
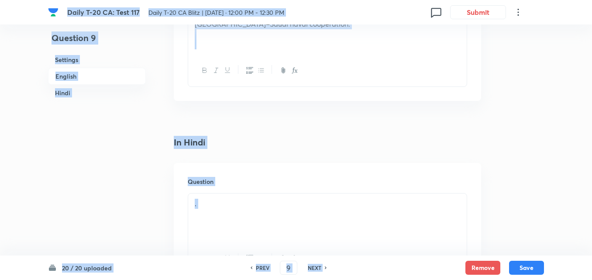
click at [233, 199] on p "." at bounding box center [327, 204] width 265 height 10
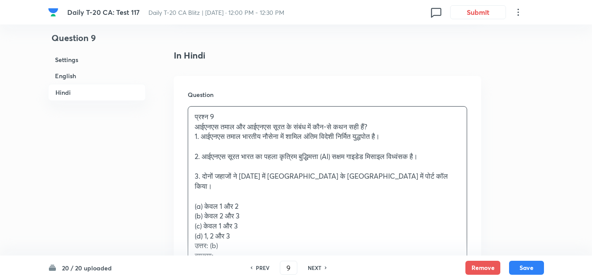
scroll to position [1272, 0]
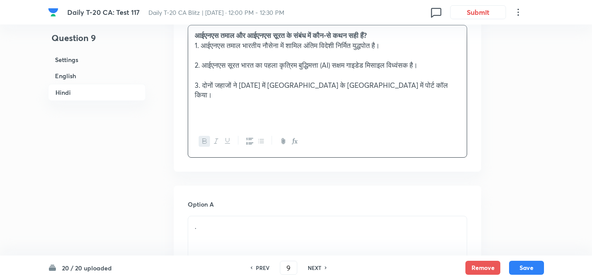
scroll to position [1403, 0]
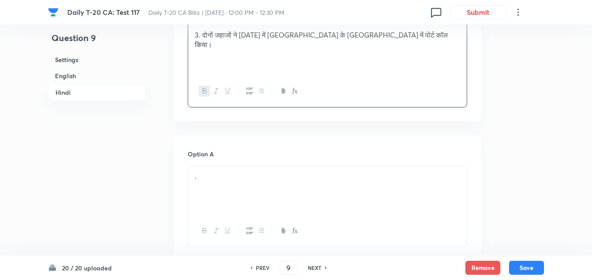
click at [233, 166] on div "." at bounding box center [327, 190] width 278 height 49
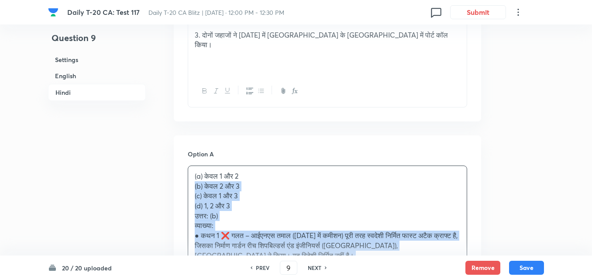
drag, startPoint x: 202, startPoint y: 139, endPoint x: 189, endPoint y: 136, distance: 13.8
click at [189, 166] on div "(a) केवल 1 और 2 (b) केवल 2 और 3 (c) केवल 1 और 3 (d) 1, 2 और 3 उत्तर: (b) व्याख्…" at bounding box center [327, 245] width 278 height 159
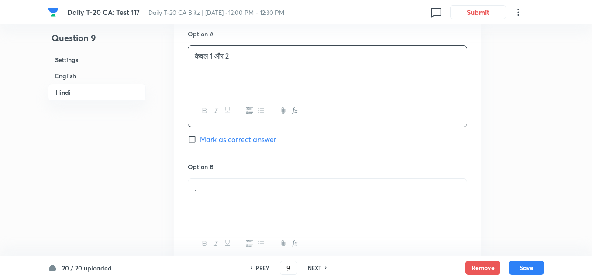
scroll to position [1534, 0]
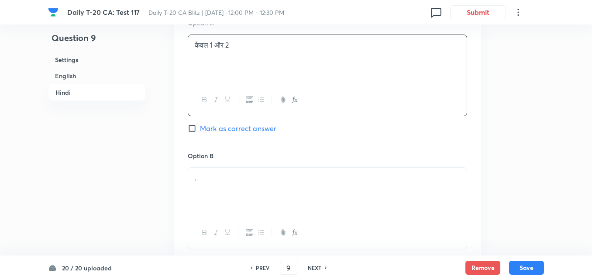
click at [217, 168] on div "." at bounding box center [327, 192] width 278 height 49
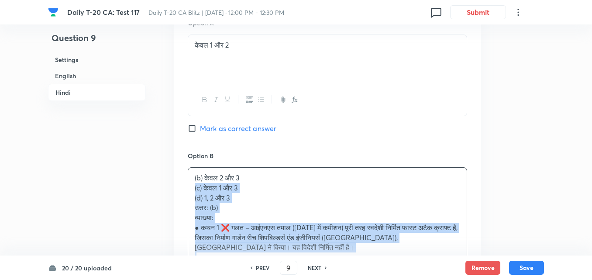
click at [190, 168] on div "(b) केवल 2 और 3 (c) केवल 1 और 3 (d) 1, 2 और 3 उत्तर: (b) व्याख्या: ● कथन 1 ❌ गल…" at bounding box center [327, 242] width 278 height 149
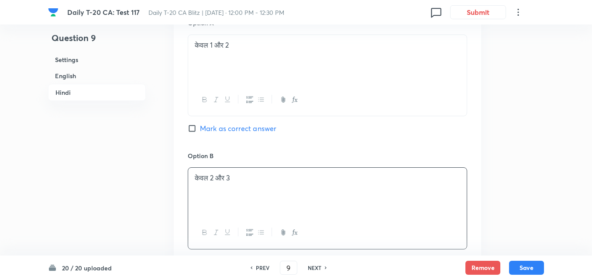
scroll to position [1709, 0]
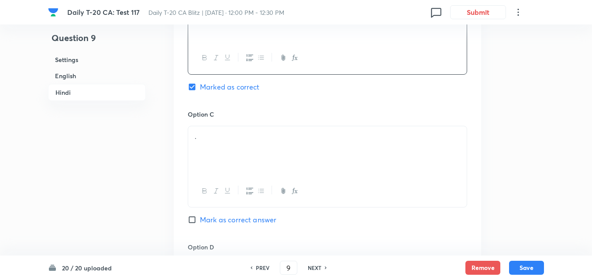
click at [243, 126] on div "." at bounding box center [327, 150] width 278 height 49
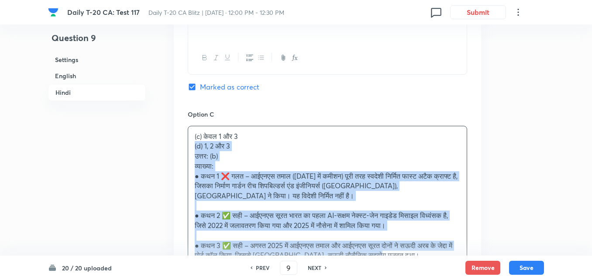
drag, startPoint x: 202, startPoint y: 99, endPoint x: 175, endPoint y: 96, distance: 27.7
click at [175, 96] on div "Option A केवल 1 और 2 Mark as correct answer Option B केवल 2 और 3 Marked as corr…" at bounding box center [327, 146] width 307 height 632
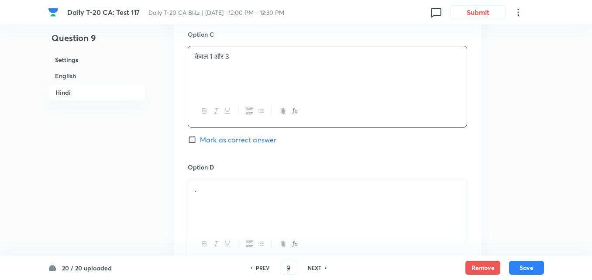
scroll to position [1796, 0]
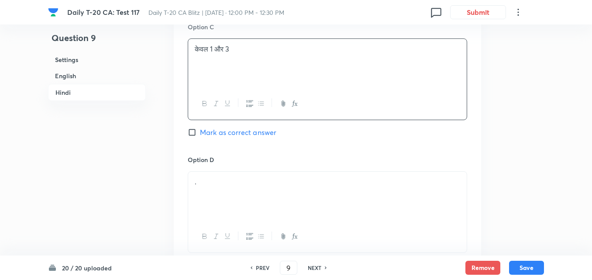
click at [236, 171] on div "." at bounding box center [327, 195] width 278 height 49
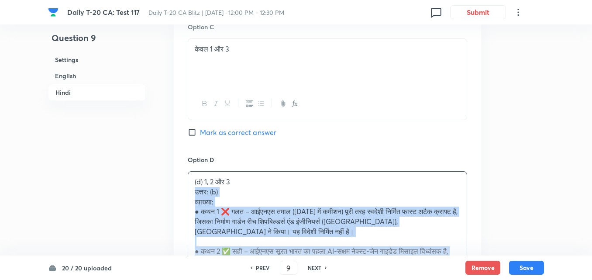
drag, startPoint x: 205, startPoint y: 159, endPoint x: 164, endPoint y: 144, distance: 43.4
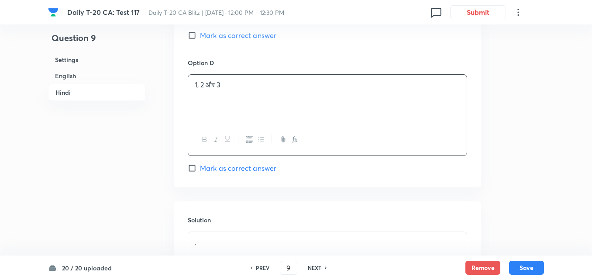
scroll to position [1968, 0]
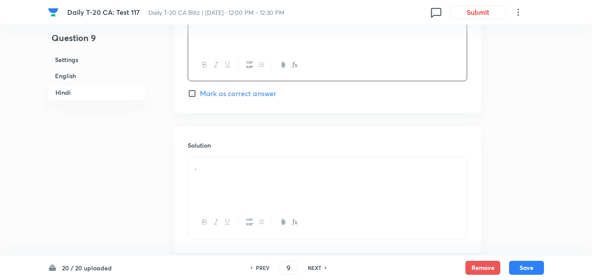
click at [230, 157] on div "." at bounding box center [327, 181] width 278 height 49
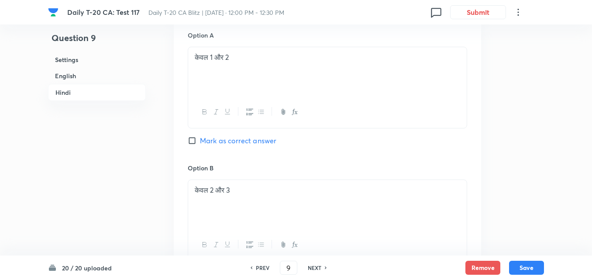
scroll to position [1575, 0]
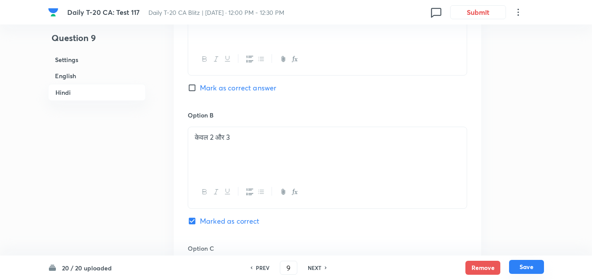
click at [524, 264] on button "Save" at bounding box center [526, 267] width 35 height 14
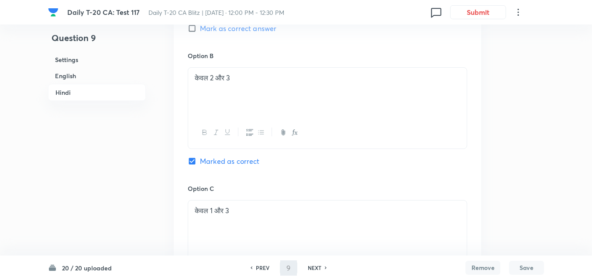
type input "10"
checkbox input "false"
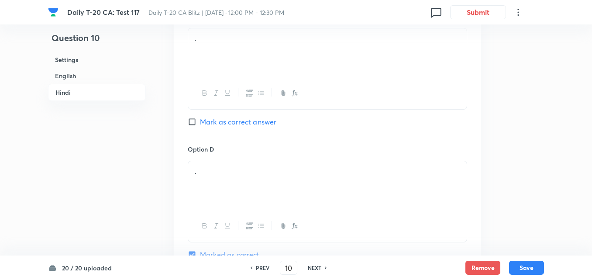
checkbox input "true"
click at [93, 76] on h6 "English" at bounding box center [97, 76] width 98 height 16
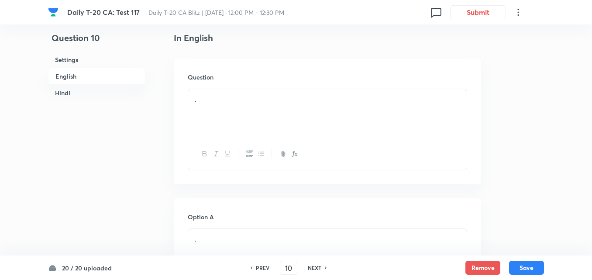
click at [244, 103] on p "." at bounding box center [327, 99] width 265 height 10
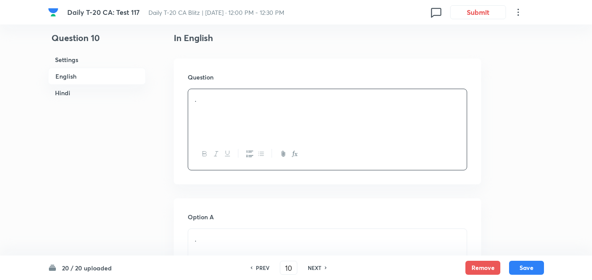
click at [96, 77] on h6 "English" at bounding box center [97, 76] width 98 height 17
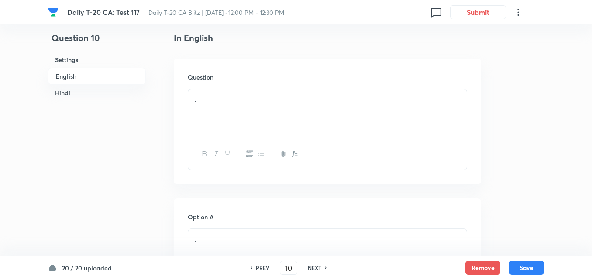
click at [260, 95] on p "." at bounding box center [327, 99] width 265 height 10
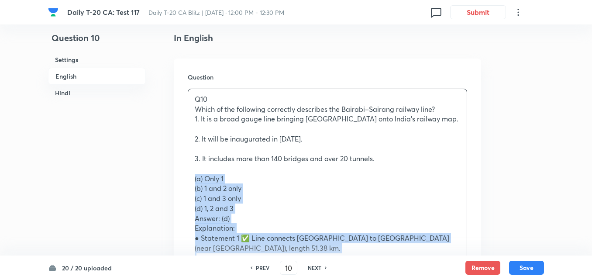
drag, startPoint x: 169, startPoint y: 182, endPoint x: 165, endPoint y: 181, distance: 4.4
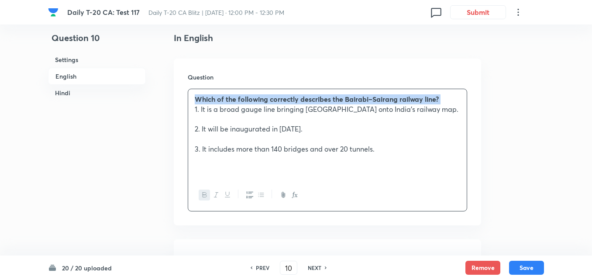
scroll to position [400, 0]
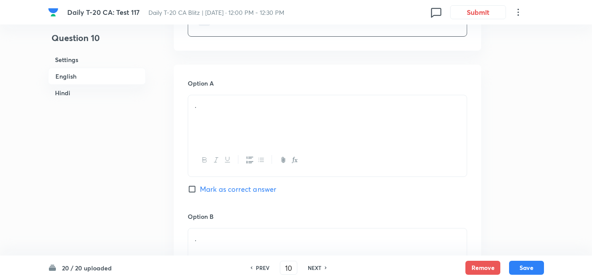
click at [248, 114] on div "." at bounding box center [327, 119] width 278 height 49
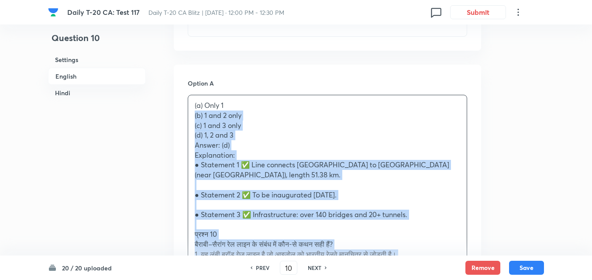
drag, startPoint x: 177, startPoint y: 127, endPoint x: 141, endPoint y: 117, distance: 37.0
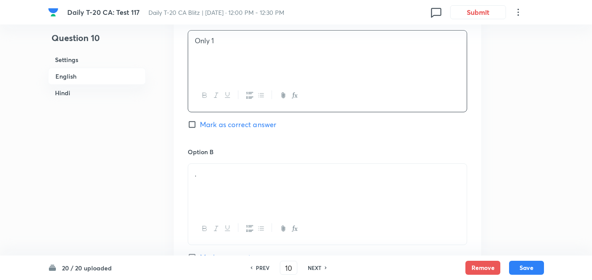
scroll to position [531, 0]
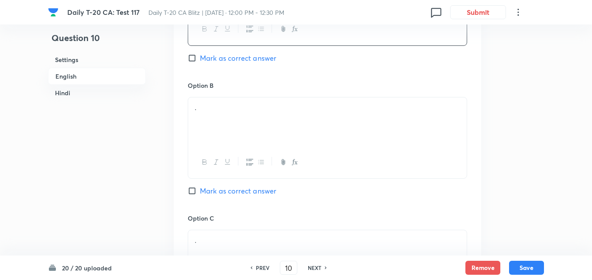
click at [253, 115] on div "." at bounding box center [327, 121] width 278 height 49
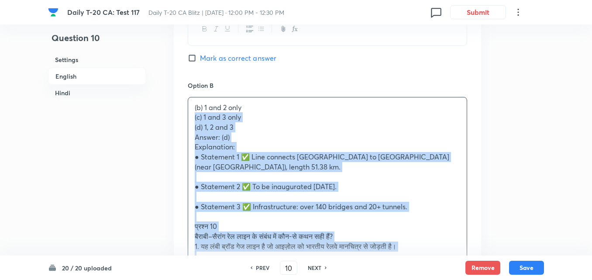
drag, startPoint x: 186, startPoint y: 118, endPoint x: 178, endPoint y: 117, distance: 8.0
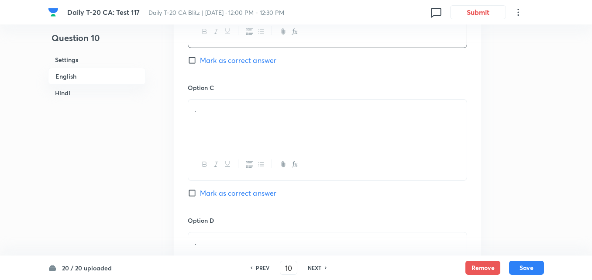
scroll to position [662, 0]
click at [248, 111] on p "." at bounding box center [327, 109] width 265 height 10
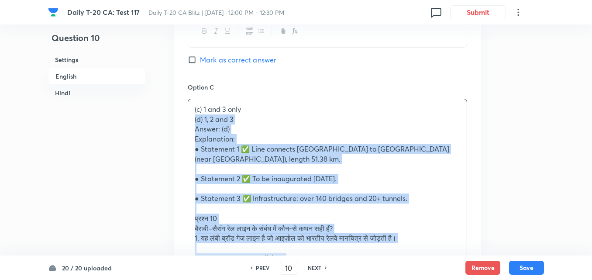
drag, startPoint x: 176, startPoint y: 117, endPoint x: 170, endPoint y: 119, distance: 6.5
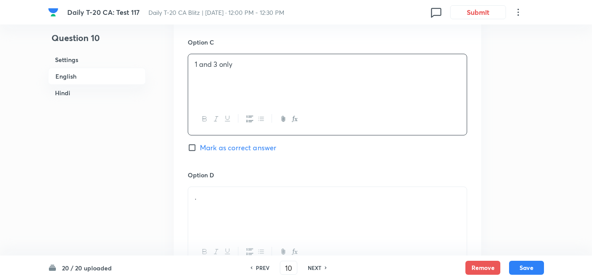
scroll to position [792, 0]
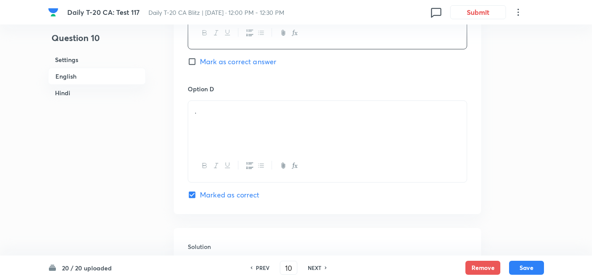
click at [231, 126] on div "." at bounding box center [327, 125] width 278 height 49
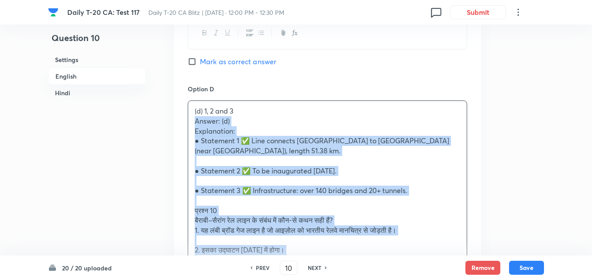
drag, startPoint x: 195, startPoint y: 124, endPoint x: 165, endPoint y: 131, distance: 30.2
click at [189, 123] on div "(d) 1, 2 and 3 Answer: (d) Explanation: ● Statement 1 ✅ Line connects Bairabi t…" at bounding box center [327, 250] width 278 height 298
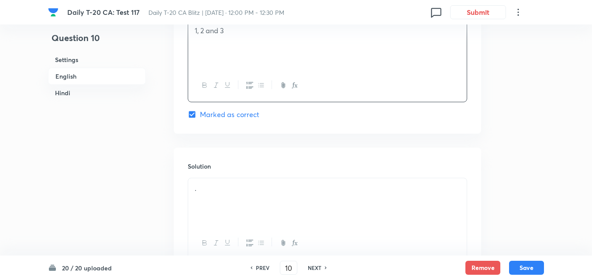
scroll to position [967, 0]
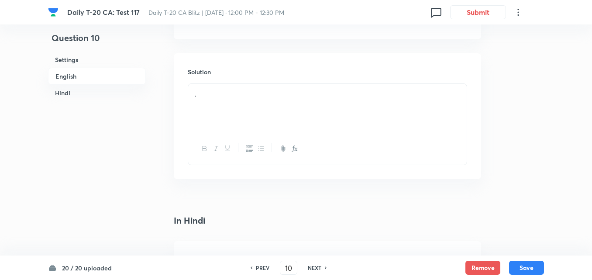
click at [226, 120] on div "." at bounding box center [327, 108] width 278 height 49
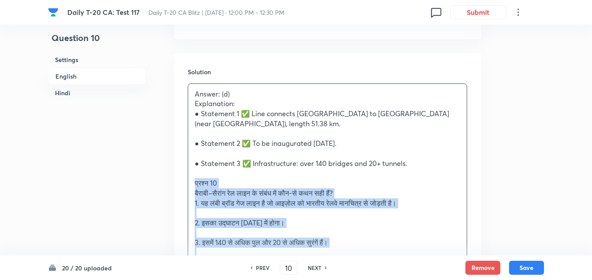
drag, startPoint x: 192, startPoint y: 170, endPoint x: 170, endPoint y: 176, distance: 23.4
click at [182, 171] on div "Solution Answer: (d) Explanation: ● Statement 1 ✅ Line connects Bairabi to Sair…" at bounding box center [327, 235] width 307 height 365
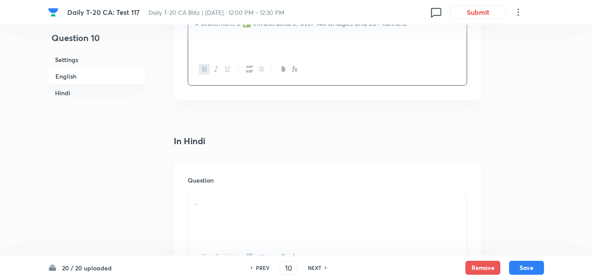
scroll to position [1229, 0]
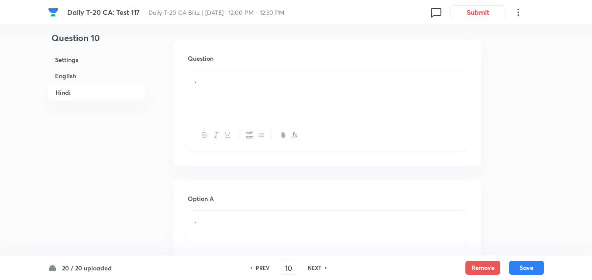
click at [226, 77] on div "." at bounding box center [327, 94] width 278 height 49
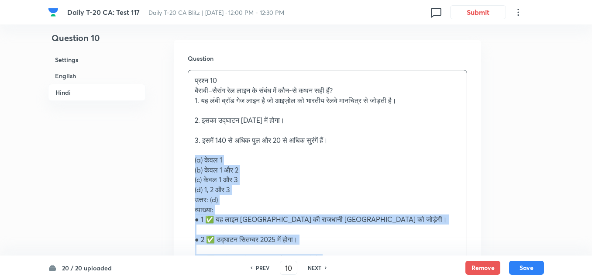
drag, startPoint x: 208, startPoint y: 147, endPoint x: 195, endPoint y: 152, distance: 13.7
click at [195, 155] on p "(a) केवल 1" at bounding box center [327, 160] width 265 height 10
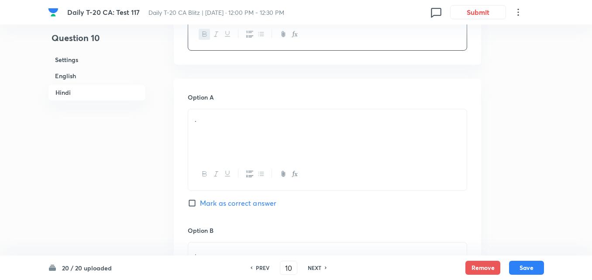
scroll to position [1403, 0]
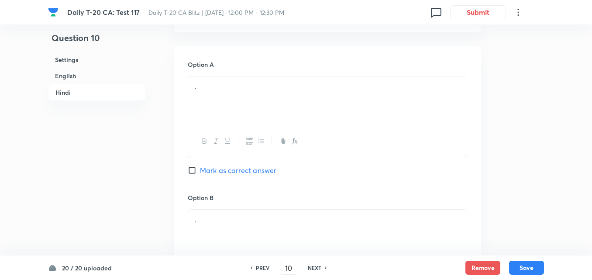
click at [243, 112] on div "." at bounding box center [327, 100] width 278 height 49
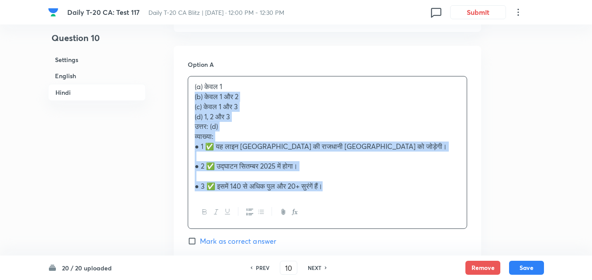
drag, startPoint x: 177, startPoint y: 99, endPoint x: 158, endPoint y: 87, distance: 22.4
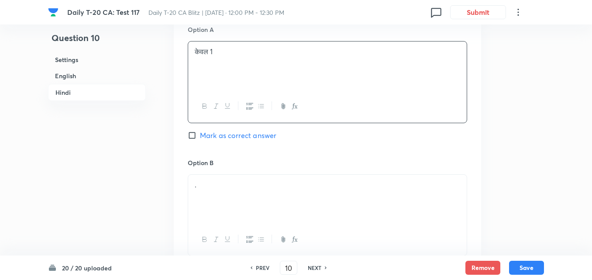
scroll to position [1491, 0]
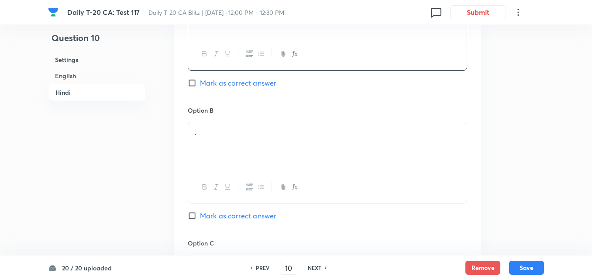
click at [240, 108] on div "Option B . Mark as correct answer" at bounding box center [327, 172] width 279 height 133
click at [240, 122] on div "." at bounding box center [327, 146] width 278 height 49
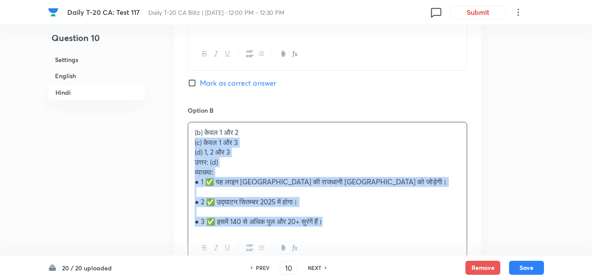
click at [185, 134] on div "Option A केवल 1 Mark as correct answer Option B (b) केवल 1 और 2 (c) केवल 1 और 3…" at bounding box center [327, 260] width 307 height 603
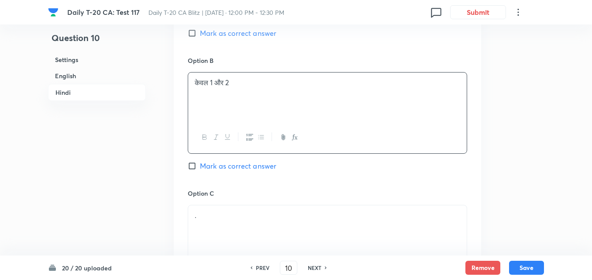
scroll to position [1622, 0]
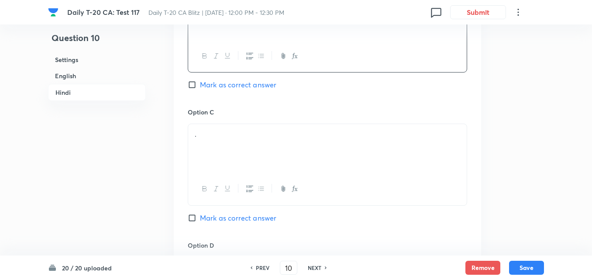
click at [226, 151] on div "." at bounding box center [327, 148] width 278 height 49
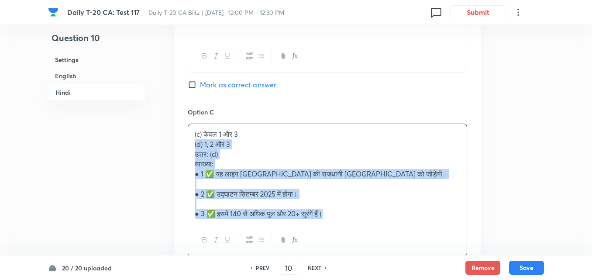
drag, startPoint x: 186, startPoint y: 146, endPoint x: 167, endPoint y: 136, distance: 21.5
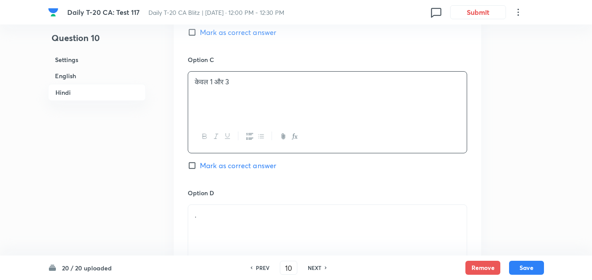
scroll to position [1752, 0]
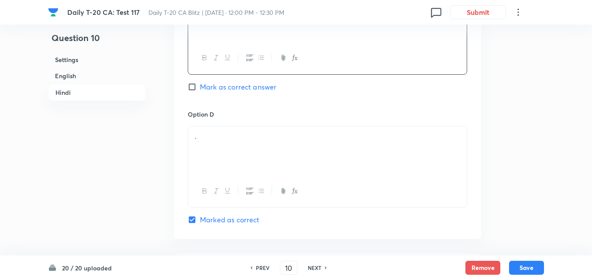
click at [204, 149] on div "." at bounding box center [327, 150] width 278 height 49
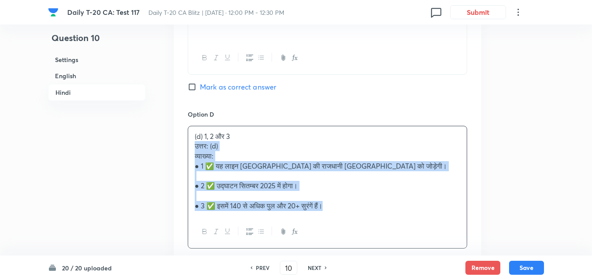
drag, startPoint x: 167, startPoint y: 139, endPoint x: 161, endPoint y: 136, distance: 6.7
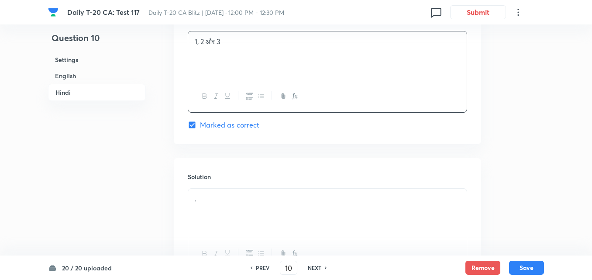
scroll to position [1918, 0]
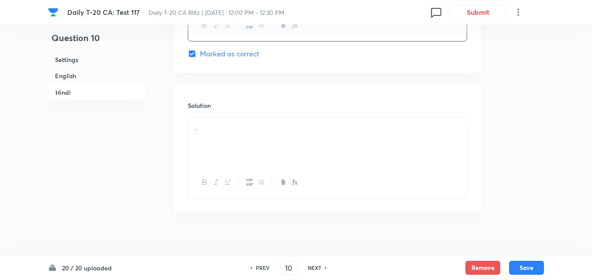
click at [231, 123] on p "." at bounding box center [327, 128] width 265 height 10
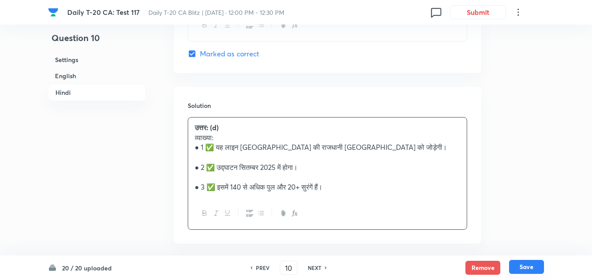
click at [532, 267] on button "Save" at bounding box center [526, 267] width 35 height 14
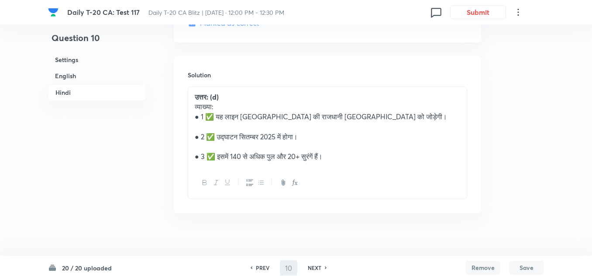
type input "11"
checkbox input "false"
checkbox input "true"
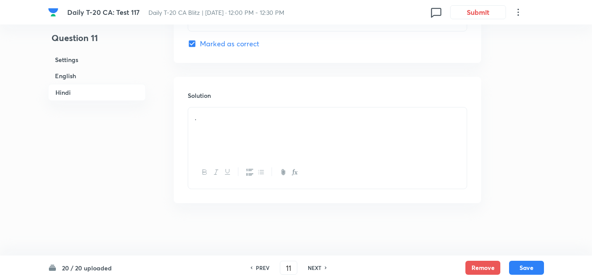
click at [73, 70] on h6 "English" at bounding box center [97, 76] width 98 height 16
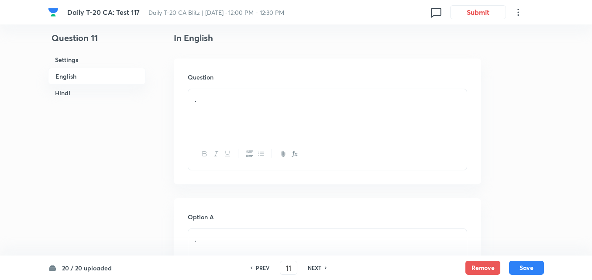
click at [218, 96] on p "." at bounding box center [327, 99] width 265 height 10
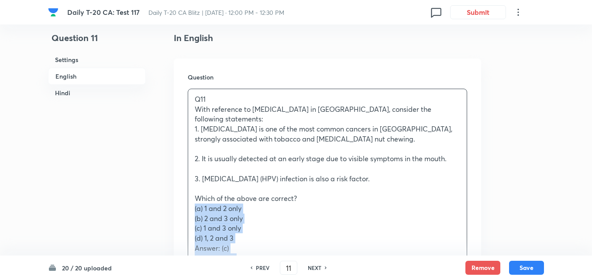
drag, startPoint x: 168, startPoint y: 195, endPoint x: 161, endPoint y: 197, distance: 7.0
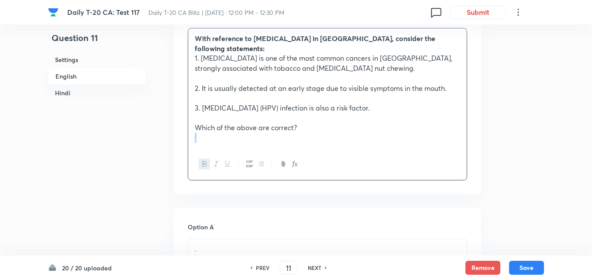
scroll to position [400, 0]
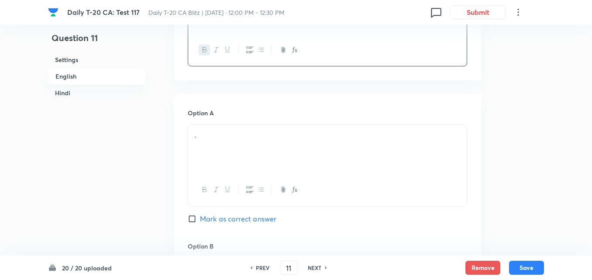
click at [235, 135] on div "." at bounding box center [327, 149] width 278 height 49
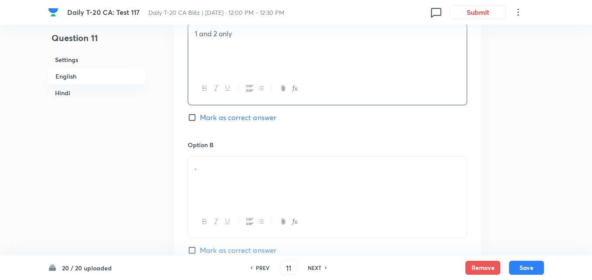
scroll to position [574, 0]
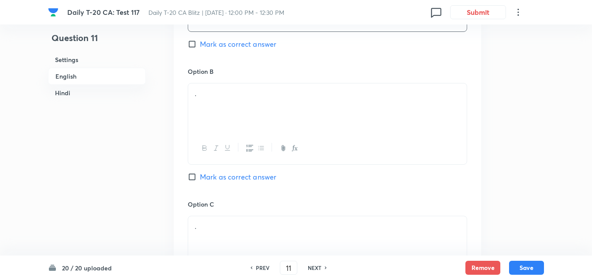
click at [243, 89] on p "." at bounding box center [327, 94] width 265 height 10
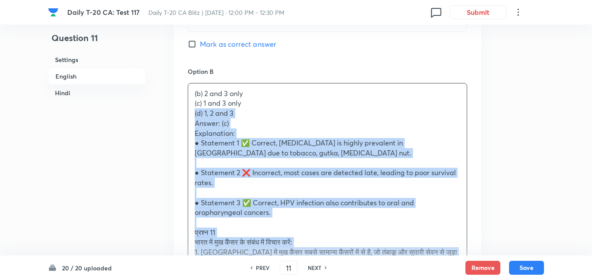
drag, startPoint x: 193, startPoint y: 101, endPoint x: 188, endPoint y: 100, distance: 4.9
click at [188, 100] on div "(b) 2 and 3 only (c) 1 and 3 only (d) 1, 2 and 3 Answer: (c) Explanation: ● Sta…" at bounding box center [327, 256] width 278 height 347
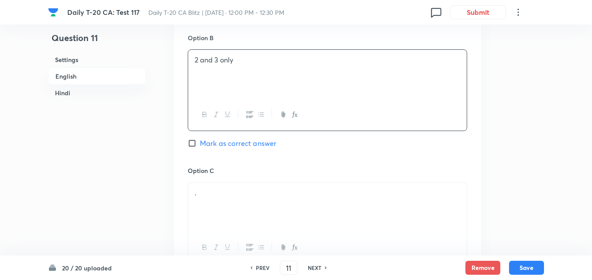
scroll to position [662, 0]
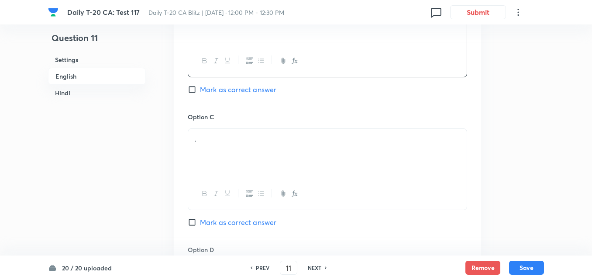
click at [237, 134] on p "." at bounding box center [327, 139] width 265 height 10
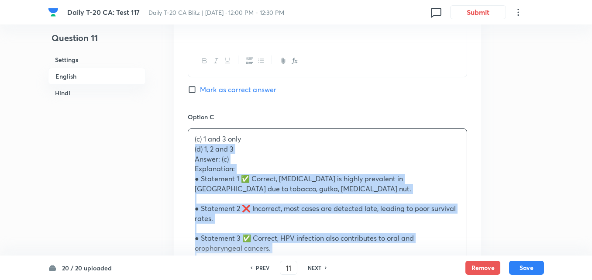
click at [176, 139] on div "Option A 1 and 2 only Mark as correct answer Option B 2 and 3 only Mark as corr…" at bounding box center [327, 247] width 307 height 830
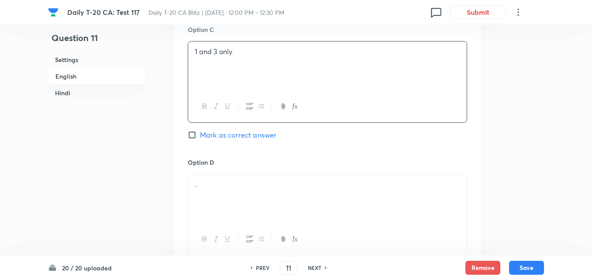
click at [250, 130] on span "Mark as correct answer" at bounding box center [238, 135] width 76 height 10
click at [200, 130] on input "Mark as correct answer" at bounding box center [194, 134] width 12 height 9
checkbox input "true"
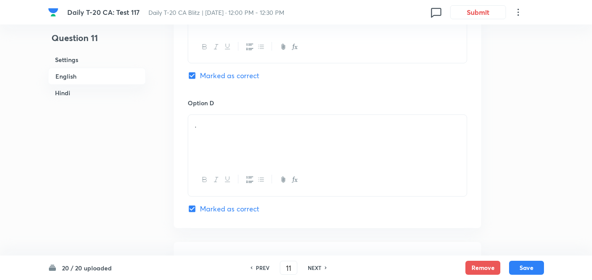
checkbox input "false"
checkbox input "true"
checkbox input "false"
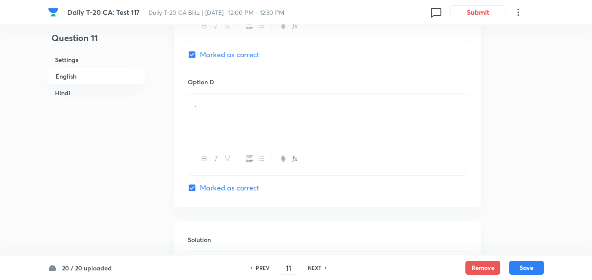
scroll to position [836, 0]
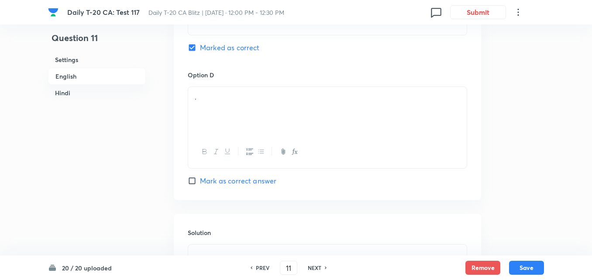
click at [231, 113] on div "." at bounding box center [327, 111] width 278 height 49
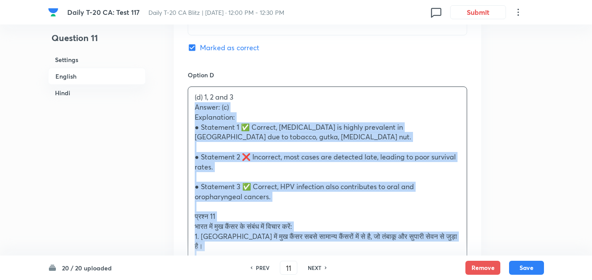
drag, startPoint x: 198, startPoint y: 96, endPoint x: 189, endPoint y: 96, distance: 8.7
click at [189, 96] on div "(d) 1, 2 and 3 Answer: (c) Explanation: ● Statement 1 ✅ Correct, oral cancer is…" at bounding box center [327, 251] width 278 height 328
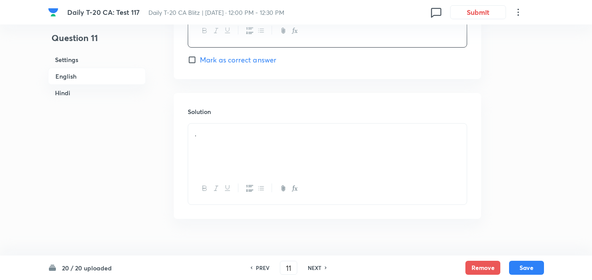
scroll to position [967, 0]
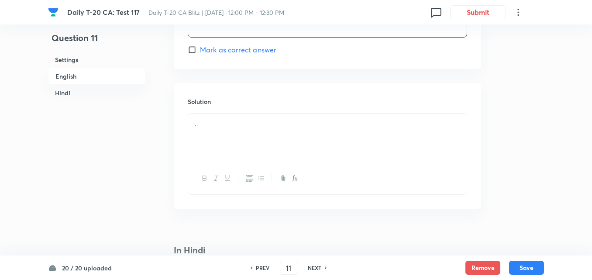
click at [227, 132] on div "." at bounding box center [327, 137] width 278 height 49
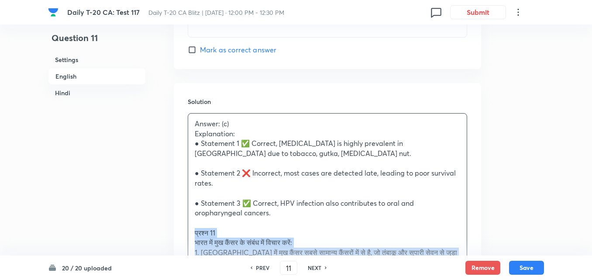
drag, startPoint x: 191, startPoint y: 225, endPoint x: 185, endPoint y: 226, distance: 5.8
click at [185, 226] on div "Solution Answer: (c) Explanation: ● Statement 1 ✅ Correct, oral cancer is highl…" at bounding box center [327, 280] width 307 height 395
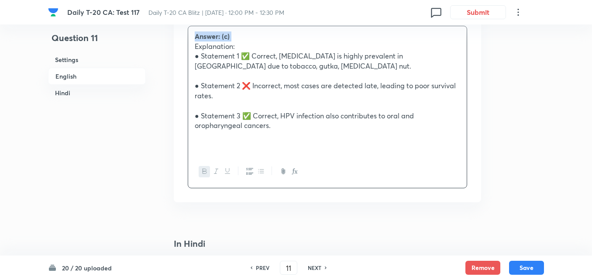
scroll to position [1185, 0]
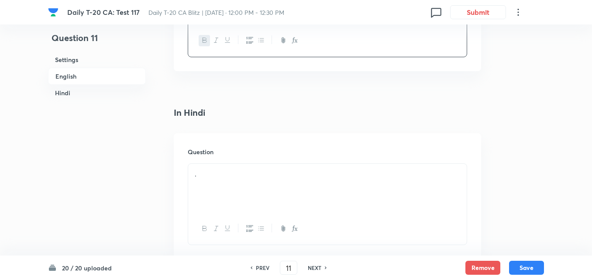
click at [239, 169] on p "." at bounding box center [327, 174] width 265 height 10
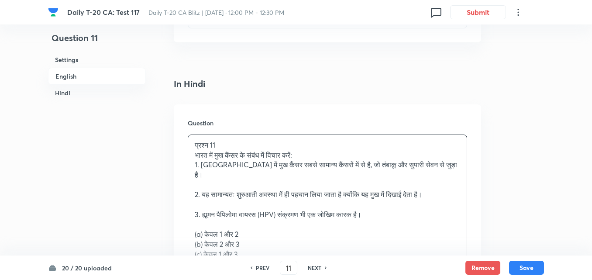
scroll to position [1229, 0]
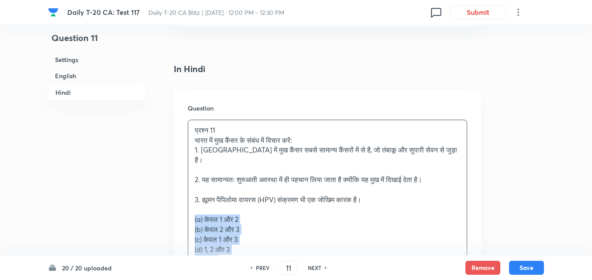
drag, startPoint x: 194, startPoint y: 201, endPoint x: 187, endPoint y: 201, distance: 6.5
click at [187, 201] on div "Question प्रश्न 11 भारत में मुख कैंसर के संबंध में विचार करें: 1. भारत में मुख …" at bounding box center [327, 232] width 307 height 286
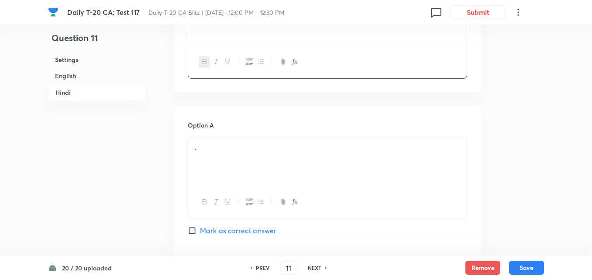
scroll to position [1403, 0]
click at [236, 145] on div "." at bounding box center [327, 160] width 278 height 49
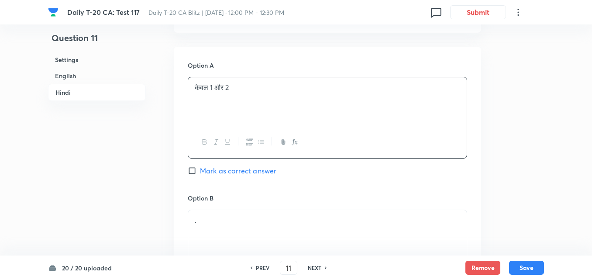
scroll to position [1534, 0]
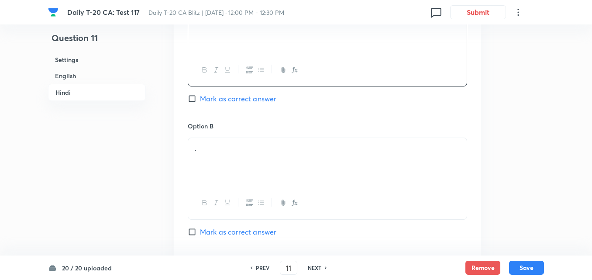
click at [231, 143] on p "." at bounding box center [327, 148] width 265 height 10
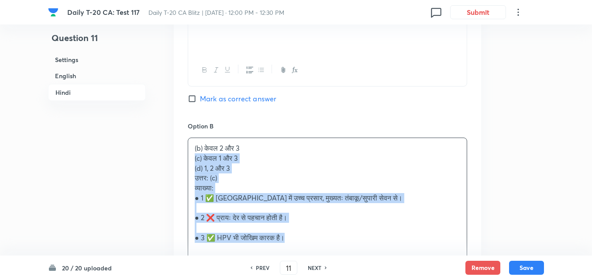
drag, startPoint x: 202, startPoint y: 133, endPoint x: 185, endPoint y: 134, distance: 17.5
click at [185, 134] on div "Option A केवल 1 और 2 Mark as correct answer Option B (b) केवल 2 और 3 (c) केवल 1…" at bounding box center [327, 276] width 307 height 603
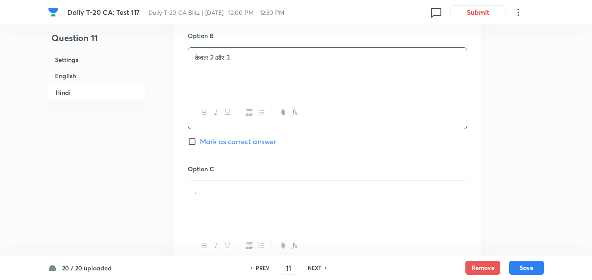
scroll to position [1709, 0]
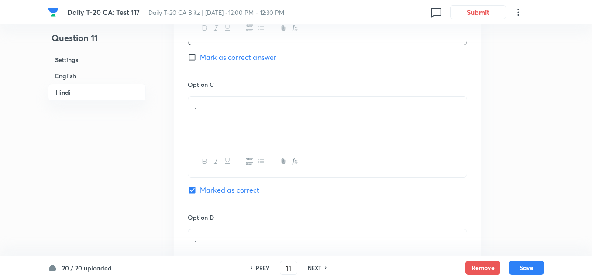
click at [232, 107] on div "." at bounding box center [327, 120] width 278 height 49
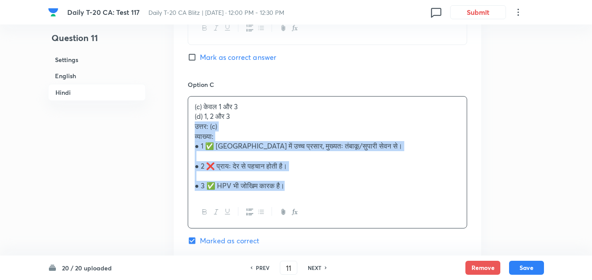
click at [174, 102] on div "Option A केवल 1 और 2 Mark as correct answer Option B केवल 2 और 3 Mark as correc…" at bounding box center [327, 96] width 307 height 593
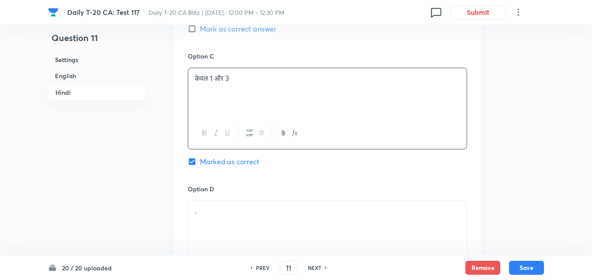
scroll to position [1752, 0]
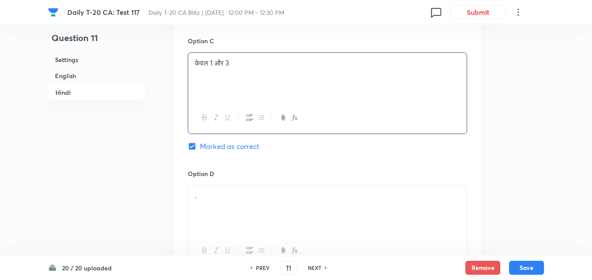
click at [252, 188] on div "." at bounding box center [327, 209] width 278 height 49
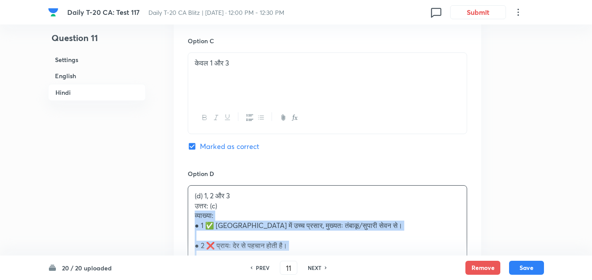
drag, startPoint x: 200, startPoint y: 190, endPoint x: 192, endPoint y: 191, distance: 7.5
click at [192, 191] on div "(d) 1, 2 और 3 उत्तर: (c) व्याख्या: ● 1 ✅ भारत में उच्च प्रसार, मुख्यतः तंबाकू/स…" at bounding box center [327, 230] width 278 height 90
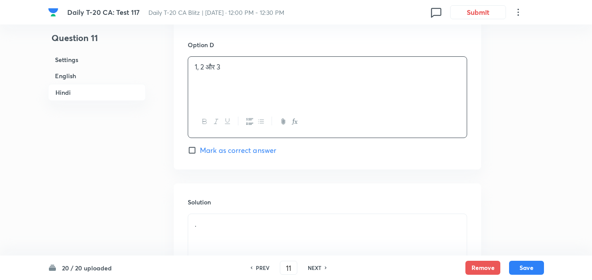
scroll to position [1968, 0]
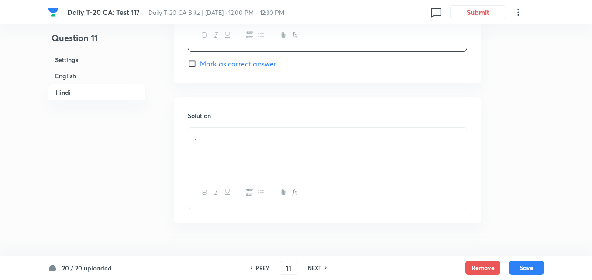
click at [237, 139] on div "." at bounding box center [327, 151] width 278 height 49
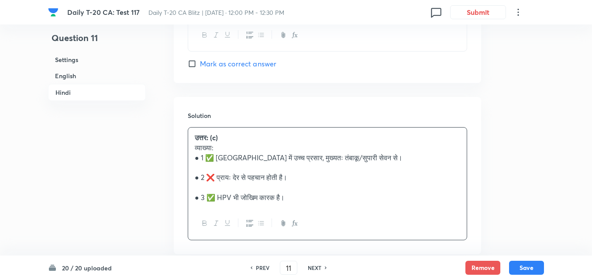
scroll to position [1706, 0]
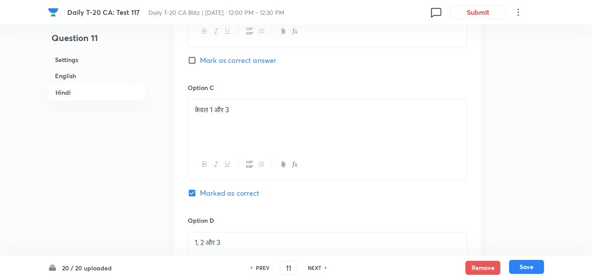
click at [530, 264] on button "Save" at bounding box center [526, 267] width 35 height 14
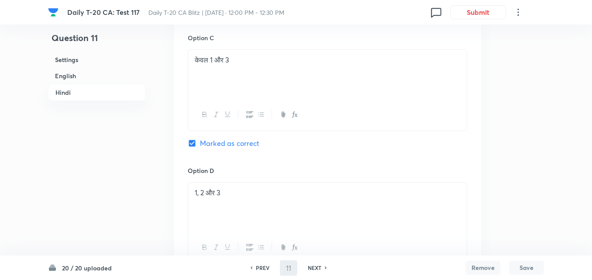
type input "12"
checkbox input "false"
checkbox input "true"
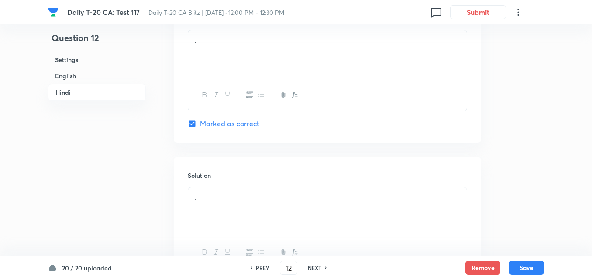
click at [99, 71] on h6 "English" at bounding box center [97, 76] width 98 height 16
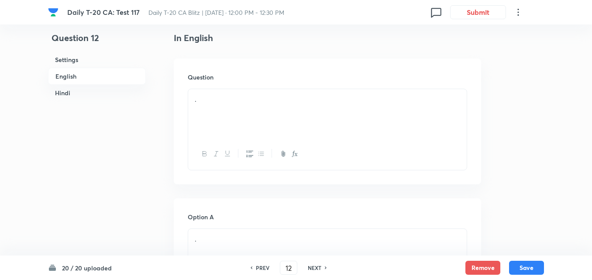
click at [229, 94] on div "." at bounding box center [327, 113] width 278 height 49
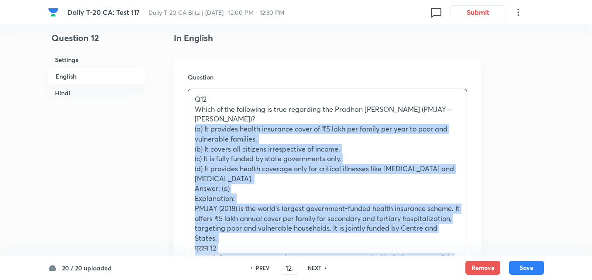
drag, startPoint x: 199, startPoint y: 131, endPoint x: 185, endPoint y: 132, distance: 14.0
click at [185, 132] on div "Question Q12 Which of the following is true regarding the Pradhan Mantri Jan Ar…" at bounding box center [327, 235] width 307 height 355
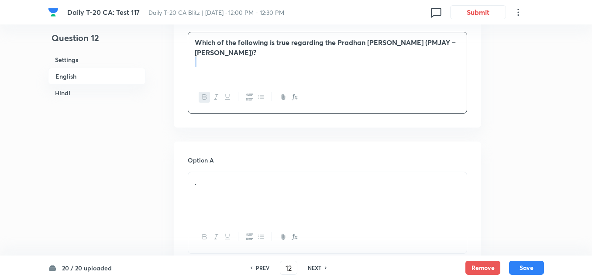
scroll to position [356, 0]
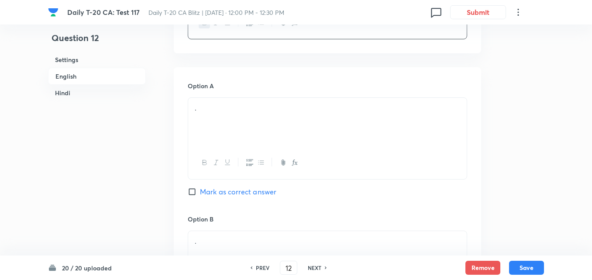
click at [223, 108] on p "." at bounding box center [327, 108] width 265 height 10
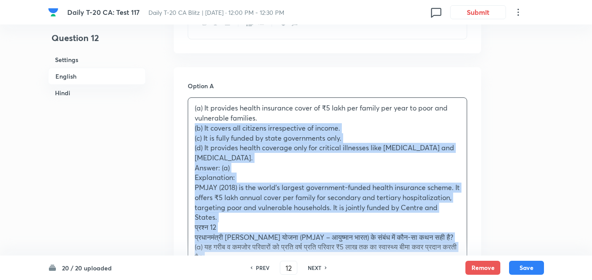
drag, startPoint x: 194, startPoint y: 129, endPoint x: 189, endPoint y: 130, distance: 5.4
click at [189, 130] on div "(a) It provides health insurance cover of ₹5 lakh per family per year to poor a…" at bounding box center [327, 217] width 278 height 239
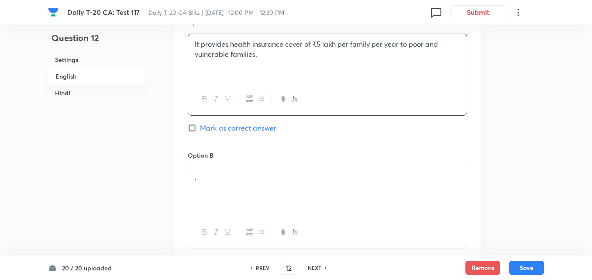
scroll to position [487, 0]
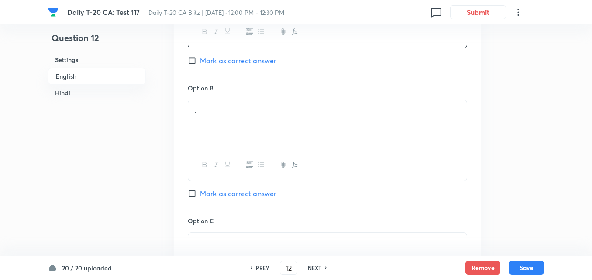
click at [215, 108] on p "." at bounding box center [327, 110] width 265 height 10
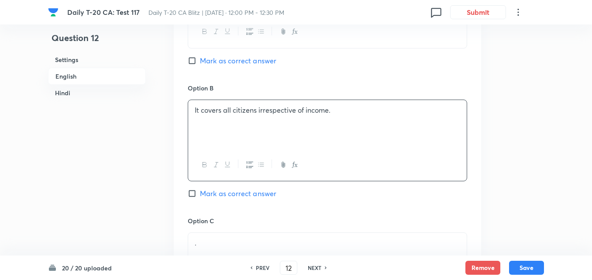
click at [242, 59] on span "Mark as correct answer" at bounding box center [238, 60] width 76 height 10
click at [200, 59] on input "Mark as correct answer" at bounding box center [194, 60] width 12 height 9
checkbox input "true"
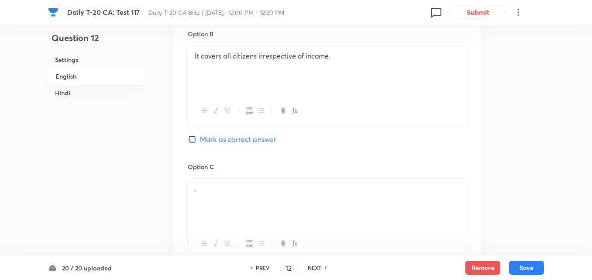
checkbox input "false"
checkbox input "true"
checkbox input "false"
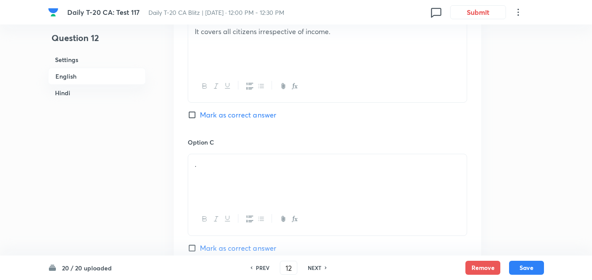
scroll to position [574, 0]
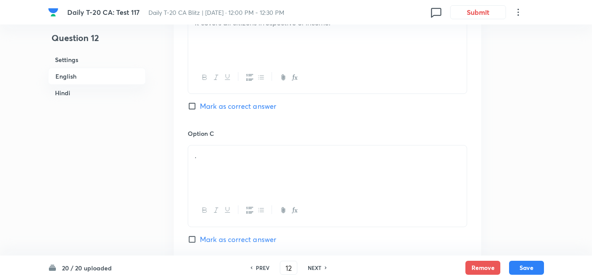
click at [227, 167] on div "." at bounding box center [327, 169] width 278 height 49
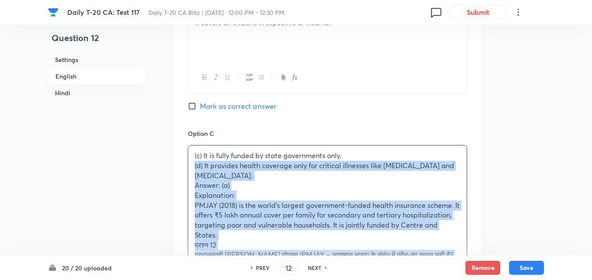
drag, startPoint x: 188, startPoint y: 168, endPoint x: 171, endPoint y: 168, distance: 17.0
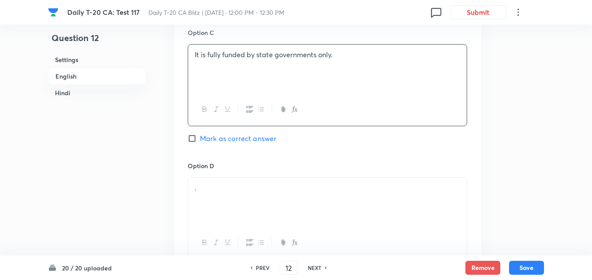
scroll to position [792, 0]
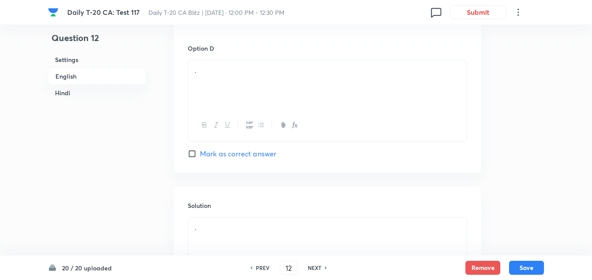
click at [232, 89] on div "." at bounding box center [327, 84] width 278 height 49
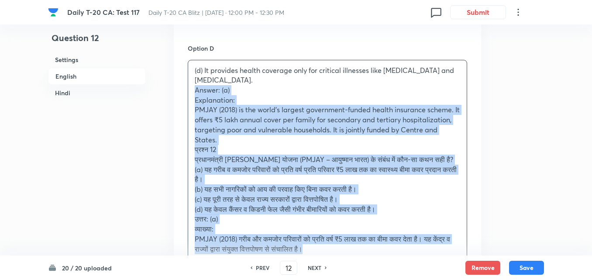
drag, startPoint x: 189, startPoint y: 86, endPoint x: 180, endPoint y: 87, distance: 8.5
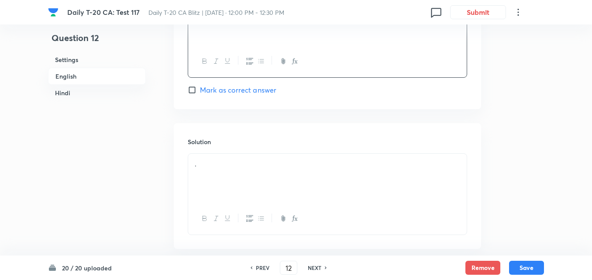
scroll to position [923, 0]
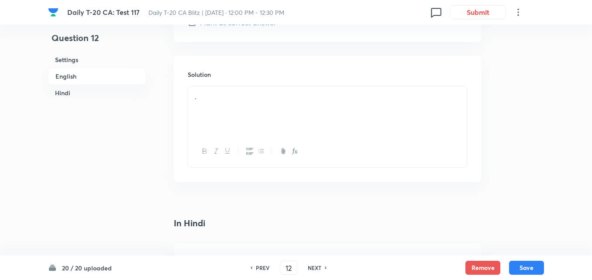
click at [237, 120] on div "." at bounding box center [327, 110] width 278 height 49
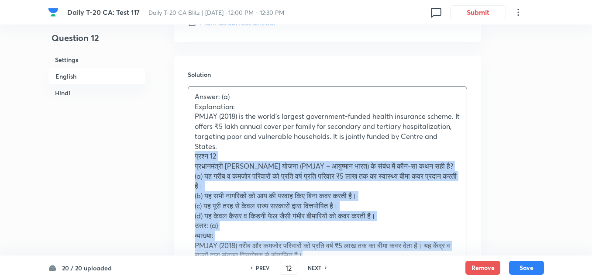
click at [186, 158] on div "Solution Answer: (a) Explanation: PMJAY (2018) is the world’s largest governmen…" at bounding box center [327, 184] width 307 height 256
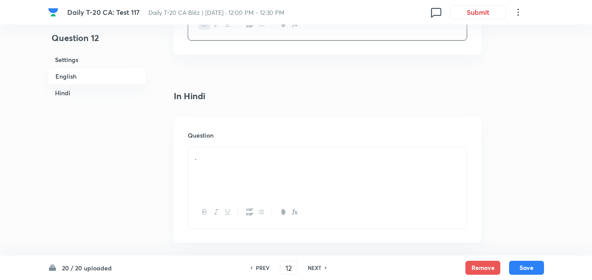
scroll to position [1098, 0]
click at [249, 154] on div "." at bounding box center [327, 154] width 278 height 49
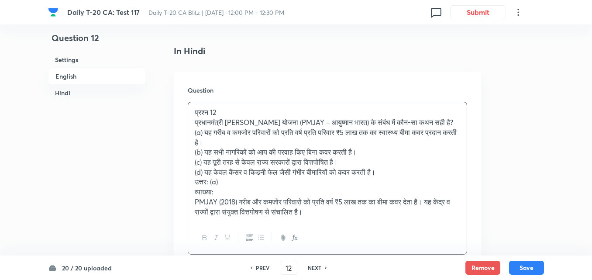
scroll to position [1142, 0]
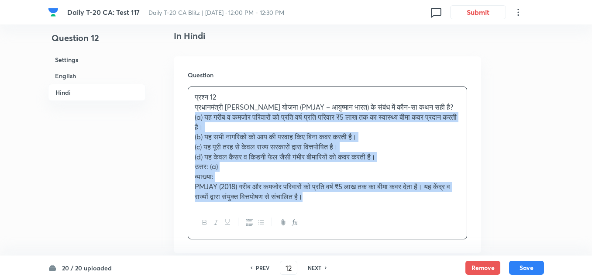
drag, startPoint x: 210, startPoint y: 134, endPoint x: 173, endPoint y: 114, distance: 41.6
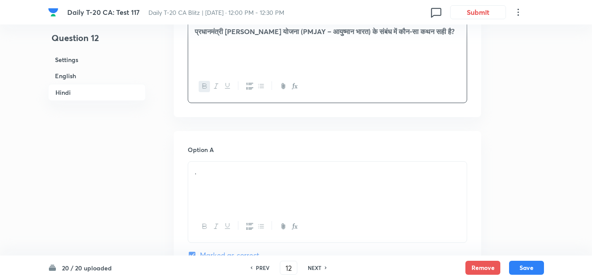
scroll to position [1272, 0]
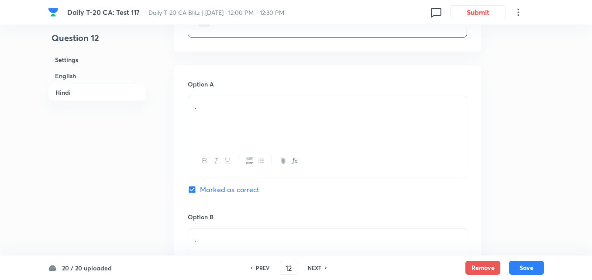
click at [232, 115] on div "." at bounding box center [327, 120] width 278 height 49
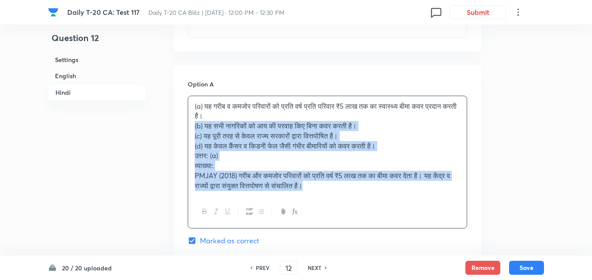
drag, startPoint x: 190, startPoint y: 122, endPoint x: 182, endPoint y: 122, distance: 7.9
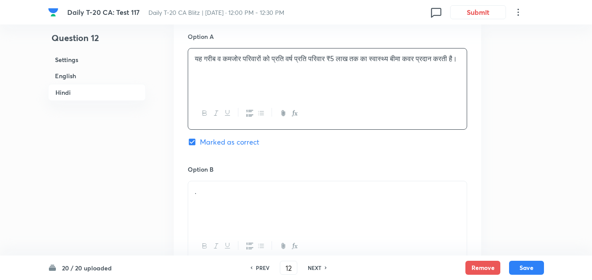
scroll to position [1403, 0]
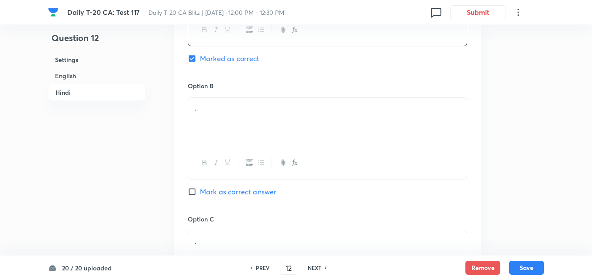
click at [217, 121] on div "." at bounding box center [327, 122] width 278 height 49
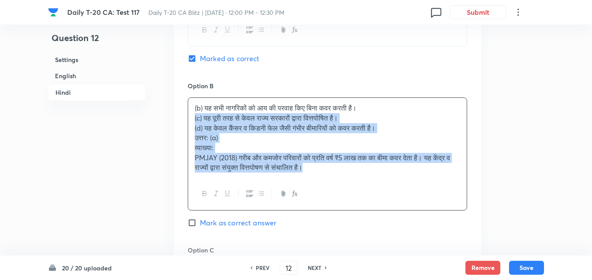
drag, startPoint x: 187, startPoint y: 120, endPoint x: 180, endPoint y: 119, distance: 7.1
click at [180, 119] on div "Option A यह गरीब व कमजोर परिवारों को प्रति वर्ष प्रति परिवार ₹5 लाख तक का स्वास…" at bounding box center [327, 221] width 307 height 573
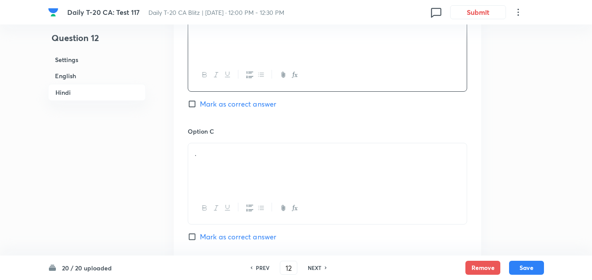
scroll to position [1534, 0]
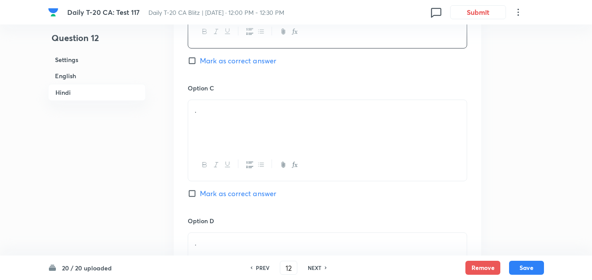
click at [224, 117] on div "." at bounding box center [327, 124] width 278 height 49
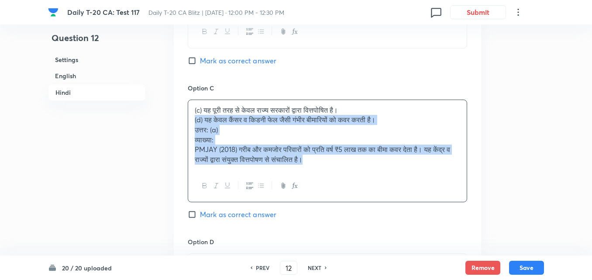
click at [182, 119] on div "Option A यह गरीब व कमजोर परिवारों को प्रति वर्ष प्रति परिवार ₹5 लाख तक का स्वास…" at bounding box center [327, 85] width 307 height 563
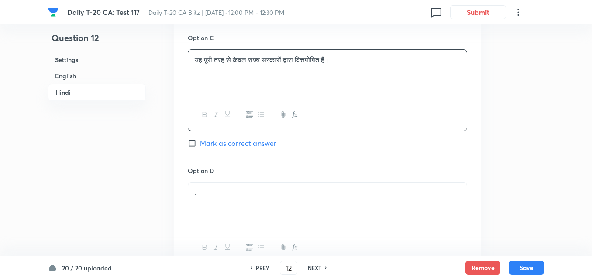
scroll to position [1622, 0]
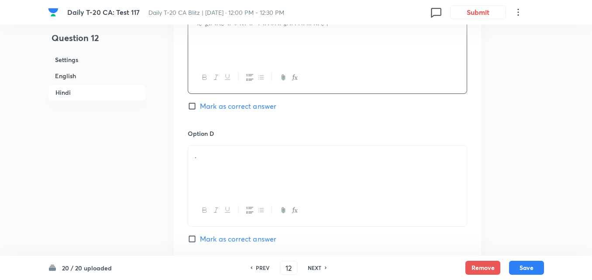
click at [231, 147] on div "." at bounding box center [327, 169] width 278 height 49
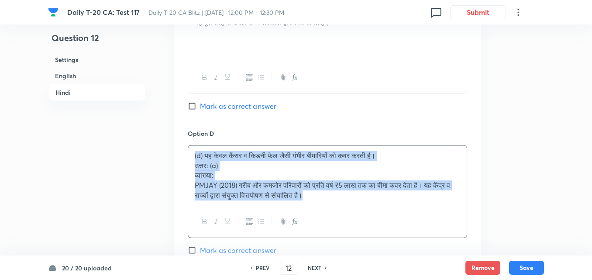
drag, startPoint x: 195, startPoint y: 160, endPoint x: 187, endPoint y: 161, distance: 8.0
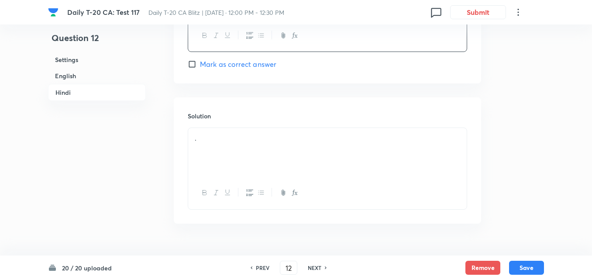
scroll to position [1817, 0]
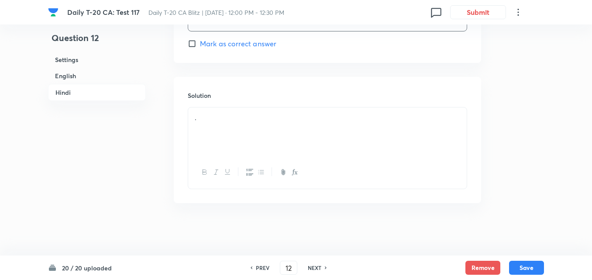
click at [266, 133] on div "." at bounding box center [327, 131] width 278 height 49
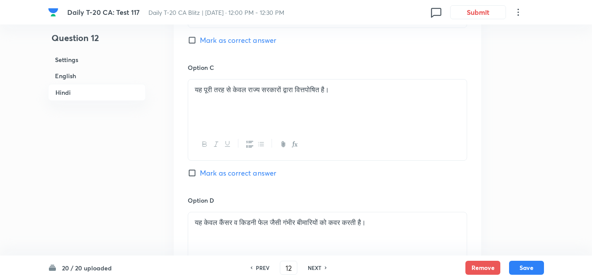
scroll to position [1337, 0]
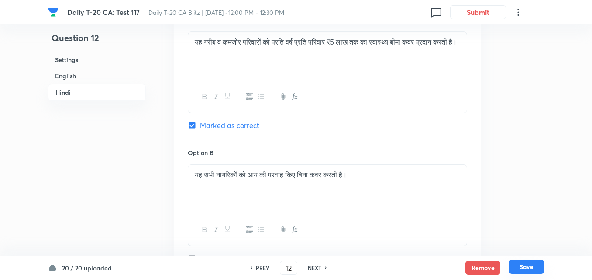
click at [532, 266] on button "Save" at bounding box center [526, 267] width 35 height 14
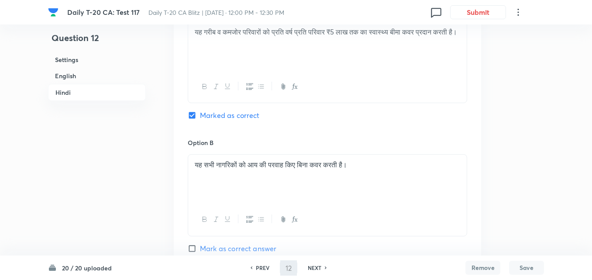
type input "13"
checkbox input "false"
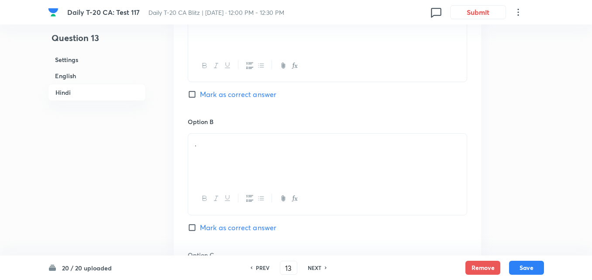
checkbox input "true"
click at [80, 77] on h6 "English" at bounding box center [97, 76] width 98 height 16
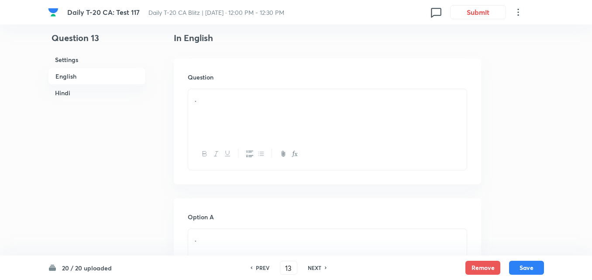
click at [255, 93] on div "." at bounding box center [327, 113] width 278 height 49
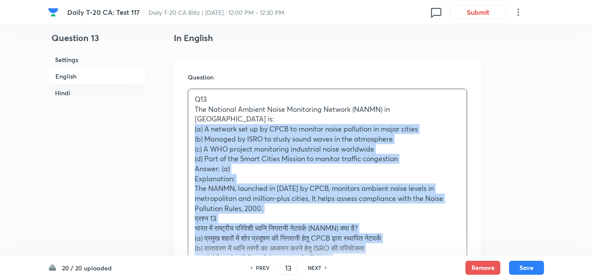
click at [177, 121] on div "Question Q13 The National Ambient Noise Monitoring Network (NANMN) in India is:…" at bounding box center [327, 215] width 307 height 315
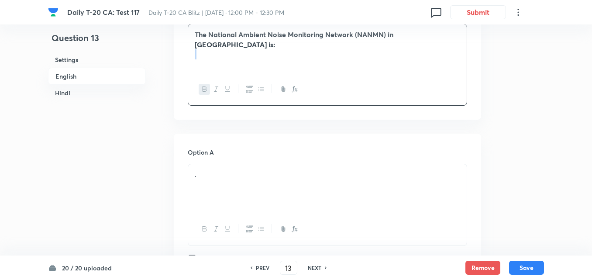
scroll to position [356, 0]
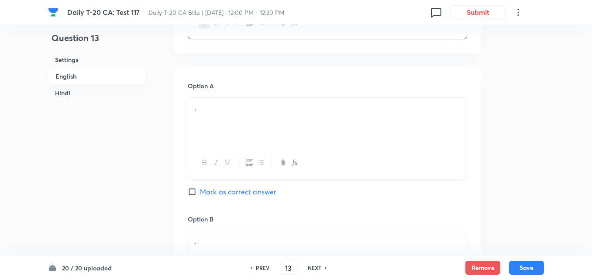
click at [253, 115] on div "." at bounding box center [327, 122] width 278 height 49
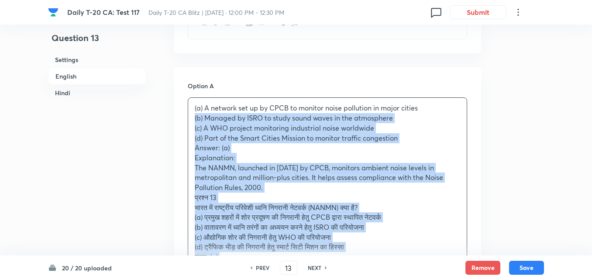
drag, startPoint x: 192, startPoint y: 117, endPoint x: 187, endPoint y: 117, distance: 4.8
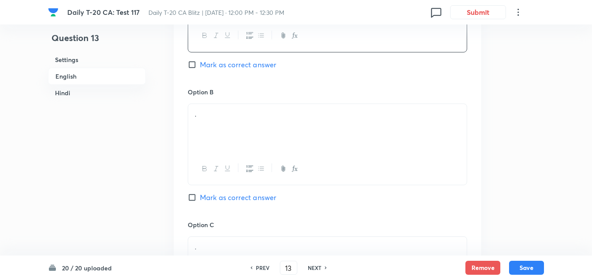
scroll to position [487, 0]
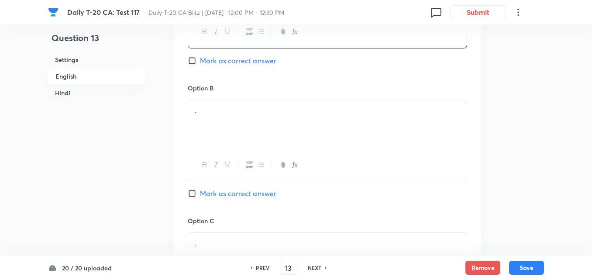
click at [253, 116] on div "." at bounding box center [327, 124] width 278 height 49
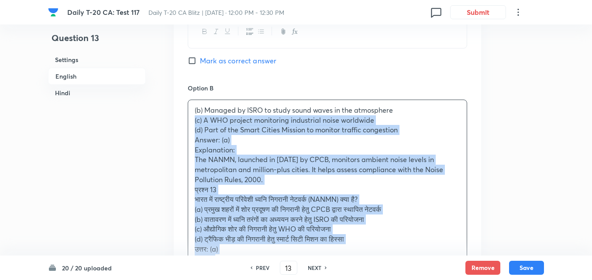
drag, startPoint x: 193, startPoint y: 124, endPoint x: 188, endPoint y: 123, distance: 5.7
click at [191, 123] on div "(b) Managed by ISRO to study sound waves in the atmosphere (c) A WHO project mo…" at bounding box center [327, 194] width 278 height 189
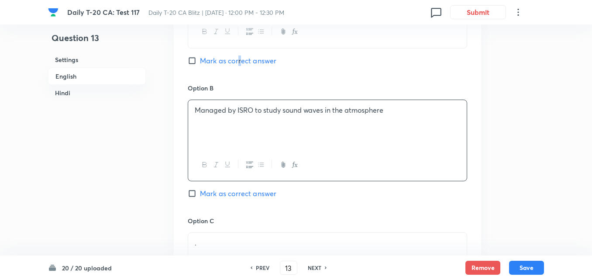
click at [238, 64] on span "Mark as correct answer" at bounding box center [238, 60] width 76 height 10
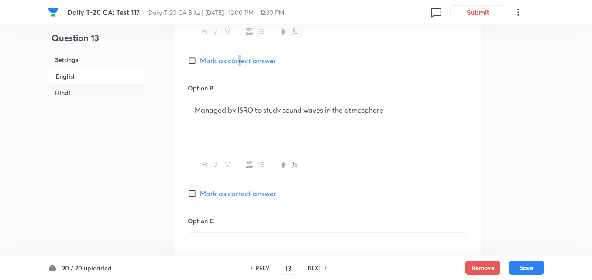
click at [241, 62] on span "Mark as correct answer" at bounding box center [238, 60] width 76 height 10
click at [200, 62] on input "Mark as correct answer" at bounding box center [194, 60] width 12 height 9
checkbox input "true"
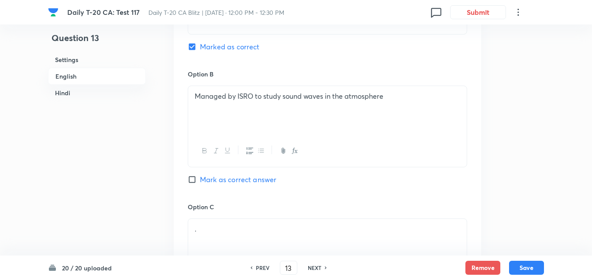
checkbox input "false"
checkbox input "true"
checkbox input "false"
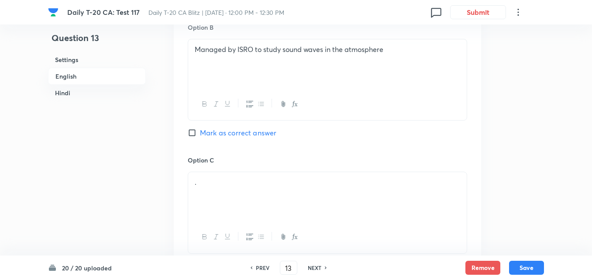
scroll to position [574, 0]
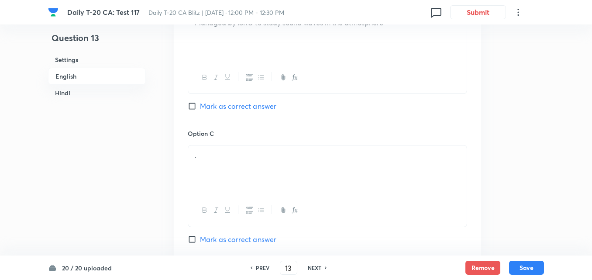
drag, startPoint x: 220, startPoint y: 151, endPoint x: 200, endPoint y: 154, distance: 20.3
click at [219, 153] on p "." at bounding box center [327, 156] width 265 height 10
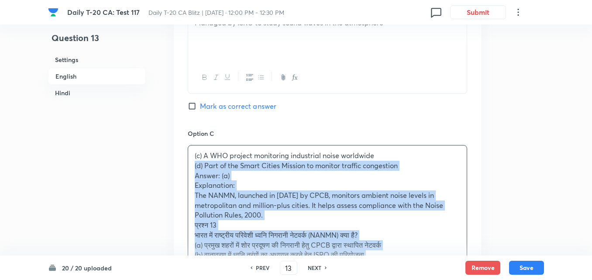
click at [186, 166] on div "Option A A network set up by CPCB to monitor noise pollution in major cities Ma…" at bounding box center [327, 185] width 307 height 672
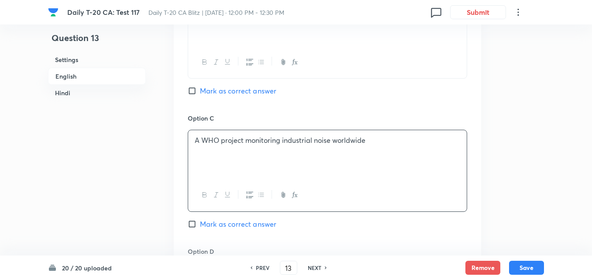
scroll to position [749, 0]
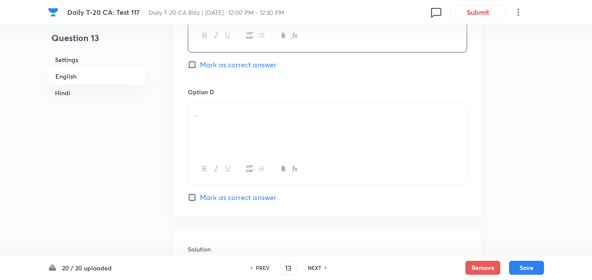
click at [224, 123] on div "." at bounding box center [327, 128] width 278 height 49
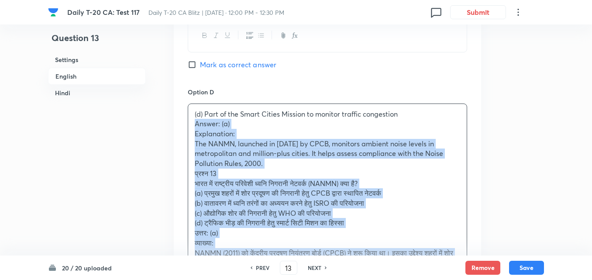
click at [186, 124] on div "Option A A network set up by CPCB to monitor noise pollution in major cities Ma…" at bounding box center [327, 5] width 307 height 662
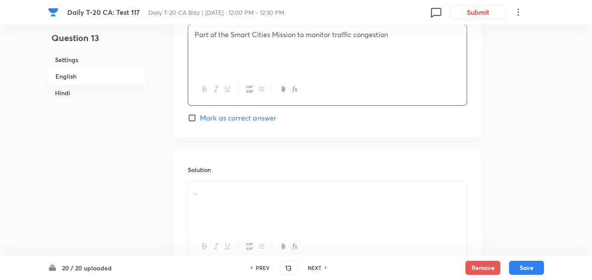
scroll to position [923, 0]
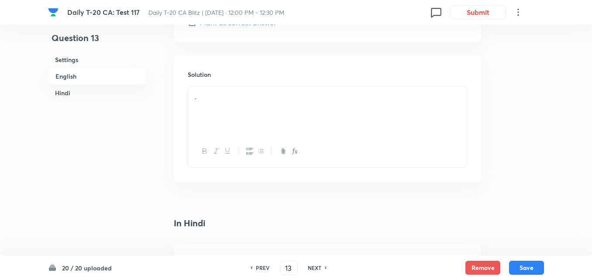
click at [219, 119] on div "." at bounding box center [327, 110] width 278 height 49
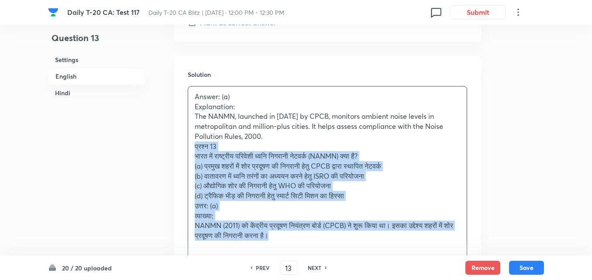
click at [175, 145] on div "Solution Answer: (a) Explanation: The NANMN, launched in 2011 by CPCB, monitors…" at bounding box center [327, 174] width 307 height 236
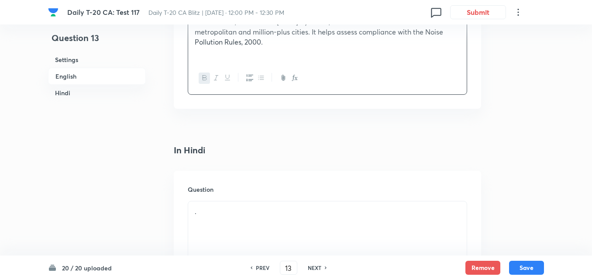
scroll to position [1098, 0]
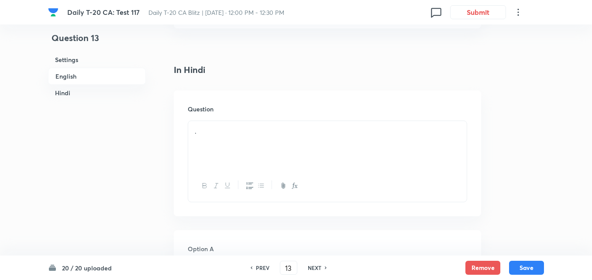
click at [239, 129] on p "." at bounding box center [327, 131] width 265 height 10
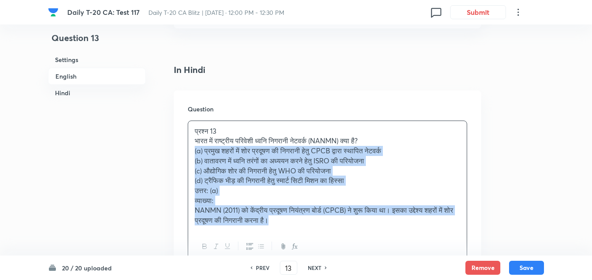
click at [178, 154] on div "Question प्रश्न 13 भारत में राष्ट्रीय परिवेशी ध्वनि निगरानी नेटवर्क (NANMN) क्य…" at bounding box center [327, 183] width 307 height 187
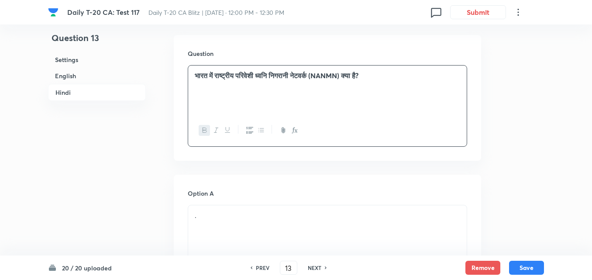
scroll to position [1272, 0]
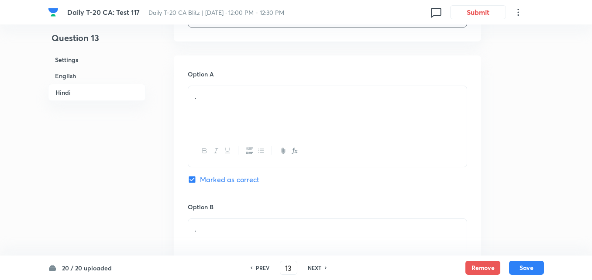
click at [234, 106] on div "." at bounding box center [327, 110] width 278 height 49
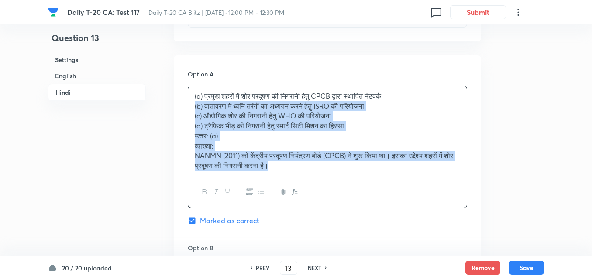
drag, startPoint x: 191, startPoint y: 103, endPoint x: 185, endPoint y: 103, distance: 5.7
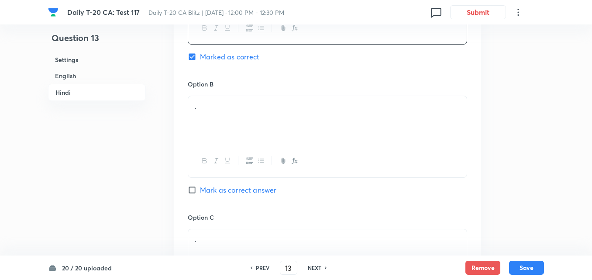
scroll to position [1403, 0]
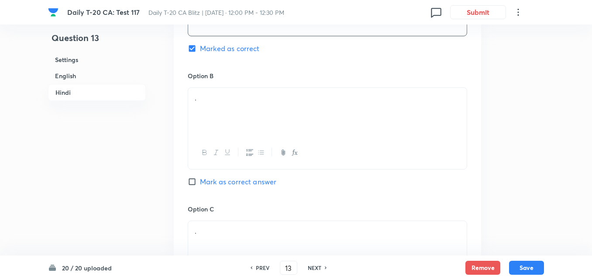
click at [224, 139] on div at bounding box center [327, 153] width 278 height 32
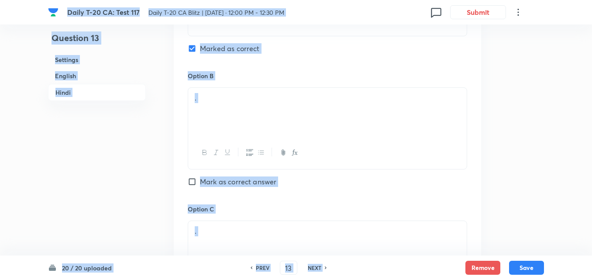
click at [244, 110] on div "." at bounding box center [327, 112] width 278 height 49
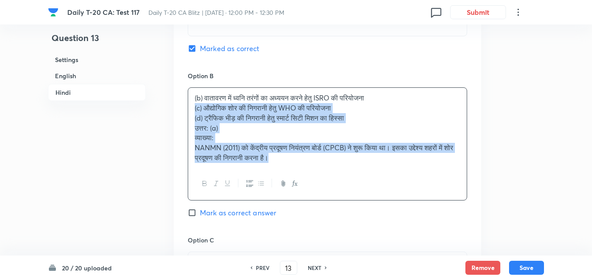
click at [180, 110] on div "Option A प्रमुख शहरों में शोर प्रदूषण की निगरानी हेतु CPCB द्वारा स्थापित नेटवर…" at bounding box center [327, 211] width 307 height 573
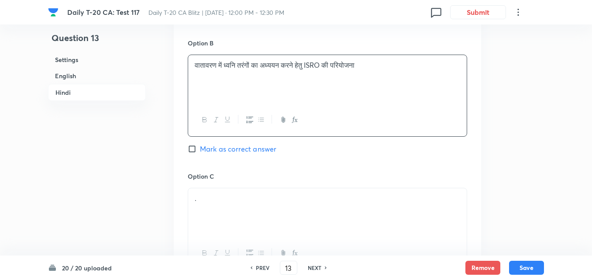
scroll to position [1534, 0]
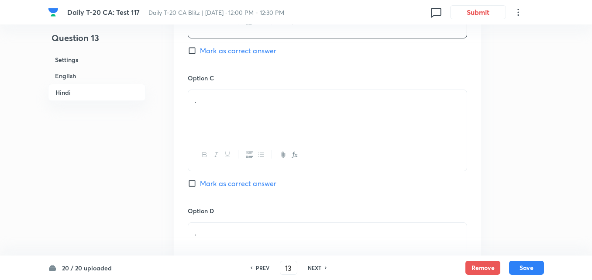
click at [240, 131] on div "." at bounding box center [327, 114] width 278 height 49
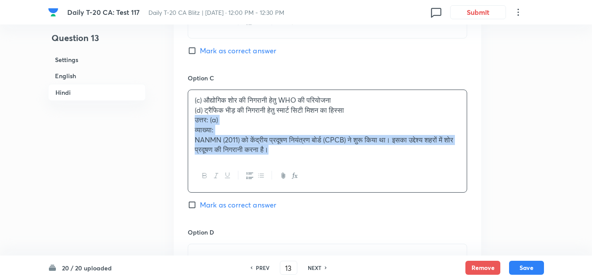
drag, startPoint x: 205, startPoint y: 118, endPoint x: 192, endPoint y: 116, distance: 12.9
click at [192, 116] on div "(c) औद्योगिक शोर की निगरानी हेतु WHO की परियोजना (d) ट्रैफिक भीड़ की निगरानी हे…" at bounding box center [327, 125] width 278 height 70
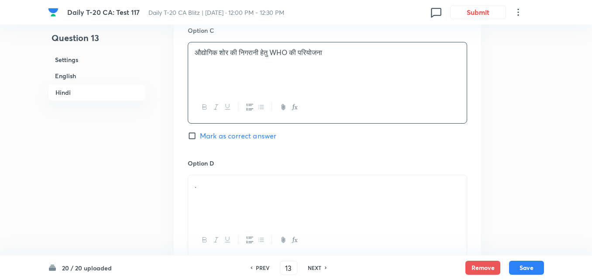
scroll to position [1665, 0]
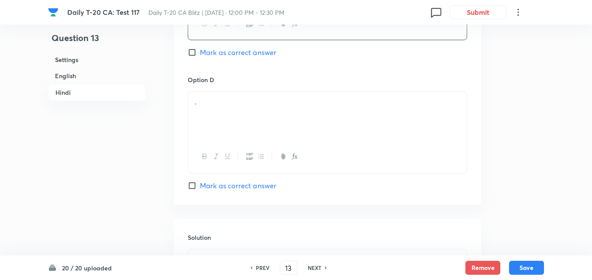
click at [247, 128] on div "." at bounding box center [327, 116] width 278 height 49
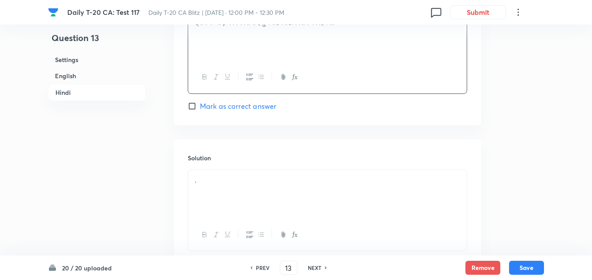
scroll to position [1807, 0]
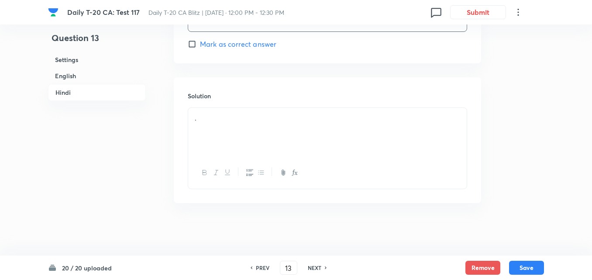
click at [246, 115] on p "." at bounding box center [327, 118] width 265 height 10
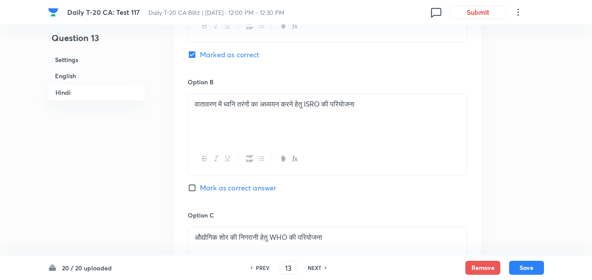
scroll to position [1327, 0]
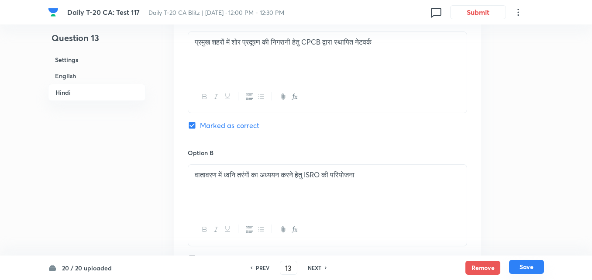
click at [537, 269] on button "Save" at bounding box center [526, 267] width 35 height 14
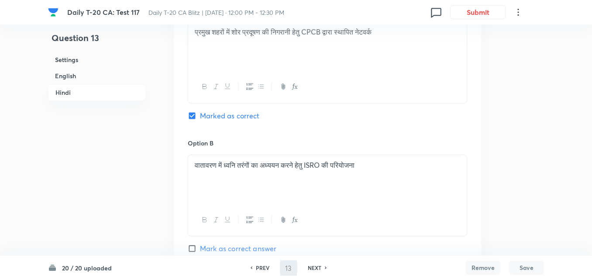
type input "14"
checkbox input "false"
checkbox input "true"
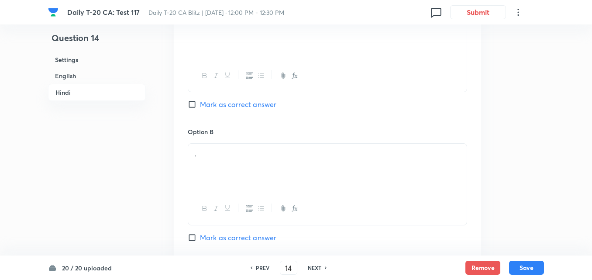
click at [76, 70] on h6 "English" at bounding box center [97, 76] width 98 height 16
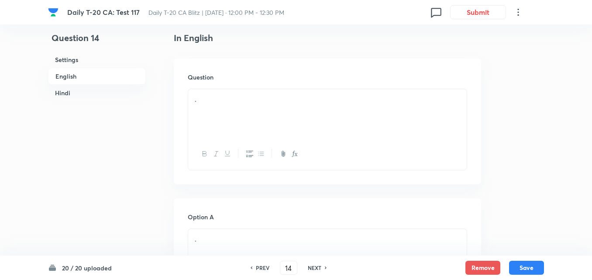
click at [250, 106] on div "." at bounding box center [327, 113] width 278 height 49
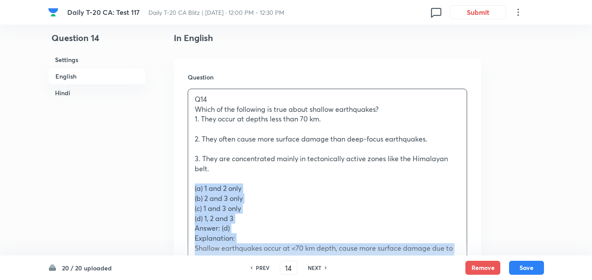
drag, startPoint x: 196, startPoint y: 187, endPoint x: 189, endPoint y: 188, distance: 7.0
click at [189, 188] on div "Q14 Which of the following is true about shallow earthquakes? 1. They occur at …" at bounding box center [327, 267] width 278 height 357
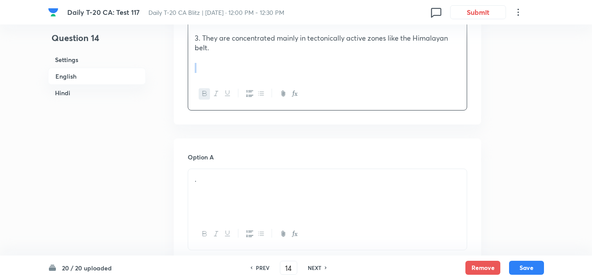
scroll to position [400, 0]
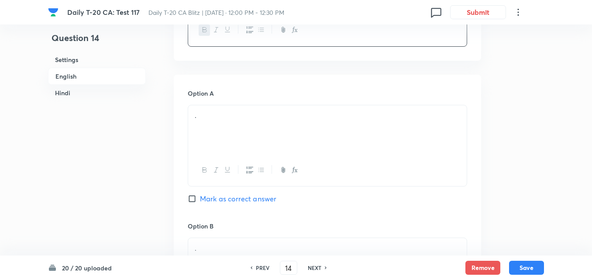
click at [243, 133] on div "." at bounding box center [327, 129] width 278 height 49
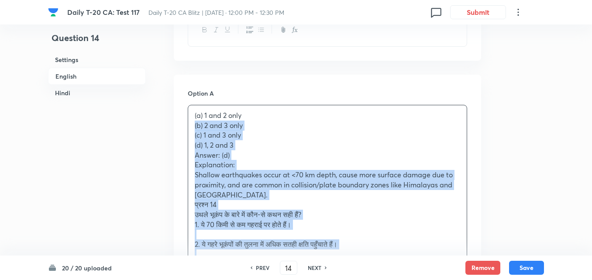
drag, startPoint x: 182, startPoint y: 129, endPoint x: 171, endPoint y: 131, distance: 12.0
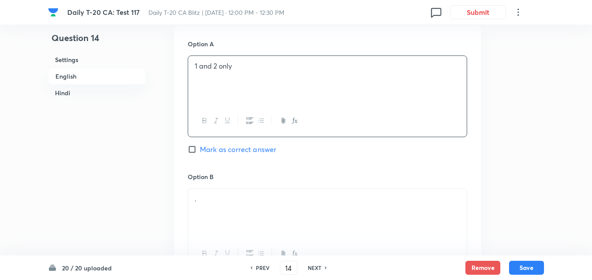
scroll to position [531, 0]
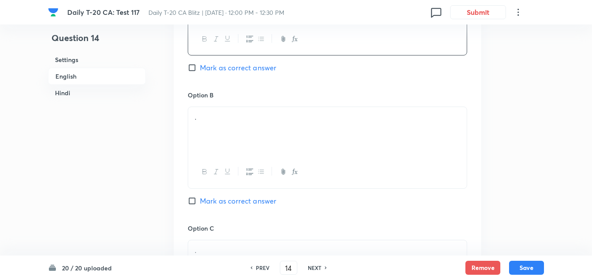
click at [234, 98] on h6 "Option B" at bounding box center [327, 94] width 279 height 9
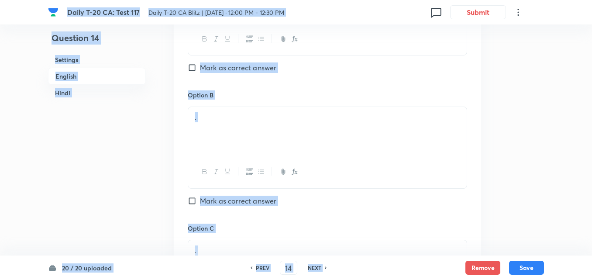
click at [235, 117] on p "." at bounding box center [327, 117] width 265 height 10
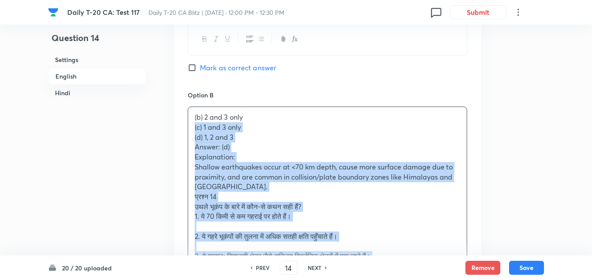
click at [194, 130] on div "(b) 2 and 3 only (c) 1 and 3 only (d) 1, 2 and 3 Answer: (d) Explanation: Shall…" at bounding box center [327, 231] width 278 height 248
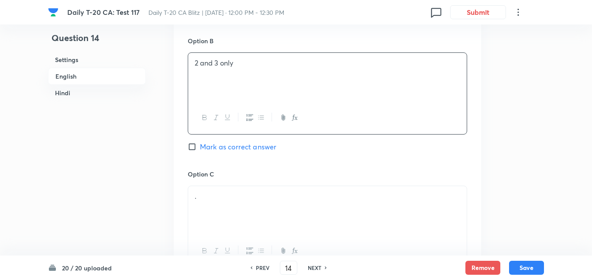
scroll to position [662, 0]
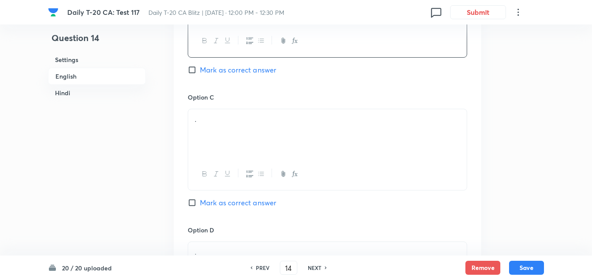
click at [229, 119] on p "." at bounding box center [327, 119] width 265 height 10
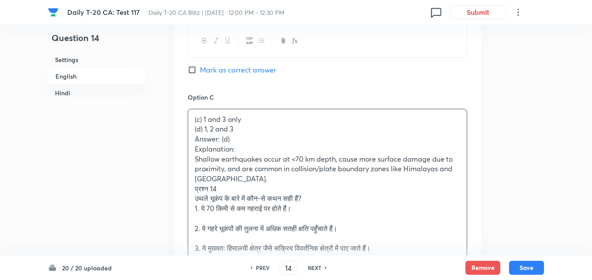
click at [284, 120] on p "(c) 1 and 3 only" at bounding box center [327, 119] width 265 height 10
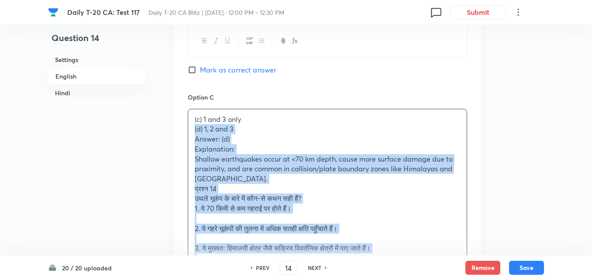
drag, startPoint x: 191, startPoint y: 127, endPoint x: 183, endPoint y: 127, distance: 8.3
click at [183, 127] on div "Option A 1 and 2 only Mark as correct answer Option B 2 and 3 only Mark as corr…" at bounding box center [327, 178] width 307 height 731
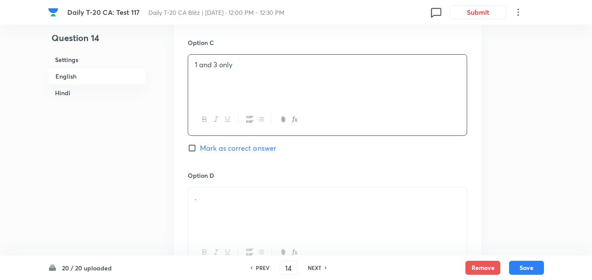
scroll to position [792, 0]
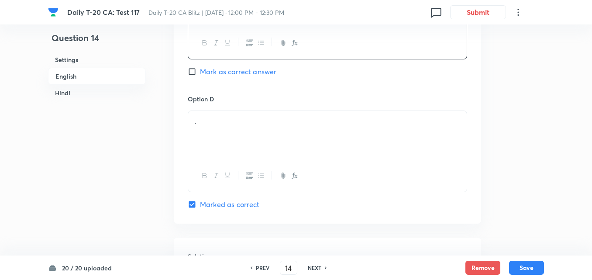
click at [245, 140] on div "." at bounding box center [327, 135] width 278 height 49
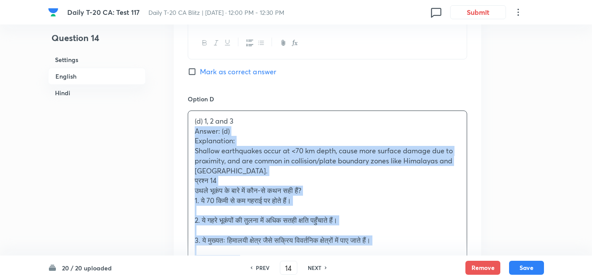
click at [190, 135] on div "(d) 1, 2 and 3 Answer: (d) Explanation: Shallow earthquakes occur at <70 km dep…" at bounding box center [327, 225] width 278 height 229
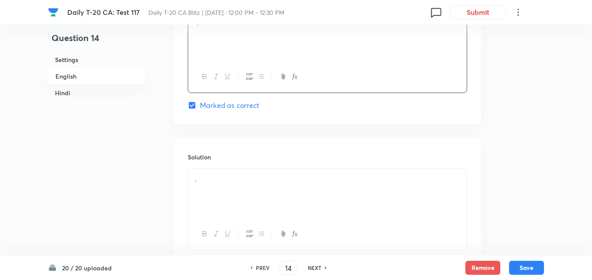
scroll to position [967, 0]
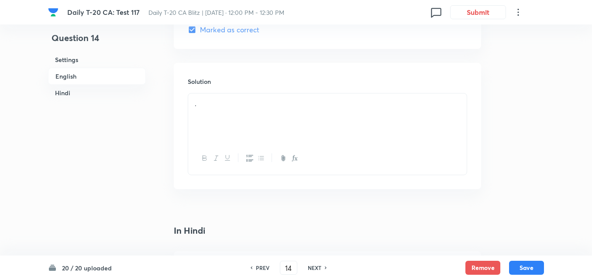
click at [237, 115] on div "." at bounding box center [327, 117] width 278 height 49
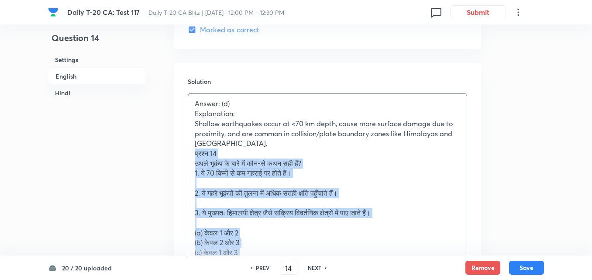
click at [180, 157] on div "Solution Answer: (d) Explanation: Shallow earthquakes occur at <70 km depth, ca…" at bounding box center [327, 210] width 307 height 295
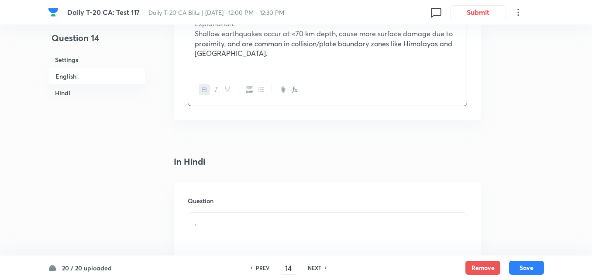
scroll to position [1142, 0]
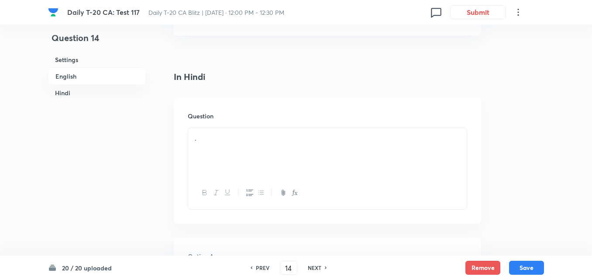
click at [220, 145] on div "." at bounding box center [327, 152] width 278 height 49
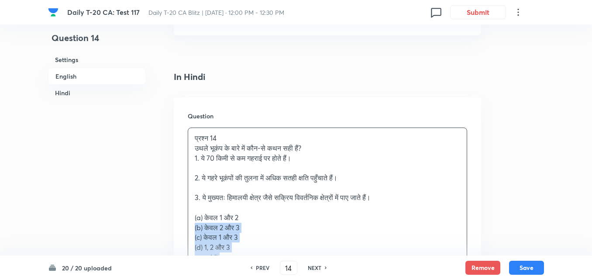
drag, startPoint x: 196, startPoint y: 221, endPoint x: 183, endPoint y: 223, distance: 13.3
click at [183, 223] on div "Question प्रश्न 14 उथले भूकंप के बारे में कौन-से कथन सही हैं? 1. ये 70 किमी से …" at bounding box center [327, 220] width 307 height 246
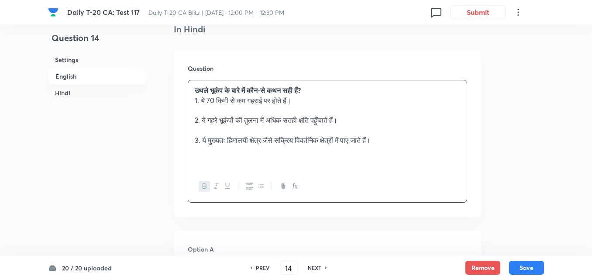
scroll to position [1316, 0]
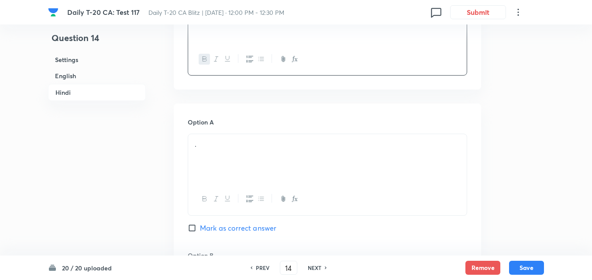
click at [239, 147] on p "." at bounding box center [327, 144] width 265 height 10
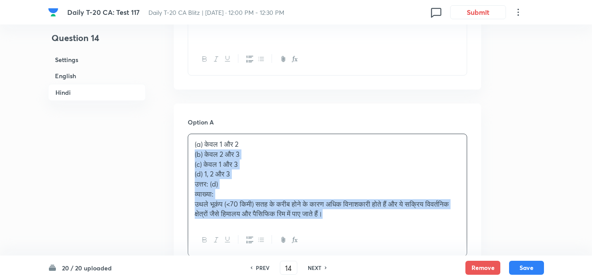
drag, startPoint x: 192, startPoint y: 149, endPoint x: 182, endPoint y: 149, distance: 10.0
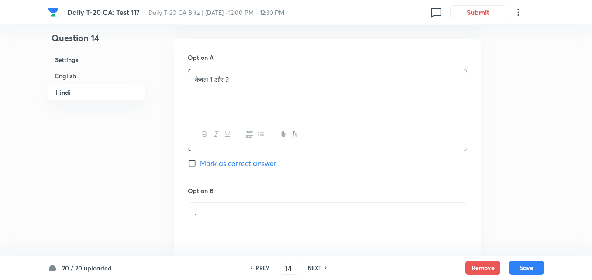
scroll to position [1491, 0]
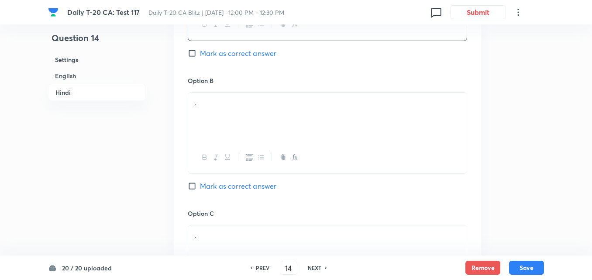
click at [226, 135] on div "." at bounding box center [327, 117] width 278 height 49
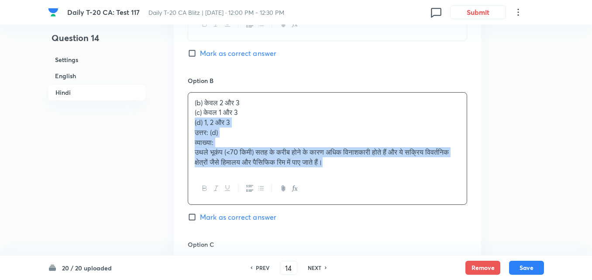
click at [182, 118] on div "Option A केवल 1 और 2 Mark as correct answer Option B (b) केवल 2 और 3 (c) केवल 1…" at bounding box center [327, 215] width 307 height 573
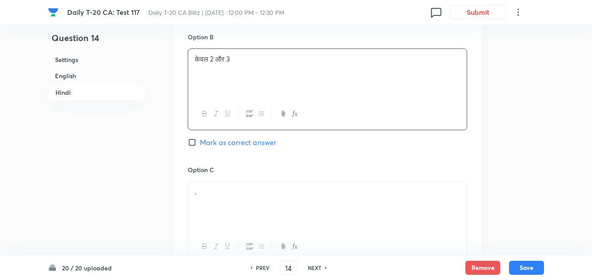
scroll to position [1622, 0]
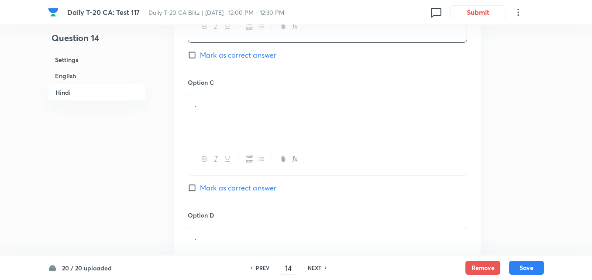
click at [213, 102] on p "." at bounding box center [327, 104] width 265 height 10
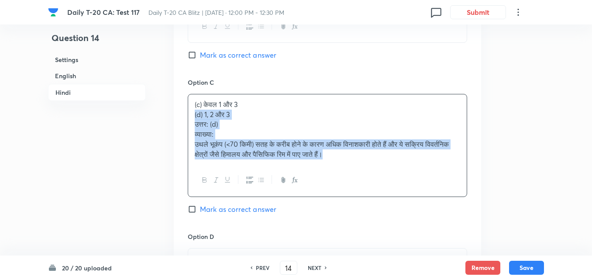
drag, startPoint x: 186, startPoint y: 114, endPoint x: 182, endPoint y: 115, distance: 4.5
click at [185, 114] on div "Option A केवल 1 और 2 Mark as correct answer Option B केवल 2 और 3 Mark as correc…" at bounding box center [327, 79] width 307 height 563
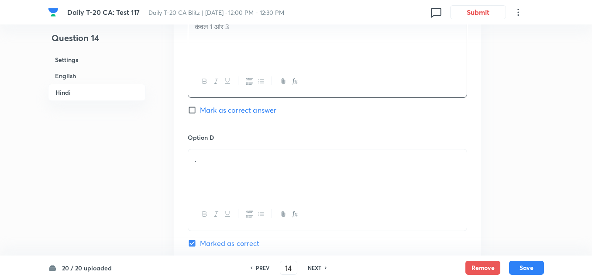
scroll to position [1709, 0]
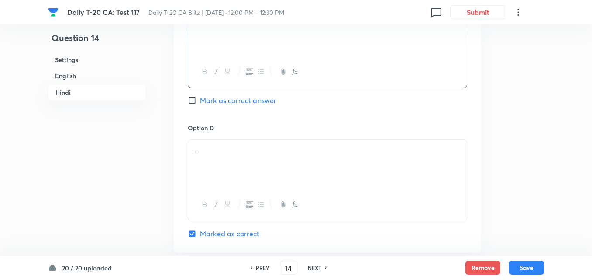
drag, startPoint x: 247, startPoint y: 161, endPoint x: 240, endPoint y: 163, distance: 7.2
click at [240, 163] on div "." at bounding box center [327, 164] width 278 height 49
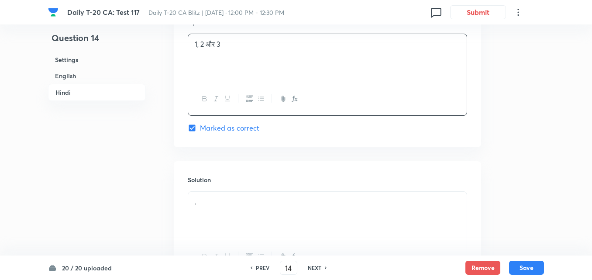
scroll to position [1883, 0]
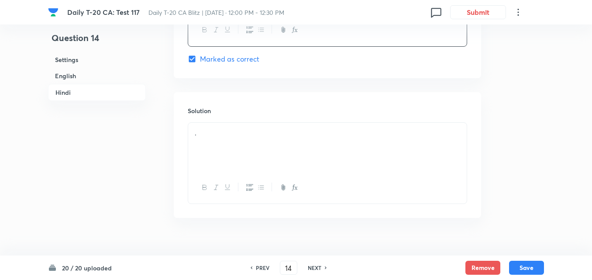
click at [235, 145] on div "." at bounding box center [327, 147] width 278 height 49
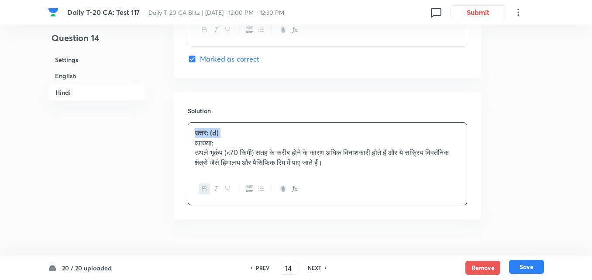
click at [529, 262] on button "Save" at bounding box center [526, 267] width 35 height 14
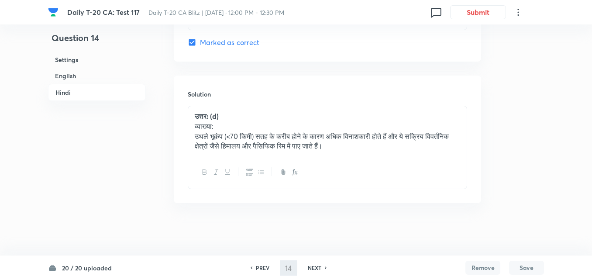
type input "15"
checkbox input "false"
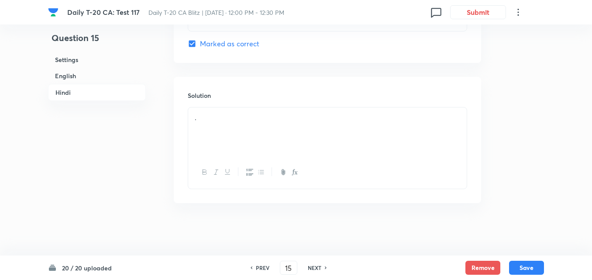
checkbox input "true"
click at [86, 75] on h6 "English" at bounding box center [97, 76] width 98 height 16
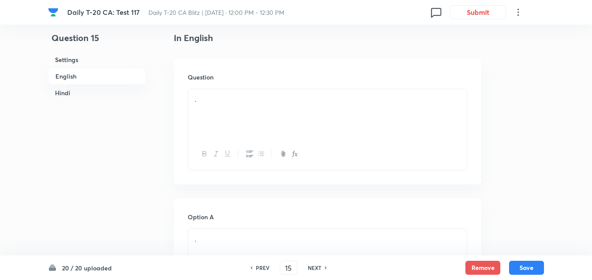
click at [207, 109] on div "." at bounding box center [327, 113] width 278 height 49
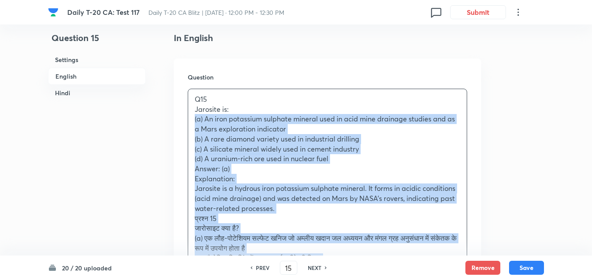
drag, startPoint x: 193, startPoint y: 120, endPoint x: 187, endPoint y: 121, distance: 5.8
click at [187, 121] on div "Question Q15 Jarosite is: (a) An iron potassium sulphate mineral used in acid m…" at bounding box center [327, 221] width 307 height 326
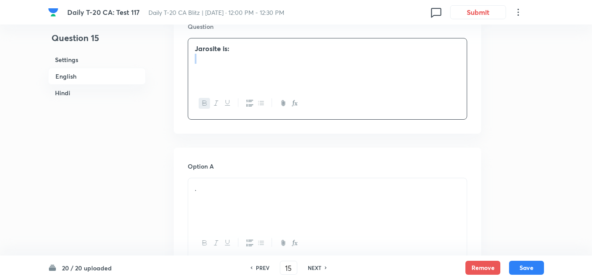
scroll to position [312, 0]
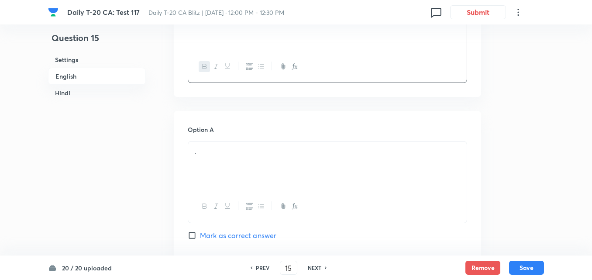
click at [241, 155] on p "." at bounding box center [327, 152] width 265 height 10
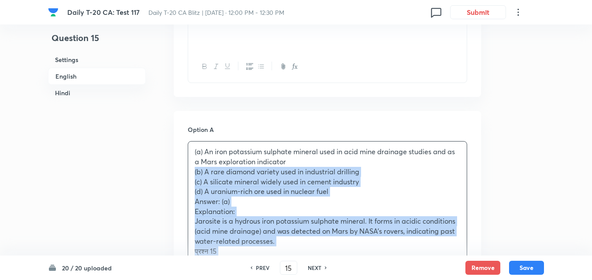
click at [190, 172] on div "(a) An iron potassium sulphate mineral used in acid mine drainage studies and a…" at bounding box center [327, 250] width 278 height 219
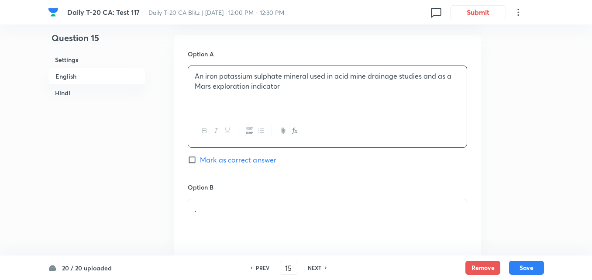
scroll to position [487, 0]
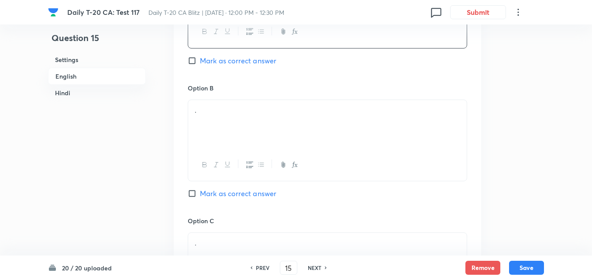
click at [245, 122] on div "." at bounding box center [327, 124] width 278 height 49
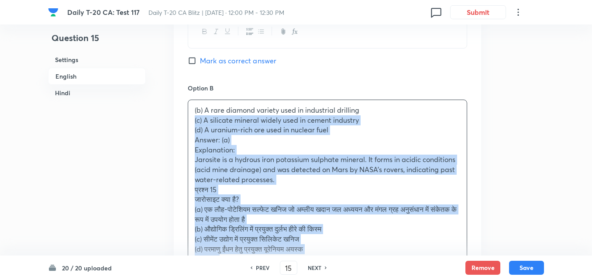
drag, startPoint x: 195, startPoint y: 118, endPoint x: 176, endPoint y: 118, distance: 19.6
click at [177, 118] on div "Option A An iron potassium sulphate mineral used in acid mine drainage studies …" at bounding box center [327, 282] width 307 height 692
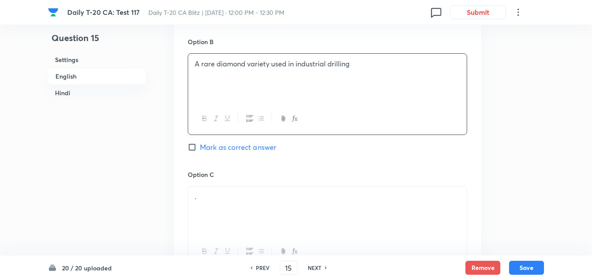
scroll to position [618, 0]
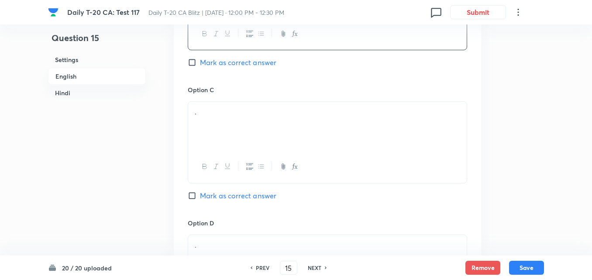
click at [240, 114] on p "." at bounding box center [327, 112] width 265 height 10
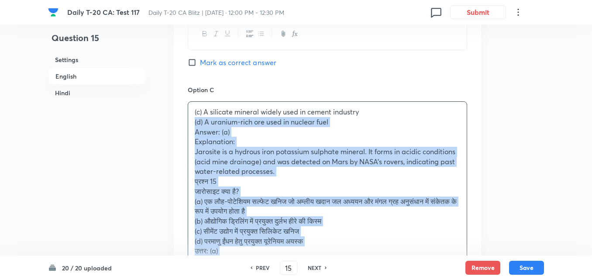
click at [189, 124] on div "(c) A silicate mineral widely used in cement industry (d) A uranium-rich ore us…" at bounding box center [327, 196] width 278 height 189
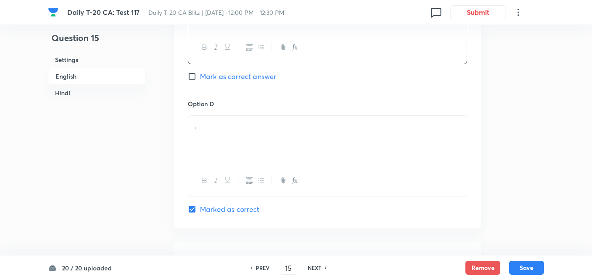
scroll to position [749, 0]
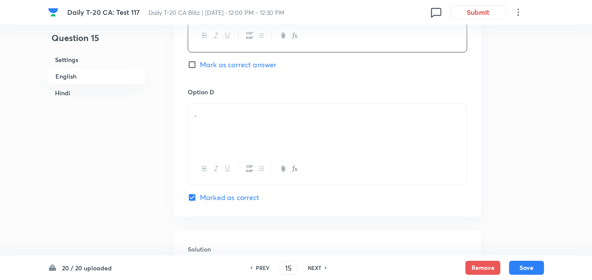
click at [254, 114] on p "." at bounding box center [327, 114] width 265 height 10
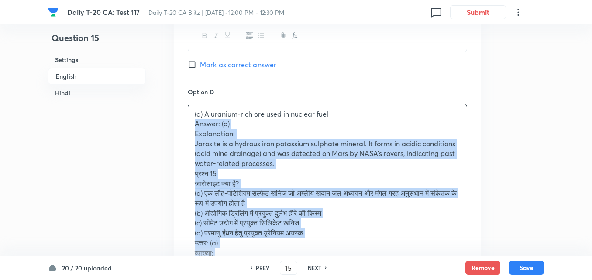
drag, startPoint x: 189, startPoint y: 127, endPoint x: 170, endPoint y: 125, distance: 19.7
click at [182, 121] on div "Option A An iron potassium sulphate mineral used in acid mine drainage studies …" at bounding box center [327, 10] width 307 height 672
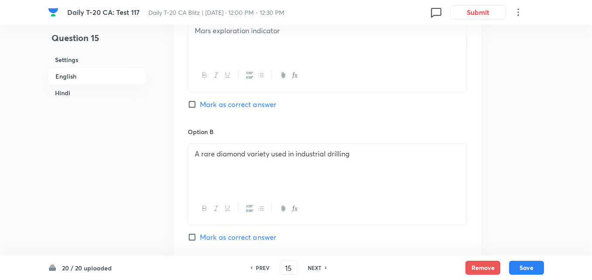
click at [237, 106] on span "Mark as correct answer" at bounding box center [238, 104] width 76 height 10
click at [200, 106] on input "Mark as correct answer" at bounding box center [194, 104] width 12 height 9
checkbox input "true"
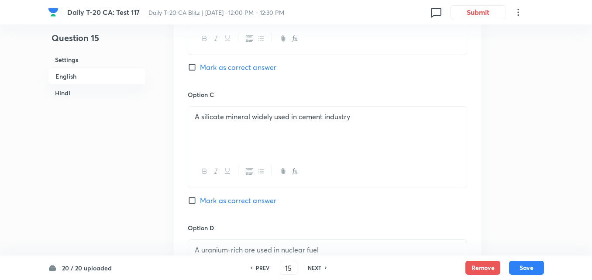
checkbox input "false"
checkbox input "true"
checkbox input "false"
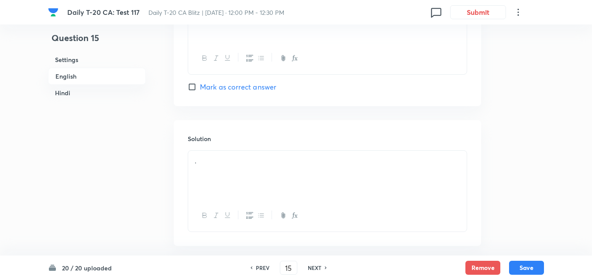
scroll to position [880, 0]
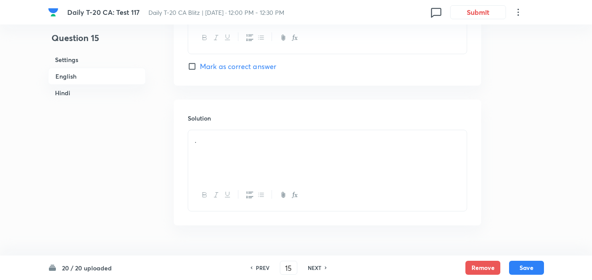
click at [237, 144] on p "." at bounding box center [327, 140] width 265 height 10
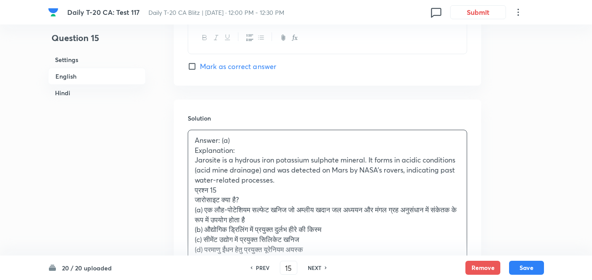
scroll to position [923, 0]
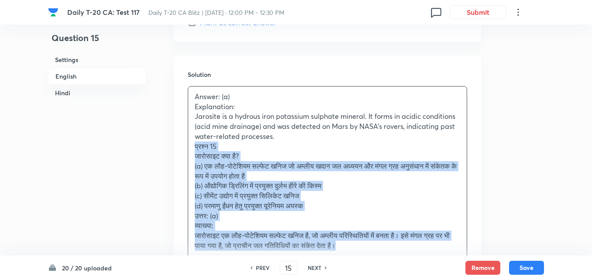
drag, startPoint x: 205, startPoint y: 144, endPoint x: 174, endPoint y: 144, distance: 31.0
click at [174, 144] on div "Solution Answer: (a) Explanation: Jarosite is a hydrous iron potassium sulphate…" at bounding box center [327, 179] width 307 height 246
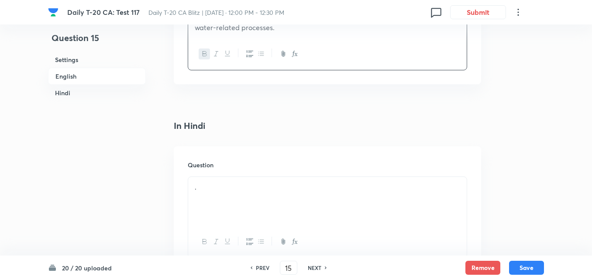
scroll to position [1098, 0]
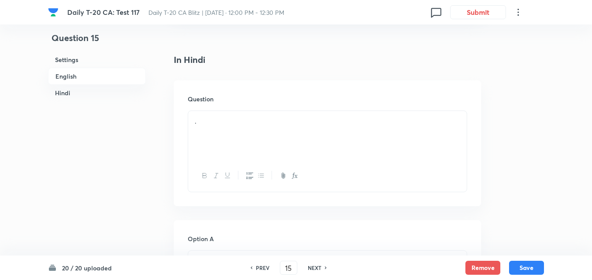
click at [243, 127] on div "." at bounding box center [327, 135] width 278 height 49
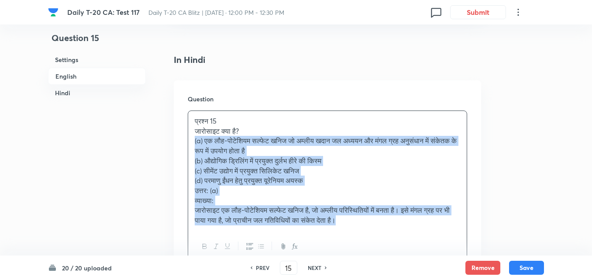
drag, startPoint x: 191, startPoint y: 142, endPoint x: 185, endPoint y: 143, distance: 5.7
click at [185, 143] on div "Question प्रश्न 15 जारोसाइट क्या है? (a) एक लौह-पोटेशियम सल्फेट खनिज जो अम्लीय …" at bounding box center [327, 178] width 307 height 196
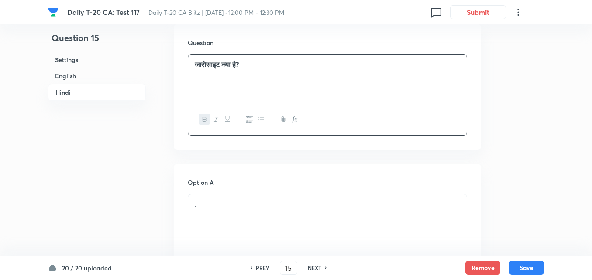
scroll to position [1229, 0]
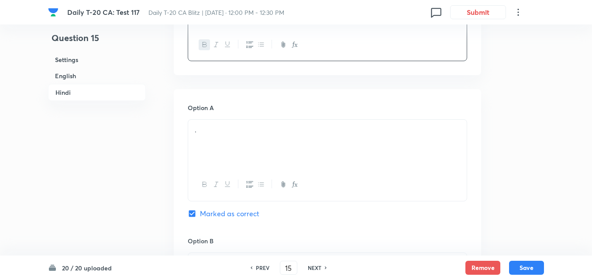
click at [239, 113] on div "Option A . Marked as correct" at bounding box center [327, 169] width 279 height 133
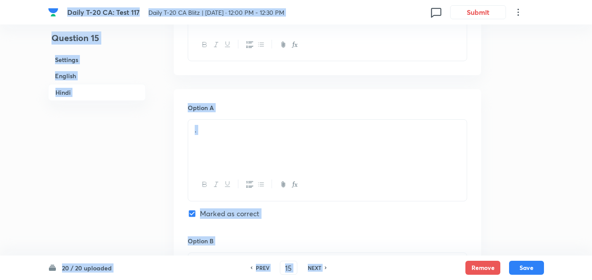
click at [254, 138] on div "." at bounding box center [327, 144] width 278 height 49
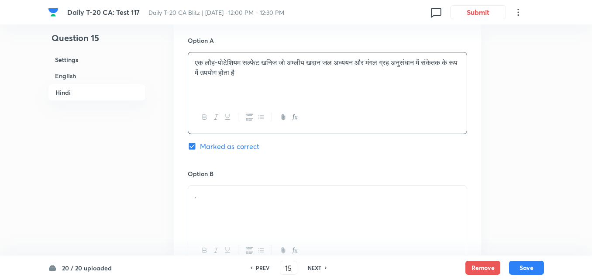
scroll to position [1403, 0]
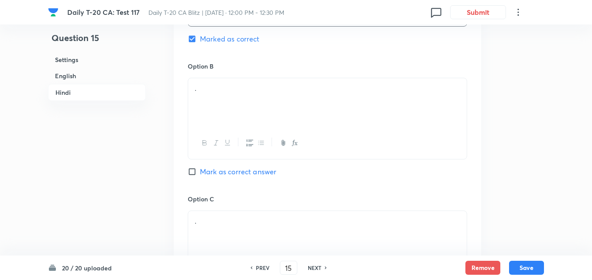
click at [238, 98] on div "." at bounding box center [327, 102] width 278 height 49
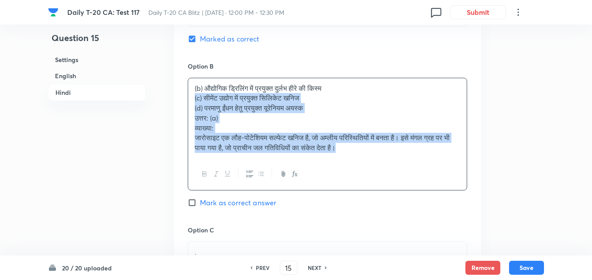
click at [178, 95] on div "Option A एक लौह-पोटेशियम सल्फेट खनिज जो अम्लीय खदान जल अध्ययन और मंगल ग्रह अनुस…" at bounding box center [327, 200] width 307 height 573
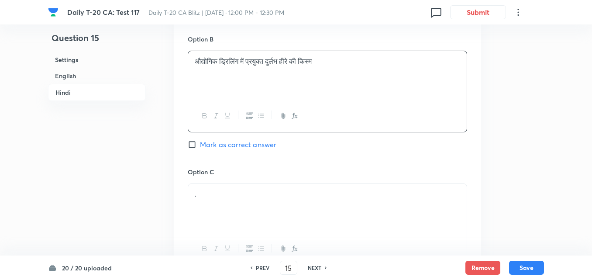
scroll to position [1491, 0]
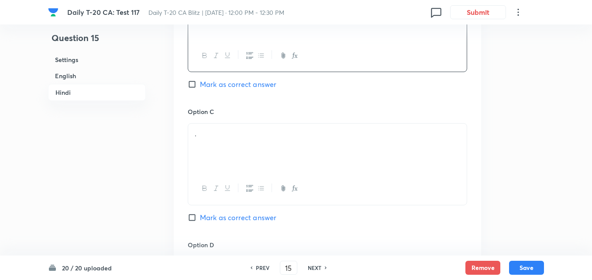
click at [233, 136] on p "." at bounding box center [327, 134] width 265 height 10
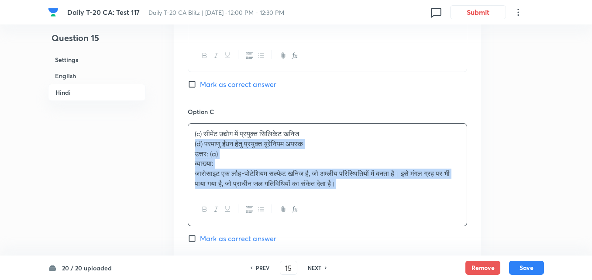
drag, startPoint x: 190, startPoint y: 141, endPoint x: 181, endPoint y: 143, distance: 9.8
click at [189, 141] on div "(c) सीमेंट उद्योग में प्रयुक्त सिलिकेट खनिज (d) परमाणु ईंधन हेतु प्रयुक्त यूरेन…" at bounding box center [327, 158] width 278 height 70
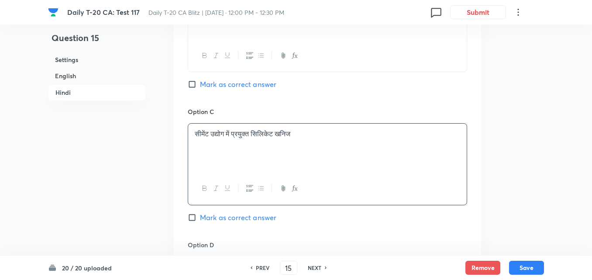
scroll to position [1622, 0]
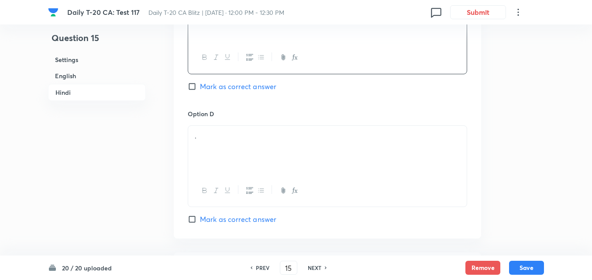
click at [260, 141] on p "." at bounding box center [327, 136] width 265 height 10
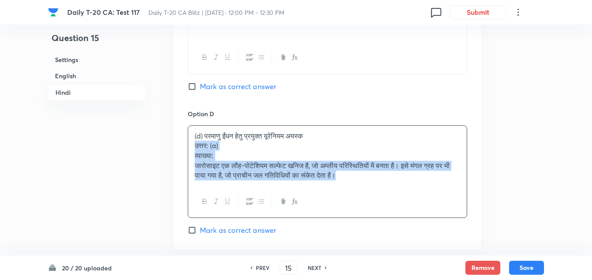
drag, startPoint x: 198, startPoint y: 146, endPoint x: 189, endPoint y: 144, distance: 8.8
click at [189, 144] on div "(d) परमाणु ईंधन हेतु प्रयुक्त यूरेनियम अयस्क उत्तर: (a) व्याख्या: जारोसाइट एक ल…" at bounding box center [327, 156] width 278 height 60
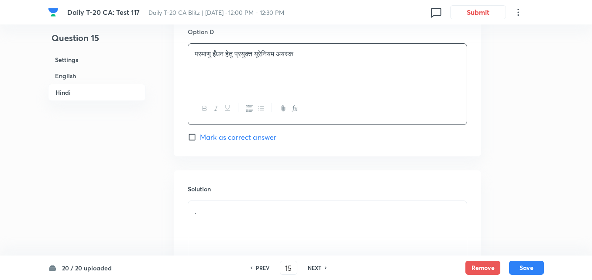
scroll to position [1796, 0]
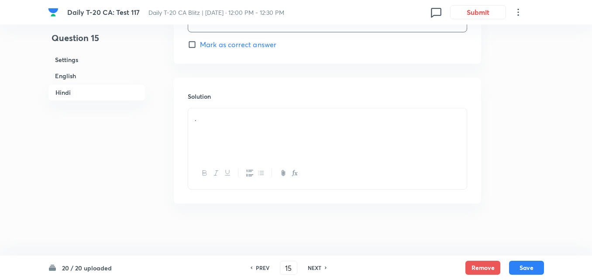
click at [223, 122] on p "." at bounding box center [327, 118] width 265 height 10
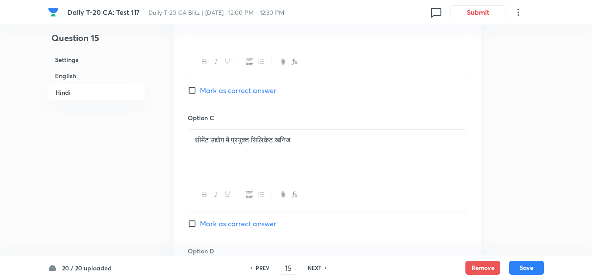
scroll to position [1403, 0]
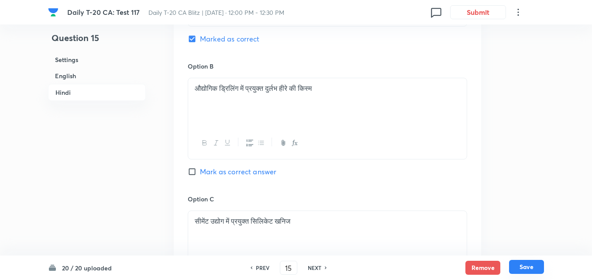
click at [524, 261] on button "Save" at bounding box center [526, 267] width 35 height 14
type input "16"
checkbox input "false"
checkbox input "true"
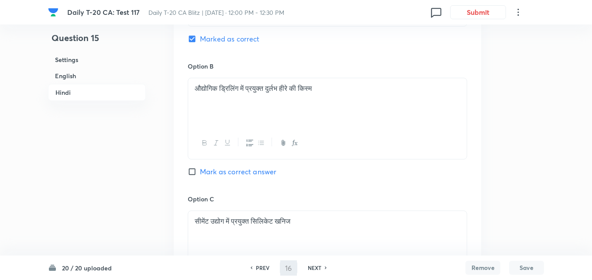
checkbox input "true"
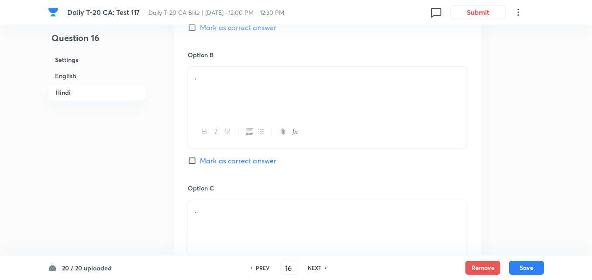
click at [77, 79] on h6 "English" at bounding box center [97, 76] width 98 height 16
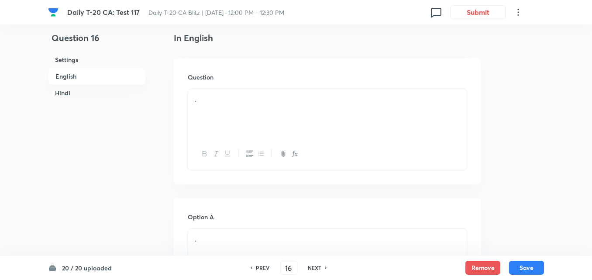
click at [227, 109] on div "." at bounding box center [327, 113] width 278 height 49
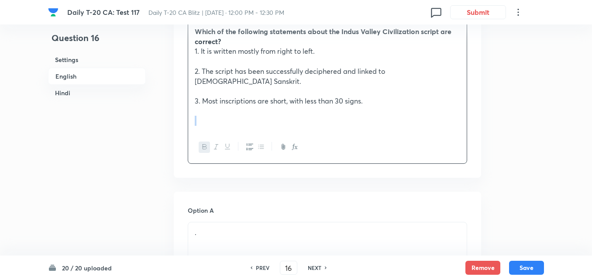
scroll to position [443, 0]
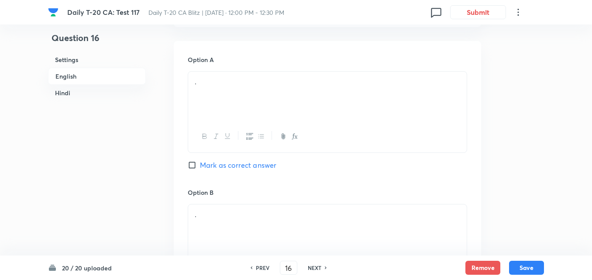
click at [214, 84] on div "." at bounding box center [327, 96] width 278 height 49
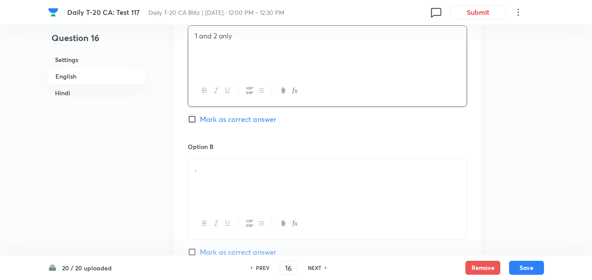
scroll to position [531, 0]
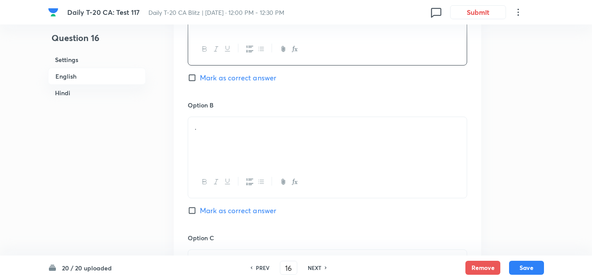
click at [223, 117] on div "." at bounding box center [327, 141] width 278 height 49
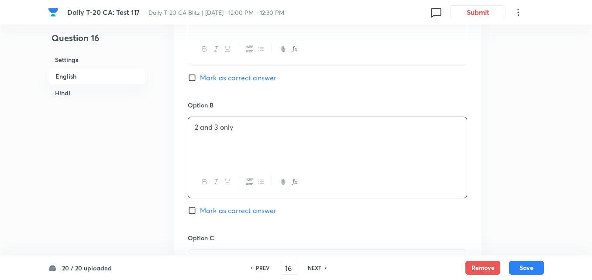
scroll to position [662, 0]
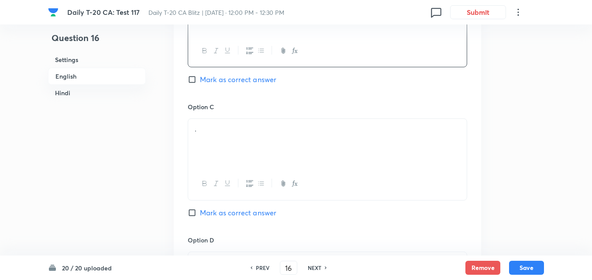
click at [249, 133] on div "." at bounding box center [327, 143] width 278 height 49
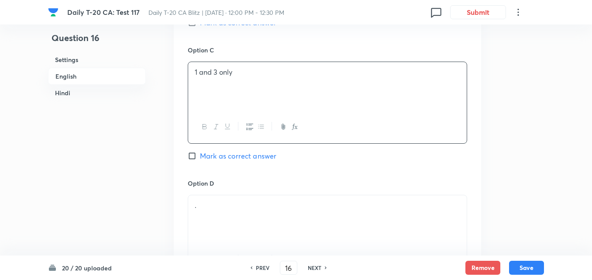
scroll to position [792, 0]
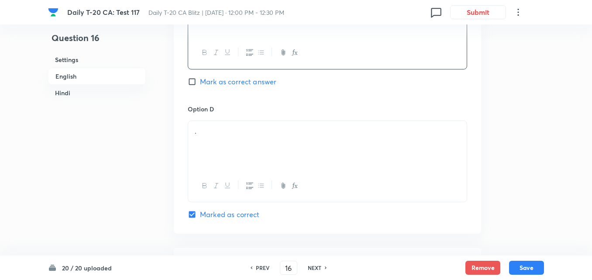
click at [241, 60] on div "Option C 1 and 3 only Mark as correct answer" at bounding box center [327, 37] width 279 height 133
click at [241, 76] on span "Mark as correct answer" at bounding box center [238, 81] width 76 height 10
click at [200, 77] on input "Mark as correct answer" at bounding box center [194, 81] width 12 height 9
checkbox input "true"
checkbox input "false"
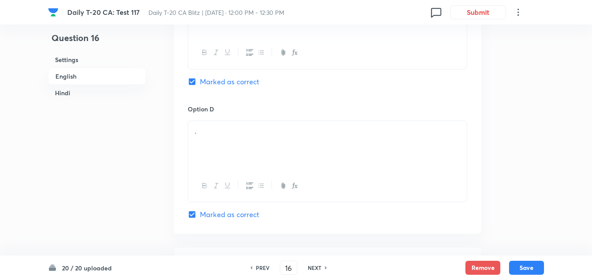
checkbox input "true"
checkbox input "false"
click at [233, 133] on div "." at bounding box center [327, 145] width 278 height 49
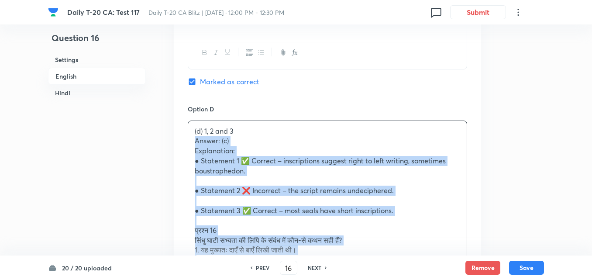
drag, startPoint x: 193, startPoint y: 130, endPoint x: 176, endPoint y: 129, distance: 17.1
click at [181, 129] on div "Option A 1 and 2 only Mark as correct answer Option B 2 and 3 only Mark as corr…" at bounding box center [327, 92] width 307 height 801
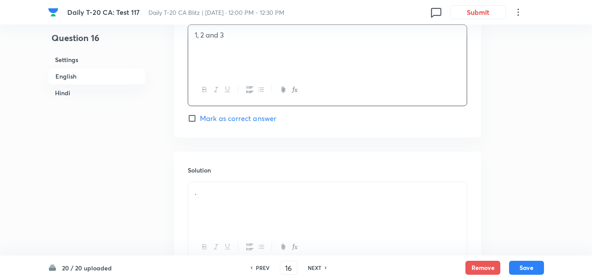
scroll to position [967, 0]
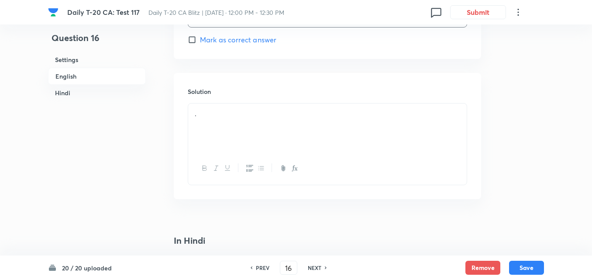
click at [219, 109] on p "." at bounding box center [327, 114] width 265 height 10
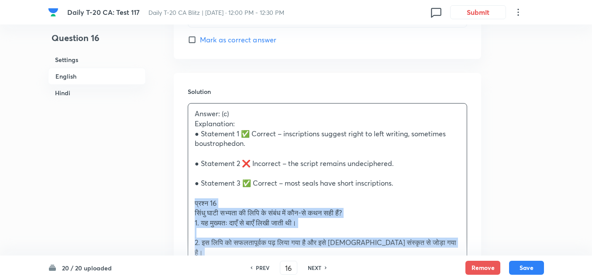
drag, startPoint x: 197, startPoint y: 186, endPoint x: 185, endPoint y: 189, distance: 11.9
click at [185, 189] on div "Solution Answer: (c) Explanation: ● Statement 1 ✅ Correct – inscriptions sugges…" at bounding box center [327, 260] width 307 height 375
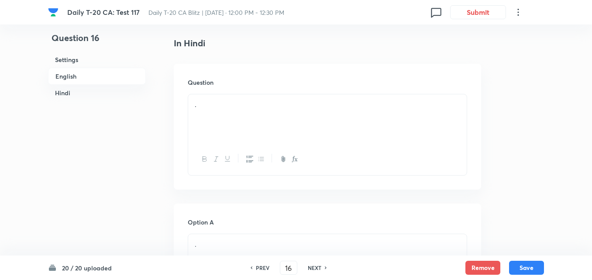
scroll to position [1229, 0]
click at [231, 99] on div "." at bounding box center [327, 114] width 278 height 49
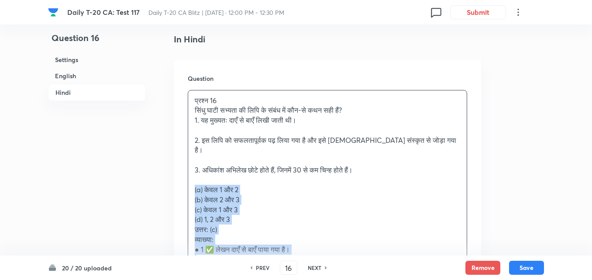
click at [182, 168] on div "Question प्रश्न 16 सिंधु घाटी सभ्यता की लिपि के संबंध में कौन-से कथन सही हैं? 1…" at bounding box center [327, 203] width 307 height 286
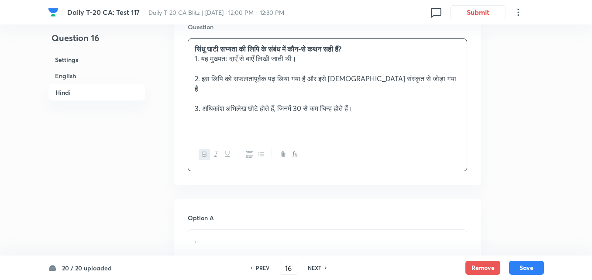
scroll to position [1403, 0]
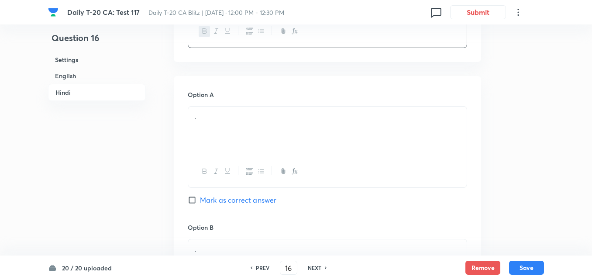
click at [250, 106] on div "." at bounding box center [327, 130] width 278 height 49
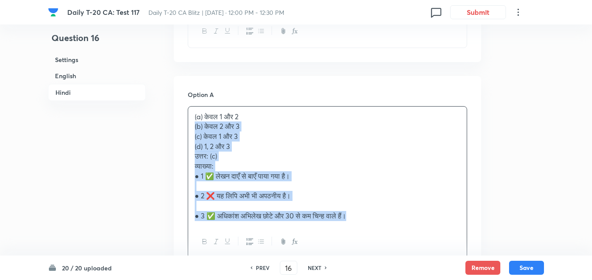
drag, startPoint x: 192, startPoint y: 108, endPoint x: 178, endPoint y: 110, distance: 14.5
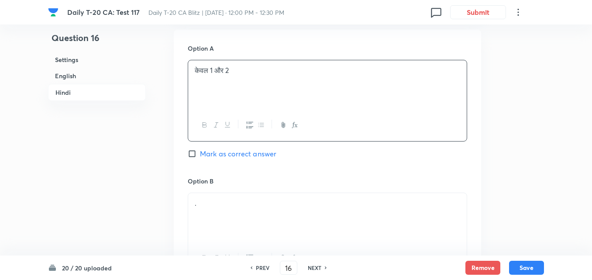
scroll to position [1491, 0]
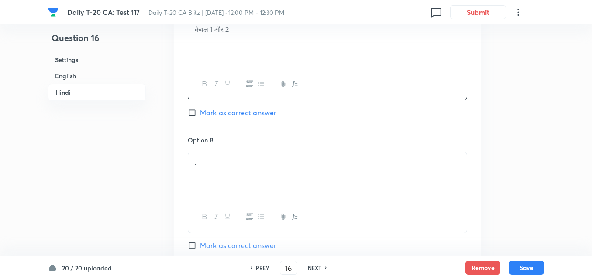
click at [226, 157] on p "." at bounding box center [327, 162] width 265 height 10
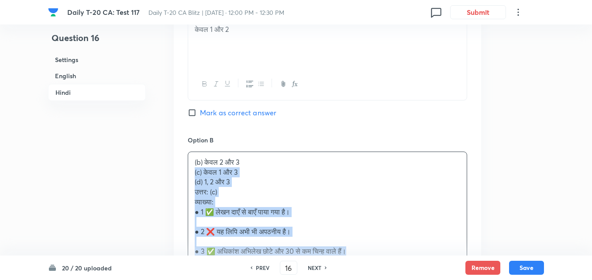
drag, startPoint x: 191, startPoint y: 147, endPoint x: 185, endPoint y: 149, distance: 6.2
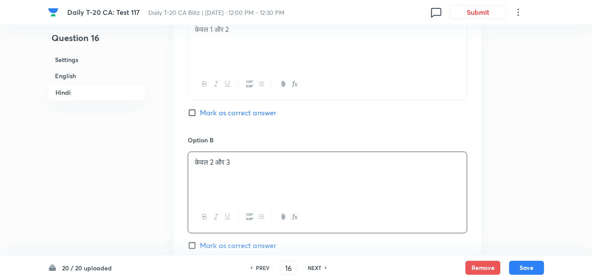
scroll to position [1665, 0]
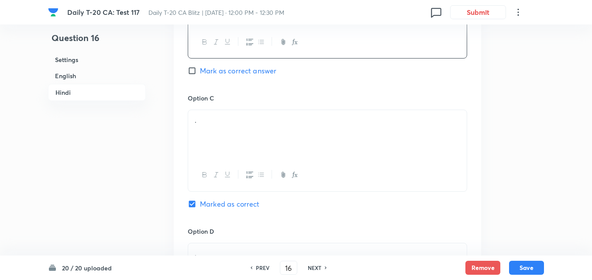
click at [264, 123] on div "." at bounding box center [327, 134] width 278 height 49
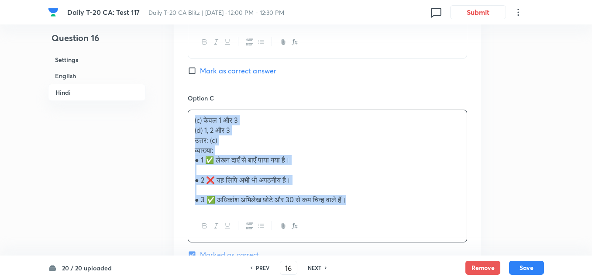
drag, startPoint x: 188, startPoint y: 108, endPoint x: 169, endPoint y: 105, distance: 18.6
click at [178, 103] on div "Option A केवल 1 और 2 Mark as correct answer Option B केवल 2 और 3 Mark as correc…" at bounding box center [327, 110] width 307 height 593
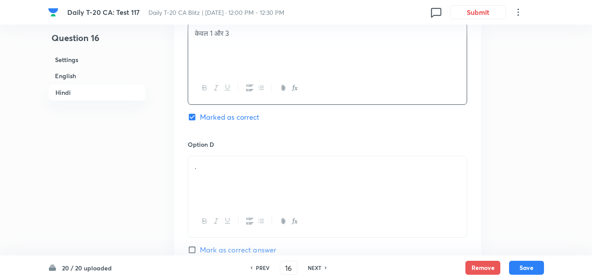
scroll to position [1752, 0]
click at [228, 158] on div "." at bounding box center [327, 180] width 278 height 49
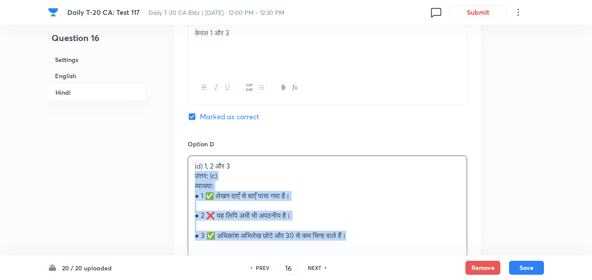
drag, startPoint x: 189, startPoint y: 155, endPoint x: 178, endPoint y: 153, distance: 10.2
click at [178, 153] on div "Option A केवल 1 और 2 Mark as correct answer Option B केवल 2 और 3 Mark as correc…" at bounding box center [327, 18] width 307 height 583
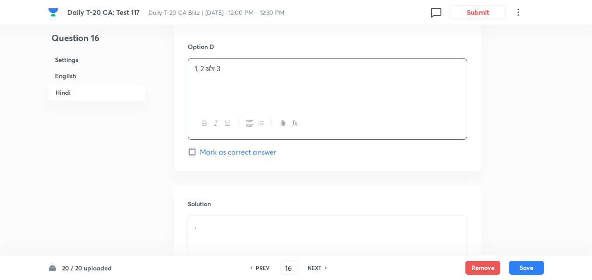
scroll to position [1938, 0]
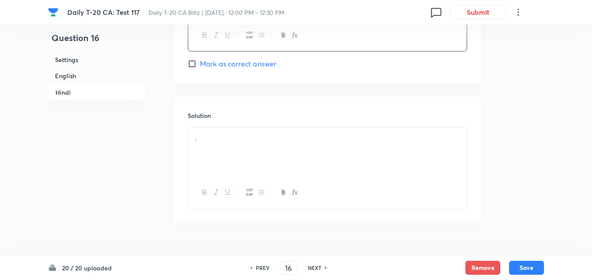
click at [223, 134] on div "." at bounding box center [327, 151] width 278 height 49
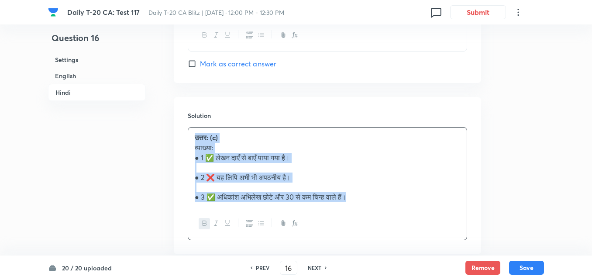
click at [227, 172] on p "● 2 ❌ यह लिपि अभी भी अपठनीय है।" at bounding box center [327, 177] width 265 height 10
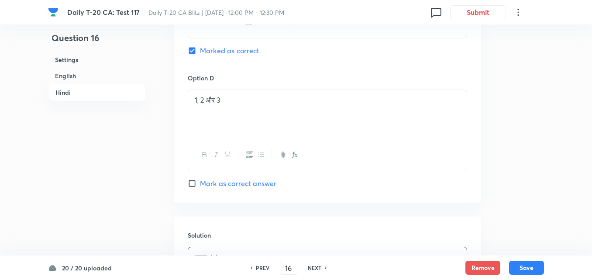
scroll to position [1763, 0]
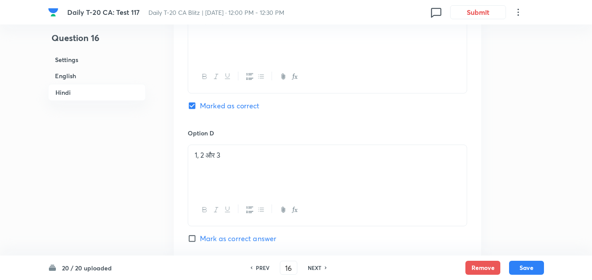
drag, startPoint x: 227, startPoint y: 156, endPoint x: 415, endPoint y: 156, distance: 187.6
click at [415, 156] on div "1, 2 और 3" at bounding box center [327, 169] width 278 height 49
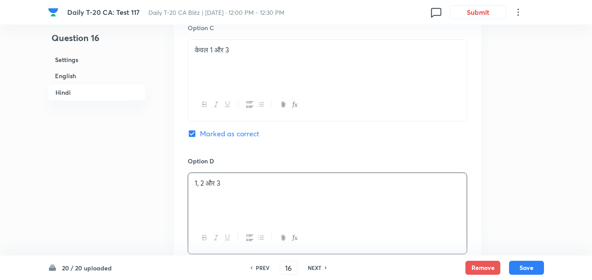
scroll to position [1720, 0]
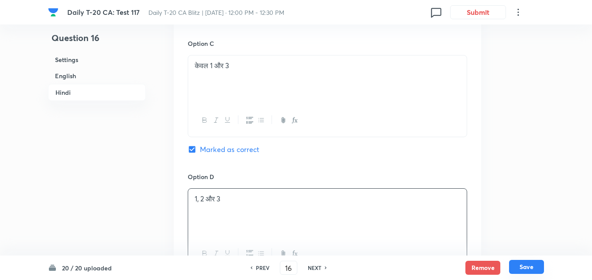
click at [527, 264] on button "Save" at bounding box center [526, 267] width 35 height 14
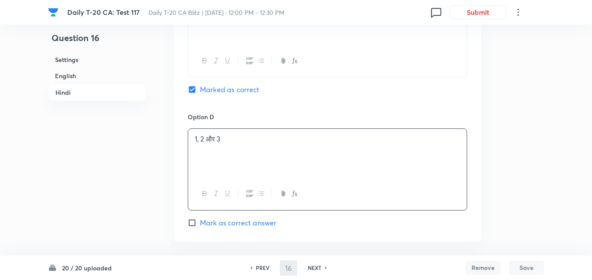
type input "17"
checkbox input "false"
checkbox input "true"
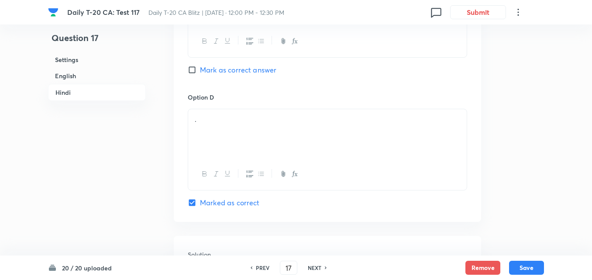
click at [92, 75] on h6 "English" at bounding box center [97, 76] width 98 height 16
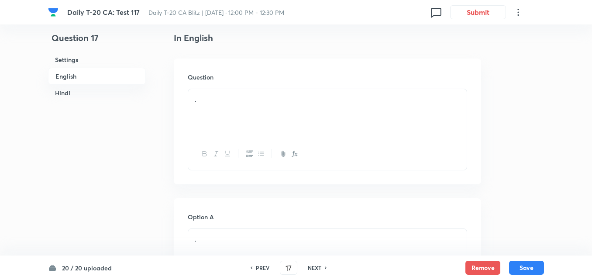
click at [217, 109] on div "." at bounding box center [327, 113] width 278 height 49
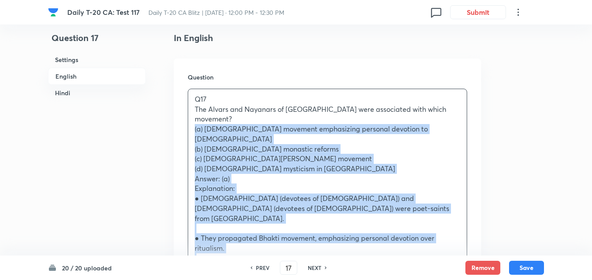
drag, startPoint x: 187, startPoint y: 118, endPoint x: 183, endPoint y: 120, distance: 4.7
click at [183, 120] on div "Question Q17 The Alvars and Nayanars of South India were associated with which …" at bounding box center [327, 245] width 307 height 375
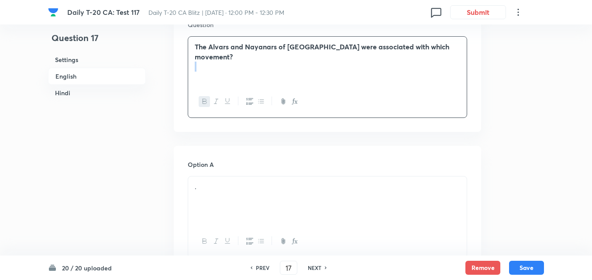
scroll to position [356, 0]
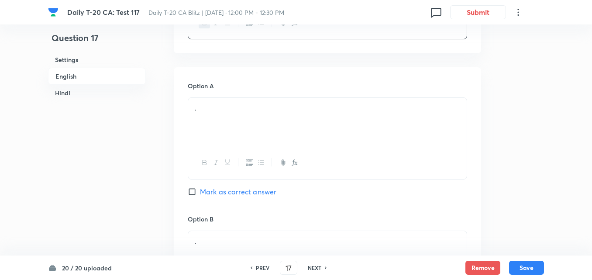
click at [237, 128] on div "." at bounding box center [327, 122] width 278 height 49
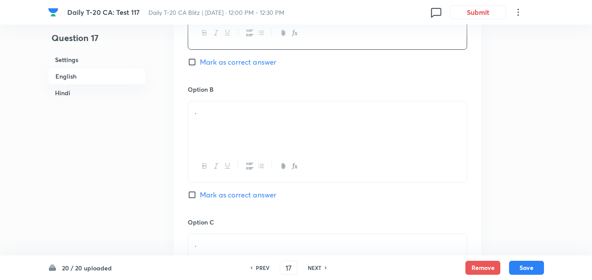
scroll to position [487, 0]
click at [240, 131] on div "." at bounding box center [327, 124] width 278 height 49
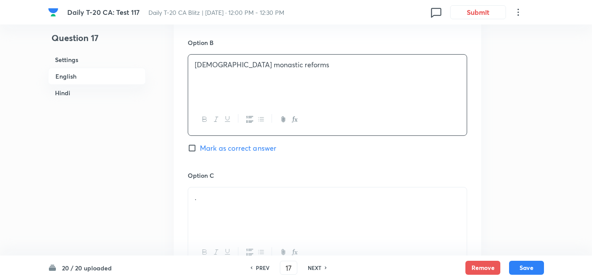
scroll to position [574, 0]
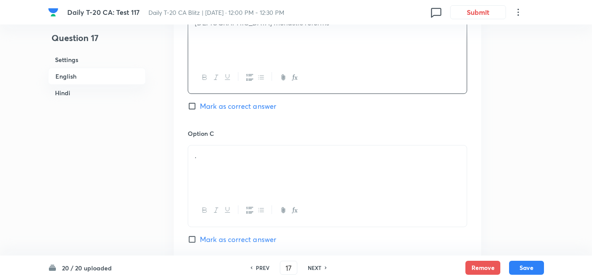
click at [213, 164] on div "." at bounding box center [327, 169] width 278 height 49
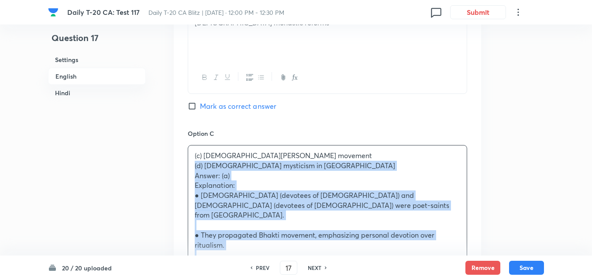
drag, startPoint x: 193, startPoint y: 165, endPoint x: 188, endPoint y: 168, distance: 6.4
click at [189, 168] on div "(c) Jain Shramana movement (d) Sufi mysticism in Tamil Nadu Answer: (a) Explana…" at bounding box center [327, 259] width 278 height 229
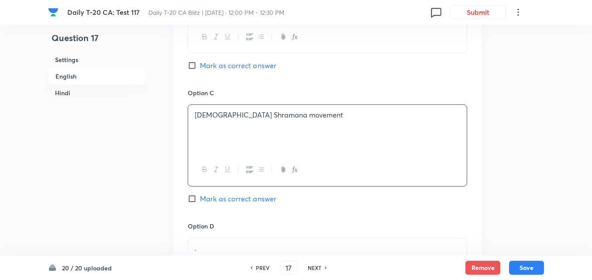
scroll to position [749, 0]
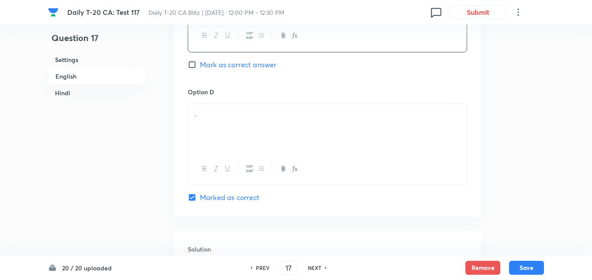
click at [230, 135] on div "." at bounding box center [327, 128] width 278 height 49
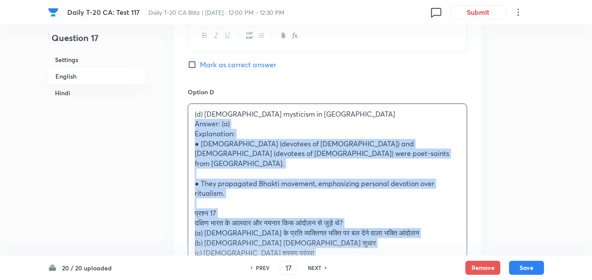
drag, startPoint x: 185, startPoint y: 125, endPoint x: 150, endPoint y: 125, distance: 34.9
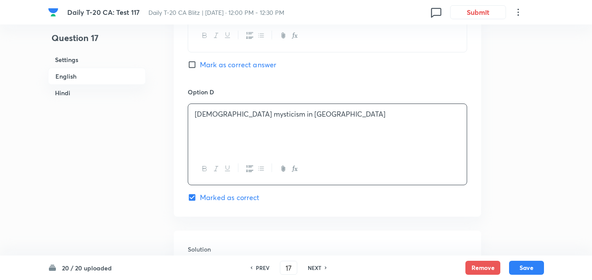
scroll to position [487, 0]
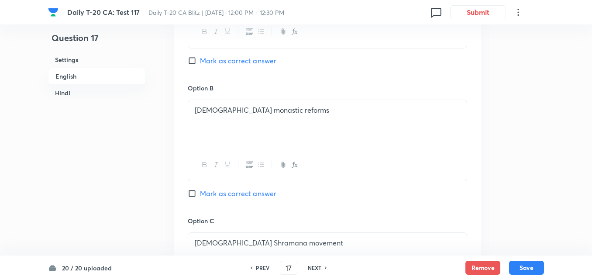
click at [248, 58] on span "Mark as correct answer" at bounding box center [238, 60] width 76 height 10
click at [200, 58] on input "Mark as correct answer" at bounding box center [194, 60] width 12 height 9
checkbox input "true"
checkbox input "false"
checkbox input "true"
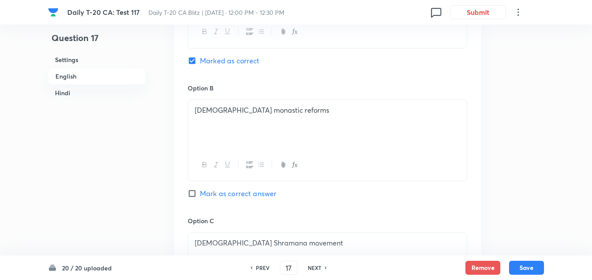
checkbox input "false"
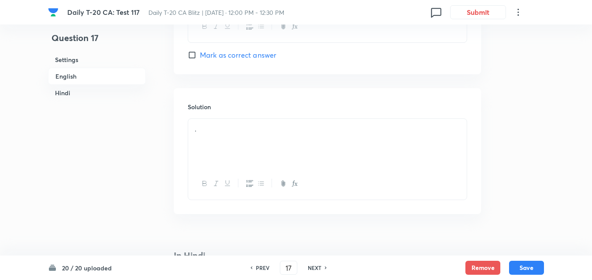
scroll to position [923, 0]
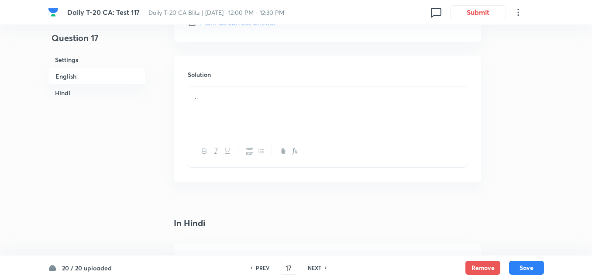
click at [232, 106] on div "." at bounding box center [327, 110] width 278 height 49
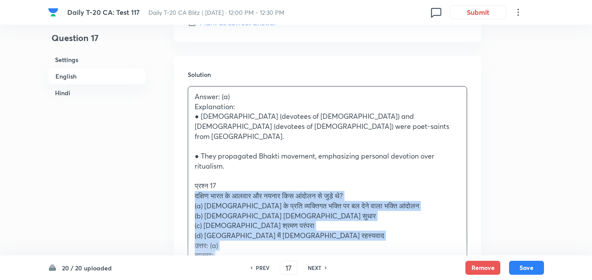
drag, startPoint x: 194, startPoint y: 183, endPoint x: 183, endPoint y: 182, distance: 10.5
click at [183, 182] on div "Solution Answer: (a) Explanation: ● Alvars (devotees of Vishnu) and Nayanars (d…" at bounding box center [327, 199] width 307 height 286
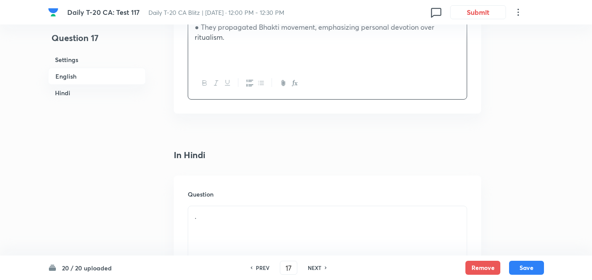
scroll to position [1098, 0]
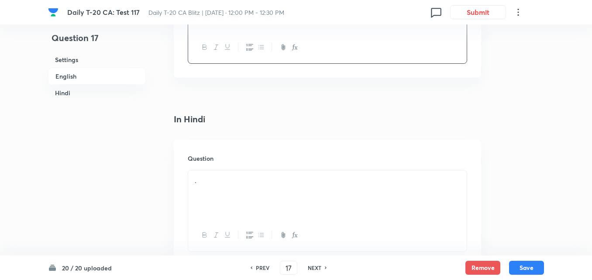
click at [242, 183] on div "." at bounding box center [327, 194] width 278 height 49
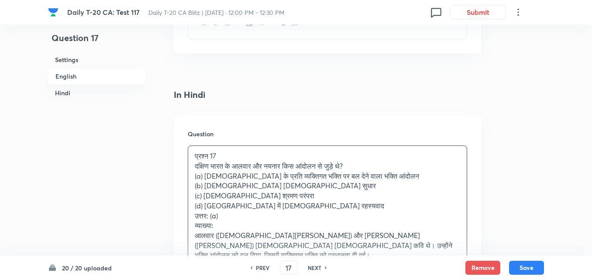
scroll to position [1142, 0]
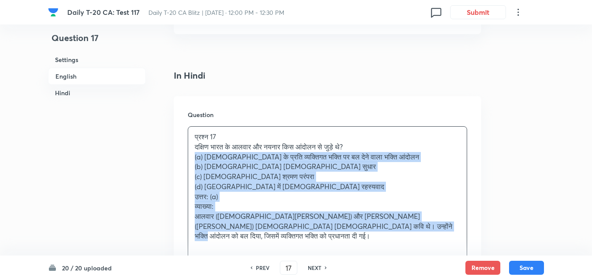
click at [184, 147] on div "Question प्रश्न 17 दक्षिण भारत के आलवार और नयनार किस आंदोलन से जुड़े थे? (a) ईश…" at bounding box center [327, 194] width 307 height 196
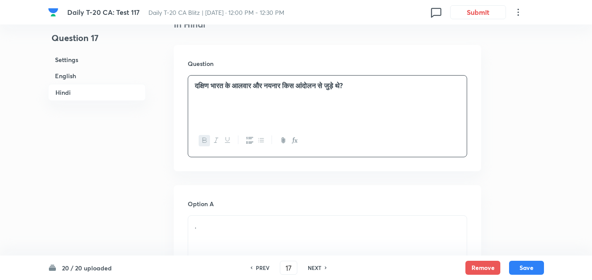
scroll to position [1272, 0]
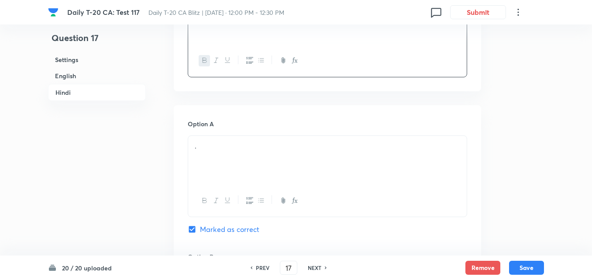
click at [225, 147] on div "." at bounding box center [327, 160] width 278 height 49
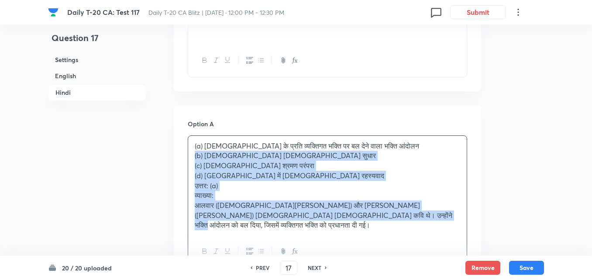
drag, startPoint x: 180, startPoint y: 147, endPoint x: 172, endPoint y: 148, distance: 7.5
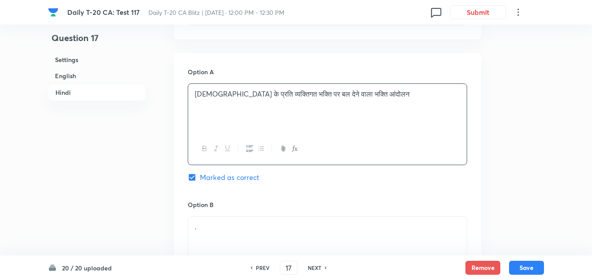
scroll to position [1447, 0]
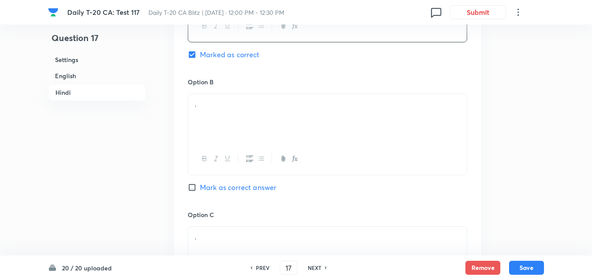
click at [218, 155] on icon "button" at bounding box center [216, 158] width 7 height 7
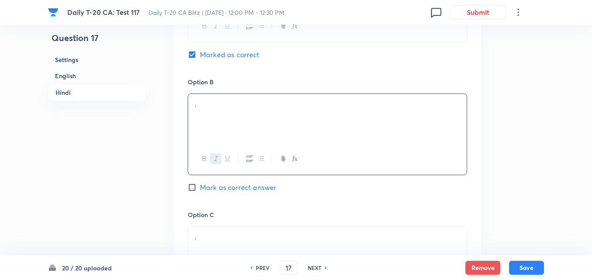
click at [224, 119] on div "﻿ ." at bounding box center [327, 118] width 278 height 49
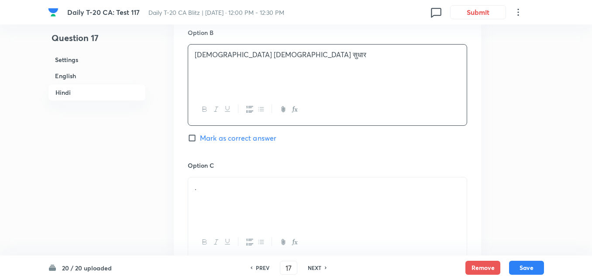
scroll to position [1534, 0]
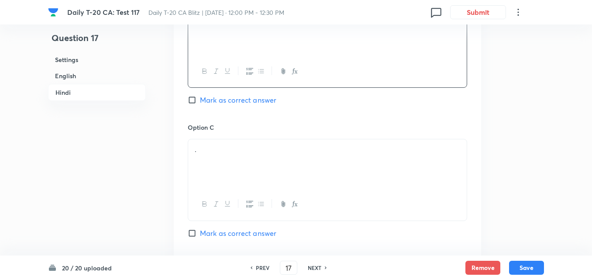
click at [227, 164] on div "." at bounding box center [327, 163] width 278 height 49
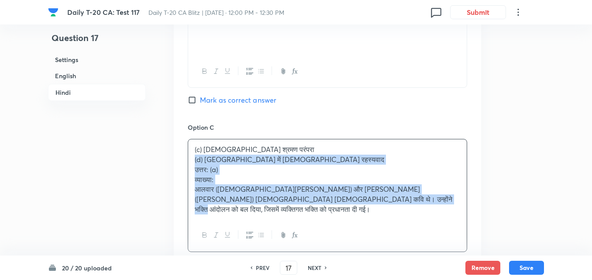
drag, startPoint x: 185, startPoint y: 147, endPoint x: 180, endPoint y: 145, distance: 5.9
click at [180, 145] on div "Option A ईश्वर के प्रति व्यक्तिगत भक्ति पर बल देने वाला भक्ति आंदोलन Marked as …" at bounding box center [327, 129] width 307 height 573
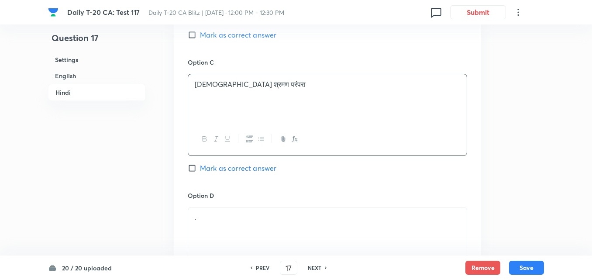
scroll to position [1665, 0]
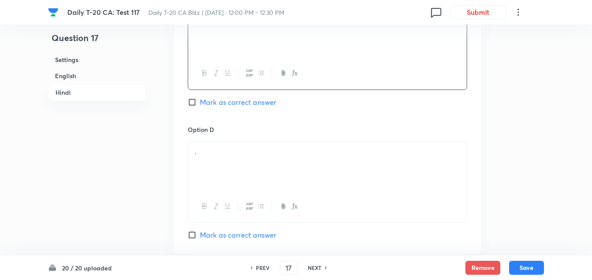
click at [209, 151] on div "." at bounding box center [327, 165] width 278 height 49
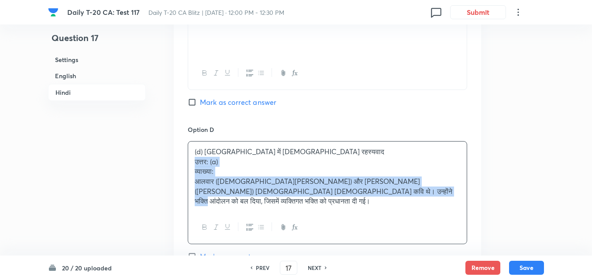
drag, startPoint x: 193, startPoint y: 149, endPoint x: 187, endPoint y: 151, distance: 6.8
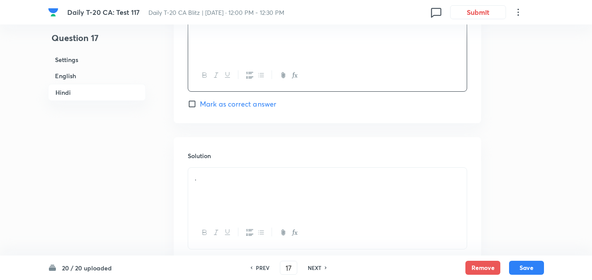
scroll to position [1846, 0]
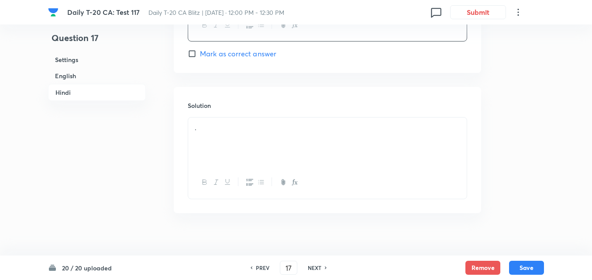
click at [240, 101] on h6 "Solution" at bounding box center [327, 105] width 279 height 9
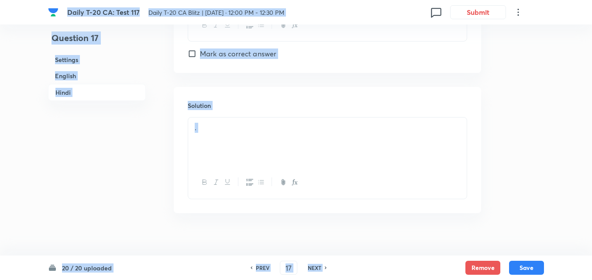
click at [240, 124] on div "." at bounding box center [327, 141] width 278 height 49
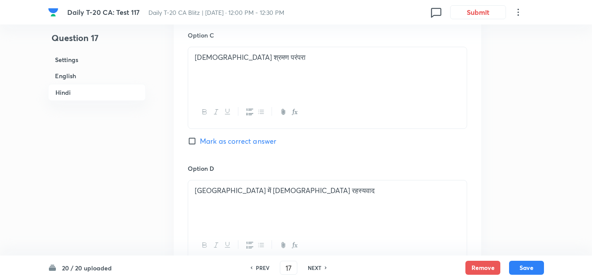
scroll to position [1454, 0]
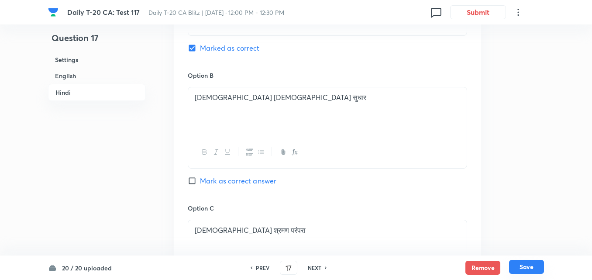
click at [528, 269] on button "Save" at bounding box center [526, 267] width 35 height 14
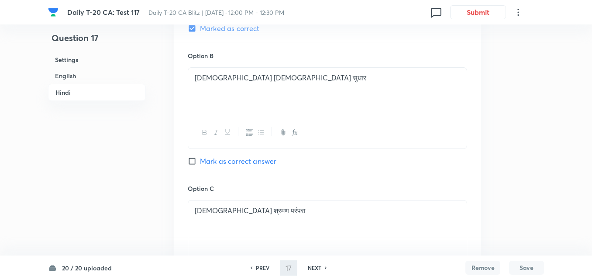
type input "18"
checkbox input "false"
checkbox input "true"
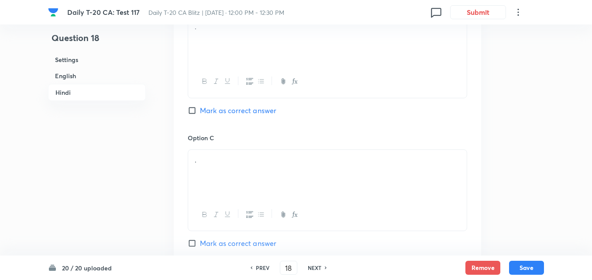
click at [88, 70] on h6 "English" at bounding box center [97, 76] width 98 height 16
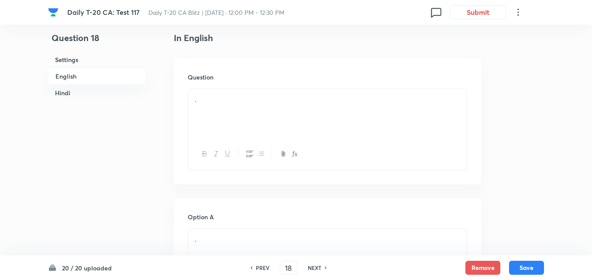
click at [244, 117] on div "." at bounding box center [327, 113] width 278 height 49
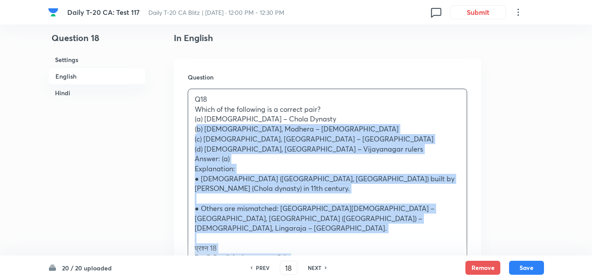
drag, startPoint x: 186, startPoint y: 130, endPoint x: 183, endPoint y: 127, distance: 4.6
click at [183, 127] on div "Question Q18 Which of the following is a correct pair? (a) Brihadeeswara Temple…" at bounding box center [327, 240] width 307 height 365
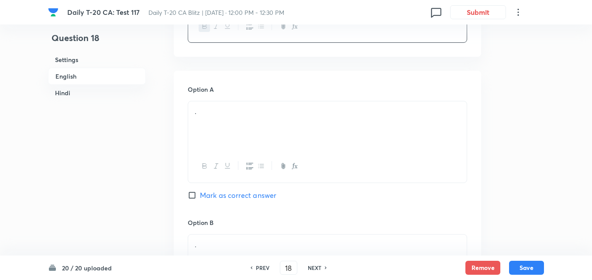
scroll to position [356, 0]
click at [240, 130] on div "." at bounding box center [327, 122] width 278 height 49
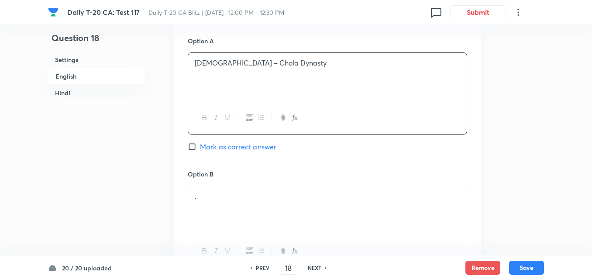
scroll to position [443, 0]
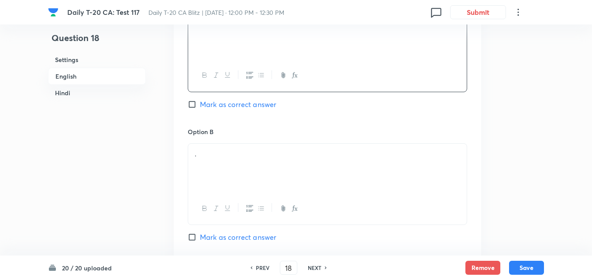
click at [245, 155] on p "." at bounding box center [327, 154] width 265 height 10
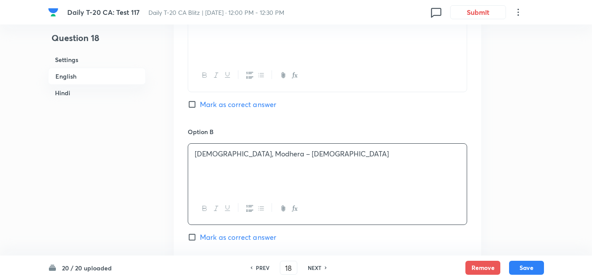
click at [253, 105] on span "Mark as correct answer" at bounding box center [238, 104] width 76 height 10
click at [200, 105] on input "Mark as correct answer" at bounding box center [194, 104] width 12 height 9
checkbox input "true"
checkbox input "false"
checkbox input "true"
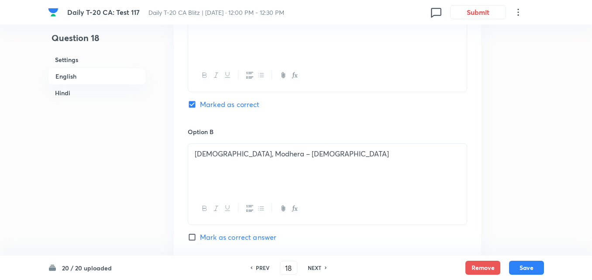
checkbox input "false"
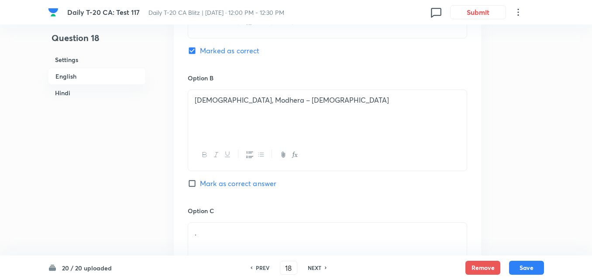
scroll to position [618, 0]
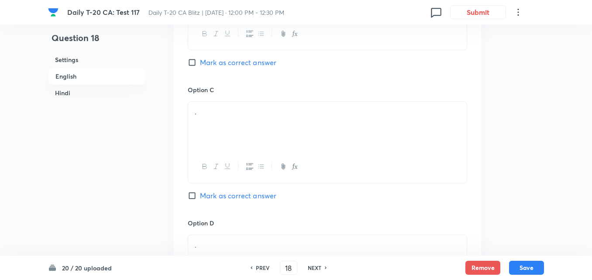
click at [230, 148] on div "." at bounding box center [327, 126] width 278 height 49
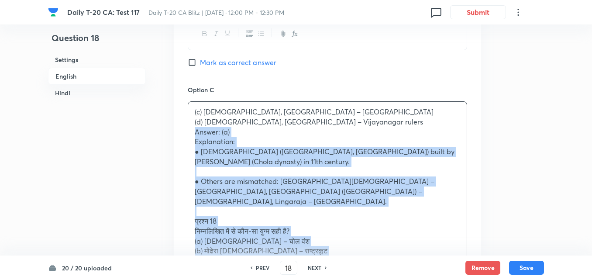
click at [175, 128] on div "Option A Brihadeeswara Temple – Chola Dynasty Marked as correct Option B Sun Te…" at bounding box center [327, 170] width 307 height 731
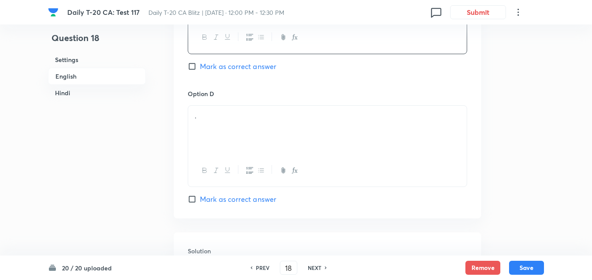
scroll to position [749, 0]
click at [229, 128] on div "." at bounding box center [327, 128] width 278 height 49
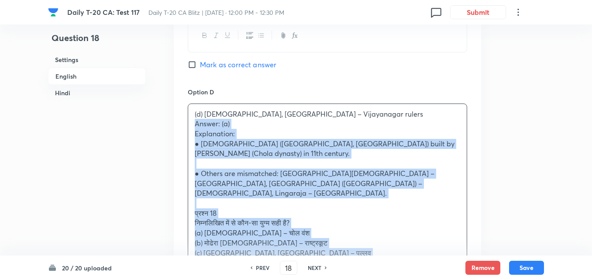
click at [192, 125] on div "(d) Lingaraja Temple, Bhubaneswar – Vijayanagar rulers Answer: (a) Explanation:…" at bounding box center [327, 218] width 278 height 229
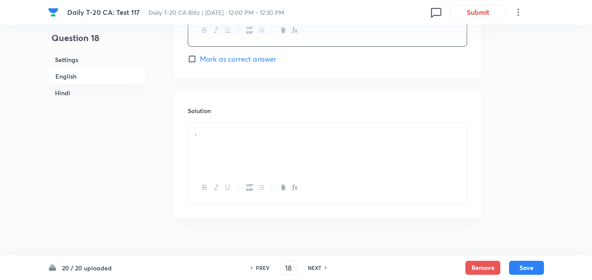
scroll to position [967, 0]
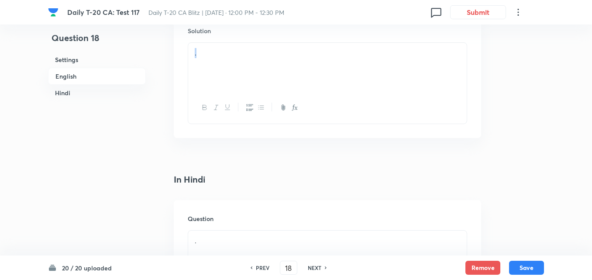
drag, startPoint x: 238, startPoint y: 101, endPoint x: 235, endPoint y: 75, distance: 26.0
click at [235, 75] on div "." at bounding box center [327, 83] width 279 height 82
click at [235, 75] on div "." at bounding box center [327, 67] width 278 height 49
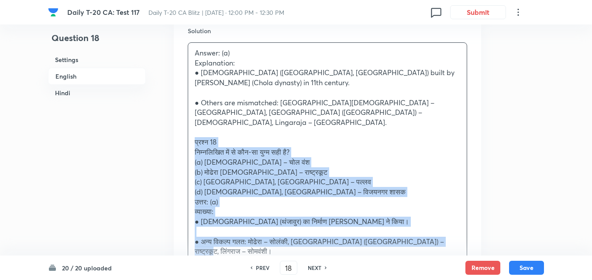
click at [172, 130] on div "Question 18 Settings English Hindi Settings Type Single choice correct 4 option…" at bounding box center [296, 150] width 496 height 2151
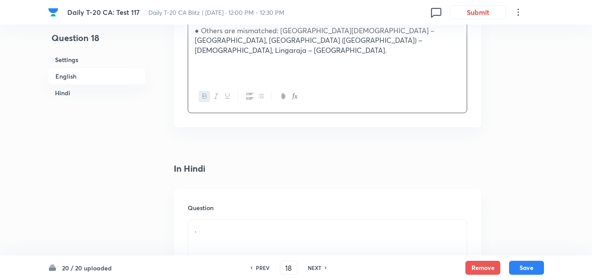
scroll to position [1142, 0]
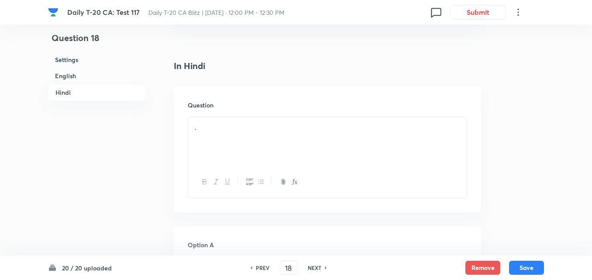
click at [230, 152] on div "." at bounding box center [327, 141] width 278 height 49
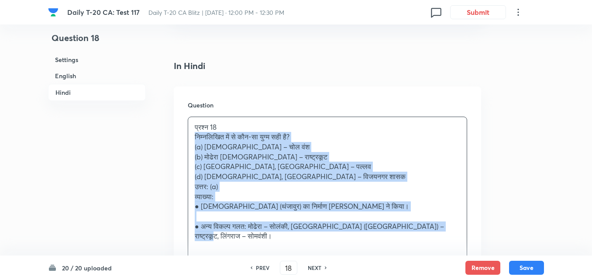
drag, startPoint x: 177, startPoint y: 135, endPoint x: 171, endPoint y: 131, distance: 6.9
drag, startPoint x: 162, startPoint y: 134, endPoint x: 161, endPoint y: 144, distance: 10.1
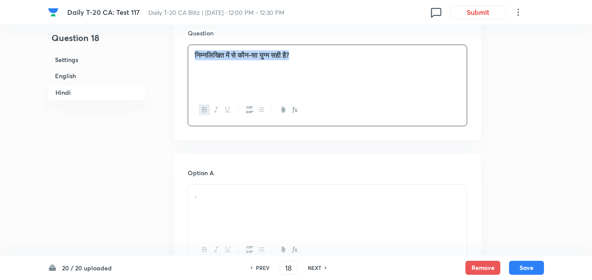
scroll to position [1272, 0]
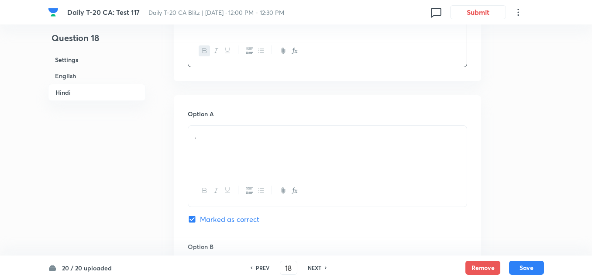
click at [257, 146] on div "." at bounding box center [327, 150] width 278 height 49
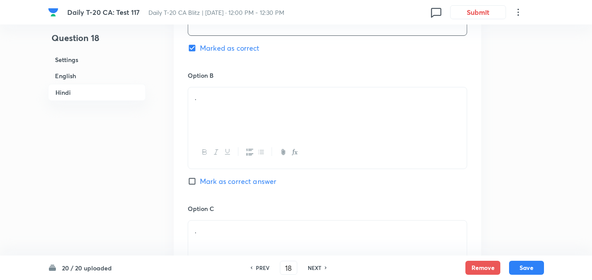
scroll to position [1447, 0]
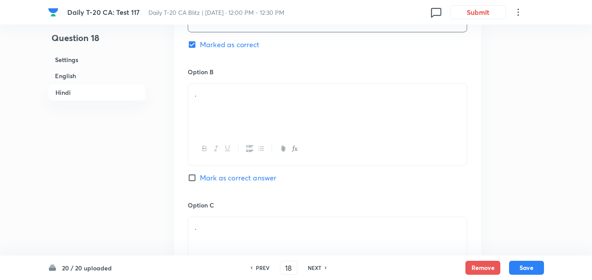
click at [221, 103] on div "." at bounding box center [327, 108] width 278 height 49
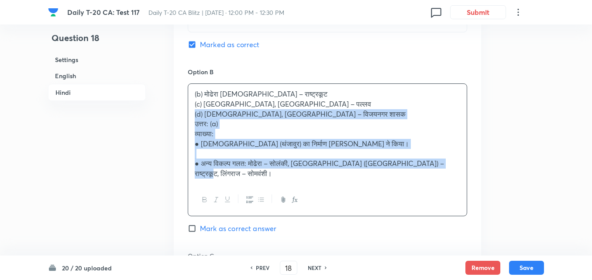
click at [191, 100] on div "(b) मोढेरा सूर्य मंदिर – राष्ट्रकूट (c) कैलासनाथ मंदिर, एलोरा – पल्लव (d) लिंगर…" at bounding box center [327, 133] width 278 height 99
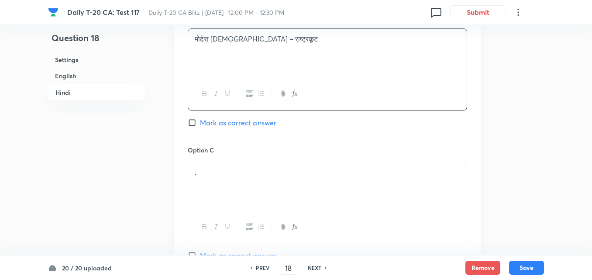
scroll to position [1534, 0]
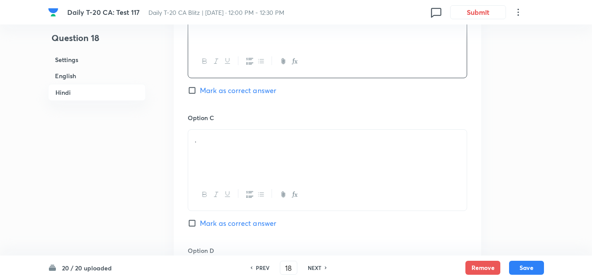
click at [231, 140] on div "." at bounding box center [327, 154] width 278 height 49
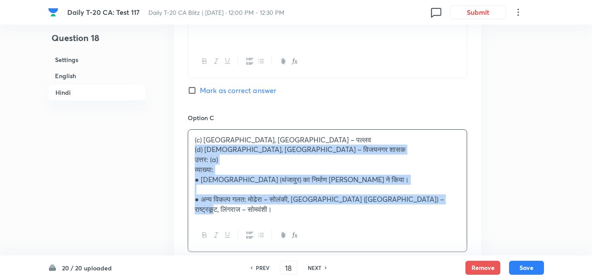
drag, startPoint x: 194, startPoint y: 141, endPoint x: 189, endPoint y: 141, distance: 5.2
click at [189, 141] on div "(c) कैलासनाथ मंदिर, एलोरा – पल्लव (d) लिंगराज मंदिर, भुवनेश्वर – विजयनगर शासक उ…" at bounding box center [327, 175] width 278 height 90
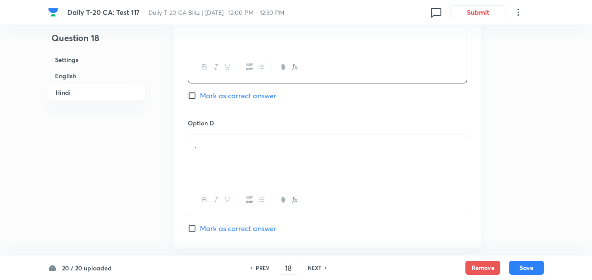
scroll to position [1665, 0]
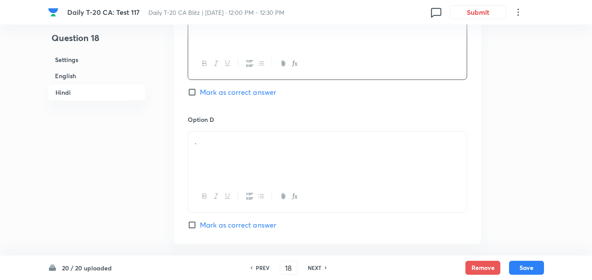
click at [225, 138] on div "." at bounding box center [327, 155] width 278 height 49
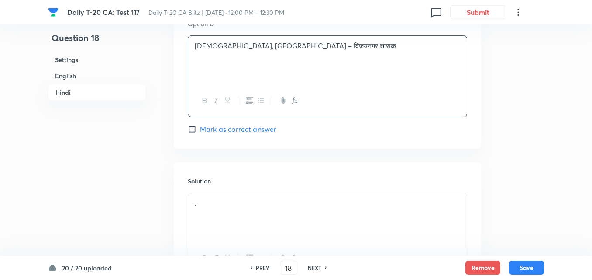
scroll to position [1836, 0]
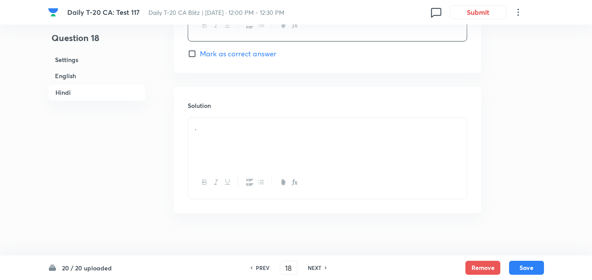
click at [227, 131] on div "." at bounding box center [327, 141] width 278 height 49
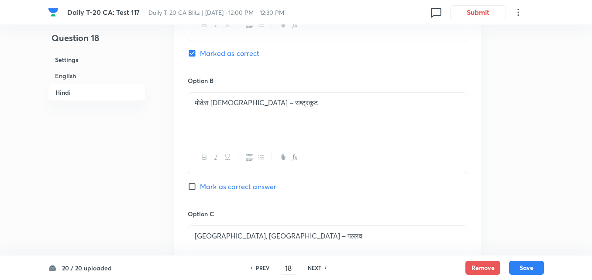
scroll to position [1313, 0]
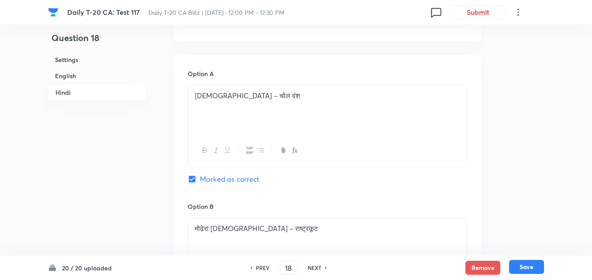
click at [539, 263] on button "Save" at bounding box center [526, 267] width 35 height 14
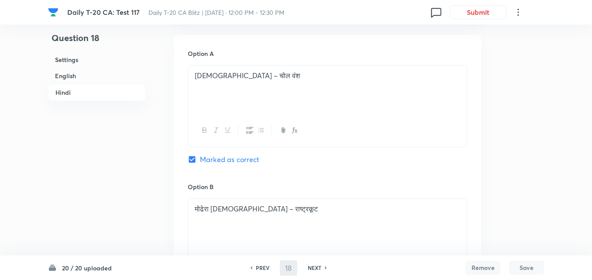
type input "19"
checkbox input "false"
checkbox input "true"
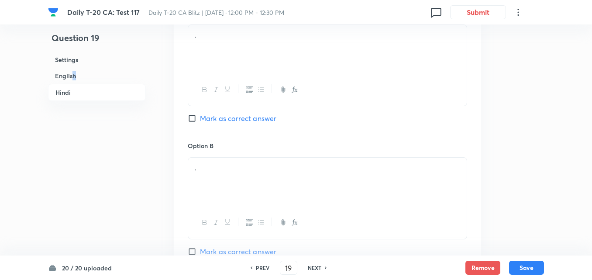
click at [75, 77] on h6 "English" at bounding box center [97, 76] width 98 height 16
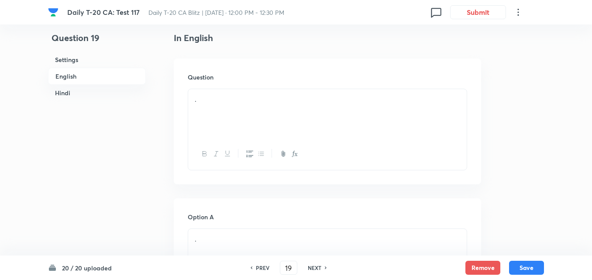
click at [260, 121] on div "." at bounding box center [327, 113] width 278 height 49
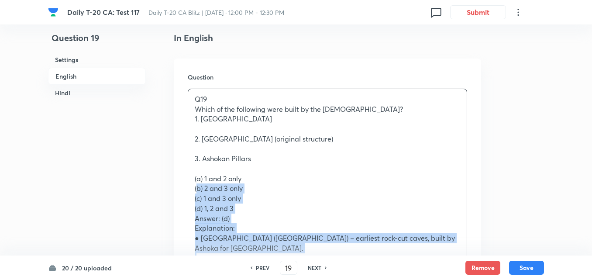
drag, startPoint x: 180, startPoint y: 197, endPoint x: 164, endPoint y: 189, distance: 17.8
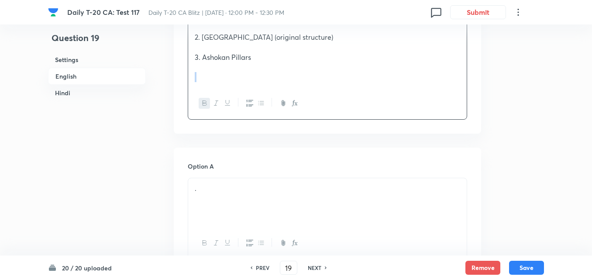
scroll to position [400, 0]
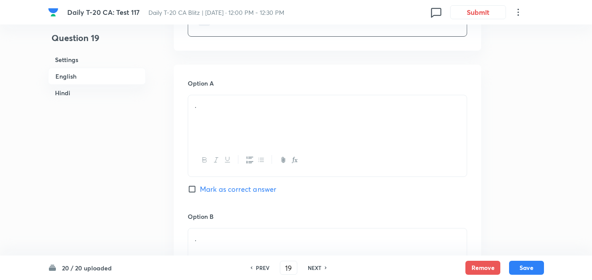
click at [262, 117] on div "." at bounding box center [327, 119] width 278 height 49
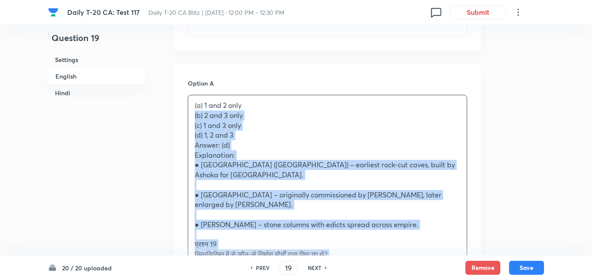
click at [193, 117] on div "(a) 1 and 2 only (b) 2 and 3 only (c) 1 and 3 only (d) 1, 2 and 3 Answer: (d) E…" at bounding box center [327, 268] width 278 height 347
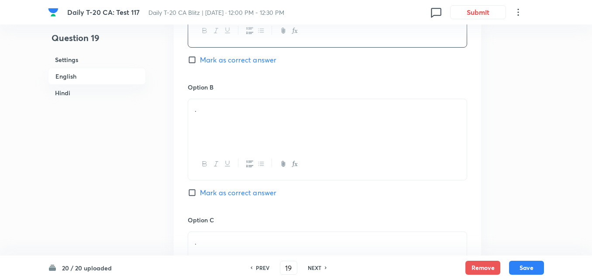
scroll to position [531, 0]
click at [267, 120] on div "." at bounding box center [327, 121] width 278 height 49
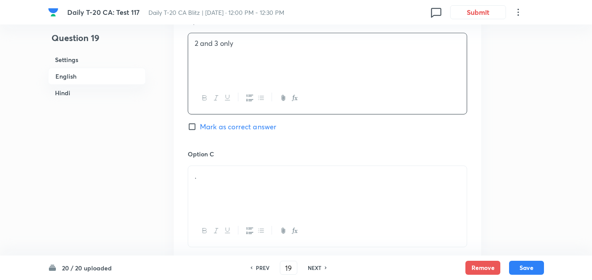
scroll to position [662, 0]
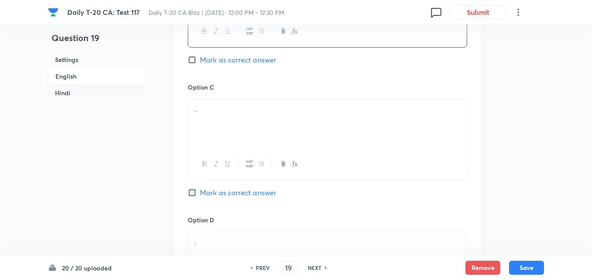
click at [224, 141] on div "." at bounding box center [327, 123] width 278 height 49
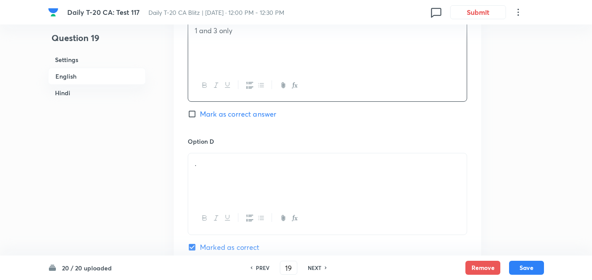
scroll to position [836, 0]
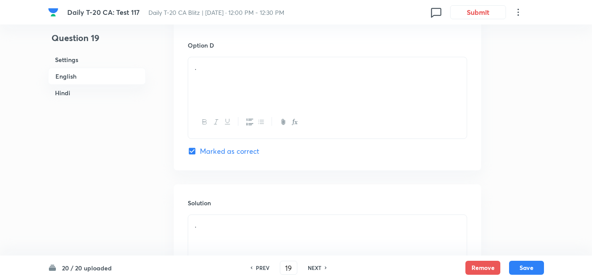
click at [239, 76] on div "." at bounding box center [327, 81] width 278 height 49
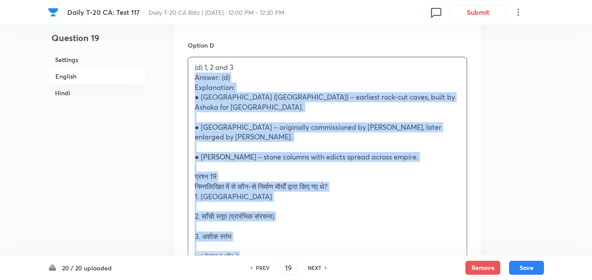
drag, startPoint x: 191, startPoint y: 79, endPoint x: 182, endPoint y: 78, distance: 8.8
click at [182, 78] on div "Option A 1 and 2 only Mark as correct answer Option B 2 and 3 only Mark as corr…" at bounding box center [327, 28] width 307 height 801
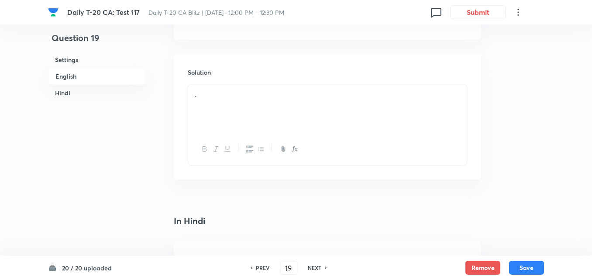
scroll to position [967, 0]
click at [236, 122] on div "." at bounding box center [327, 108] width 278 height 49
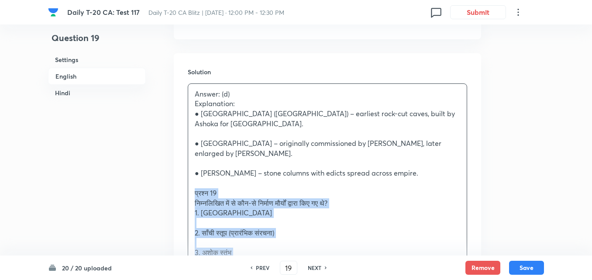
drag, startPoint x: 194, startPoint y: 173, endPoint x: 189, endPoint y: 175, distance: 5.5
click at [189, 175] on div "Answer: (d) Explanation: ● Barabar Caves (Bihar) – earliest rock-cut caves, bui…" at bounding box center [327, 233] width 278 height 298
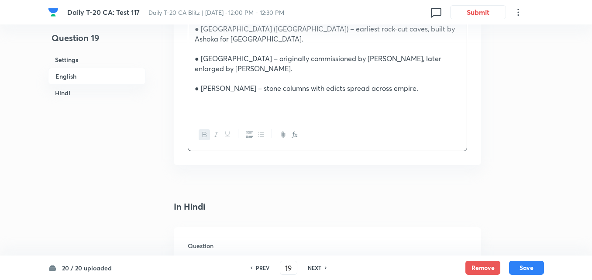
scroll to position [1142, 0]
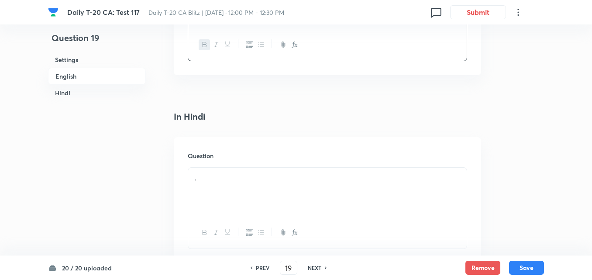
click at [240, 168] on div "." at bounding box center [327, 192] width 278 height 49
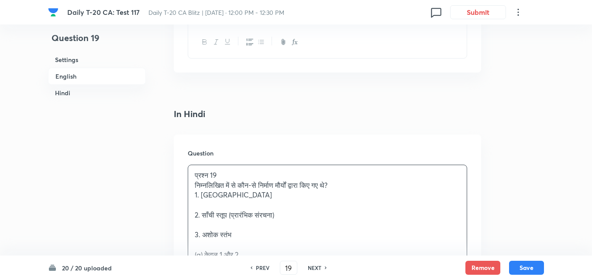
scroll to position [1185, 0]
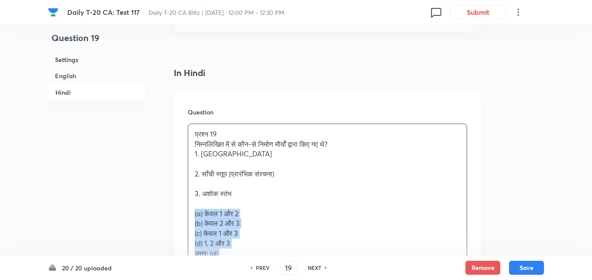
drag, startPoint x: 187, startPoint y: 195, endPoint x: 175, endPoint y: 194, distance: 11.4
click at [175, 194] on div "Question प्रश्न 19 निम्नलिखित में से कौन-से निर्माण मौर्यों द्वारा किए गए थे? 1…" at bounding box center [327, 231] width 307 height 276
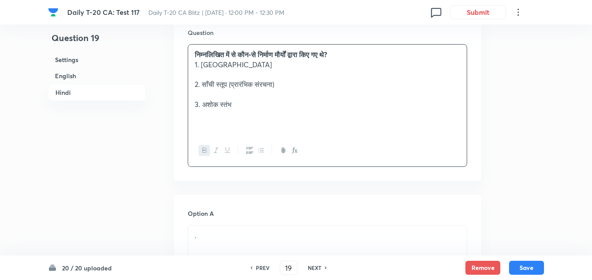
scroll to position [1360, 0]
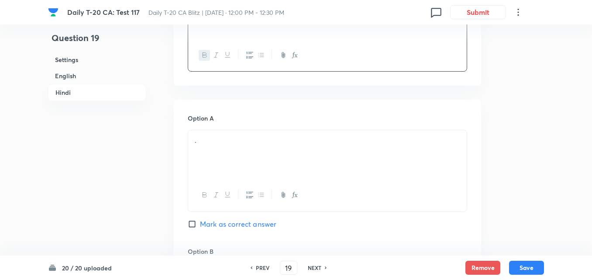
click at [255, 135] on p "." at bounding box center [327, 140] width 265 height 10
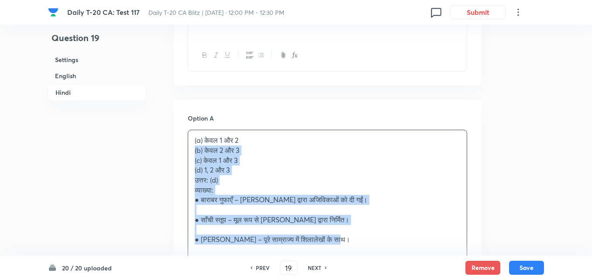
drag, startPoint x: 173, startPoint y: 133, endPoint x: 161, endPoint y: 133, distance: 12.2
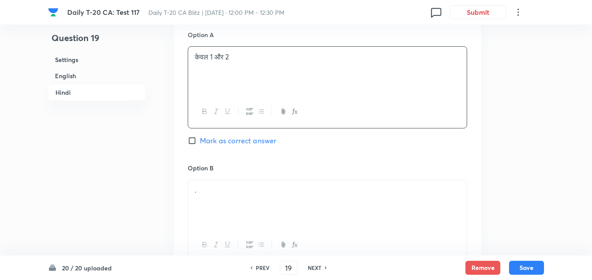
scroll to position [1491, 0]
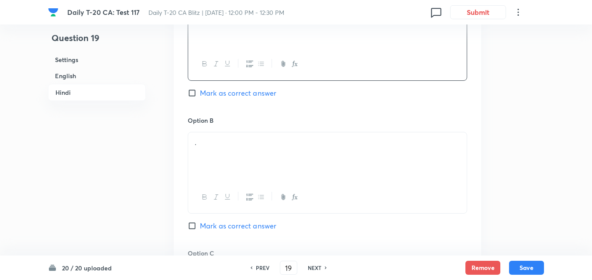
click at [225, 142] on div "." at bounding box center [327, 156] width 278 height 49
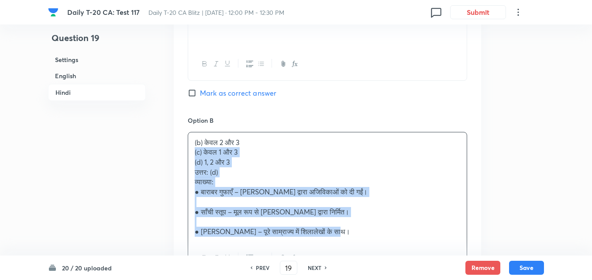
drag, startPoint x: 191, startPoint y: 134, endPoint x: 178, endPoint y: 133, distance: 12.7
click at [178, 133] on div "Option A केवल 1 और 2 Mark as correct answer Option B (b) केवल 2 और 3 (c) केवल 1…" at bounding box center [327, 270] width 307 height 603
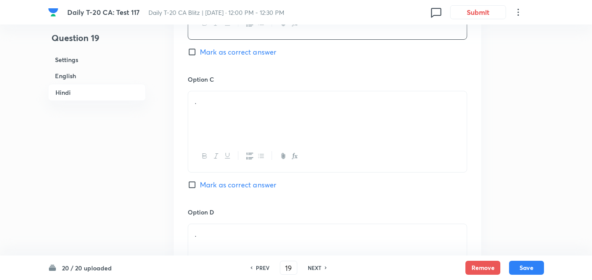
scroll to position [1665, 0]
click at [263, 105] on div "." at bounding box center [327, 114] width 278 height 49
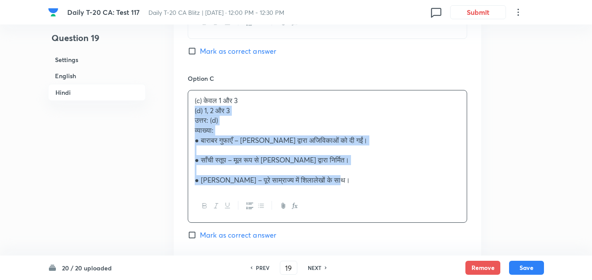
drag, startPoint x: 169, startPoint y: 90, endPoint x: 164, endPoint y: 89, distance: 4.9
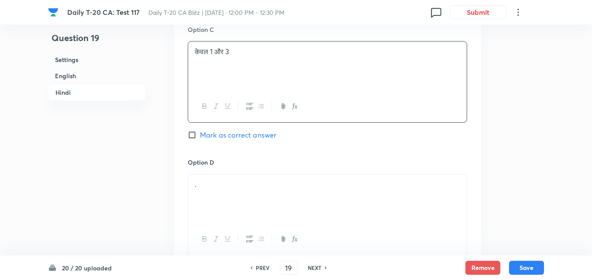
scroll to position [1796, 0]
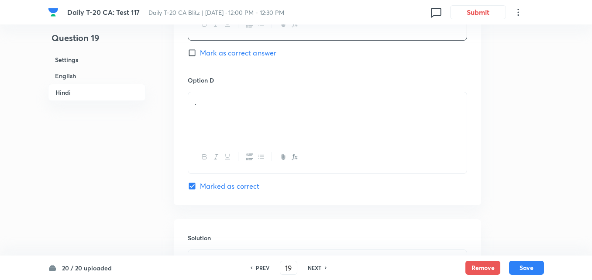
click at [286, 93] on div "." at bounding box center [327, 116] width 278 height 49
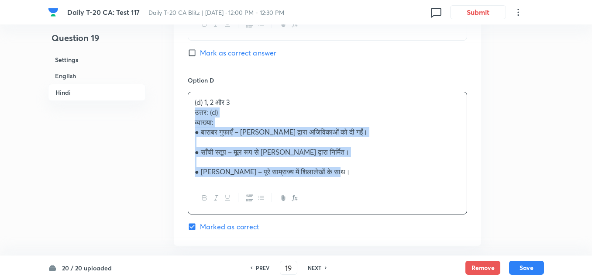
drag, startPoint x: 222, startPoint y: 93, endPoint x: 172, endPoint y: 88, distance: 50.4
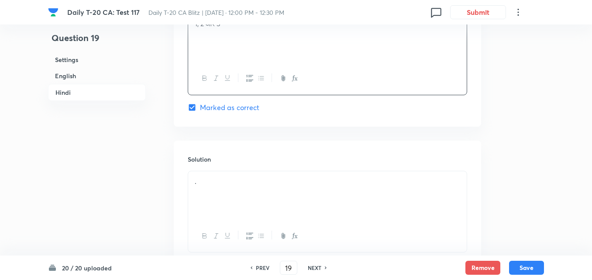
scroll to position [1918, 0]
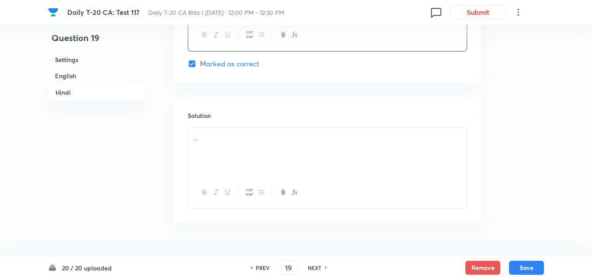
click at [261, 141] on div "." at bounding box center [327, 151] width 278 height 49
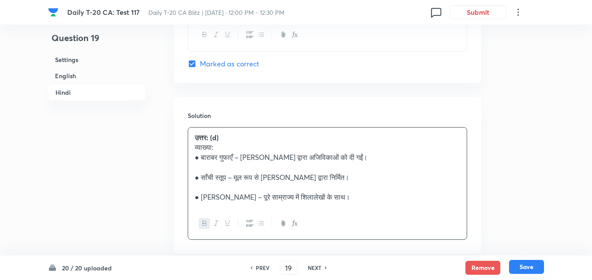
click at [537, 269] on button "Save" at bounding box center [526, 267] width 35 height 14
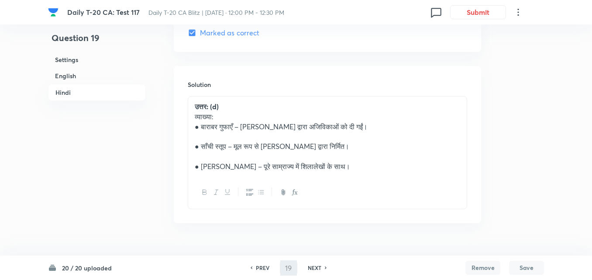
type input "20"
checkbox input "false"
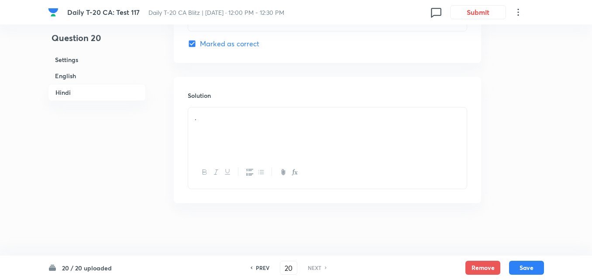
checkbox input "true"
click at [81, 78] on h6 "English" at bounding box center [97, 76] width 98 height 16
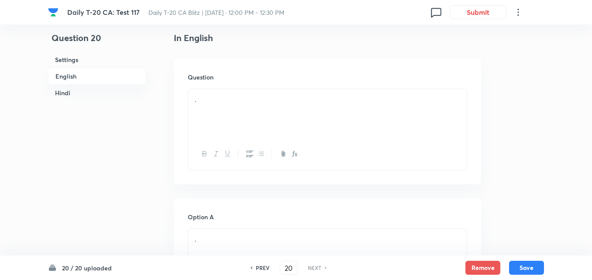
drag, startPoint x: 243, startPoint y: 111, endPoint x: 239, endPoint y: 111, distance: 4.8
click at [239, 111] on div "." at bounding box center [327, 113] width 278 height 49
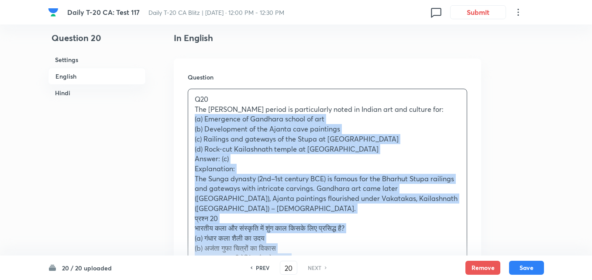
click at [182, 115] on div "Question Q20 The Sunga period is particularly noted in Indian art and culture f…" at bounding box center [327, 215] width 307 height 315
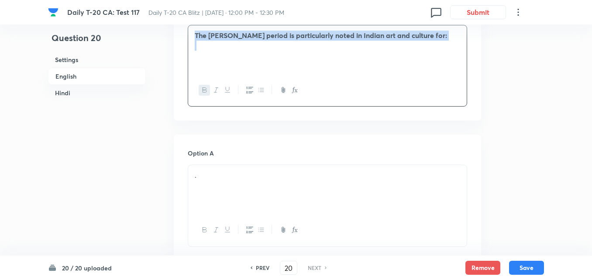
scroll to position [356, 0]
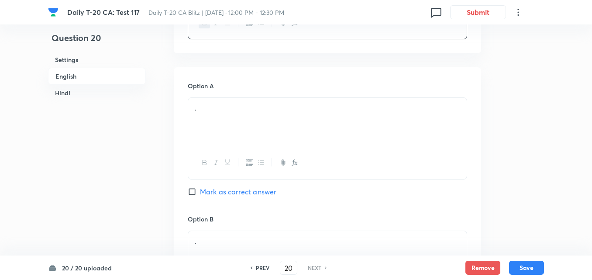
click at [257, 132] on div "." at bounding box center [327, 122] width 278 height 49
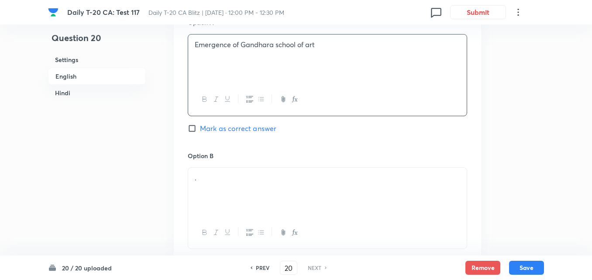
scroll to position [487, 0]
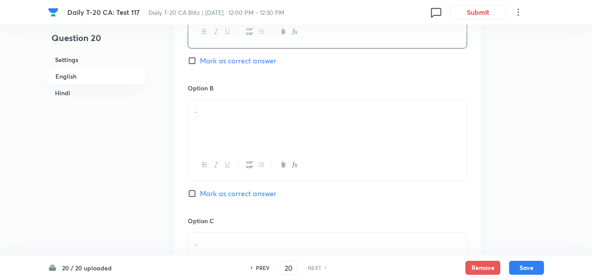
click at [232, 114] on p "." at bounding box center [327, 110] width 265 height 10
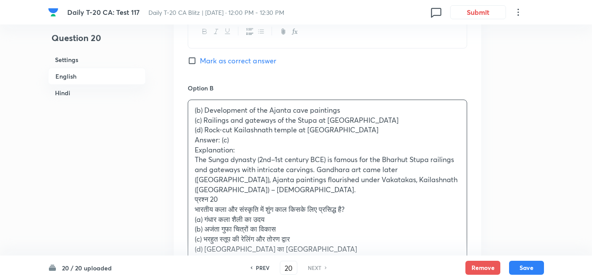
click at [179, 123] on div "Option A Emergence of Gandhara school of art Mark as correct answer Option B (b…" at bounding box center [327, 282] width 307 height 692
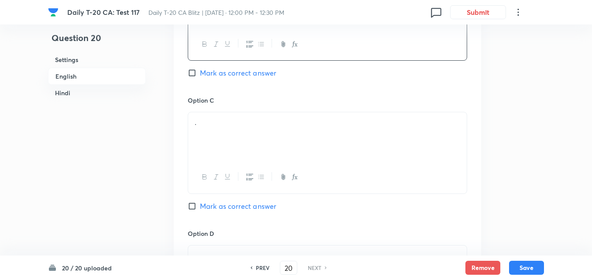
scroll to position [618, 0]
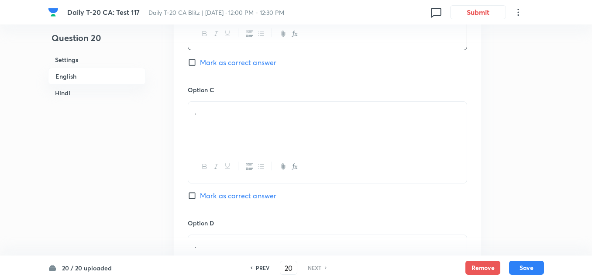
click at [222, 135] on div "." at bounding box center [327, 126] width 278 height 49
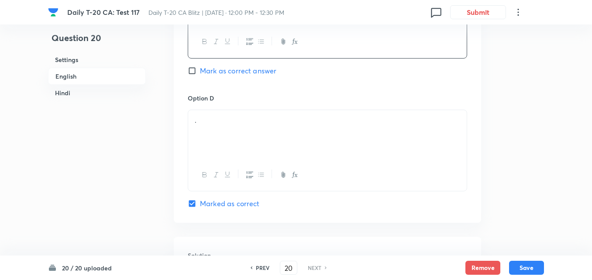
scroll to position [749, 0]
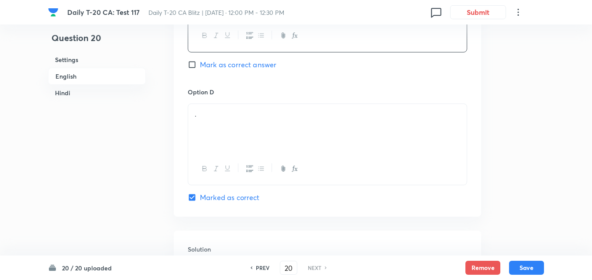
click at [244, 66] on span "Mark as correct answer" at bounding box center [238, 64] width 76 height 10
click at [200, 66] on input "Mark as correct answer" at bounding box center [194, 64] width 12 height 9
checkbox input "true"
checkbox input "false"
checkbox input "true"
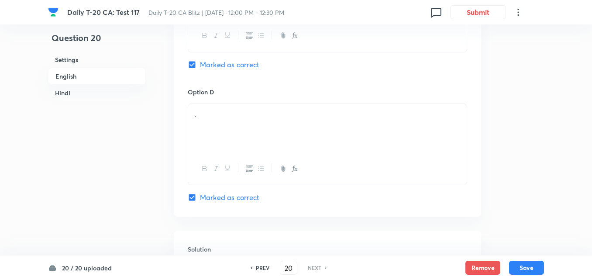
checkbox input "false"
drag, startPoint x: 233, startPoint y: 120, endPoint x: 210, endPoint y: 131, distance: 26.0
click at [232, 123] on div "." at bounding box center [327, 128] width 278 height 49
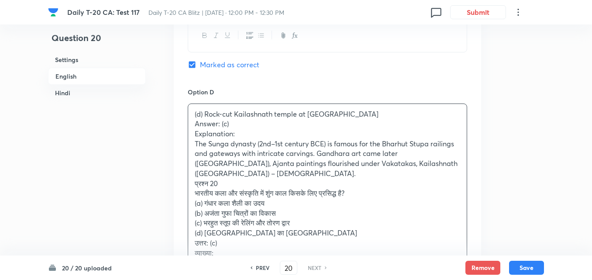
drag, startPoint x: 188, startPoint y: 130, endPoint x: 179, endPoint y: 128, distance: 8.9
click at [179, 128] on div "Option A Emergence of Gandhara school of art Mark as correct answer Option B De…" at bounding box center [327, 10] width 307 height 672
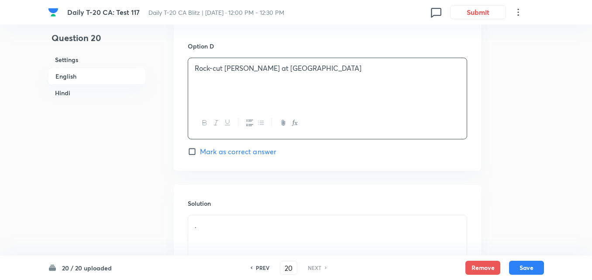
scroll to position [880, 0]
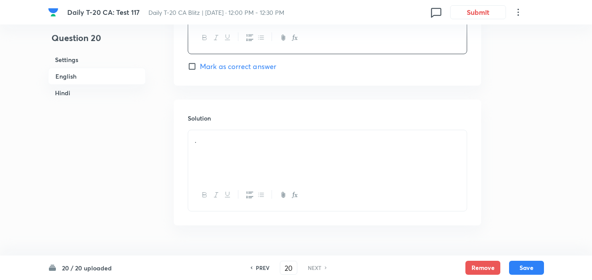
click at [226, 149] on div "." at bounding box center [327, 154] width 278 height 49
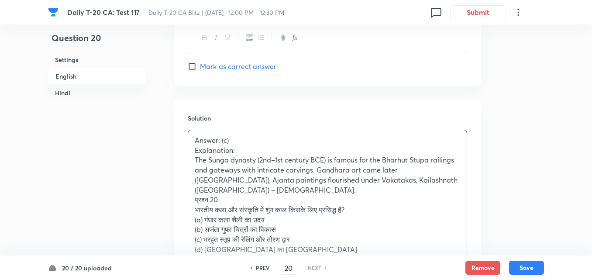
drag, startPoint x: 192, startPoint y: 190, endPoint x: 186, endPoint y: 192, distance: 6.5
click at [186, 192] on div "Solution Answer: (c) Explanation: The Sunga dynasty (2nd–1st century BCE) is fa…" at bounding box center [327, 222] width 307 height 246
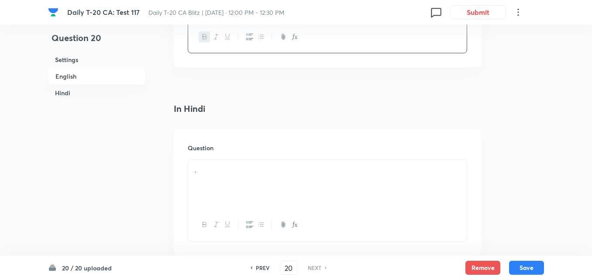
scroll to position [1142, 0]
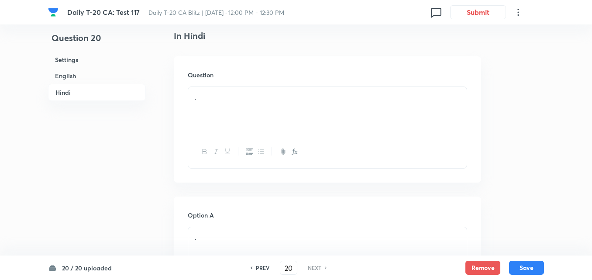
click at [246, 109] on div "." at bounding box center [327, 111] width 278 height 49
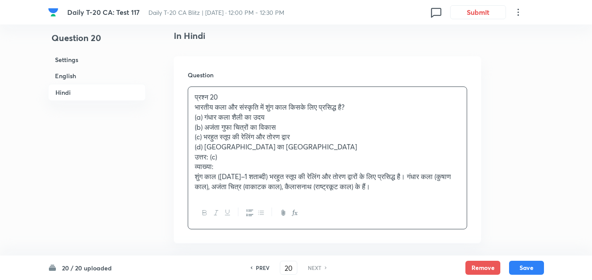
drag, startPoint x: 182, startPoint y: 103, endPoint x: 156, endPoint y: 111, distance: 26.9
click at [177, 106] on div "Question प्रश्न 20 भारतीय कला और संस्कृति में शुंग काल किसके लिए प्रसिद्ध है? (…" at bounding box center [327, 149] width 307 height 187
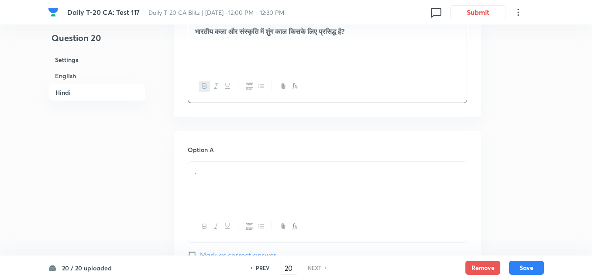
scroll to position [1272, 0]
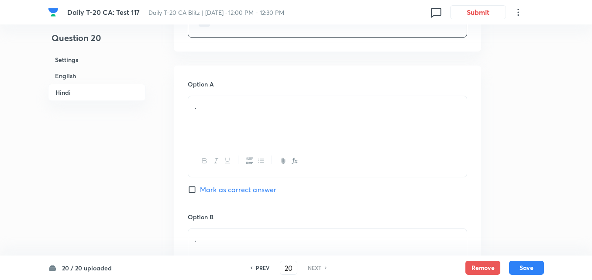
click at [242, 106] on div "." at bounding box center [327, 120] width 278 height 49
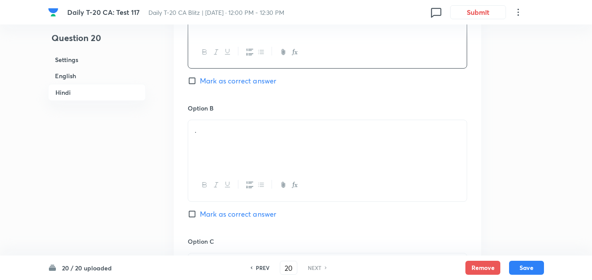
scroll to position [1403, 0]
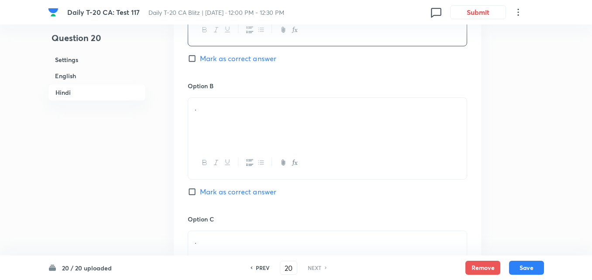
click at [226, 120] on div "." at bounding box center [327, 122] width 278 height 49
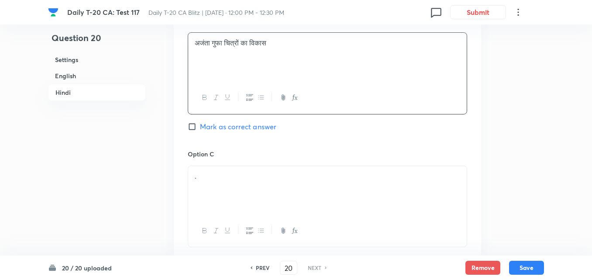
scroll to position [1534, 0]
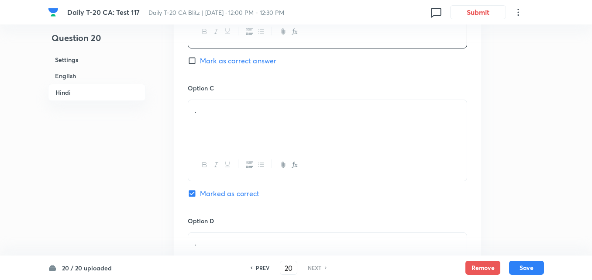
click at [221, 108] on div "." at bounding box center [327, 124] width 278 height 49
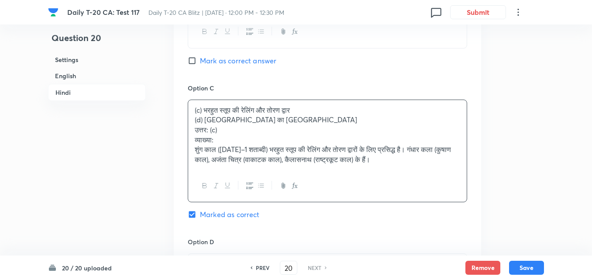
click at [187, 108] on div "Option A गंधार कला शैली का उदय Mark as correct answer Option B अजंता गुफा चित्र…" at bounding box center [327, 85] width 307 height 563
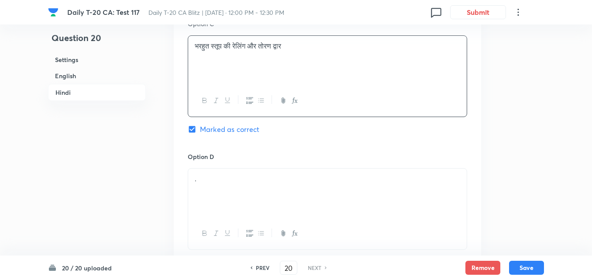
scroll to position [1665, 0]
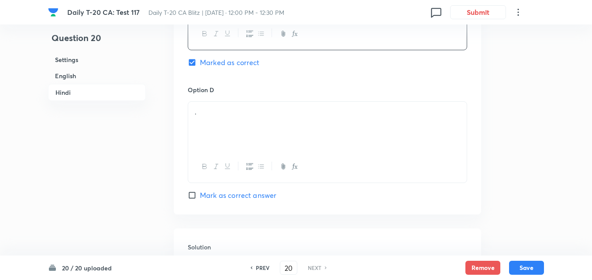
click at [233, 133] on div "." at bounding box center [327, 126] width 278 height 49
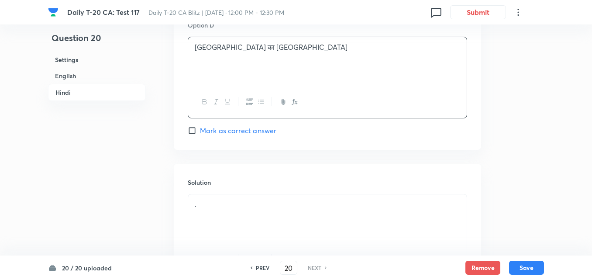
scroll to position [1807, 0]
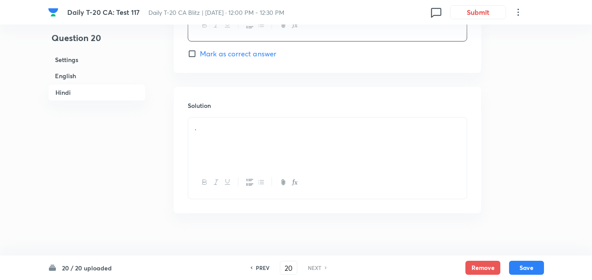
click at [224, 123] on p "." at bounding box center [327, 128] width 265 height 10
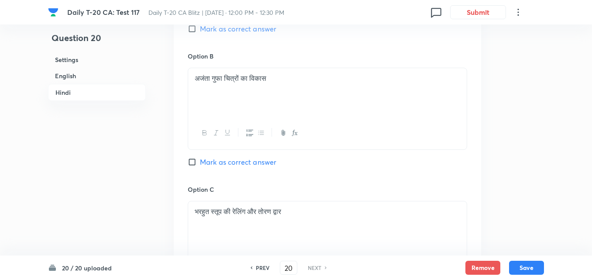
scroll to position [1501, 0]
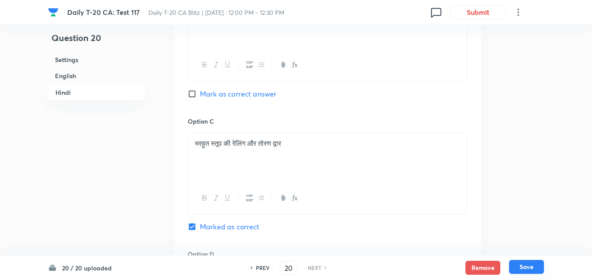
click at [528, 269] on button "Save" at bounding box center [526, 267] width 35 height 14
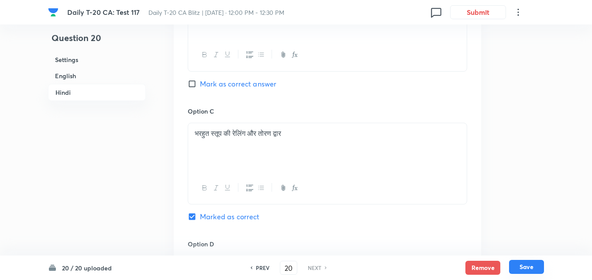
checkbox input "false"
checkbox input "true"
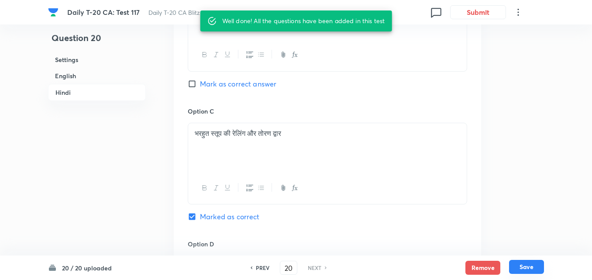
click at [528, 269] on button "Save" at bounding box center [526, 267] width 35 height 14
checkbox input "false"
checkbox input "true"
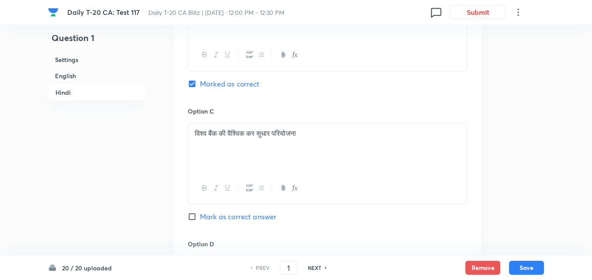
click at [100, 73] on h6 "English" at bounding box center [97, 76] width 98 height 16
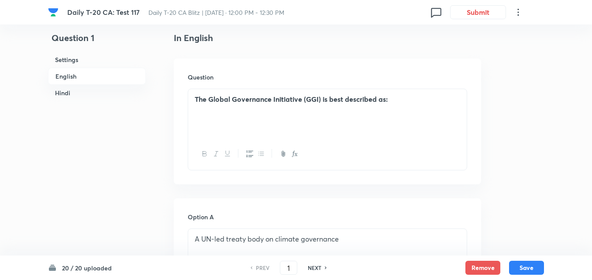
click at [69, 88] on h6 "Hindi" at bounding box center [97, 93] width 98 height 16
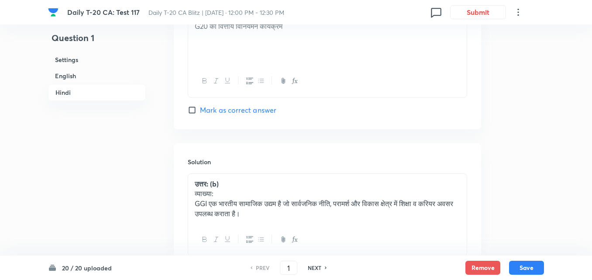
scroll to position [1808, 0]
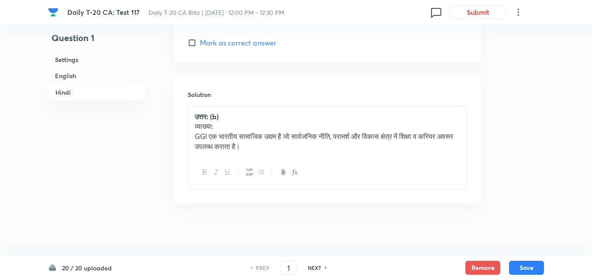
click at [314, 266] on h6 "NEXT" at bounding box center [315, 268] width 14 height 8
type input "2"
checkbox input "false"
checkbox input "true"
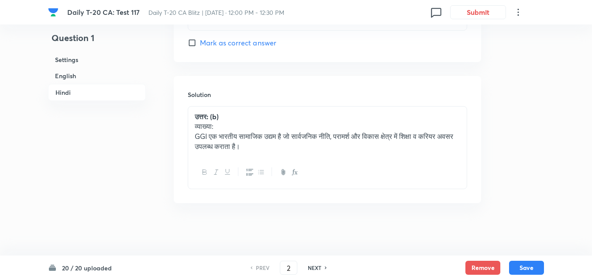
checkbox input "true"
click at [314, 266] on h6 "NEXT" at bounding box center [315, 268] width 14 height 8
type input "3"
checkbox input "false"
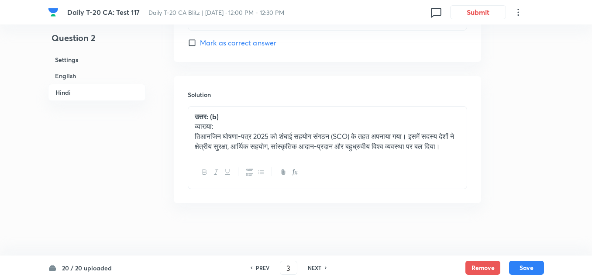
checkbox input "false"
checkbox input "true"
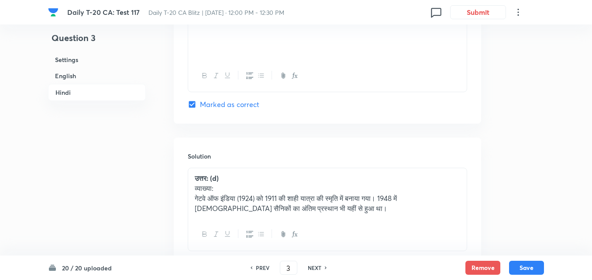
click at [313, 267] on h6 "NEXT" at bounding box center [315, 268] width 14 height 8
type input "4"
checkbox input "false"
checkbox input "true"
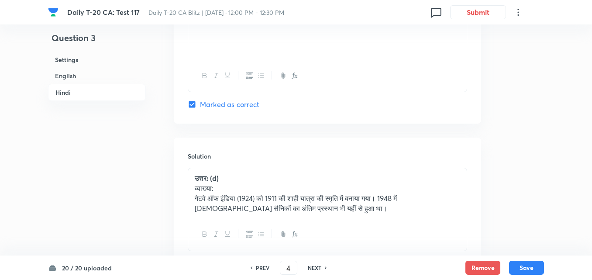
checkbox input "true"
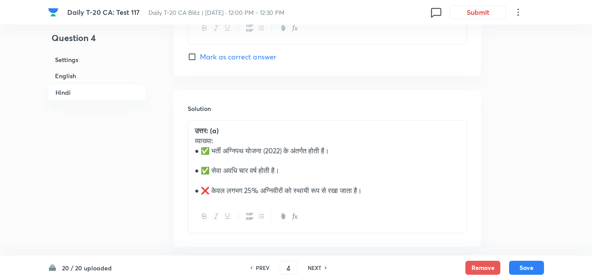
click at [313, 267] on h6 "NEXT" at bounding box center [315, 268] width 14 height 8
type input "5"
checkbox input "false"
checkbox input "true"
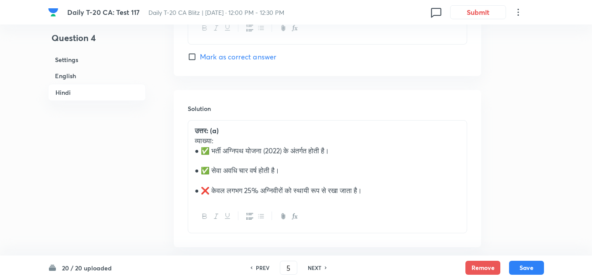
checkbox input "true"
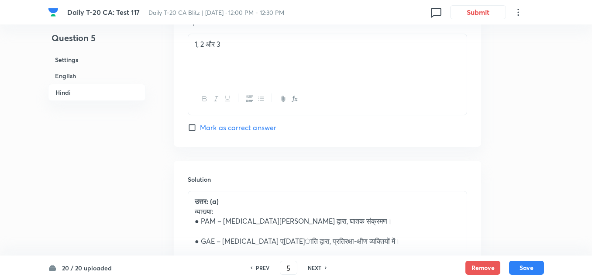
scroll to position [1949, 0]
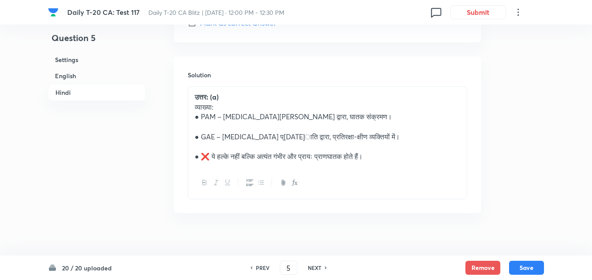
click at [312, 267] on h6 "NEXT" at bounding box center [315, 268] width 14 height 8
type input "6"
checkbox input "false"
checkbox input "true"
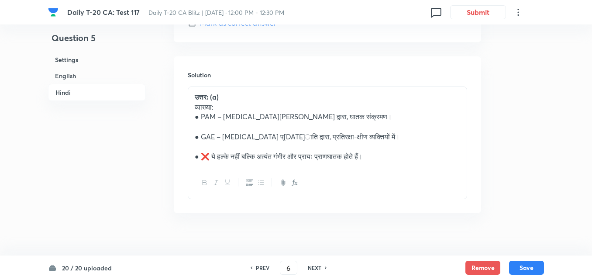
checkbox input "true"
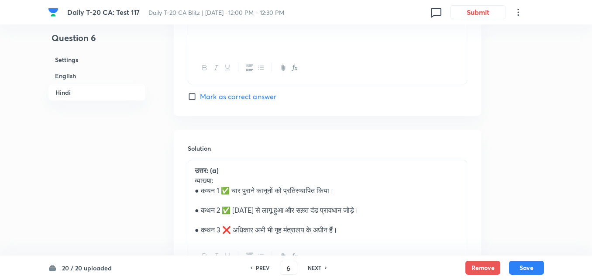
click at [312, 267] on h6 "NEXT" at bounding box center [315, 268] width 14 height 8
type input "7"
checkbox input "false"
checkbox input "true"
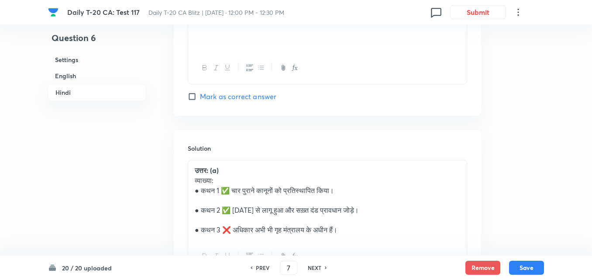
checkbox input "true"
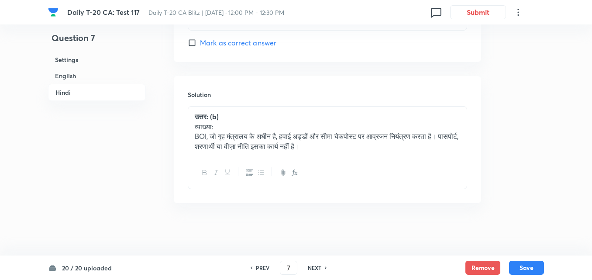
click at [312, 267] on h6 "NEXT" at bounding box center [315, 268] width 14 height 8
type input "8"
checkbox input "false"
checkbox input "true"
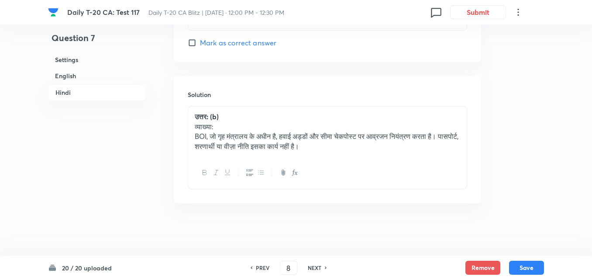
checkbox input "true"
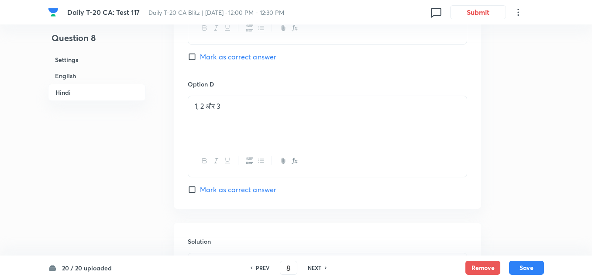
scroll to position [1870, 0]
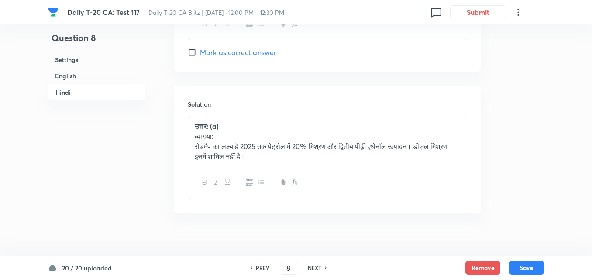
click at [312, 267] on h6 "NEXT" at bounding box center [315, 268] width 14 height 8
type input "9"
checkbox input "false"
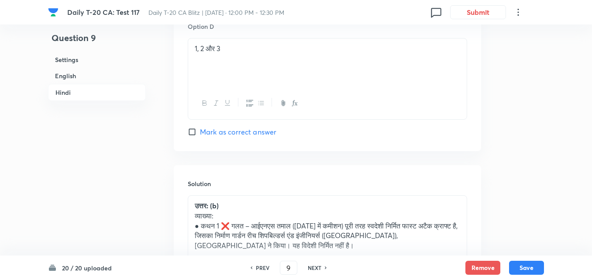
checkbox input "true"
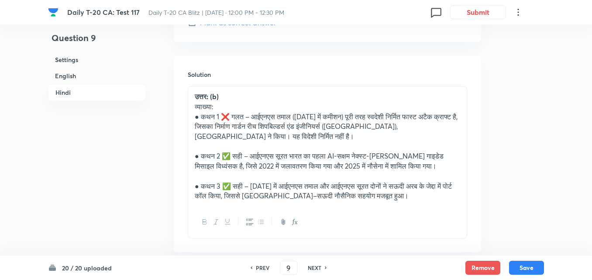
click at [312, 267] on h6 "NEXT" at bounding box center [315, 268] width 14 height 8
type input "10"
checkbox input "false"
checkbox input "true"
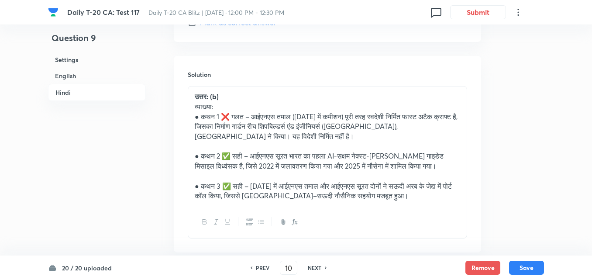
checkbox input "true"
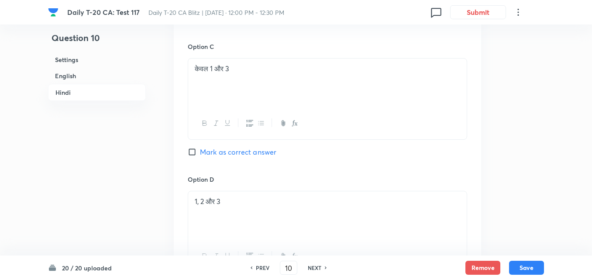
scroll to position [1802, 0]
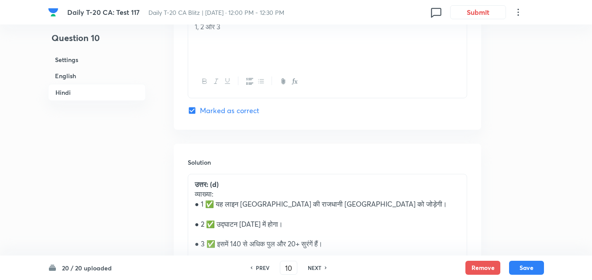
click at [312, 267] on h6 "NEXT" at bounding box center [315, 268] width 14 height 8
type input "11"
checkbox input "false"
checkbox input "true"
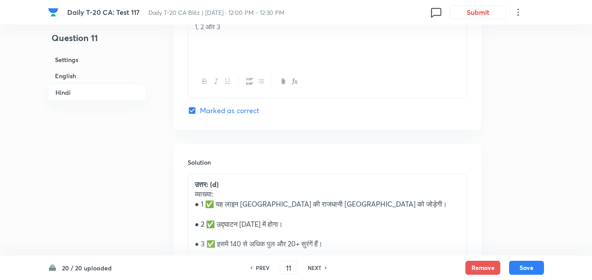
checkbox input "true"
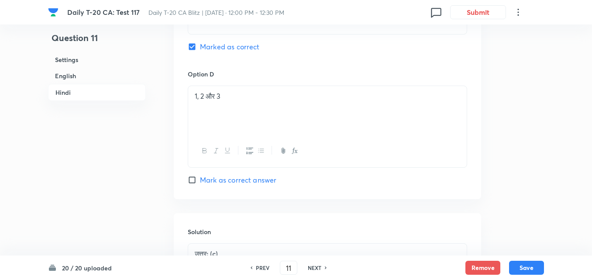
click at [312, 267] on h6 "NEXT" at bounding box center [315, 268] width 14 height 8
type input "12"
checkbox input "false"
checkbox input "true"
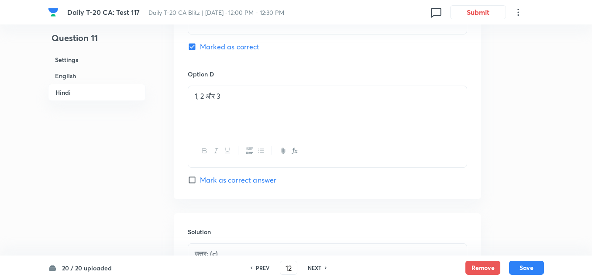
checkbox input "true"
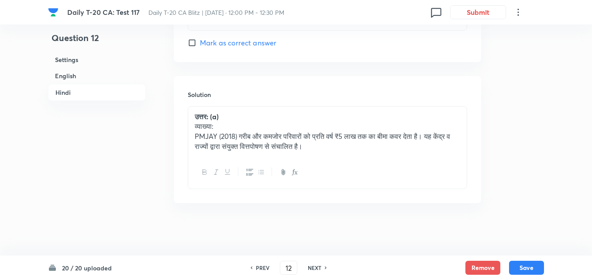
click at [312, 267] on h6 "NEXT" at bounding box center [315, 268] width 14 height 8
type input "13"
checkbox input "false"
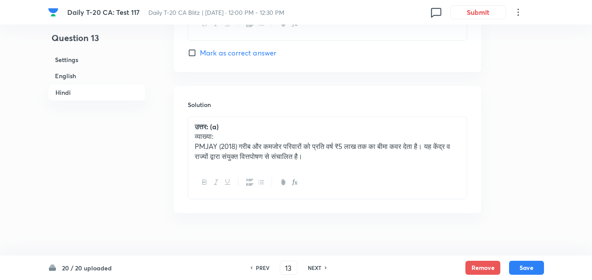
checkbox input "true"
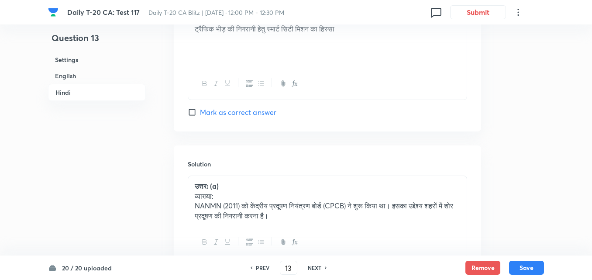
scroll to position [1798, 0]
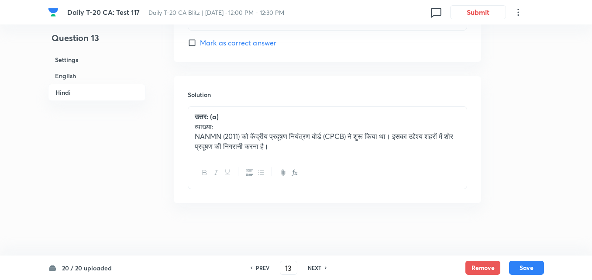
click at [312, 267] on h6 "NEXT" at bounding box center [315, 268] width 14 height 8
type input "14"
checkbox input "false"
checkbox input "true"
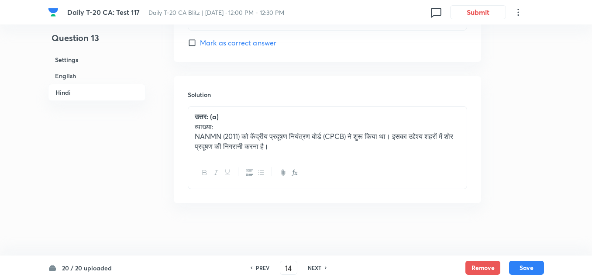
checkbox input "true"
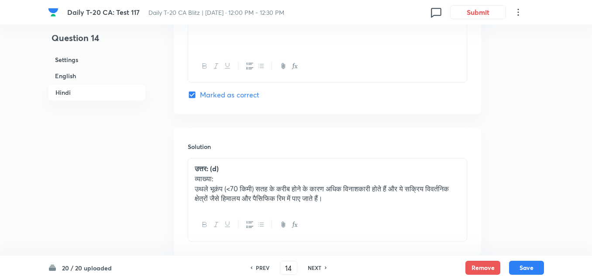
click at [312, 267] on h6 "NEXT" at bounding box center [315, 268] width 14 height 8
type input "15"
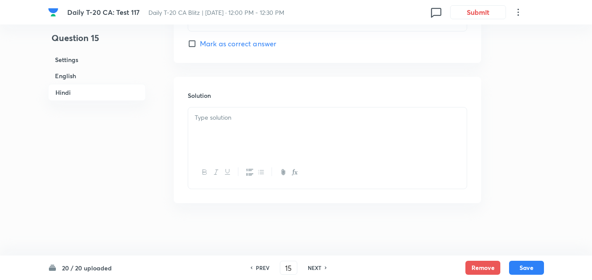
checkbox input "false"
checkbox input "true"
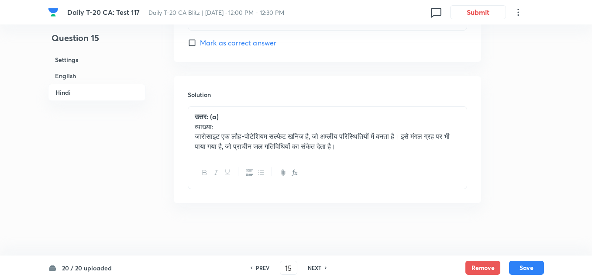
click at [312, 267] on h6 "NEXT" at bounding box center [315, 268] width 14 height 8
type input "16"
checkbox input "false"
checkbox input "true"
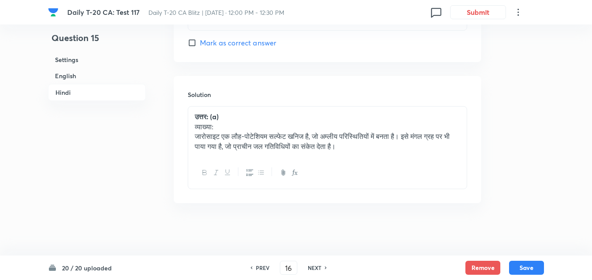
checkbox input "true"
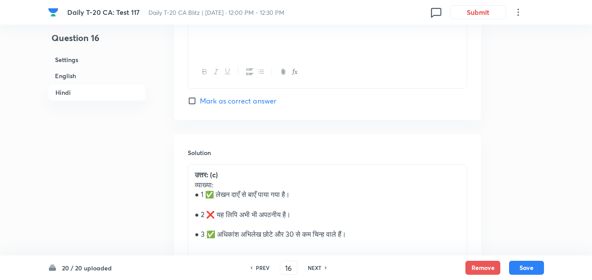
click at [312, 267] on h6 "NEXT" at bounding box center [315, 268] width 14 height 8
type input "17"
checkbox input "false"
checkbox input "true"
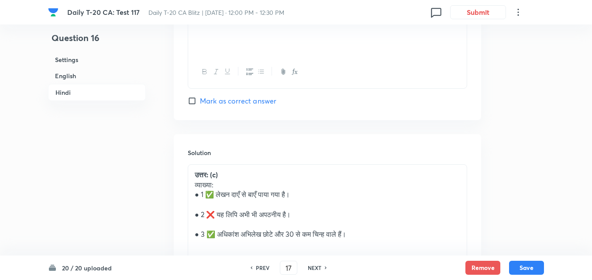
checkbox input "true"
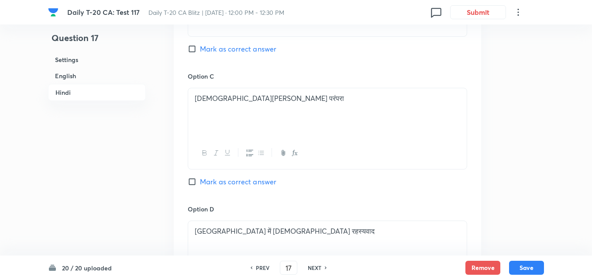
scroll to position [1784, 0]
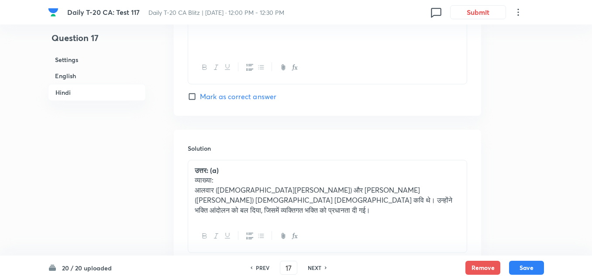
click at [312, 267] on h6 "NEXT" at bounding box center [315, 268] width 14 height 8
type input "18"
checkbox input "false"
checkbox input "true"
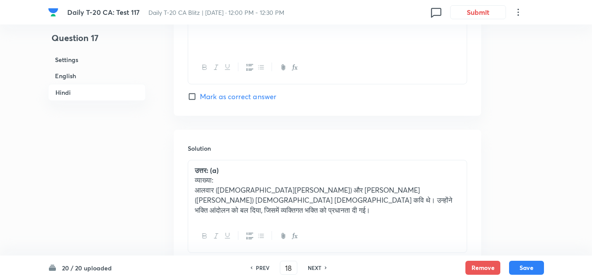
checkbox input "true"
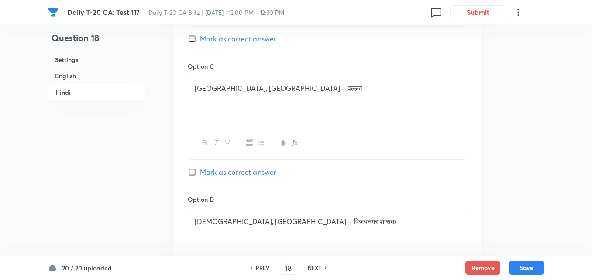
scroll to position [1827, 0]
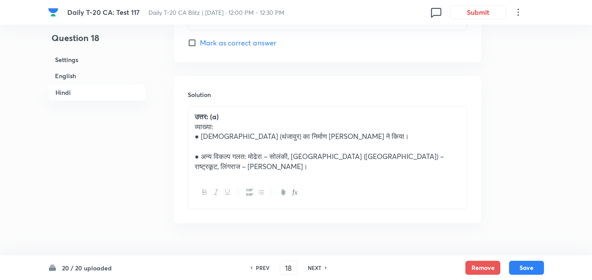
click at [312, 267] on h6 "NEXT" at bounding box center [315, 268] width 14 height 8
type input "19"
checkbox input "false"
checkbox input "true"
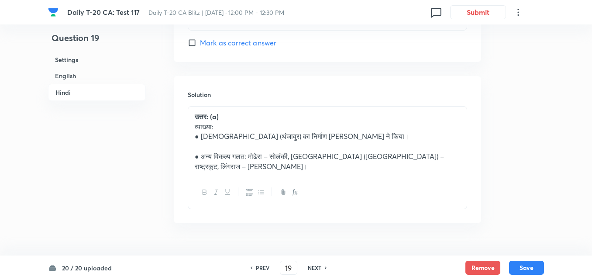
checkbox input "true"
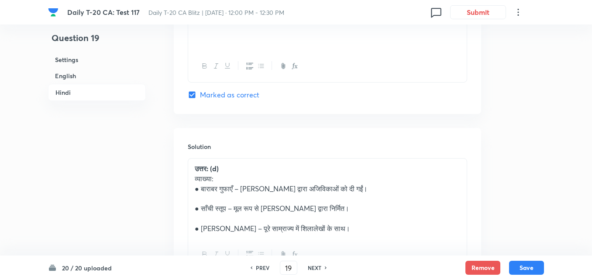
click at [312, 267] on h6 "NEXT" at bounding box center [315, 268] width 14 height 8
type input "20"
checkbox input "false"
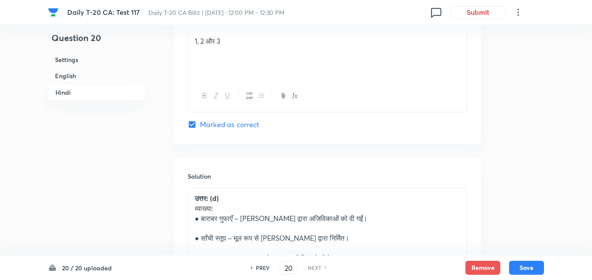
checkbox input "true"
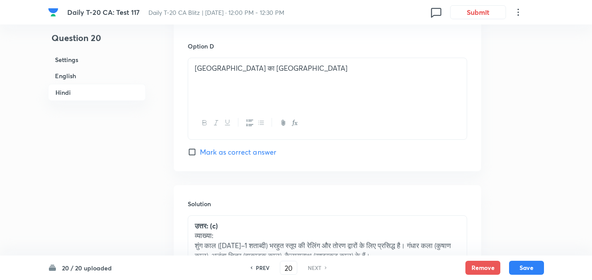
scroll to position [1798, 0]
